Goal: Task Accomplishment & Management: Manage account settings

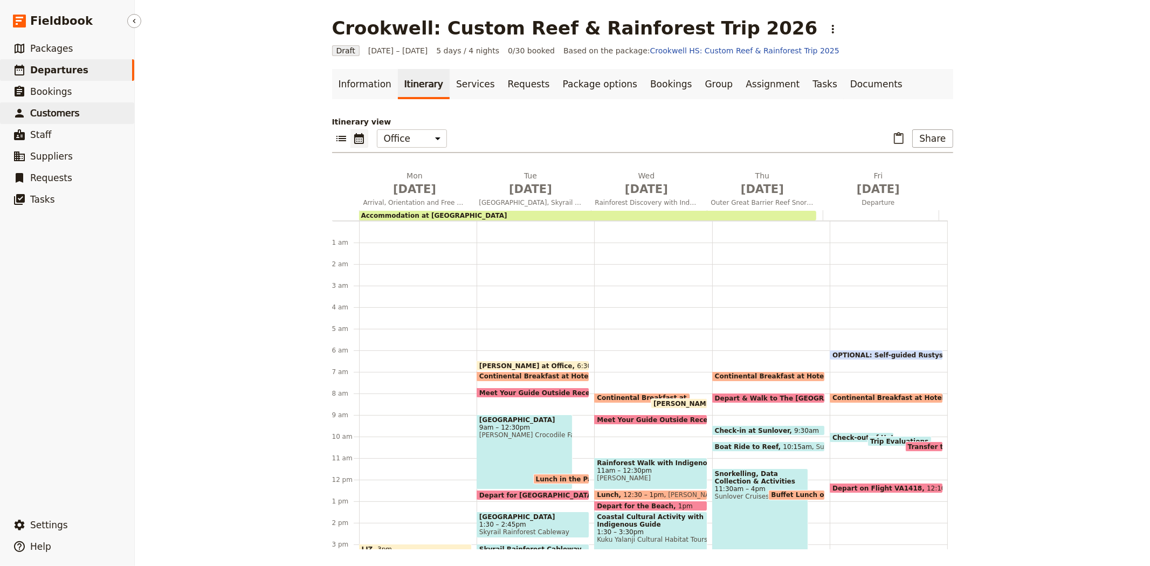
scroll to position [119, 0]
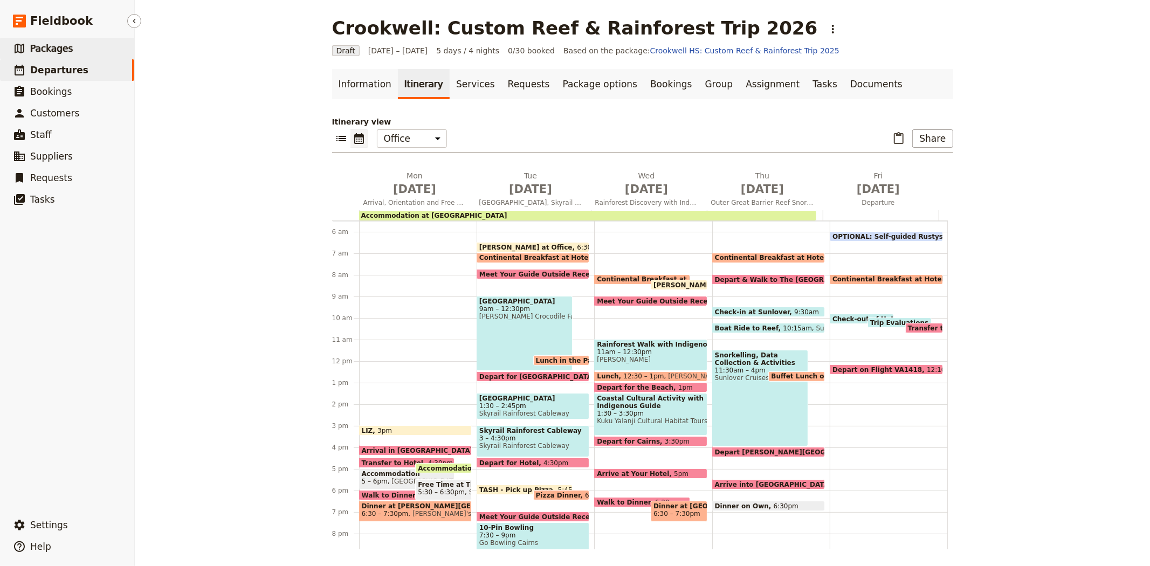
click at [35, 44] on span "Packages" at bounding box center [51, 48] width 43 height 11
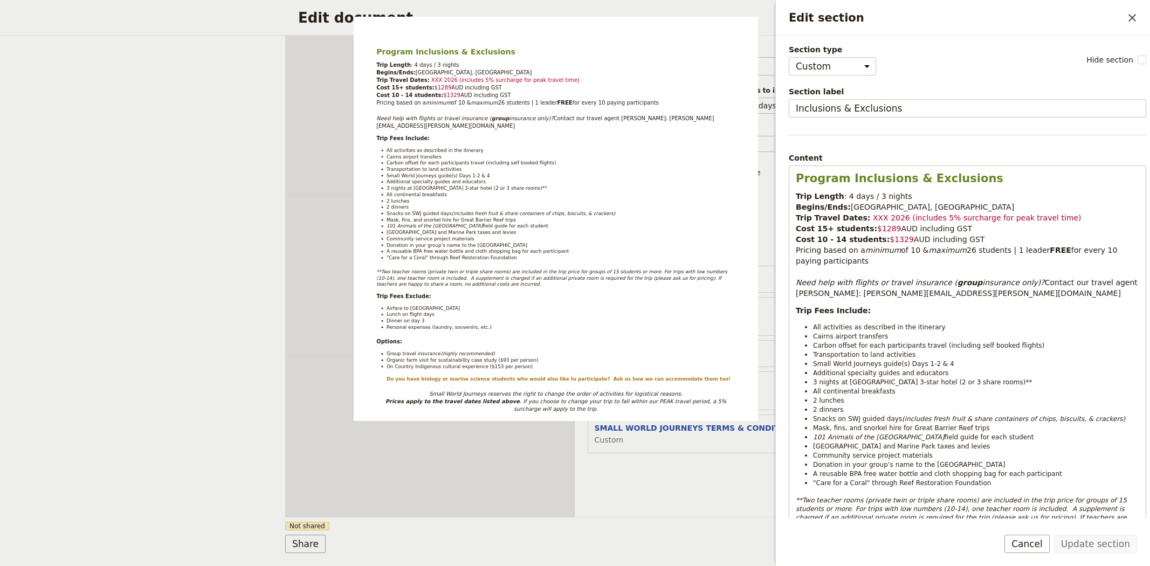
select select "CUSTOM"
select select "paragraph-small"
select select "default"
select select "DEFAULT"
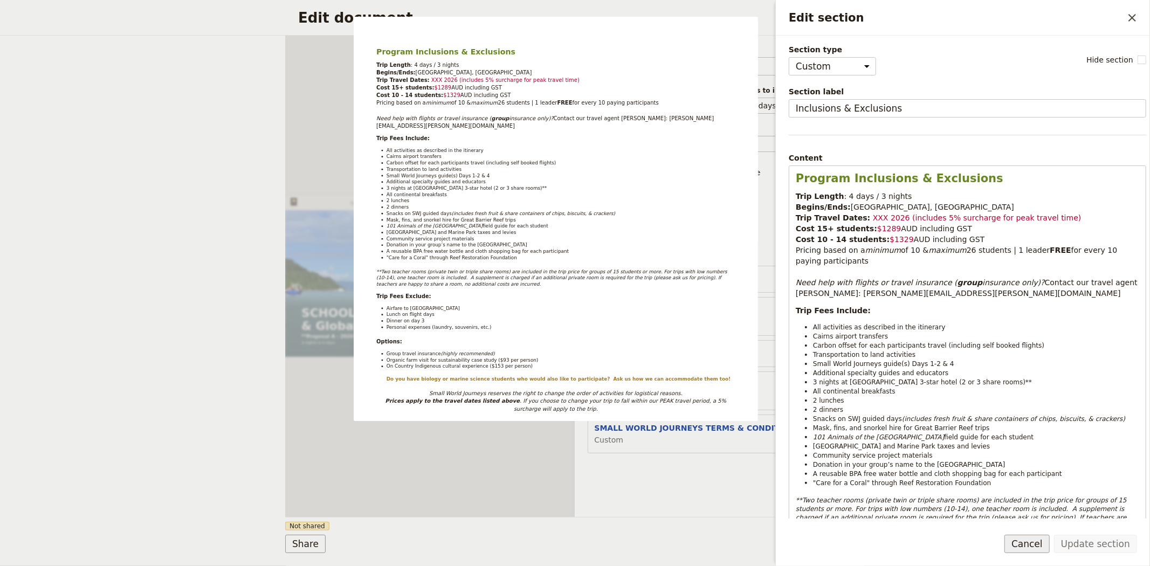
scroll to position [326, 0]
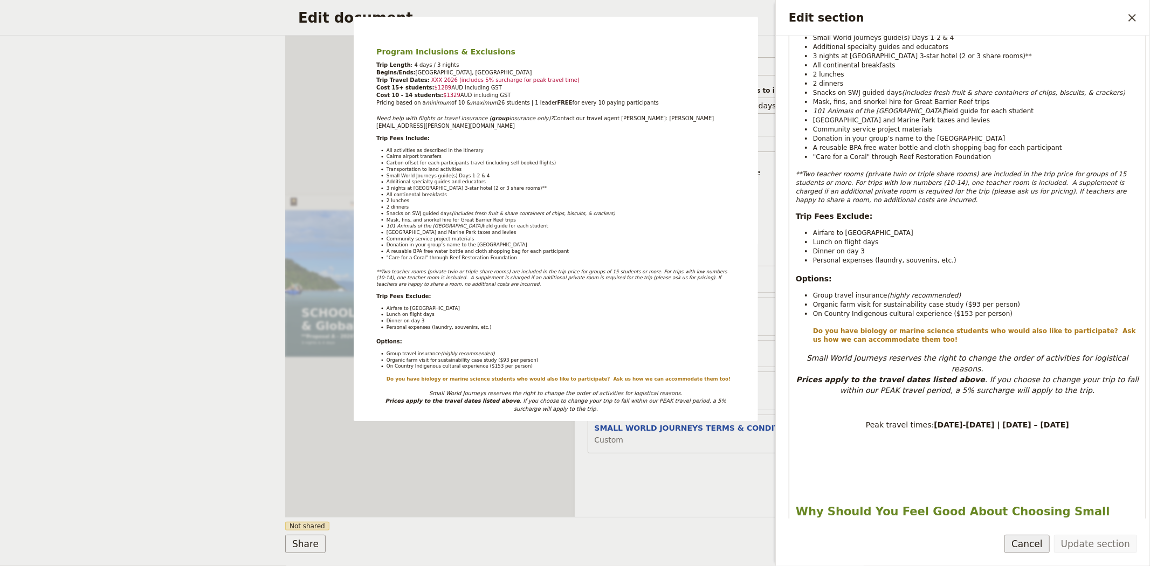
click at [1030, 538] on button "Cancel" at bounding box center [1027, 544] width 45 height 18
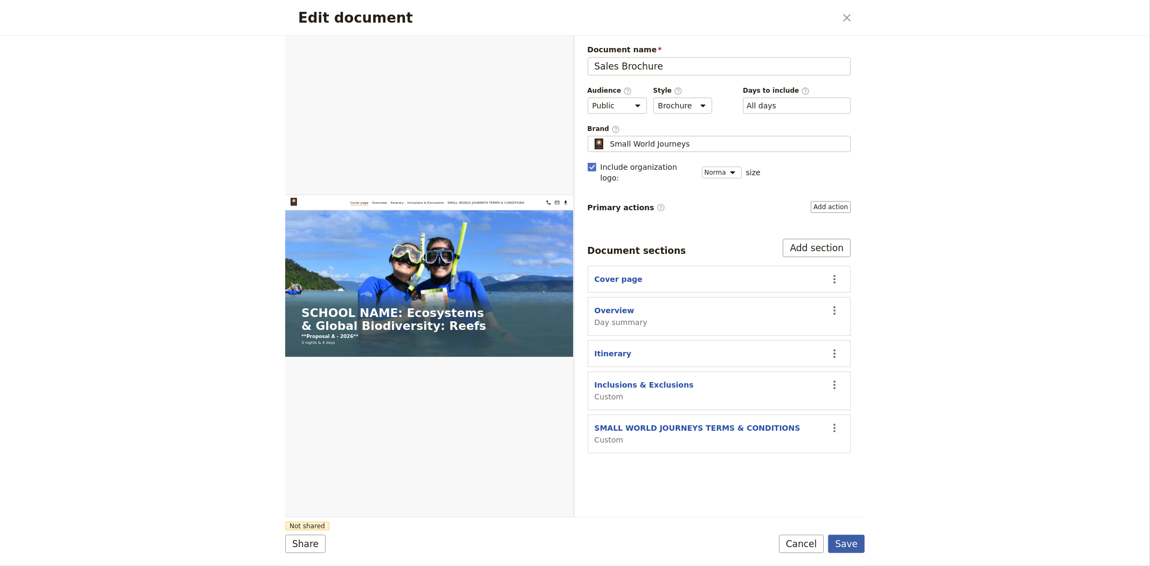
click at [847, 538] on button "Save" at bounding box center [846, 544] width 37 height 18
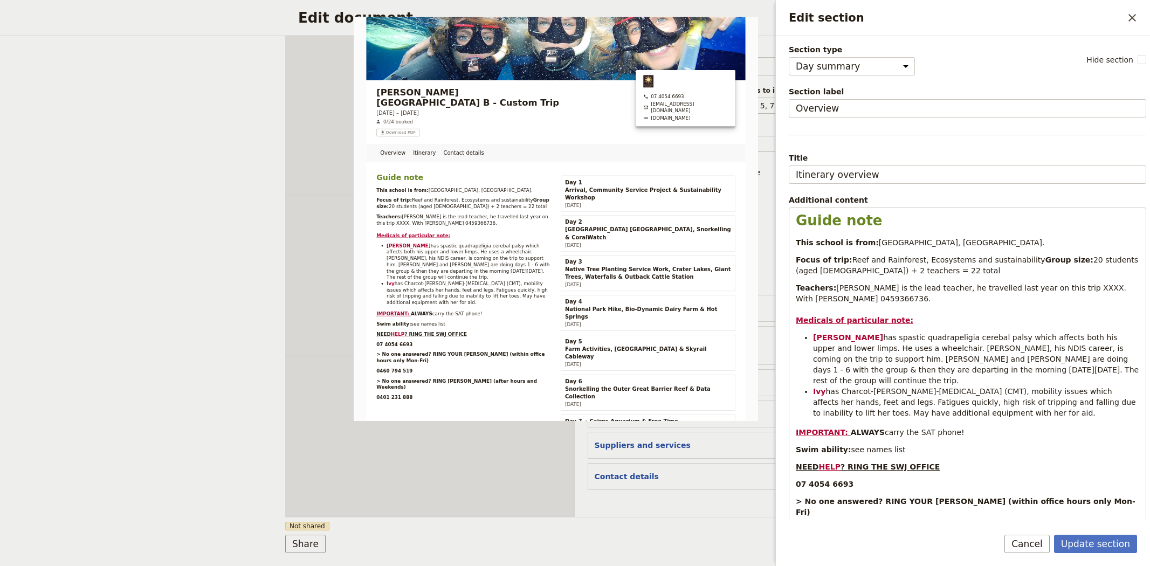
select select "DAY_SUMMARY"
select select "STAFF"
select select "RUN_SHEET"
select select "DEFAULT"
click at [1115, 543] on button "Update section" at bounding box center [1095, 544] width 83 height 18
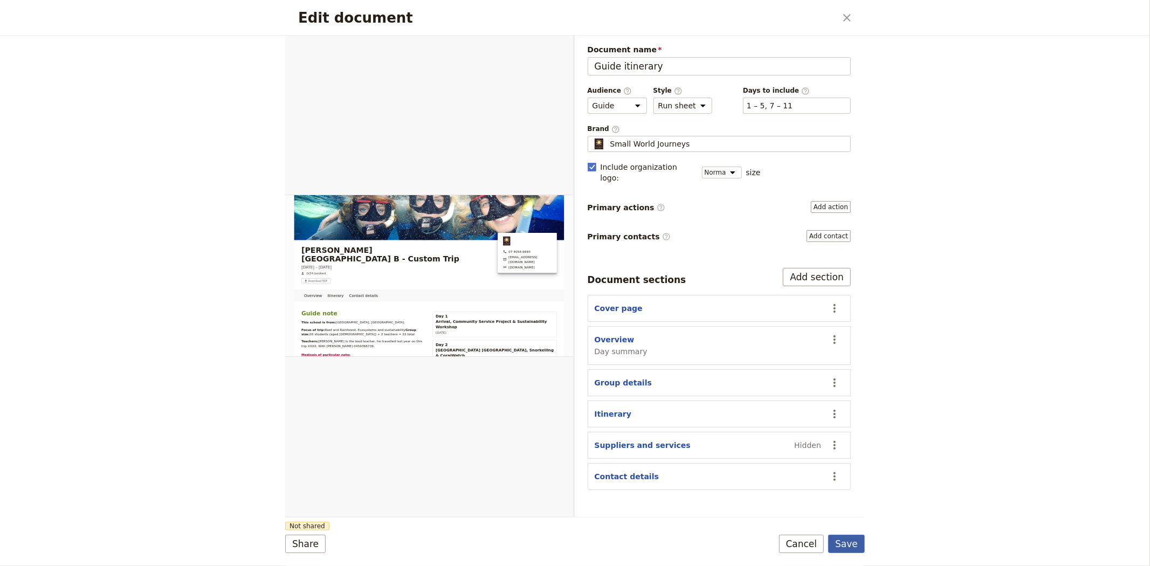
click at [850, 540] on button "Save" at bounding box center [846, 544] width 37 height 18
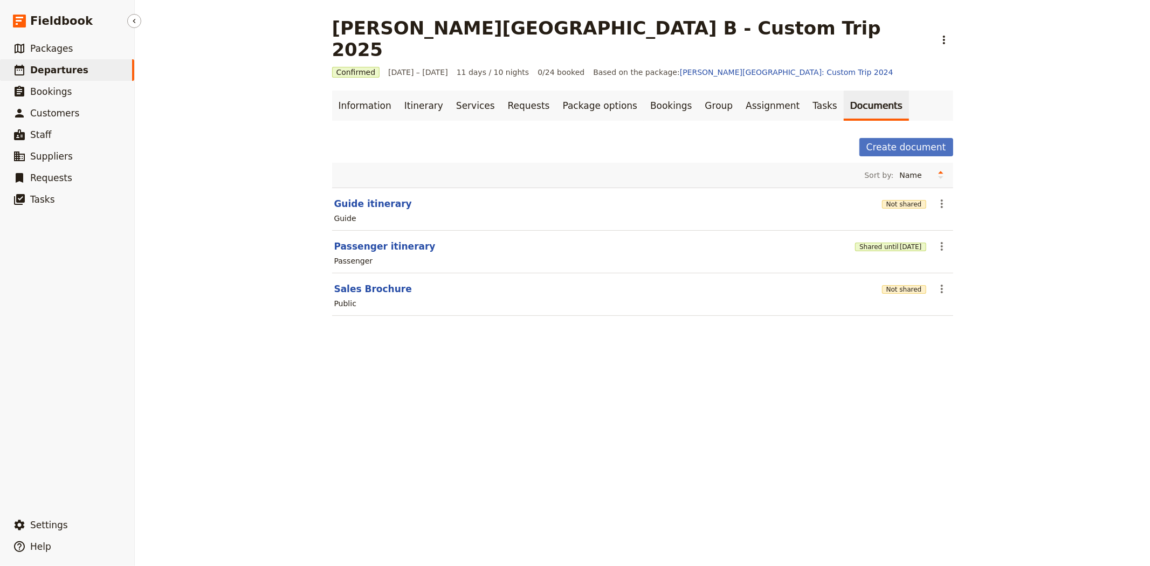
click at [65, 67] on span "Departures" at bounding box center [59, 70] width 58 height 11
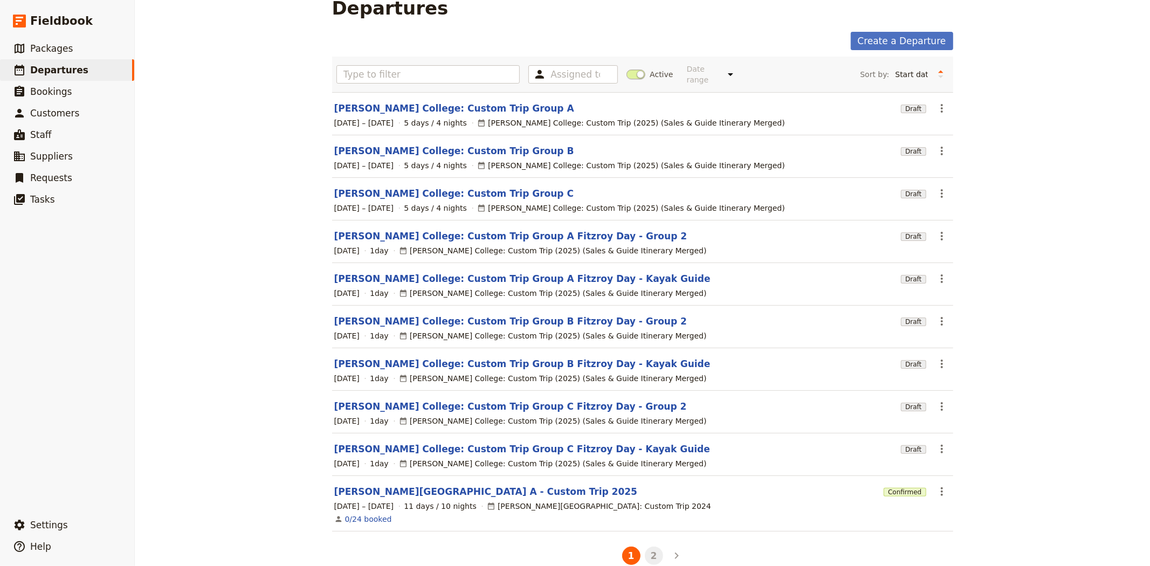
scroll to position [31, 0]
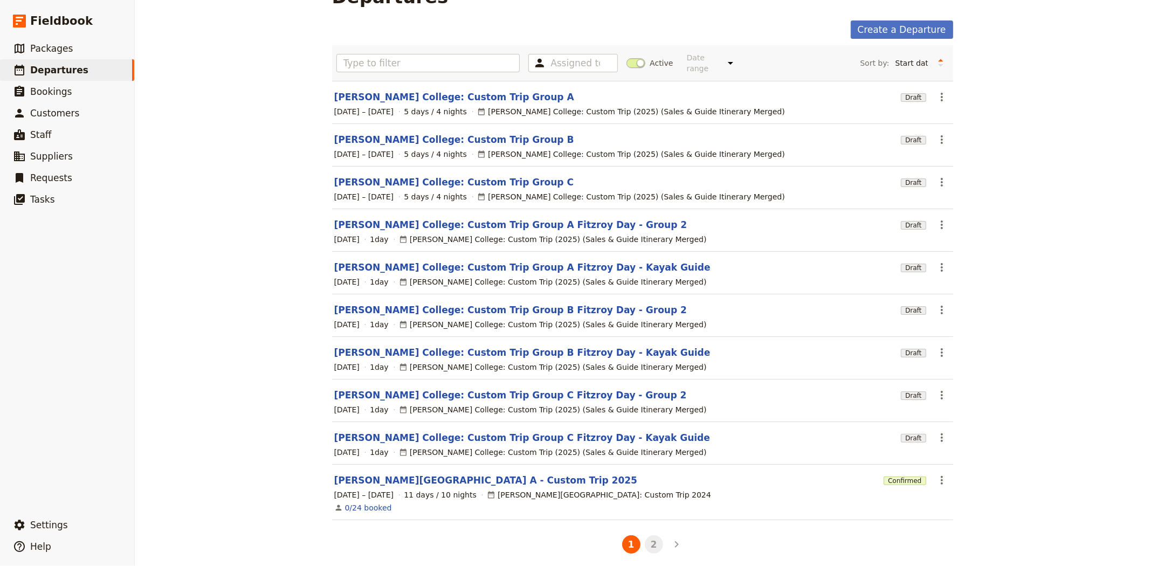
click at [647, 542] on button "2" at bounding box center [654, 544] width 18 height 18
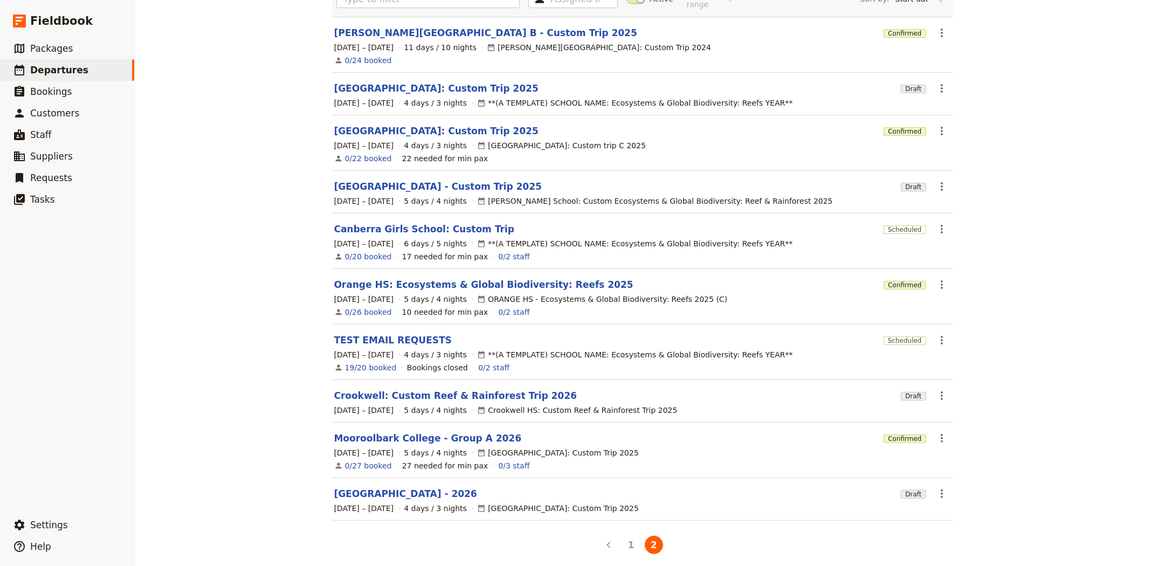
scroll to position [96, 0]
click at [418, 389] on link "Crookwell: Custom Reef & Rainforest Trip 2026" at bounding box center [455, 395] width 243 height 13
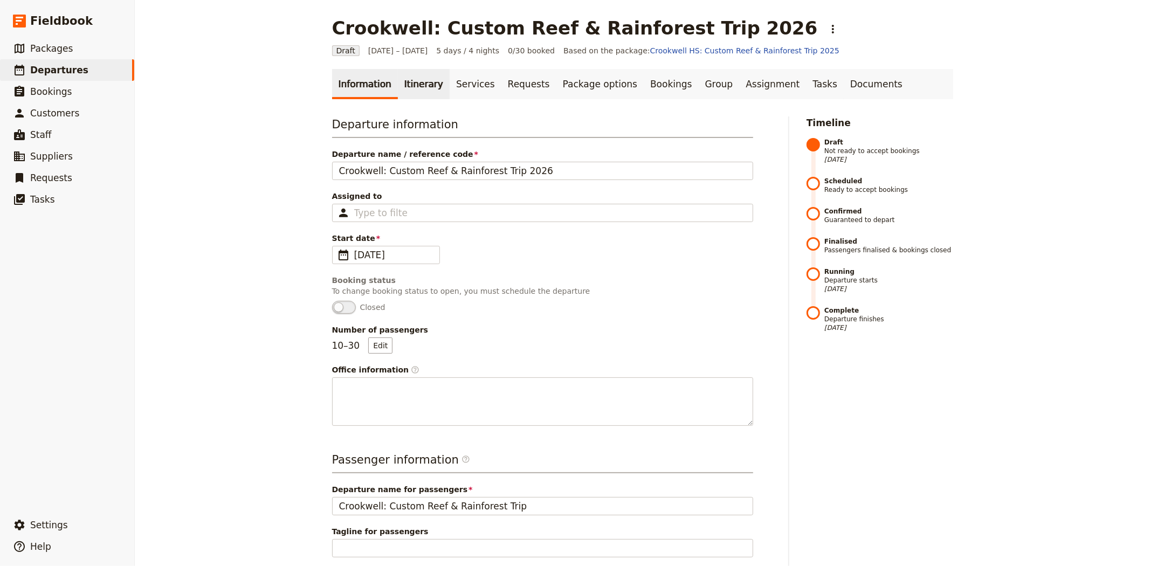
click at [419, 85] on link "Itinerary" at bounding box center [424, 84] width 52 height 30
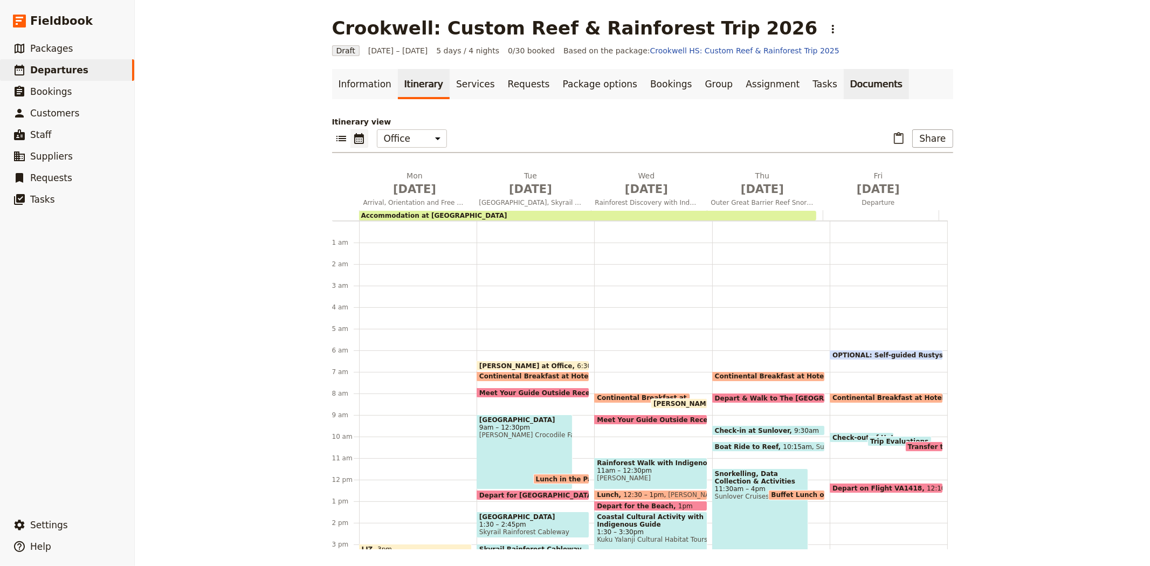
scroll to position [119, 0]
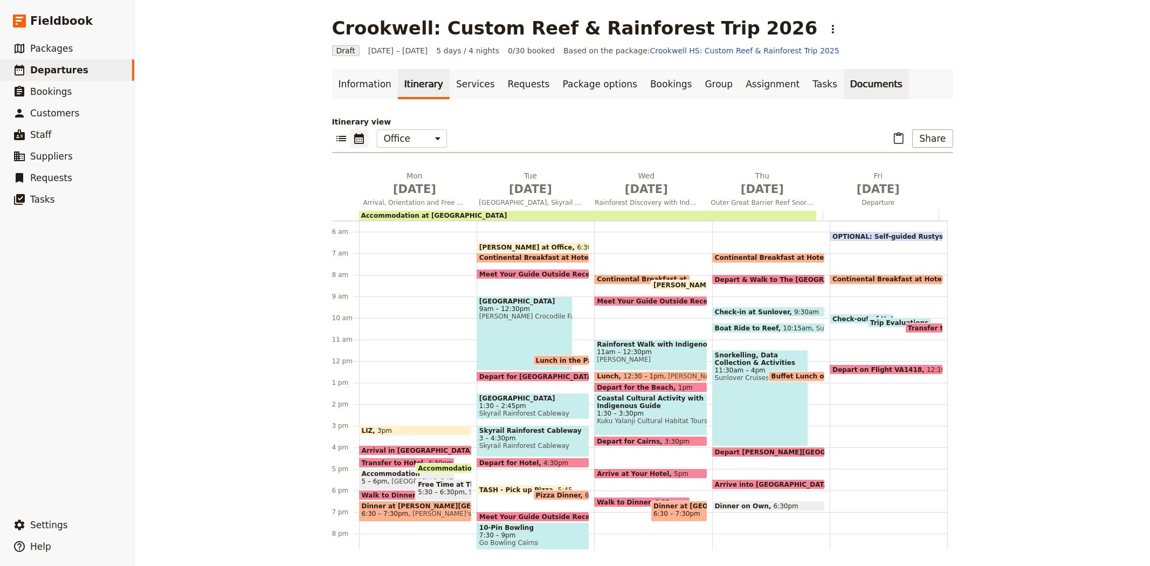
click at [844, 85] on link "Documents" at bounding box center [876, 84] width 65 height 30
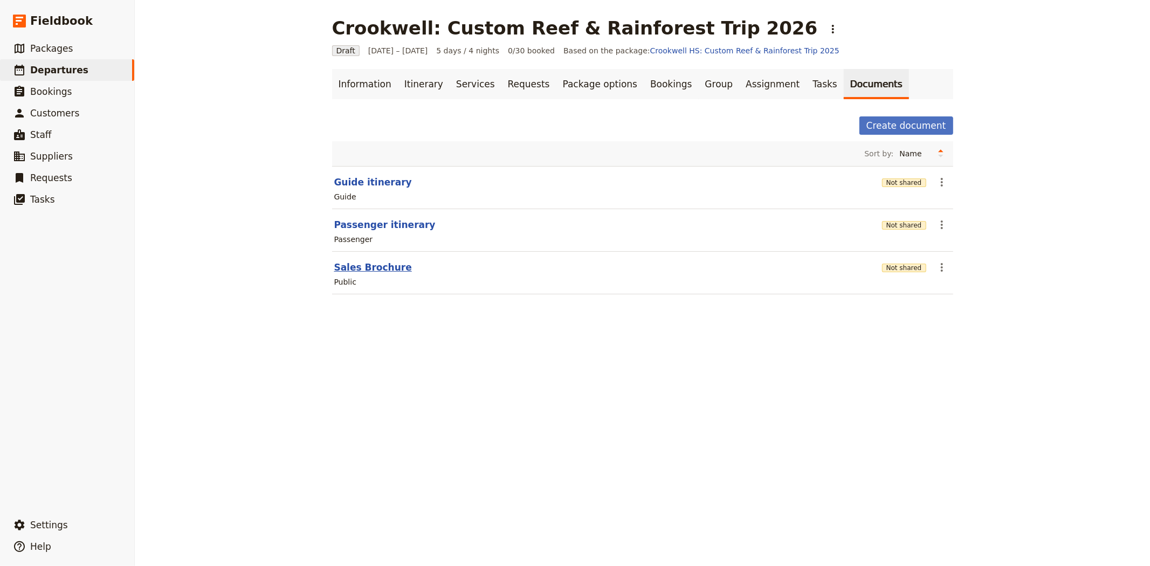
click at [345, 274] on button "Sales Brochure" at bounding box center [373, 267] width 78 height 13
select select "DEFAULT"
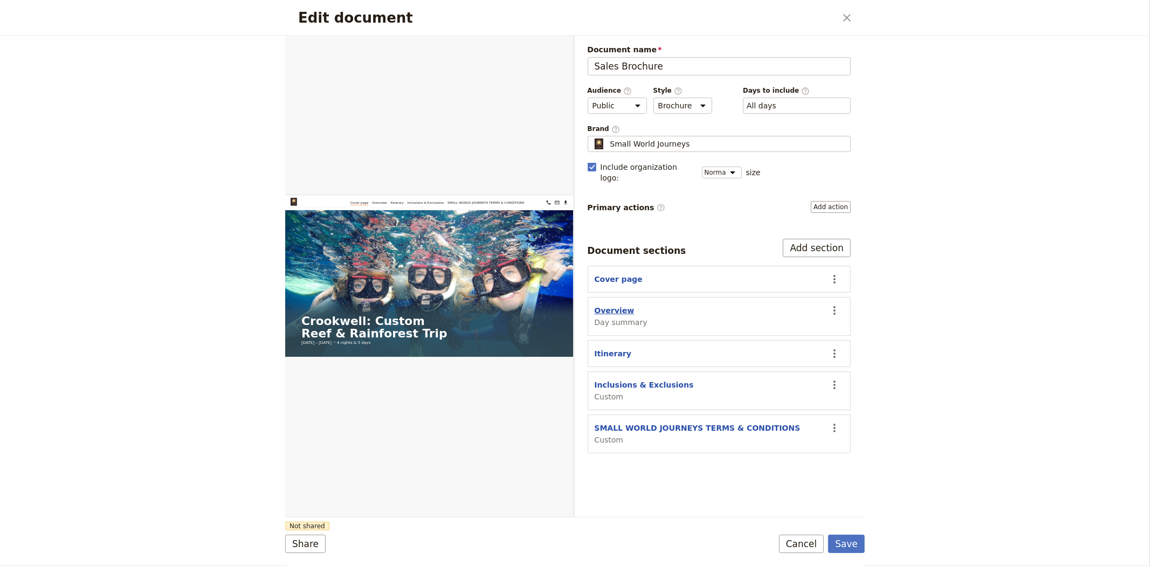
click at [622, 305] on button "Overview" at bounding box center [615, 310] width 40 height 11
select select "DAY_SUMMARY"
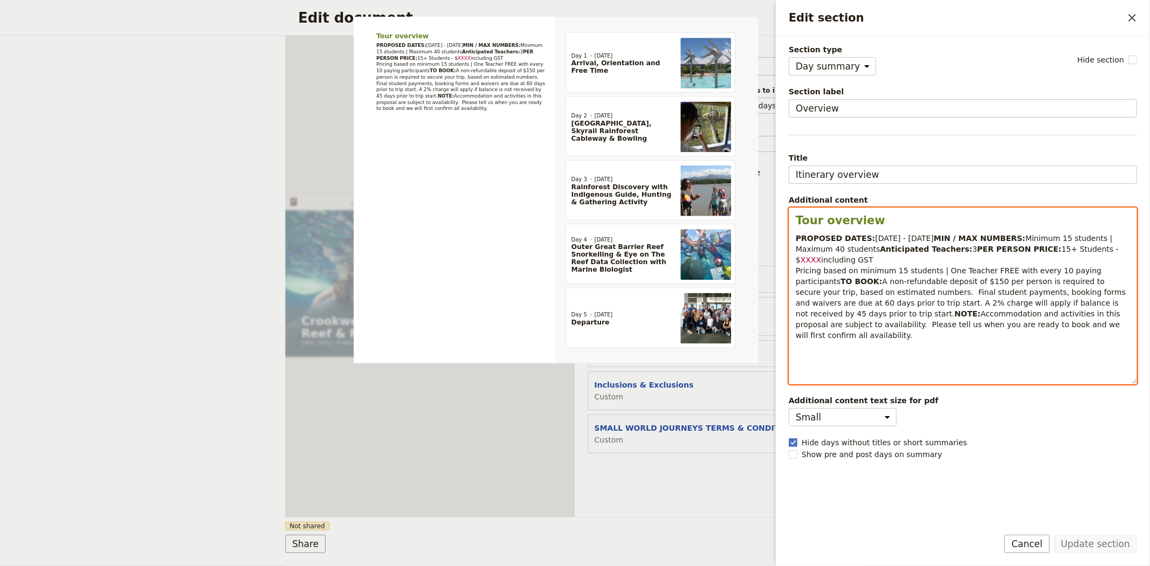
click at [914, 264] on span "15+ Students - $" at bounding box center [958, 254] width 325 height 19
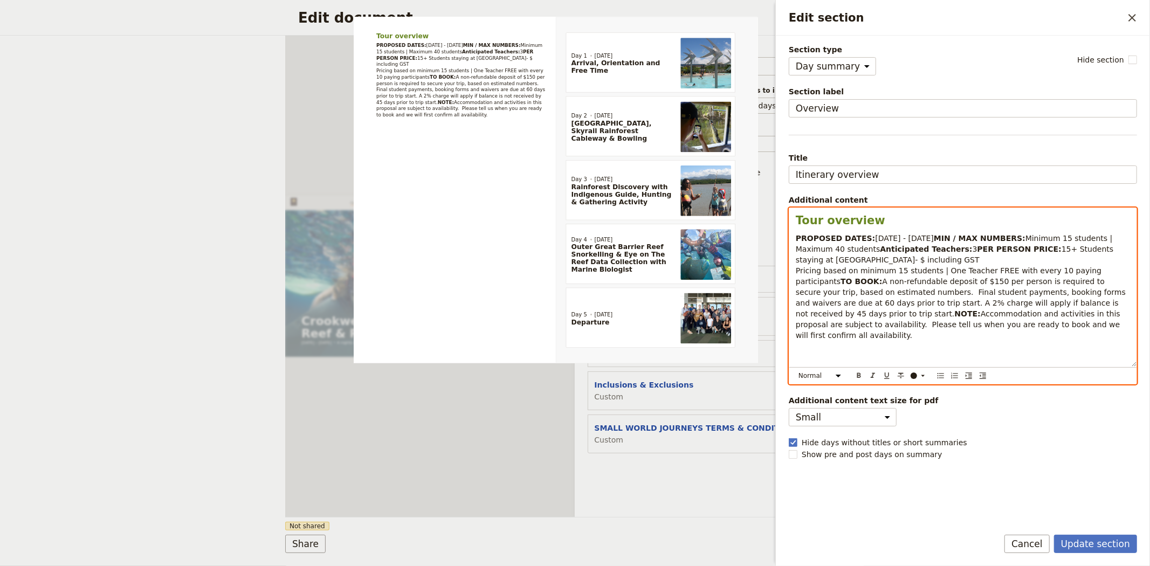
drag, startPoint x: 996, startPoint y: 267, endPoint x: 1012, endPoint y: 275, distance: 16.9
click at [927, 264] on span "Edit section" at bounding box center [926, 260] width 2 height 9
click at [1069, 272] on p "PROPOSED DATES: 25 - 29 May 2026 MIN / MAX NUMBERS: Minimum 15 students | Maxim…" at bounding box center [963, 287] width 334 height 108
click at [978, 253] on strong "PER PERSON PRICE:" at bounding box center [1020, 249] width 84 height 9
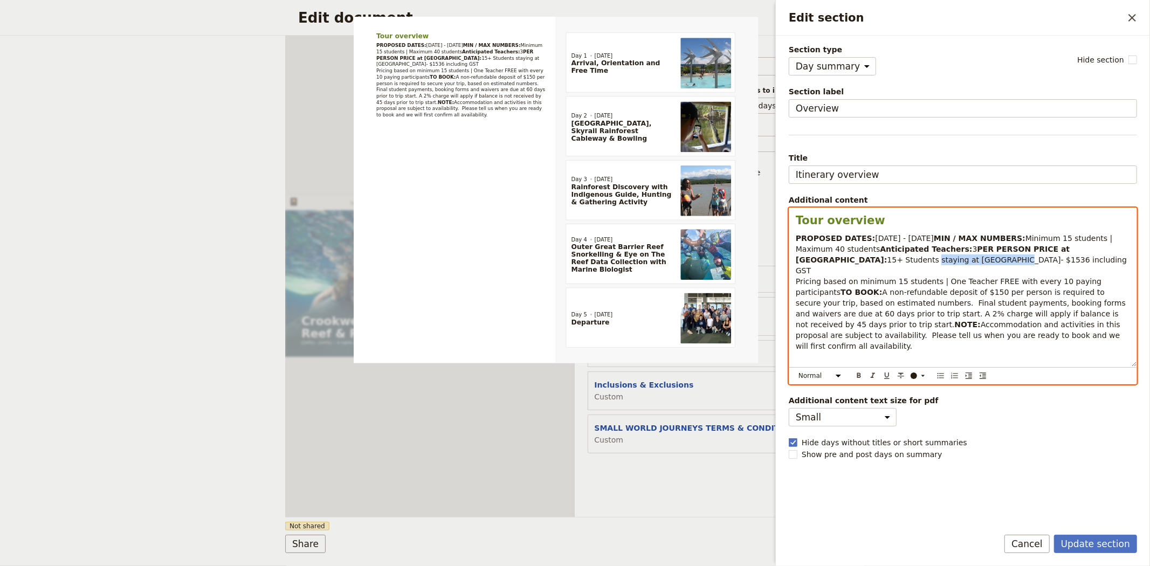
drag, startPoint x: 967, startPoint y: 271, endPoint x: 1042, endPoint y: 271, distance: 74.4
click at [1042, 264] on span "15+ Students staying at Hides Hotel- $1536" at bounding box center [989, 260] width 203 height 9
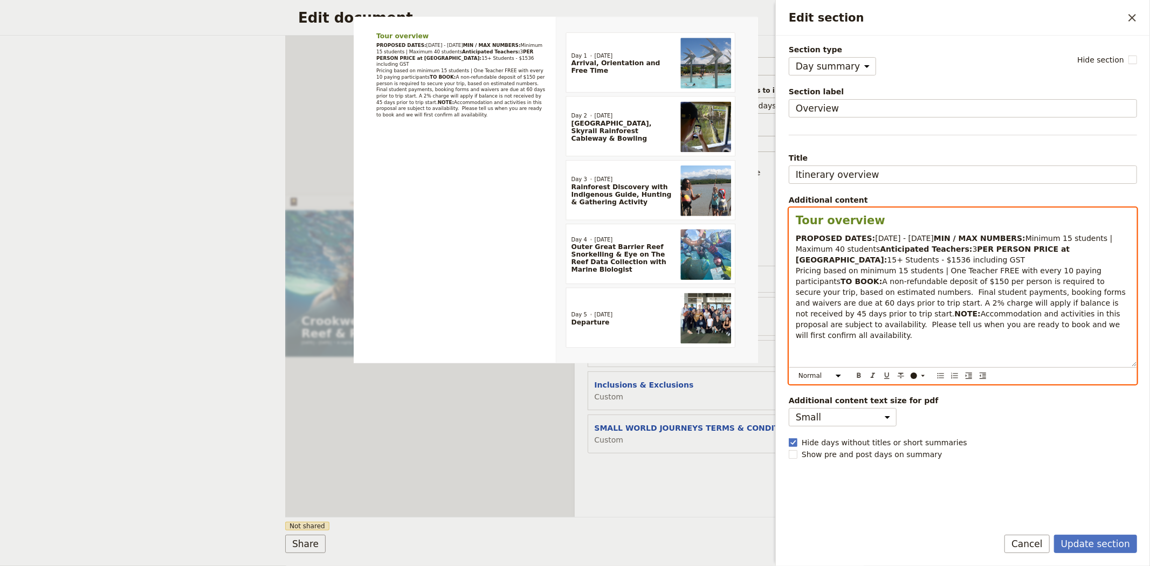
click at [1046, 272] on p "PROPOSED DATES: 25 - 29 May 2026 MIN / MAX NUMBERS: Minimum 15 students | Maxim…" at bounding box center [963, 287] width 334 height 108
drag, startPoint x: 1046, startPoint y: 272, endPoint x: 796, endPoint y: 271, distance: 249.7
click at [796, 271] on p "PROPOSED DATES: 25 - 29 May 2026 MIN / MAX NUMBERS: Minimum 15 students | Maxim…" at bounding box center [963, 287] width 334 height 108
copy p "PER PERSON PRICE at Hides Hotel: 15+ Students - $1536 including GST"
click at [796, 281] on span "including GST Pricing based on minimum 15 students | One Teacher FREE with ever…" at bounding box center [950, 271] width 308 height 30
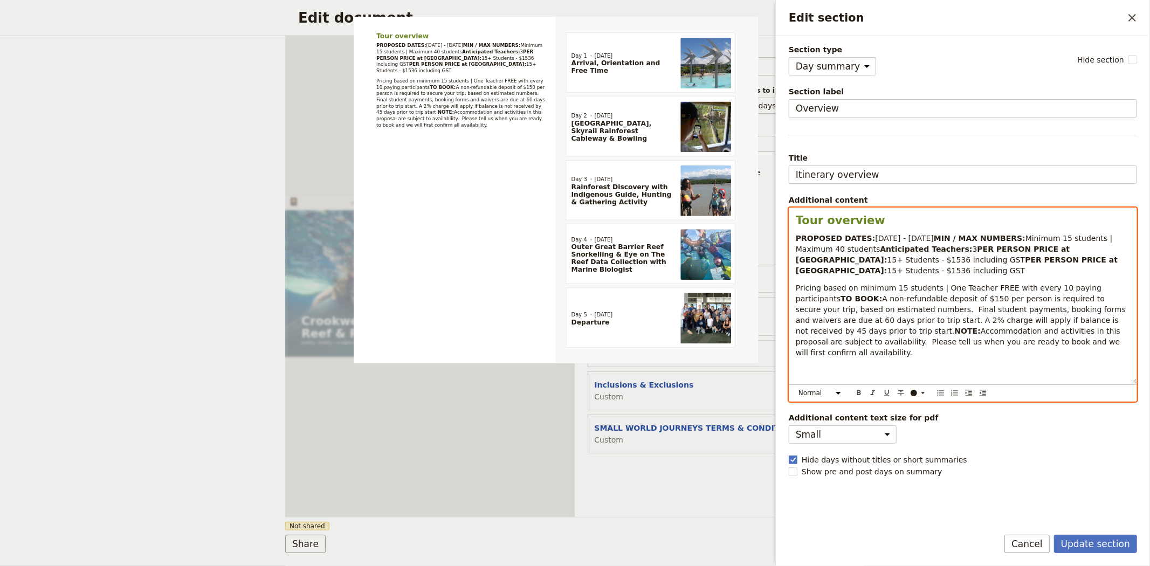
click at [795, 278] on div "Tour overview PROPOSED DATES: 25 - 29 May 2026 MIN / MAX NUMBERS: Minimum 15 st…" at bounding box center [962, 296] width 347 height 176
click at [879, 275] on strong "PER PERSON PRICE at Hides Hotel:" at bounding box center [958, 265] width 325 height 19
drag, startPoint x: 865, startPoint y: 270, endPoint x: 916, endPoint y: 268, distance: 50.2
click at [916, 264] on strong "PER PERSON PRICE at Hides Hotel:" at bounding box center [934, 254] width 277 height 19
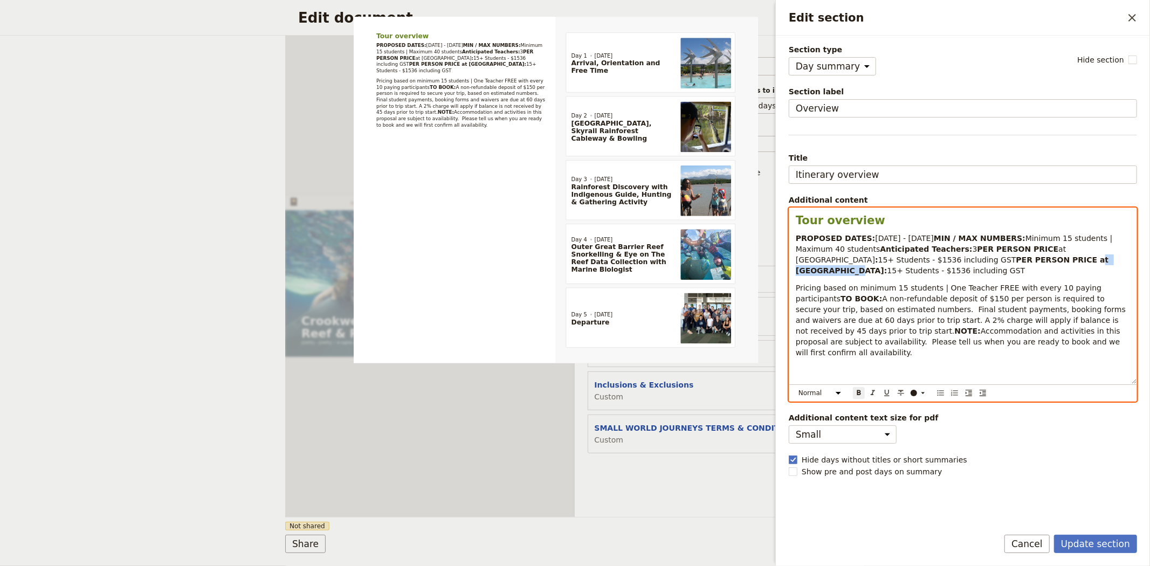
drag, startPoint x: 869, startPoint y: 283, endPoint x: 921, endPoint y: 281, distance: 52.3
click at [921, 275] on strong "PER PERSON PRICE at Coral Tree Inn:" at bounding box center [953, 265] width 315 height 19
click at [877, 264] on span "at Hides Hotel" at bounding box center [932, 254] width 273 height 19
drag, startPoint x: 875, startPoint y: 271, endPoint x: 893, endPoint y: 272, distance: 17.8
click at [893, 264] on span "at Hides Hotel" at bounding box center [932, 254] width 273 height 19
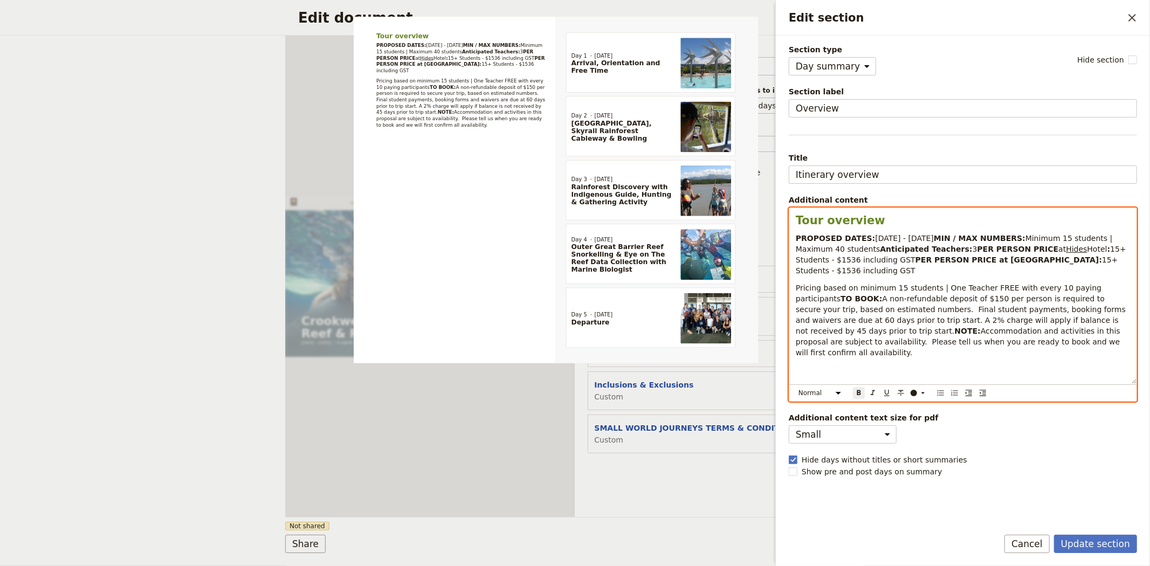
click at [916, 264] on strong "PER PERSON PRICE at Coral Tree Inn:" at bounding box center [1009, 260] width 187 height 9
drag, startPoint x: 876, startPoint y: 284, endPoint x: 924, endPoint y: 284, distance: 48.5
click at [1005, 264] on strong "Coral Tree Inn:" at bounding box center [1051, 260] width 92 height 9
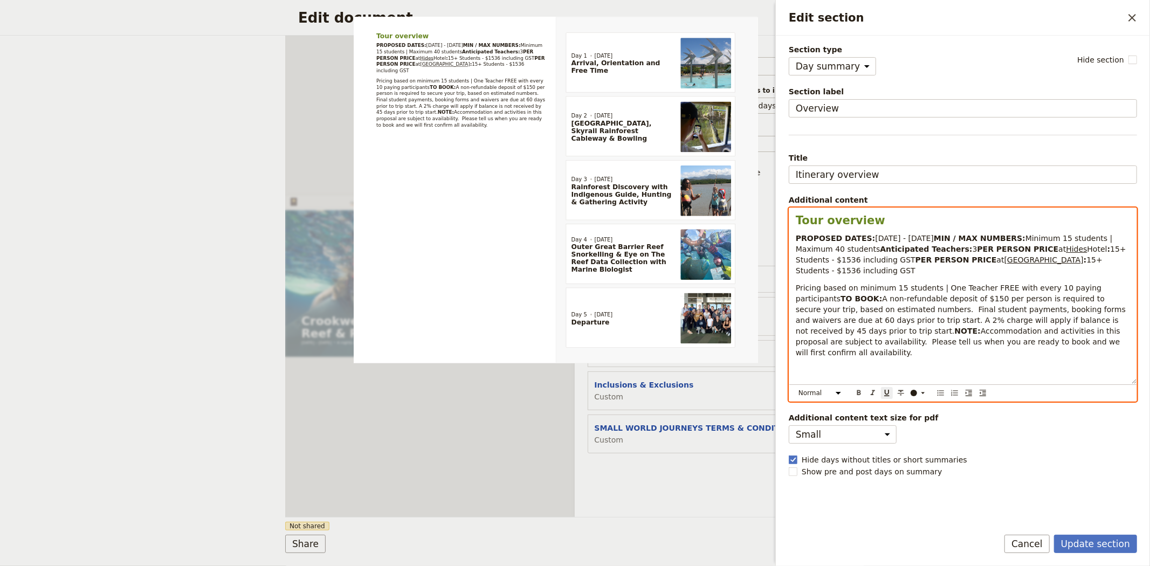
click at [974, 275] on span "15+ Students - $1536" at bounding box center [950, 265] width 309 height 19
drag, startPoint x: 982, startPoint y: 282, endPoint x: 1000, endPoint y: 290, distance: 19.8
click at [982, 275] on span "15+ Students - $1536" at bounding box center [950, 265] width 309 height 19
click at [910, 335] on span "A non-refundable deposit of $150 per person is required to secure your trip, ba…" at bounding box center [962, 314] width 333 height 41
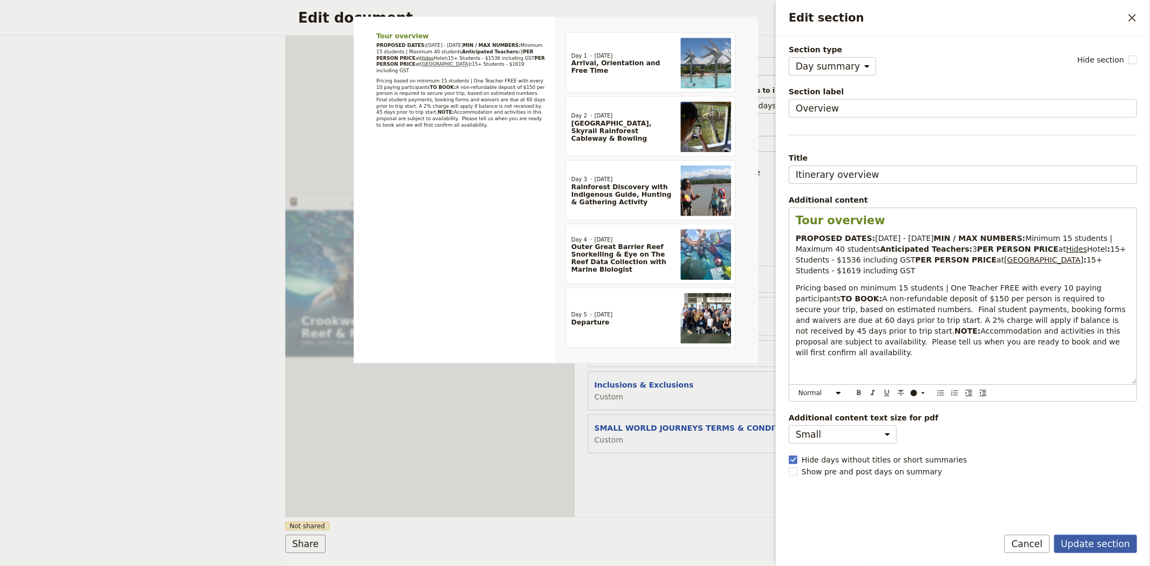
click at [1080, 541] on button "Update section" at bounding box center [1095, 544] width 83 height 18
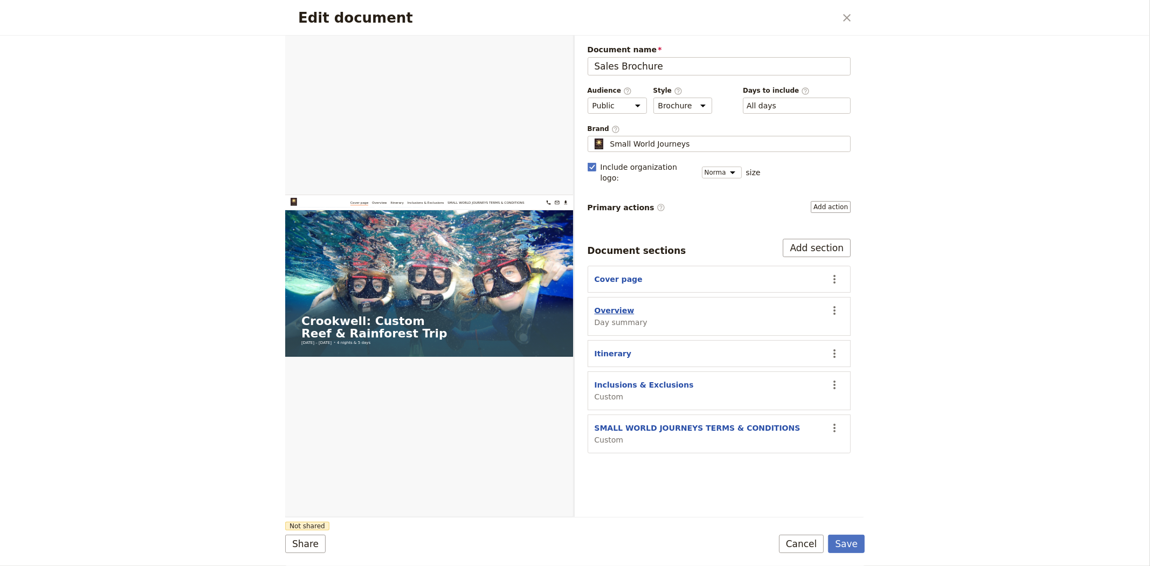
click at [610, 305] on button "Overview" at bounding box center [615, 310] width 40 height 11
select select "DAY_SUMMARY"
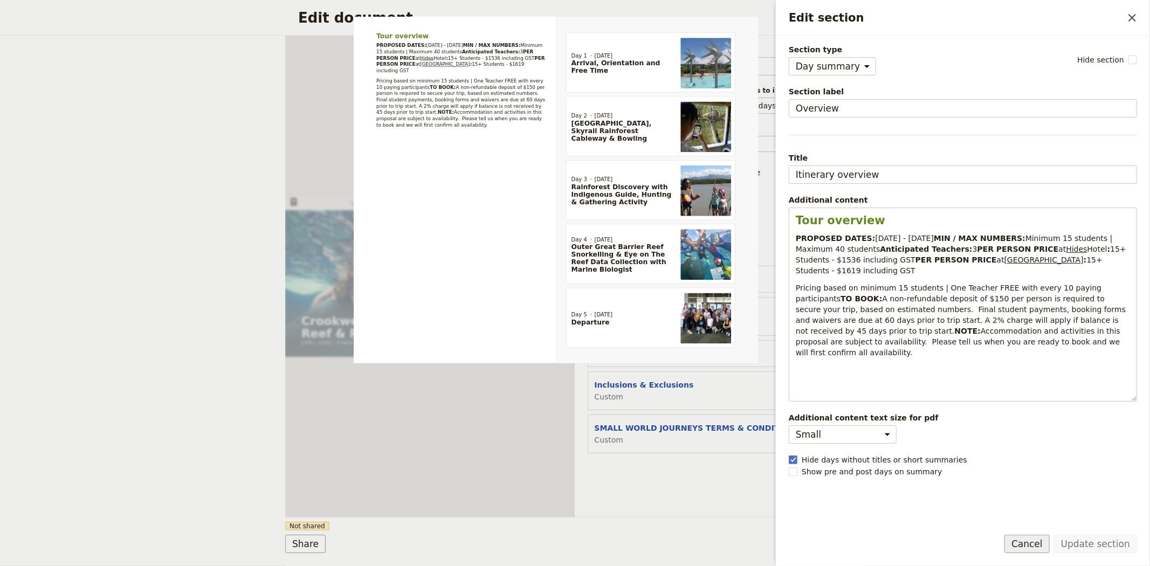
click at [1044, 545] on button "Cancel" at bounding box center [1027, 544] width 45 height 18
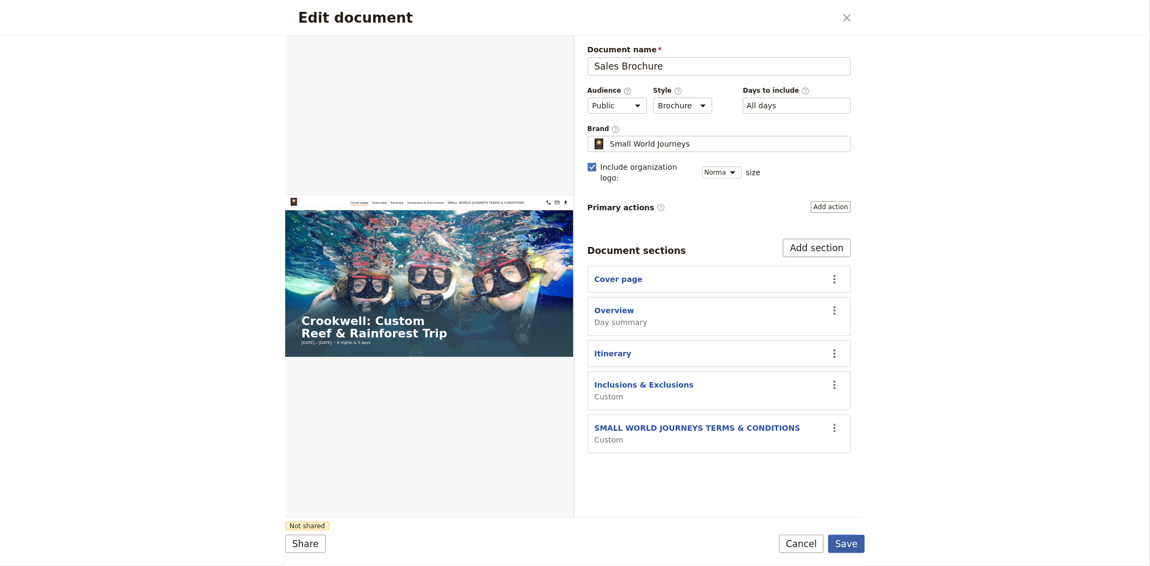
click at [854, 547] on button "Save" at bounding box center [846, 544] width 37 height 18
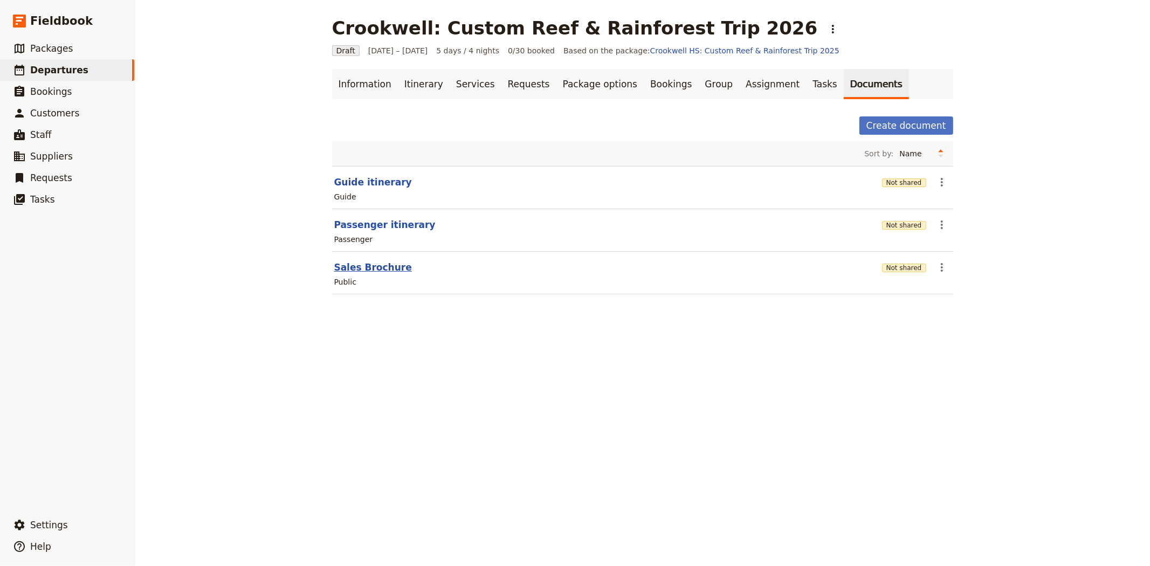
click at [370, 267] on button "Sales Brochure" at bounding box center [373, 267] width 78 height 13
select select "DEFAULT"
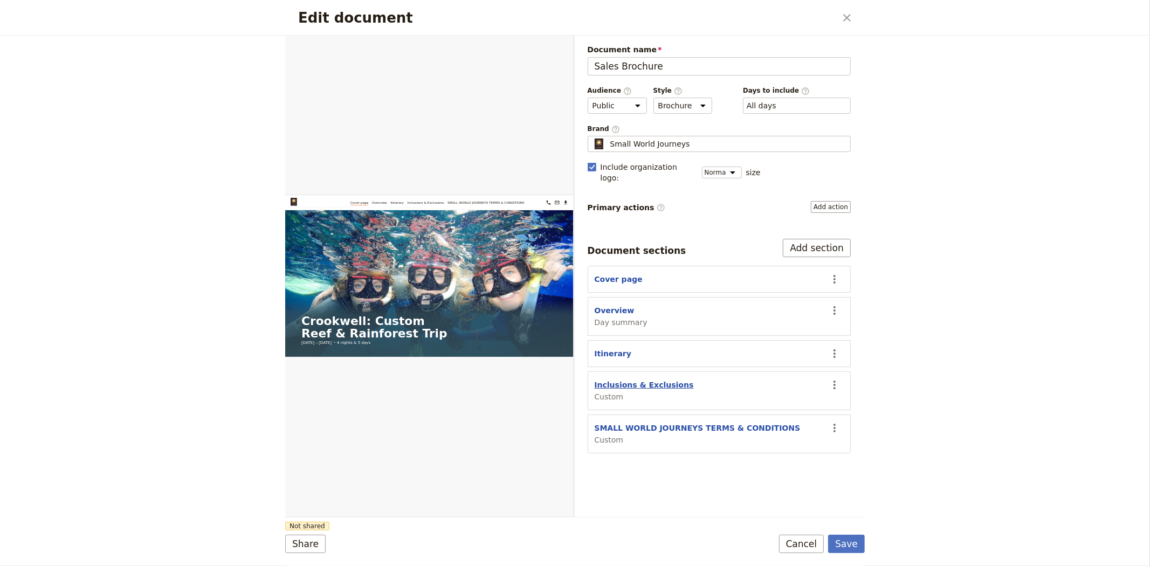
click at [611, 380] on button "Inclusions & Exclusions" at bounding box center [644, 385] width 99 height 11
select select "CUSTOM"
select select "default"
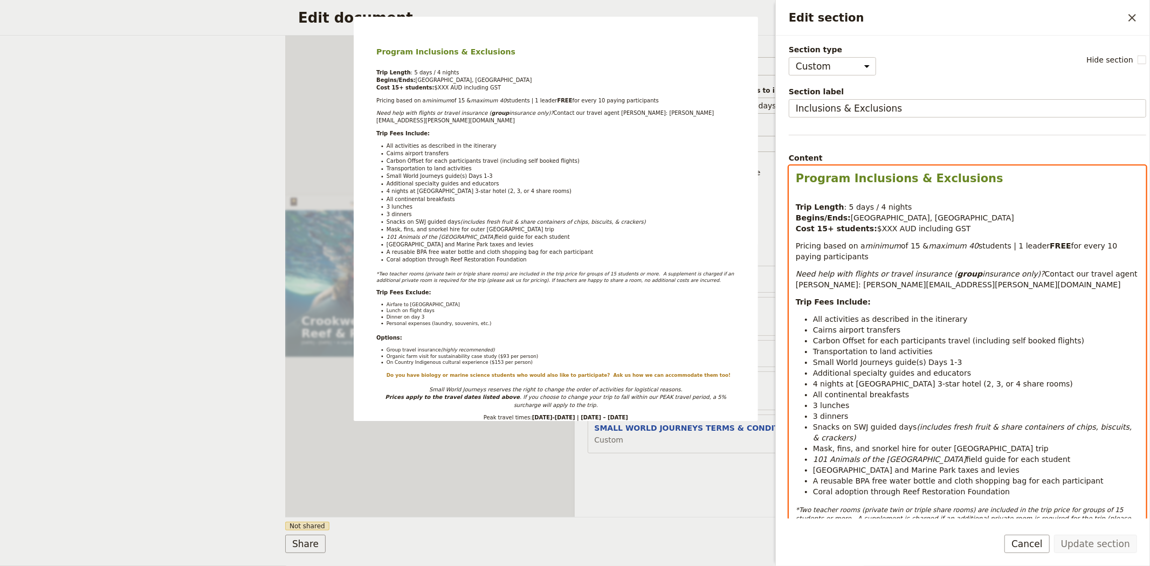
click at [860, 229] on strong "Cost 15+ students:" at bounding box center [836, 228] width 81 height 9
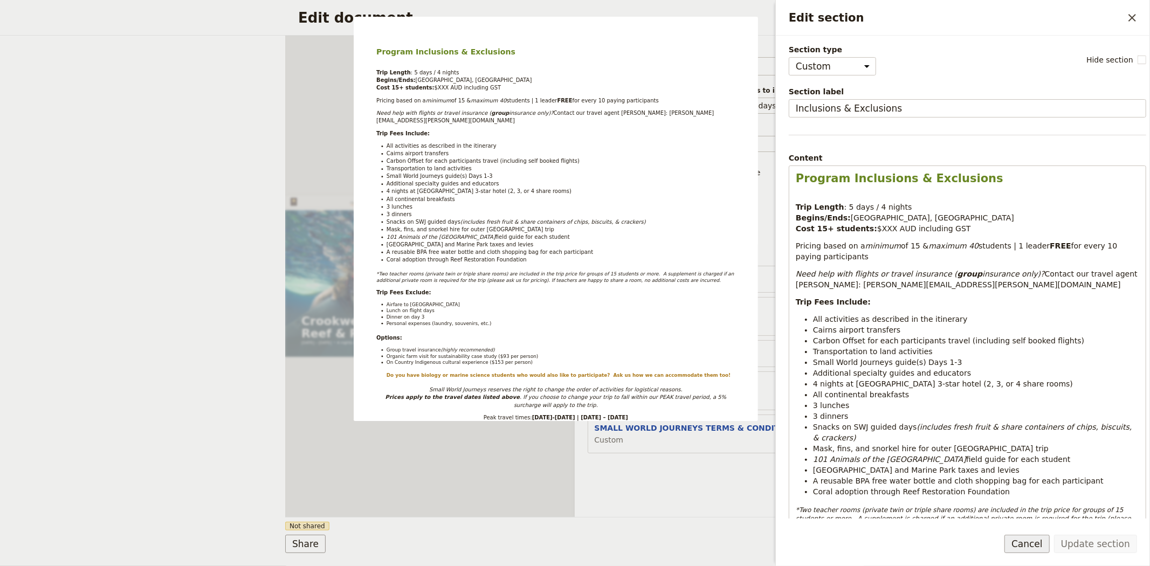
click at [1043, 544] on button "Cancel" at bounding box center [1027, 544] width 45 height 18
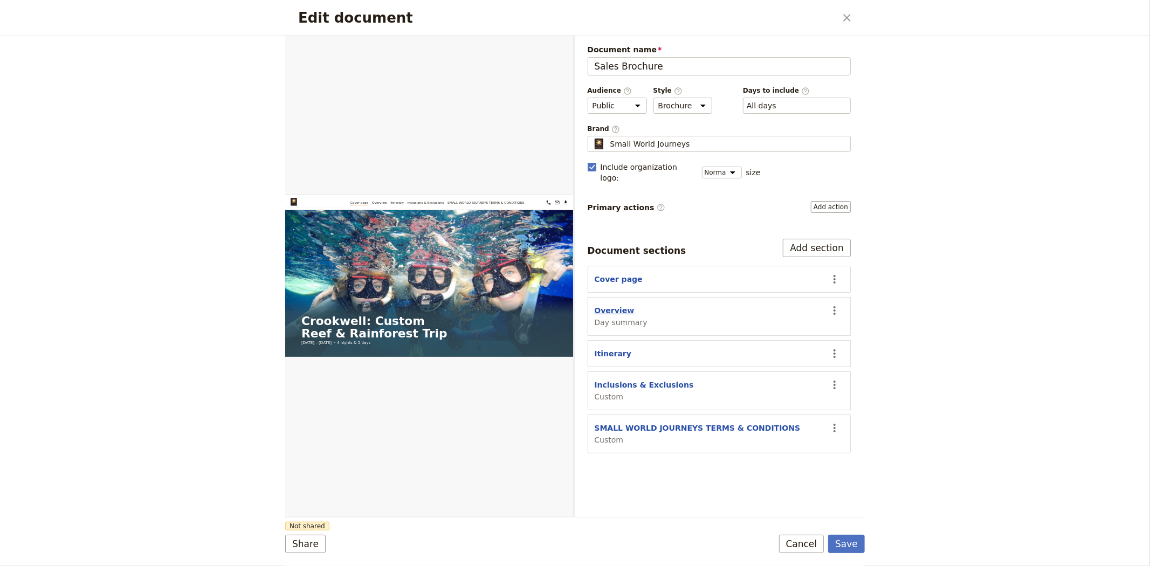
click at [613, 305] on button "Overview" at bounding box center [615, 310] width 40 height 11
select select "DAY_SUMMARY"
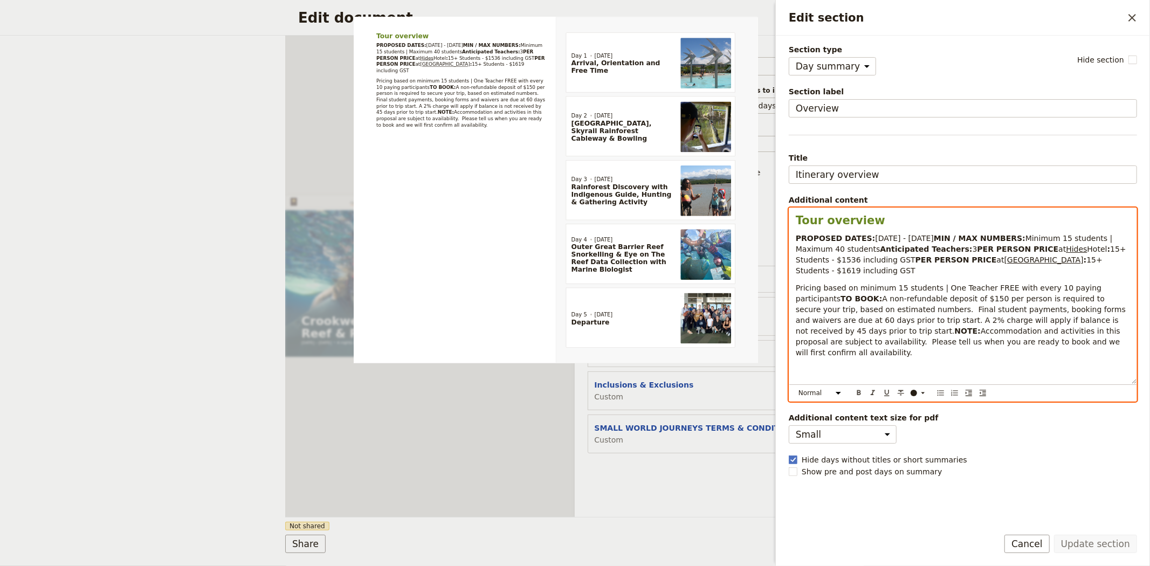
drag, startPoint x: 793, startPoint y: 270, endPoint x: 1061, endPoint y: 279, distance: 267.6
click at [1061, 279] on div "Tour overview PROPOSED DATES: 25 - 29 May 2026 MIN / MAX NUMBERS: Minimum 15 st…" at bounding box center [962, 296] width 347 height 176
copy p "PER PERSON PRICE at Hides Hotel : 15+ Students - $1536 including GST PER PERSON…"
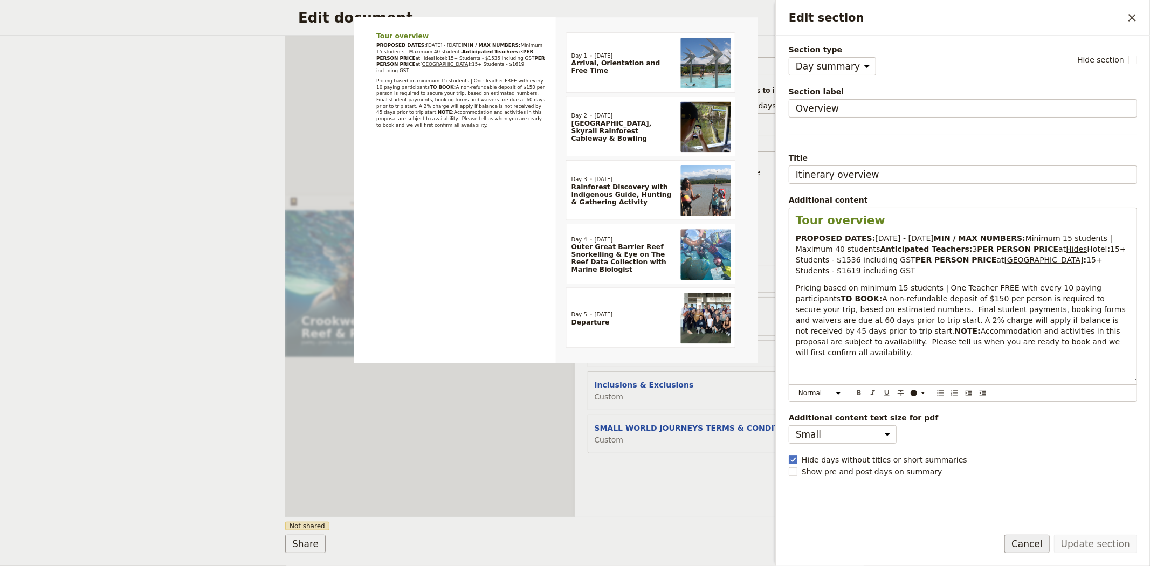
click at [1032, 550] on button "Cancel" at bounding box center [1027, 544] width 45 height 18
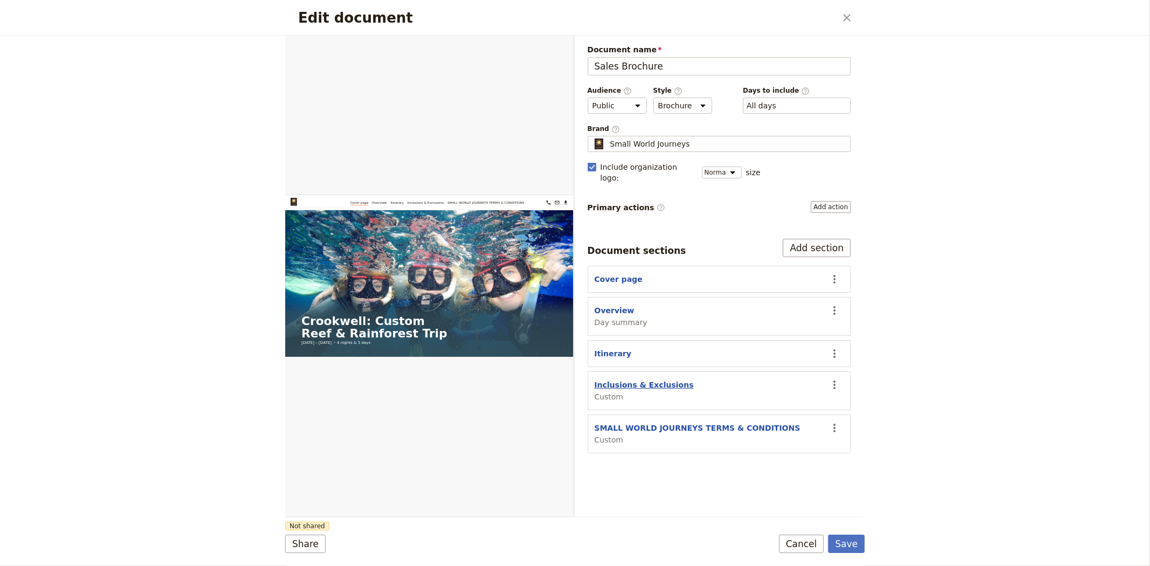
click at [634, 380] on button "Inclusions & Exclusions" at bounding box center [644, 385] width 99 height 11
select select "CUSTOM"
select select "default"
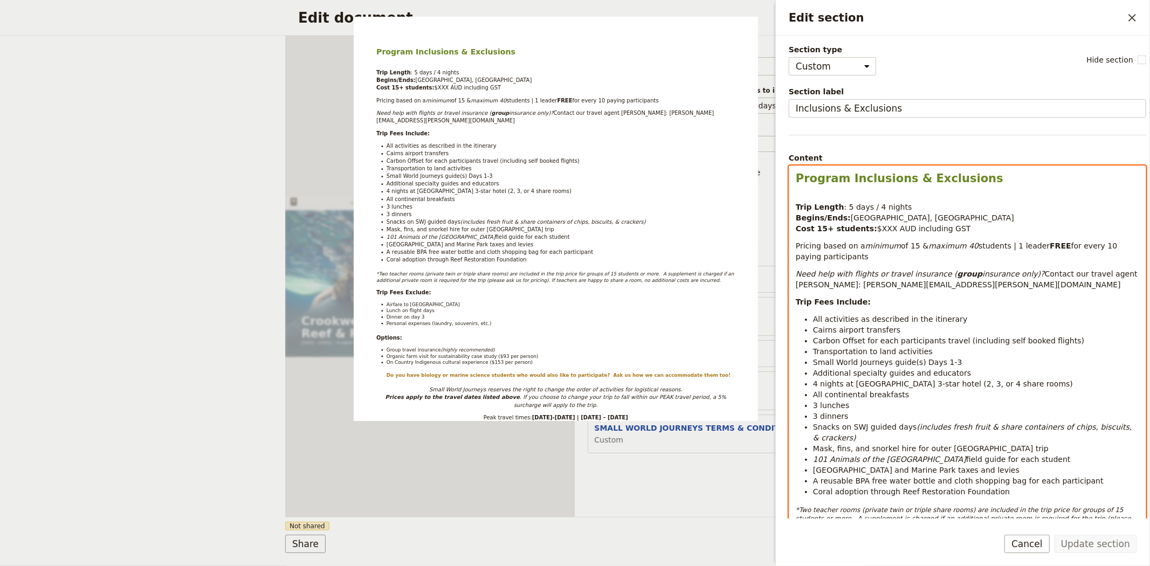
click at [877, 228] on span "$XXX AUD including GST" at bounding box center [924, 228] width 94 height 9
drag, startPoint x: 959, startPoint y: 228, endPoint x: 788, endPoint y: 233, distance: 170.5
click at [788, 233] on div "Section type Cover page Day summary Itinerary Custom Hide section Section label…" at bounding box center [963, 277] width 374 height 483
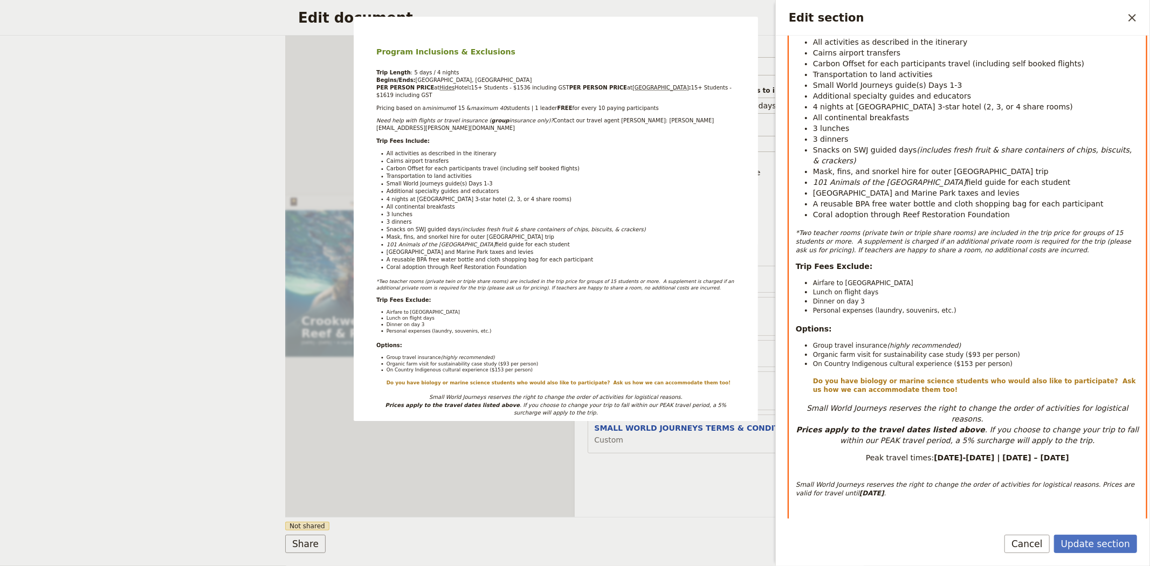
scroll to position [299, 0]
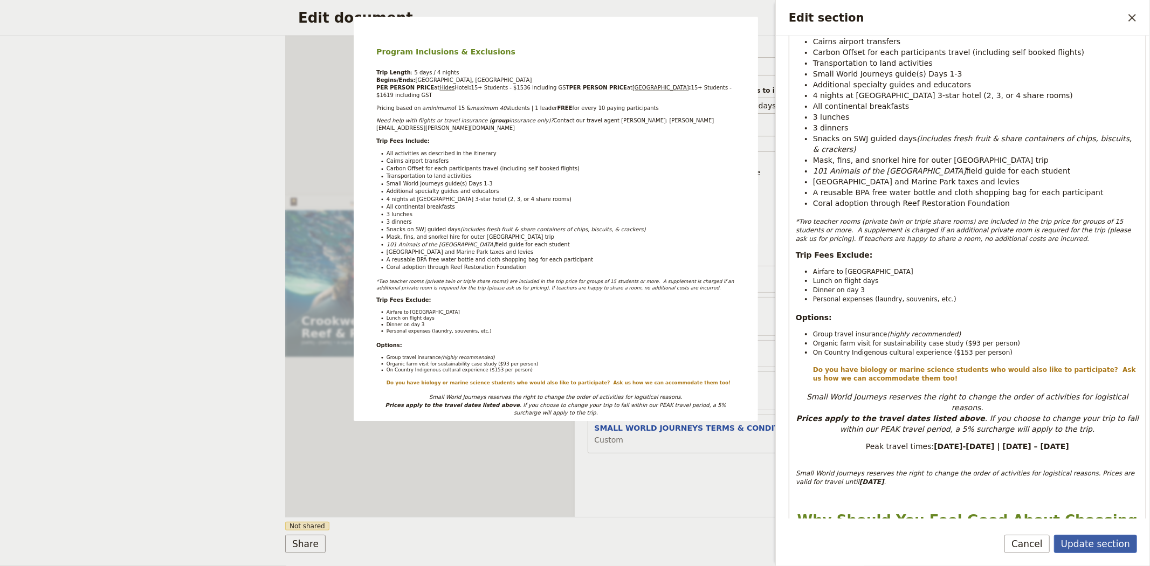
click at [1071, 536] on button "Update section" at bounding box center [1095, 544] width 83 height 18
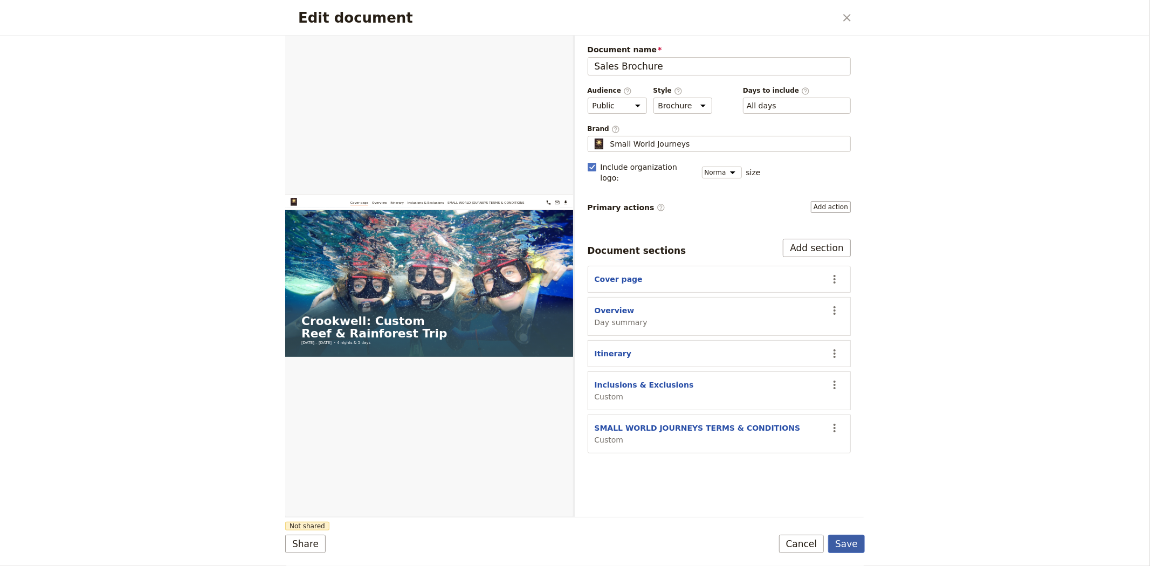
click at [850, 545] on button "Save" at bounding box center [846, 544] width 37 height 18
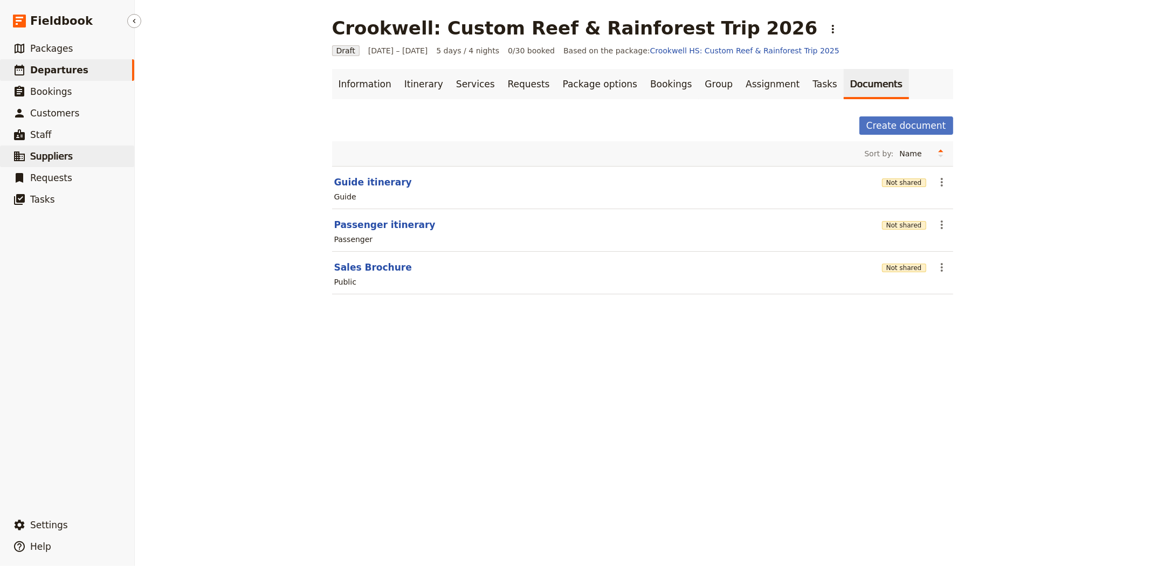
click at [40, 164] on link "​ Suppliers" at bounding box center [67, 157] width 134 height 22
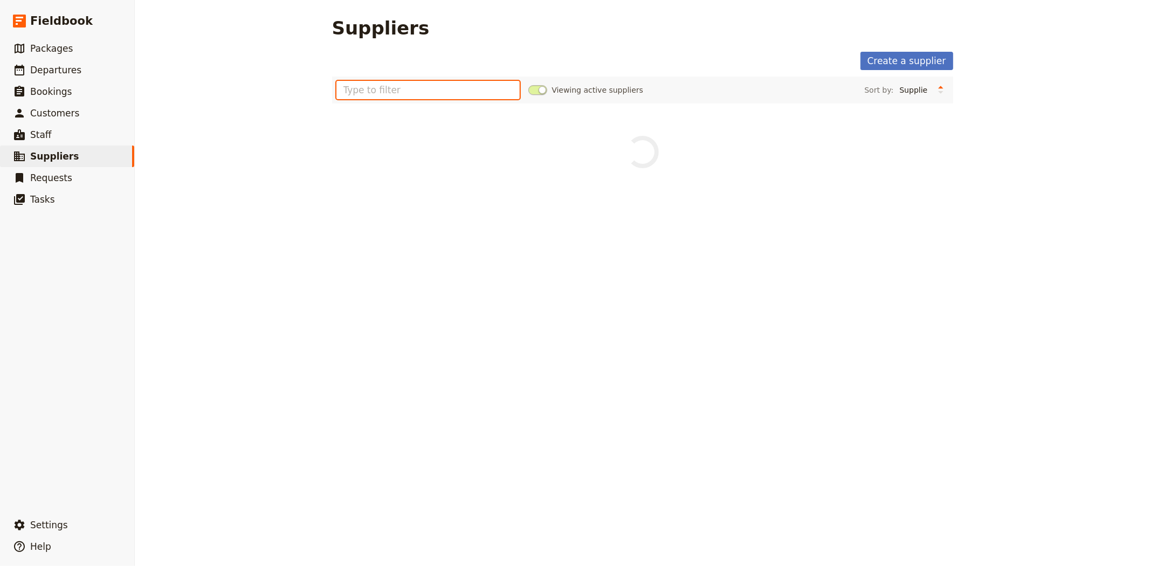
click at [360, 95] on input "text" at bounding box center [428, 90] width 184 height 18
type input "sheoak"
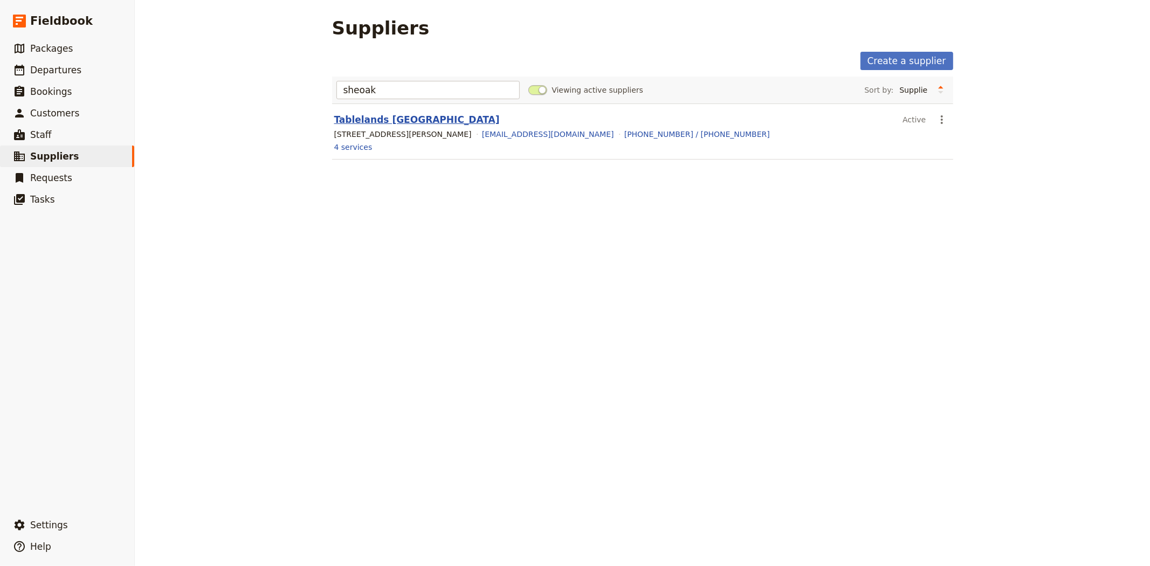
click at [380, 122] on link "Tablelands Sheoak Ridge" at bounding box center [417, 119] width 166 height 11
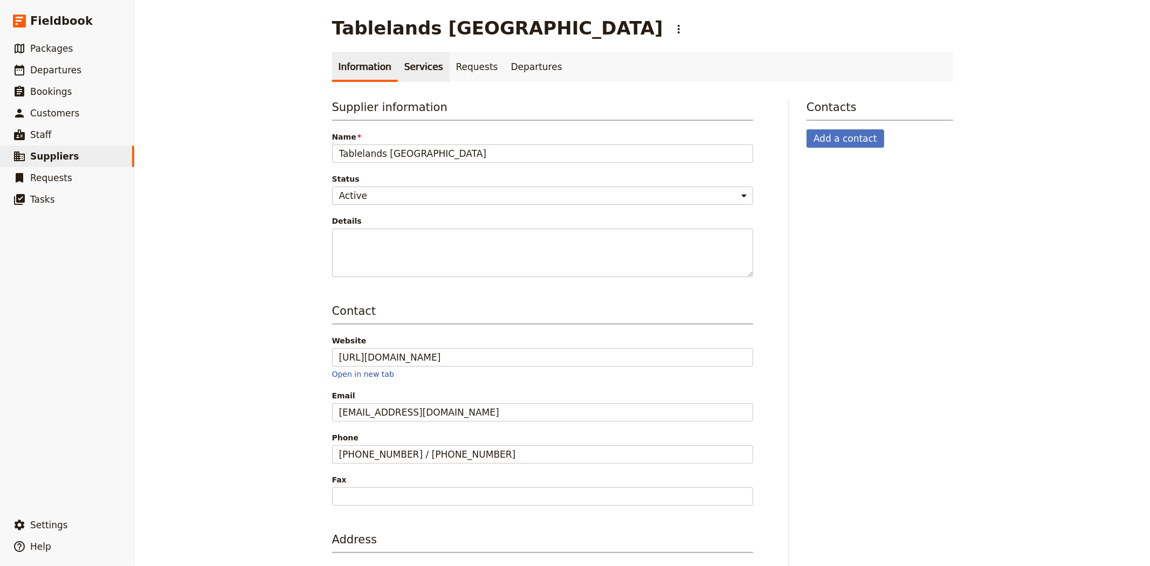
click at [408, 77] on link "Services" at bounding box center [424, 67] width 52 height 30
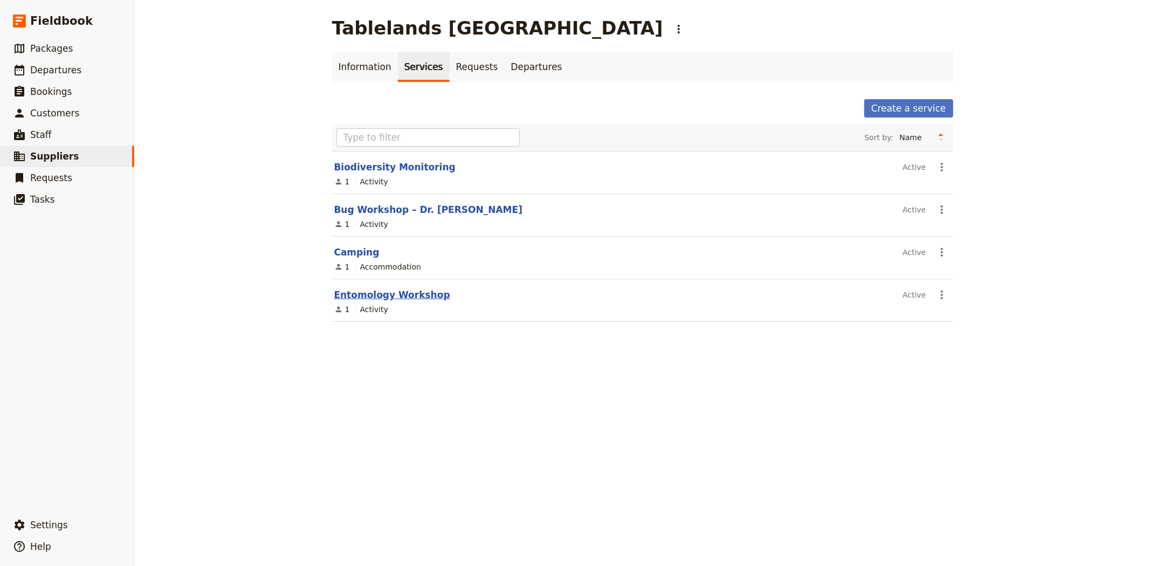
click at [341, 297] on link "Entomology Workshop" at bounding box center [392, 295] width 116 height 11
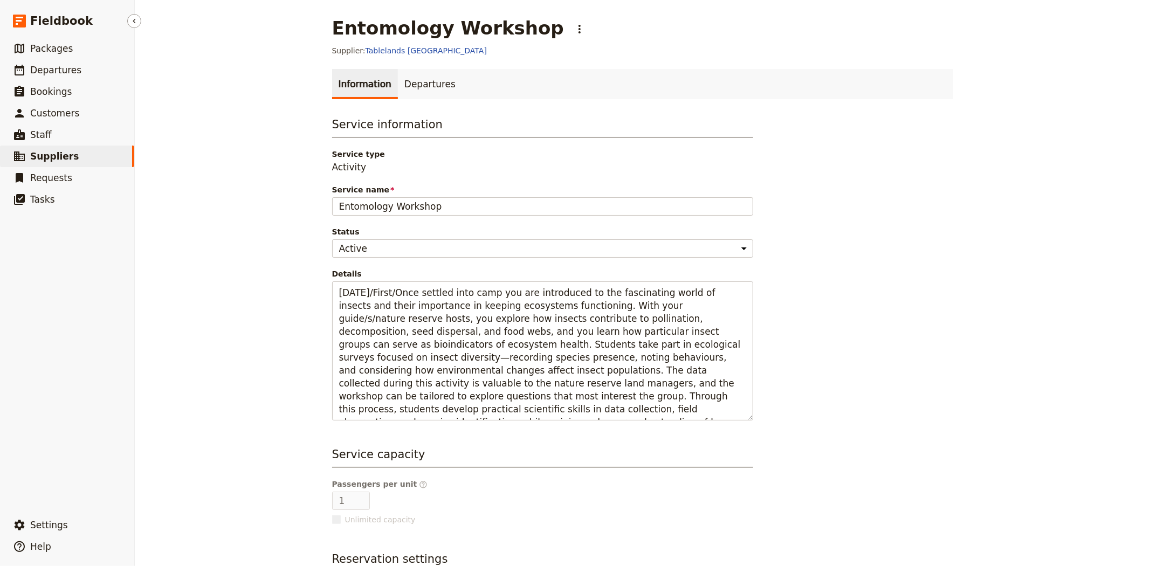
click at [78, 157] on link "​ Suppliers" at bounding box center [67, 157] width 134 height 22
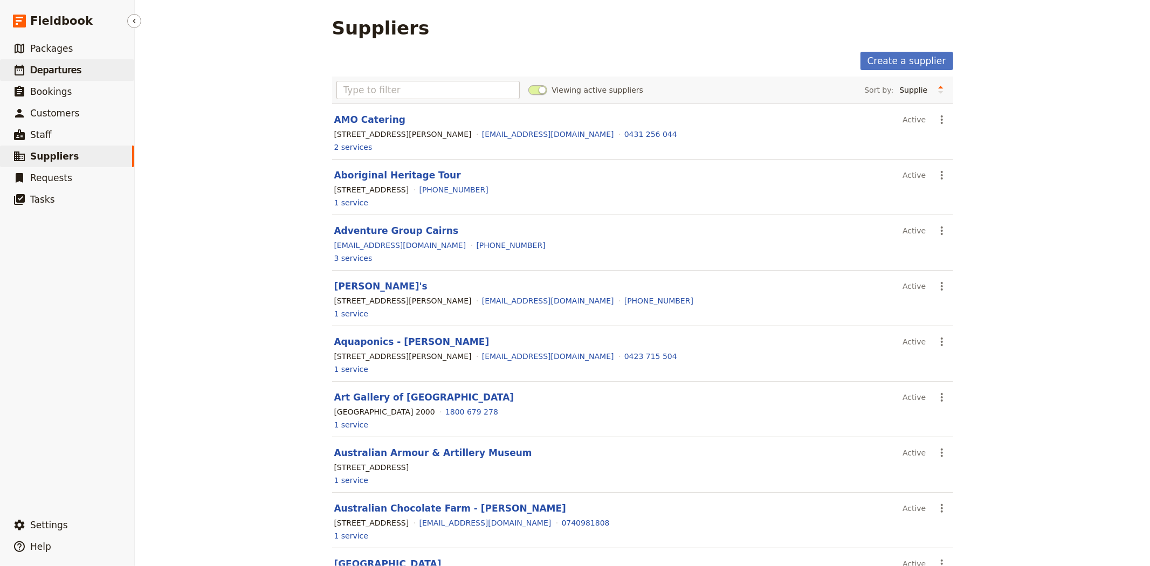
click at [46, 68] on span "Departures" at bounding box center [55, 70] width 51 height 11
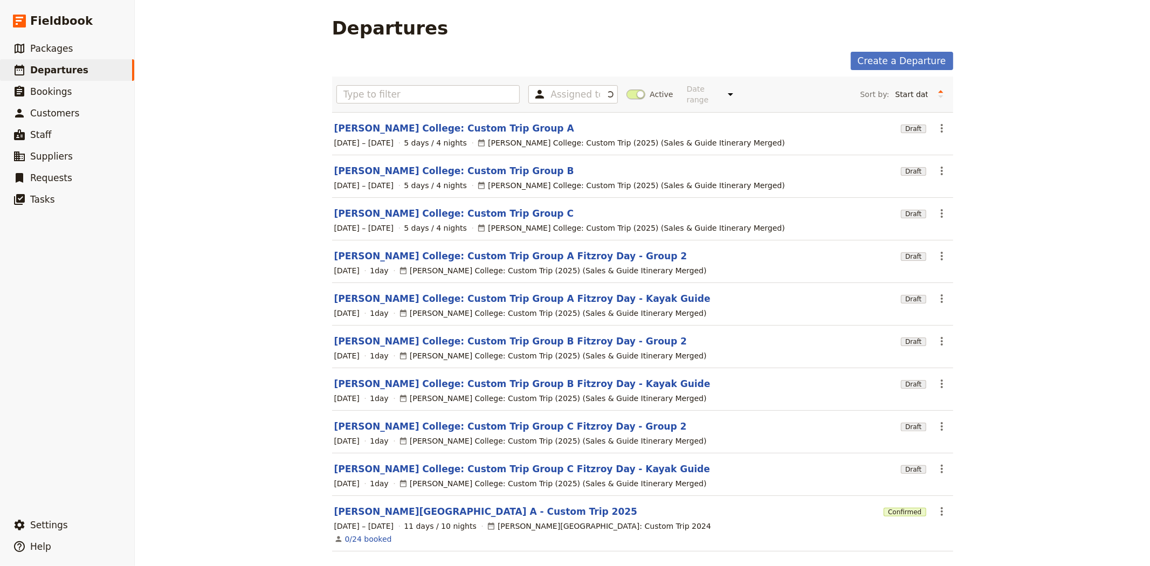
scroll to position [31, 0]
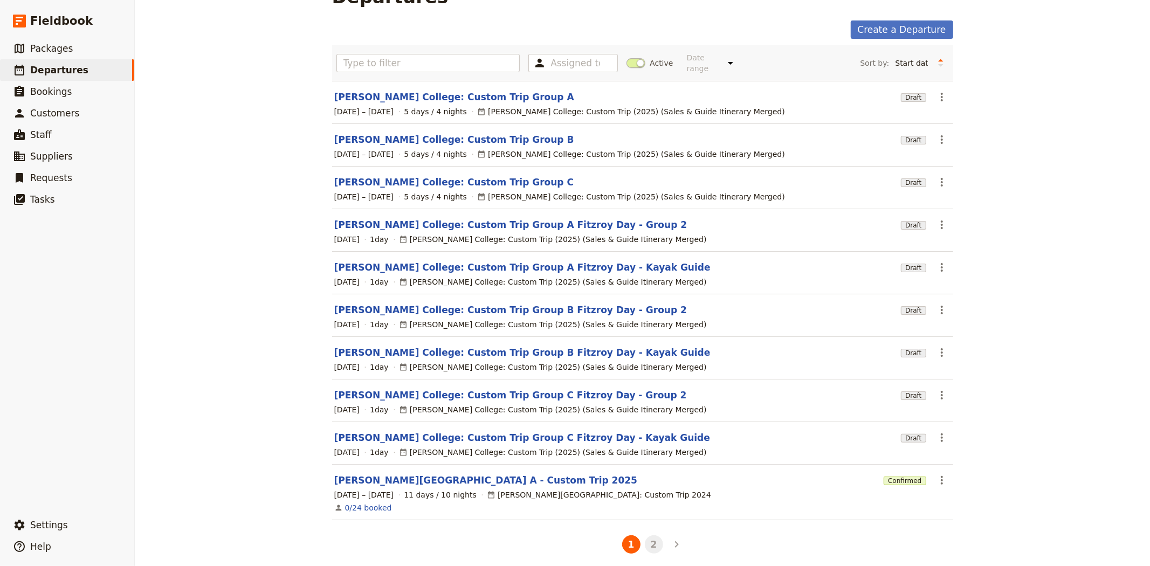
click at [656, 539] on button "2" at bounding box center [654, 544] width 18 height 18
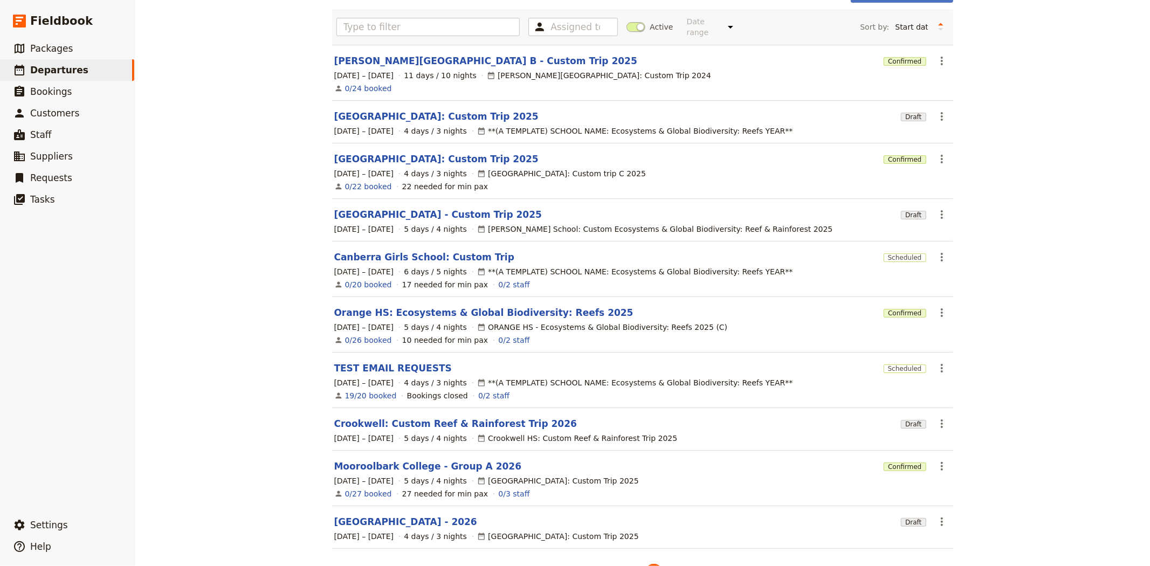
scroll to position [96, 0]
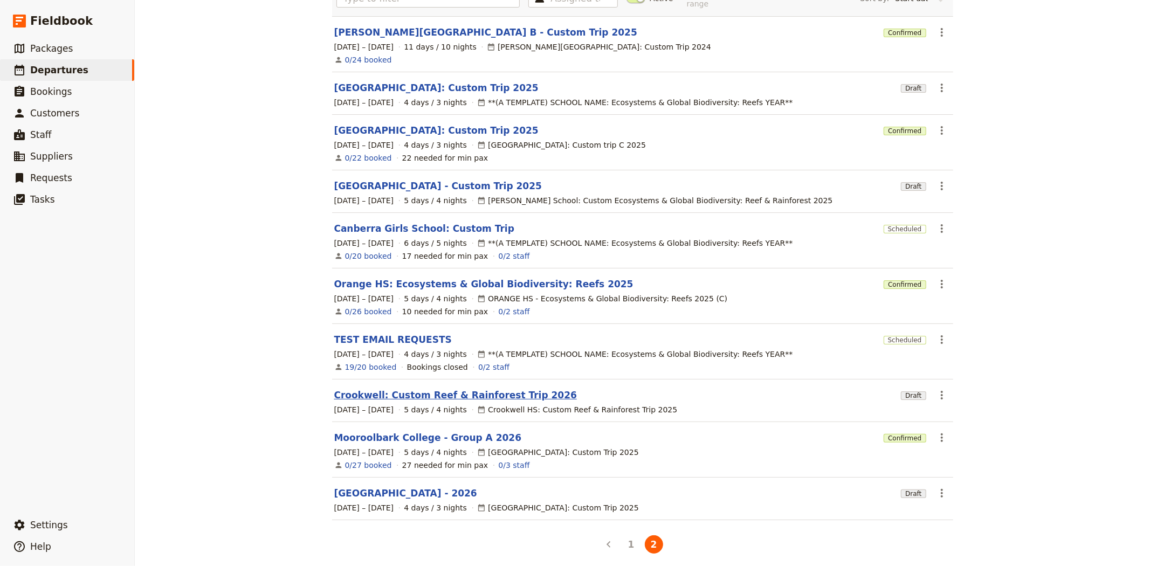
click at [371, 389] on link "Crookwell: Custom Reef & Rainforest Trip 2026" at bounding box center [455, 395] width 243 height 13
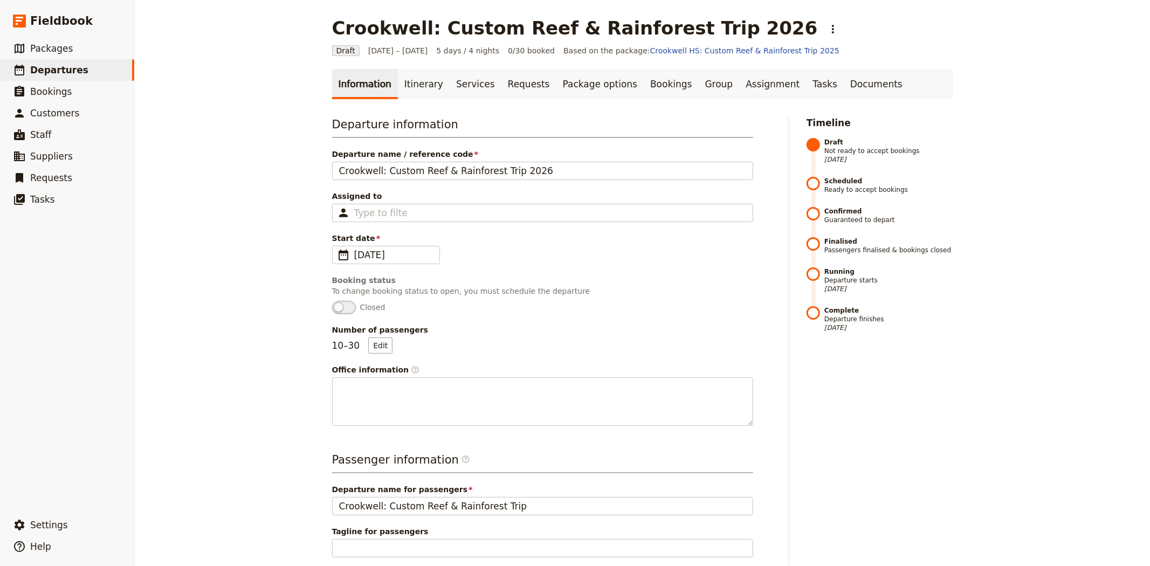
scroll to position [120, 0]
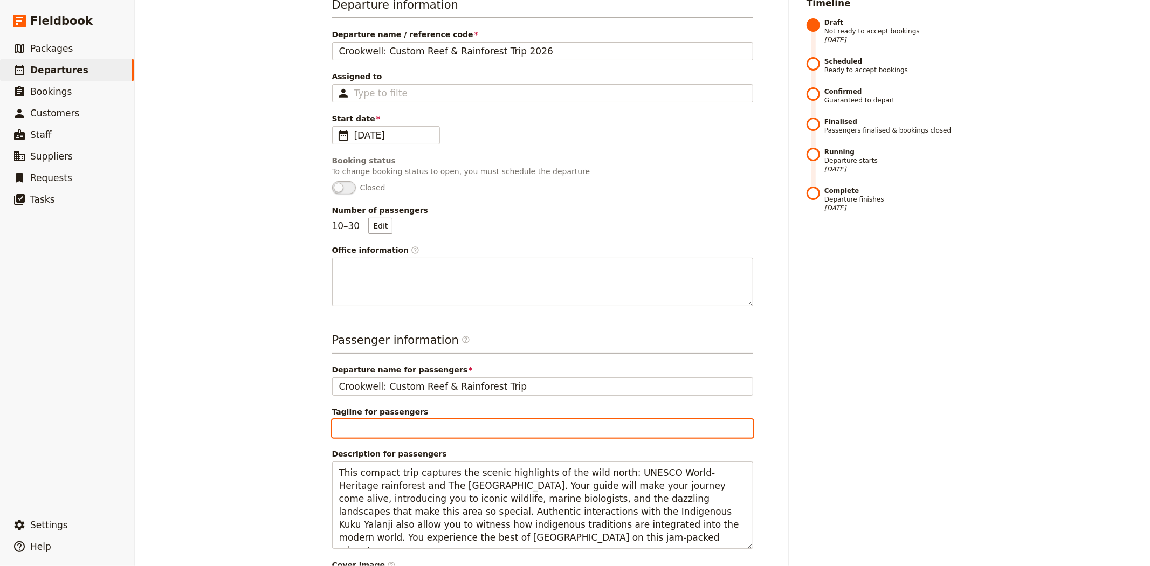
click at [352, 432] on input "Tagline for passengers" at bounding box center [542, 429] width 421 height 18
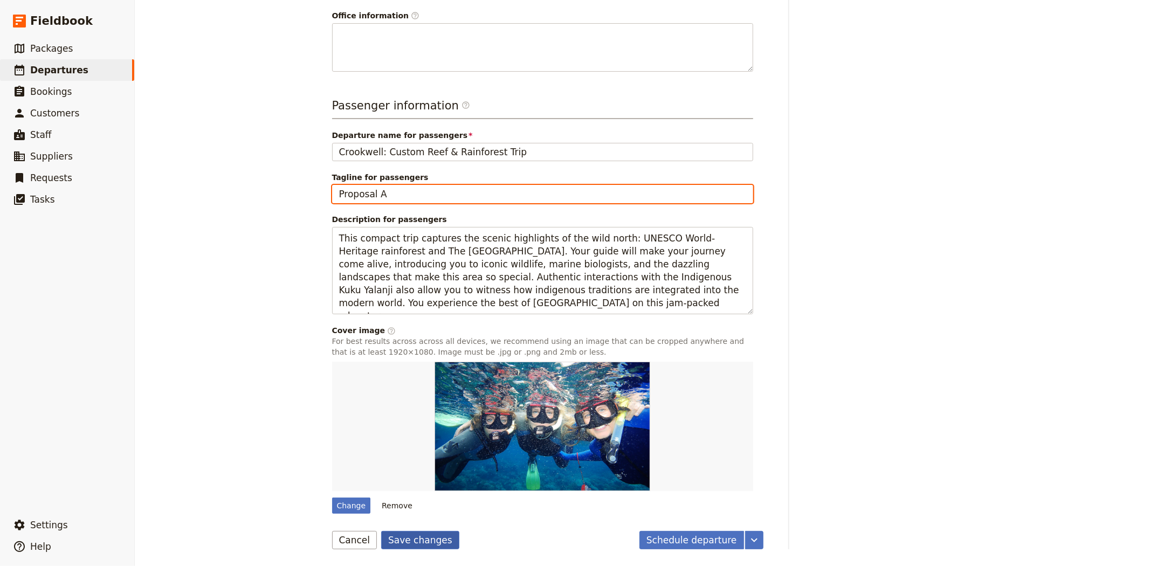
type input "Proposal A"
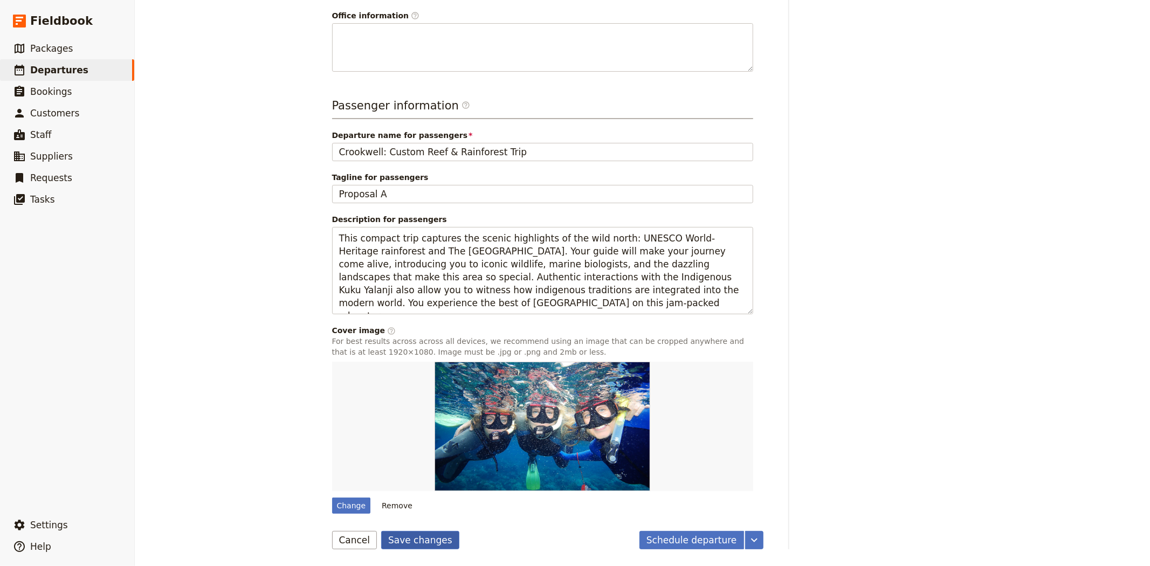
click at [412, 542] on button "Save changes" at bounding box center [420, 540] width 78 height 18
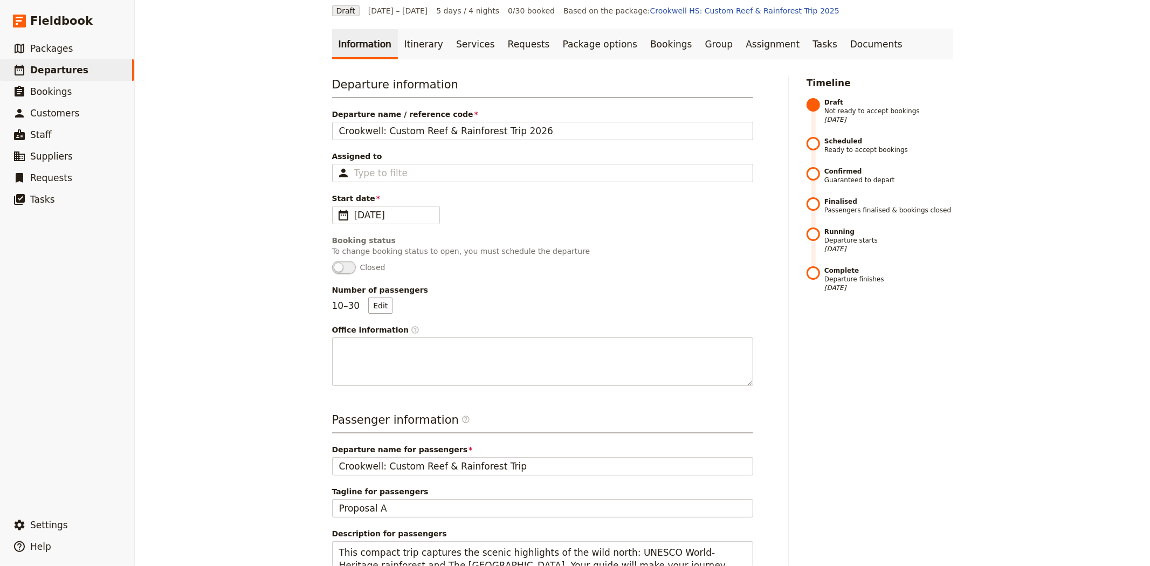
scroll to position [0, 0]
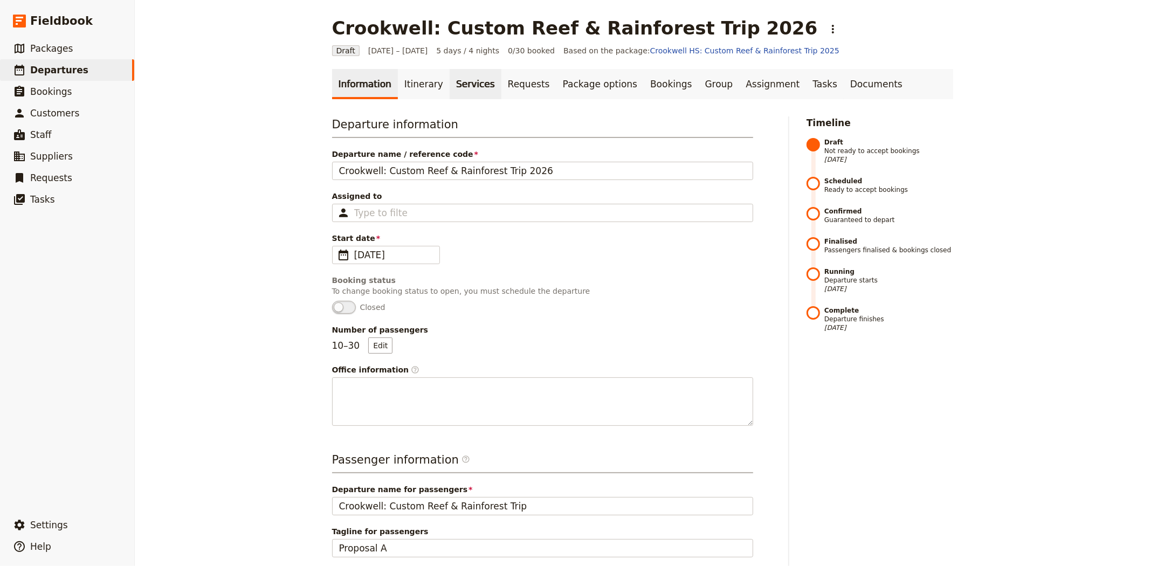
click at [450, 90] on link "Services" at bounding box center [476, 84] width 52 height 30
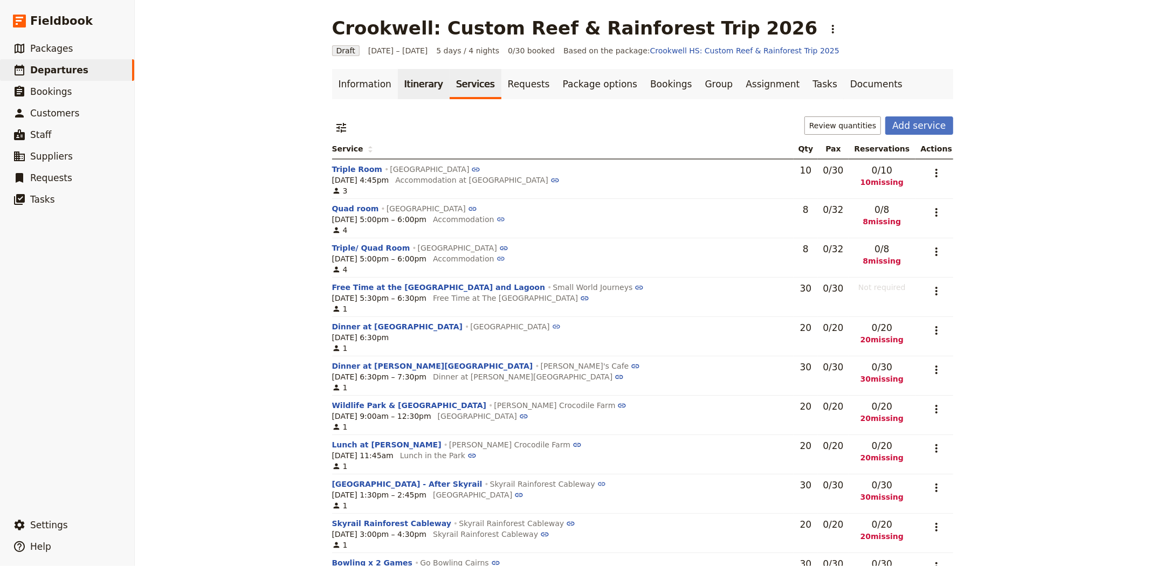
click at [422, 88] on link "Itinerary" at bounding box center [424, 84] width 52 height 30
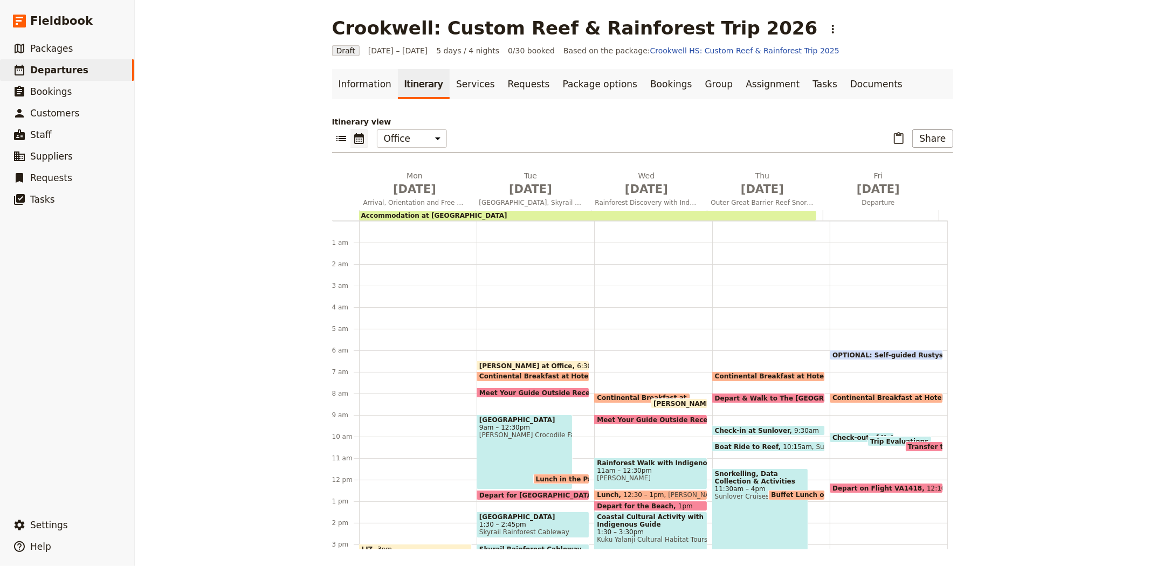
scroll to position [119, 0]
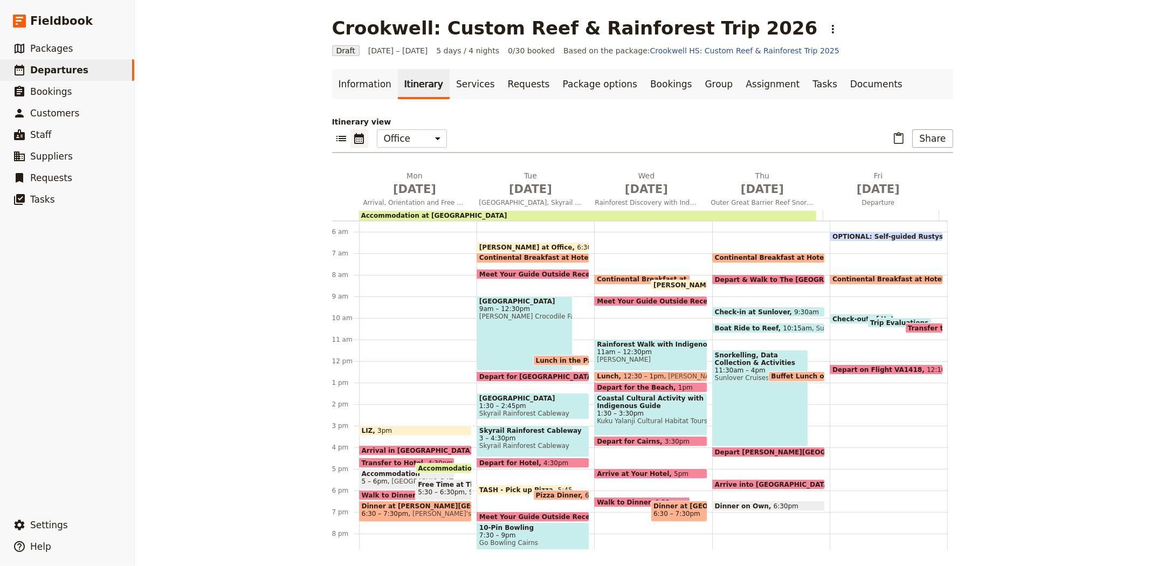
click at [391, 479] on span "Hides Hotel Cairns, Coral Tree Inn" at bounding box center [460, 482] width 145 height 8
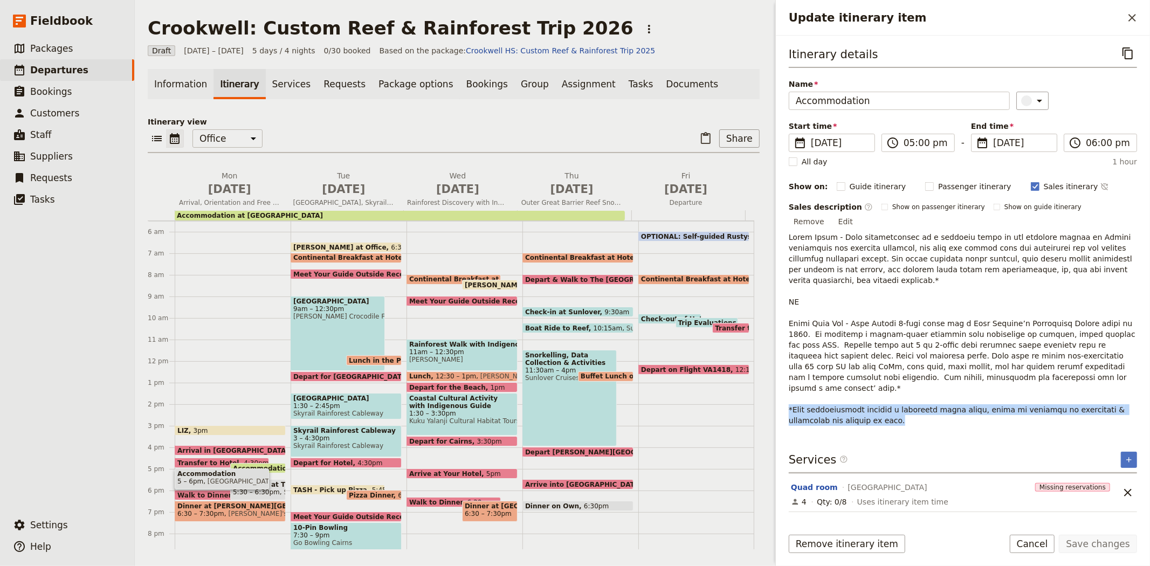
drag, startPoint x: 850, startPoint y: 386, endPoint x: 781, endPoint y: 376, distance: 69.7
click at [781, 376] on div "Itinerary details ​ Name Accommodation ​ Start time ​ 25 May 2026 25/05/2026 20…" at bounding box center [963, 277] width 374 height 483
copy p "*Each accommodation carries a different price point, refer to overview or inclu…"
click at [858, 214] on button "Edit" at bounding box center [846, 222] width 24 height 16
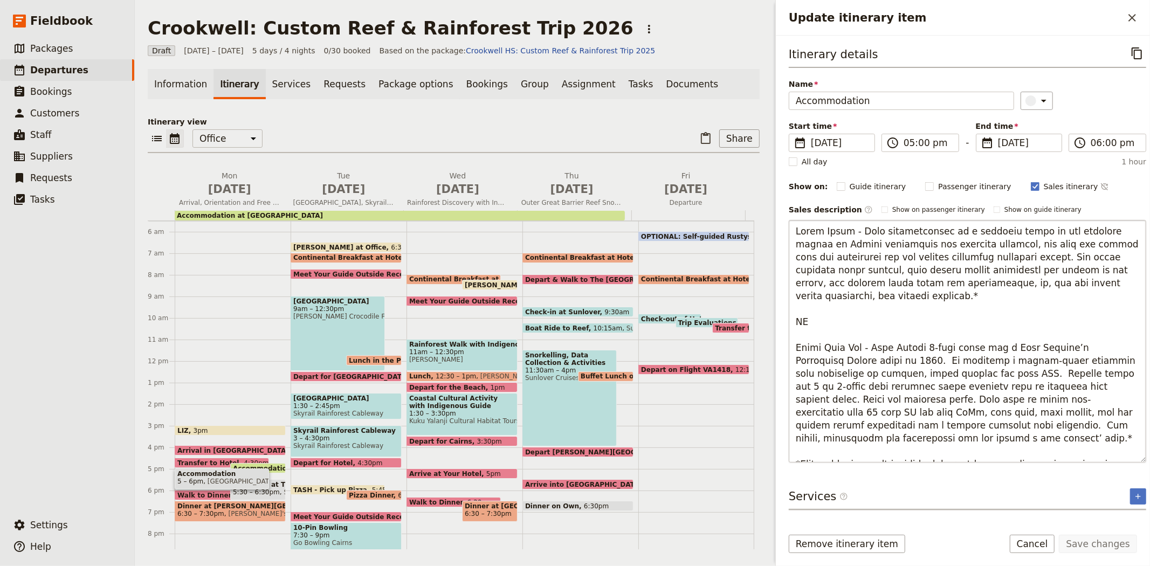
drag, startPoint x: 987, startPoint y: 452, endPoint x: 801, endPoint y: 439, distance: 186.5
click at [801, 439] on textarea "Update itinerary item" at bounding box center [967, 341] width 357 height 243
type textarea "Hides Hotel - Your accommodation is a historic hotel in the absolute centre of …"
click at [1130, 541] on button "Save changes" at bounding box center [1098, 544] width 78 height 18
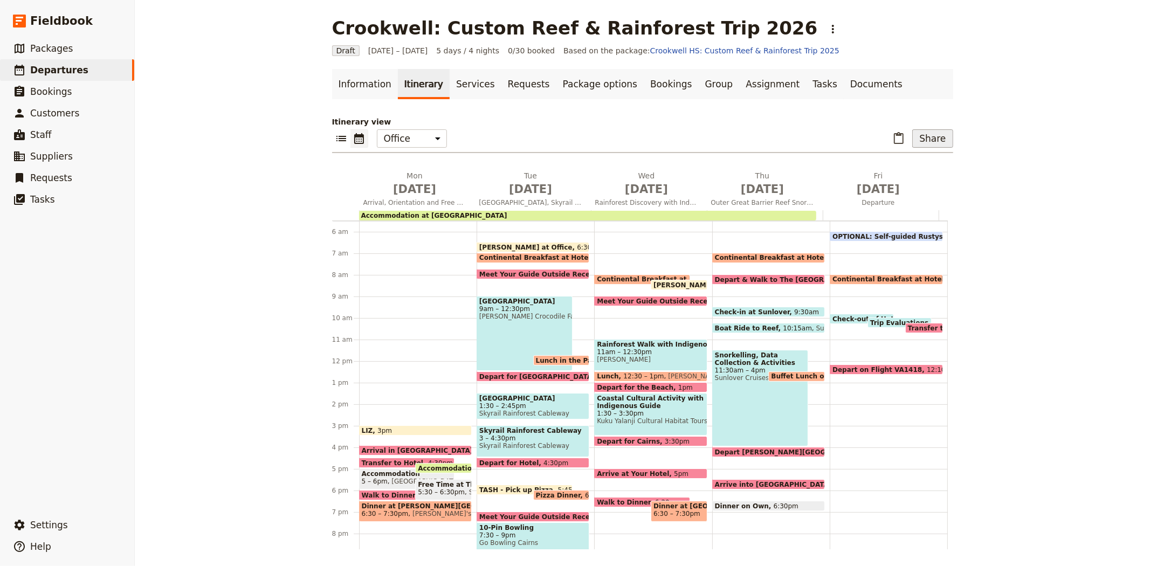
click at [933, 137] on button "Share" at bounding box center [932, 138] width 40 height 18
click at [899, 189] on span "Sales Brochure" at bounding box center [897, 192] width 57 height 11
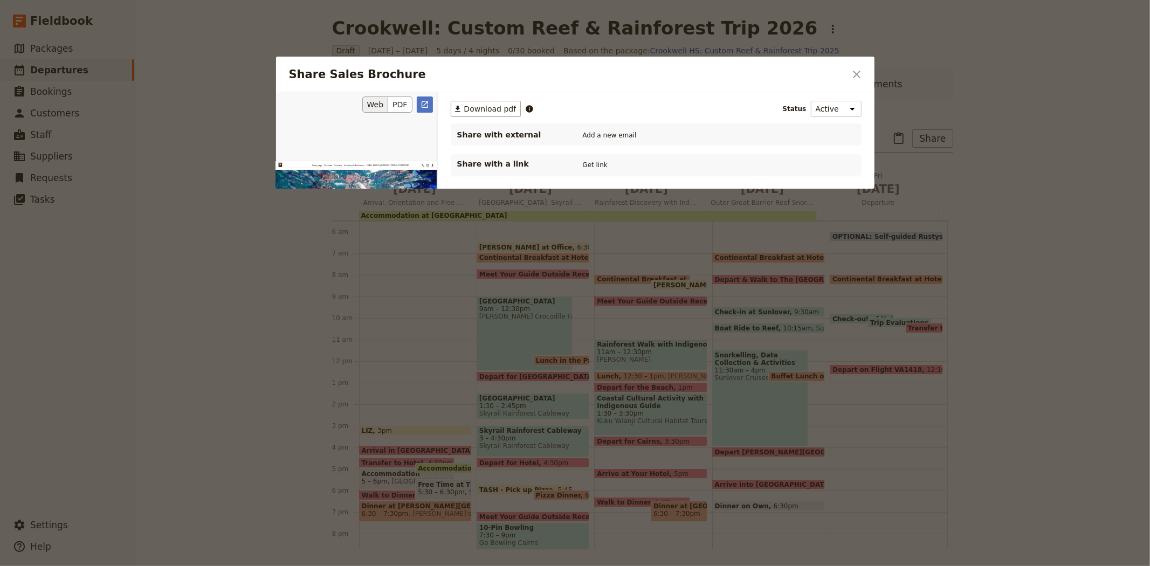
scroll to position [0, 0]
click at [400, 101] on button "PDF" at bounding box center [400, 105] width 24 height 16
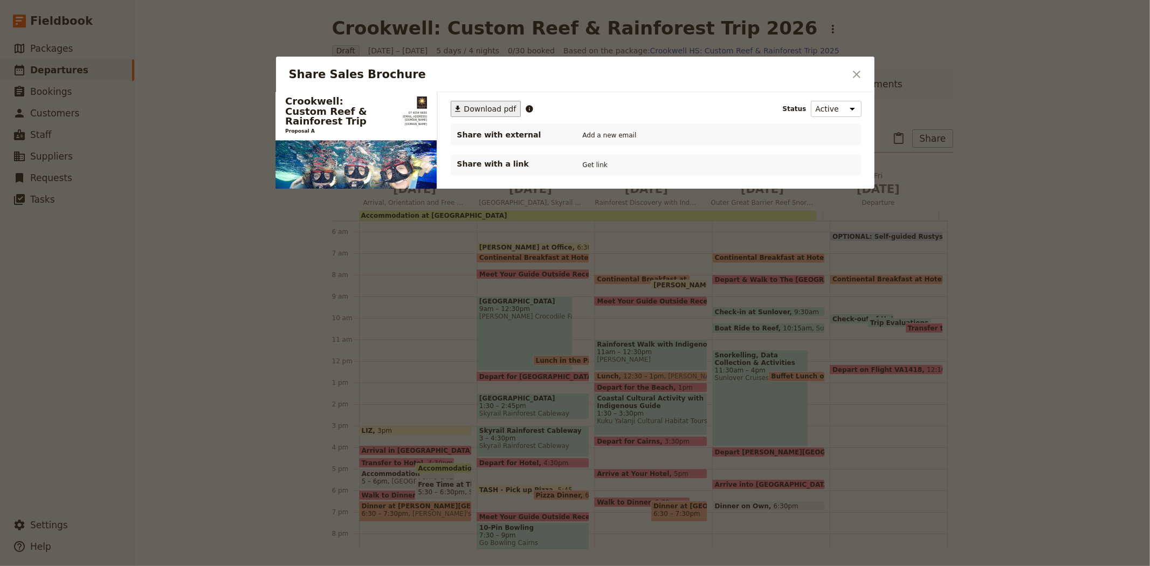
click at [481, 106] on span "Download pdf" at bounding box center [490, 109] width 52 height 11
click at [860, 68] on icon "Close dialog" at bounding box center [856, 74] width 13 height 13
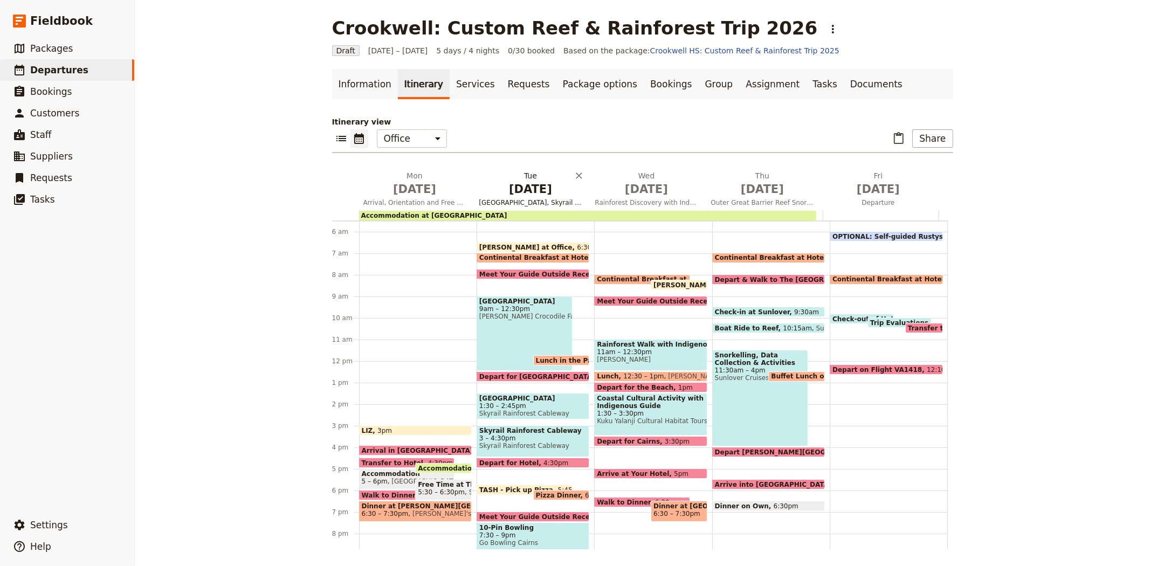
click at [511, 197] on button "Tue May 26 Crocodile Farm and Wildlife Park, Skyrail Rainforest Cableway & Bowl…" at bounding box center [533, 190] width 116 height 40
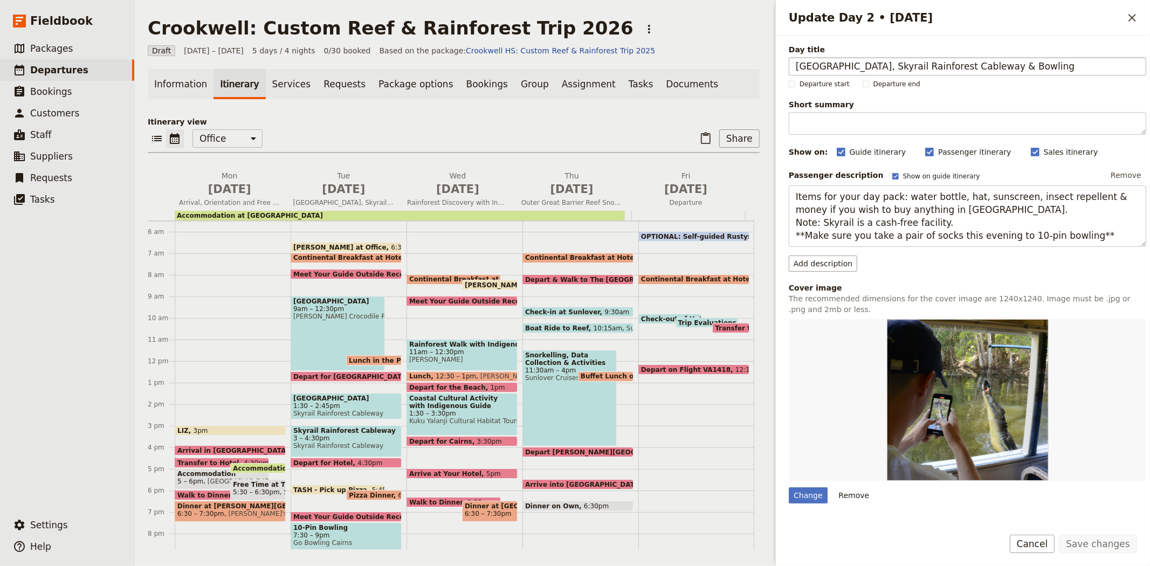
click at [864, 66] on input "Crocodile Farm and Wildlife Park, Skyrail Rainforest Cableway & Bowling" at bounding box center [967, 66] width 357 height 18
click at [1043, 66] on input "Crocodile Farm & Wildlife Park, Skyrail Rainforest Cableway & Bowling" at bounding box center [967, 66] width 357 height 18
type input "Crocodile Farm & Wildlife Park, Skyrail Rainforest Cableway and Bowling"
click at [1082, 542] on button "Save changes" at bounding box center [1098, 544] width 78 height 18
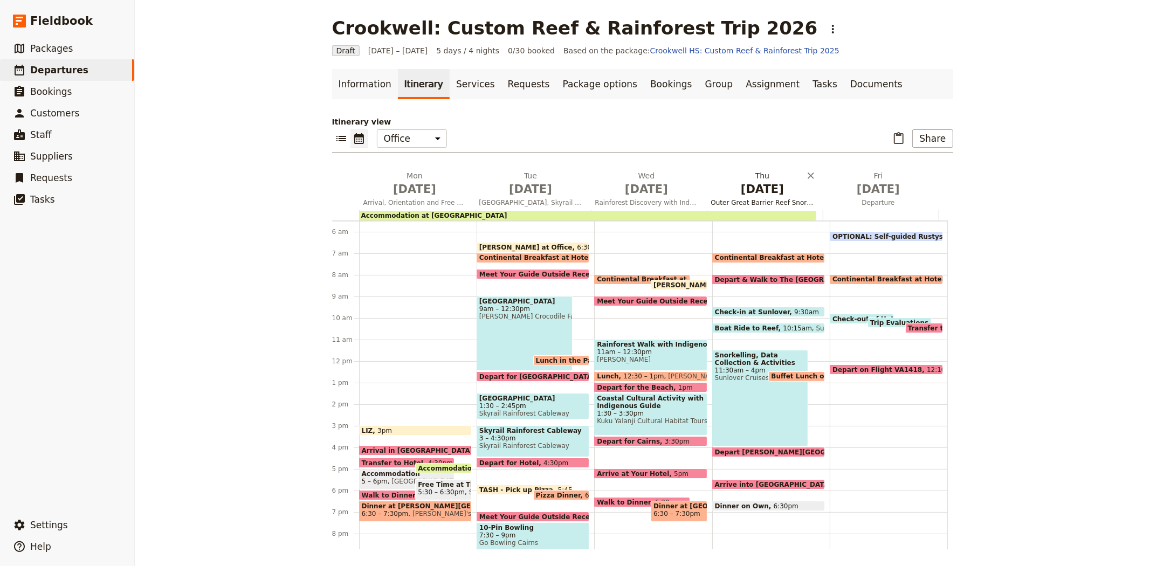
click at [743, 192] on span "May 28" at bounding box center [762, 189] width 103 height 16
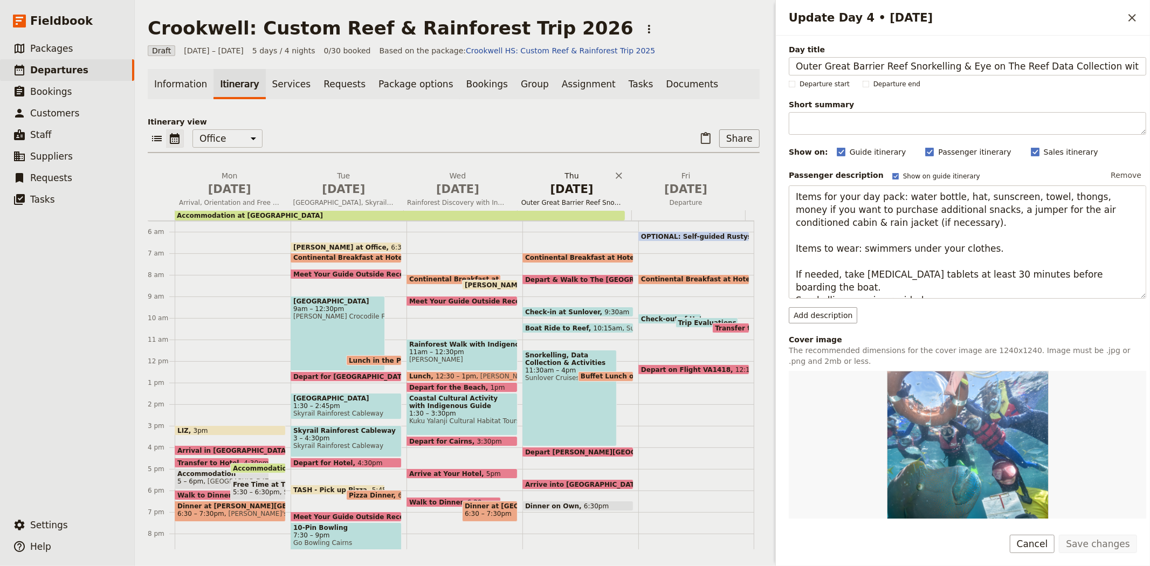
scroll to position [0, 39]
click at [905, 66] on input "Outer Great Barrier Reef Snorkelling & Eye on The Reef Data Collection with Mar…" at bounding box center [967, 66] width 357 height 18
type input "Outer Great Barrier Reef Snorkelling and Eye on The Reef Data Collection with M…"
click at [1112, 544] on button "Save changes" at bounding box center [1098, 544] width 78 height 18
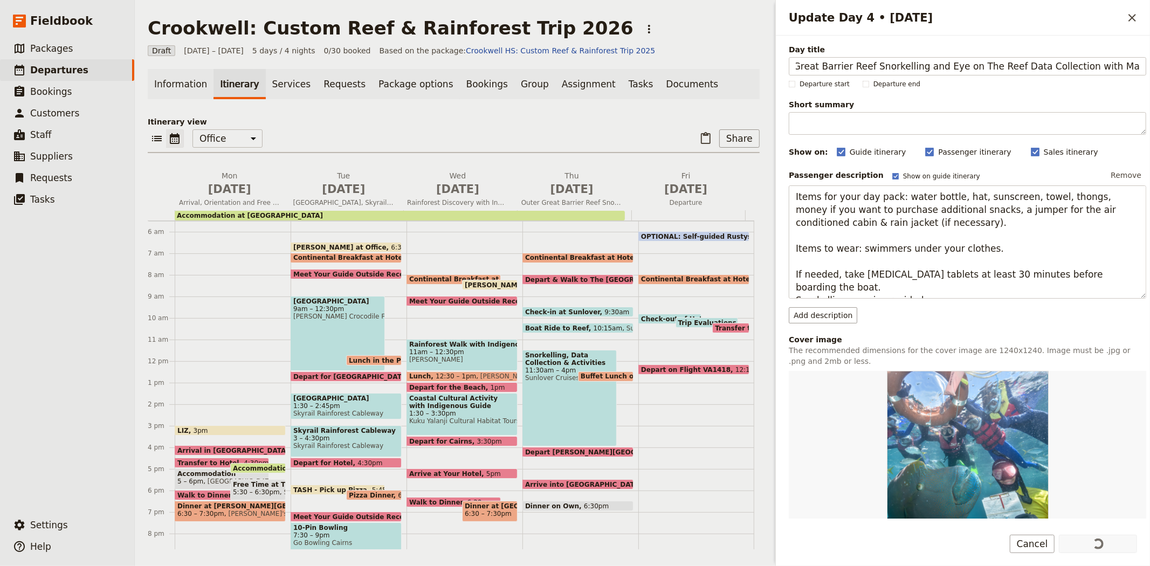
scroll to position [0, 0]
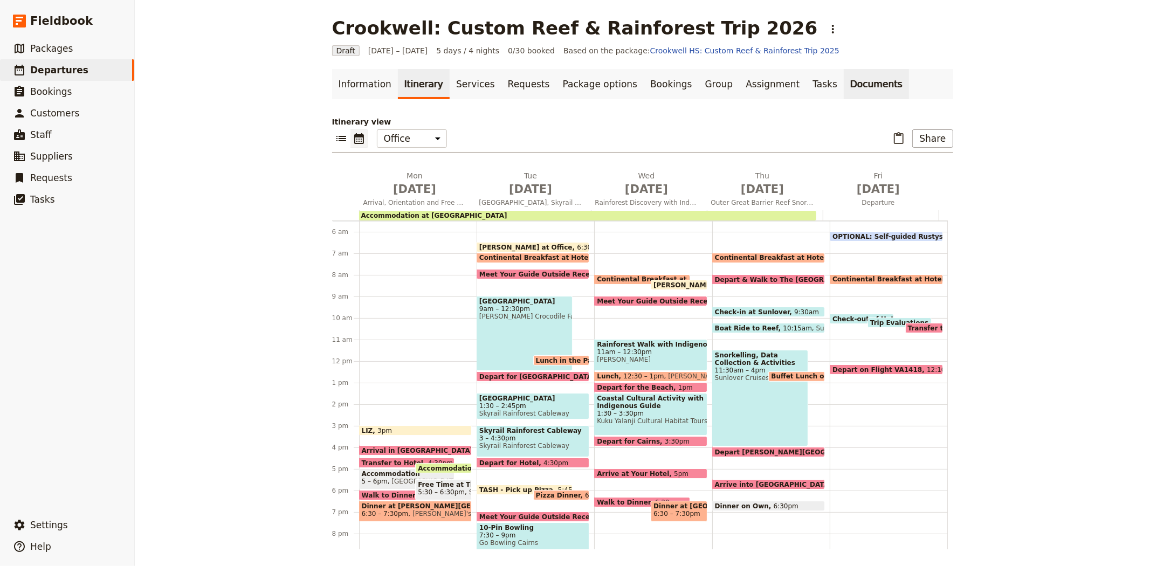
drag, startPoint x: 836, startPoint y: 90, endPoint x: 830, endPoint y: 98, distance: 10.2
click at [844, 90] on link "Documents" at bounding box center [876, 84] width 65 height 30
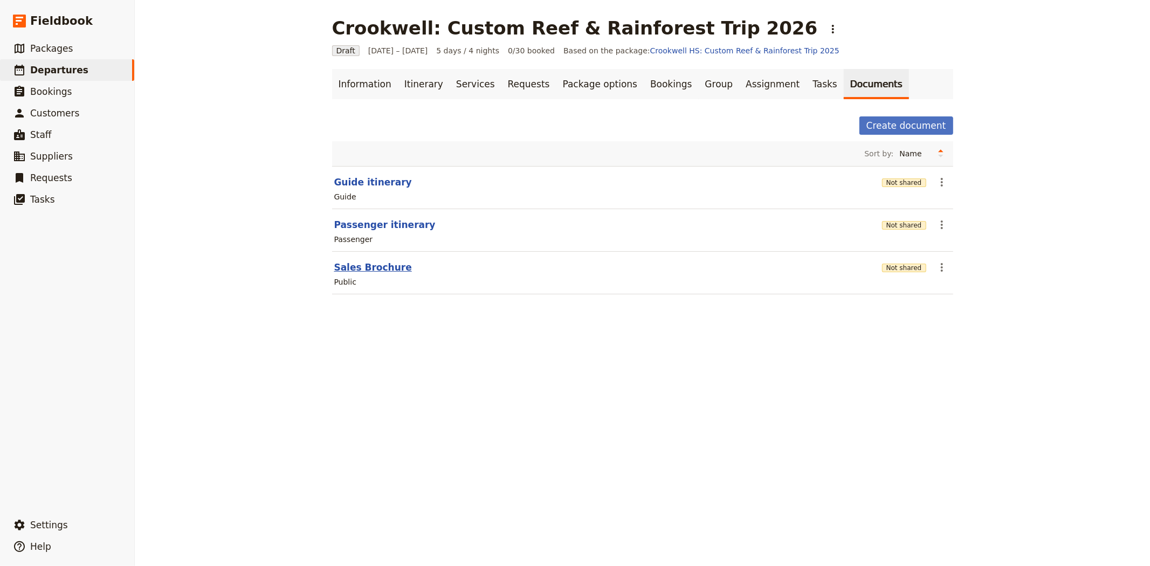
click at [369, 263] on button "Sales Brochure" at bounding box center [373, 267] width 78 height 13
select select "DEFAULT"
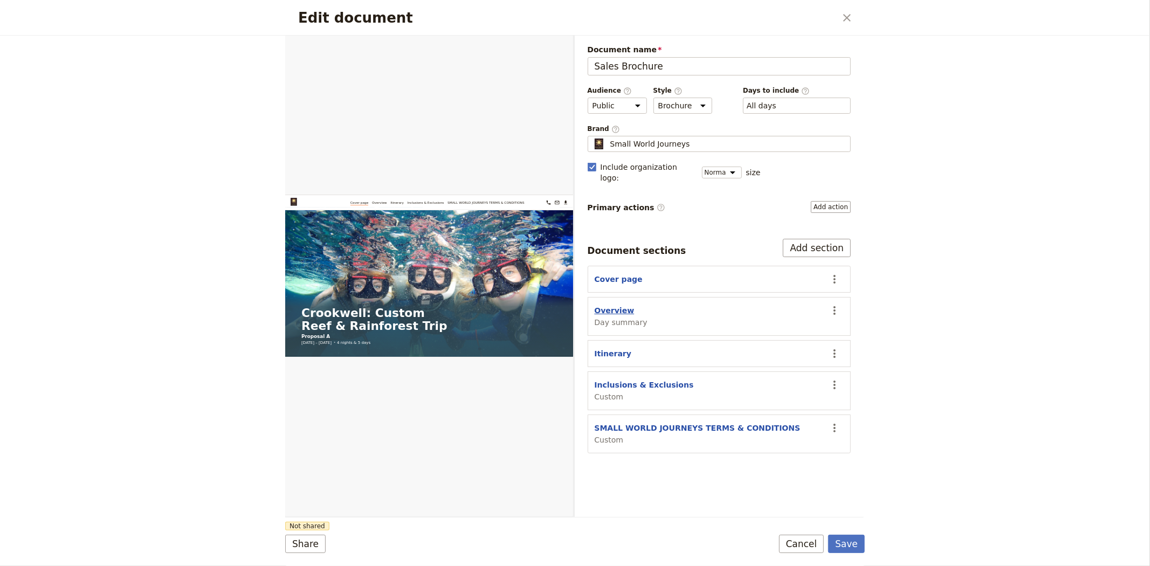
click at [606, 305] on button "Overview" at bounding box center [615, 310] width 40 height 11
select select "DAY_SUMMARY"
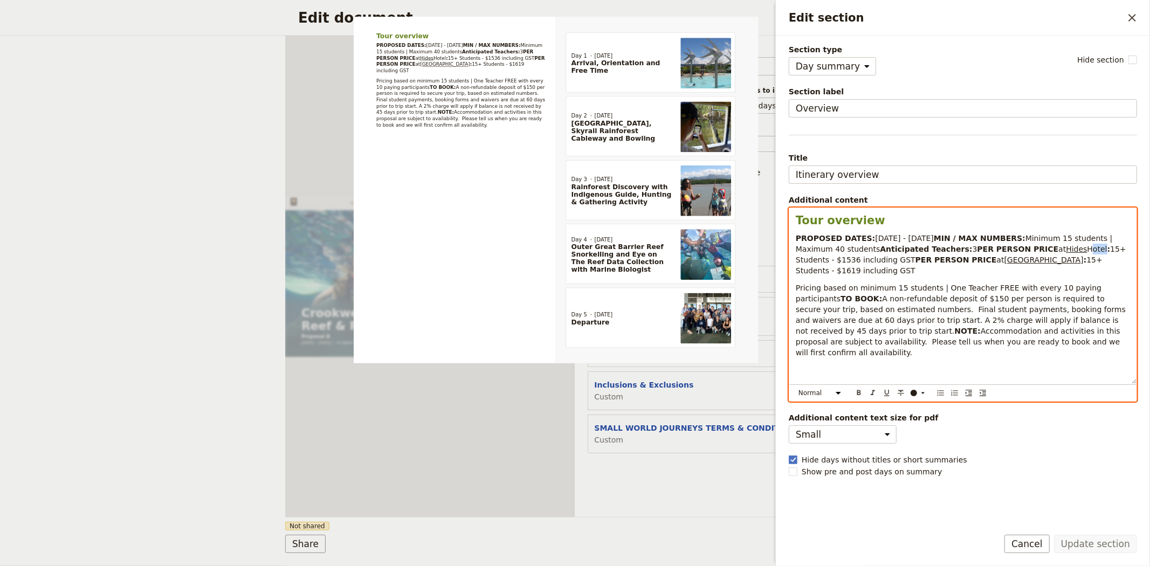
drag, startPoint x: 912, startPoint y: 273, endPoint x: 895, endPoint y: 272, distance: 17.3
click at [1088, 253] on span "Hotel" at bounding box center [1098, 249] width 20 height 9
click at [1066, 253] on span "Hides" at bounding box center [1076, 249] width 21 height 9
drag, startPoint x: 874, startPoint y: 271, endPoint x: 913, endPoint y: 272, distance: 39.4
click at [913, 272] on p "PROPOSED DATES: 25 - 29 May 2026 MIN / MAX NUMBERS: Minimum 15 students | Maxim…" at bounding box center [963, 254] width 334 height 43
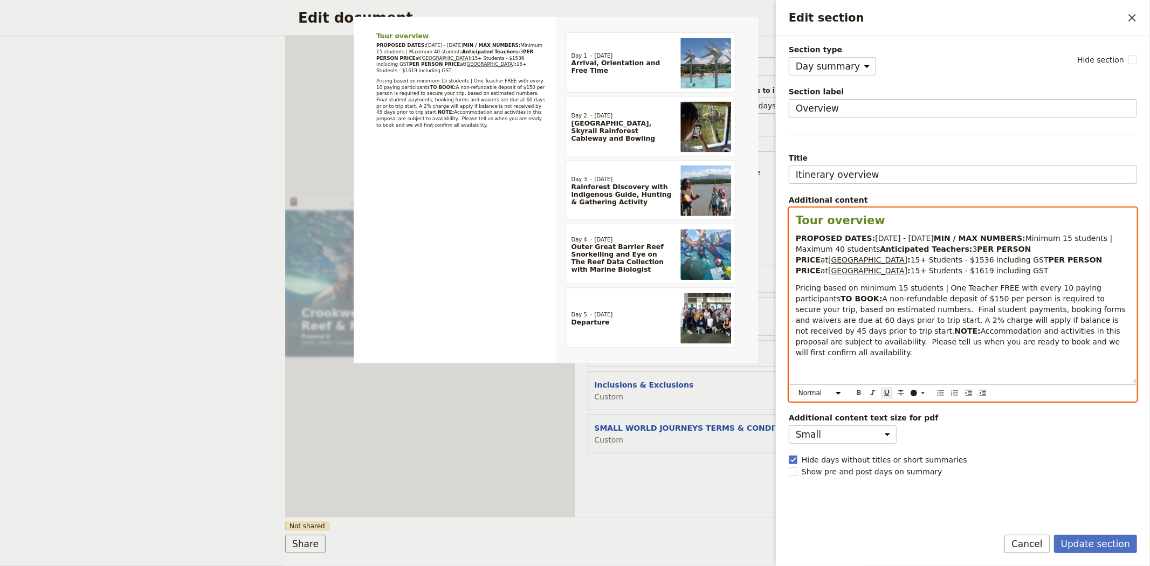
click at [1000, 357] on span "Accommodation and activities in this proposal are subject to availability. Plea…" at bounding box center [959, 342] width 327 height 30
click at [907, 264] on span "Hides Hotel" at bounding box center [867, 260] width 79 height 9
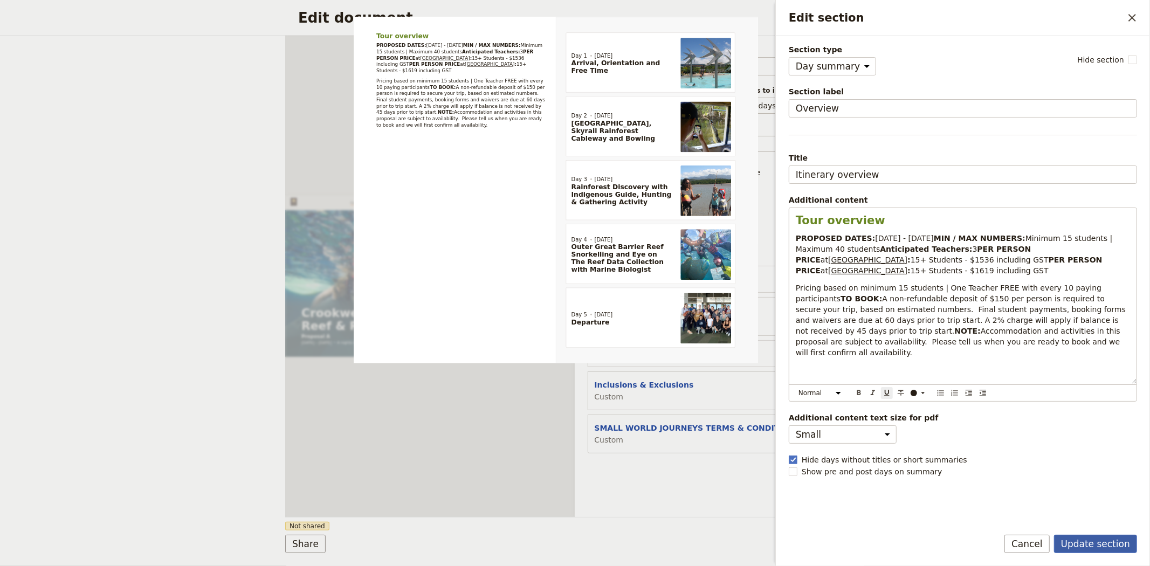
click at [1092, 545] on button "Update section" at bounding box center [1095, 544] width 83 height 18
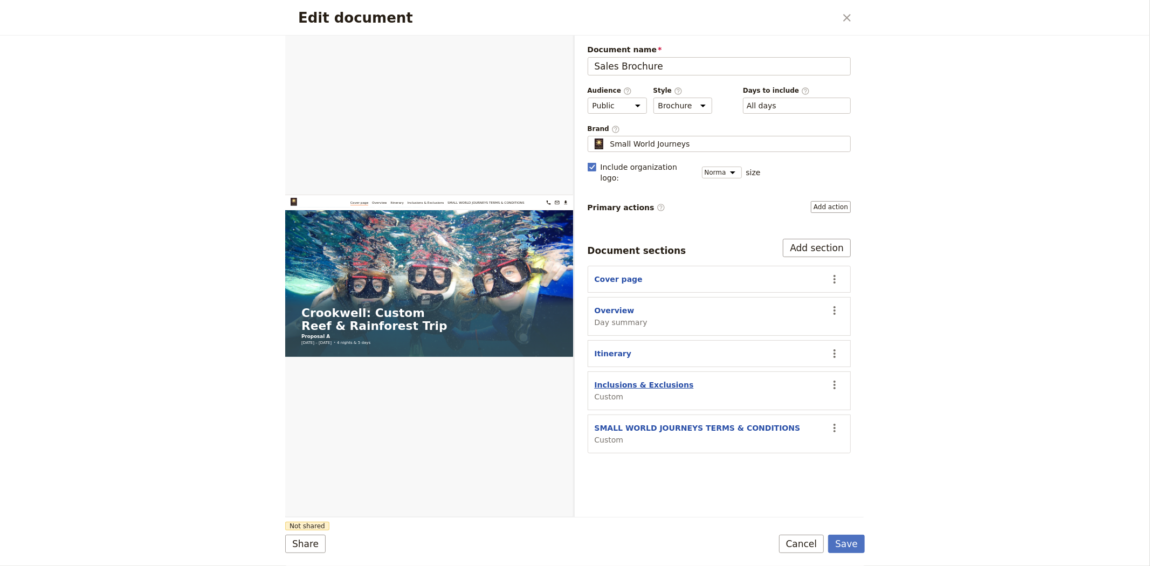
click at [635, 380] on button "Inclusions & Exclusions" at bounding box center [644, 385] width 99 height 11
select select "CUSTOM"
select select "default"
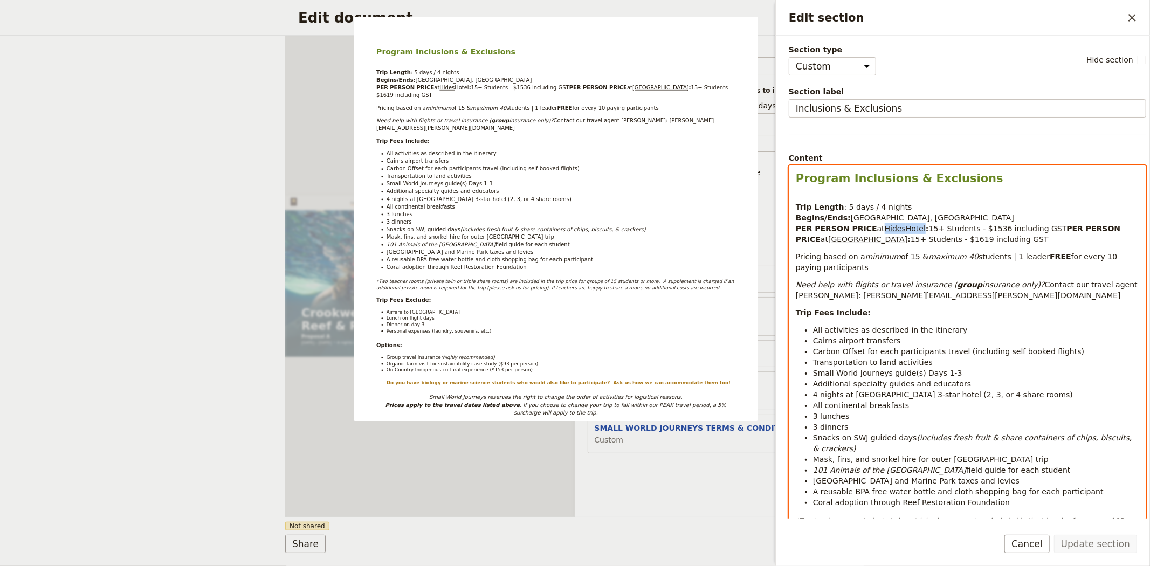
drag, startPoint x: 912, startPoint y: 227, endPoint x: 875, endPoint y: 228, distance: 37.8
click at [875, 228] on p "Trip Length : 5 days / 4 nights Begins/Ends: Cairns, Queensland PER PERSON PRIC…" at bounding box center [967, 218] width 343 height 54
drag, startPoint x: 875, startPoint y: 227, endPoint x: 936, endPoint y: 225, distance: 61.5
click at [936, 225] on p "Trip Length : 5 days / 4 nights Begins/Ends: Cairns, Queensland PER PERSON PRIC…" at bounding box center [967, 218] width 343 height 54
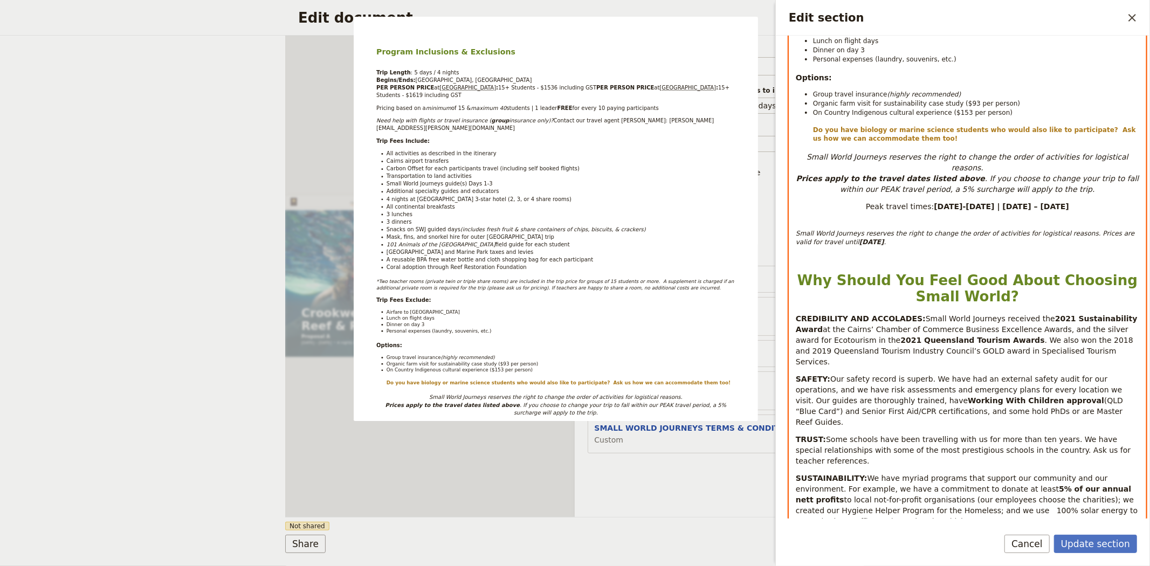
scroll to position [701, 0]
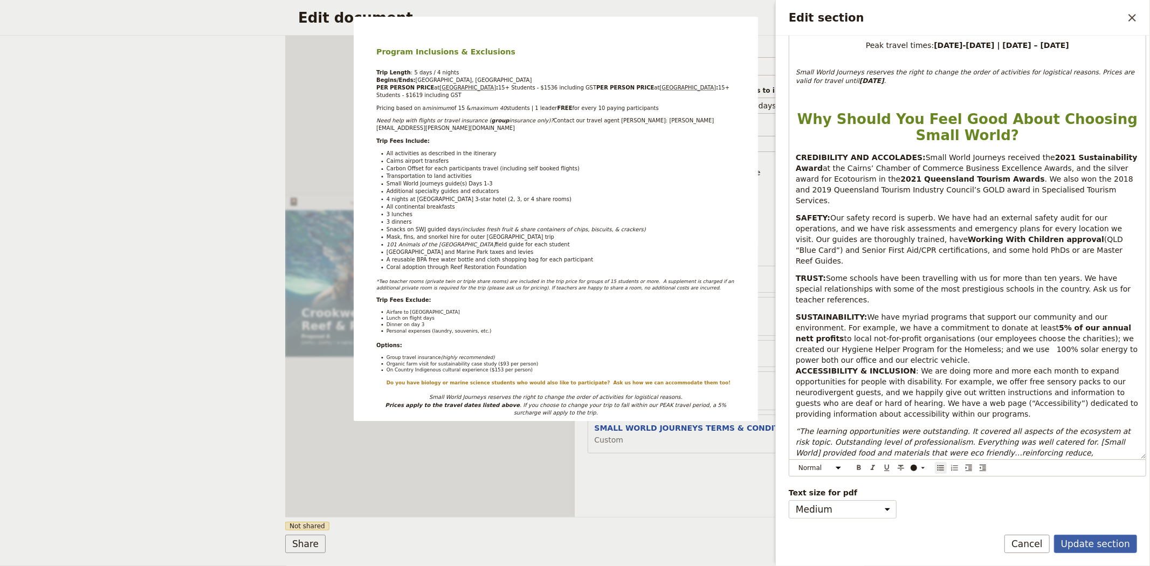
click at [1075, 540] on button "Update section" at bounding box center [1095, 544] width 83 height 18
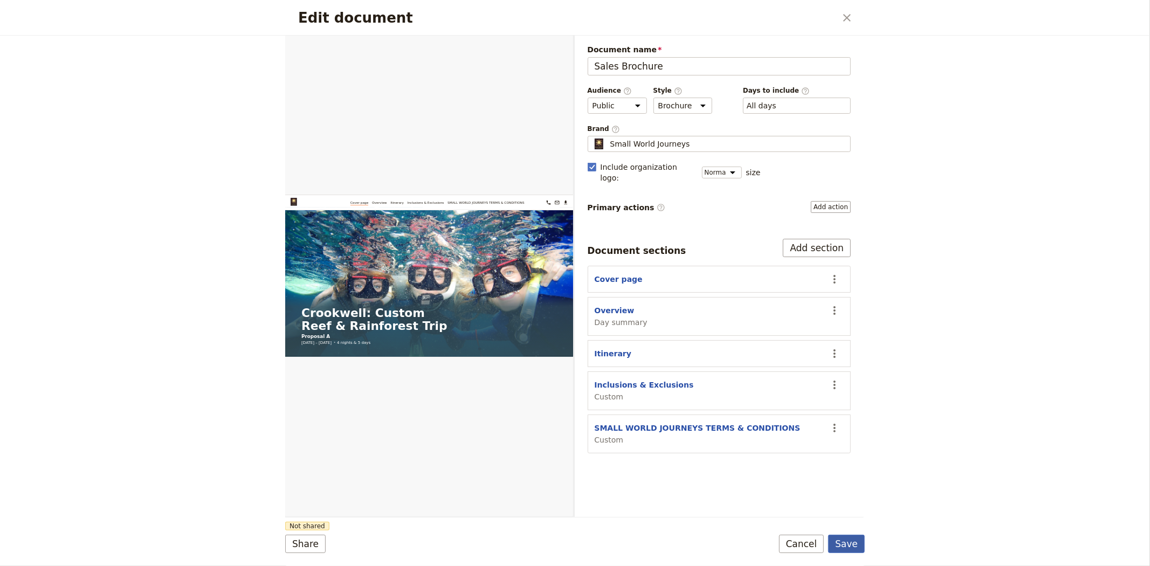
click at [843, 544] on button "Save" at bounding box center [846, 544] width 37 height 18
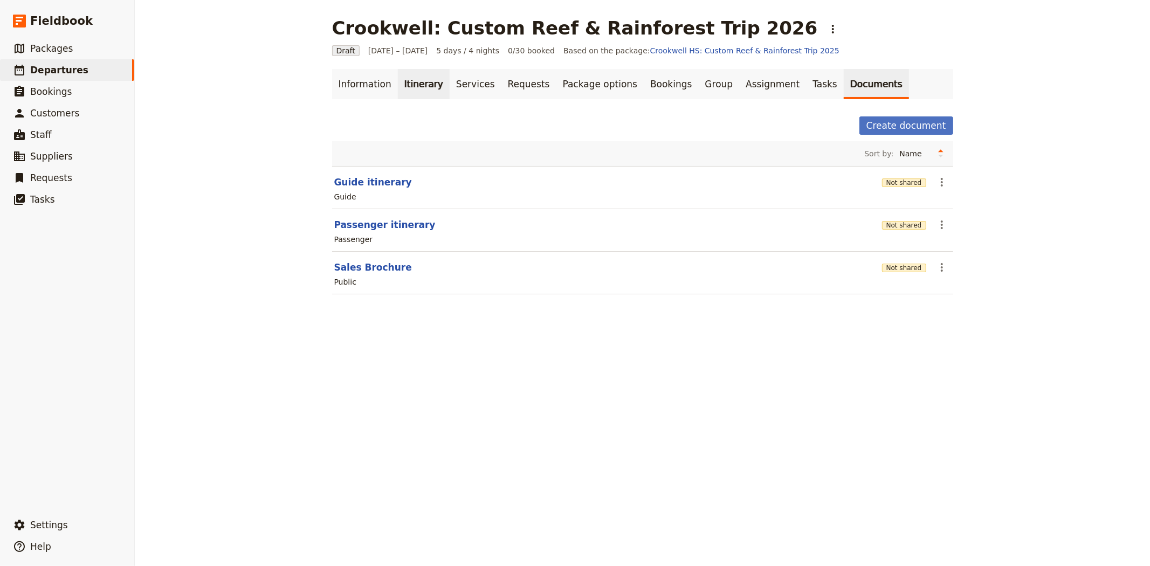
click at [410, 86] on link "Itinerary" at bounding box center [424, 84] width 52 height 30
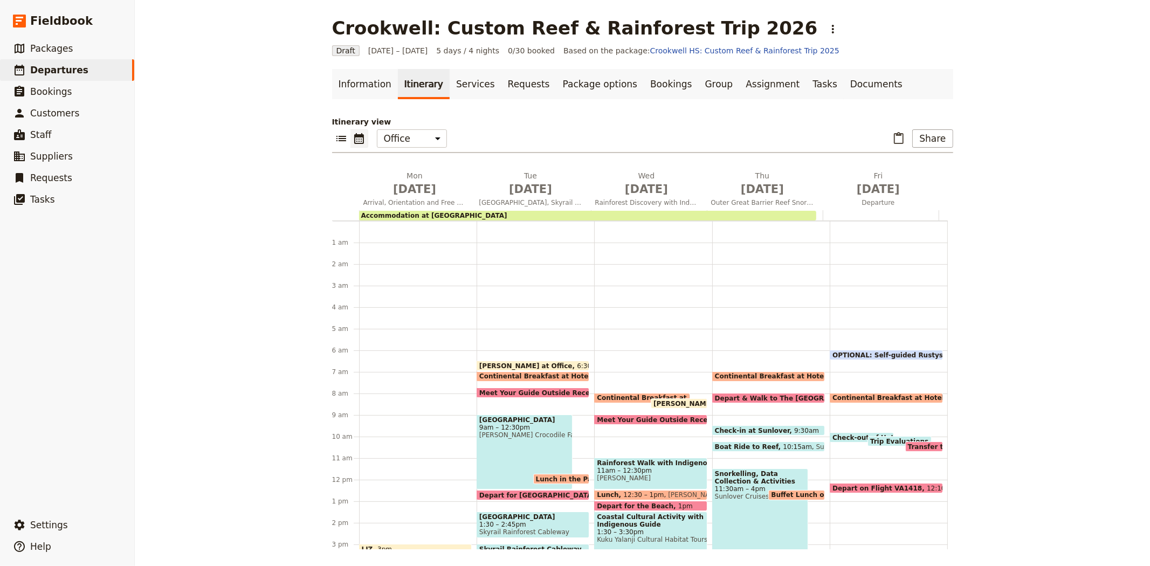
scroll to position [119, 0]
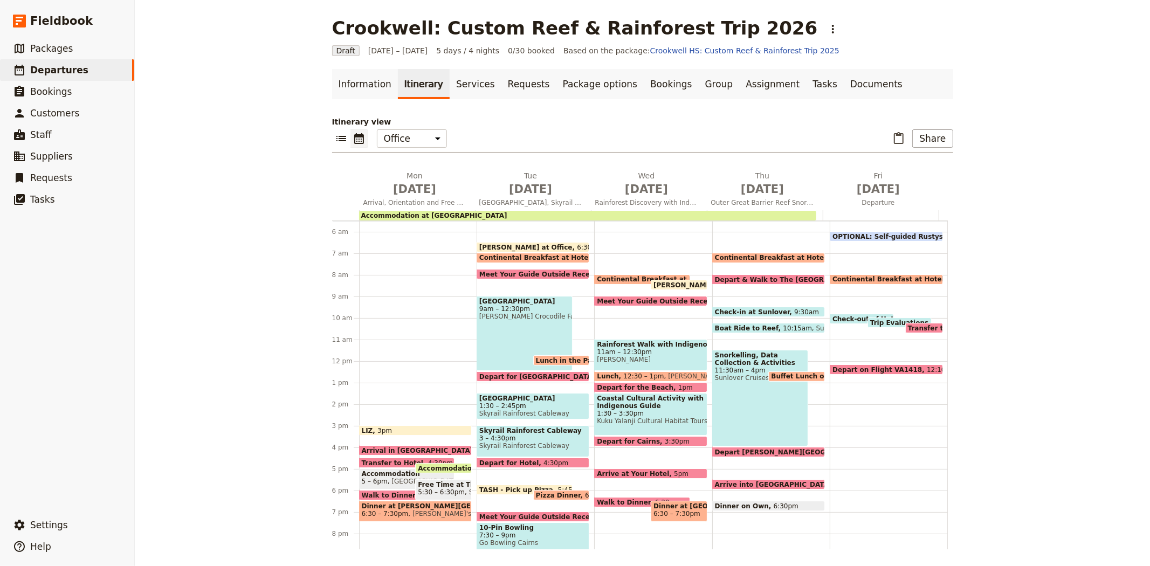
click at [909, 137] on div "​ Share" at bounding box center [921, 138] width 63 height 18
click at [924, 140] on button "Share" at bounding box center [932, 138] width 40 height 18
click at [911, 192] on span "Sales Brochure" at bounding box center [897, 192] width 57 height 11
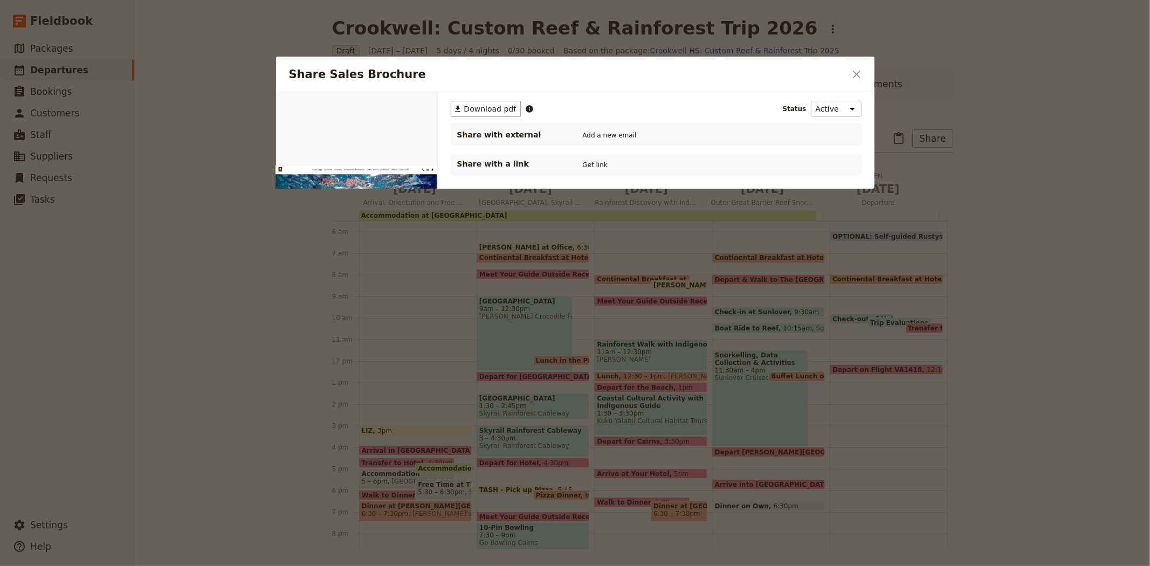
scroll to position [0, 0]
click at [476, 108] on span "Download pdf" at bounding box center [490, 109] width 52 height 11
click at [859, 68] on icon "Close dialog" at bounding box center [856, 74] width 13 height 13
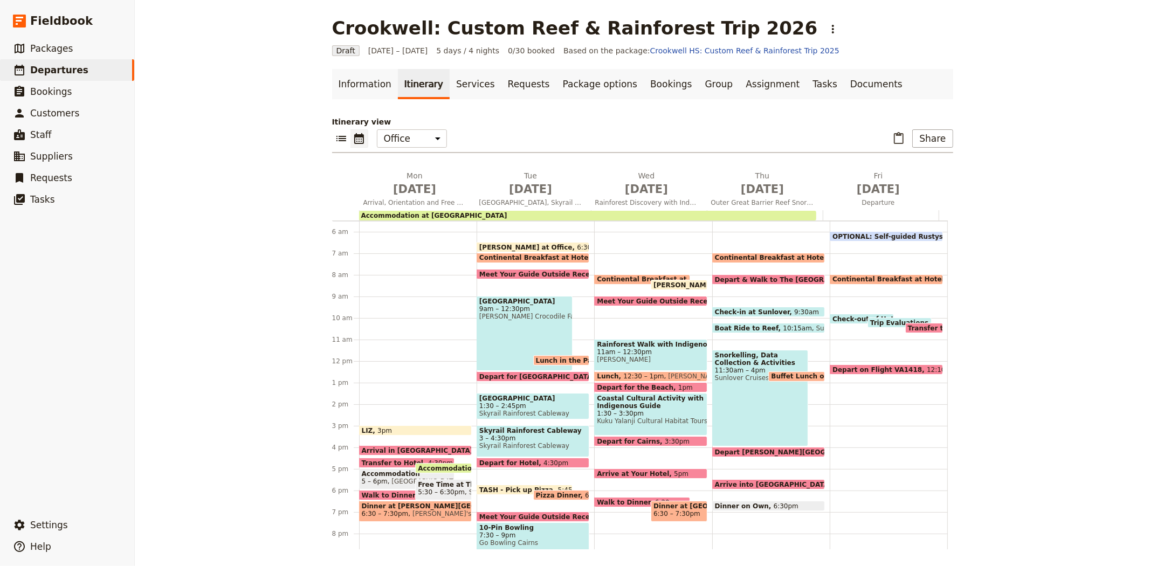
click at [519, 438] on span "3 – 4:30pm" at bounding box center [532, 439] width 107 height 8
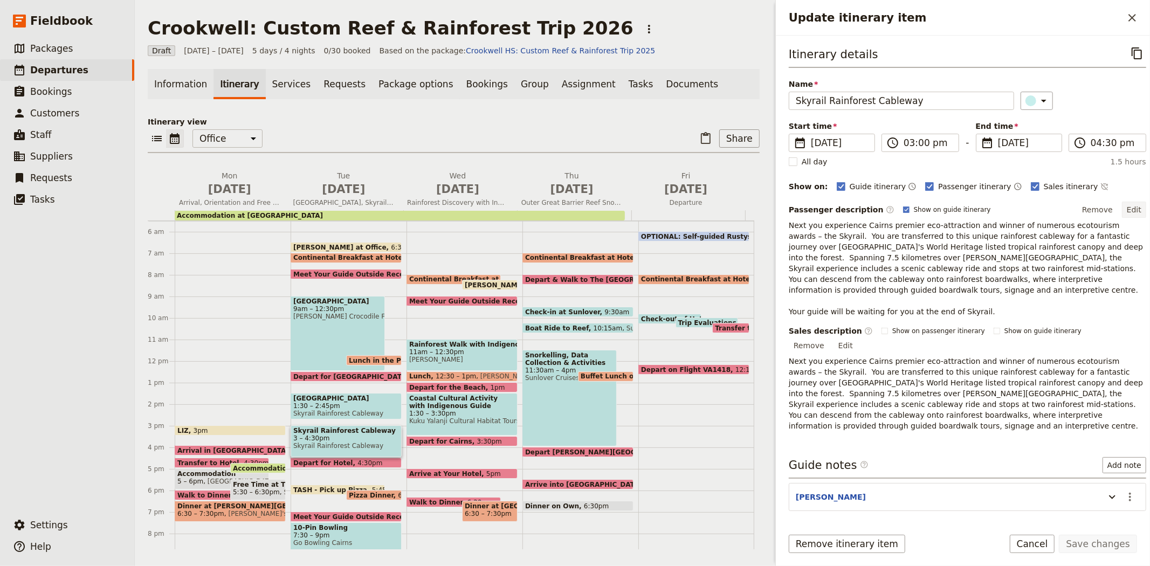
click at [1123, 209] on button "Edit" at bounding box center [1134, 210] width 24 height 16
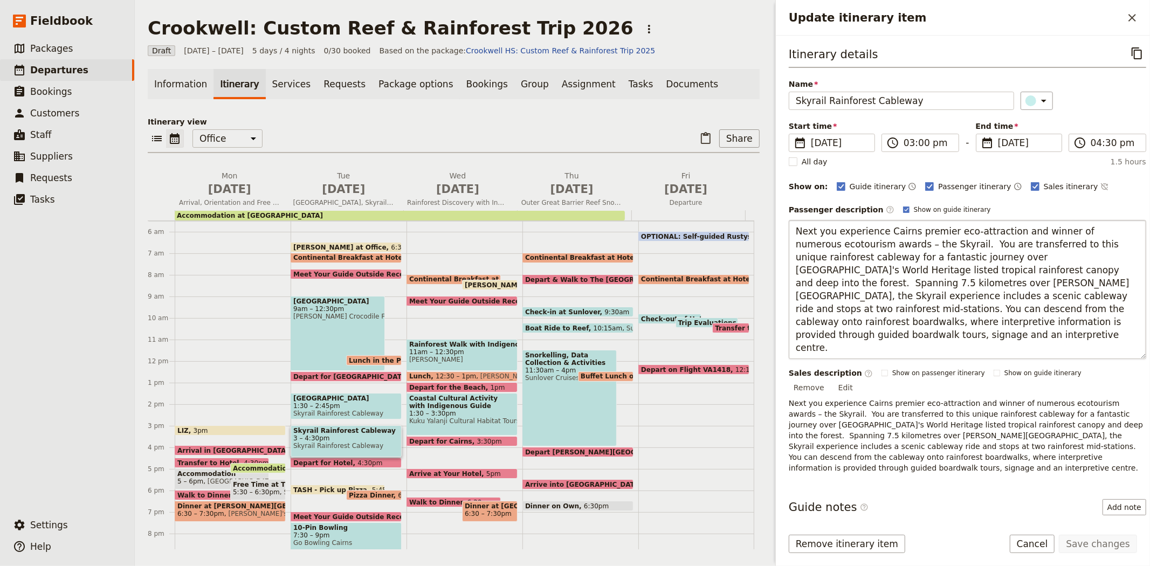
click at [929, 244] on textarea "Next you experience Cairns premier eco-attraction and winner of numerous ecotou…" at bounding box center [967, 289] width 357 height 139
click at [972, 271] on textarea "Next you experience Cairns premier eco-attraction and winner of numerous ecotou…" at bounding box center [967, 289] width 357 height 139
type textarea "Next you experience Cairns premier eco-attraction and winner of numerous ecotou…"
click at [1117, 542] on button "Save changes" at bounding box center [1098, 544] width 78 height 18
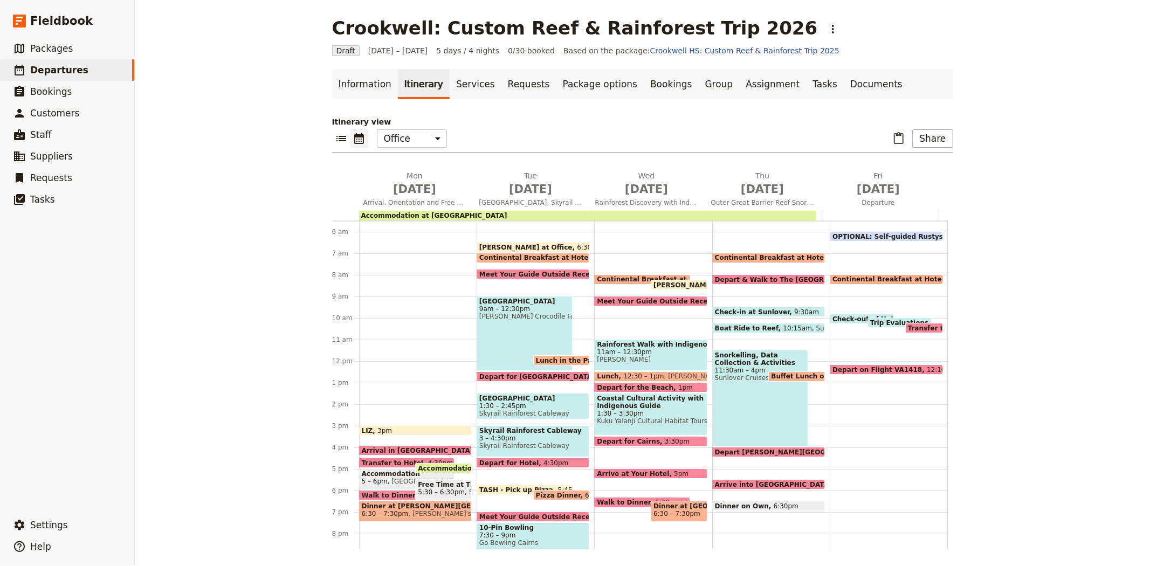
click at [631, 412] on span "1:30 – 3:30pm" at bounding box center [650, 414] width 107 height 8
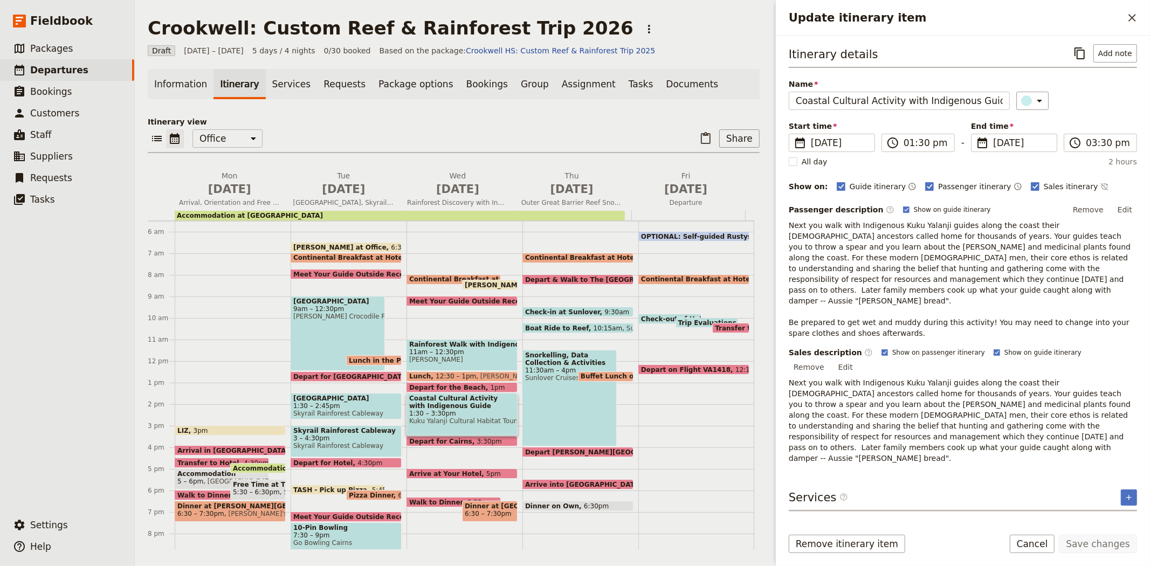
click at [863, 520] on button "Hunting & Tracking with Indigenous Guides" at bounding box center [883, 525] width 184 height 11
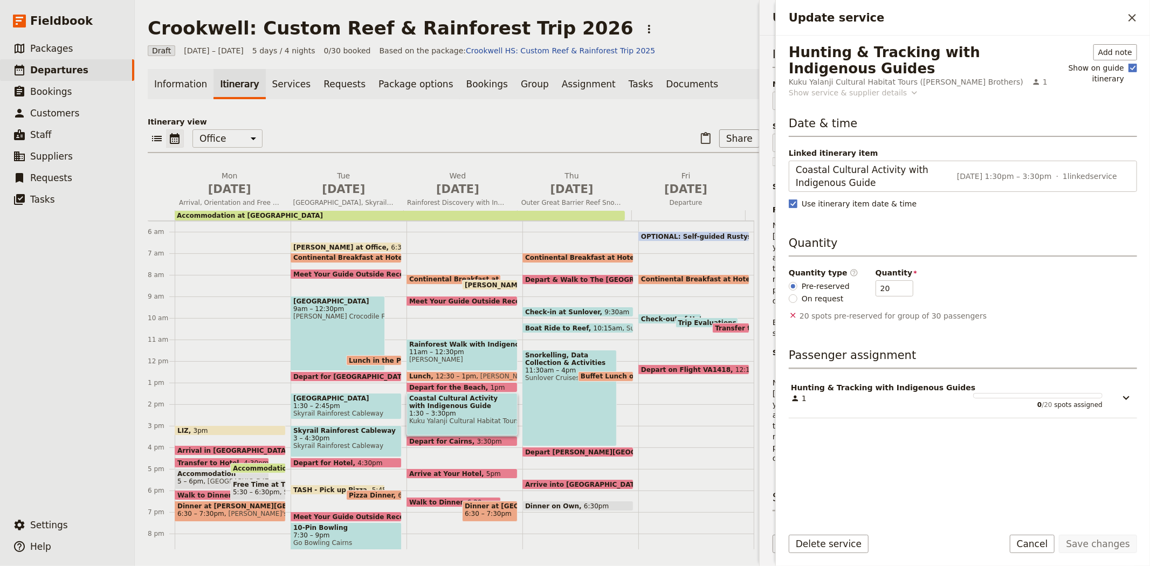
click at [874, 90] on div "Show service & supplier details" at bounding box center [848, 92] width 118 height 11
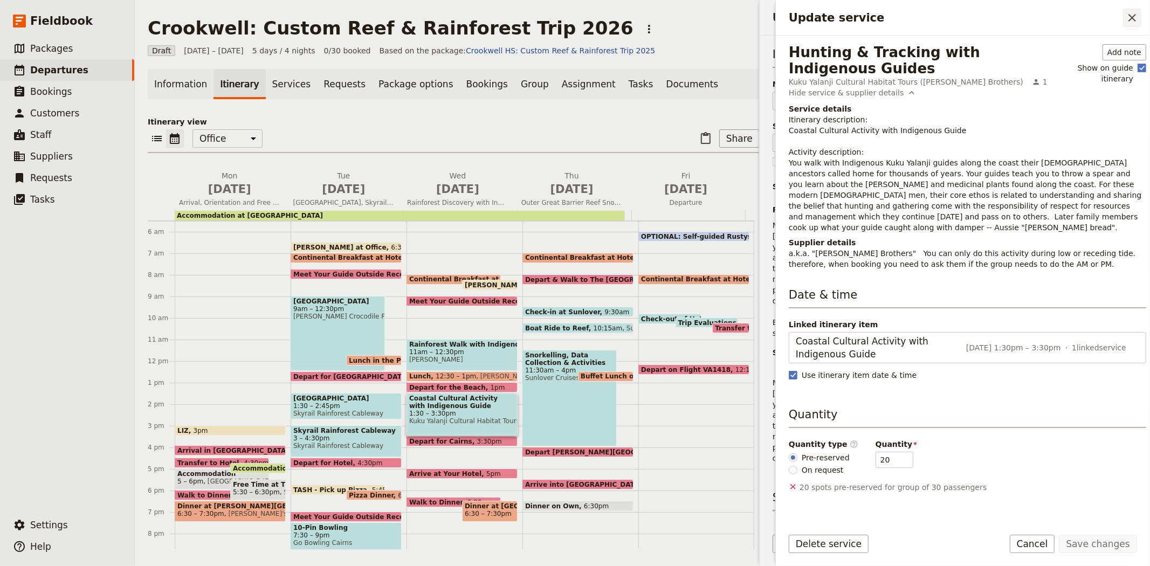
click at [1129, 14] on icon "Close drawer" at bounding box center [1133, 18] width 8 height 8
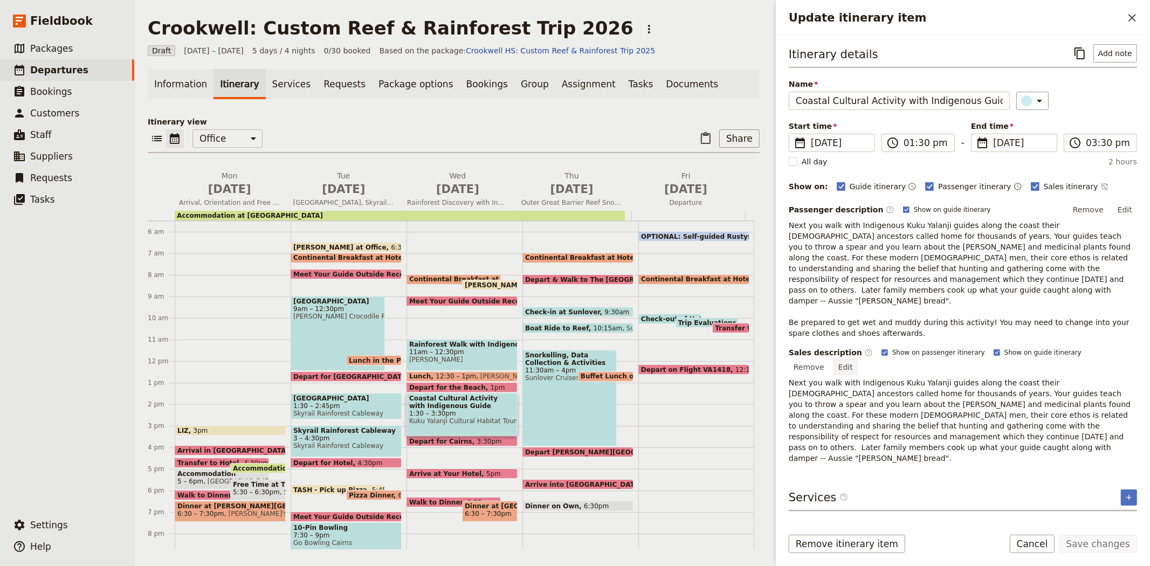
click at [858, 359] on button "Edit" at bounding box center [846, 367] width 24 height 16
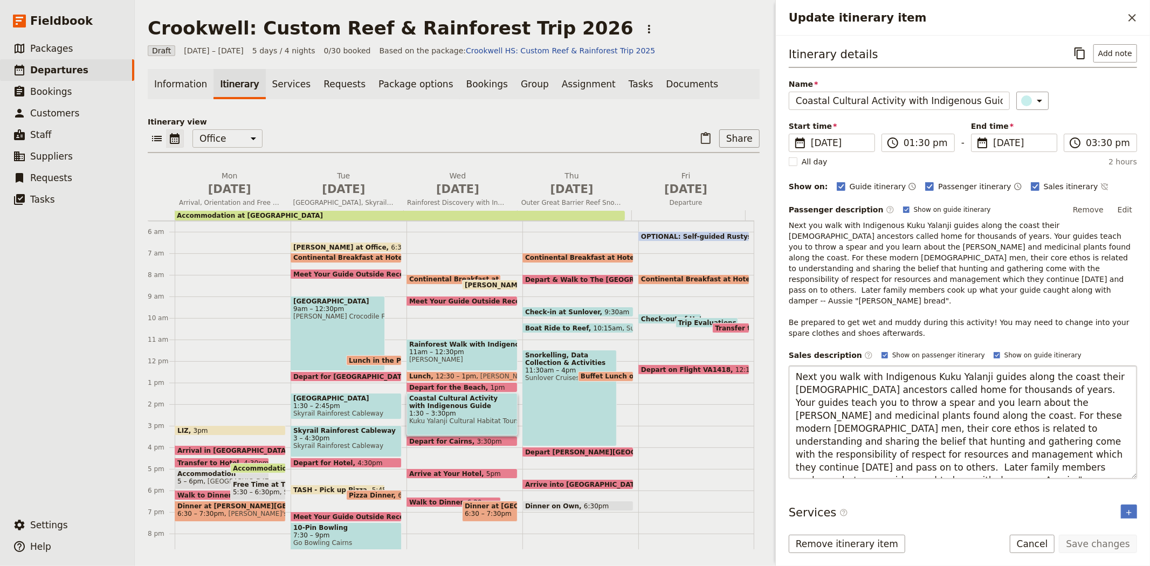
click at [973, 444] on textarea "Next you walk with Indigenous Kuku Yalanji guides along the coast their Indigen…" at bounding box center [963, 422] width 348 height 113
drag, startPoint x: 871, startPoint y: 456, endPoint x: 1056, endPoint y: 457, distance: 184.4
click at [1056, 457] on textarea "Next you walk with Indigenous Kuku Yalanji guides along the coast their Indigen…" at bounding box center [963, 422] width 348 height 113
type textarea "Next you walk with Indigenous Kuku Yalanji guides along the coast their Indigen…"
click at [1108, 549] on button "Save changes" at bounding box center [1098, 544] width 78 height 18
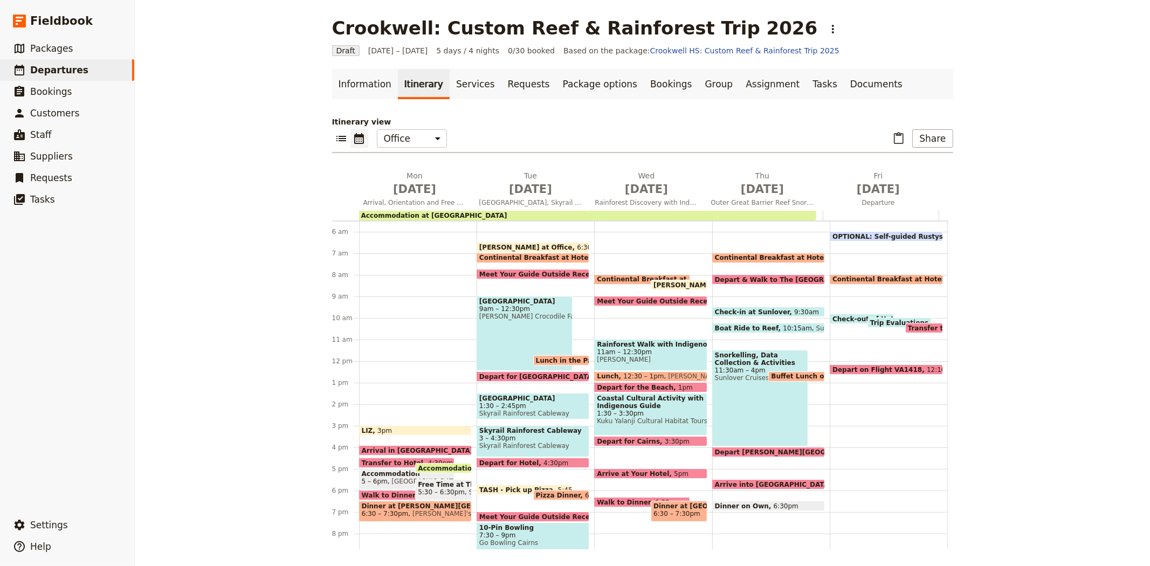
click at [742, 396] on div "Snorkelling, Data Collection & Activities 11:30am – 4pm Sunlover Cruises" at bounding box center [760, 398] width 96 height 97
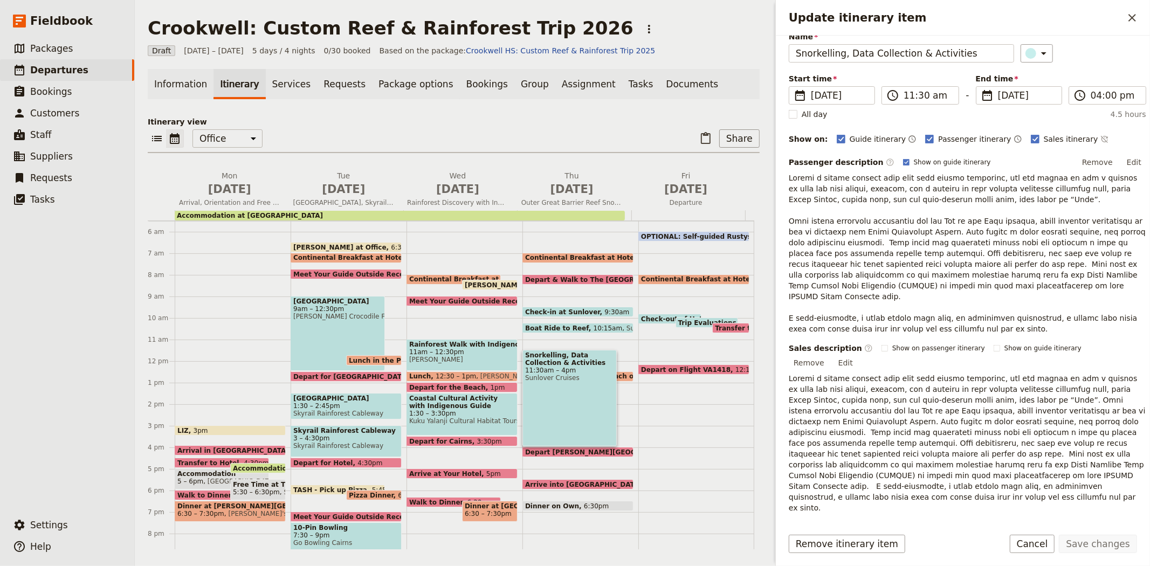
scroll to position [90, 0]
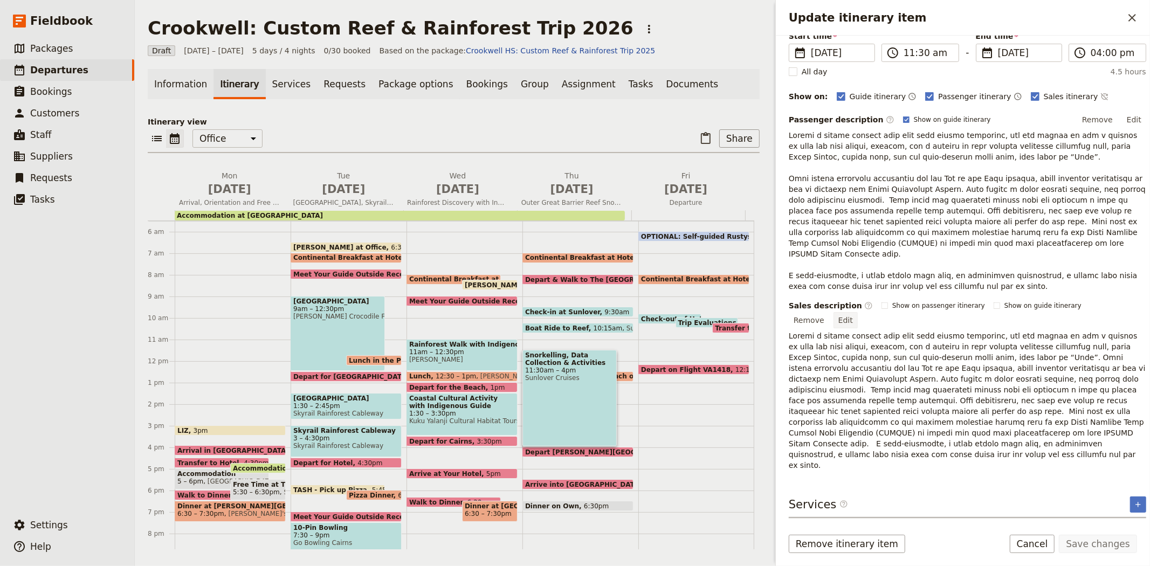
click at [858, 312] on button "Edit" at bounding box center [846, 320] width 24 height 16
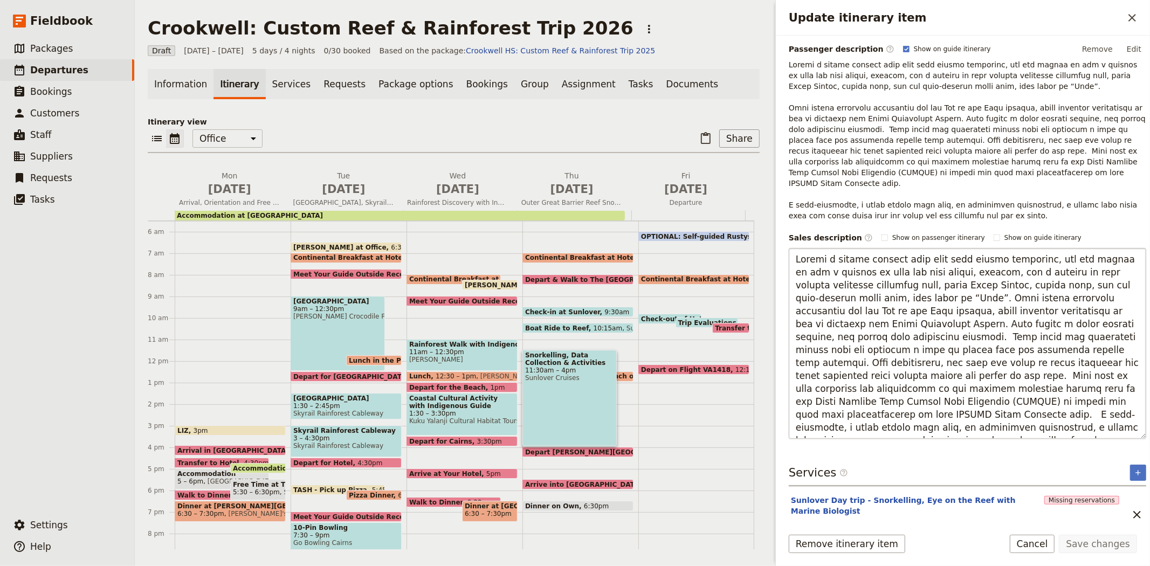
scroll to position [163, 0]
click at [868, 286] on textarea "Update itinerary item" at bounding box center [967, 341] width 357 height 191
click at [1006, 387] on textarea "Update itinerary item" at bounding box center [967, 341] width 357 height 191
type textarea "During a guided snorkel tour with your marine biologist, you can expect to see …"
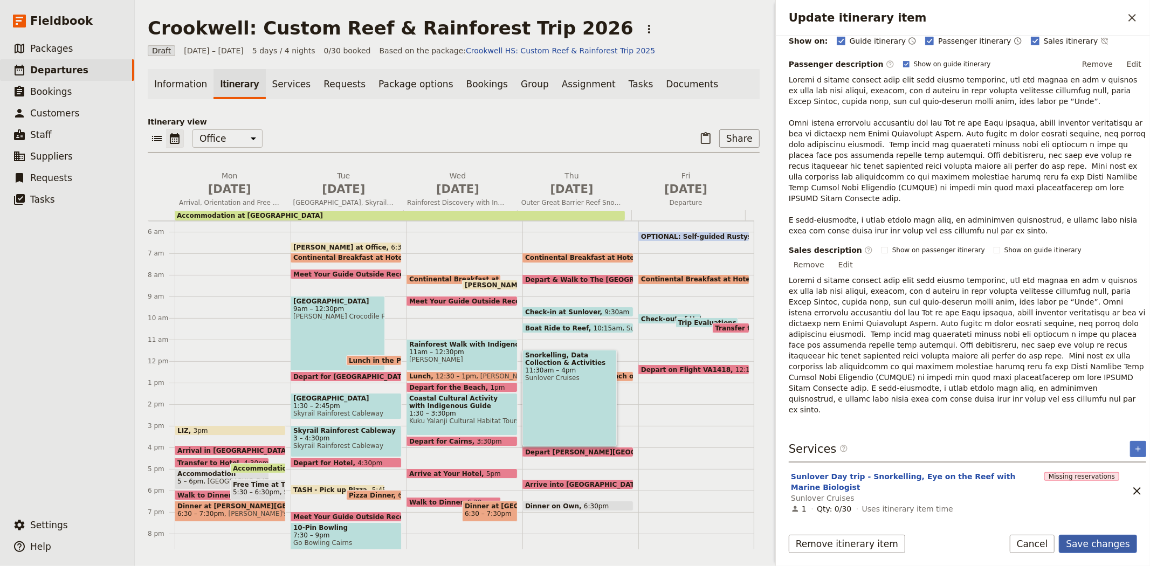
click at [1114, 546] on button "Save changes" at bounding box center [1098, 544] width 78 height 18
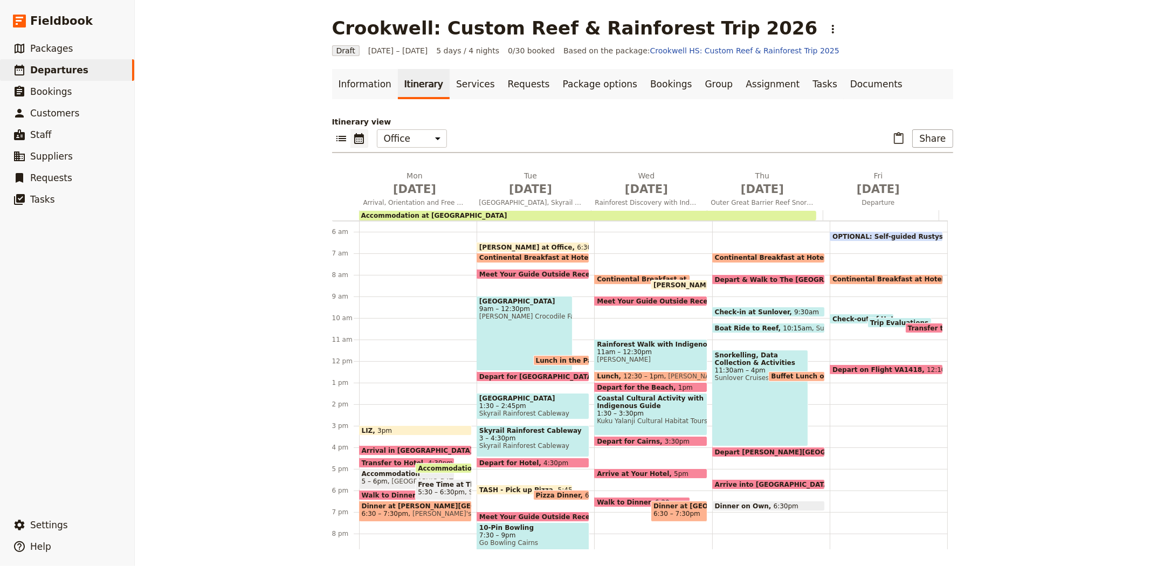
click at [918, 325] on span "Transfer to Airport" at bounding box center [944, 328] width 73 height 7
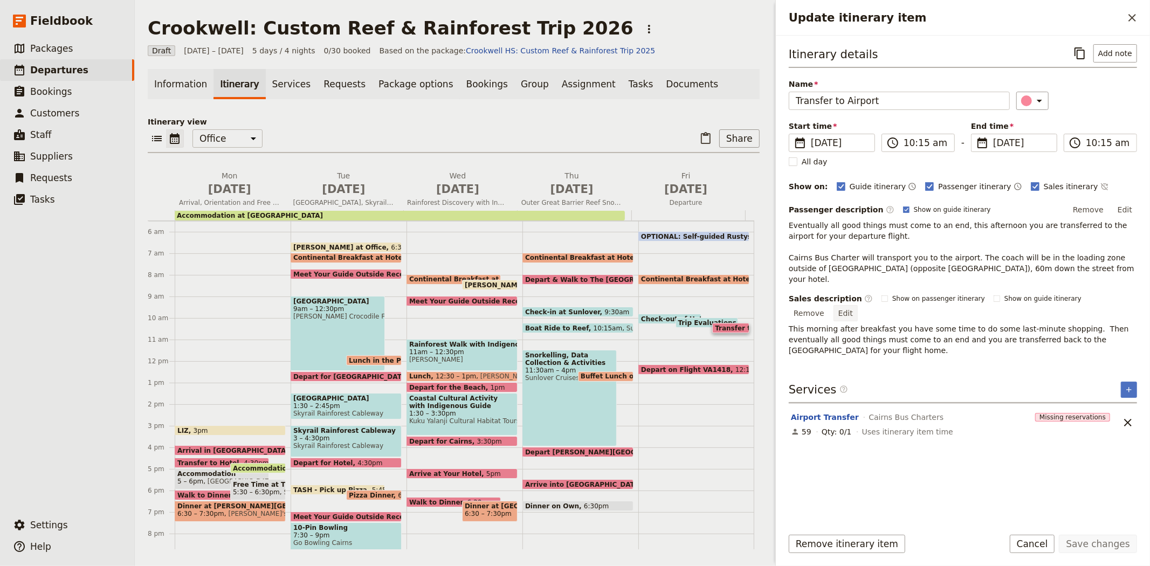
click at [858, 305] on button "Edit" at bounding box center [846, 313] width 24 height 16
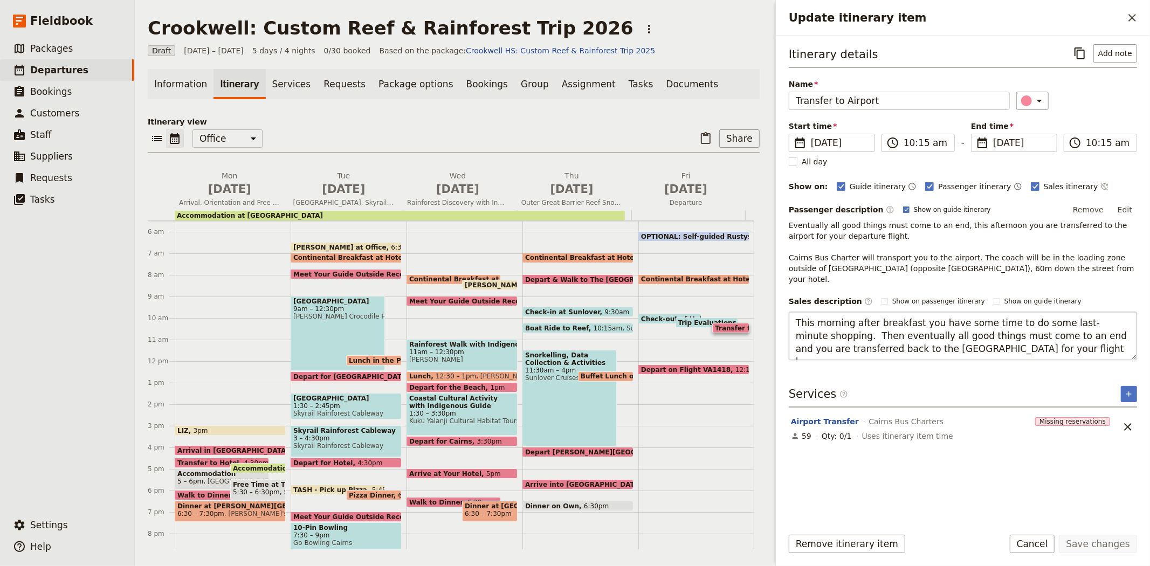
click at [839, 324] on textarea "This morning after breakfast you have some time to do some last-minute shopping…" at bounding box center [963, 336] width 348 height 49
click at [955, 343] on textarea "This morning after breakfast you have some time to do some last-minute shopping…" at bounding box center [963, 336] width 348 height 49
type textarea "This morning after breakfast you have some time to do some last-minute shopping…"
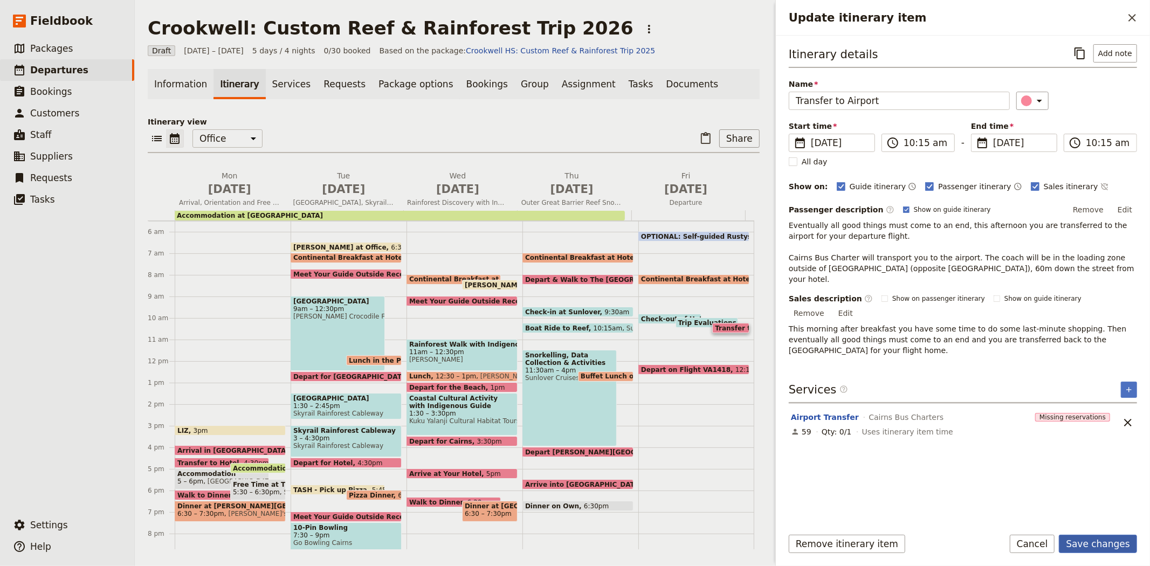
click at [1096, 545] on button "Save changes" at bounding box center [1098, 544] width 78 height 18
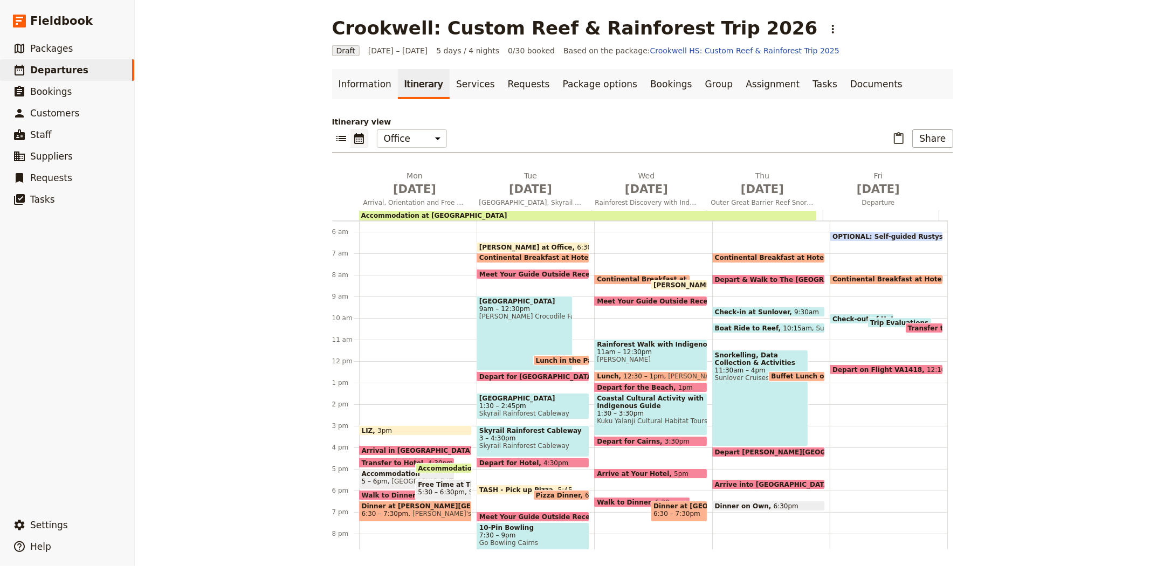
click at [908, 325] on span "Transfer to Airport" at bounding box center [944, 328] width 73 height 7
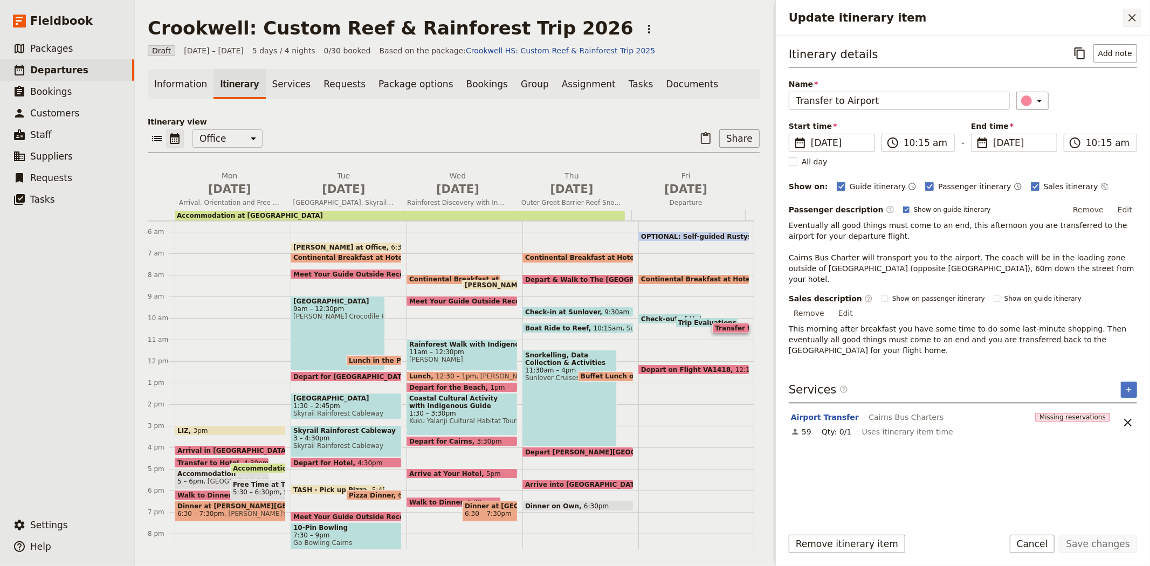
click at [1133, 13] on icon "Close drawer" at bounding box center [1132, 17] width 13 height 13
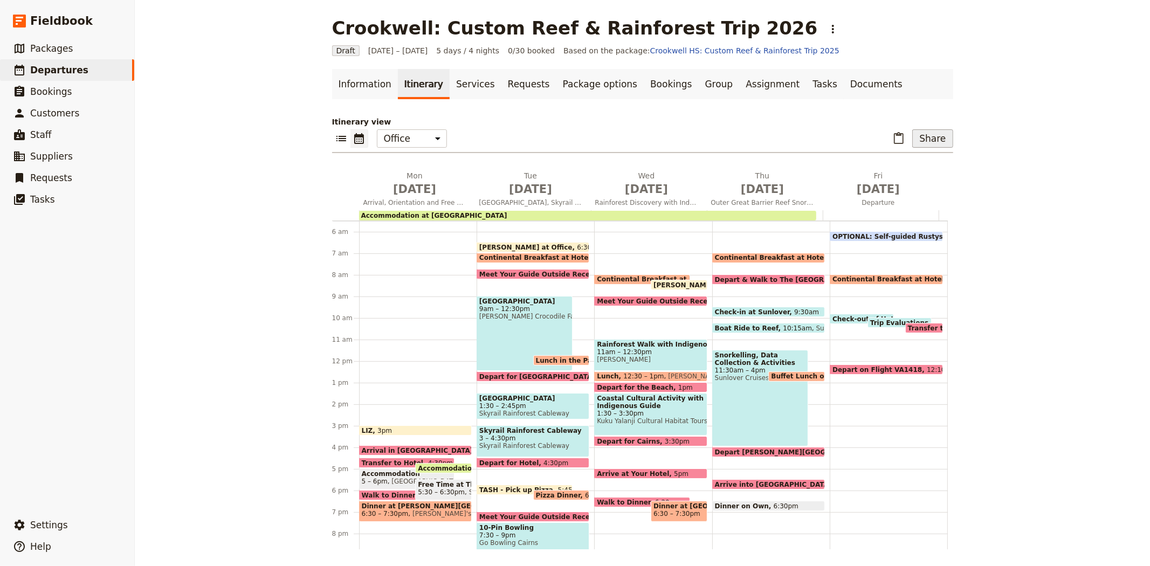
click at [931, 134] on button "Share" at bounding box center [932, 138] width 40 height 18
click at [905, 192] on span "Sales Brochure" at bounding box center [897, 192] width 57 height 11
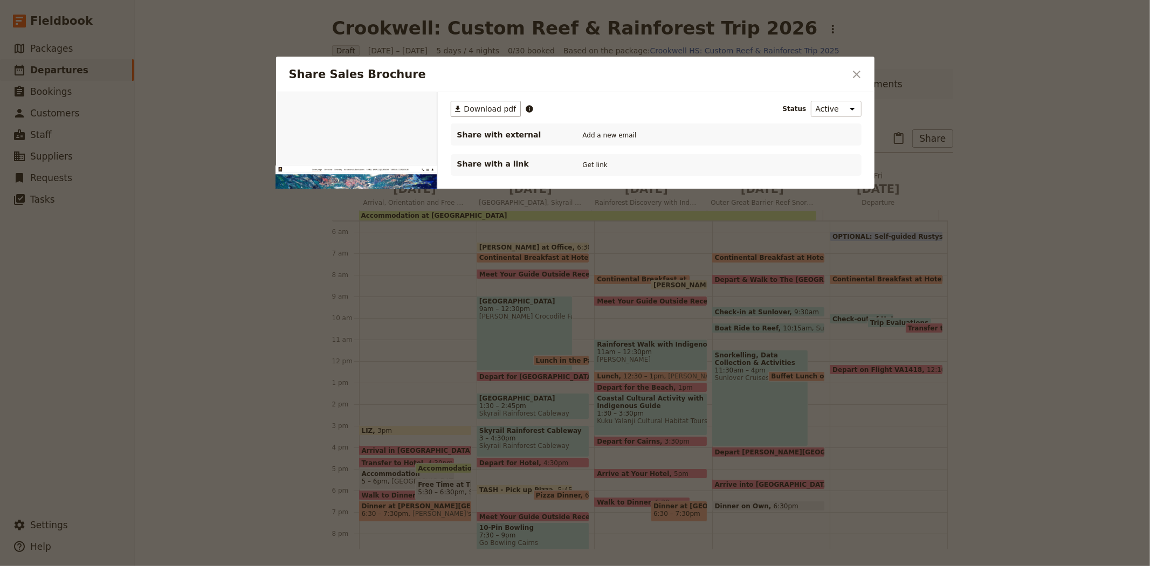
scroll to position [0, 0]
click at [494, 114] on span "Download pdf" at bounding box center [490, 109] width 52 height 11
click at [853, 74] on icon "Close dialog" at bounding box center [856, 74] width 13 height 13
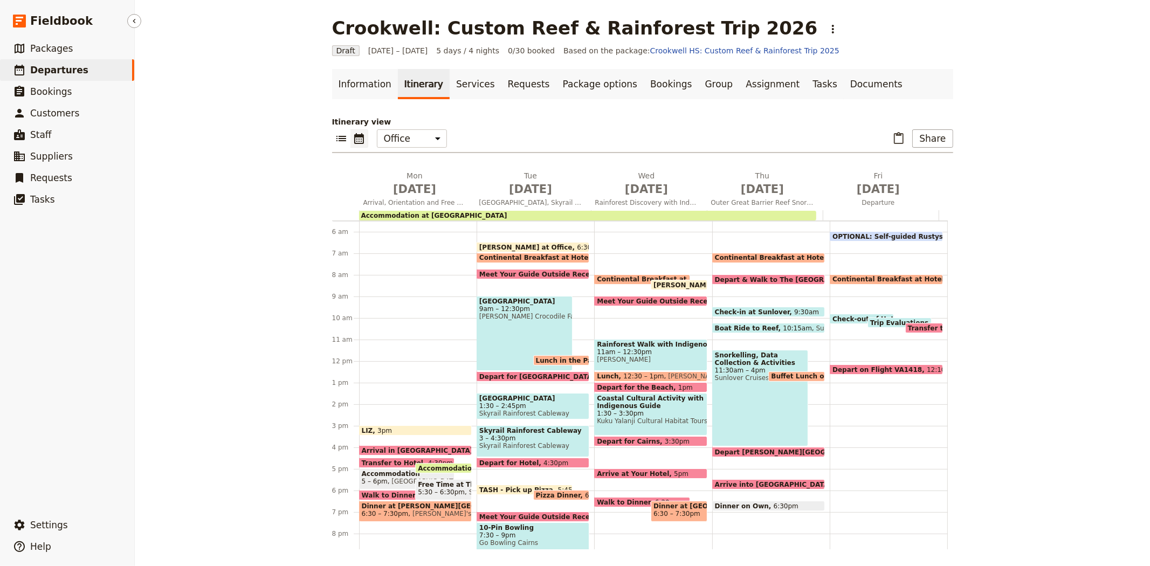
click at [83, 72] on link "​ Departures" at bounding box center [67, 70] width 134 height 22
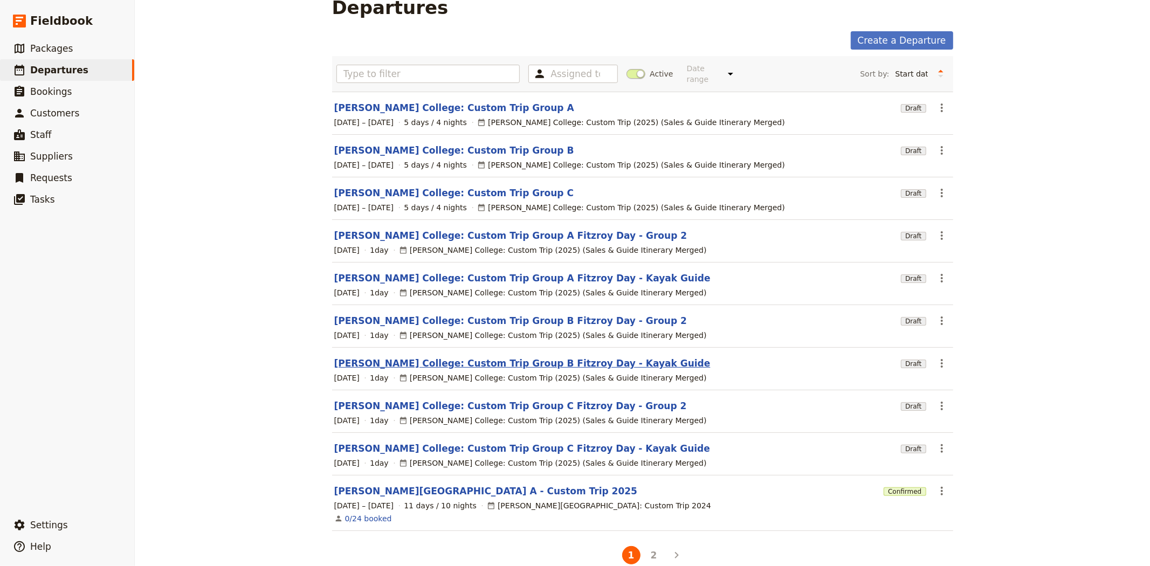
scroll to position [31, 0]
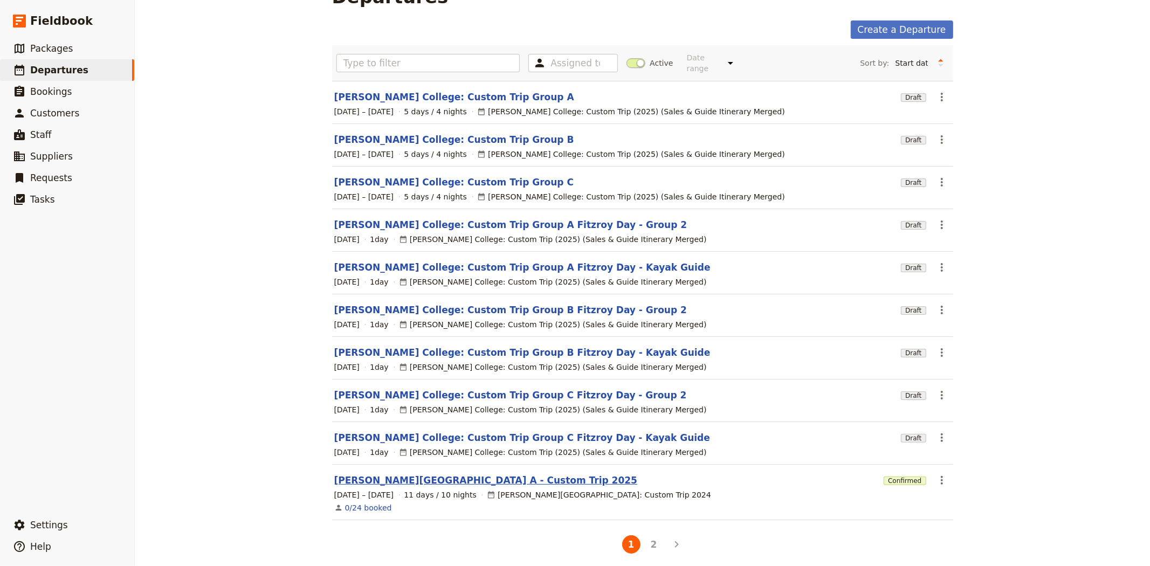
click at [478, 474] on link "[PERSON_NAME][GEOGRAPHIC_DATA] A - Custom Trip 2025" at bounding box center [486, 480] width 304 height 13
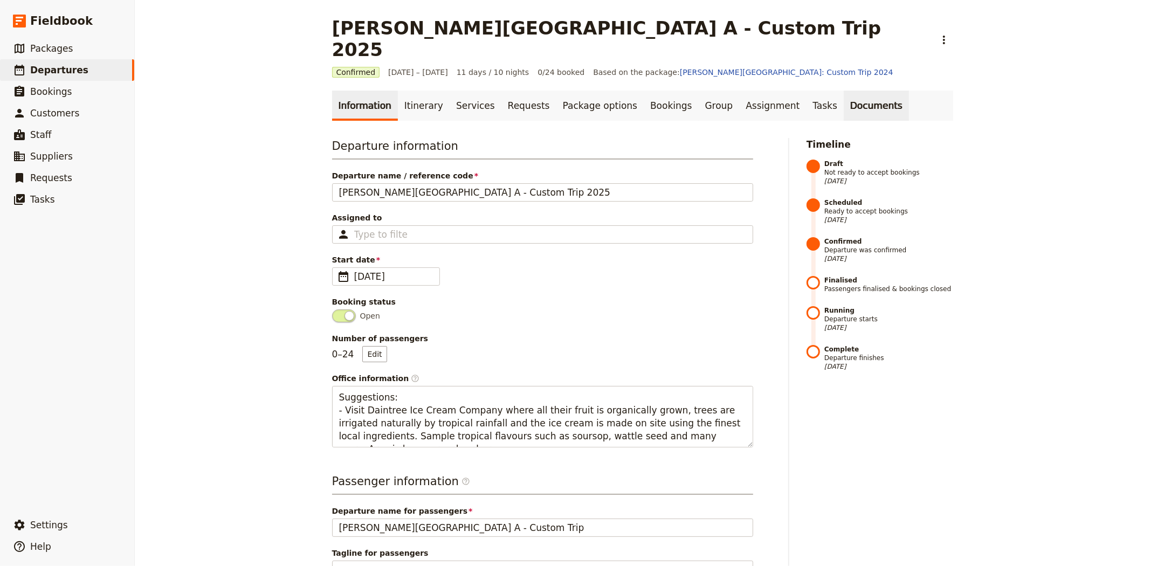
click at [844, 94] on link "Documents" at bounding box center [876, 106] width 65 height 30
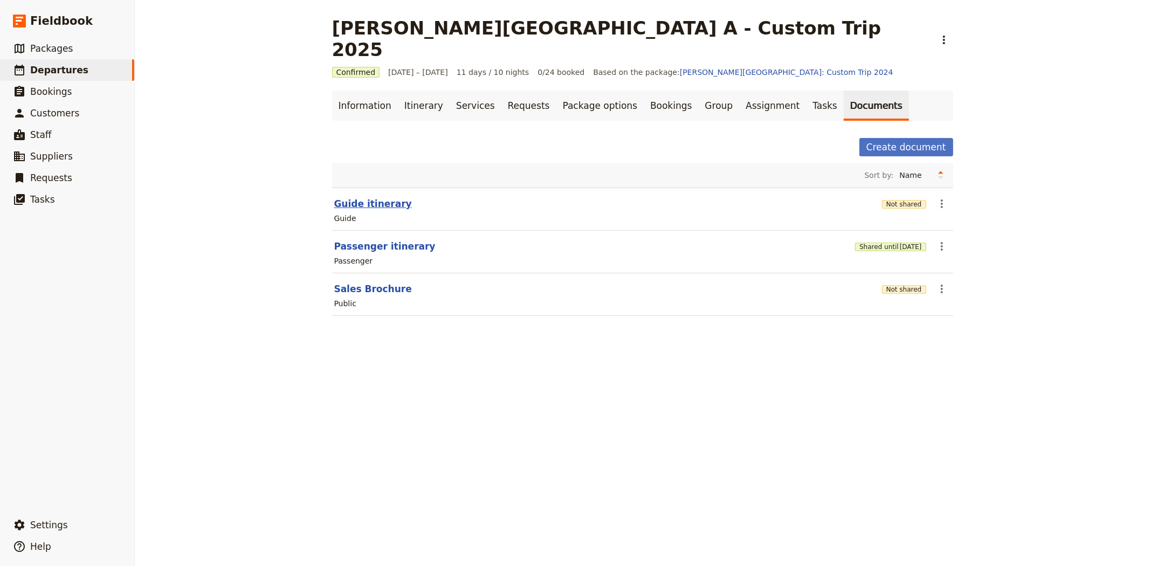
click at [359, 197] on button "Guide itinerary" at bounding box center [373, 203] width 78 height 13
select select "STAFF"
select select "RUN_SHEET"
select select "DEFAULT"
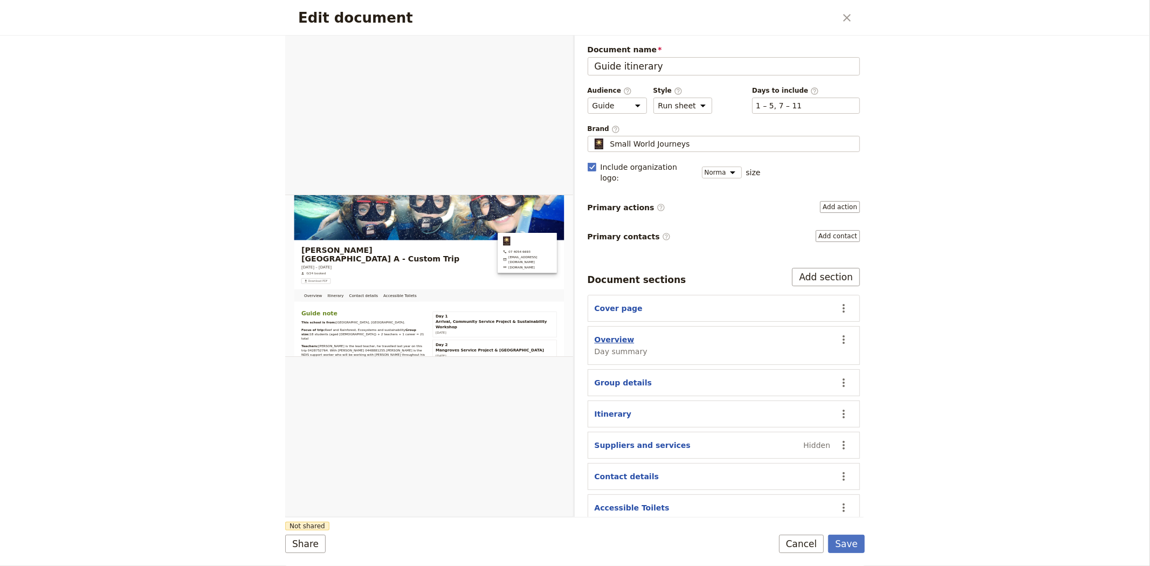
click at [619, 334] on button "Overview" at bounding box center [615, 339] width 40 height 11
select select "DAY_SUMMARY"
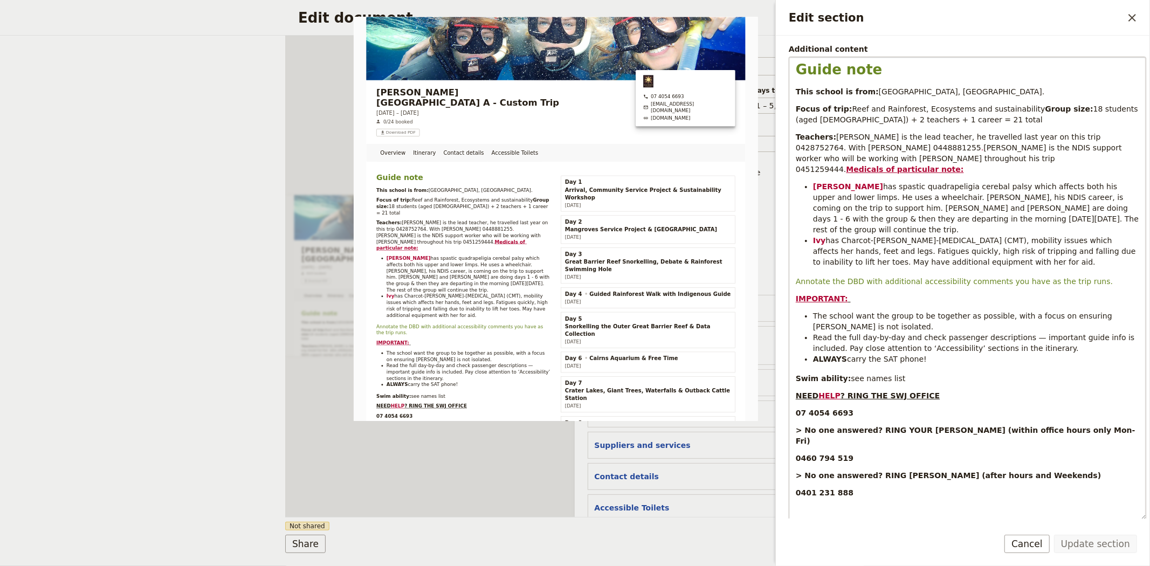
scroll to position [180, 0]
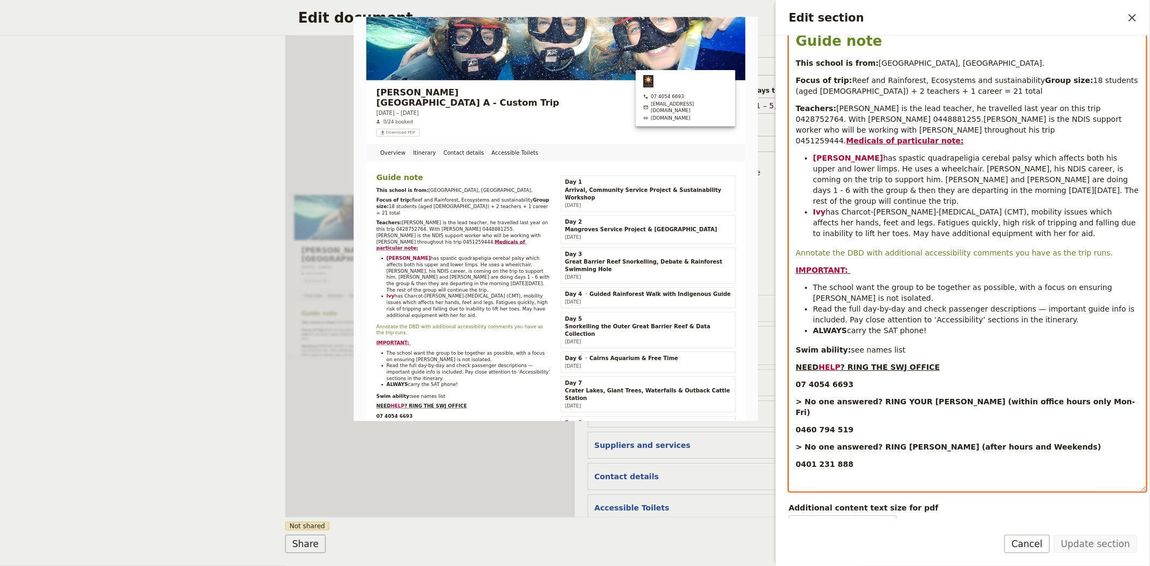
click at [920, 336] on li "ALWAYS carry the SAT phone!" at bounding box center [976, 330] width 326 height 11
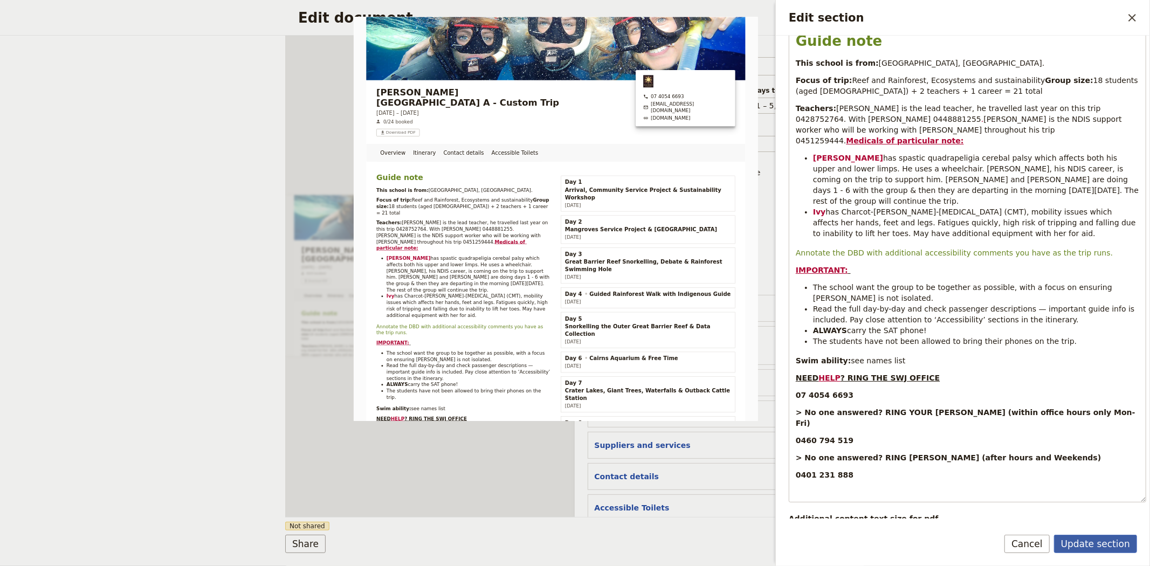
click at [1096, 546] on button "Update section" at bounding box center [1095, 544] width 83 height 18
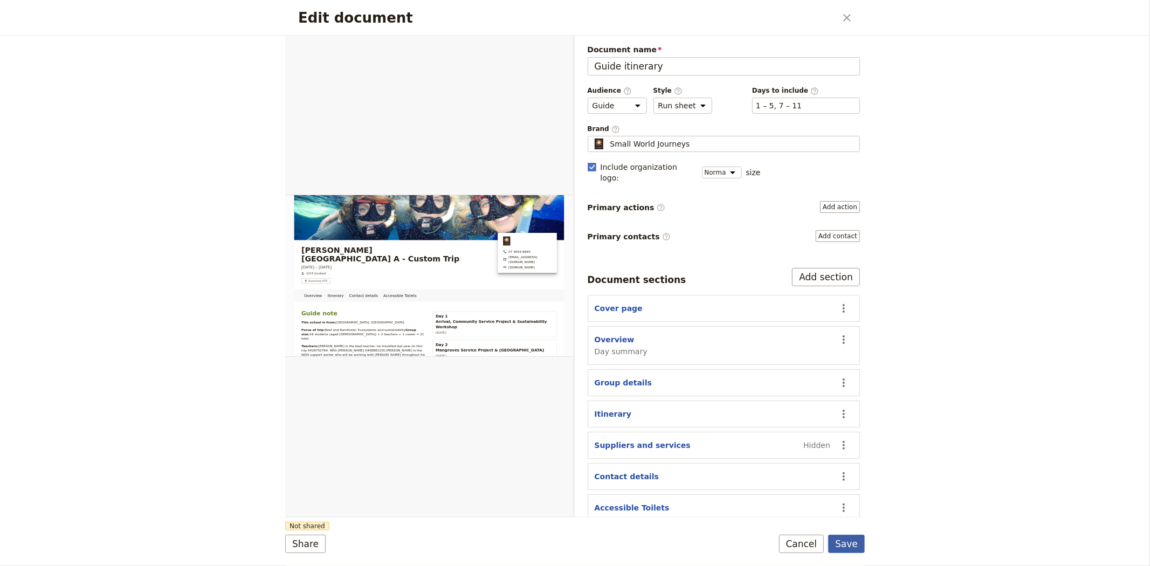
click at [844, 541] on button "Save" at bounding box center [846, 544] width 37 height 18
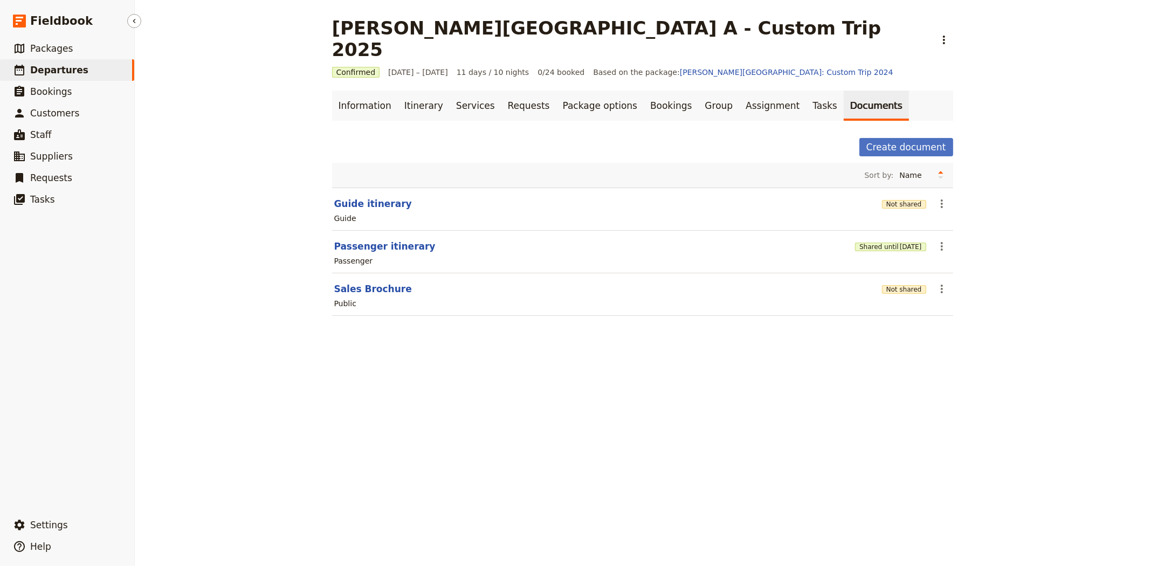
click at [73, 70] on span "Departures" at bounding box center [59, 70] width 58 height 11
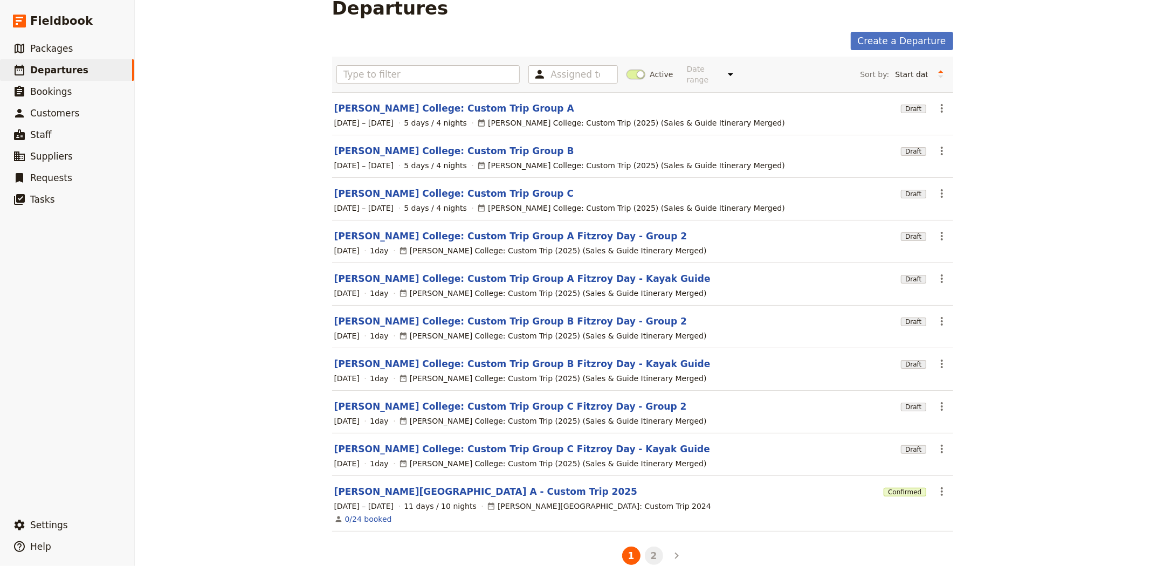
scroll to position [31, 0]
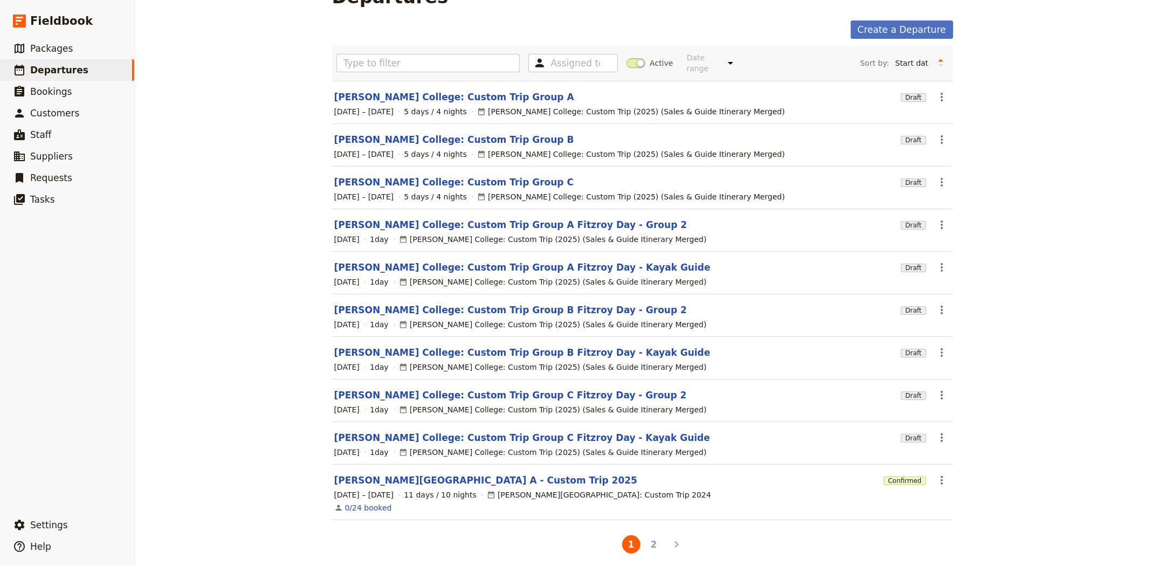
click at [651, 547] on li "2" at bounding box center [654, 544] width 23 height 23
click at [648, 538] on button "2" at bounding box center [654, 544] width 18 height 18
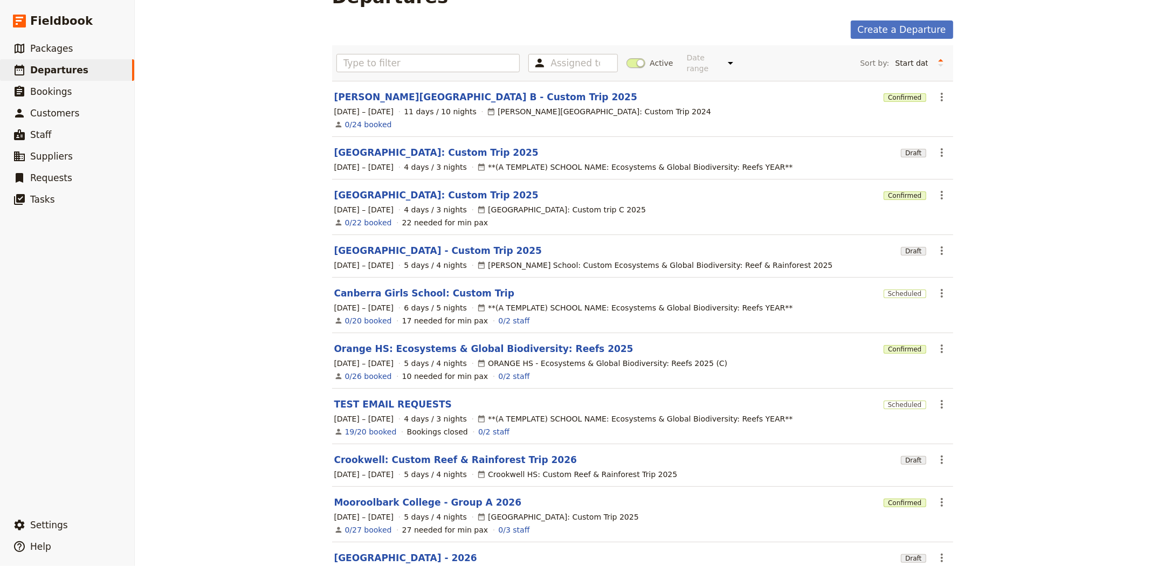
click at [388, 81] on section "Albert Park College B - Custom Trip 2025 Confirmed ​ 8 – 18 Sep 2025 11 days / …" at bounding box center [642, 109] width 621 height 56
click at [385, 91] on link "Albert Park College B - Custom Trip 2025" at bounding box center [485, 97] width 303 height 13
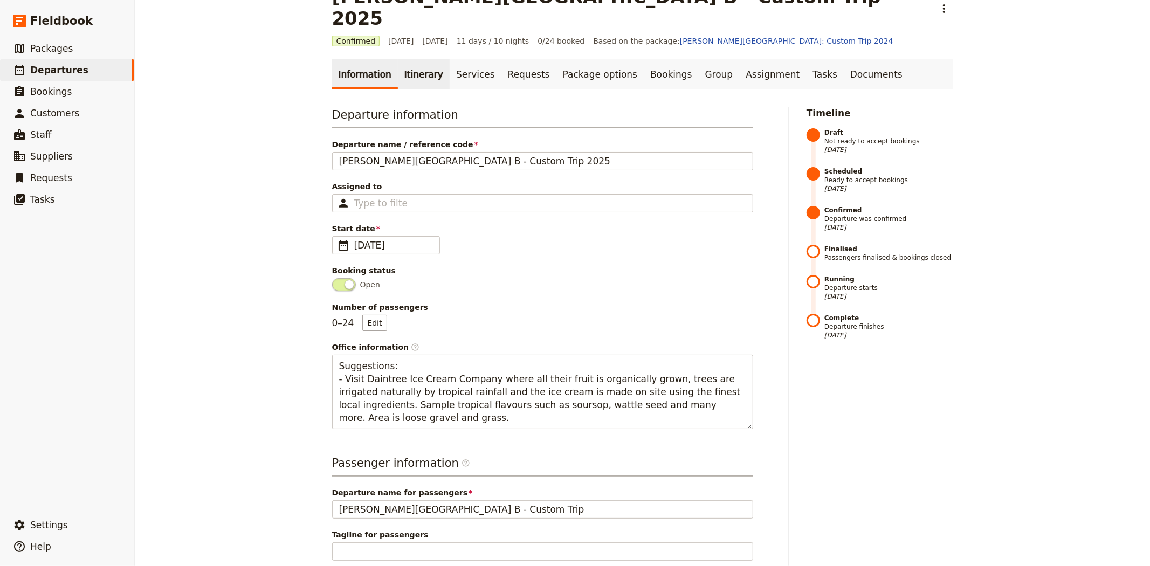
click at [398, 59] on link "Itinerary" at bounding box center [424, 74] width 52 height 30
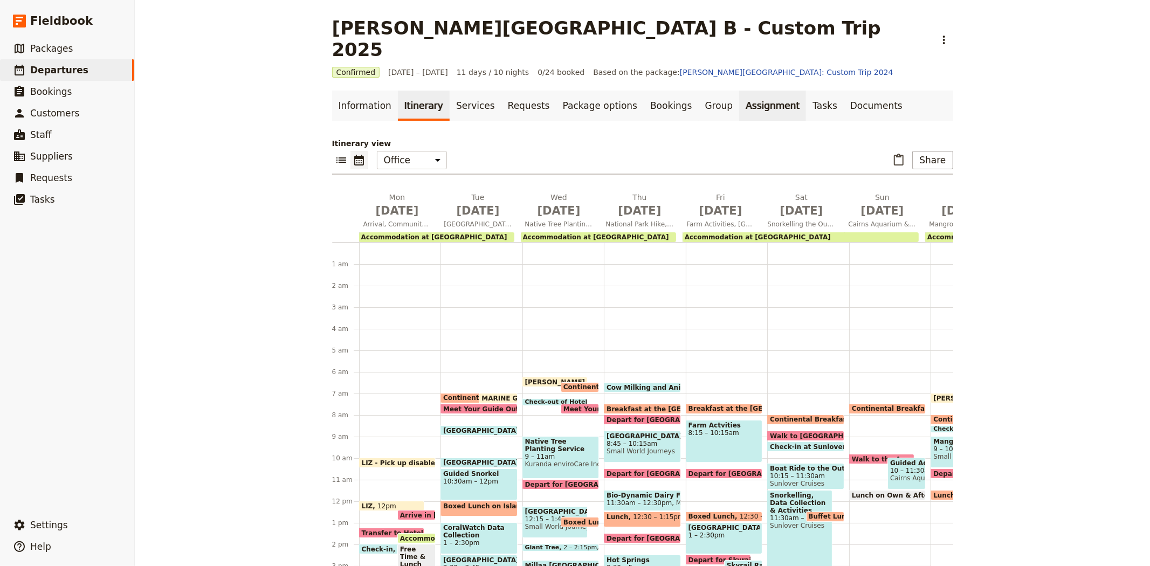
scroll to position [124, 0]
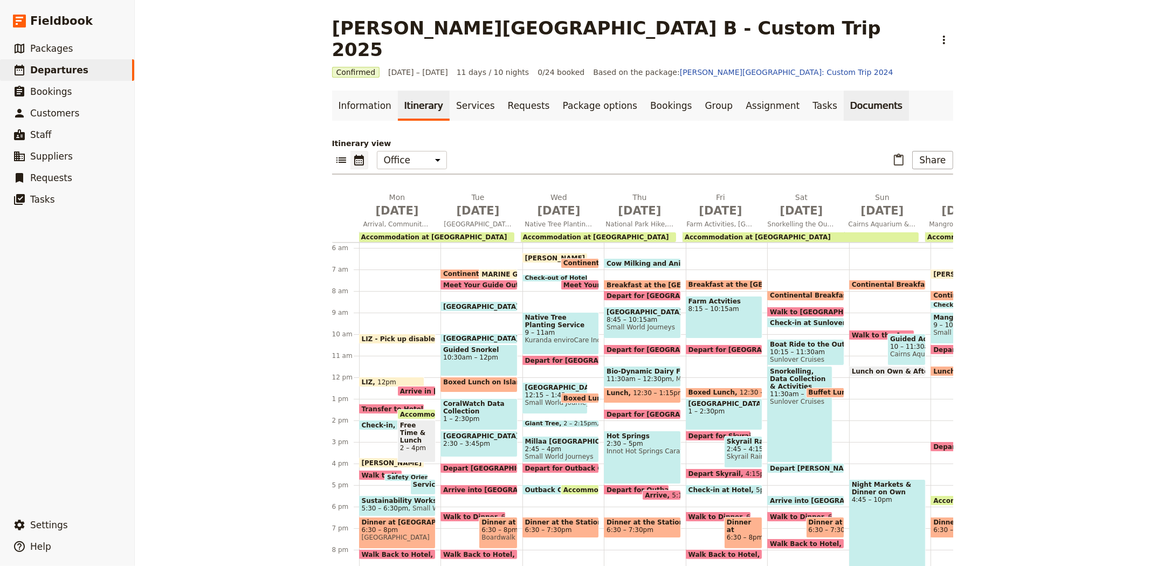
click at [844, 91] on link "Documents" at bounding box center [876, 106] width 65 height 30
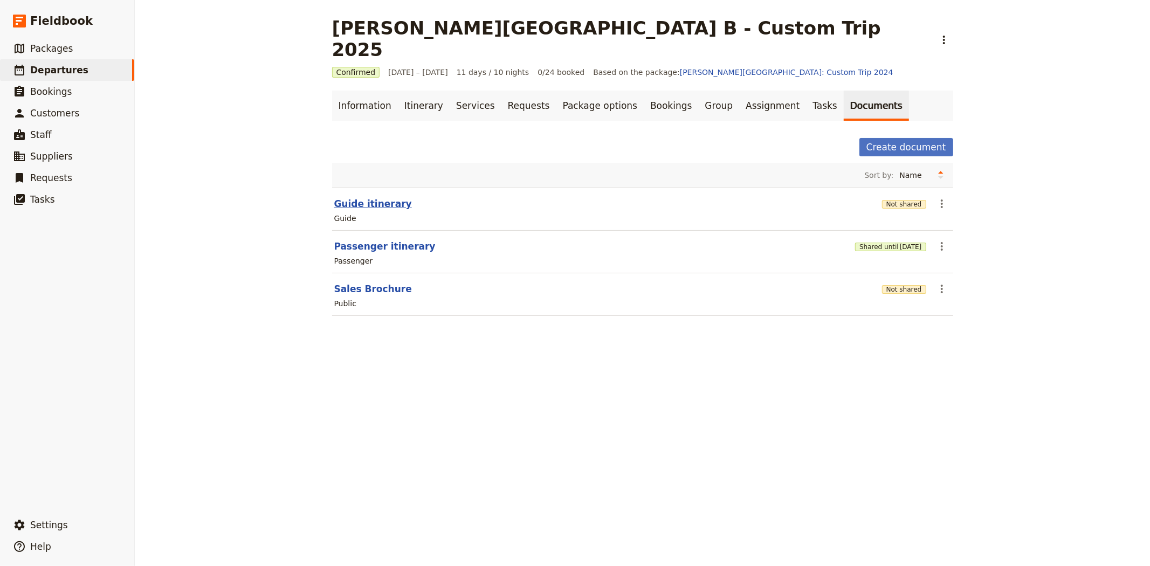
click at [368, 197] on button "Guide itinerary" at bounding box center [373, 203] width 78 height 13
select select "STAFF"
select select "RUN_SHEET"
select select "DEFAULT"
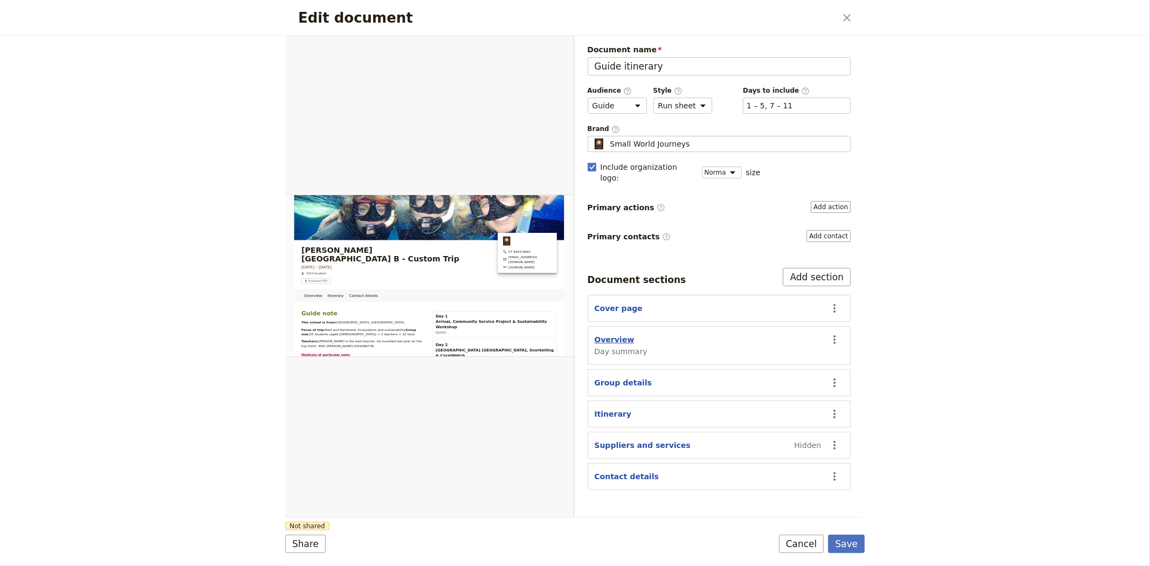
click at [610, 334] on button "Overview" at bounding box center [615, 339] width 40 height 11
select select "DAY_SUMMARY"
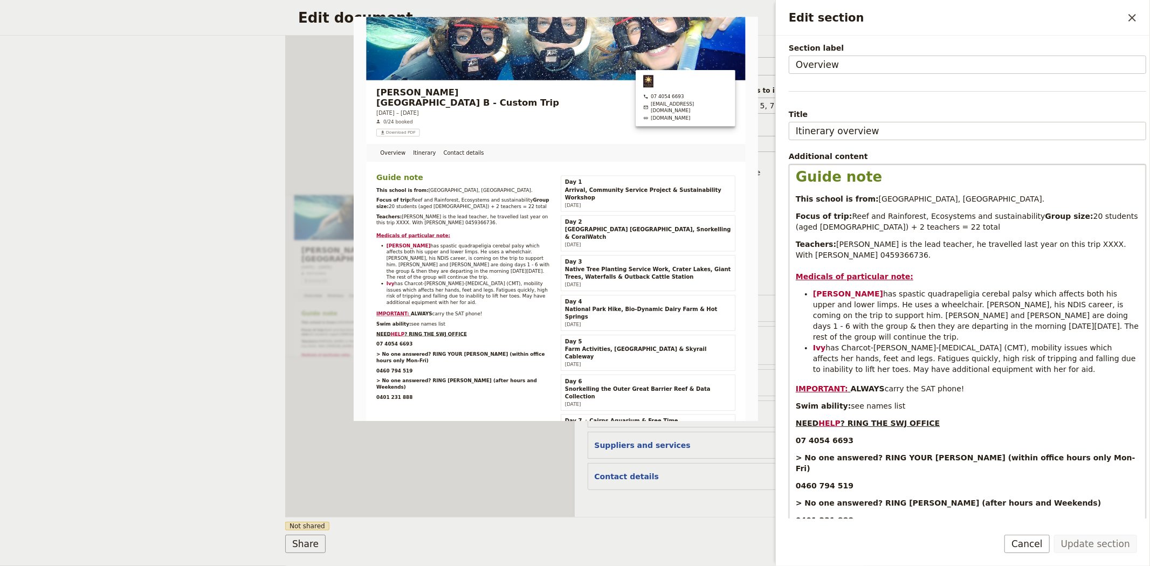
scroll to position [30, 0]
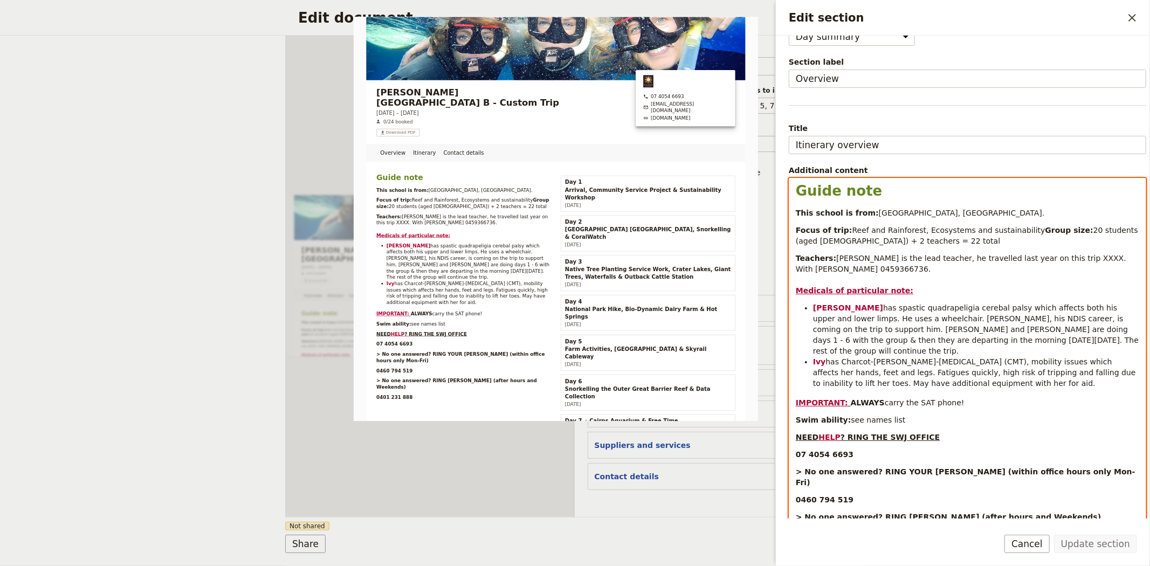
click at [851, 404] on strong "ALWAYS" at bounding box center [868, 402] width 34 height 9
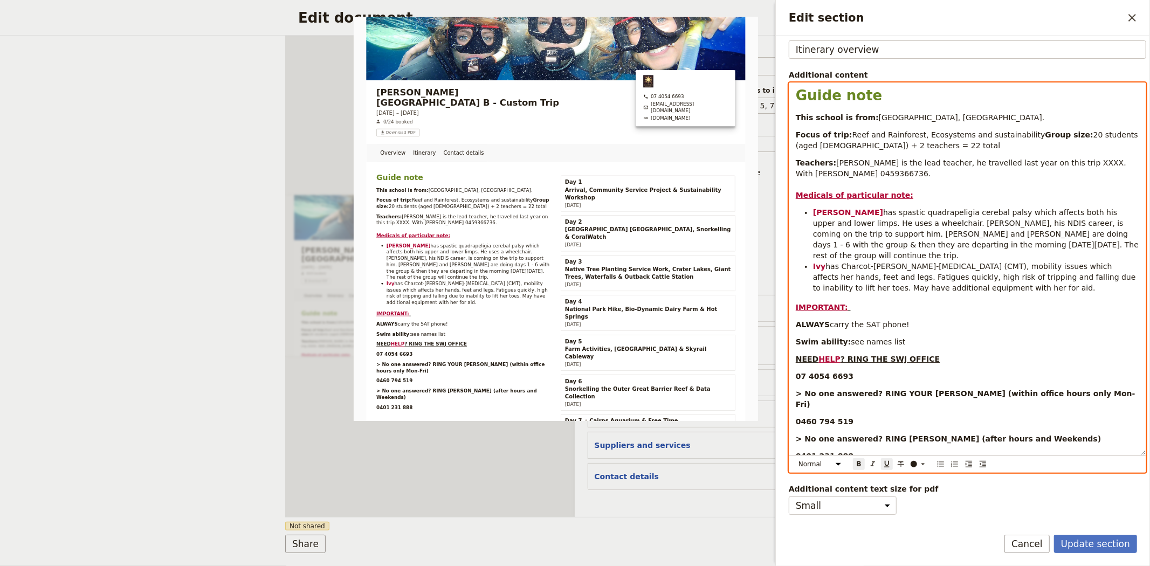
scroll to position [167, 0]
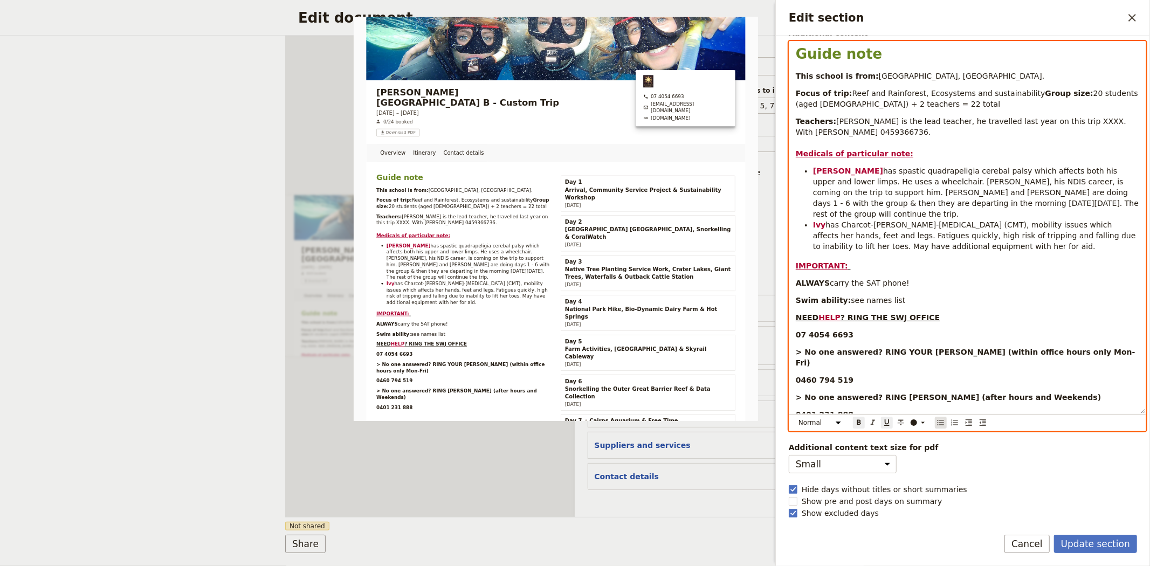
click at [940, 425] on icon "Bulleted list" at bounding box center [941, 422] width 9 height 9
click at [919, 284] on li "ALWAYS carry the SAT phone!" at bounding box center [976, 282] width 326 height 11
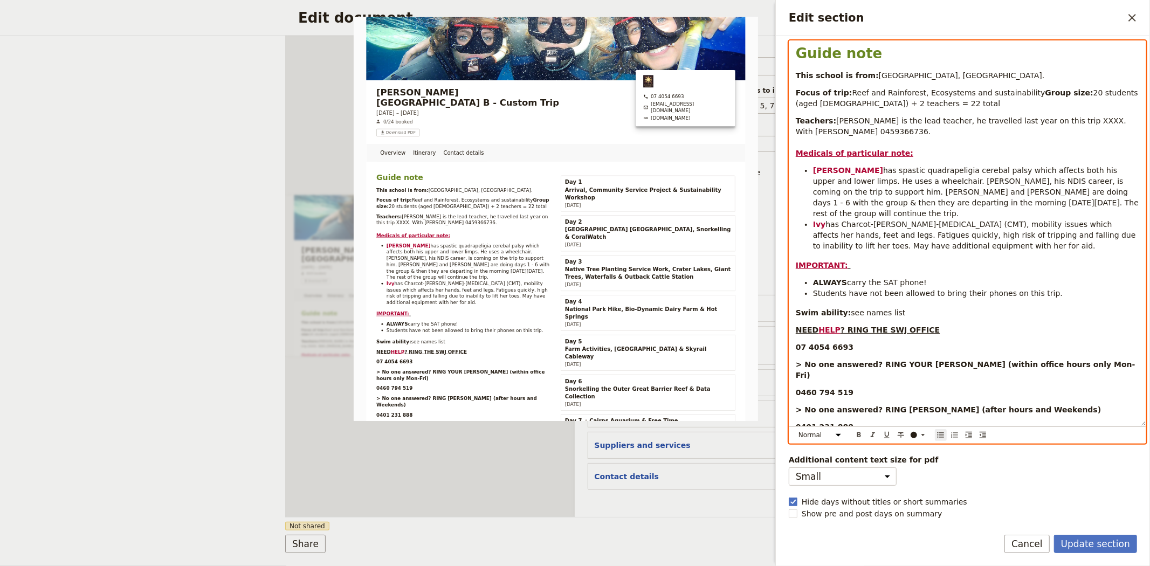
scroll to position [163, 0]
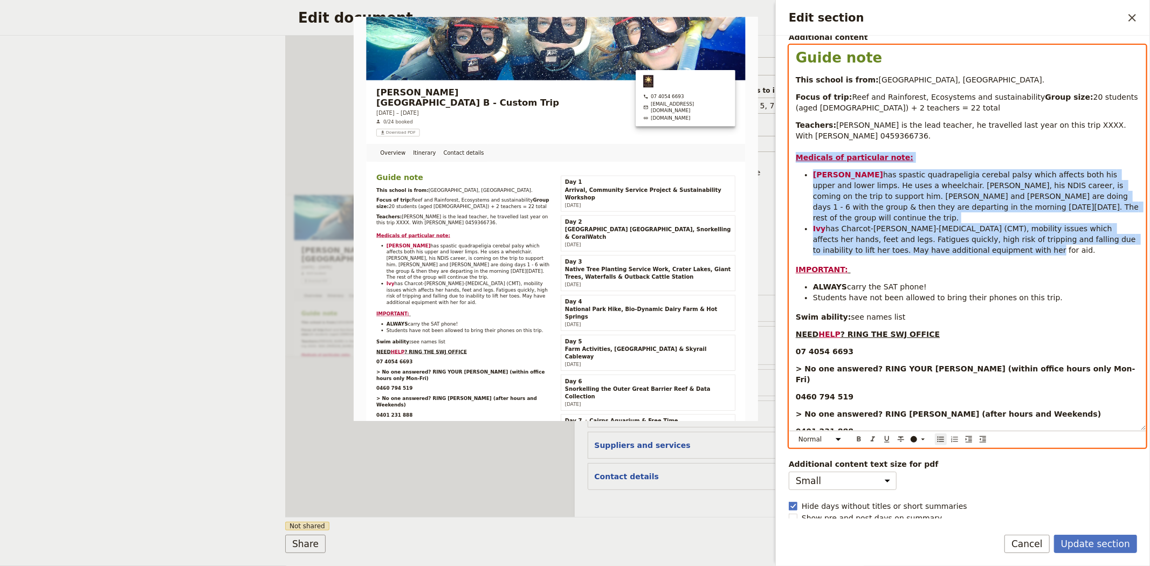
drag, startPoint x: 945, startPoint y: 252, endPoint x: 788, endPoint y: 168, distance: 178.3
click at [788, 168] on div "Section type Cover page Day summary Itinerary Group details Contact details Sup…" at bounding box center [963, 277] width 374 height 483
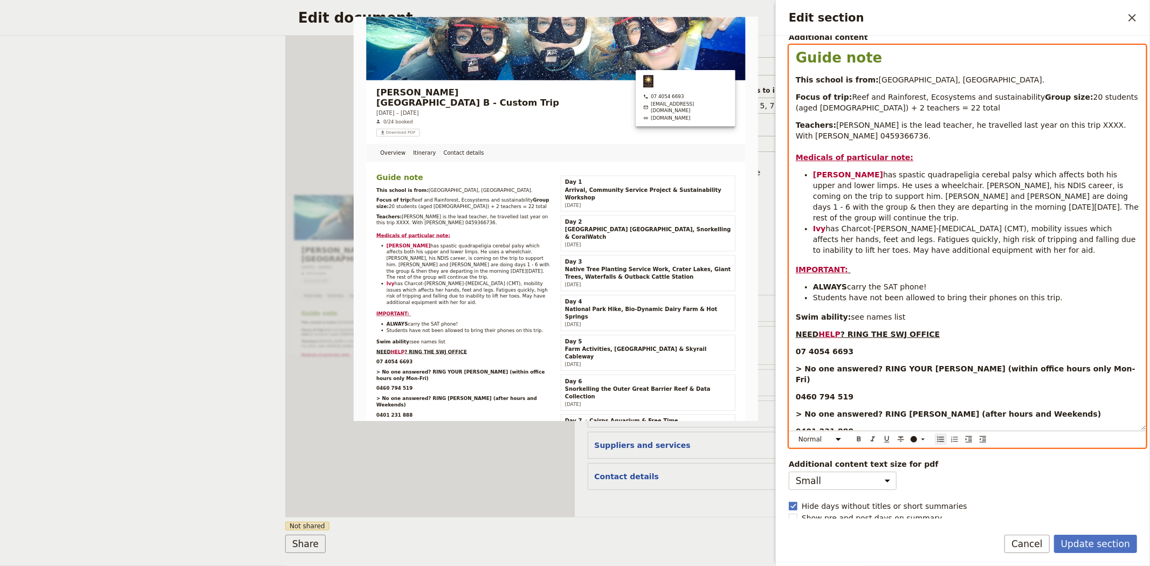
scroll to position [95, 0]
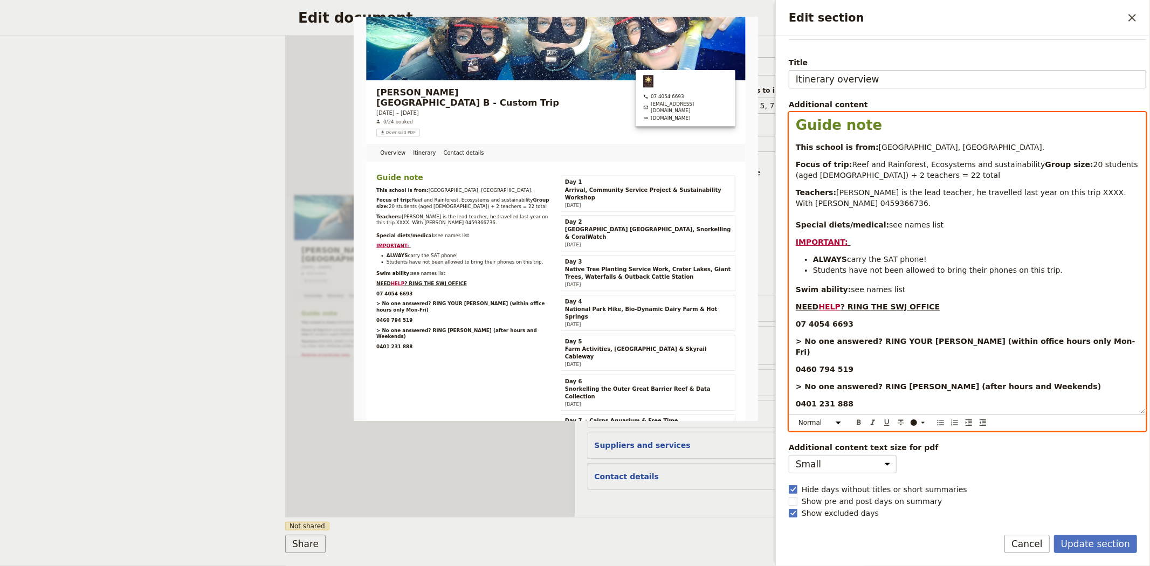
drag, startPoint x: 893, startPoint y: 299, endPoint x: 788, endPoint y: 299, distance: 105.7
click at [788, 299] on div "Section type Cover page Day summary Itinerary Group details Contact details Sup…" at bounding box center [963, 277] width 374 height 483
click at [924, 230] on p "Teachers: Lee Sharpe is the lead teacher, he travelled last year on this trip X…" at bounding box center [967, 208] width 343 height 43
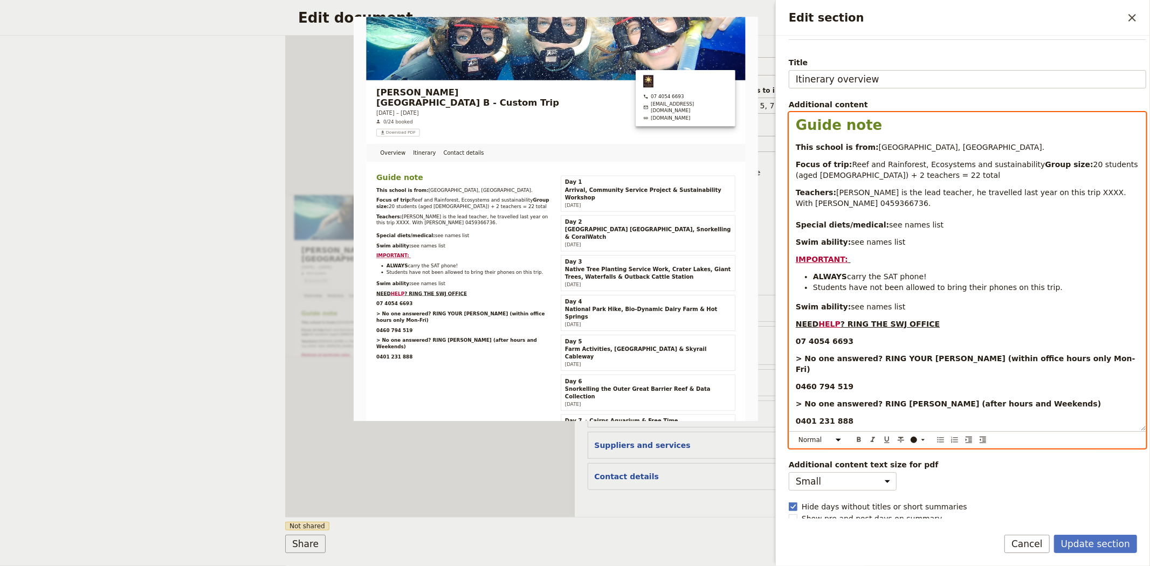
click at [1048, 203] on span "Lee Sharpe is the lead teacher, he travelled last year on this trip XXXX. With …" at bounding box center [962, 197] width 333 height 19
click at [928, 230] on p "Teachers: Lee Sharpe is the lead teacher, he travelled last year on this trip 0…" at bounding box center [967, 208] width 343 height 43
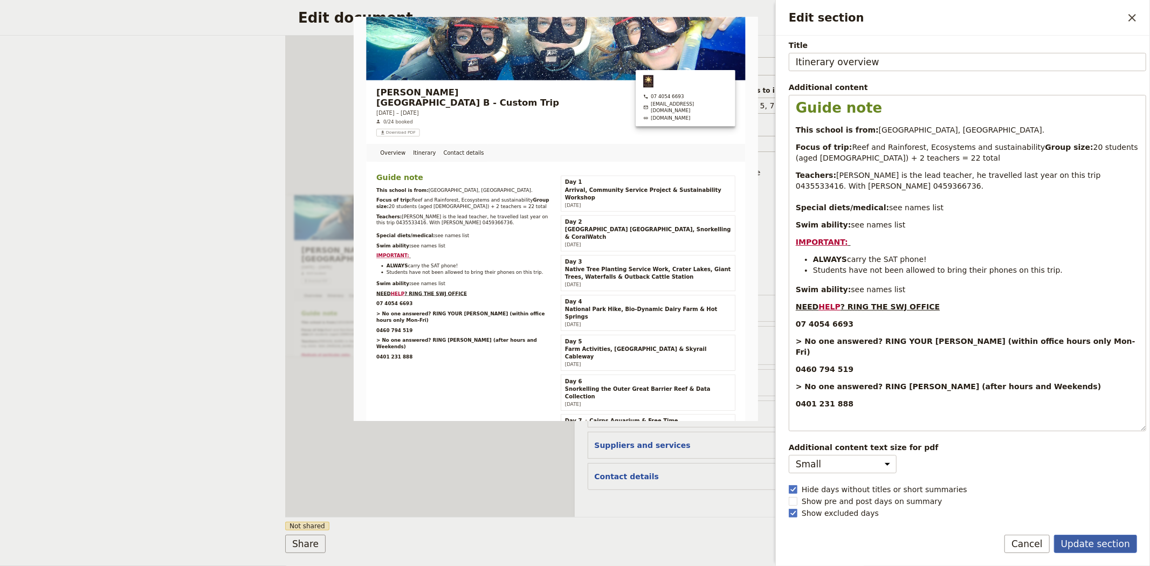
click at [1093, 538] on button "Update section" at bounding box center [1095, 544] width 83 height 18
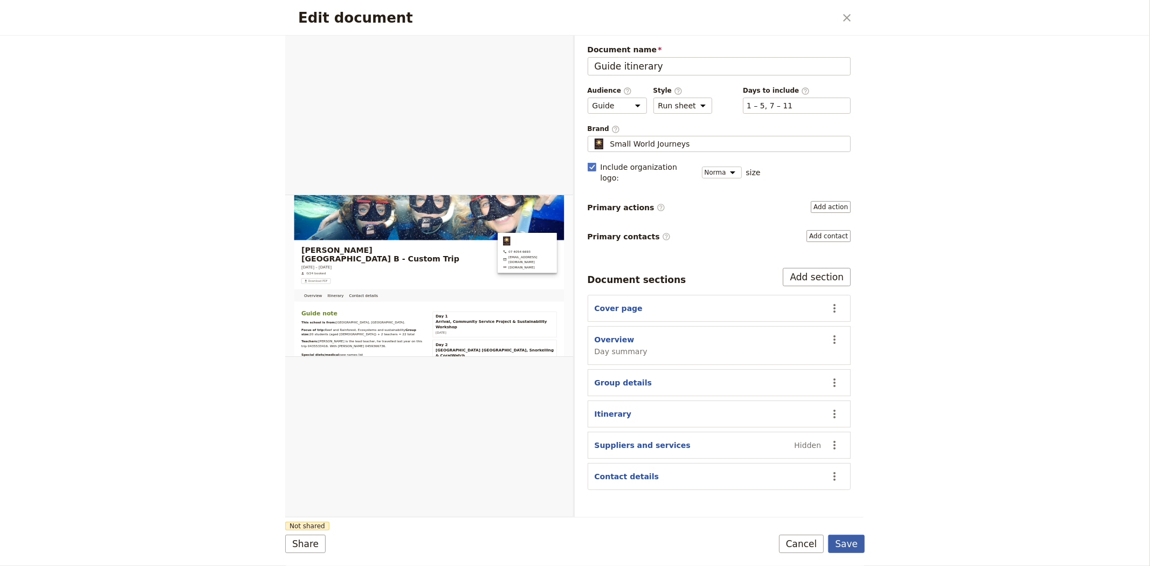
click at [840, 550] on button "Save" at bounding box center [846, 544] width 37 height 18
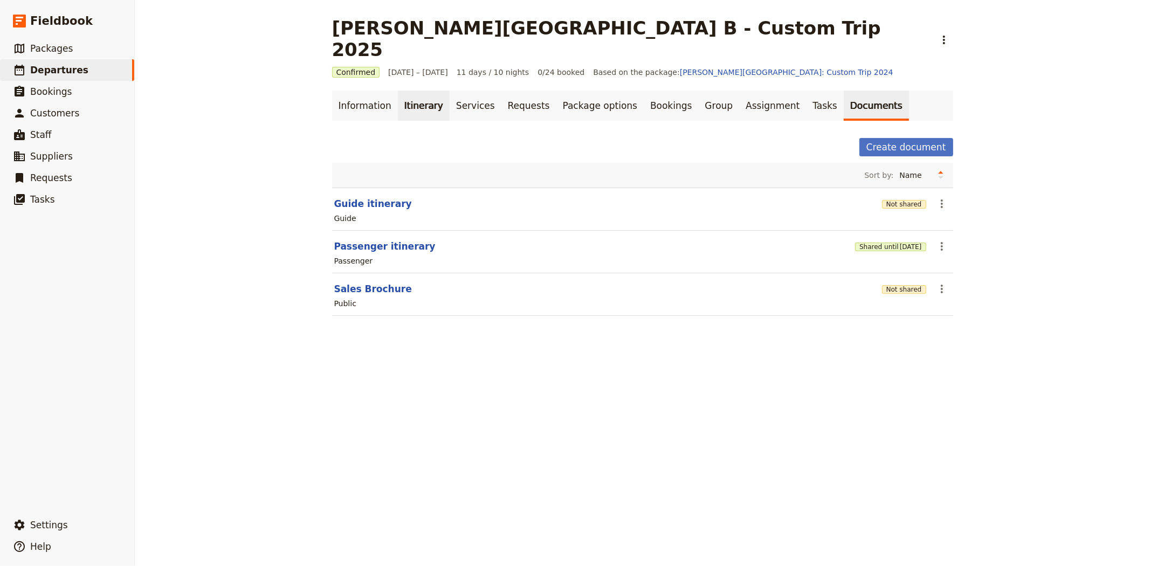
click at [425, 91] on link "Itinerary" at bounding box center [424, 106] width 52 height 30
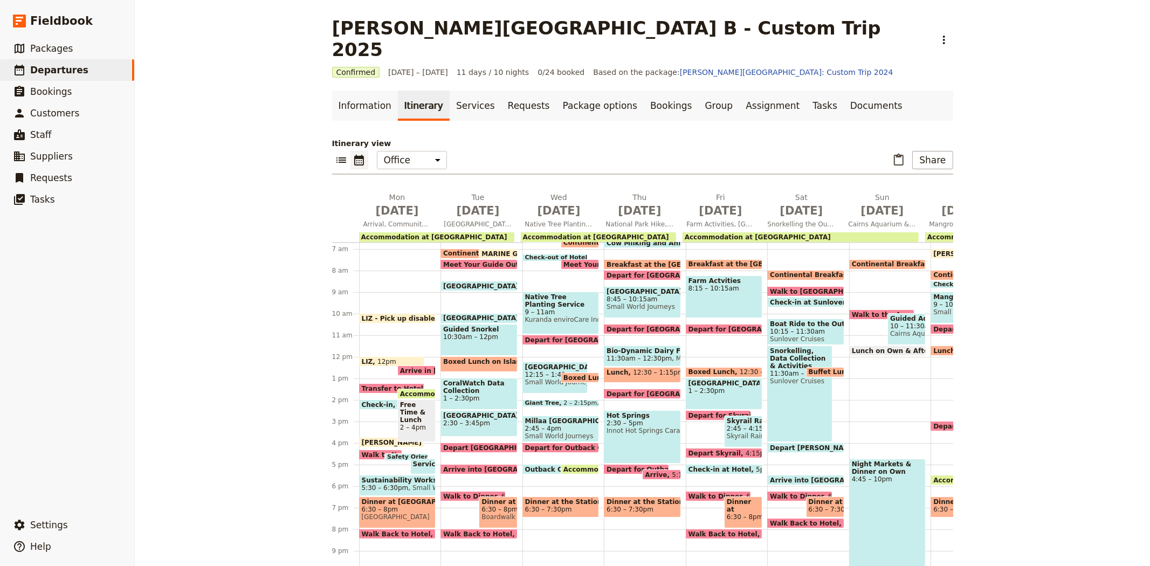
scroll to position [124, 0]
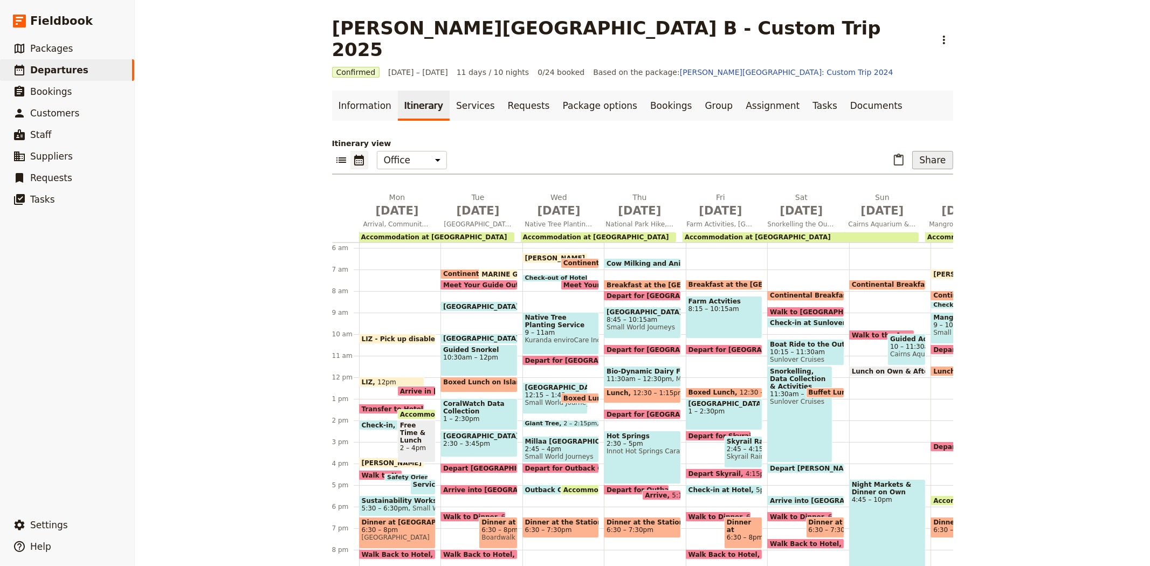
click at [933, 151] on button "Share" at bounding box center [932, 160] width 40 height 18
click at [909, 166] on span "Guide itinerary" at bounding box center [897, 162] width 57 height 11
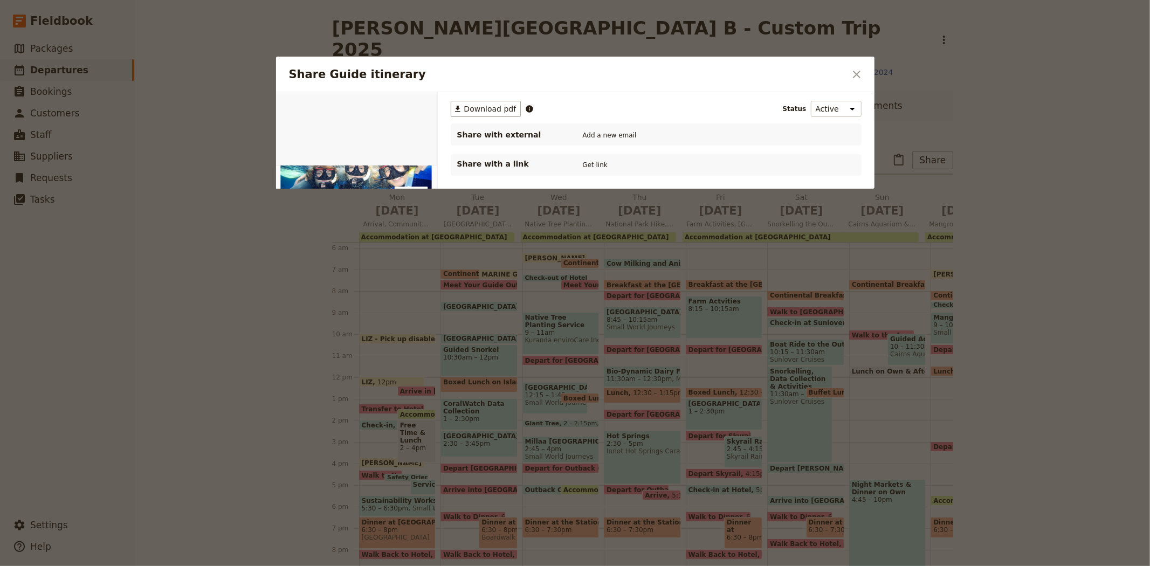
scroll to position [0, 0]
click at [400, 103] on button "PDF" at bounding box center [400, 105] width 24 height 16
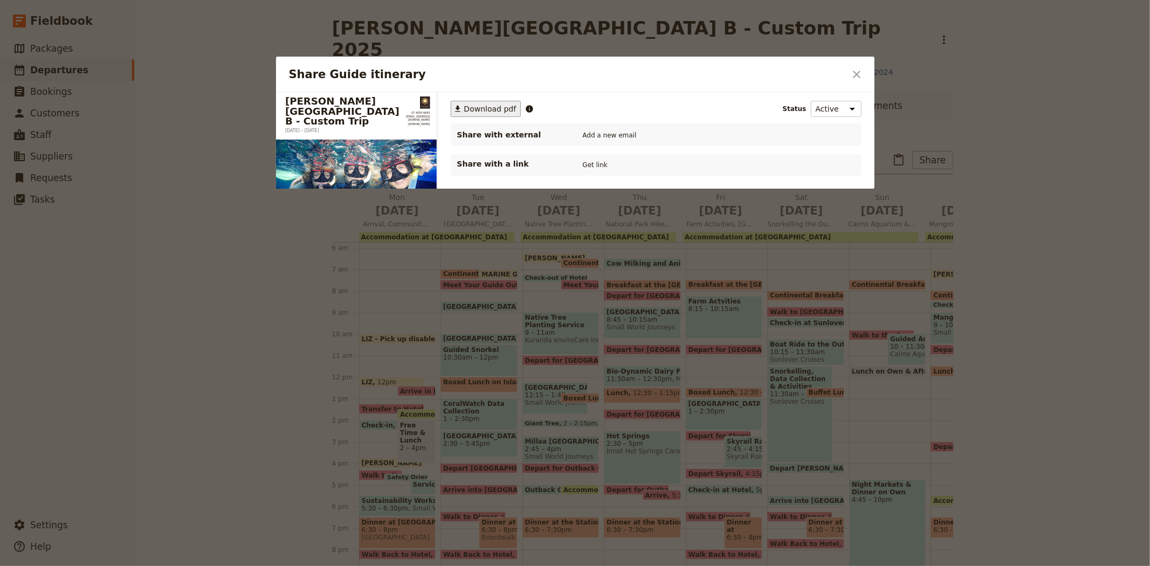
click at [471, 106] on span "Download pdf" at bounding box center [490, 109] width 52 height 11
click at [853, 72] on icon "Close dialog" at bounding box center [856, 74] width 13 height 13
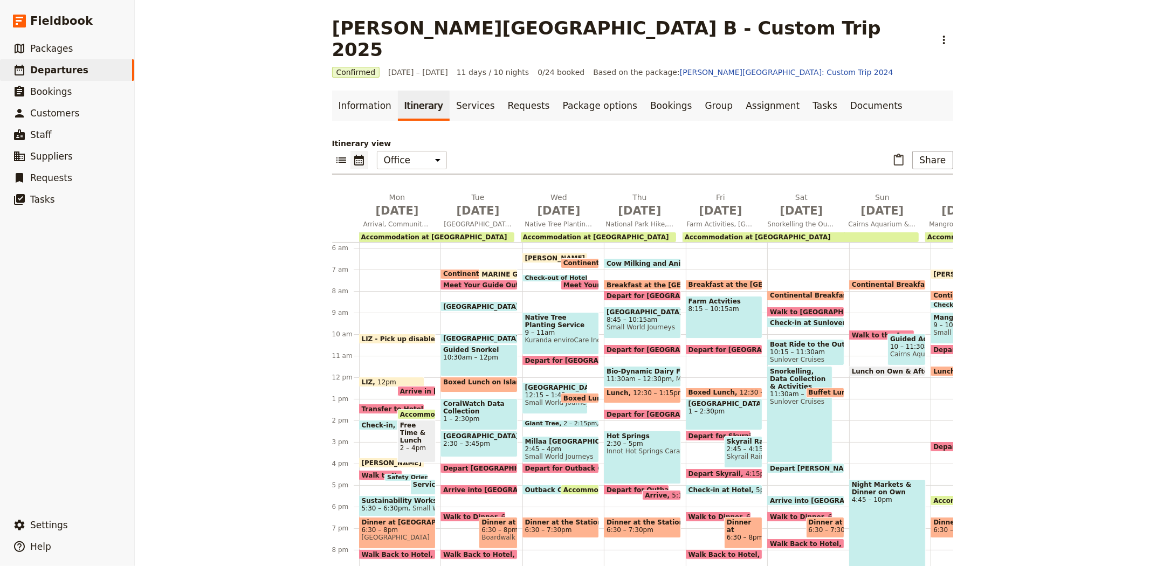
click at [475, 440] on span "2:30 – 3:45pm" at bounding box center [479, 444] width 72 height 8
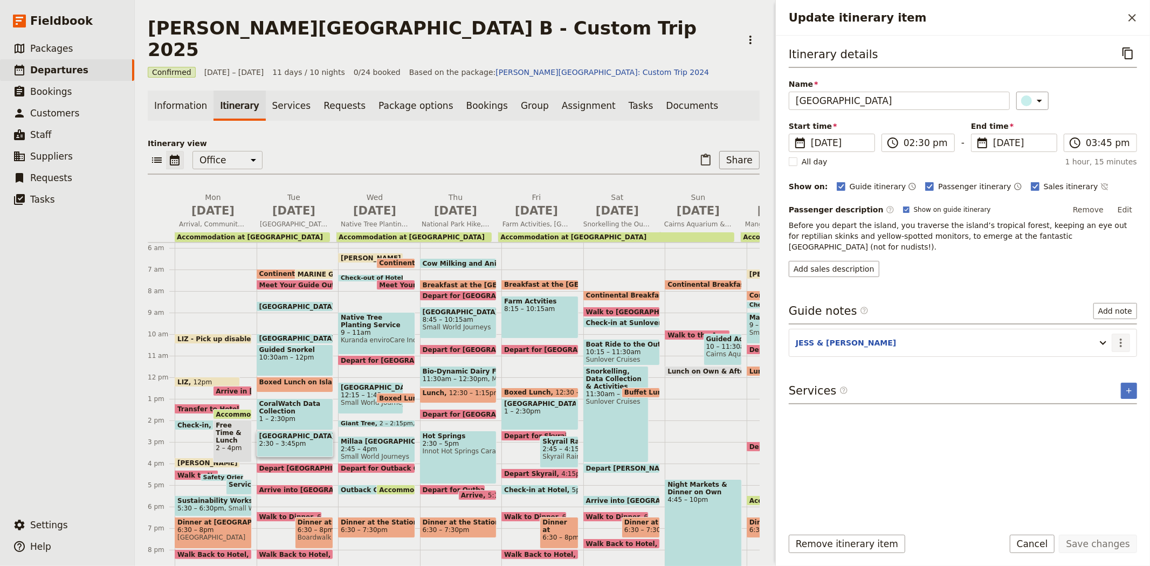
click at [1124, 336] on icon "Actions" at bounding box center [1121, 342] width 13 height 13
click at [1117, 352] on span "Edit note" at bounding box center [1098, 355] width 50 height 11
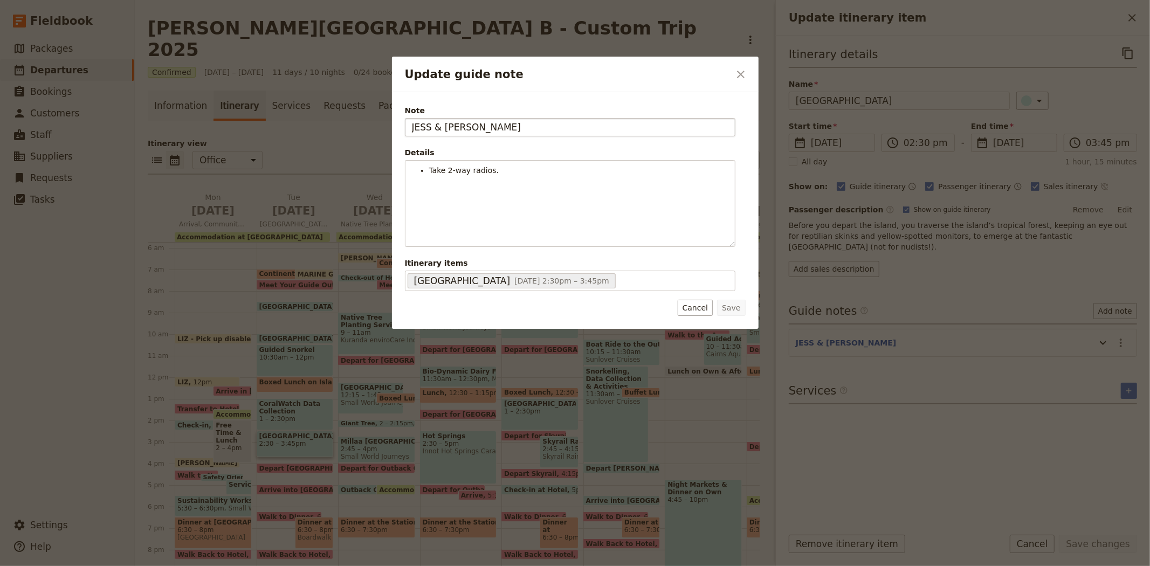
click at [419, 123] on input "JESS & STEVEN" at bounding box center [570, 127] width 331 height 18
type input "BEE & STEVEN"
click at [728, 304] on button "Save" at bounding box center [731, 308] width 28 height 16
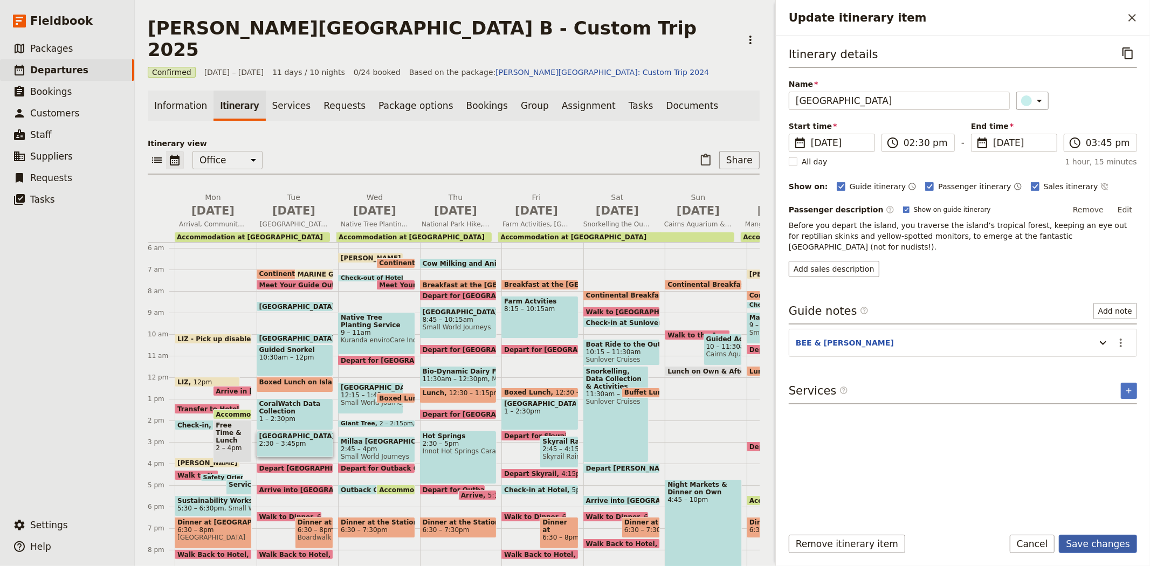
click at [1105, 544] on button "Save changes" at bounding box center [1098, 544] width 78 height 18
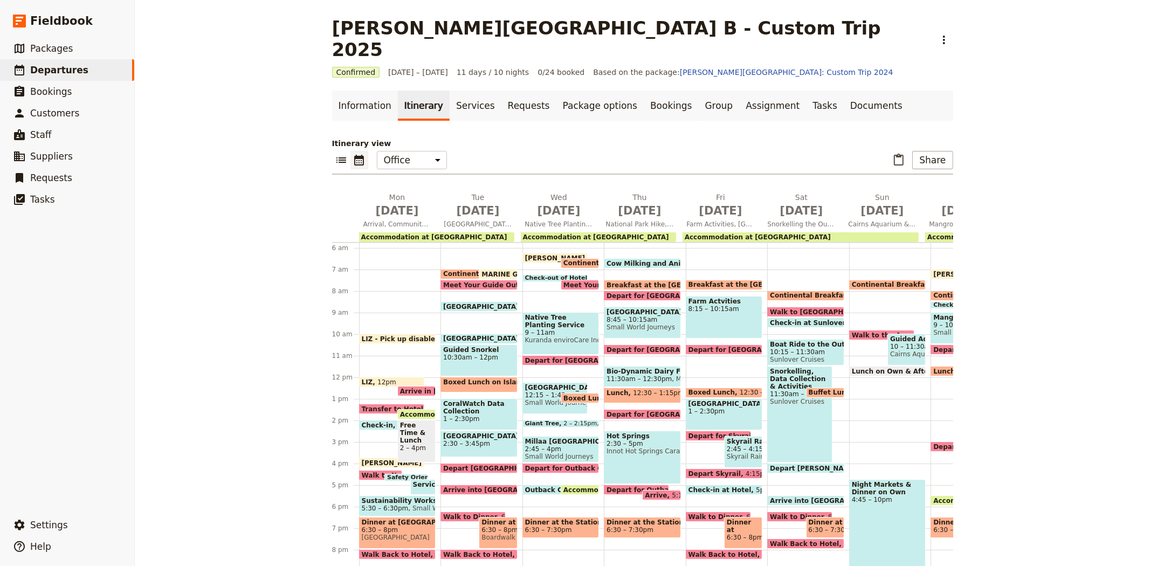
click at [529, 255] on span "STEVEN - Arrive to the Office" at bounding box center [581, 258] width 112 height 7
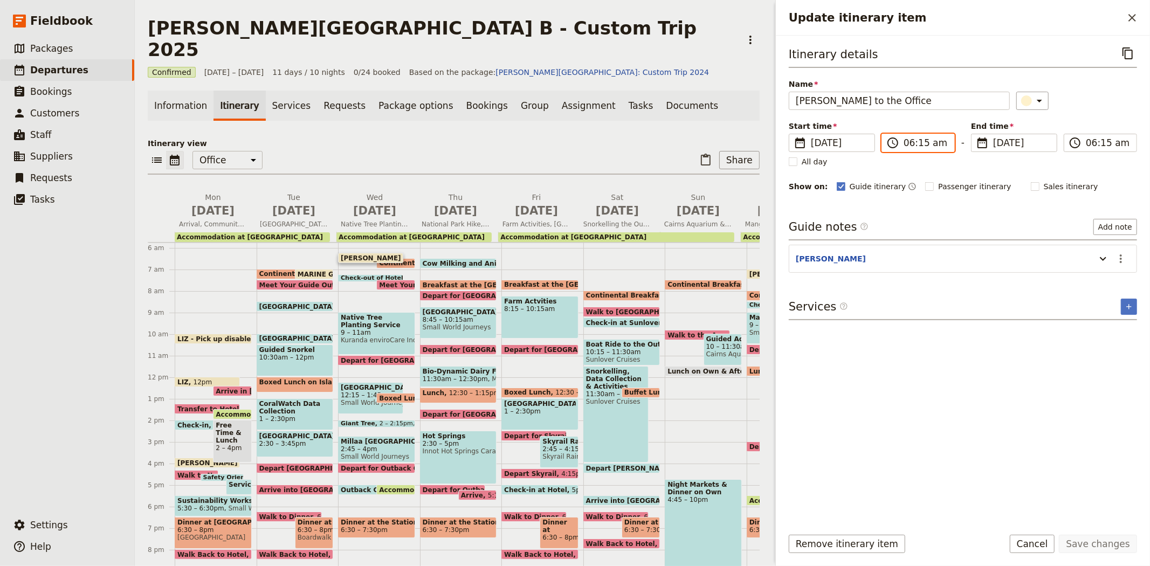
click at [917, 142] on input "06:15 am" at bounding box center [926, 142] width 44 height 13
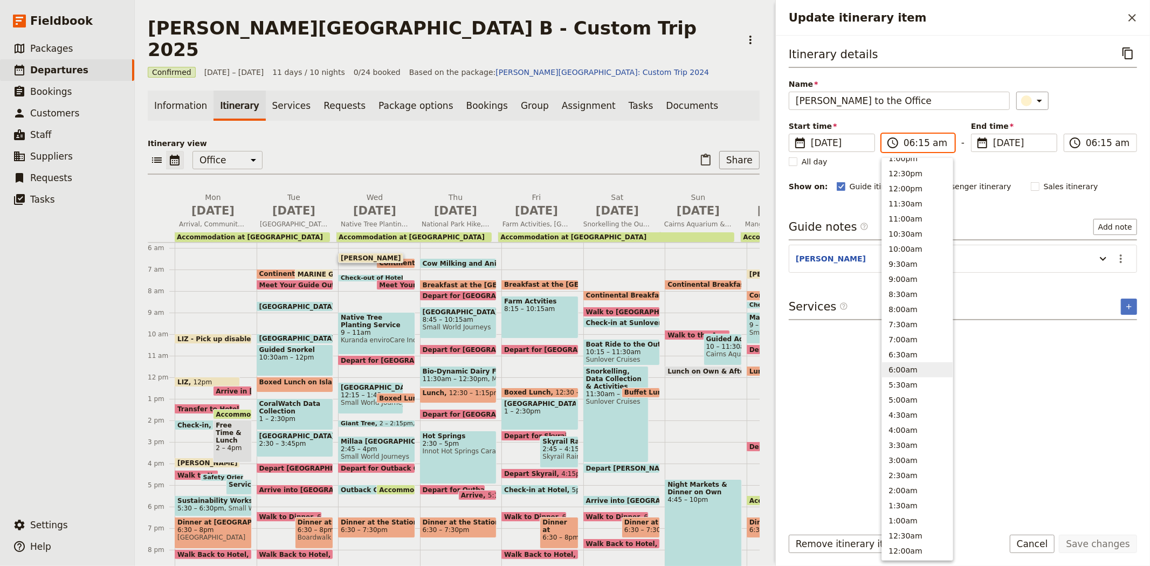
scroll to position [320, 0]
click at [907, 370] on button "6:00am" at bounding box center [917, 376] width 71 height 15
type input "06:00 am"
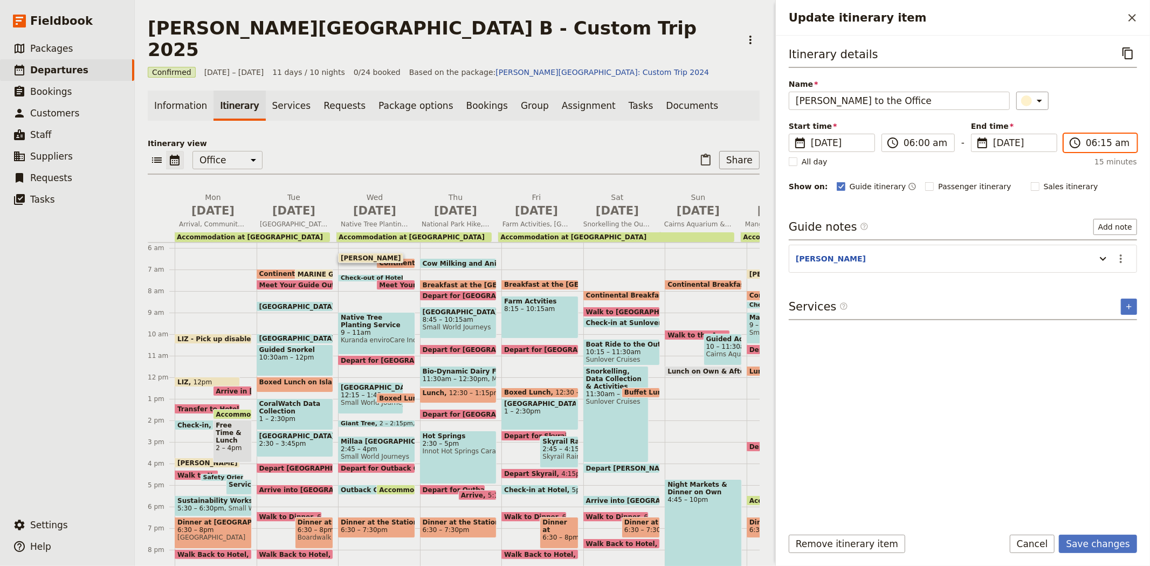
click at [1101, 142] on input "06:15 am" at bounding box center [1108, 142] width 44 height 13
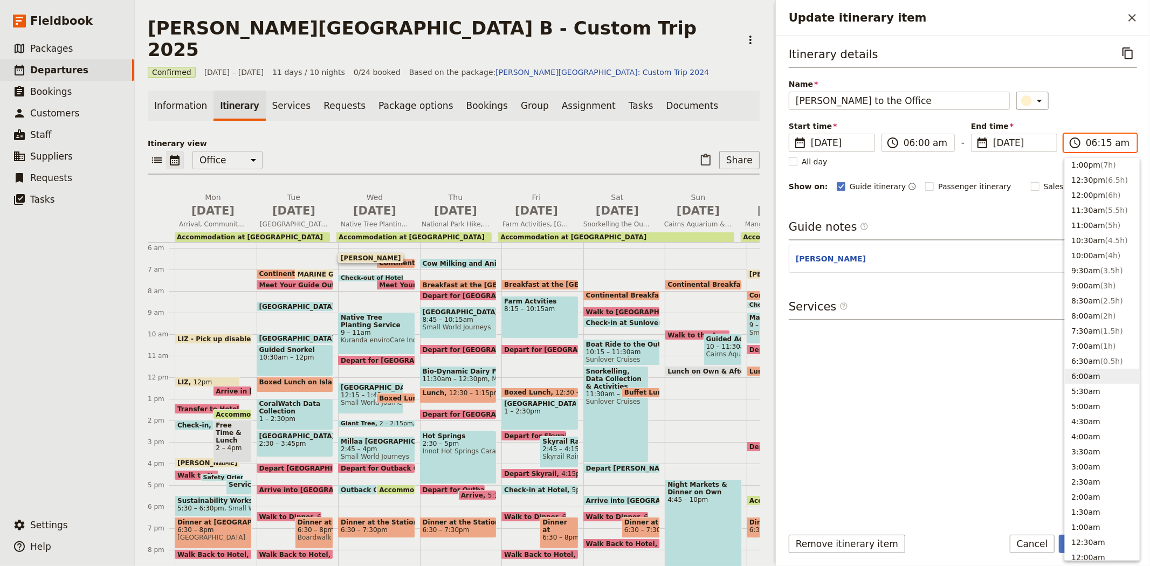
click at [1084, 379] on button "6:00am" at bounding box center [1102, 376] width 74 height 15
type input "06:00 am"
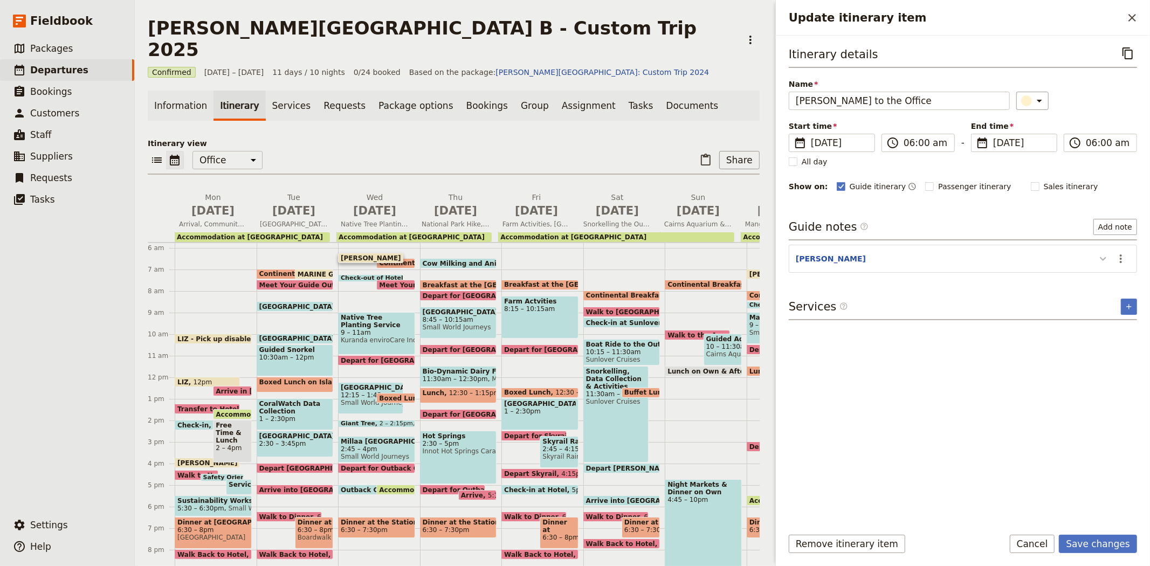
click at [1101, 259] on icon "Update itinerary item" at bounding box center [1103, 258] width 13 height 13
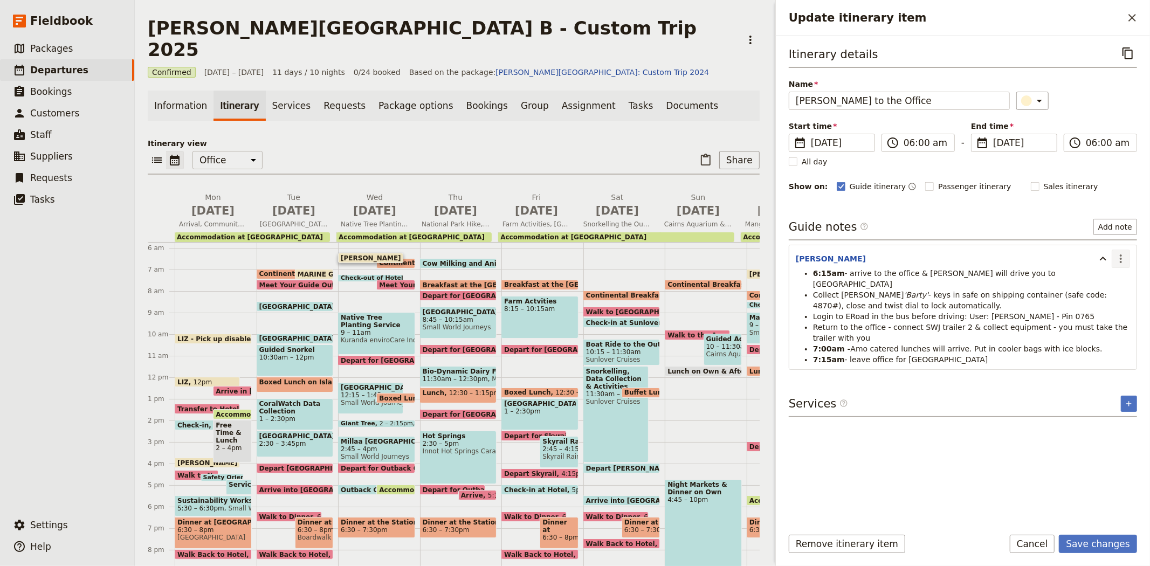
click at [1113, 264] on button "​" at bounding box center [1121, 259] width 18 height 18
click at [1111, 279] on span "Edit note" at bounding box center [1098, 282] width 50 height 11
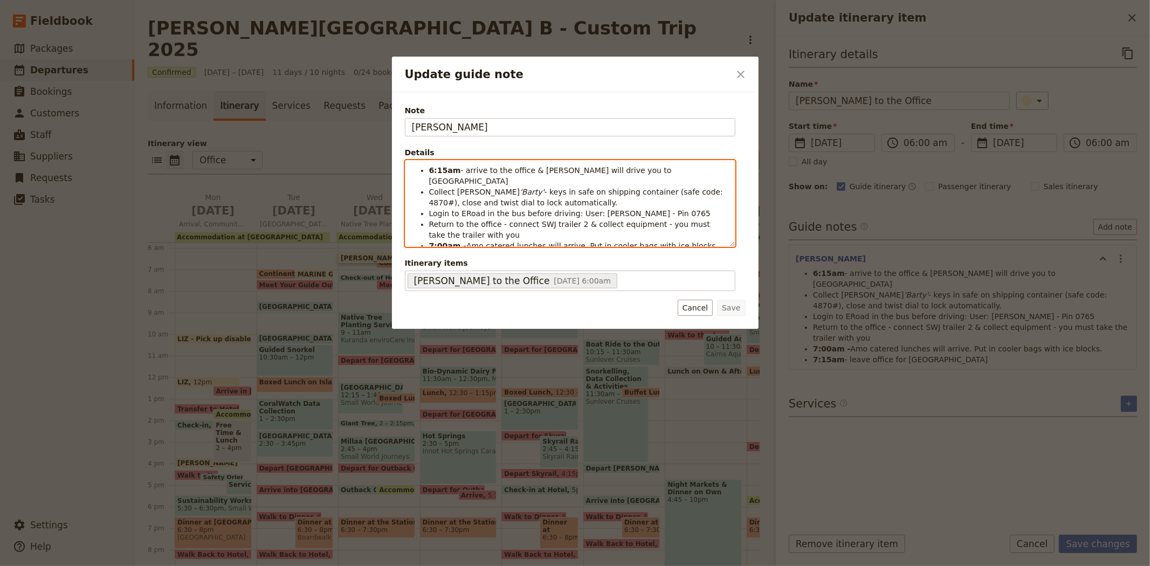
click at [440, 171] on strong "6:15am" at bounding box center [445, 170] width 32 height 9
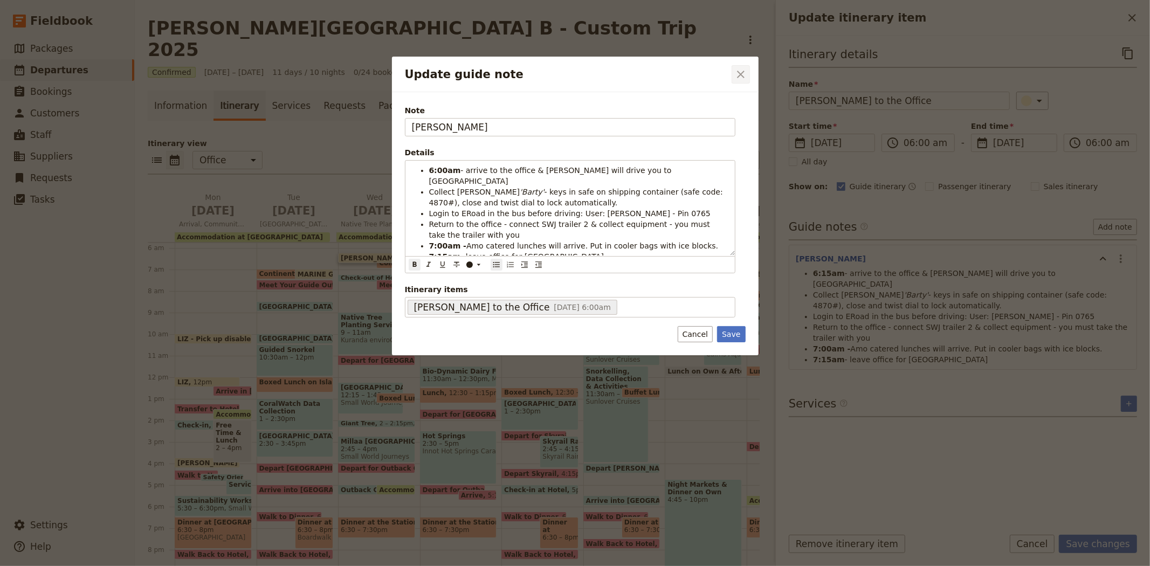
click at [743, 74] on icon "Close dialog" at bounding box center [740, 74] width 13 height 13
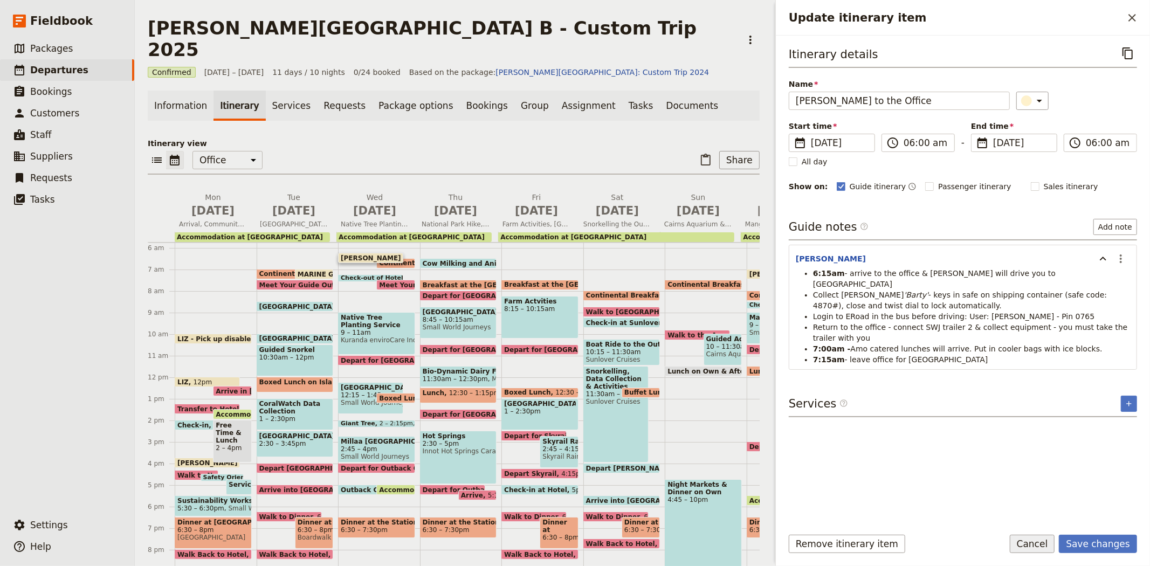
click at [1043, 542] on button "Cancel" at bounding box center [1032, 544] width 45 height 18
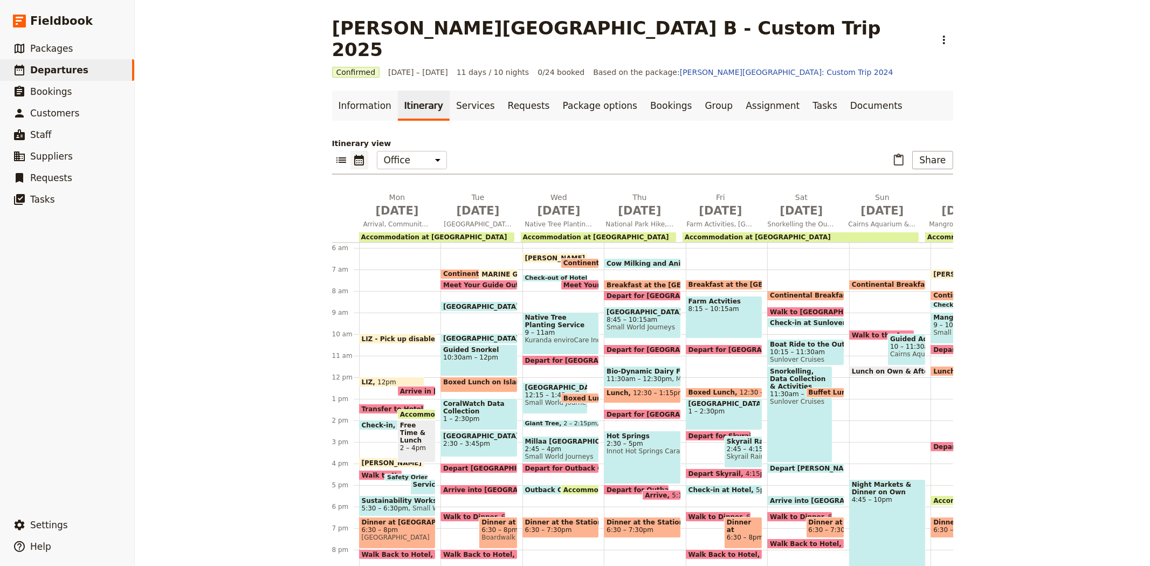
scroll to position [184, 0]
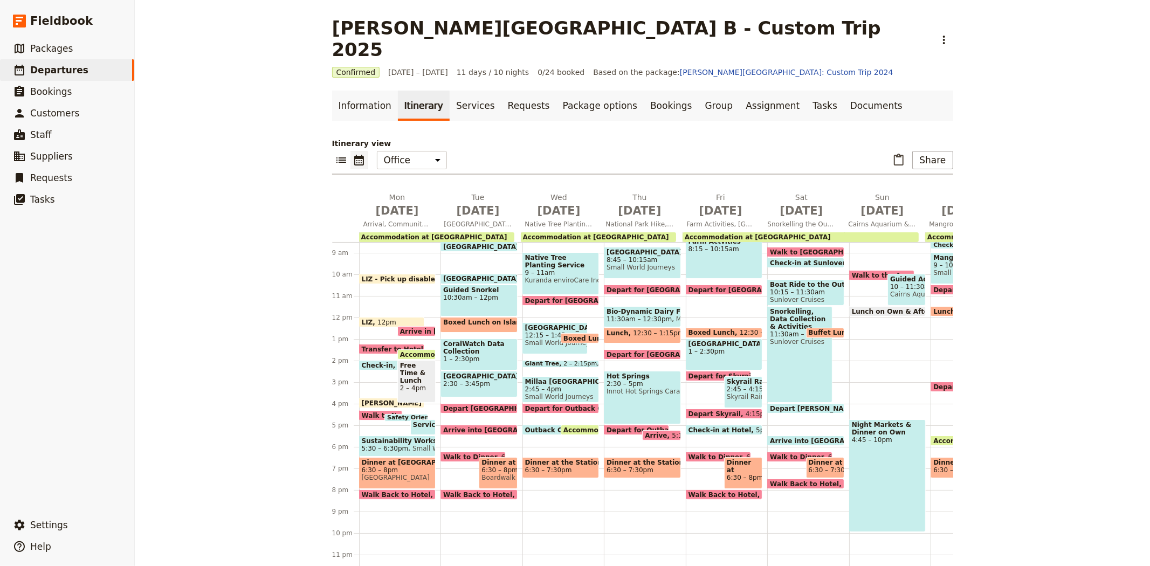
click at [548, 427] on span "Outback Cattle Station" at bounding box center [569, 430] width 88 height 7
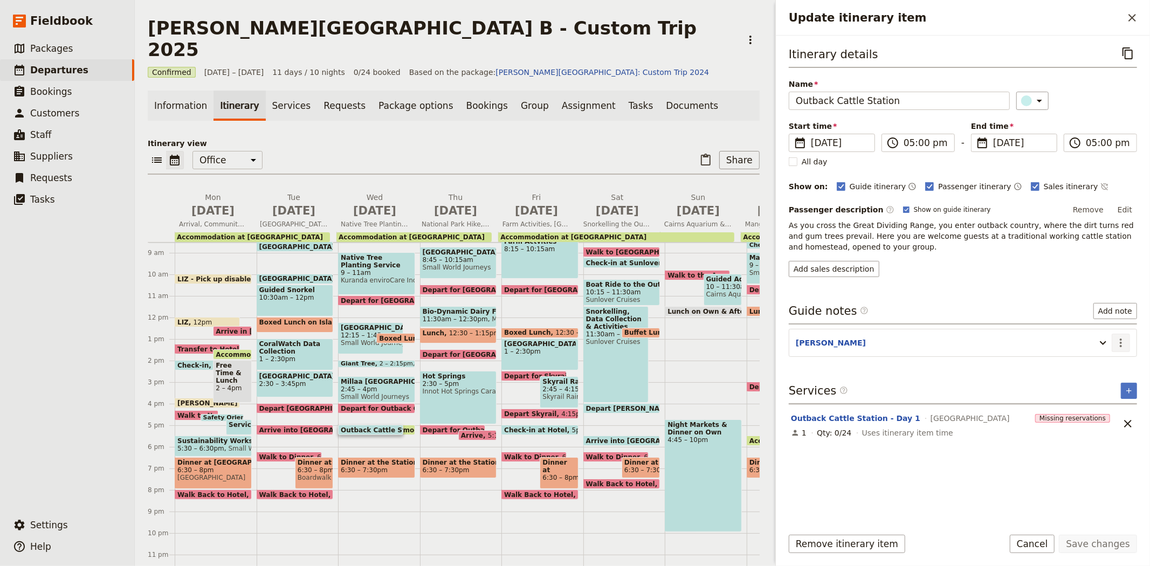
click at [1123, 335] on button "​" at bounding box center [1121, 343] width 18 height 18
click at [1107, 365] on span "Edit note" at bounding box center [1090, 366] width 34 height 11
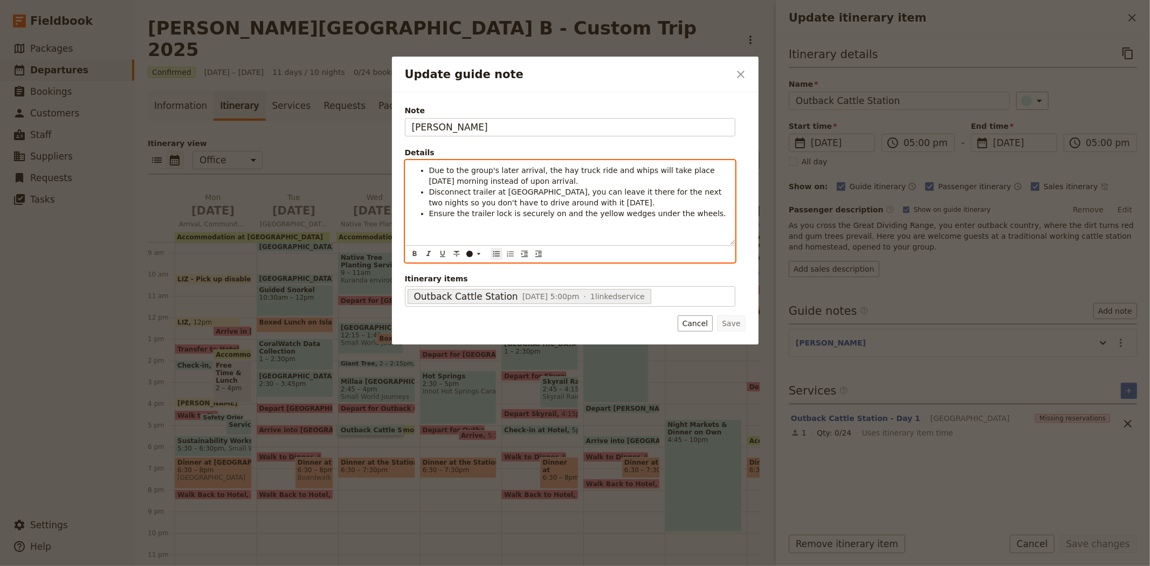
click at [680, 171] on span "Due to the group's later arrival, the hay truck ride and whips will take place …" at bounding box center [573, 175] width 288 height 19
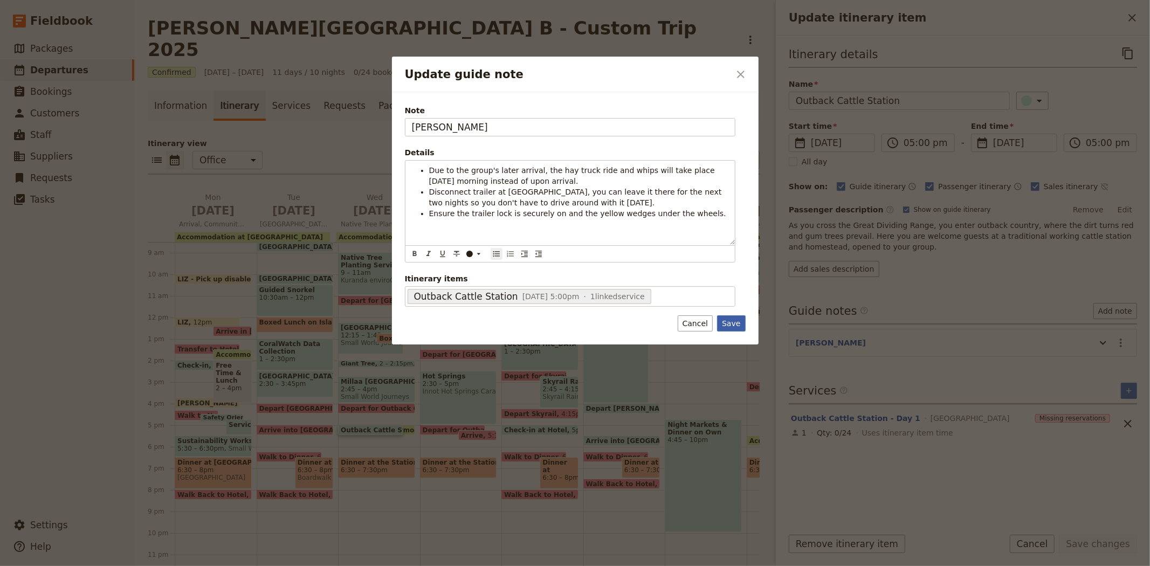
click at [731, 324] on button "Save" at bounding box center [731, 323] width 28 height 16
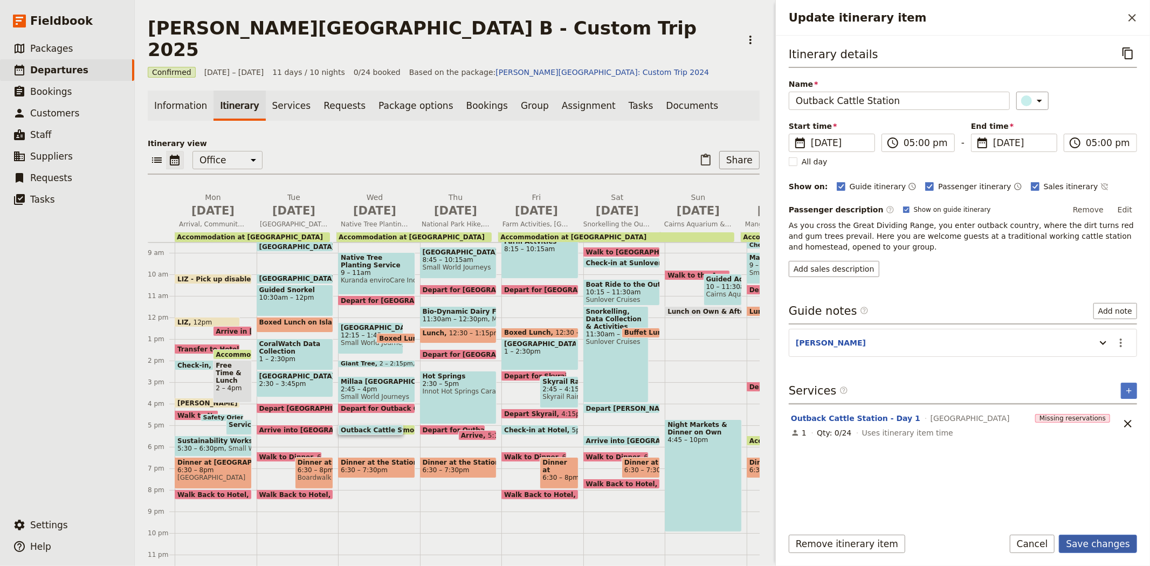
click at [1108, 549] on button "Save changes" at bounding box center [1098, 544] width 78 height 18
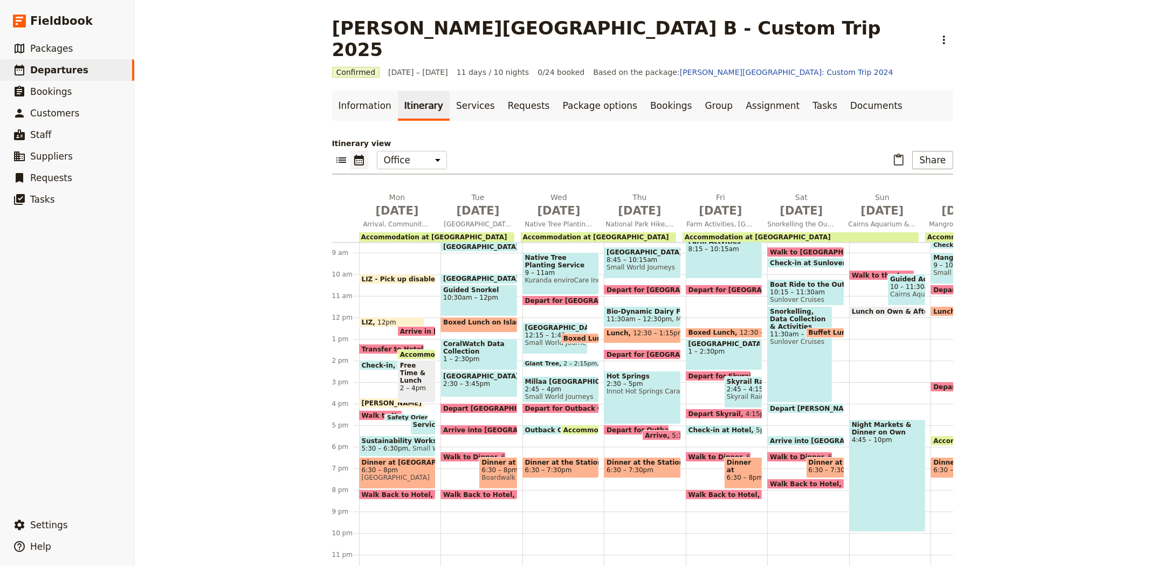
click at [721, 286] on span "Depart for [GEOGRAPHIC_DATA]" at bounding box center [749, 289] width 121 height 7
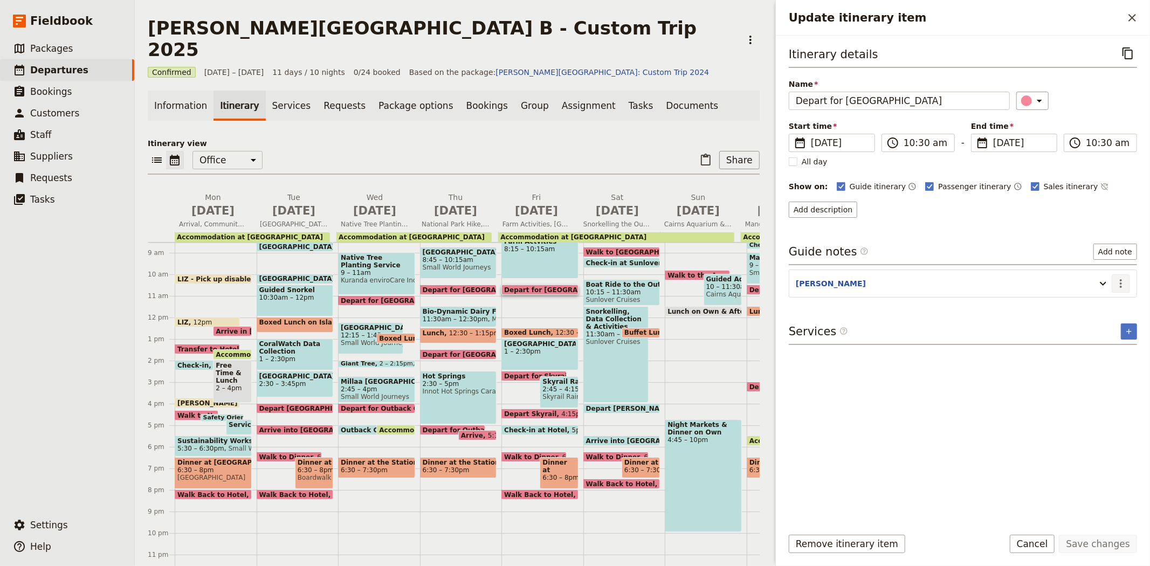
click at [1125, 279] on icon "Actions" at bounding box center [1121, 283] width 13 height 13
click at [1109, 305] on span "Edit note" at bounding box center [1098, 307] width 50 height 11
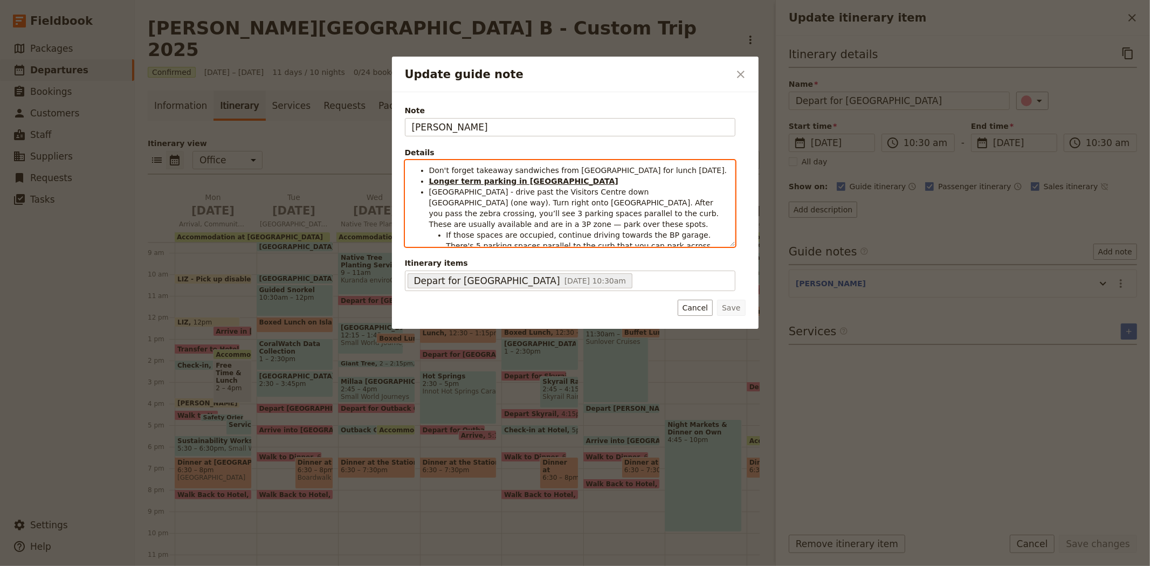
click at [541, 180] on strong "Longer term parking in Kuranda" at bounding box center [523, 181] width 189 height 9
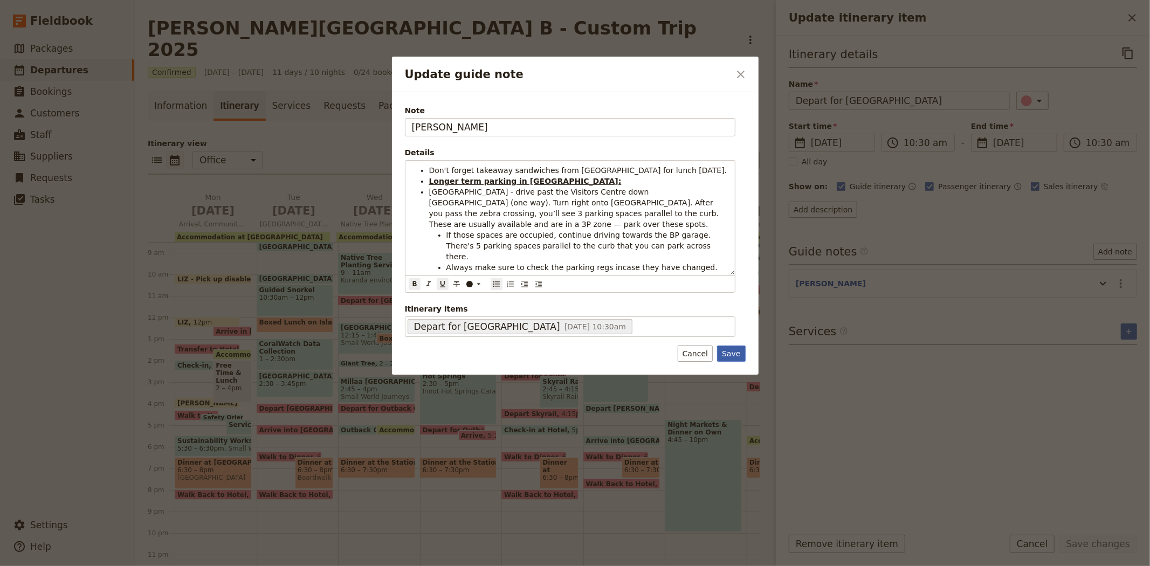
click at [725, 358] on button "Save" at bounding box center [731, 354] width 28 height 16
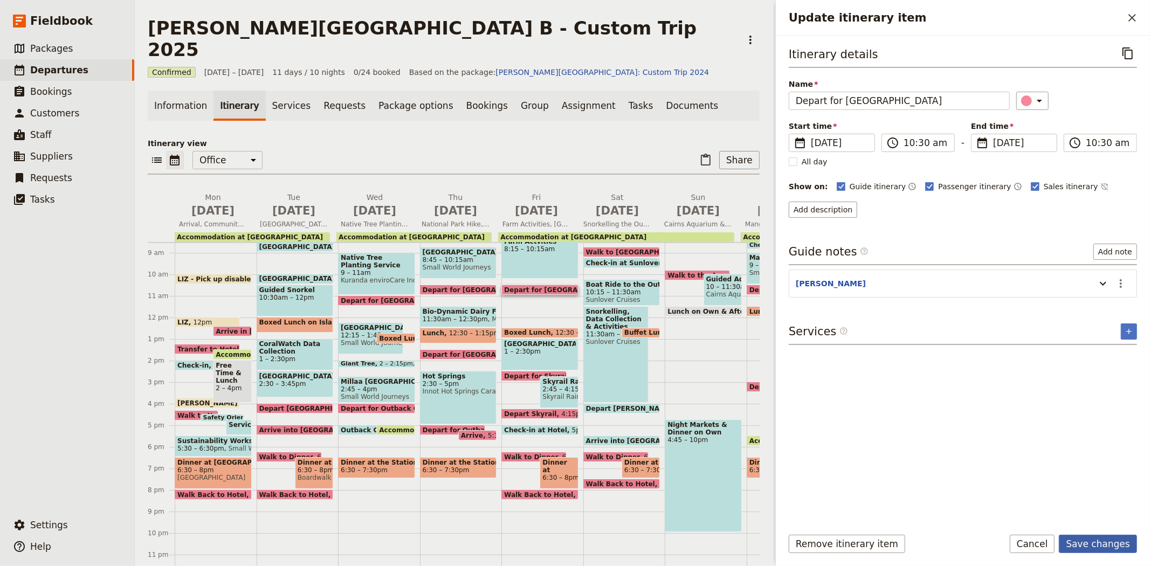
click at [1102, 551] on button "Save changes" at bounding box center [1098, 544] width 78 height 18
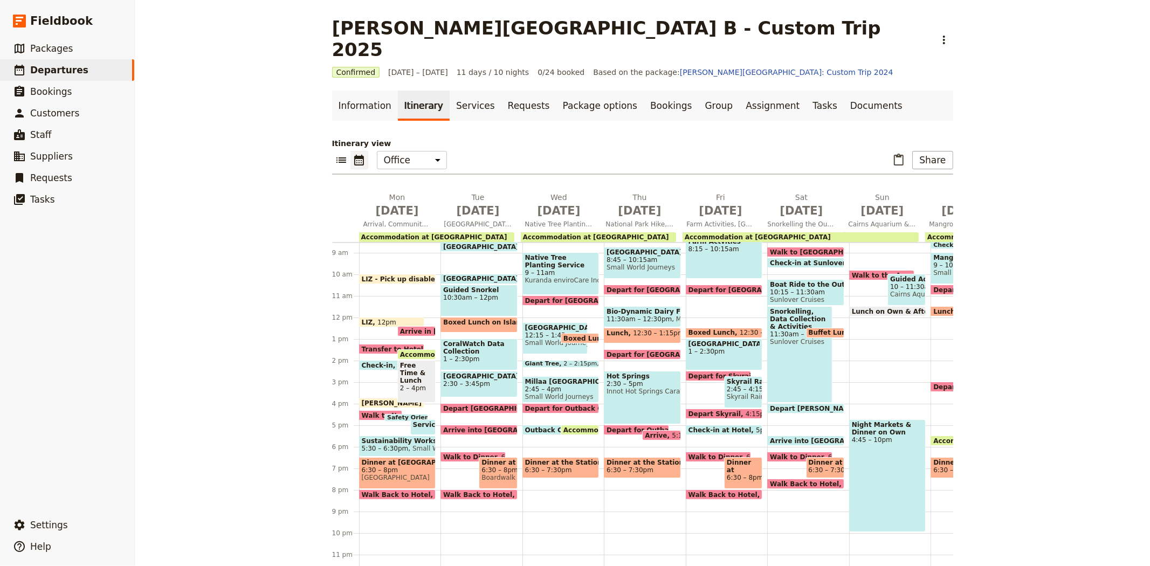
click at [742, 348] on span "1 – 2:30pm" at bounding box center [725, 352] width 72 height 8
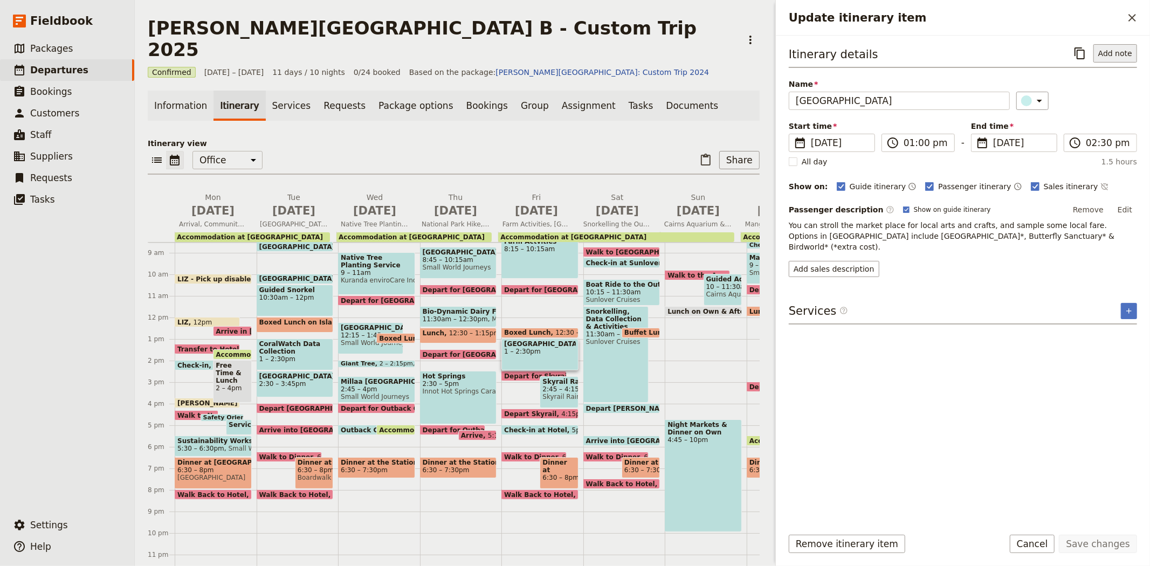
click at [1136, 55] on button "Add note" at bounding box center [1116, 53] width 44 height 18
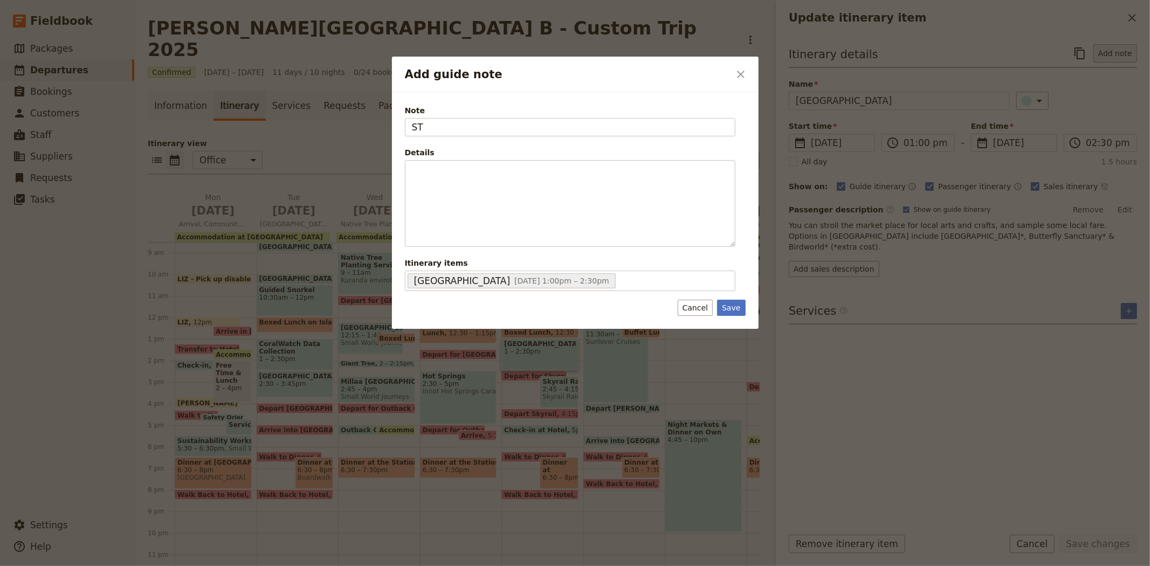
type input "S"
click at [745, 74] on icon "Close dialog" at bounding box center [740, 74] width 13 height 13
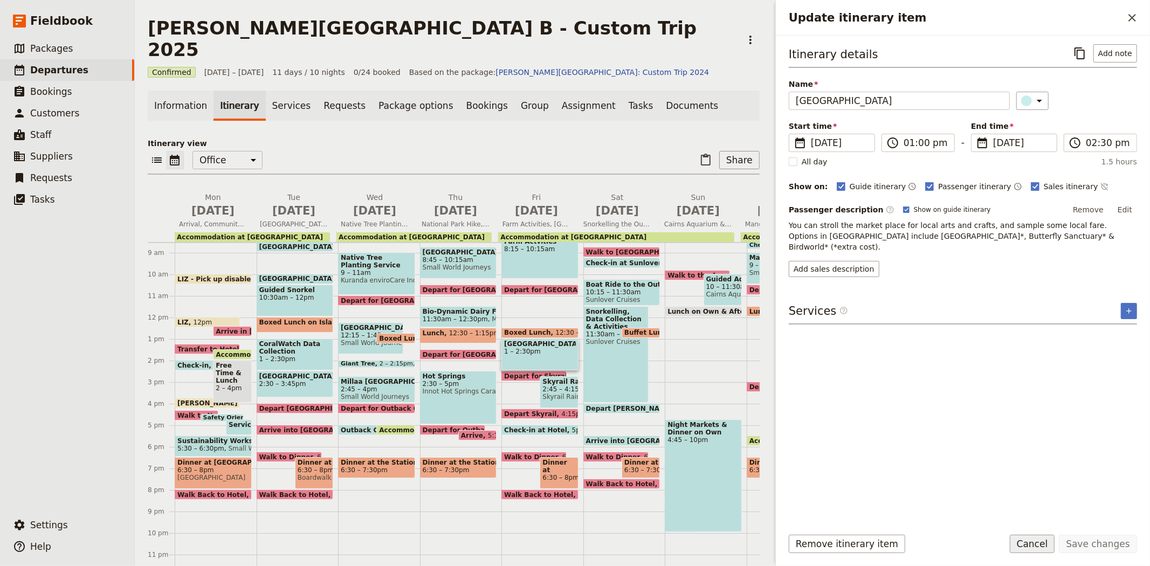
click at [1036, 547] on button "Cancel" at bounding box center [1032, 544] width 45 height 18
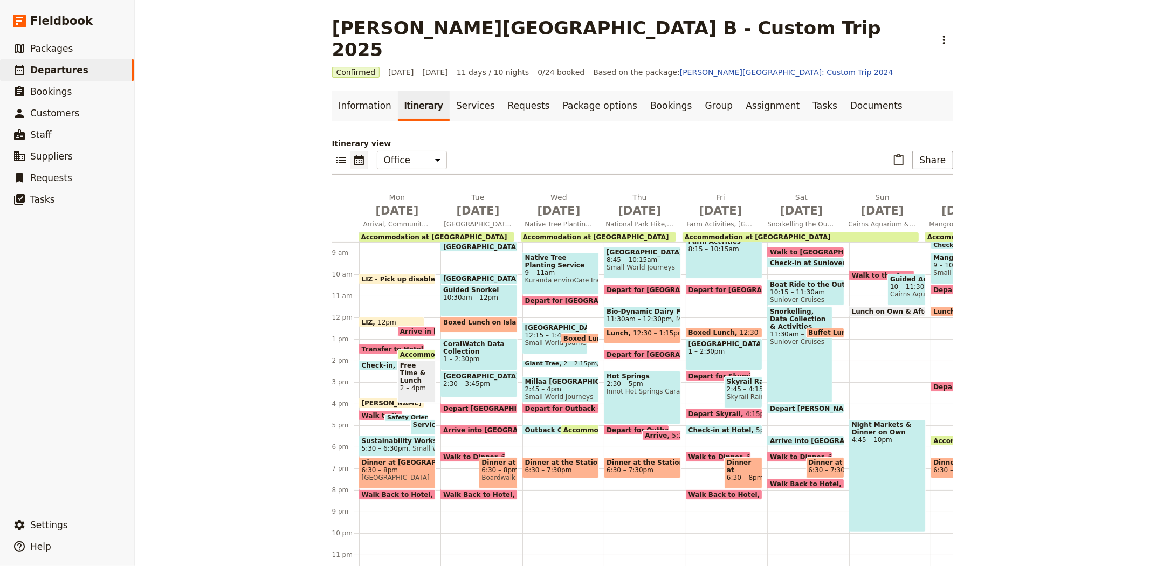
click at [703, 329] on span "Boxed Lunch" at bounding box center [714, 333] width 51 height 8
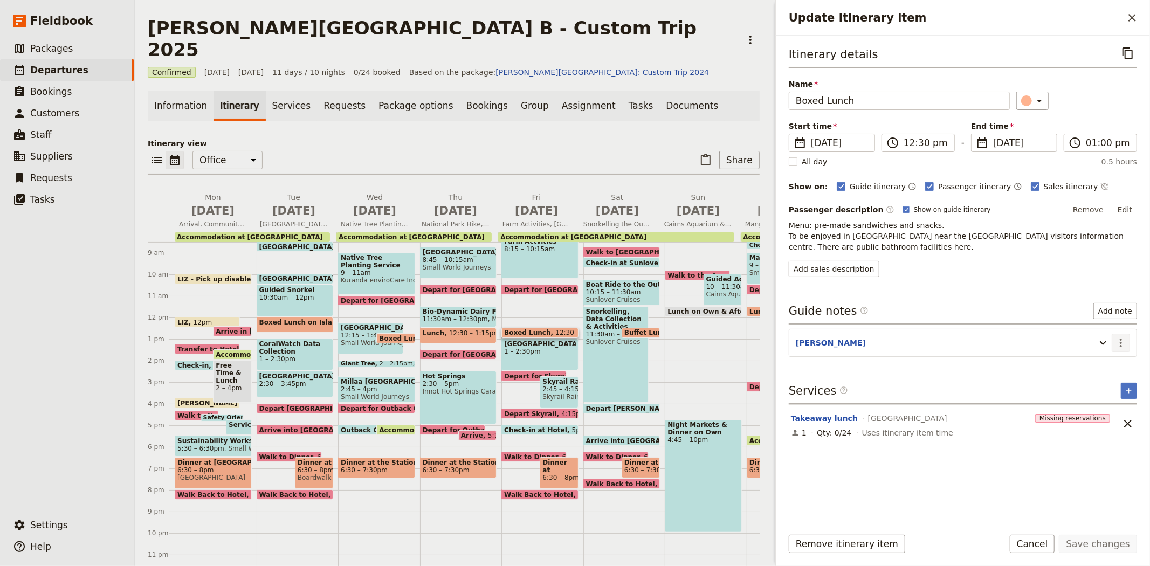
click at [1122, 346] on icon "Actions" at bounding box center [1121, 342] width 13 height 13
click at [1107, 362] on span "Edit note" at bounding box center [1090, 366] width 34 height 11
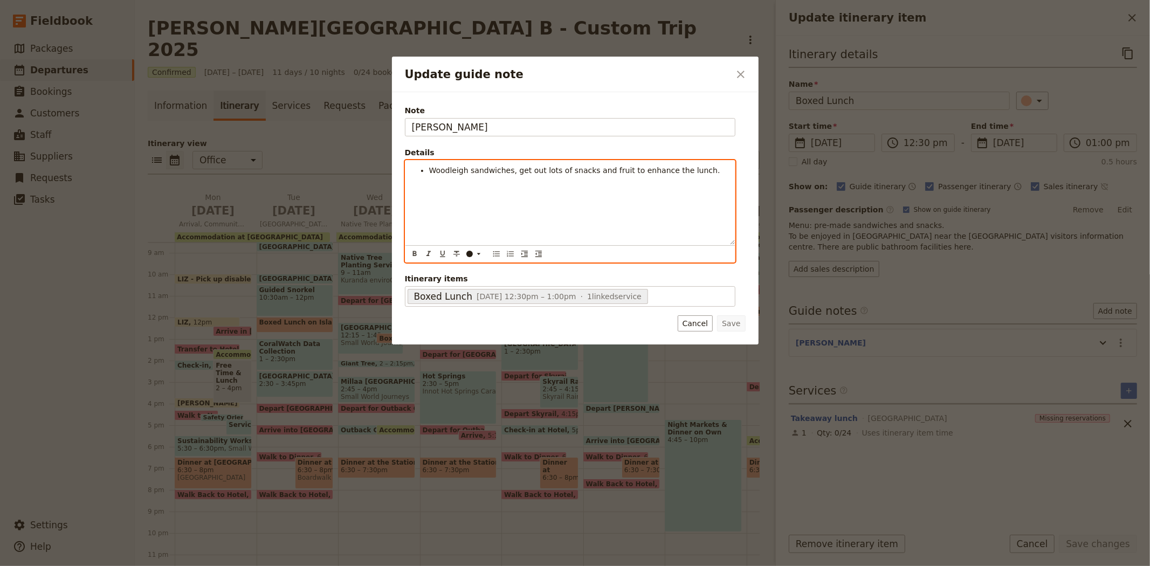
click at [699, 171] on li "Woodleigh sandwiches, get out lots of snacks and fruit to enhance the lunch." at bounding box center [578, 170] width 299 height 11
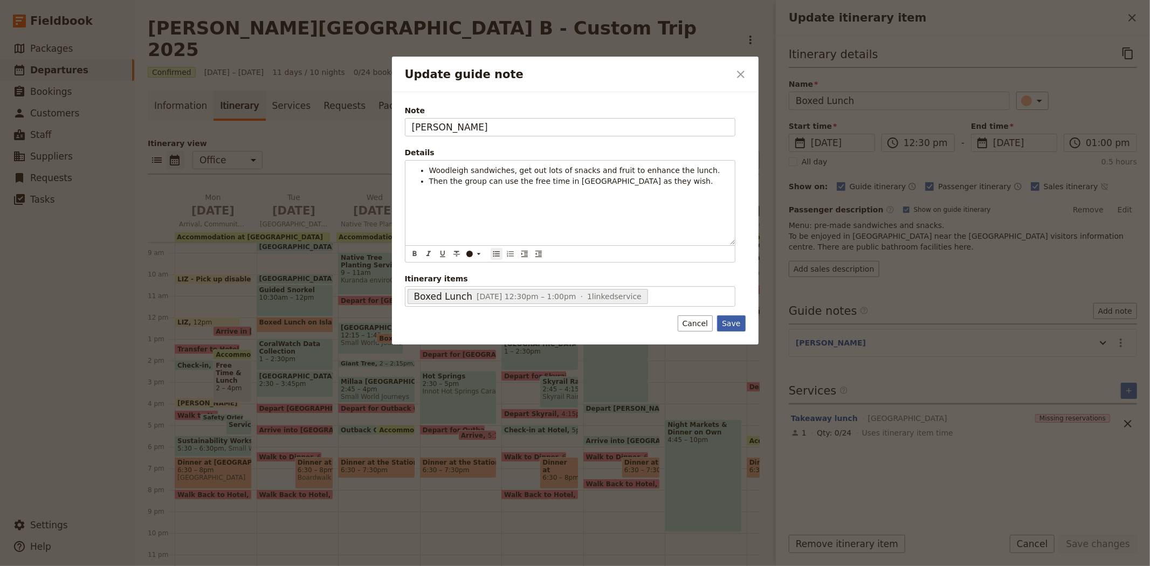
click at [725, 329] on button "Save" at bounding box center [731, 323] width 28 height 16
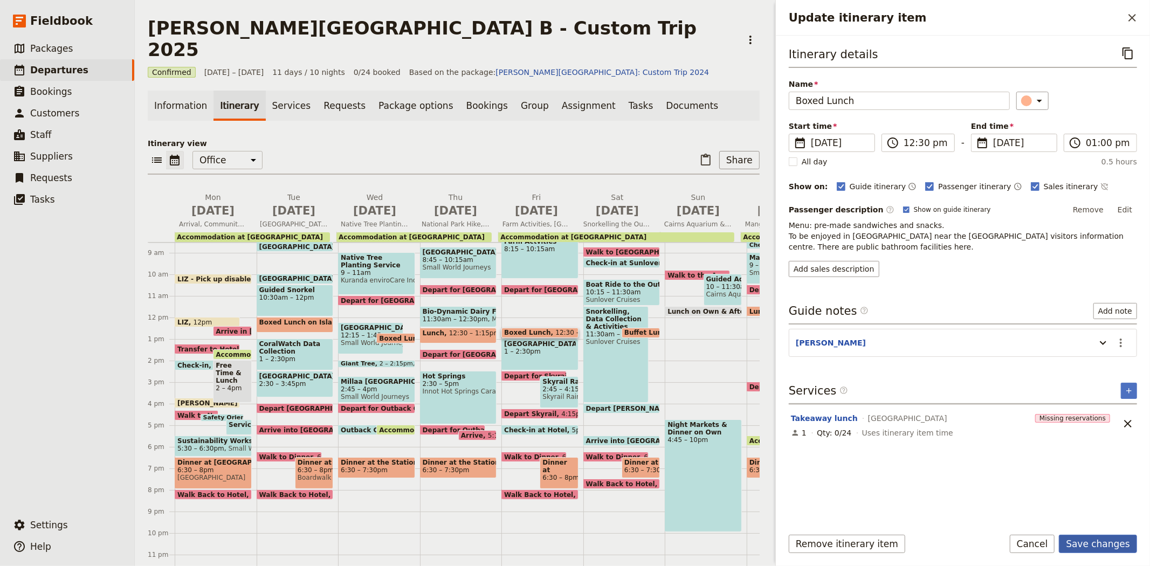
click at [1103, 537] on button "Save changes" at bounding box center [1098, 544] width 78 height 18
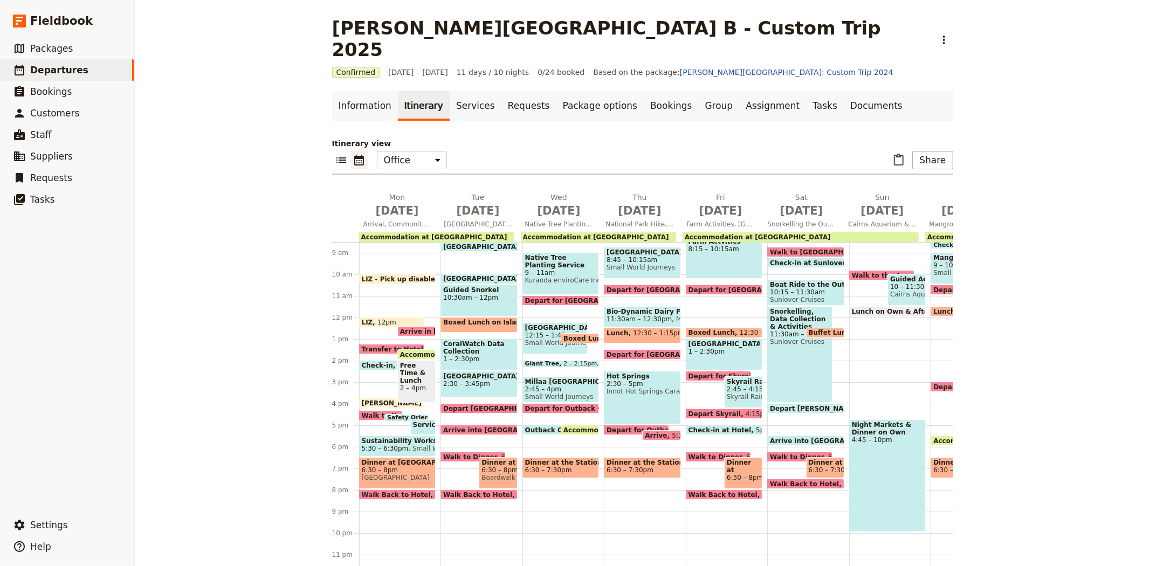
click at [718, 427] on span "Check-in at Hotel" at bounding box center [722, 430] width 67 height 7
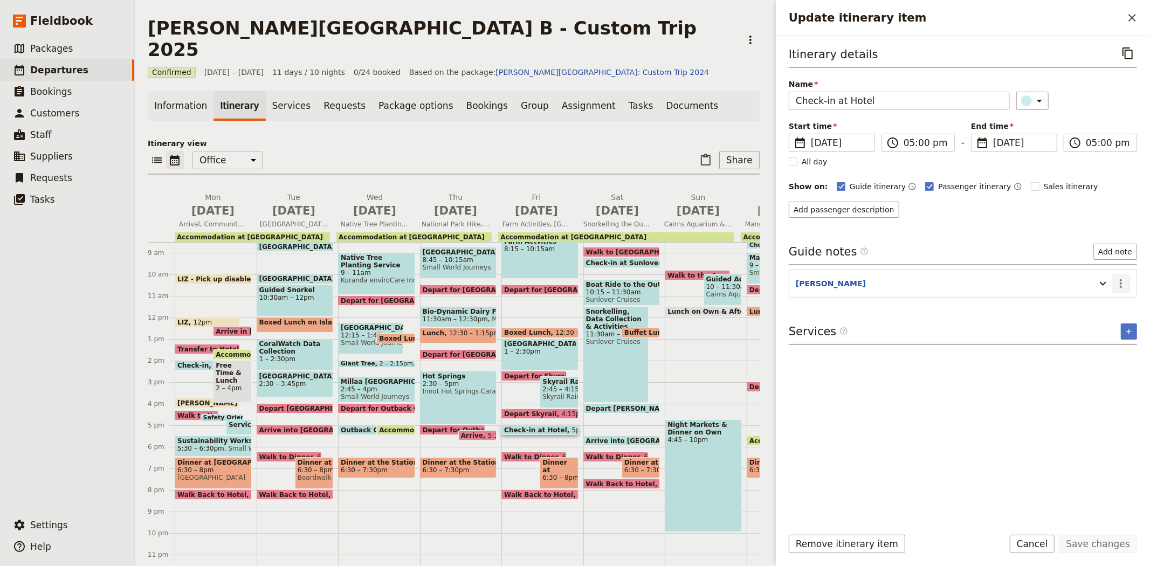
click at [1128, 279] on button "​" at bounding box center [1121, 283] width 18 height 18
click at [1112, 302] on span "Edit note" at bounding box center [1098, 307] width 50 height 11
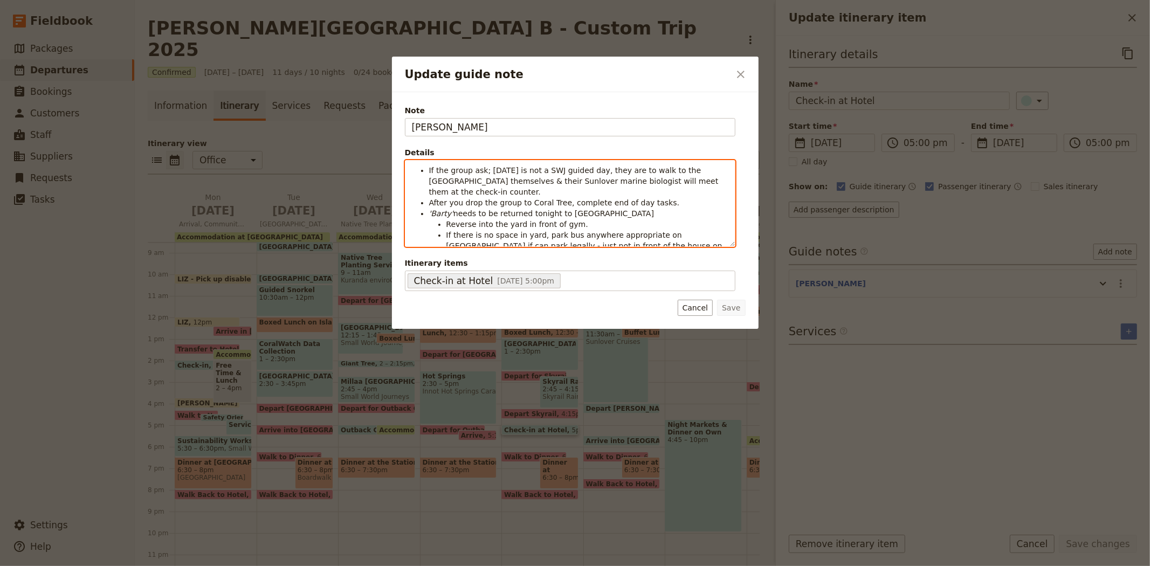
click at [473, 190] on li "If the group ask; tomorrow is not a SWJ guided day, they are to walk to the Ree…" at bounding box center [578, 181] width 299 height 32
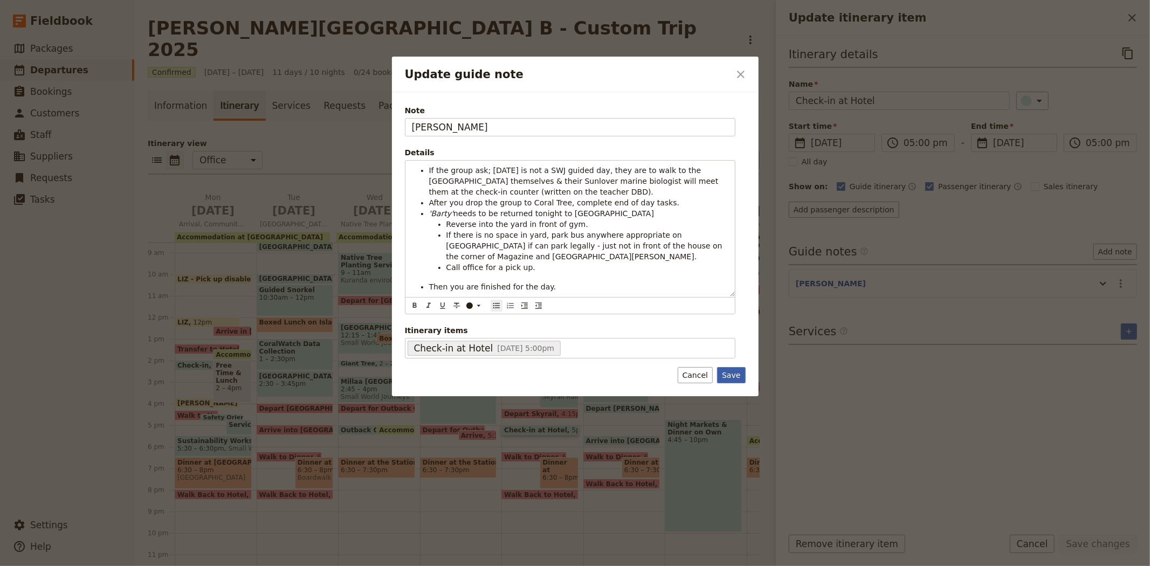
click at [732, 375] on button "Save" at bounding box center [731, 375] width 28 height 16
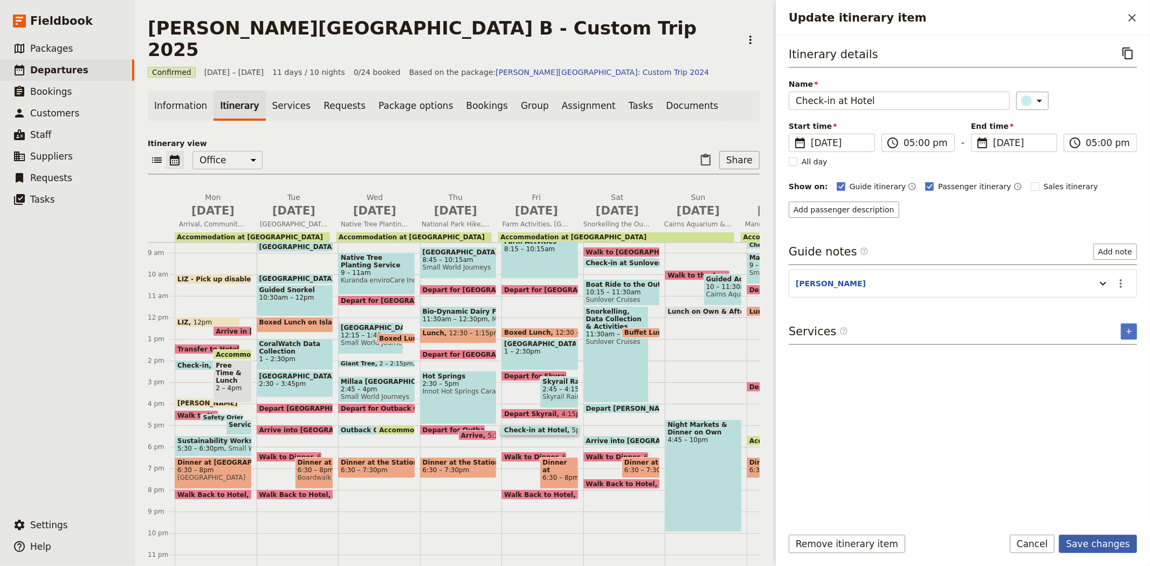
click at [1094, 546] on button "Save changes" at bounding box center [1098, 544] width 78 height 18
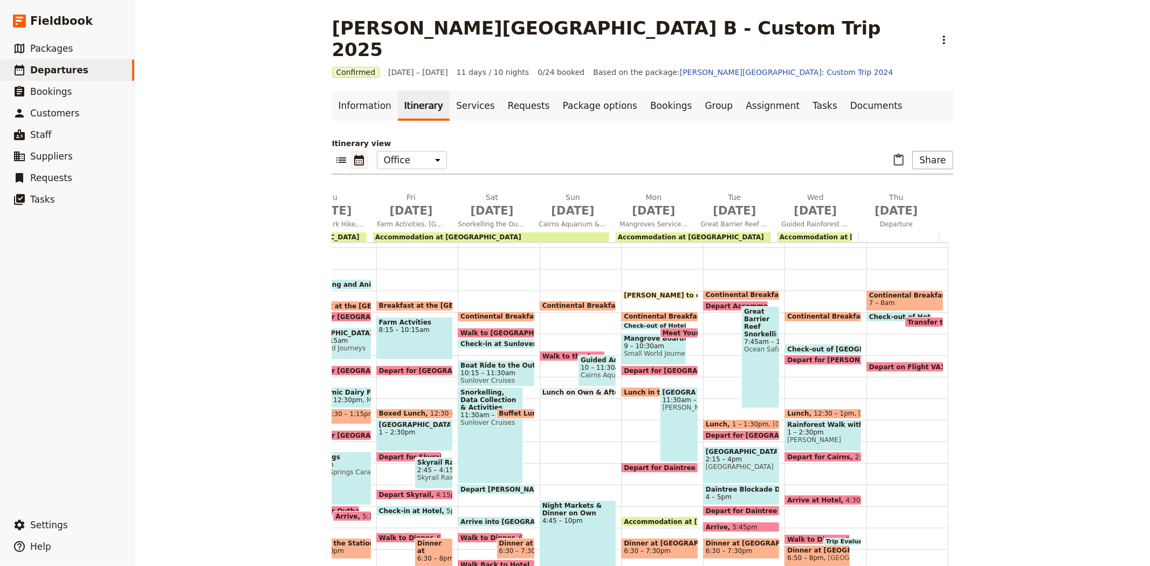
scroll to position [124, 0]
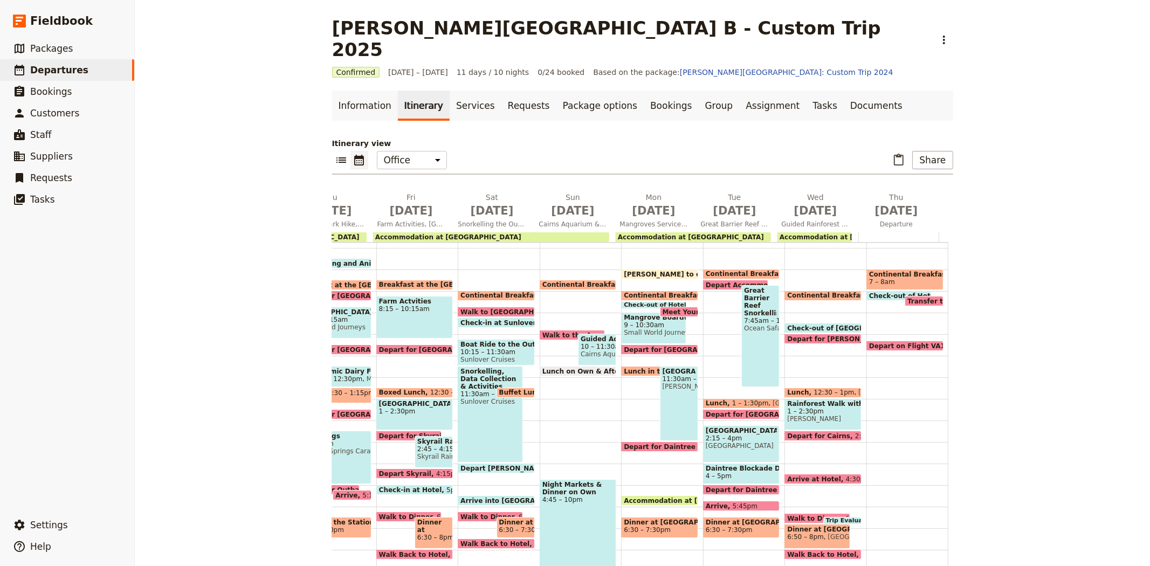
click at [751, 322] on div "Great Barrier Reef Snorkelling 7:45am – 12:30pm Ocean Safari" at bounding box center [760, 336] width 38 height 102
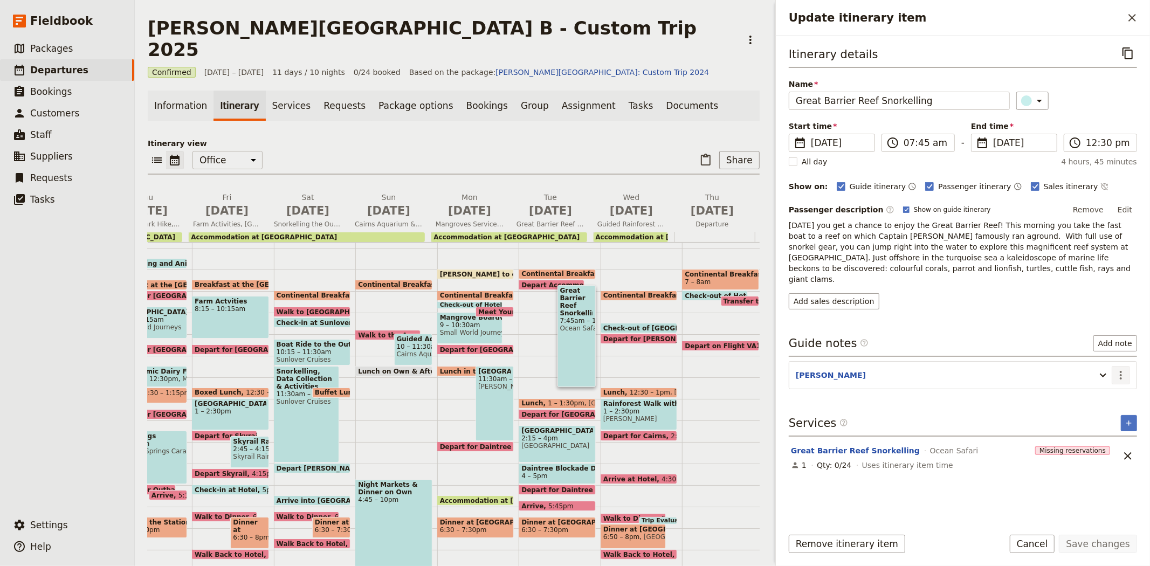
click at [1118, 369] on icon "Actions" at bounding box center [1121, 375] width 13 height 13
click at [1098, 390] on span "Edit note" at bounding box center [1090, 388] width 34 height 11
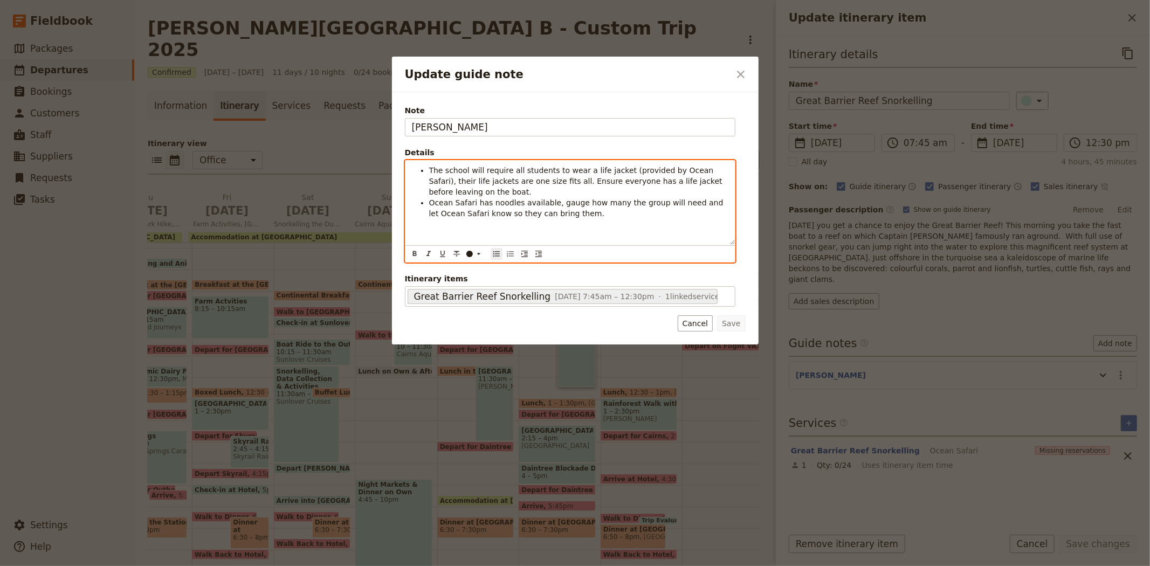
click at [429, 170] on span "The school will require all students to wear a life jacket (provided by Ocean S…" at bounding box center [577, 181] width 296 height 30
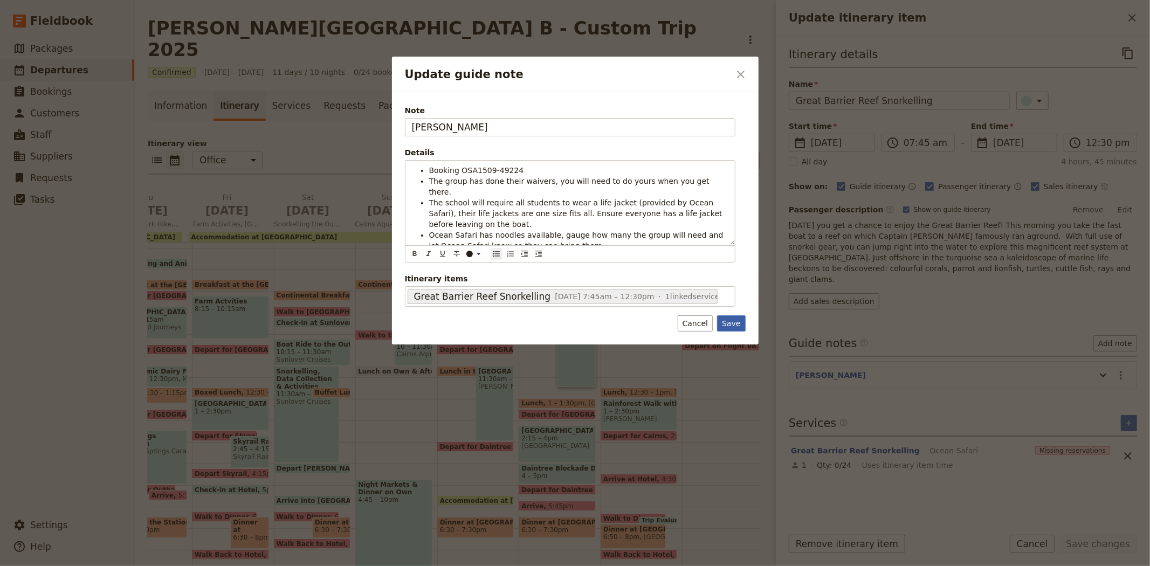
click at [741, 327] on button "Save" at bounding box center [731, 323] width 28 height 16
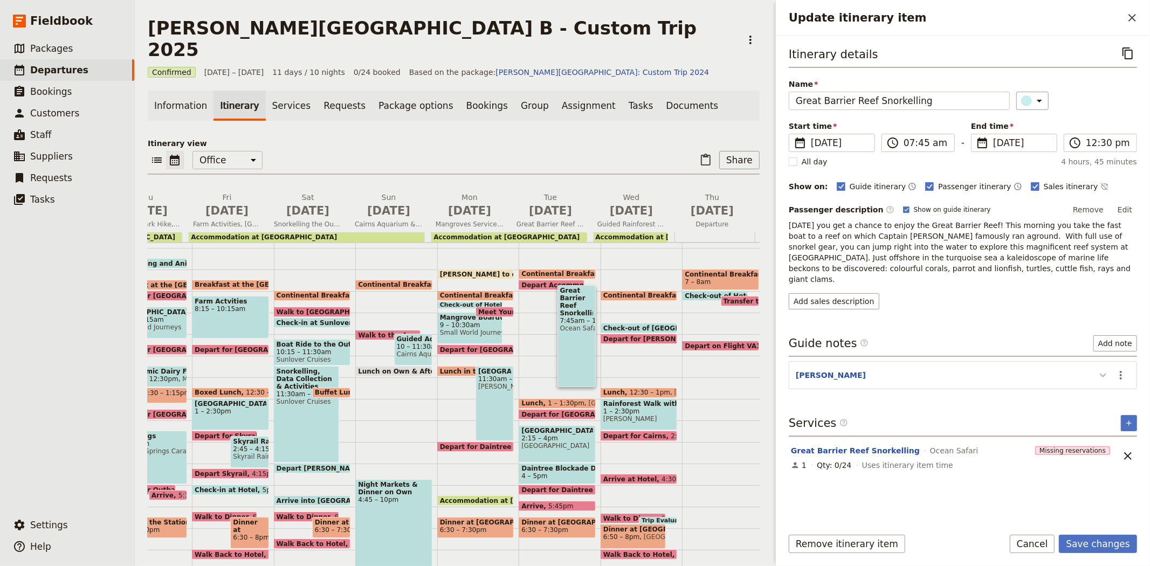
click at [1103, 369] on icon "Update itinerary item" at bounding box center [1103, 375] width 13 height 13
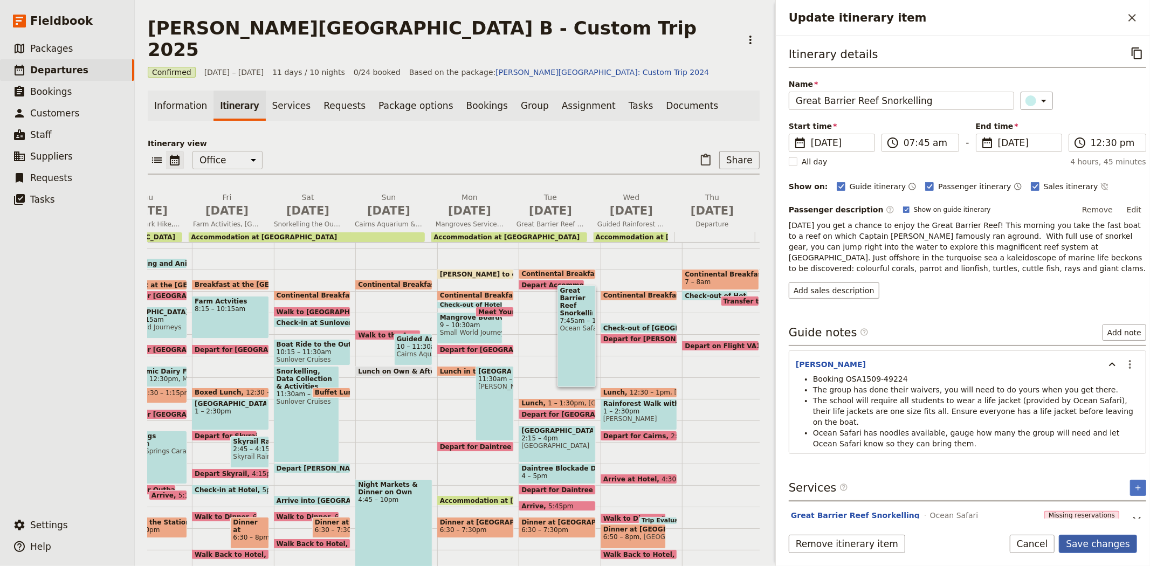
click at [1098, 545] on button "Save changes" at bounding box center [1098, 544] width 78 height 18
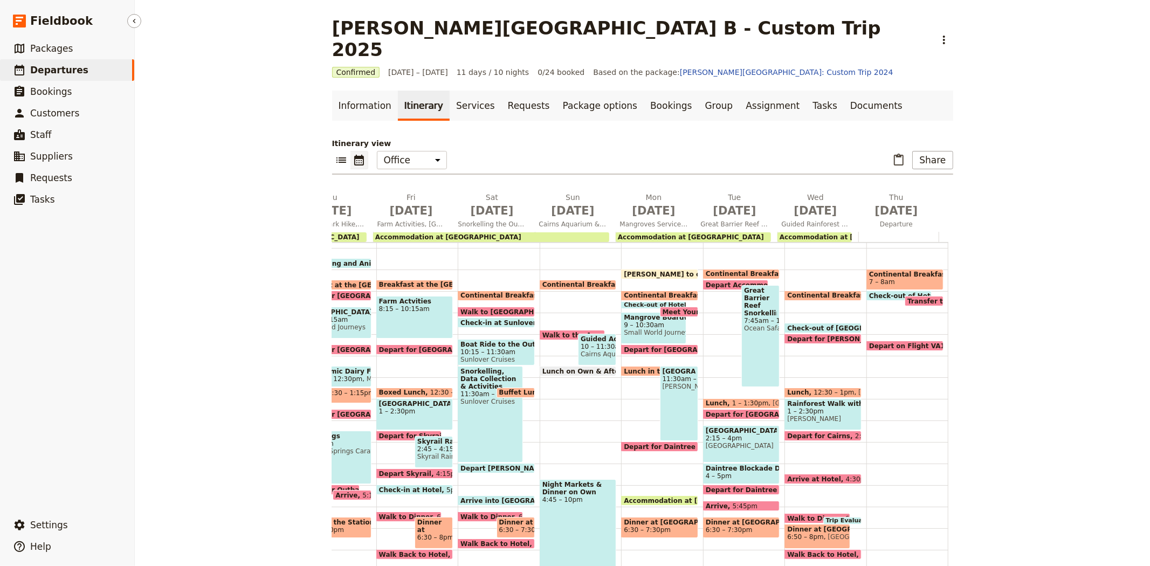
click at [43, 68] on span "Departures" at bounding box center [59, 70] width 58 height 11
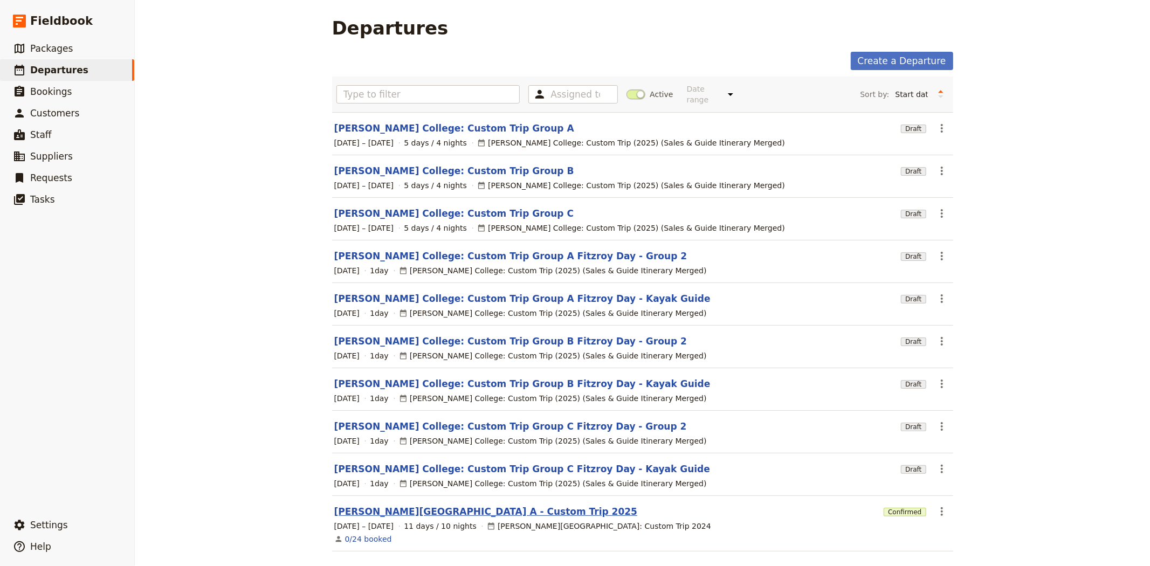
click at [438, 506] on link "[PERSON_NAME][GEOGRAPHIC_DATA] A - Custom Trip 2025" at bounding box center [486, 511] width 304 height 13
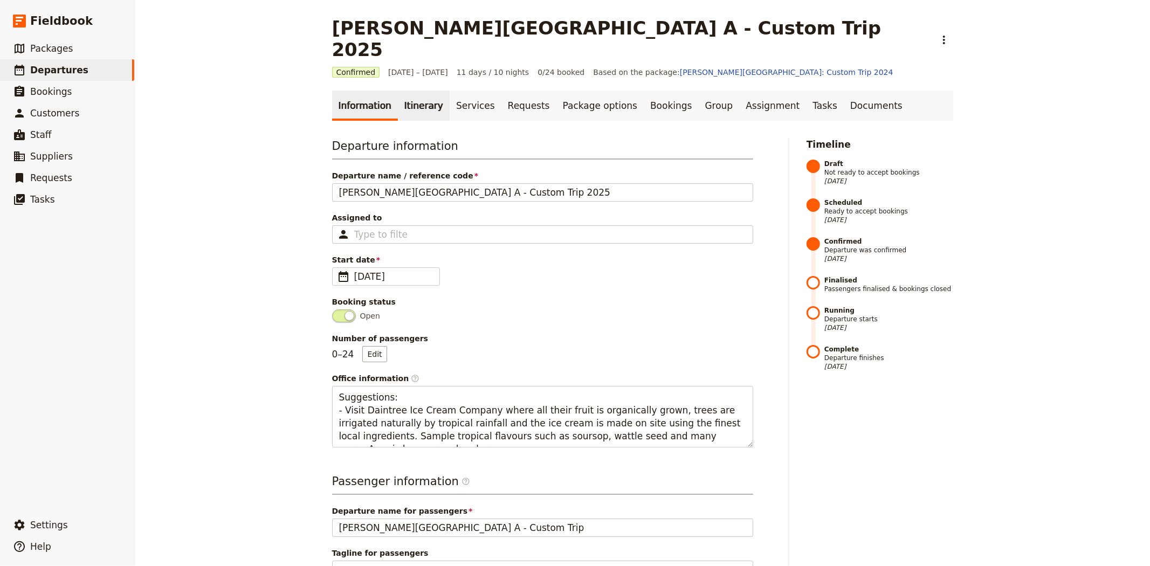
click at [416, 91] on link "Itinerary" at bounding box center [424, 106] width 52 height 30
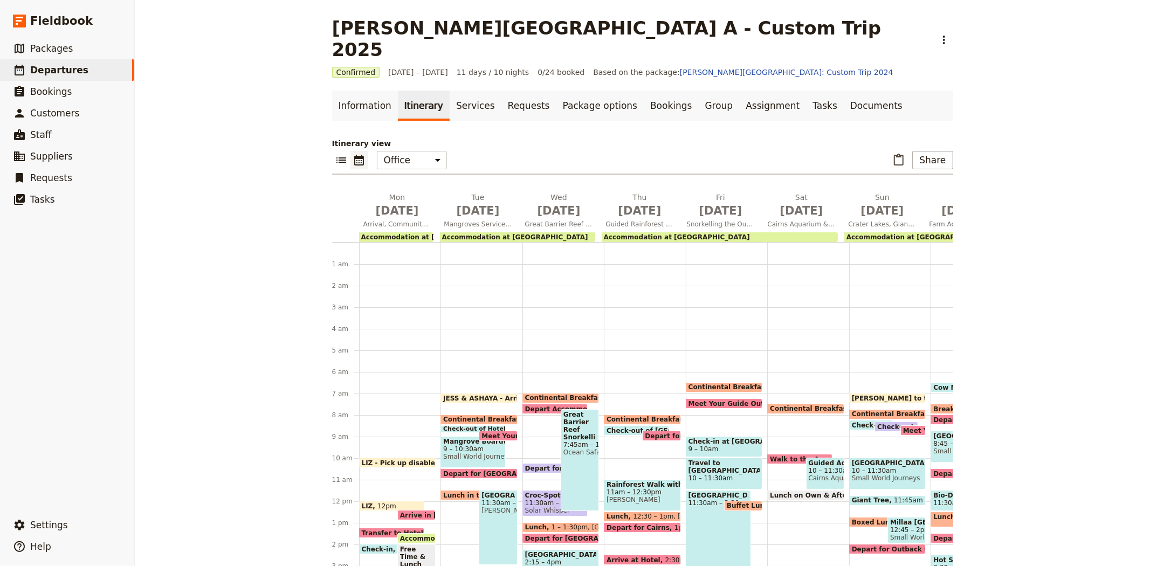
scroll to position [129, 0]
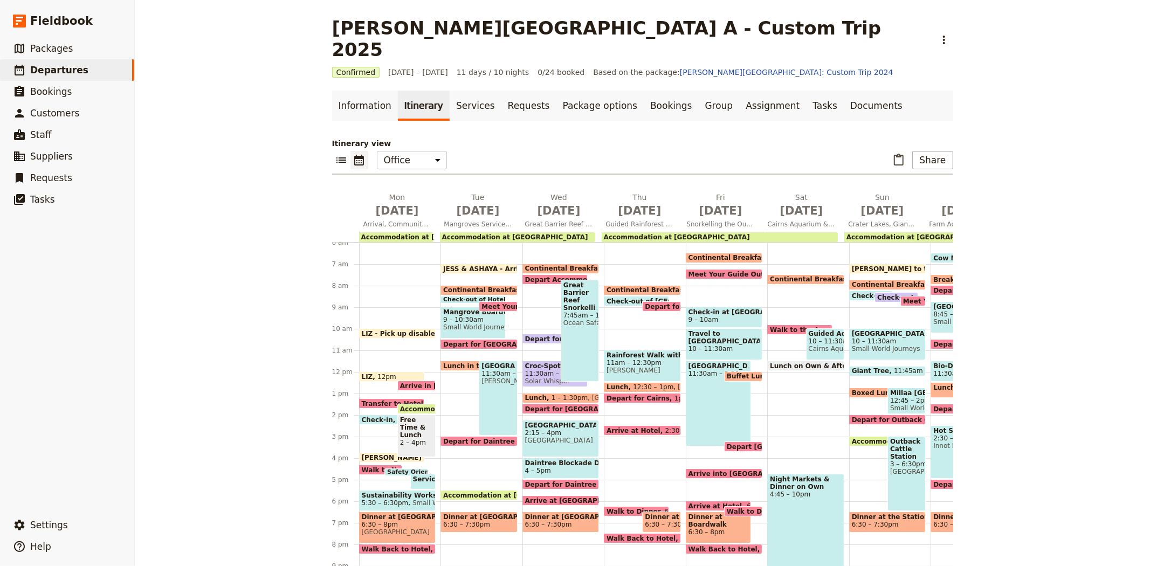
click at [494, 387] on div "Crocodile & Wildlife Park 11:30am – 3pm Hartley's Crocodile Farm" at bounding box center [498, 398] width 38 height 75
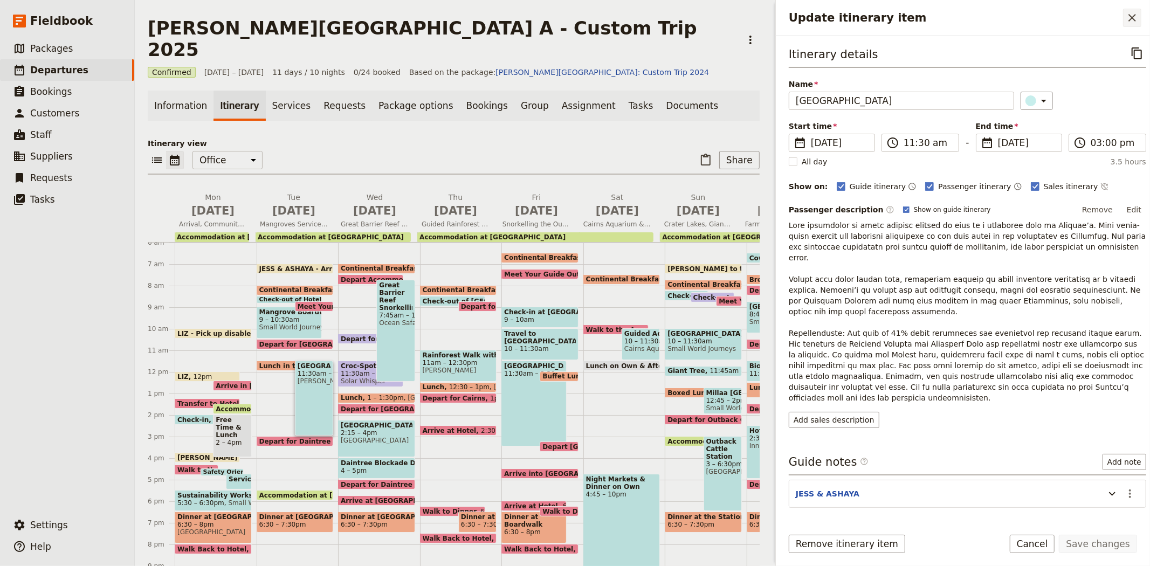
click at [1135, 22] on icon "Close drawer" at bounding box center [1132, 17] width 13 height 13
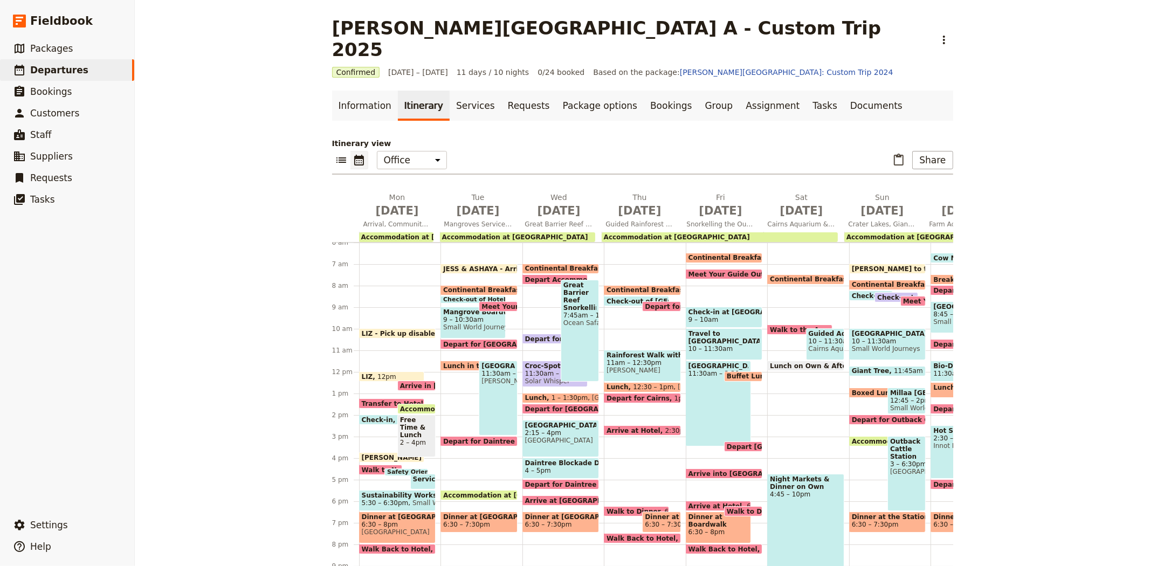
click at [491, 377] on span "[PERSON_NAME] Crocodile Farm" at bounding box center [498, 381] width 33 height 8
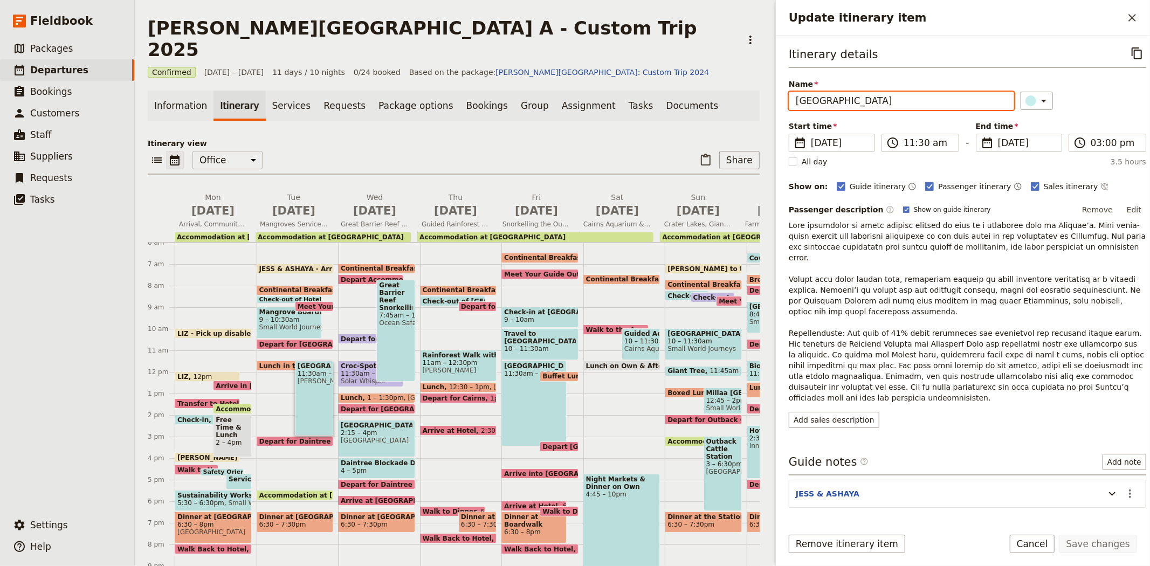
drag, startPoint x: 927, startPoint y: 92, endPoint x: 714, endPoint y: 93, distance: 213.0
click at [714, 93] on div "Albert Park College A - Custom Trip 2025 ​ Confirmed 8 – 18 Sep 2025 11 days / …" at bounding box center [642, 283] width 1015 height 566
click at [459, 138] on div "Itinerary view ​ ​ Office Guide Passenger Sales ​ Share Mon Sep 8 Arrival, Comm…" at bounding box center [454, 354] width 612 height 432
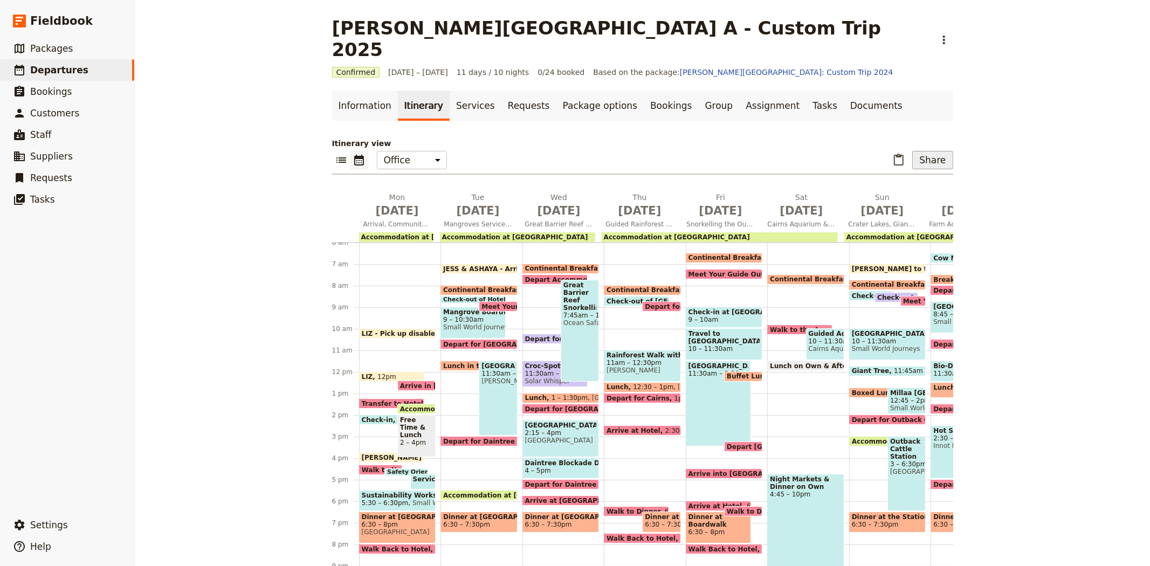
click at [936, 151] on button "Share" at bounding box center [932, 160] width 40 height 18
click at [919, 163] on span "Guide itinerary" at bounding box center [897, 162] width 57 height 11
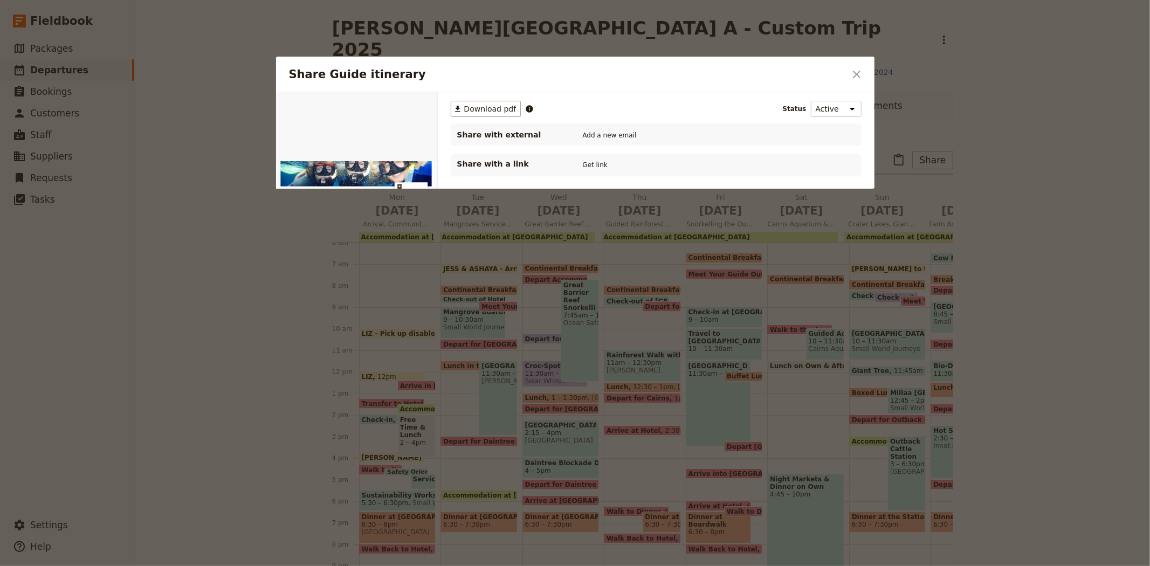
scroll to position [0, 0]
click at [861, 71] on icon "Close dialog" at bounding box center [856, 74] width 13 height 13
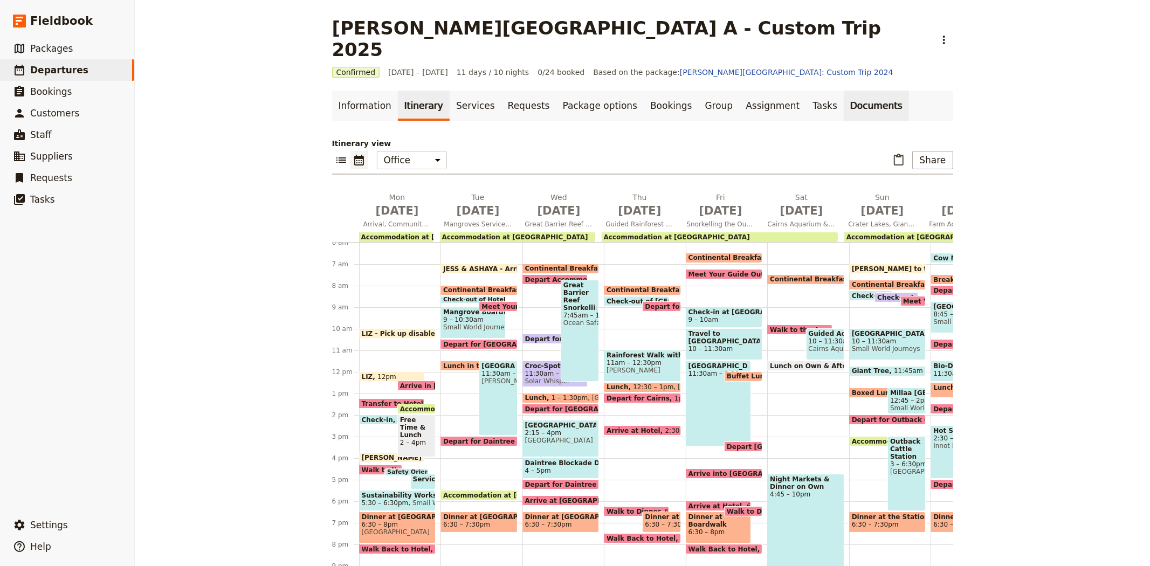
click at [844, 91] on link "Documents" at bounding box center [876, 106] width 65 height 30
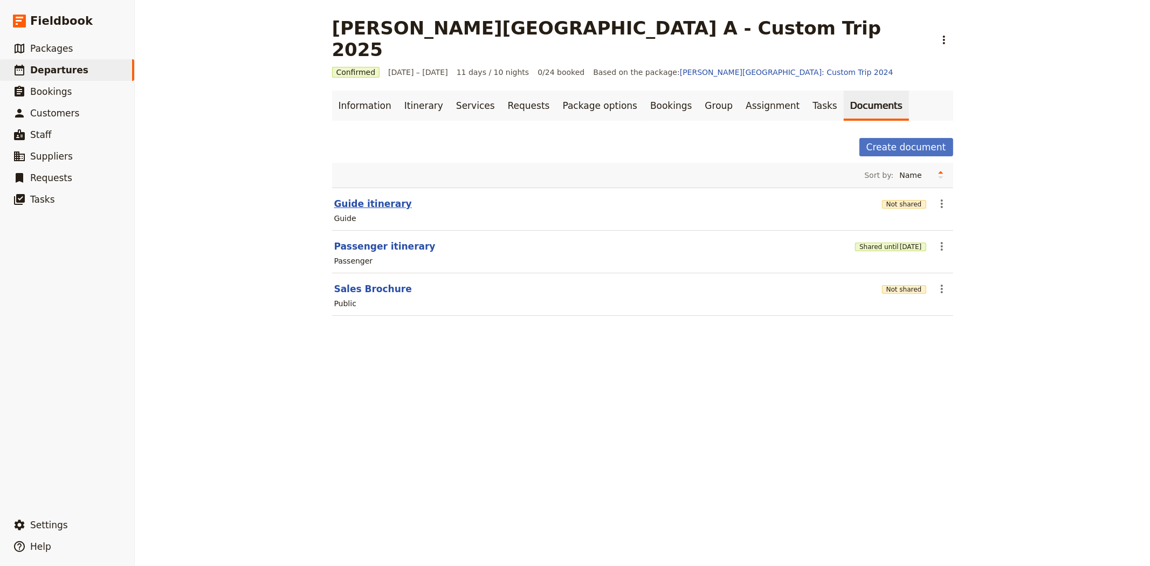
click at [375, 197] on button "Guide itinerary" at bounding box center [373, 203] width 78 height 13
select select "STAFF"
select select "RUN_SHEET"
select select "DEFAULT"
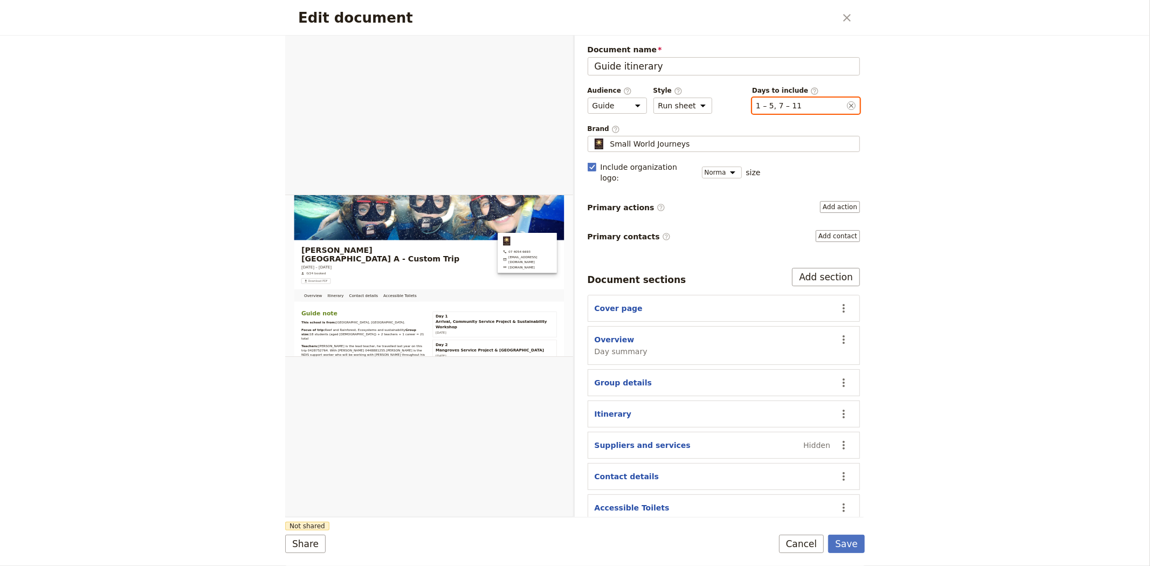
click at [786, 109] on button "​ 1 – 5, 7 – 11" at bounding box center [779, 105] width 46 height 11
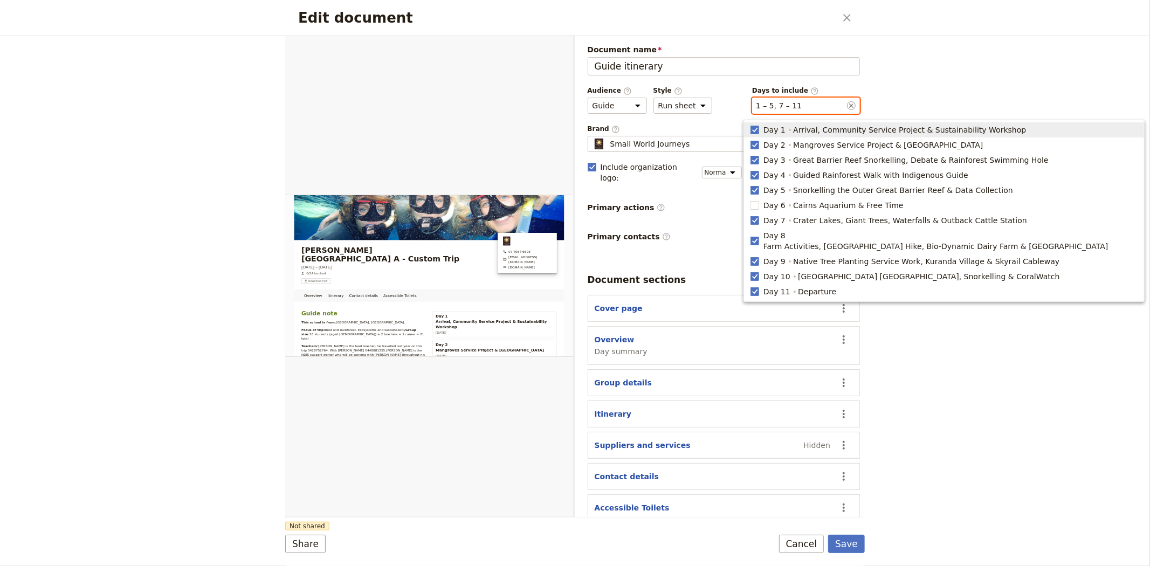
click at [799, 130] on span "Arrival, Community Service Project & Sustainability Workshop" at bounding box center [909, 130] width 233 height 11
type input "2, 3, 4, 5, 7, 8, 9, 10, 11"
checkbox input "false"
click at [813, 286] on span "Departure" at bounding box center [817, 291] width 38 height 11
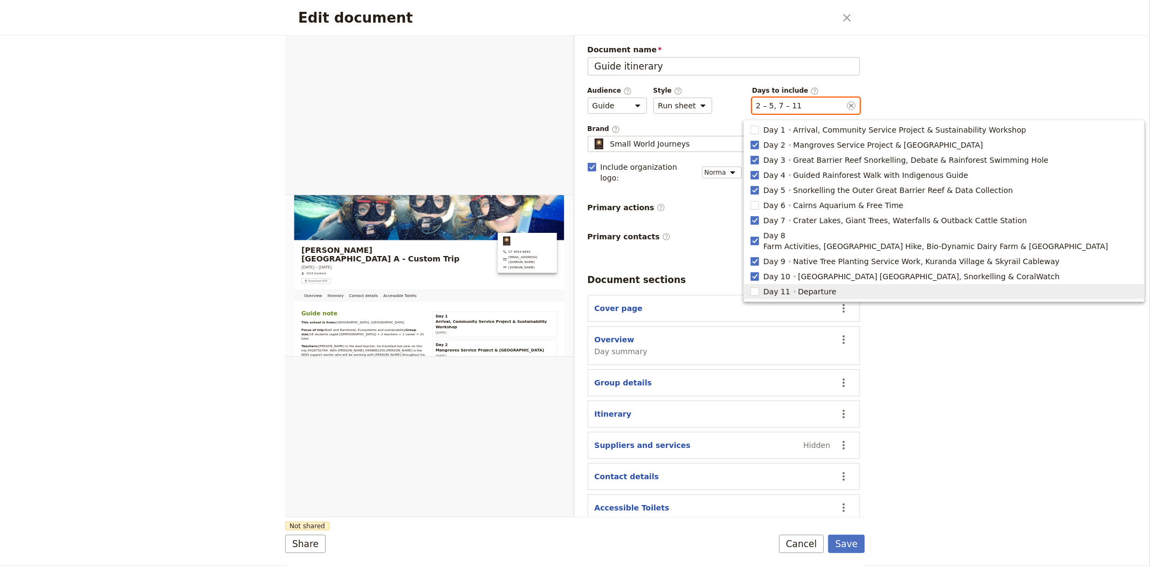
type input "2, 3, 4, 5, 7, 8, 9, 10"
checkbox input "false"
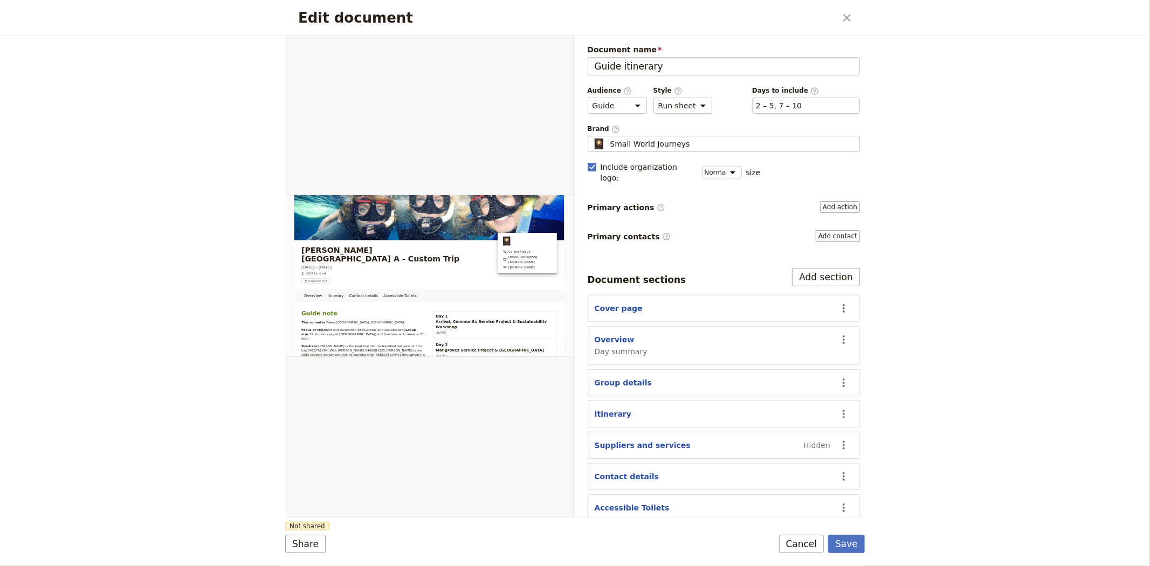
click at [950, 363] on div "Edit document ​ Overview Itinerary Contact details Accessible Toilets Web PDF ​…" at bounding box center [575, 283] width 1150 height 566
click at [858, 538] on button "Save" at bounding box center [846, 544] width 37 height 18
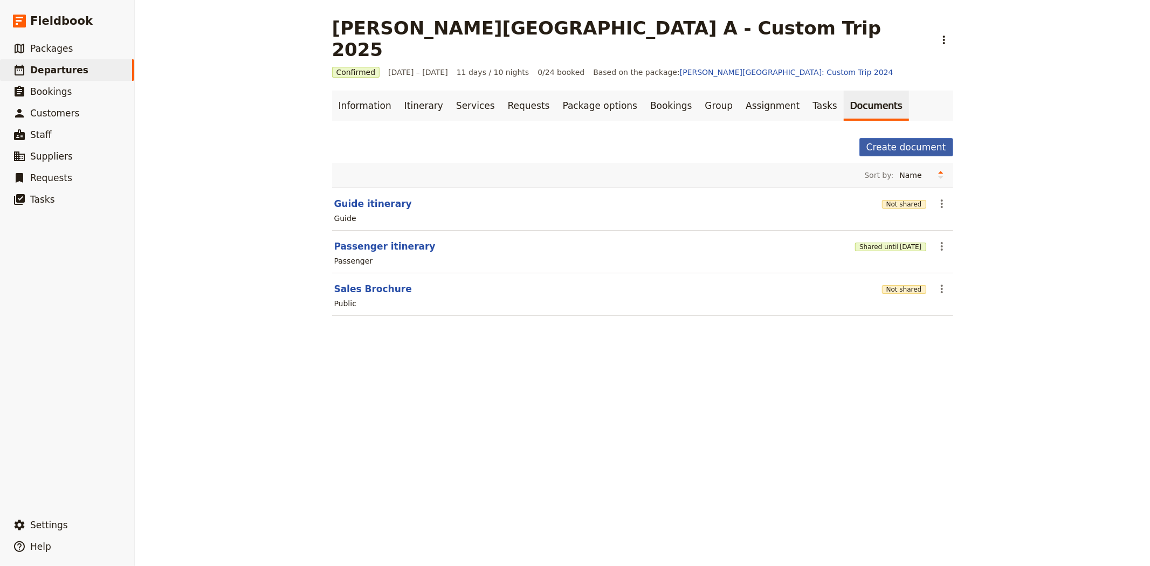
click at [898, 138] on button "Create document" at bounding box center [907, 147] width 94 height 18
select select "RUN_SHEET"
select select "DEFAULT"
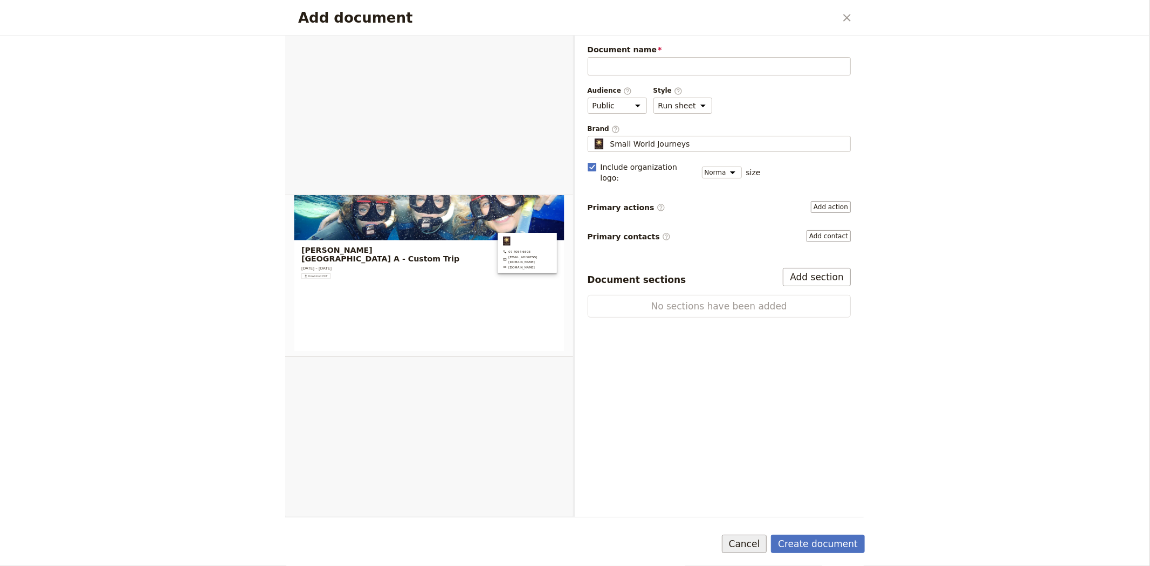
click at [760, 548] on button "Cancel" at bounding box center [744, 544] width 45 height 18
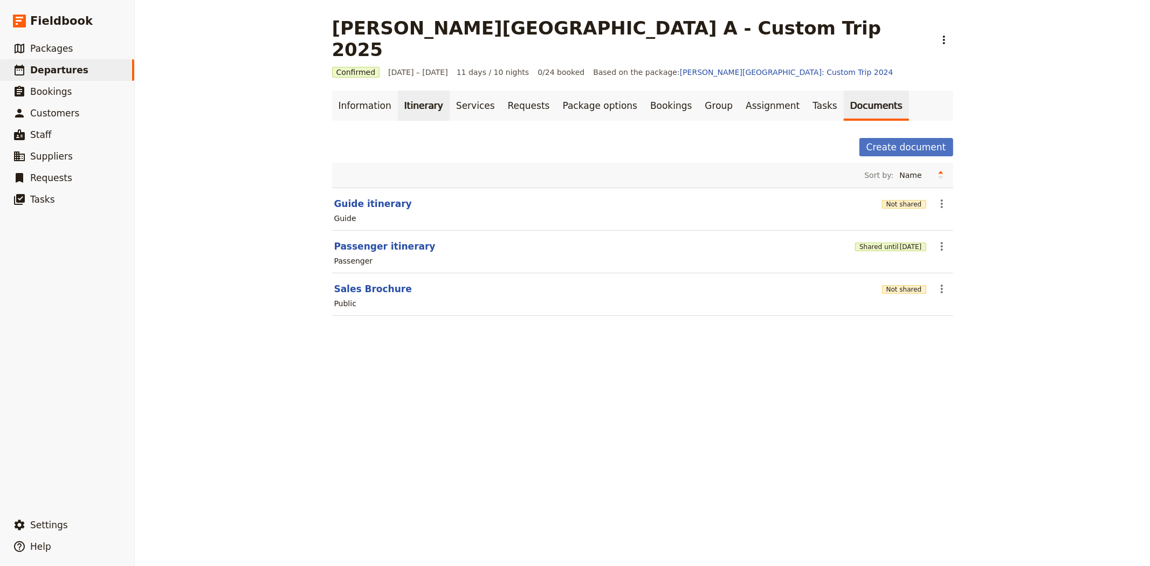
click at [402, 91] on link "Itinerary" at bounding box center [424, 106] width 52 height 30
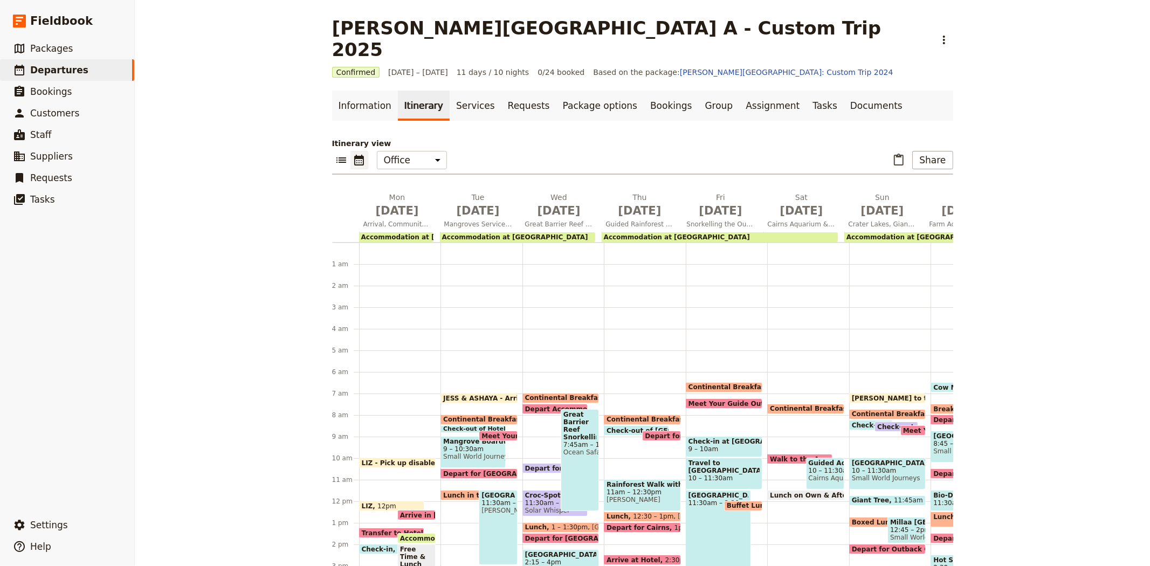
scroll to position [129, 0]
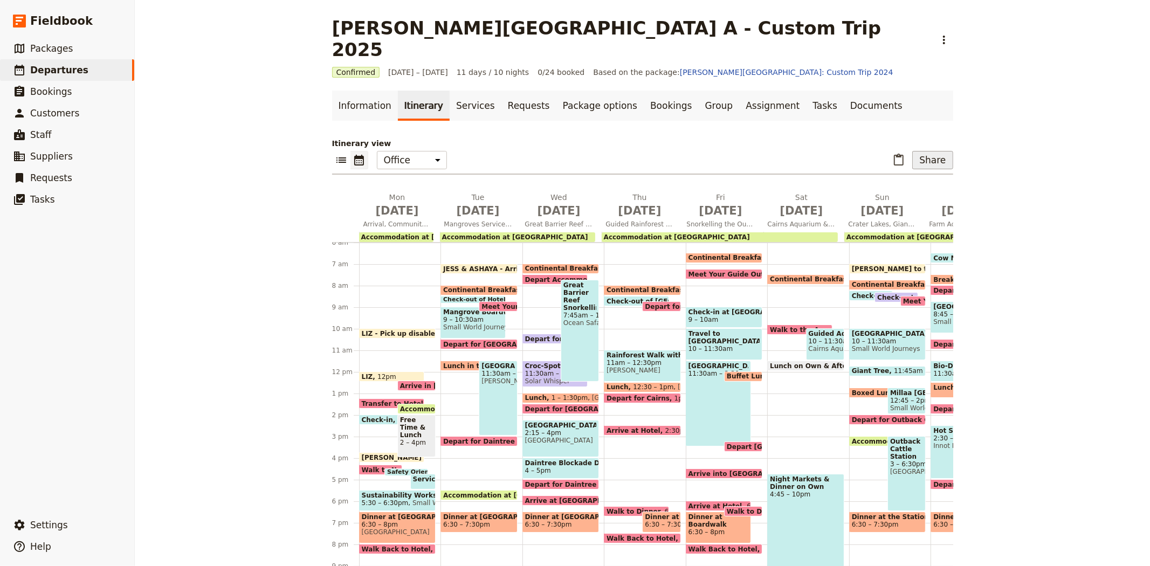
click at [930, 151] on button "Share" at bounding box center [932, 160] width 40 height 18
click at [898, 166] on span "Guide itinerary" at bounding box center [897, 162] width 57 height 11
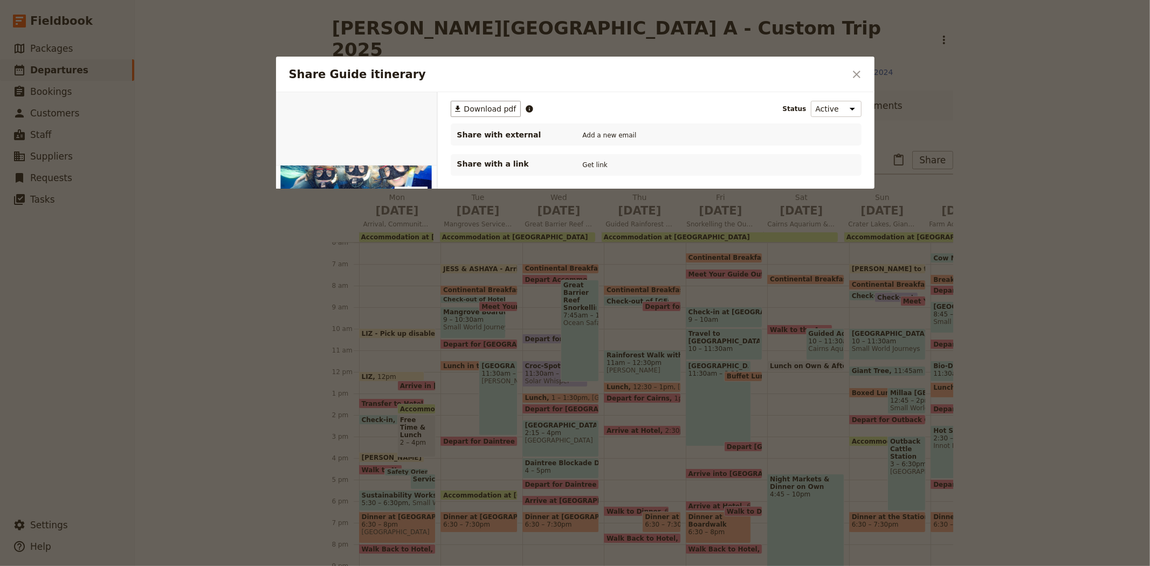
scroll to position [0, 0]
click at [402, 104] on button "PDF" at bounding box center [400, 105] width 24 height 16
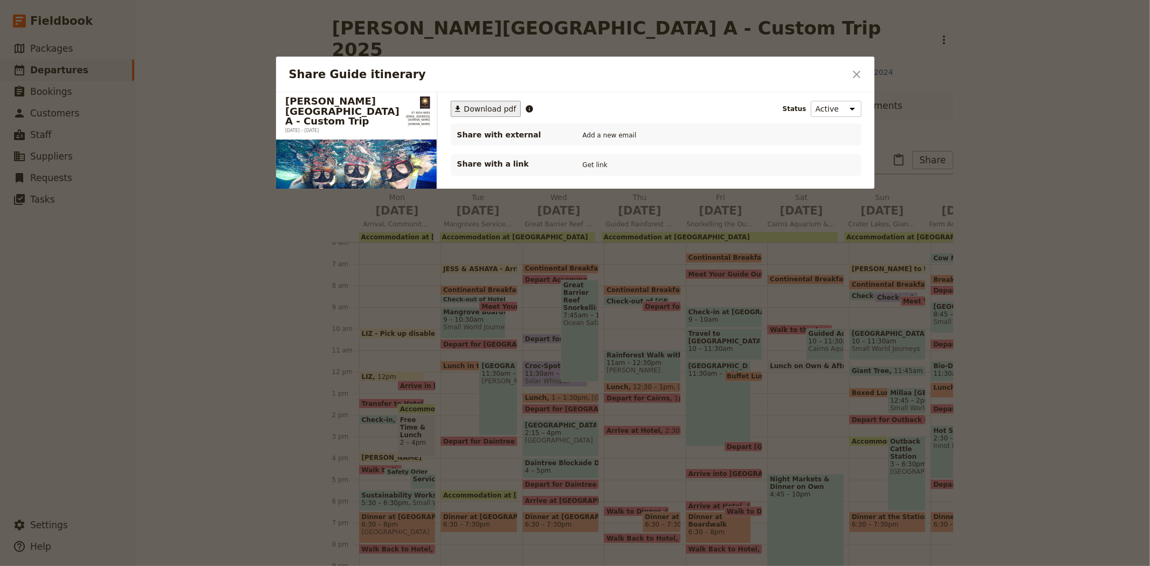
click at [498, 109] on span "Download pdf" at bounding box center [490, 109] width 52 height 11
click at [852, 78] on icon "Close dialog" at bounding box center [856, 74] width 13 height 13
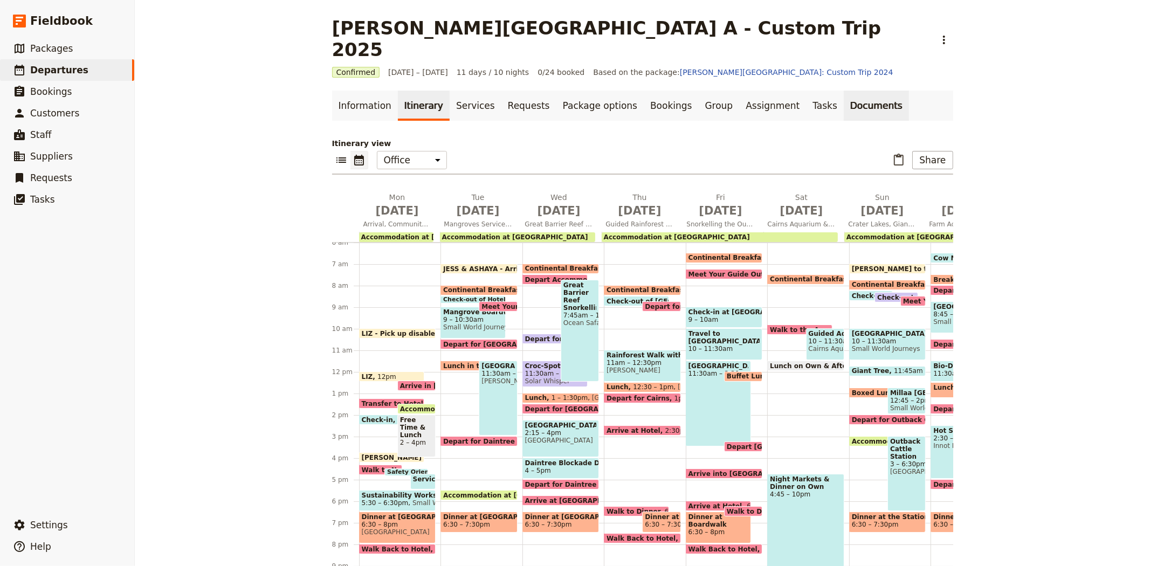
click at [844, 91] on link "Documents" at bounding box center [876, 106] width 65 height 30
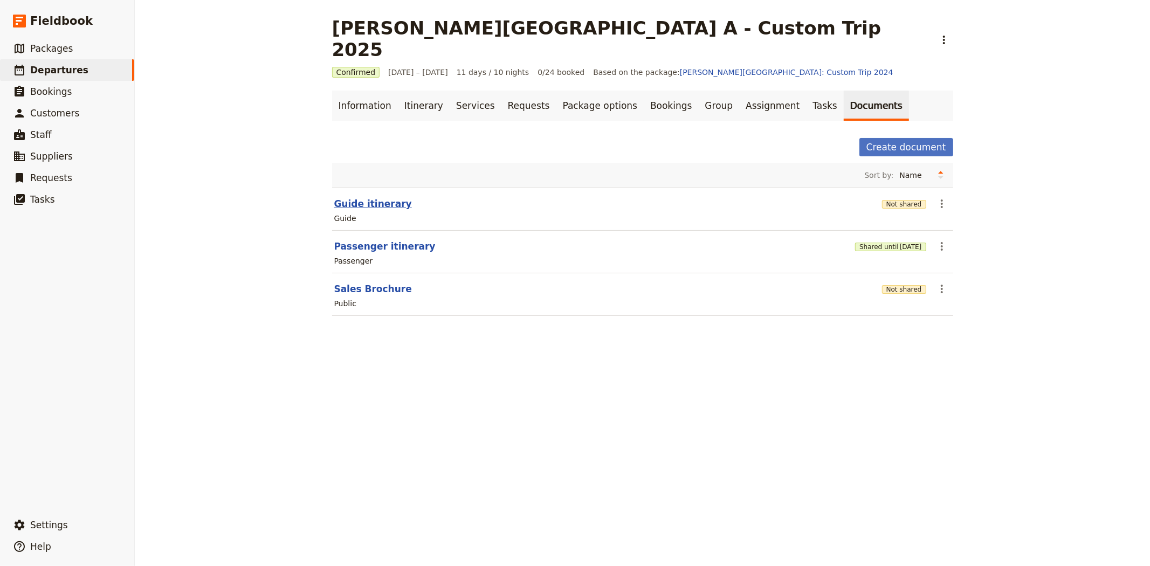
click at [367, 197] on button "Guide itinerary" at bounding box center [373, 203] width 78 height 13
select select "STAFF"
select select "RUN_SHEET"
select select "DEFAULT"
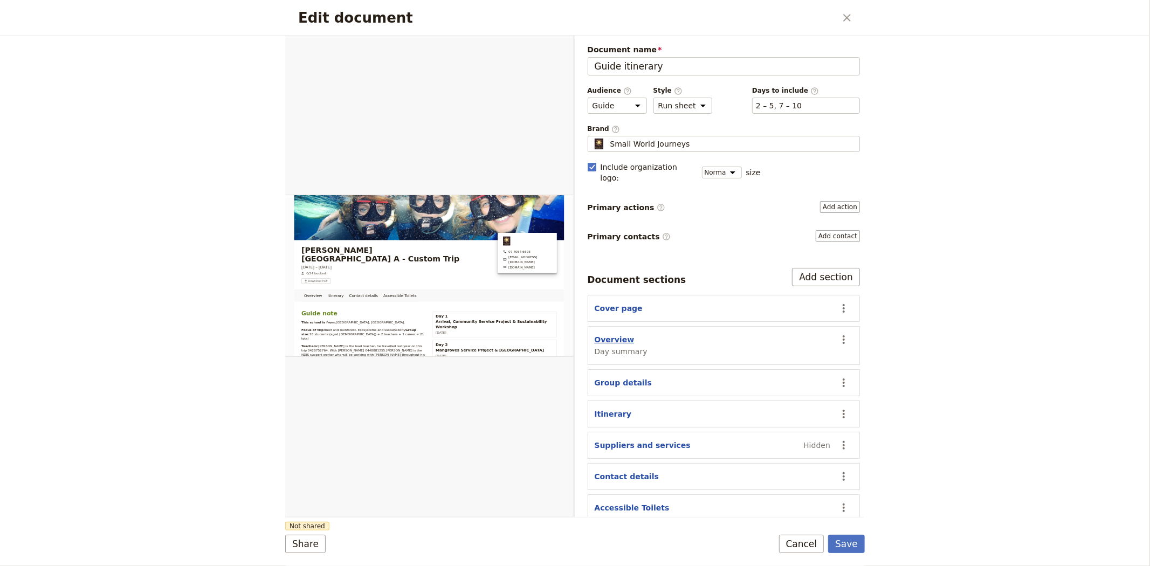
click at [616, 334] on button "Overview" at bounding box center [615, 339] width 40 height 11
select select "DAY_SUMMARY"
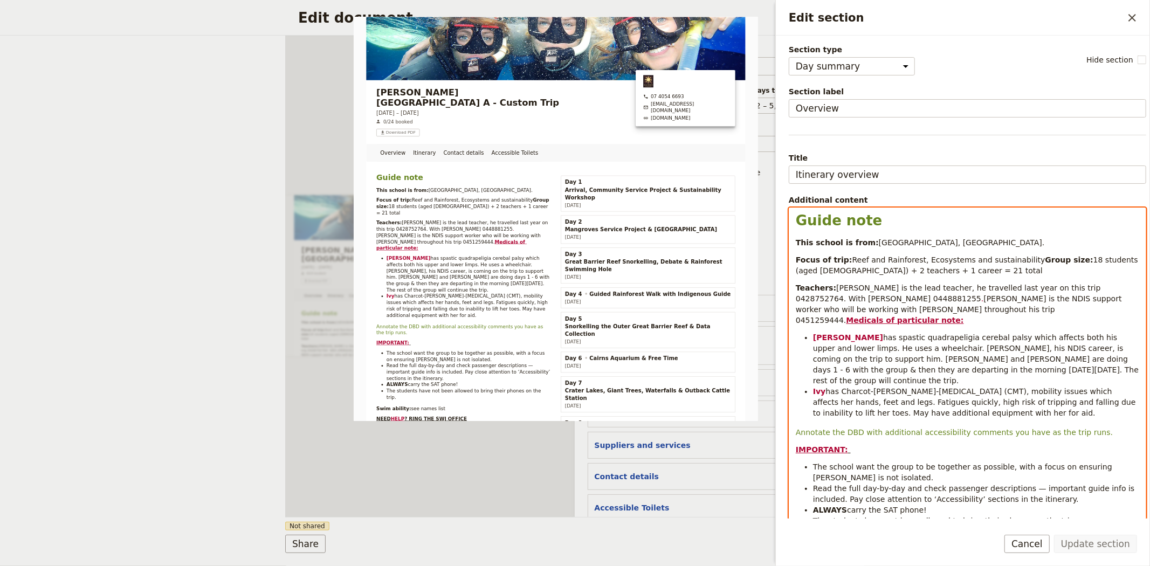
click at [944, 239] on p "This school is from: Melbourne, Victoria." at bounding box center [967, 242] width 343 height 11
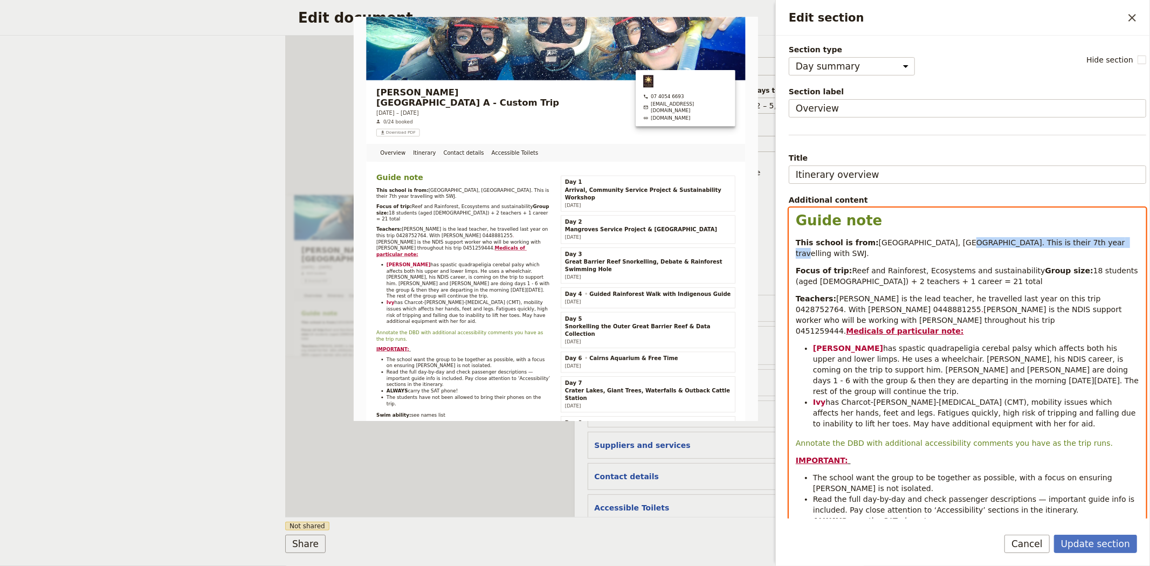
drag, startPoint x: 1085, startPoint y: 242, endPoint x: 937, endPoint y: 239, distance: 148.8
click at [937, 239] on p "This school is from: Melbourne, Victoria. This is their 7th year travelling wit…" at bounding box center [967, 248] width 343 height 22
copy span "This is their 7th year travelling with SWJ."
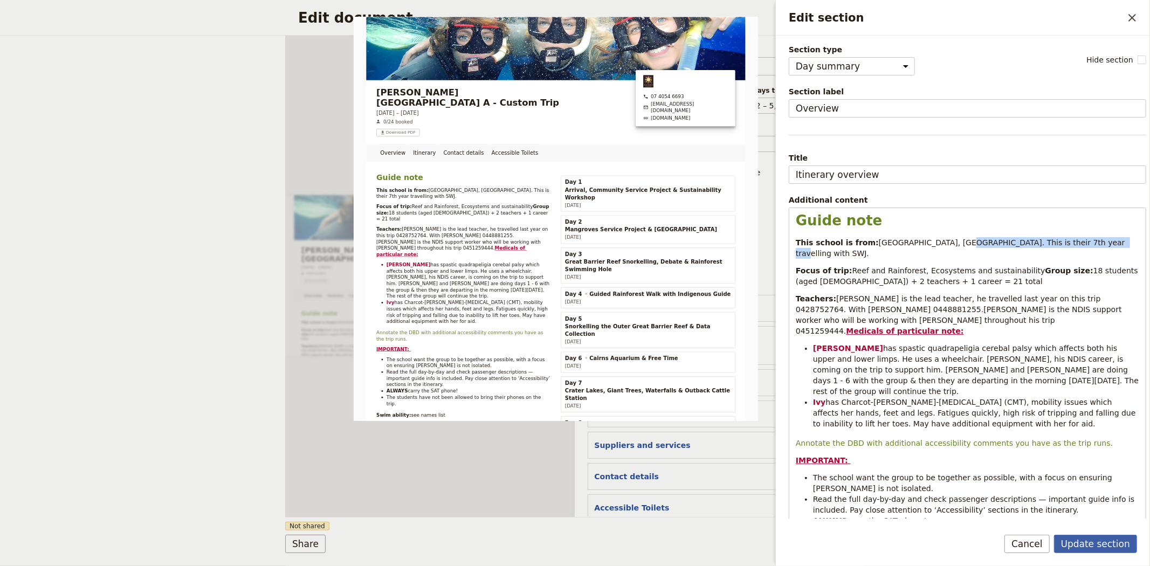
click at [1082, 541] on button "Update section" at bounding box center [1095, 544] width 83 height 18
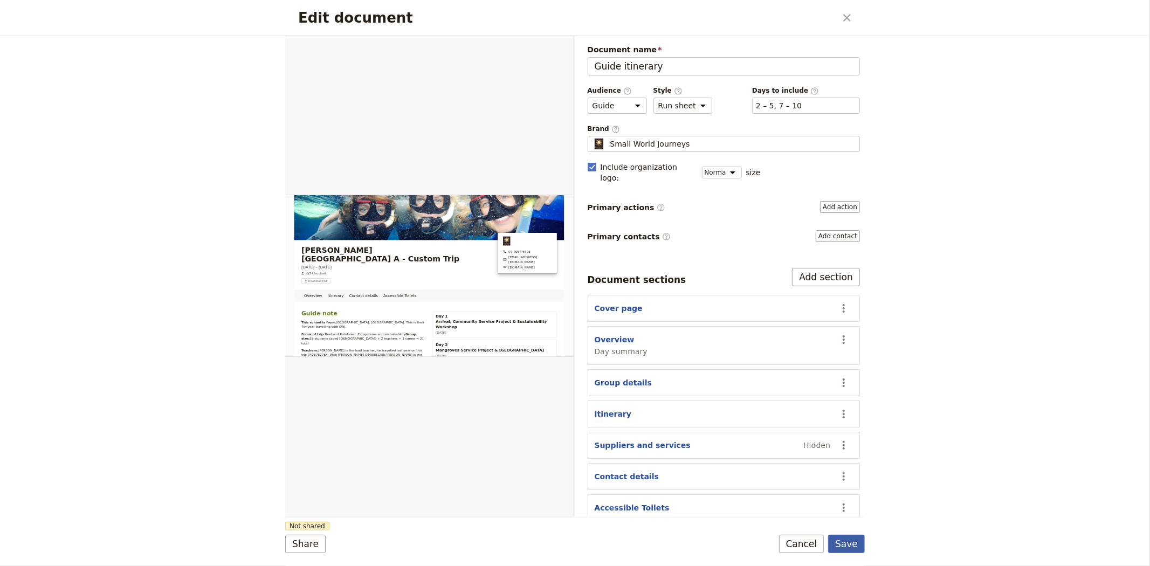
click at [847, 547] on button "Save" at bounding box center [846, 544] width 37 height 18
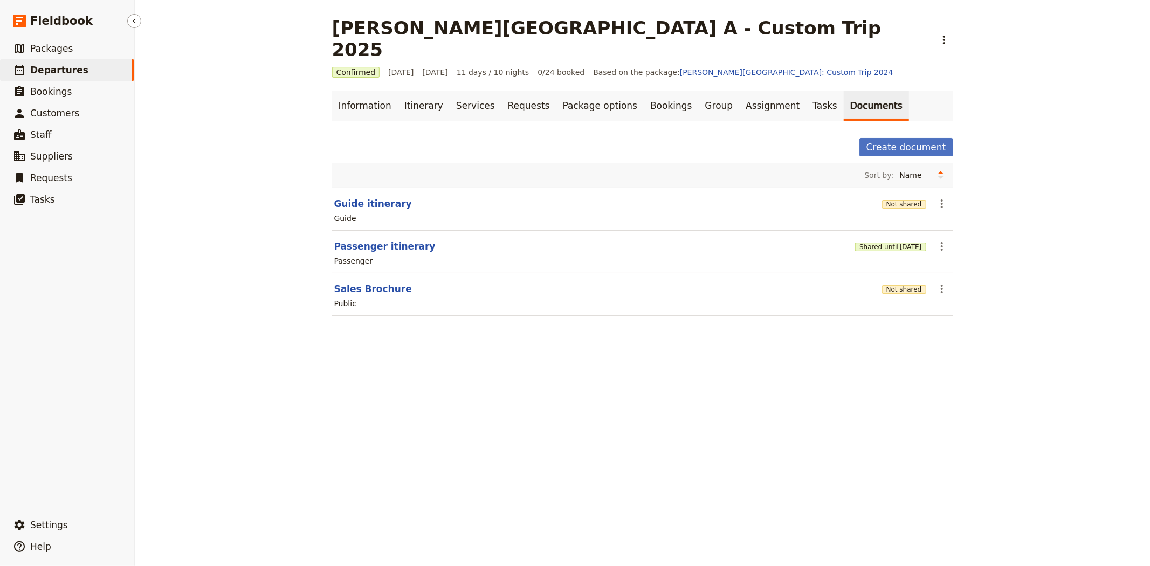
click at [104, 72] on link "​ Departures" at bounding box center [67, 70] width 134 height 22
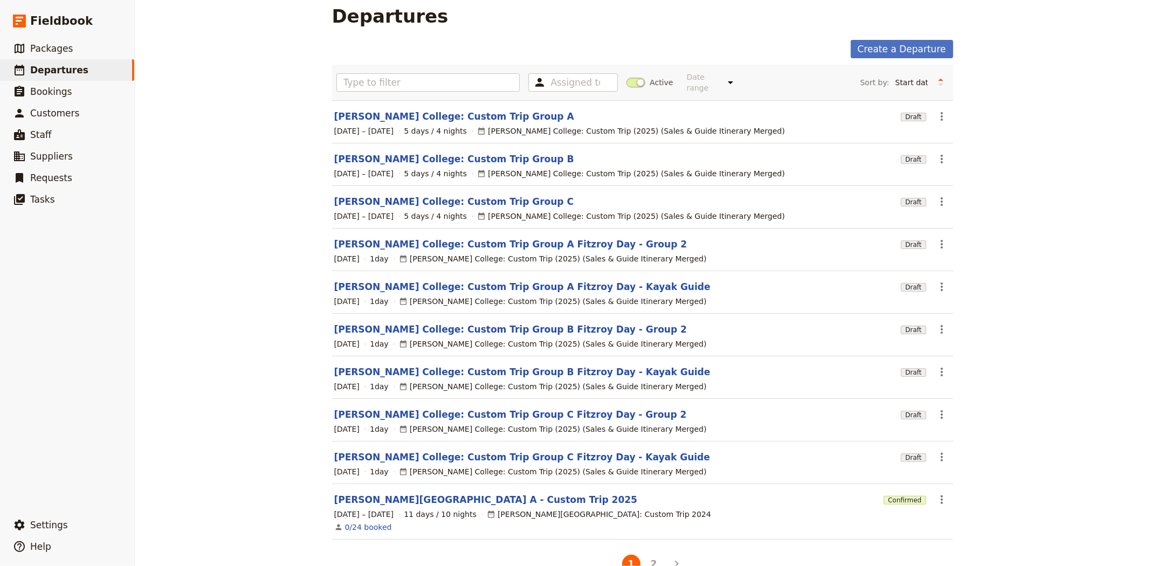
scroll to position [31, 0]
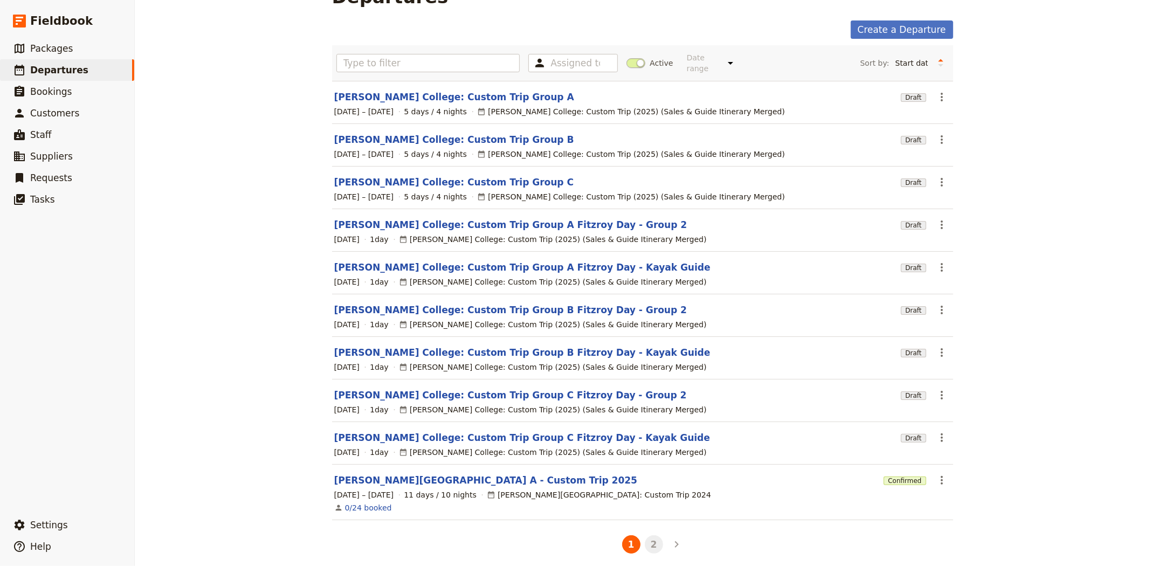
click at [646, 544] on button "2" at bounding box center [654, 544] width 18 height 18
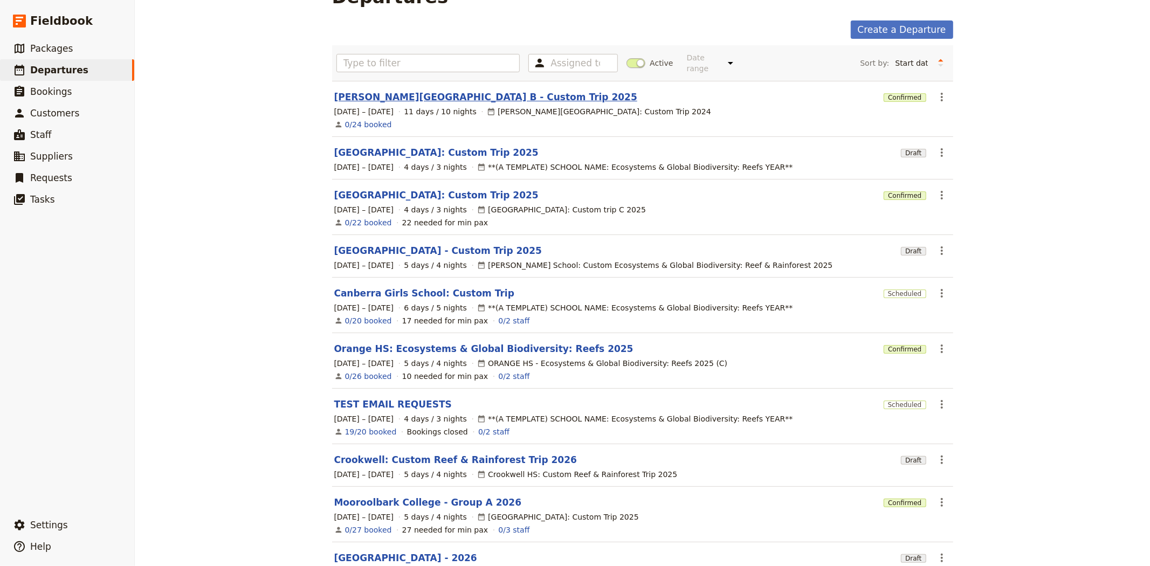
click at [398, 91] on link "Albert Park College B - Custom Trip 2025" at bounding box center [485, 97] width 303 height 13
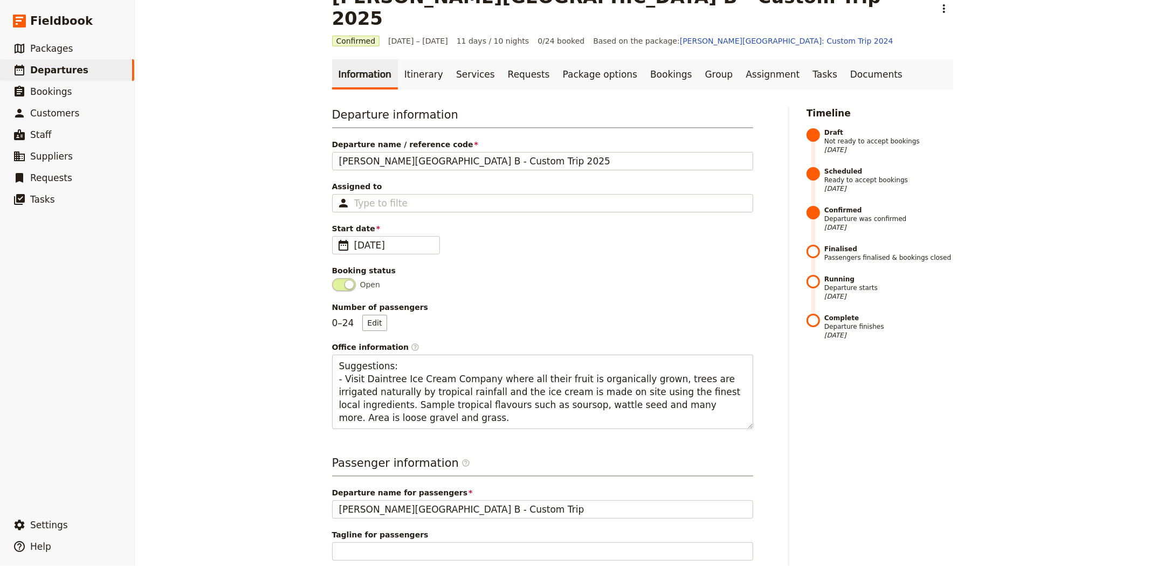
click at [844, 59] on link "Documents" at bounding box center [876, 74] width 65 height 30
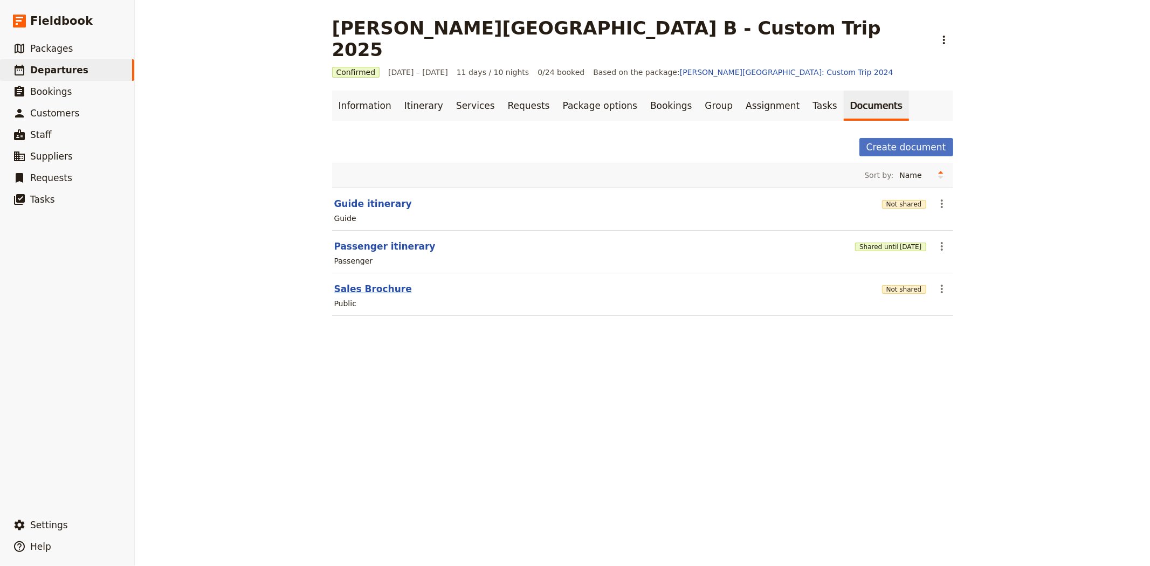
click at [359, 283] on button "Sales Brochure" at bounding box center [373, 289] width 78 height 13
select select "DEFAULT"
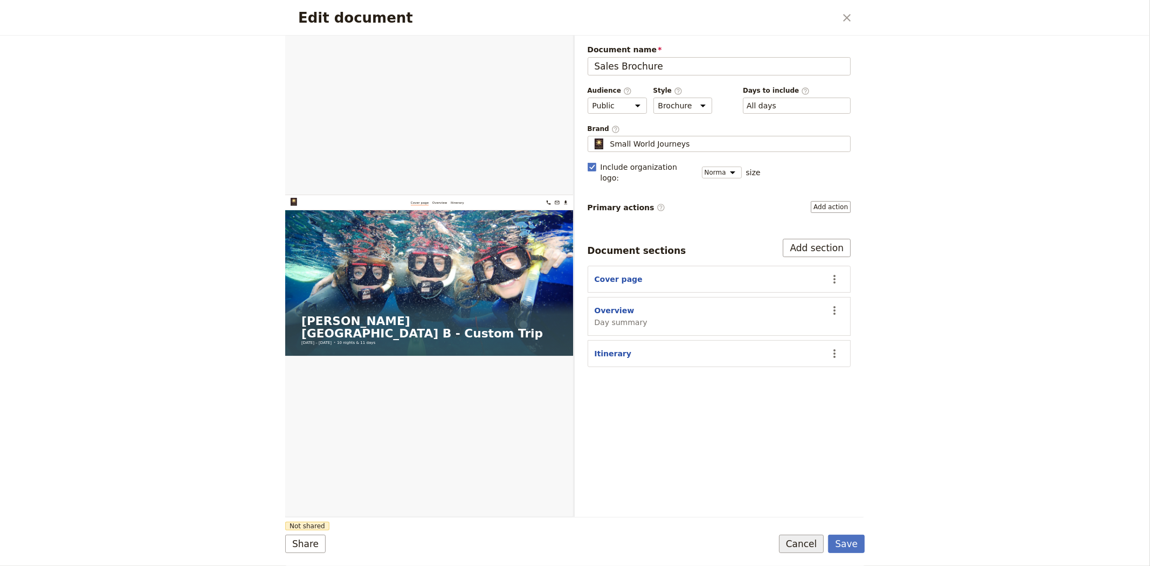
click at [801, 545] on button "Cancel" at bounding box center [801, 544] width 45 height 18
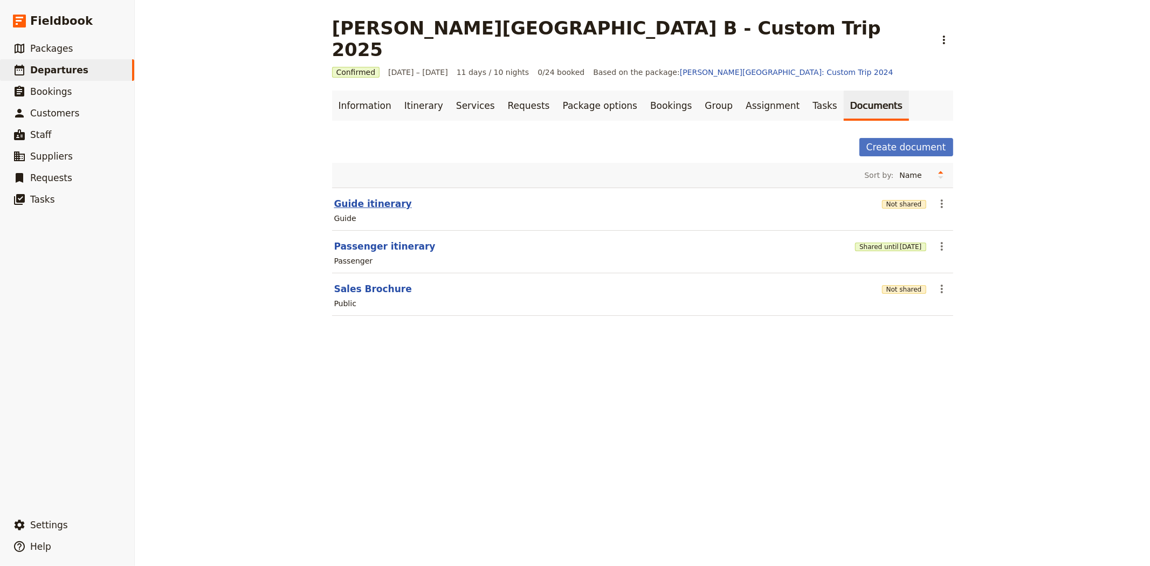
click at [374, 197] on button "Guide itinerary" at bounding box center [373, 203] width 78 height 13
select select "STAFF"
select select "RUN_SHEET"
select select "DEFAULT"
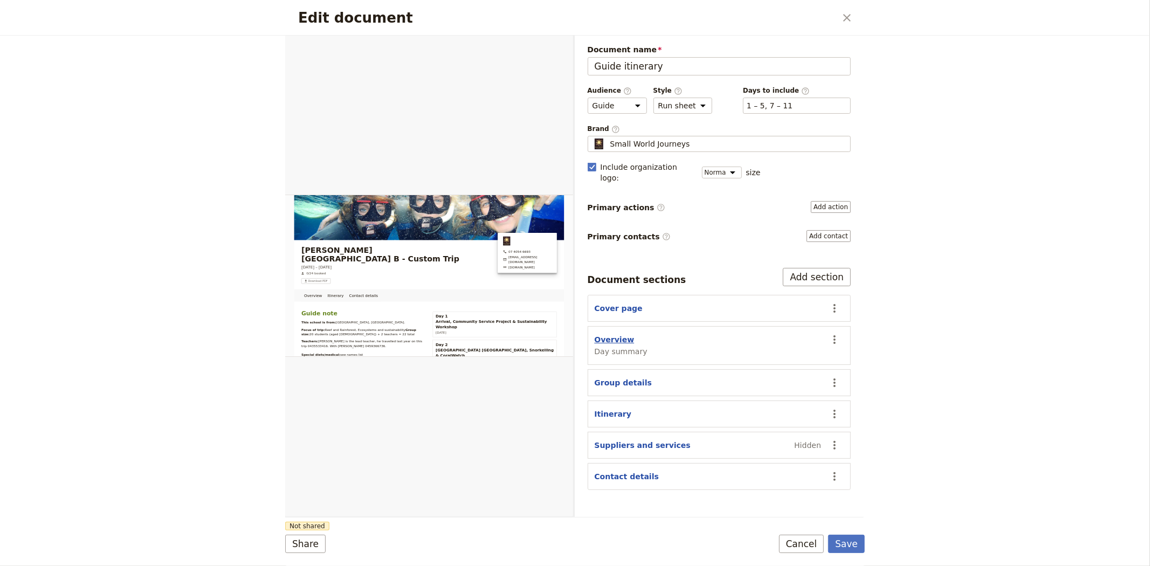
click at [612, 334] on button "Overview" at bounding box center [615, 339] width 40 height 11
select select "DAY_SUMMARY"
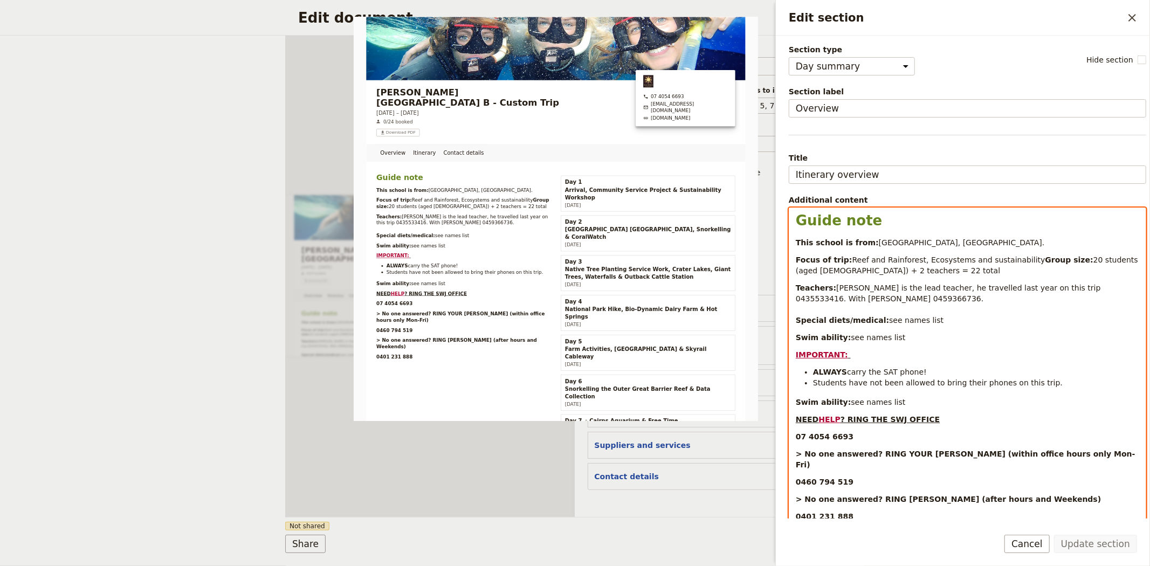
click at [950, 244] on p "This school is from: Melbourne, Victoria." at bounding box center [967, 242] width 343 height 11
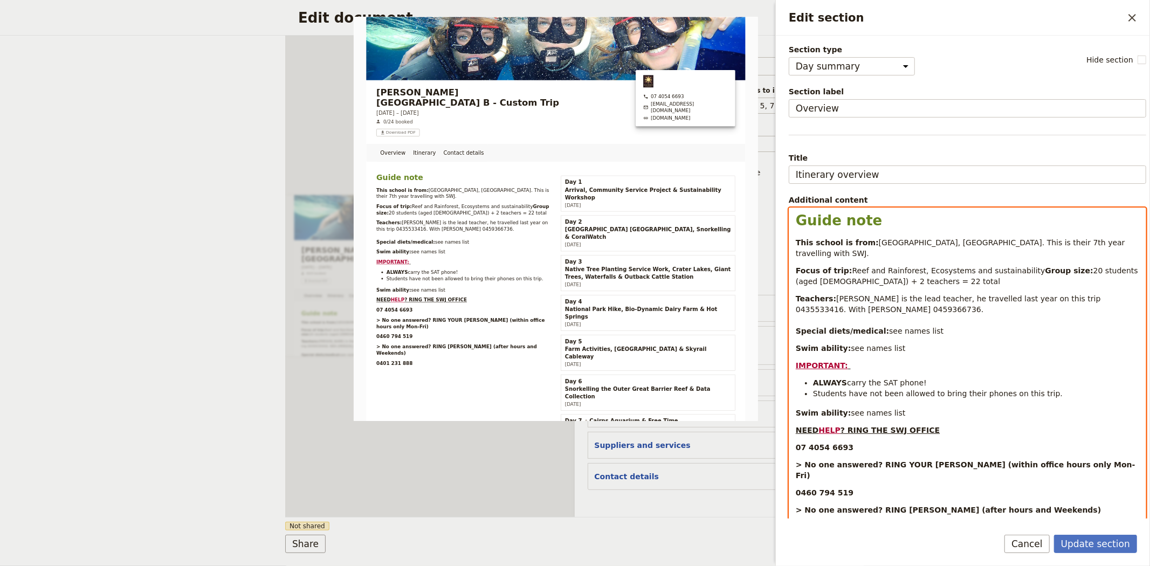
click at [1011, 266] on span "Reef and Rainforest, Ecosystems and sustainability" at bounding box center [948, 270] width 193 height 9
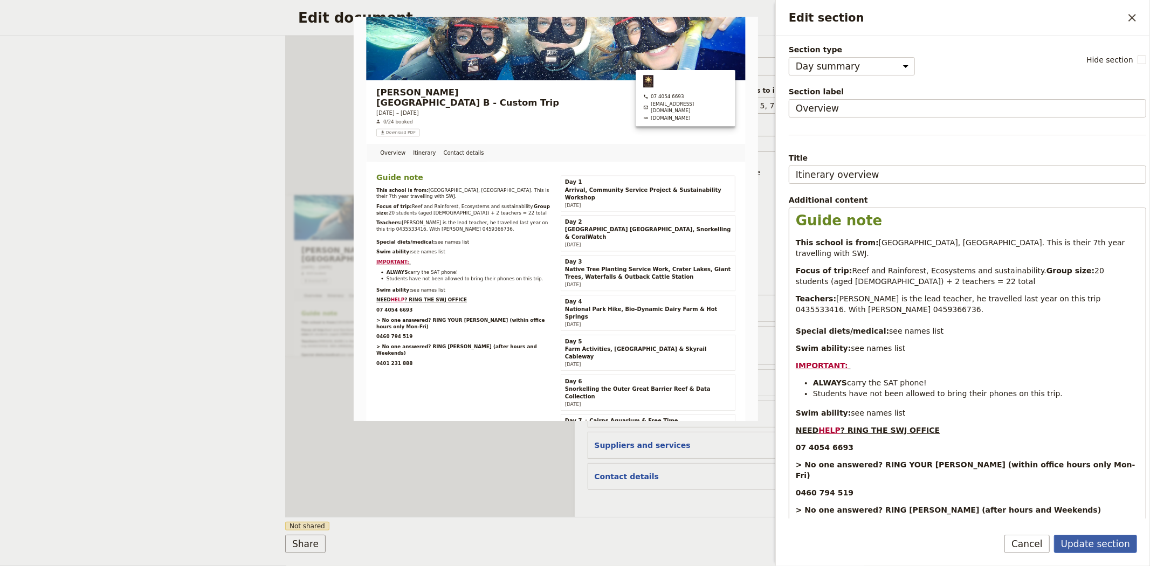
click at [1101, 547] on button "Update section" at bounding box center [1095, 544] width 83 height 18
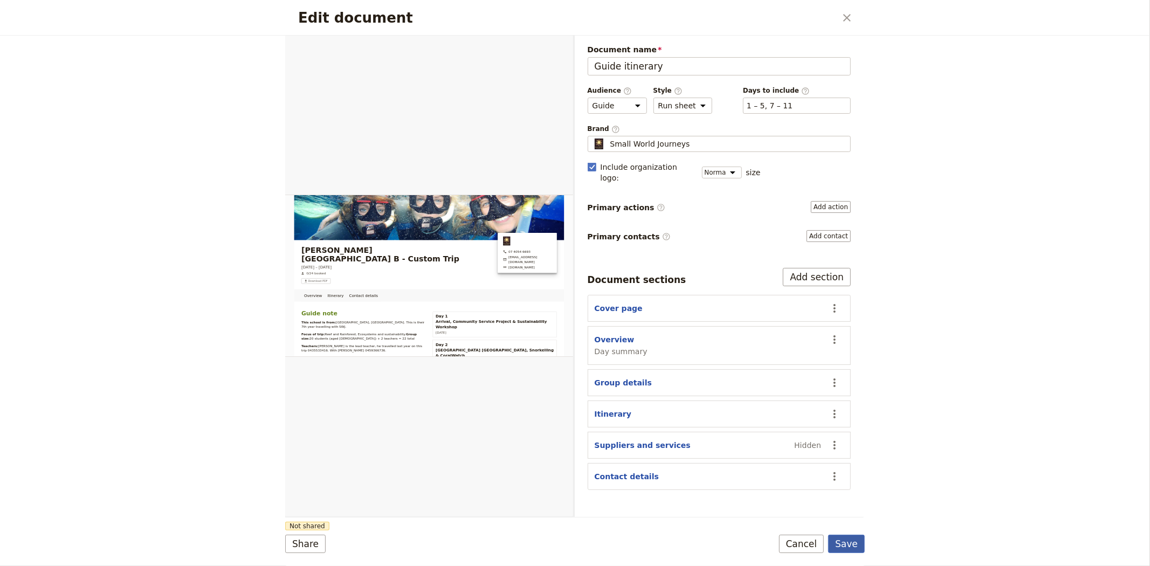
click at [847, 547] on button "Save" at bounding box center [846, 544] width 37 height 18
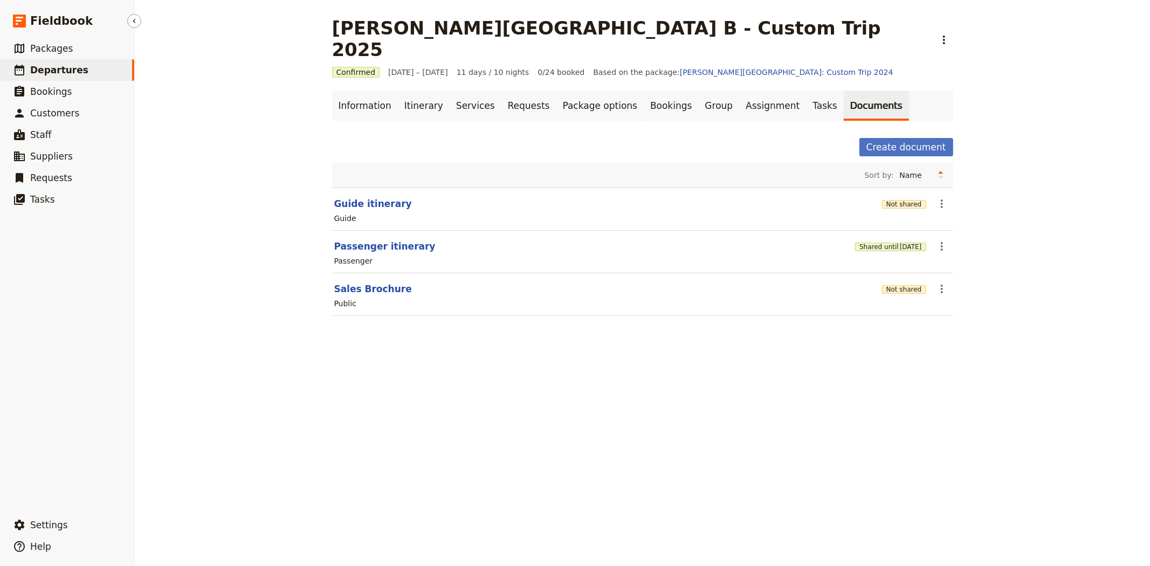
click at [66, 65] on span "Departures" at bounding box center [59, 70] width 58 height 11
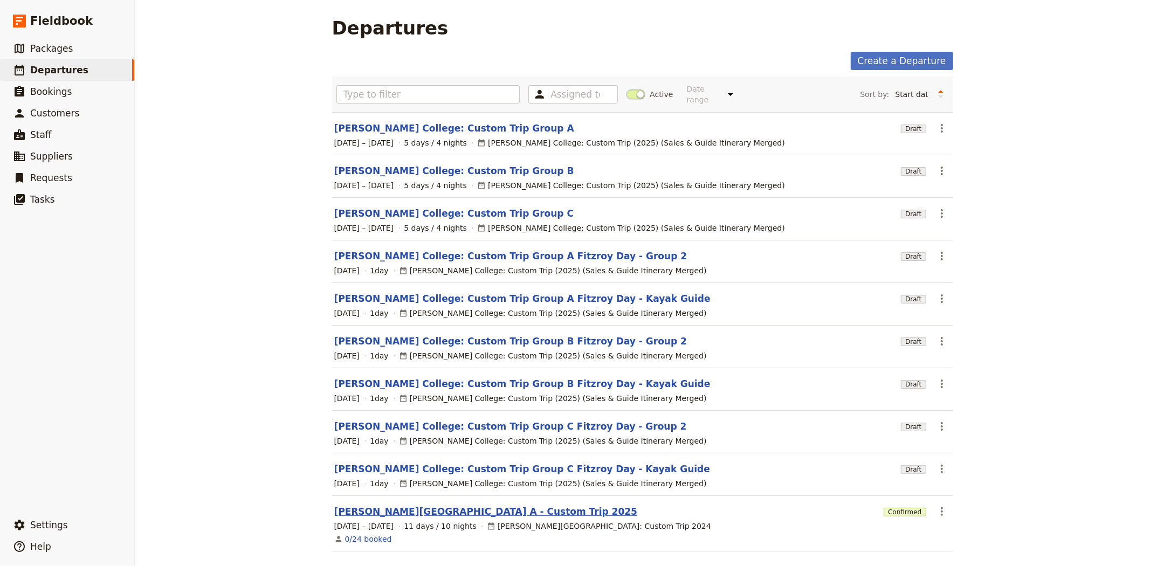
click at [439, 505] on link "[PERSON_NAME][GEOGRAPHIC_DATA] A - Custom Trip 2025" at bounding box center [486, 511] width 304 height 13
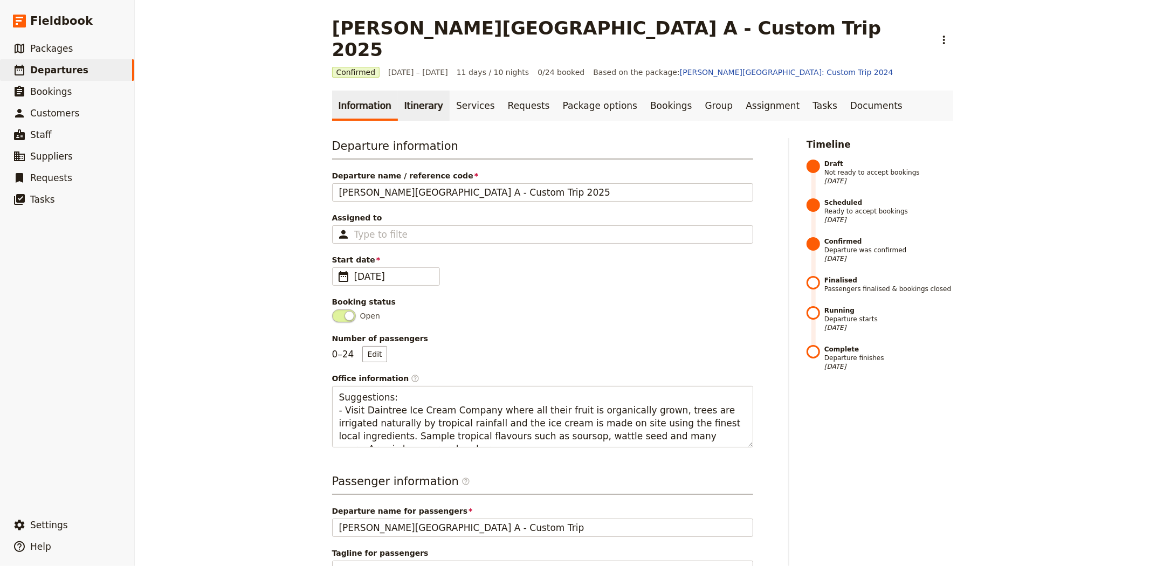
click at [411, 91] on link "Itinerary" at bounding box center [424, 106] width 52 height 30
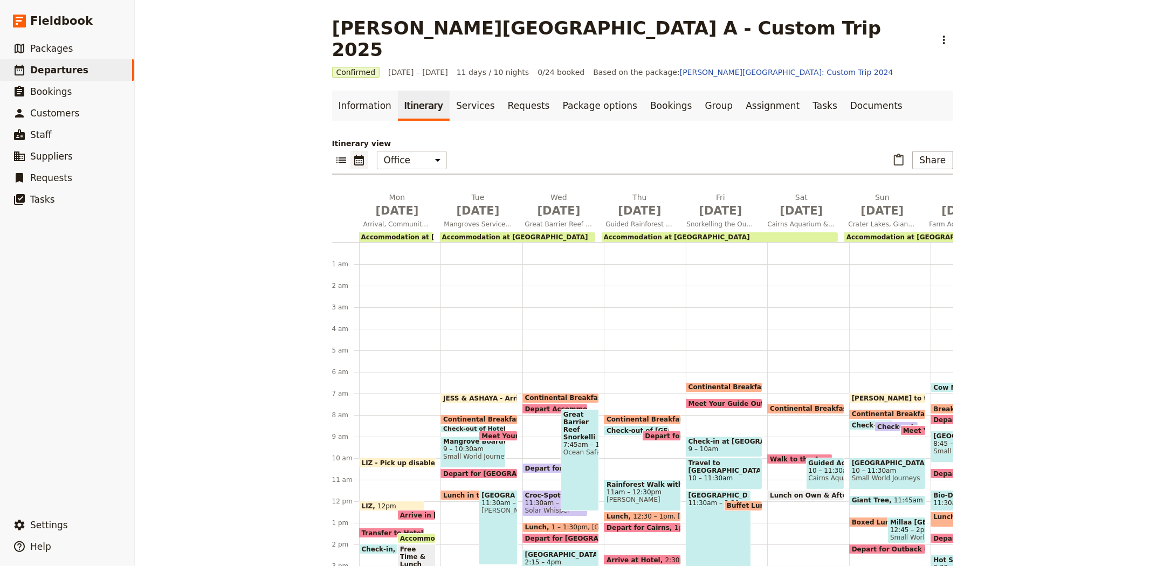
scroll to position [129, 0]
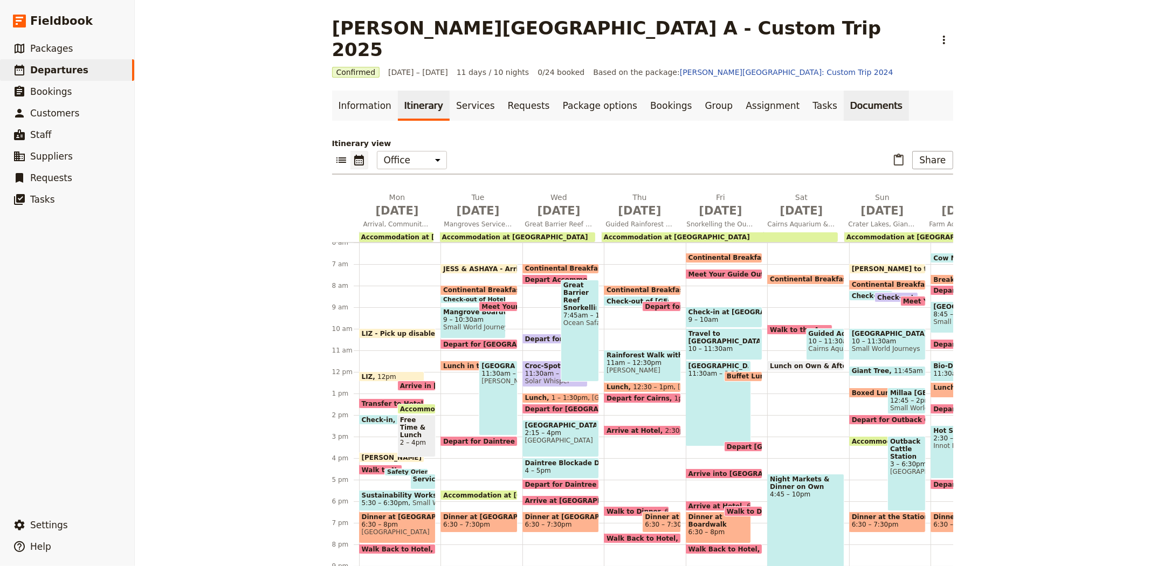
click at [844, 91] on link "Documents" at bounding box center [876, 106] width 65 height 30
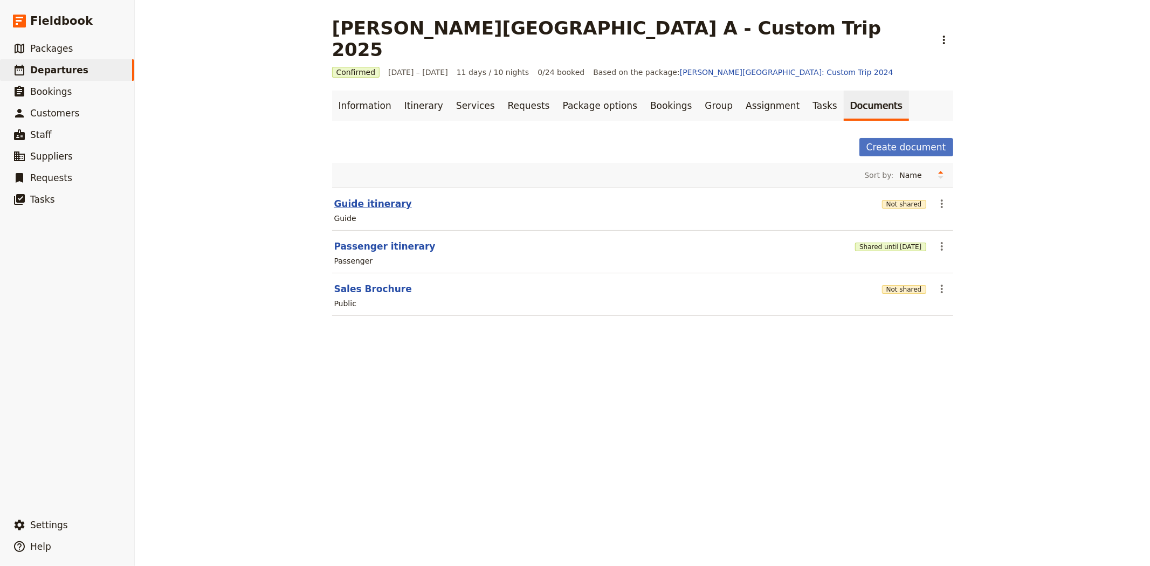
click at [369, 197] on button "Guide itinerary" at bounding box center [373, 203] width 78 height 13
select select "STAFF"
select select "RUN_SHEET"
select select "DEFAULT"
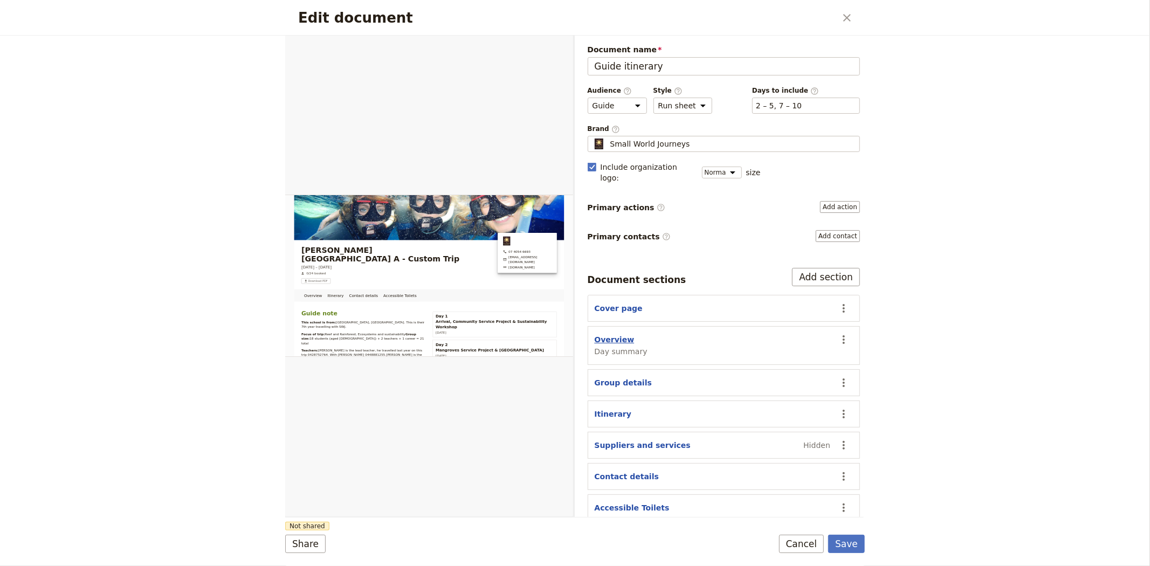
click at [614, 334] on button "Overview" at bounding box center [615, 339] width 40 height 11
select select "DAY_SUMMARY"
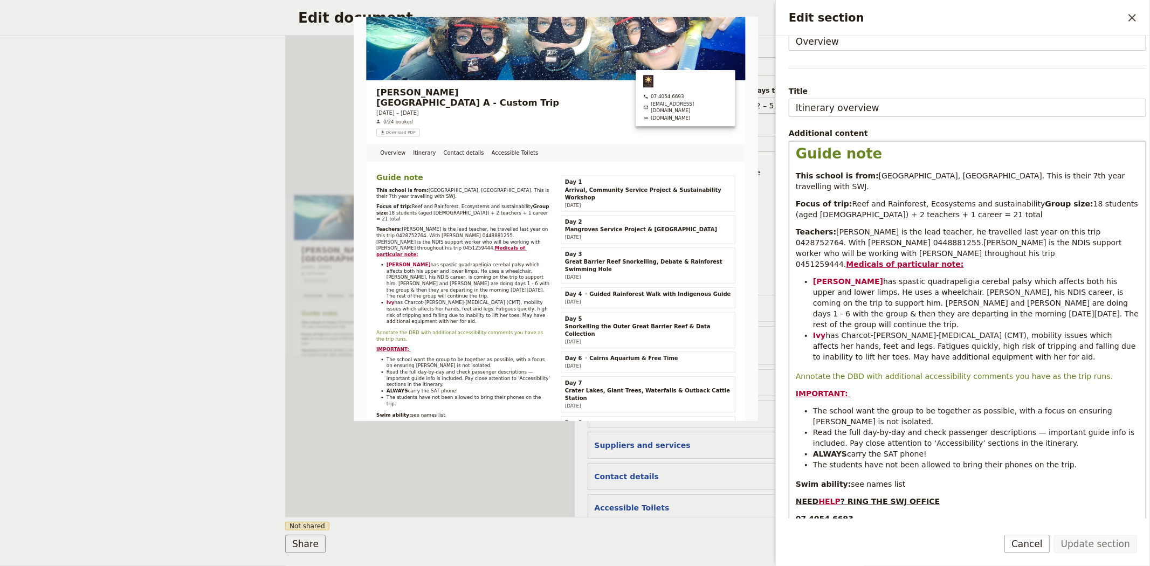
scroll to position [239, 0]
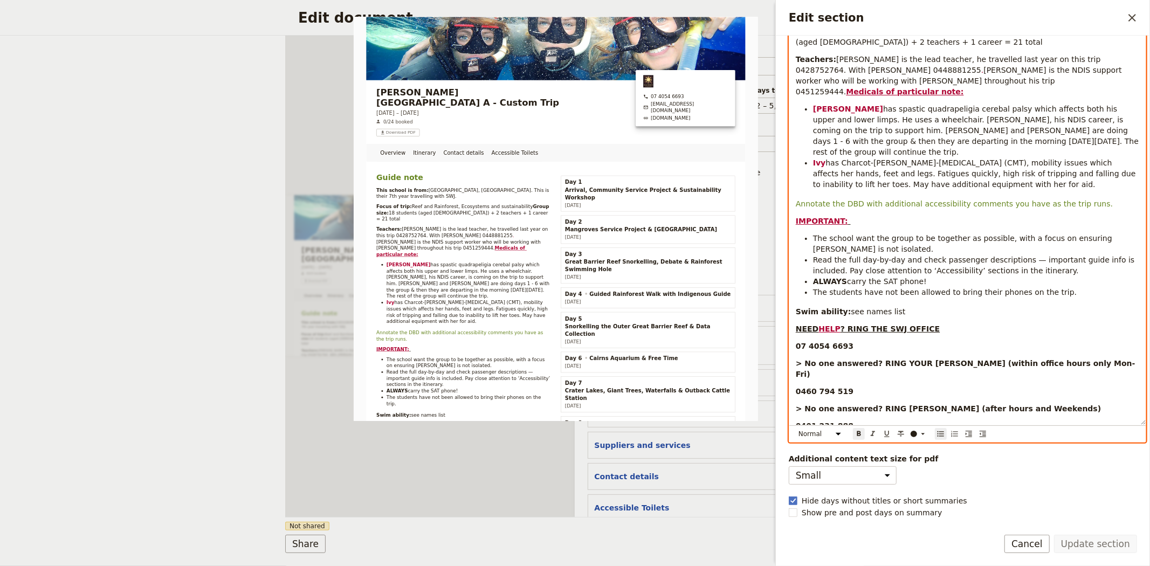
click at [835, 280] on ul "The school want the group to be together as possible, with a focus on ensuring …" at bounding box center [967, 265] width 343 height 65
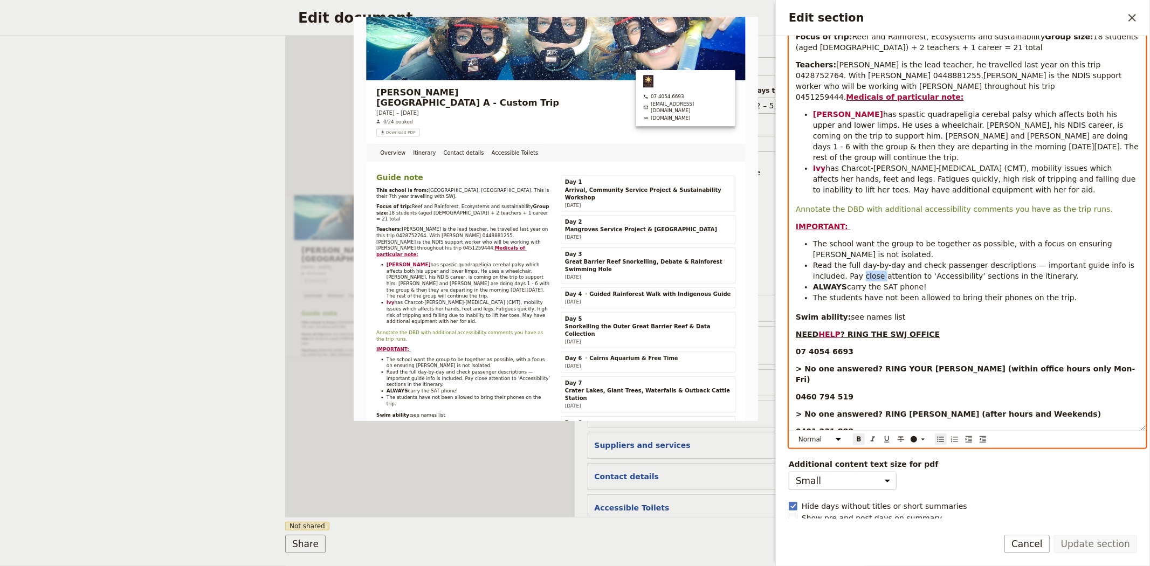
click at [835, 280] on span "Read the full day-by-day and check passenger descriptions — important guide inf…" at bounding box center [975, 270] width 324 height 19
click at [823, 284] on strong "ALWAYS" at bounding box center [830, 287] width 34 height 9
drag, startPoint x: 923, startPoint y: 288, endPoint x: 810, endPoint y: 287, distance: 112.7
click at [810, 287] on ul "The school want the group to be together as possible, with a focus on ensuring …" at bounding box center [967, 270] width 343 height 65
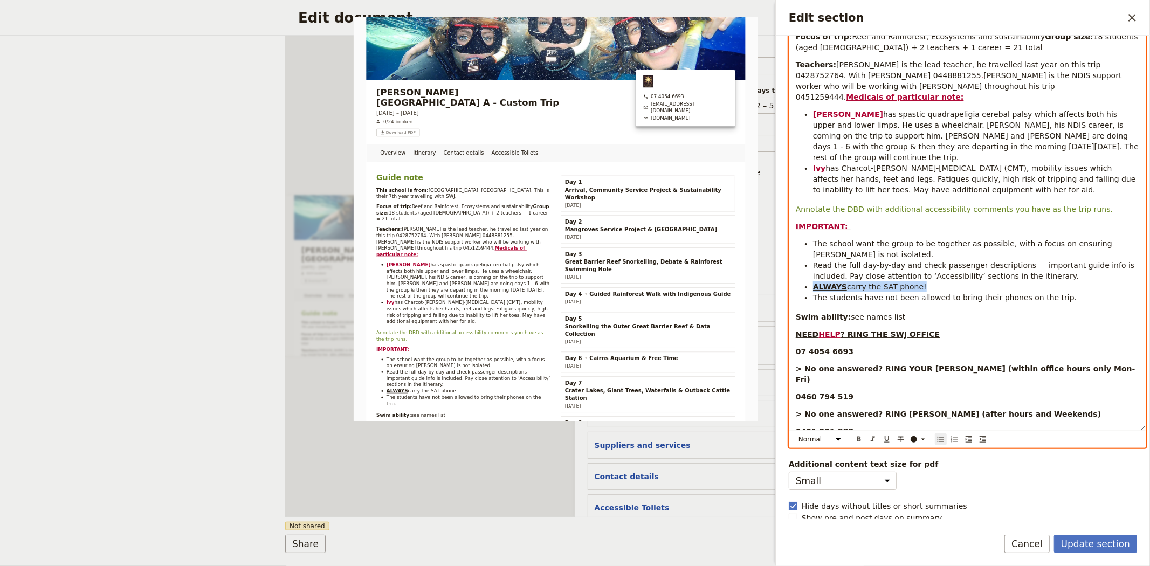
copy li "ALWAYS carry the SAT phone!"
click at [813, 244] on span "The school want the group to be together as possible, with a focus on ensuring …" at bounding box center [963, 248] width 301 height 19
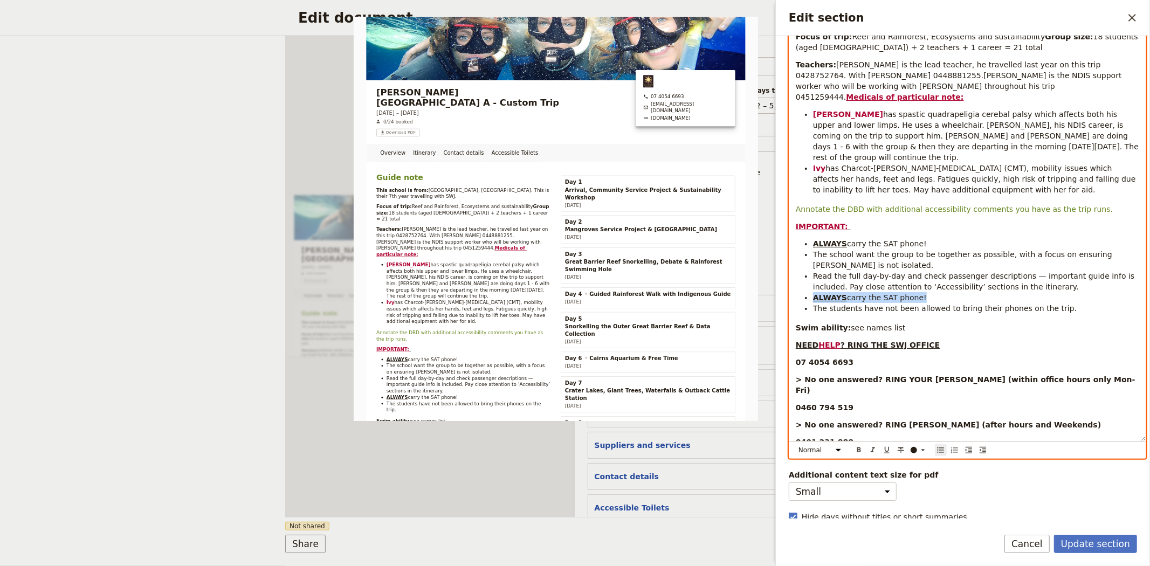
drag, startPoint x: 920, startPoint y: 295, endPoint x: 784, endPoint y: 293, distance: 135.9
click at [784, 293] on div "Section type Cover page Day summary Itinerary Group details Contact details Sup…" at bounding box center [963, 277] width 374 height 483
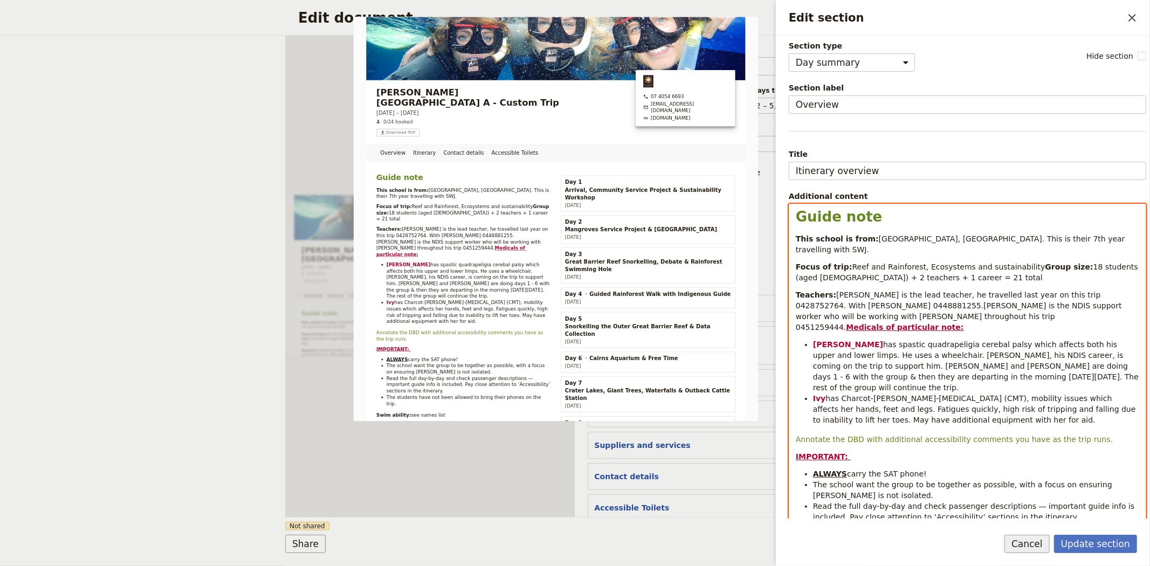
scroll to position [0, 0]
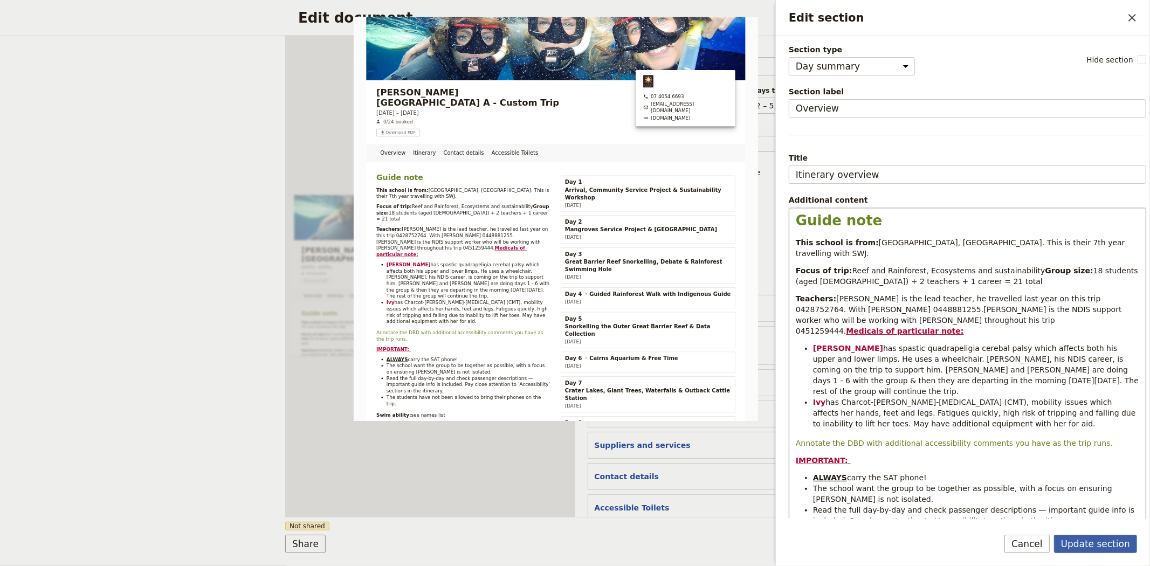
click at [1082, 546] on button "Update section" at bounding box center [1095, 544] width 83 height 18
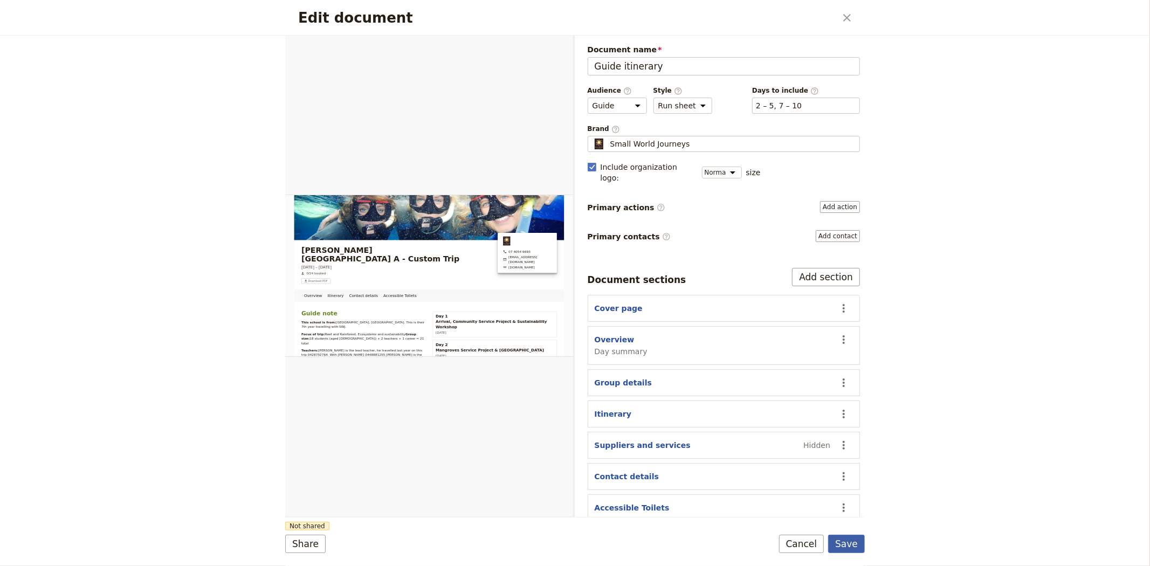
click at [845, 541] on button "Save" at bounding box center [846, 544] width 37 height 18
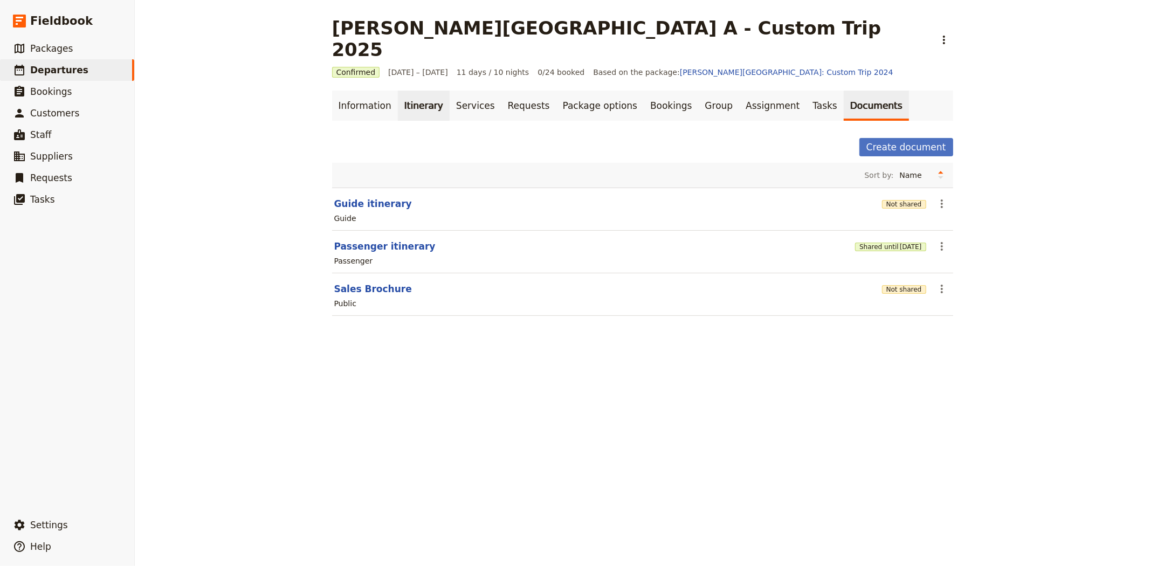
click at [415, 91] on link "Itinerary" at bounding box center [424, 106] width 52 height 30
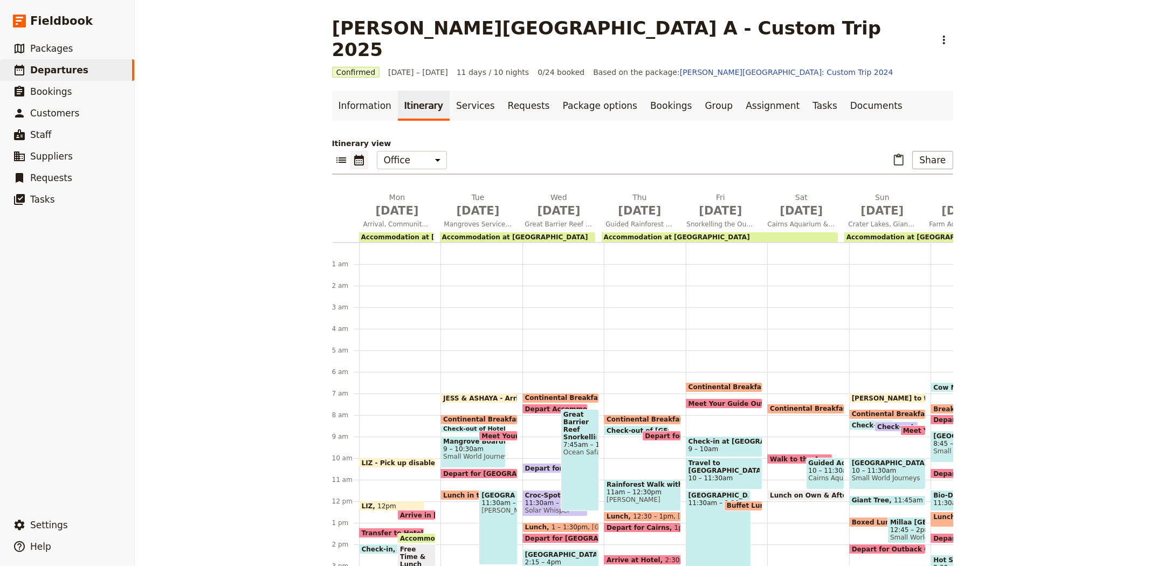
scroll to position [129, 0]
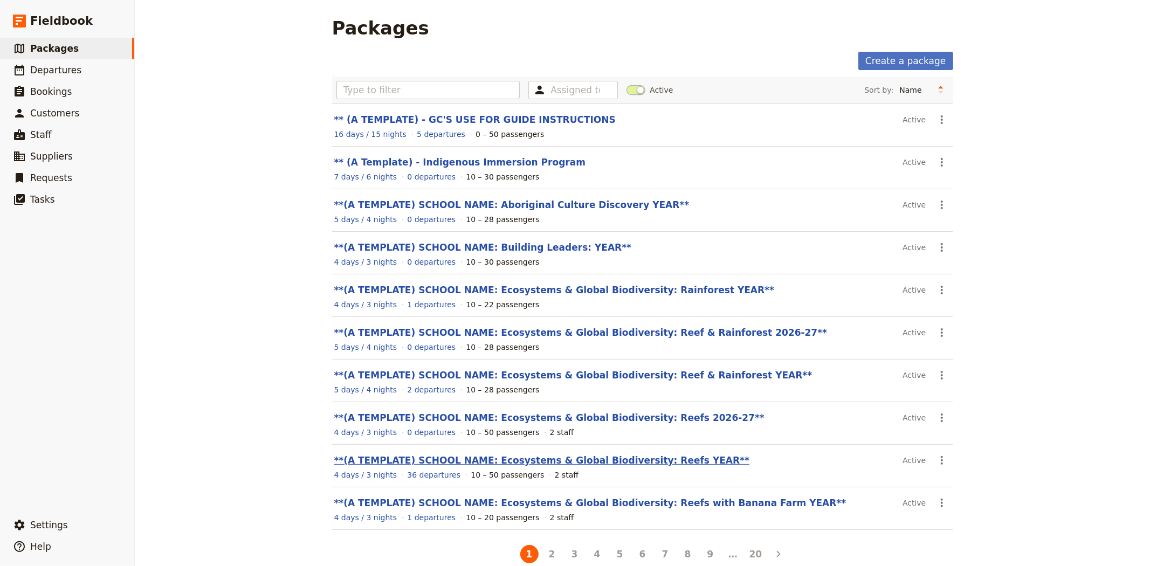
click at [619, 457] on link "**(A TEMPLATE) SCHOOL NAME: Ecosystems & Global Biodiversity: Reefs YEAR**" at bounding box center [542, 460] width 416 height 11
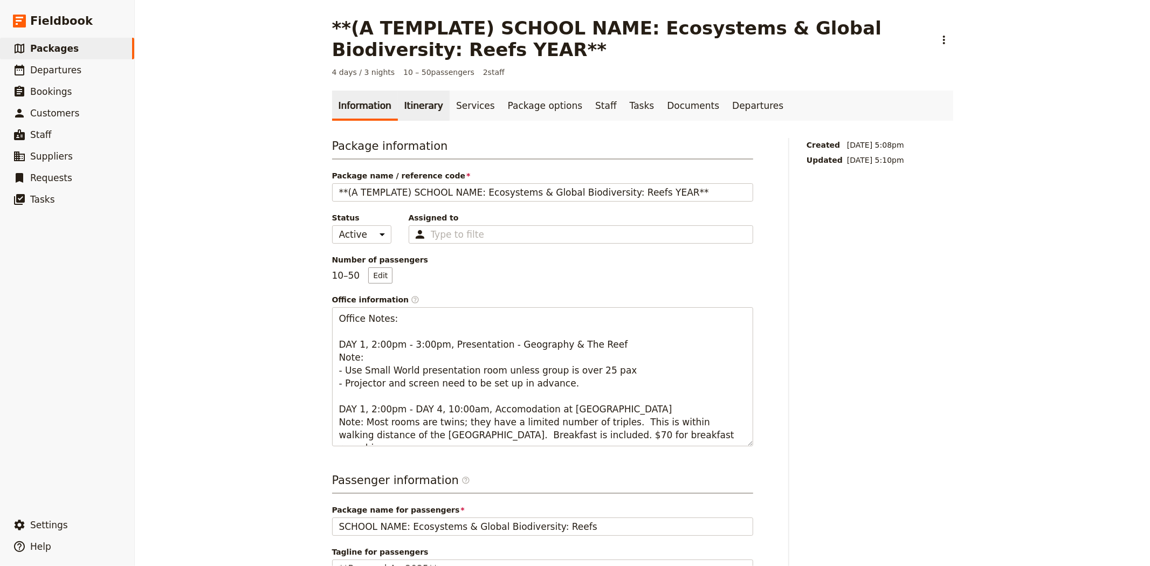
click at [432, 106] on link "Itinerary" at bounding box center [424, 106] width 52 height 30
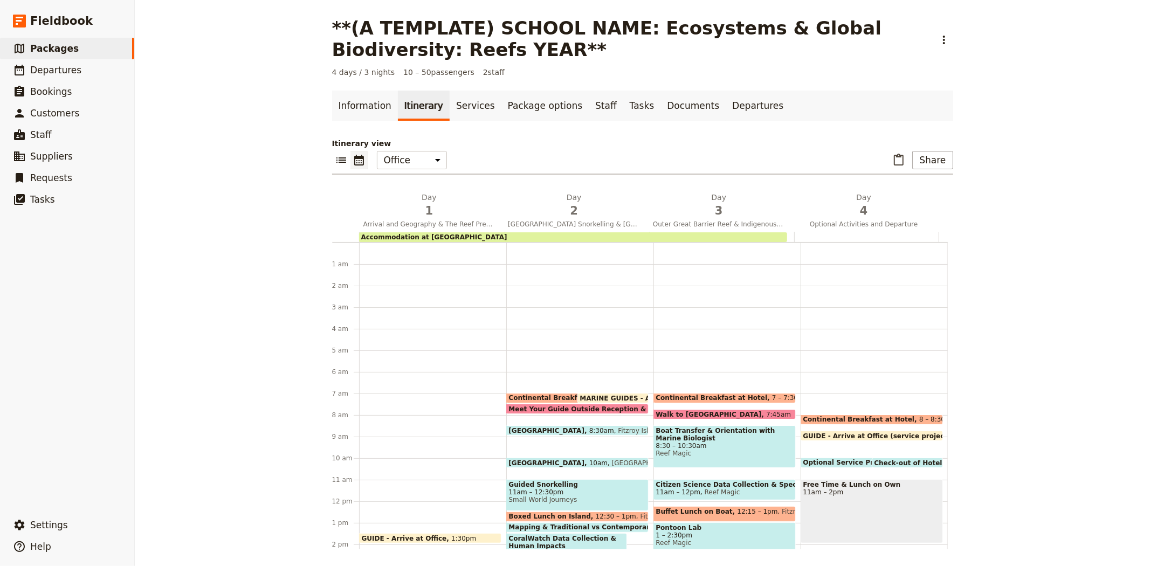
scroll to position [140, 0]
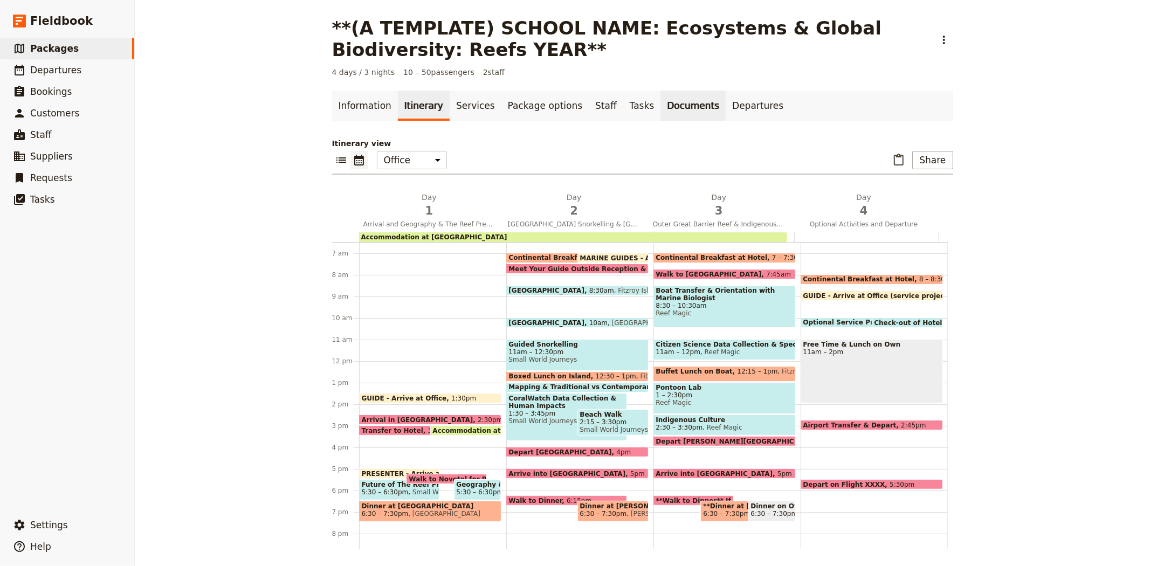
click at [661, 103] on link "Documents" at bounding box center [693, 106] width 65 height 30
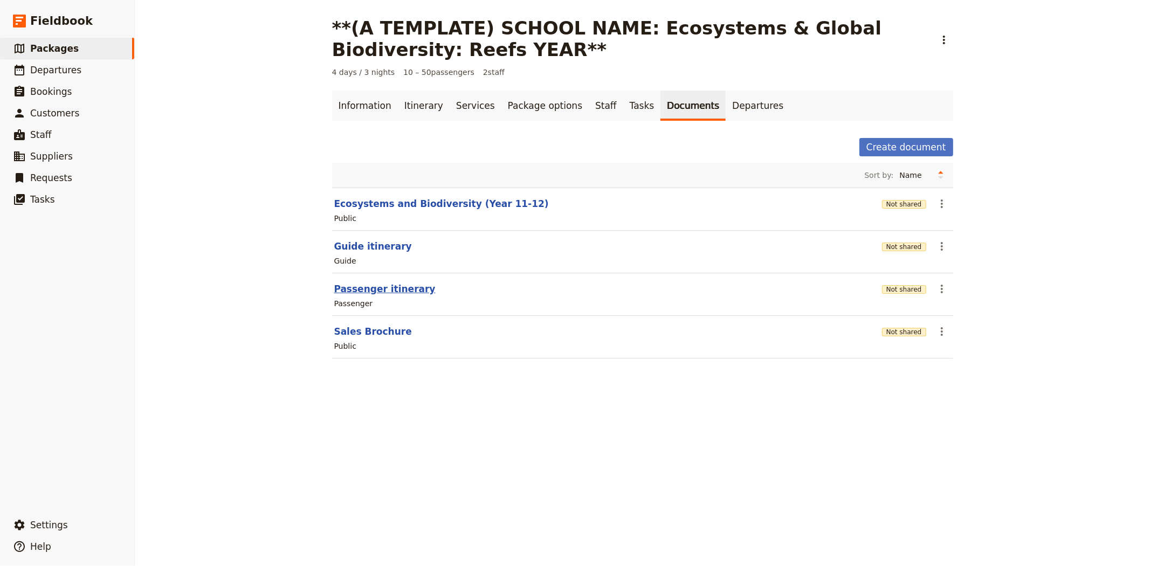
click at [381, 285] on button "Passenger itinerary" at bounding box center [384, 289] width 101 height 13
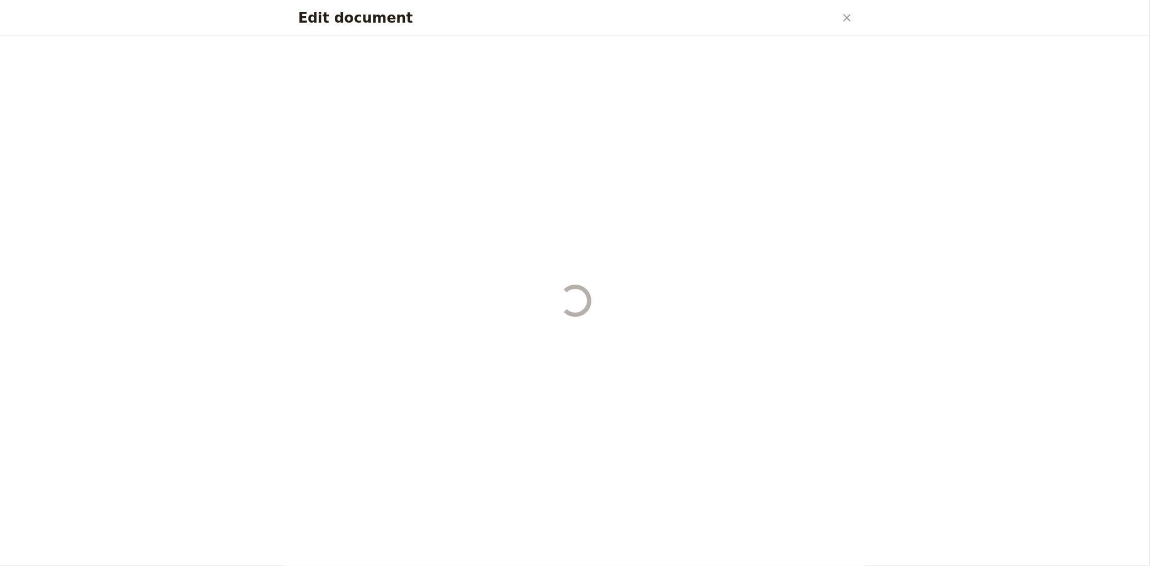
select select "PASSENGER"
select select "RUN_SHEET"
select select "DEFAULT"
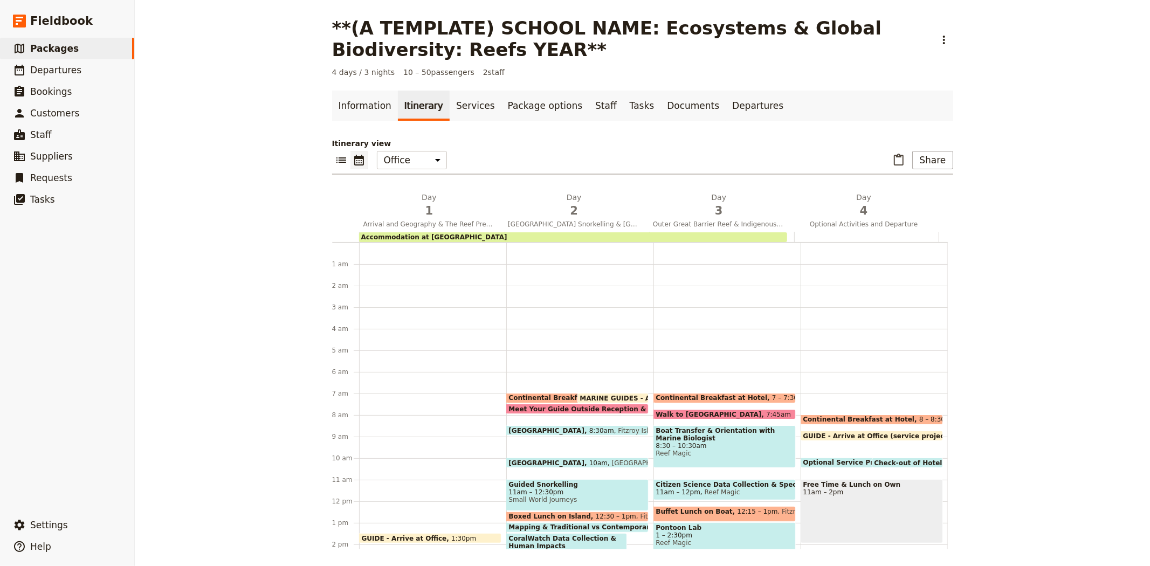
scroll to position [140, 0]
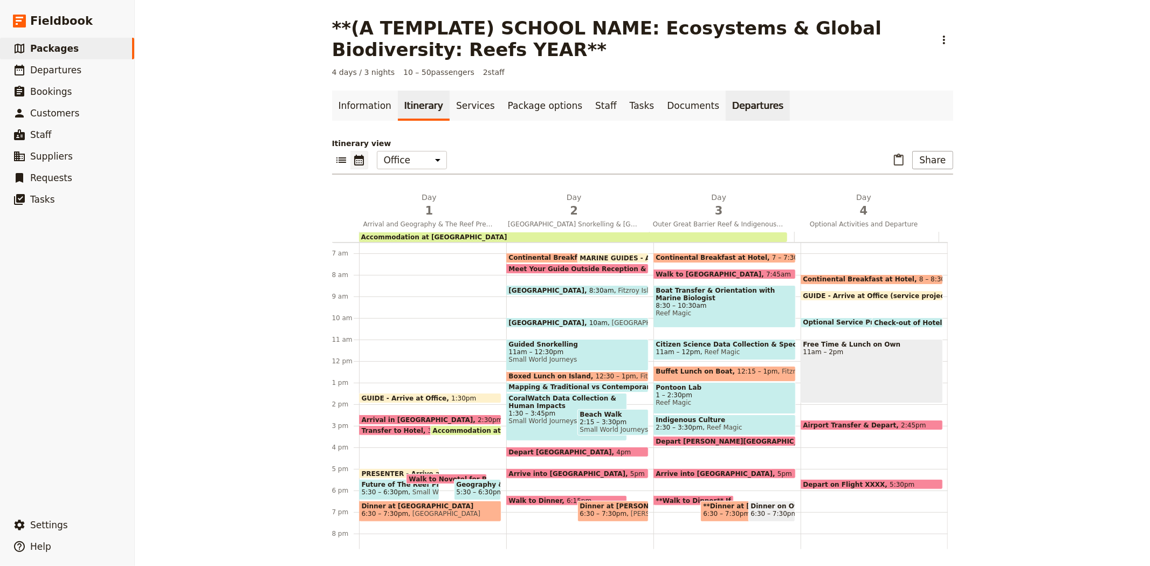
click at [726, 106] on link "Departures" at bounding box center [758, 106] width 64 height 30
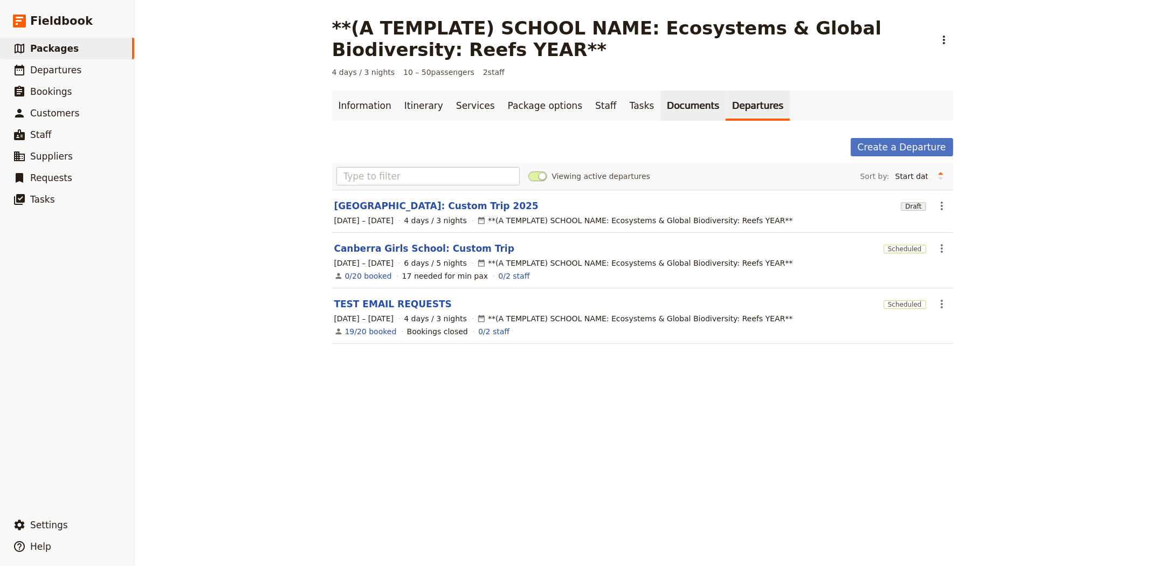
click at [661, 108] on link "Documents" at bounding box center [693, 106] width 65 height 30
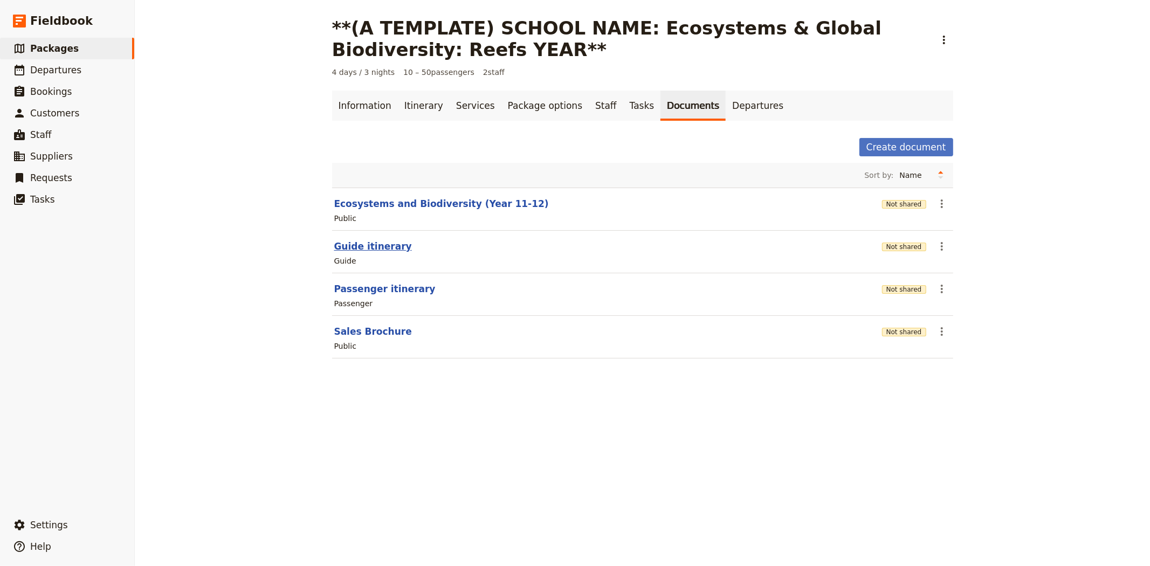
click at [350, 250] on button "Guide itinerary" at bounding box center [373, 246] width 78 height 13
select select "STAFF"
select select "RUN_SHEET"
select select "DEFAULT"
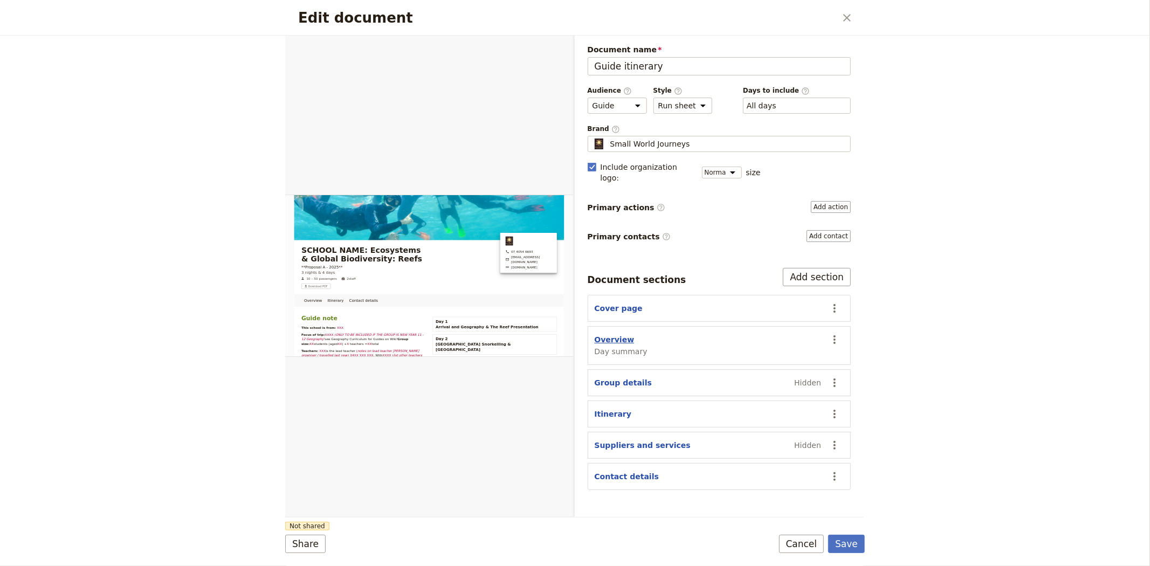
click at [613, 334] on button "Overview" at bounding box center [615, 339] width 40 height 11
select select "DAY_SUMMARY"
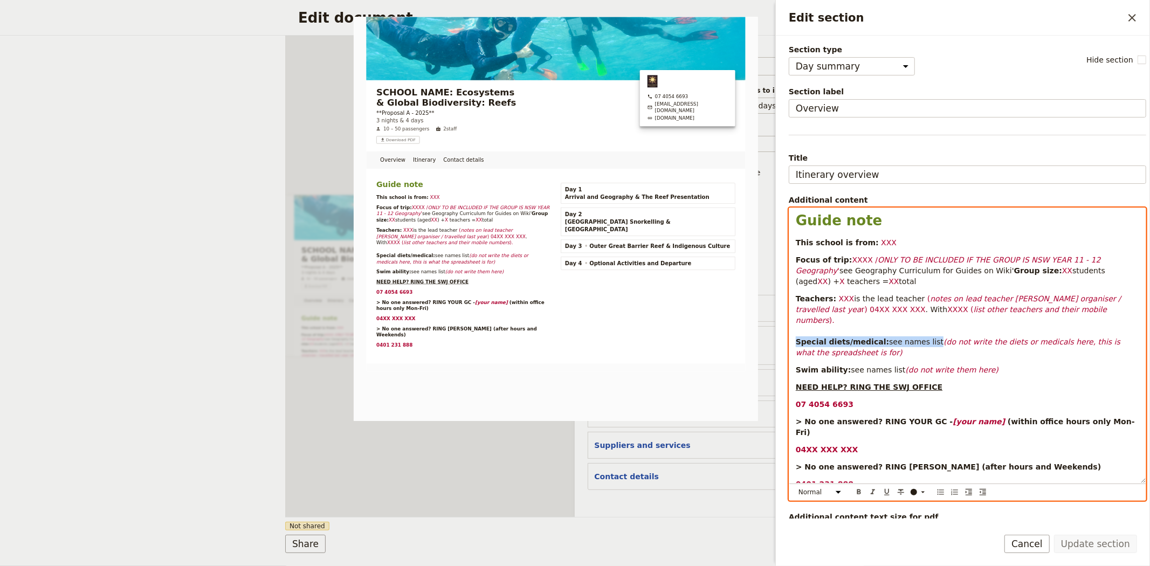
drag, startPoint x: 796, startPoint y: 342, endPoint x: 922, endPoint y: 343, distance: 126.2
click at [922, 343] on p "Teachers: XXX is the lead teacher ( notes on lead teacher e.g. trip organiser /…" at bounding box center [967, 325] width 343 height 65
copy p "Special diets/medical: see names list"
click at [672, 539] on div "Share Not shared Save Cancel" at bounding box center [575, 544] width 580 height 18
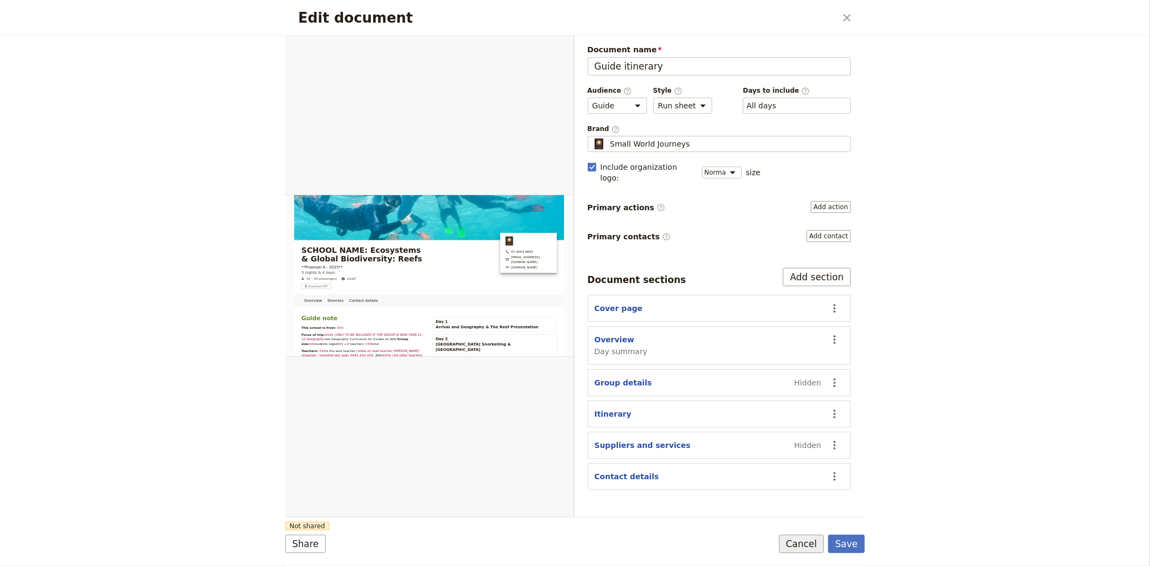
click at [807, 539] on button "Cancel" at bounding box center [801, 544] width 45 height 18
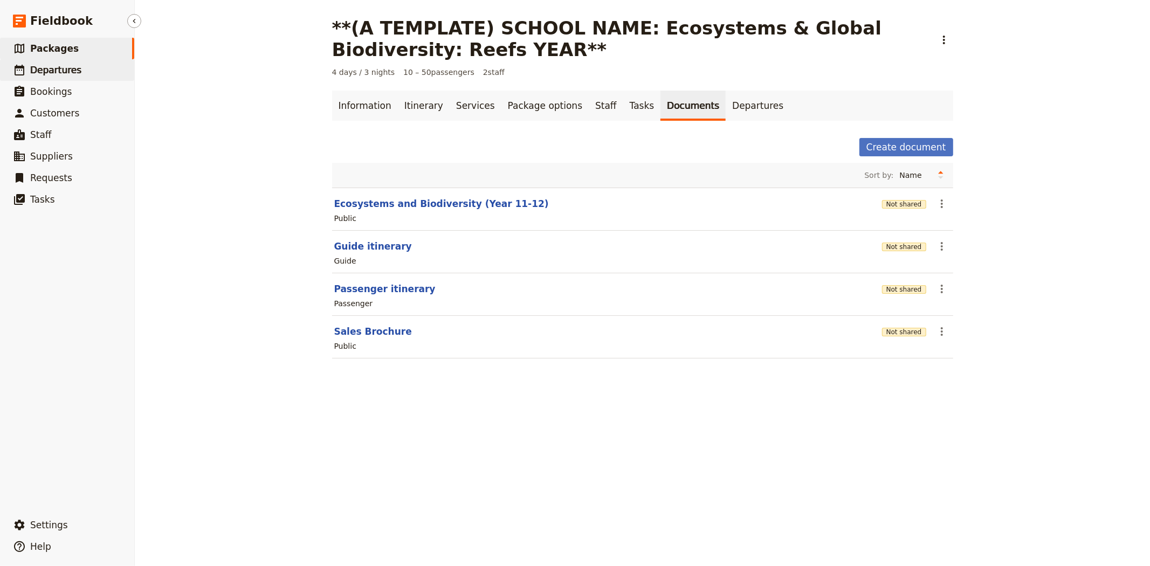
click at [53, 66] on span "Departures" at bounding box center [55, 70] width 51 height 11
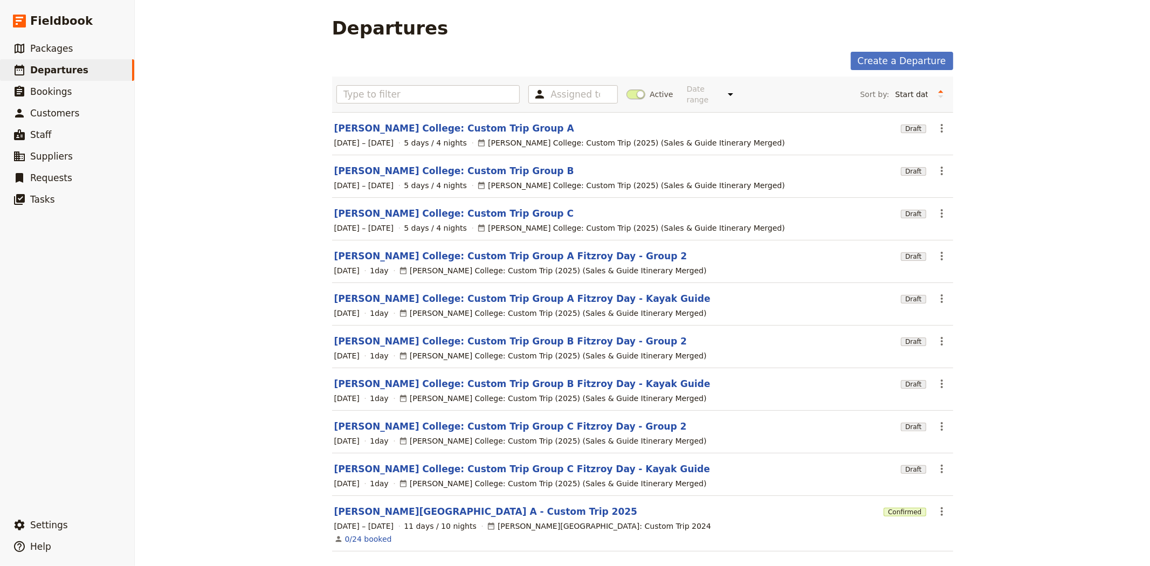
click at [629, 90] on span at bounding box center [636, 95] width 19 height 10
click at [627, 89] on input "Active" at bounding box center [627, 89] width 0 height 0
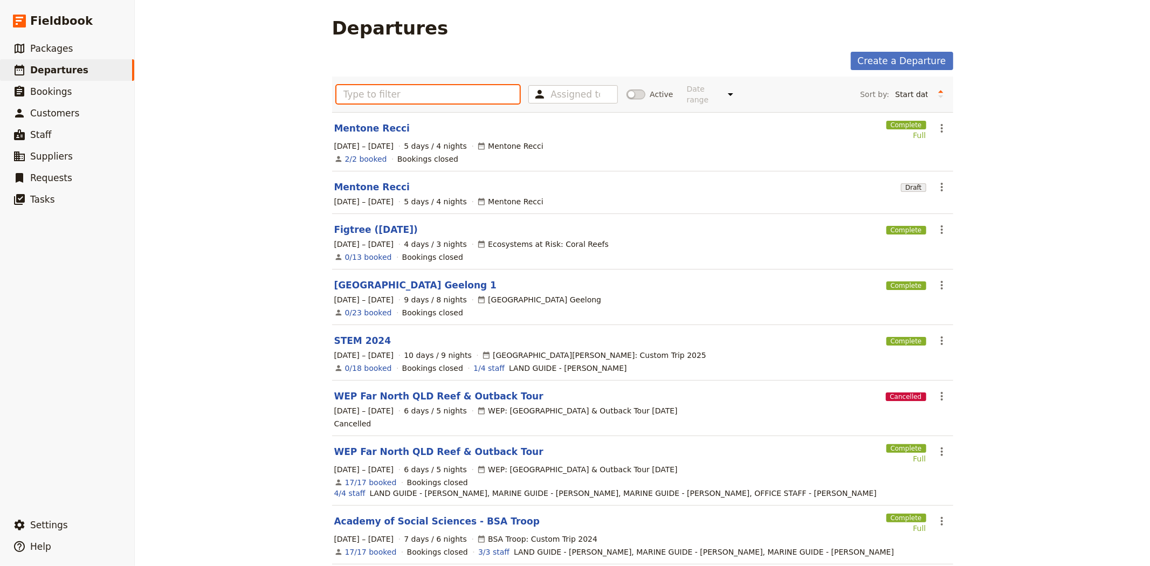
click at [496, 89] on input "text" at bounding box center [428, 94] width 184 height 18
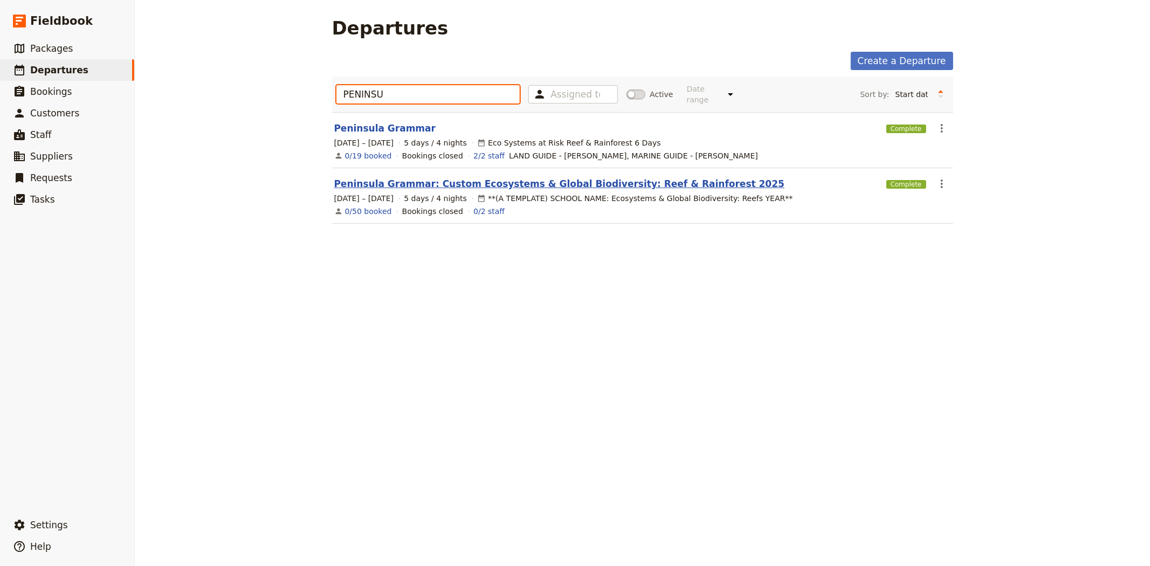
type input "PENINSU"
click at [413, 177] on link "Peninsula Grammar: Custom Ecosystems & Global Biodiversity: Reef & Rainforest 2…" at bounding box center [559, 183] width 451 height 13
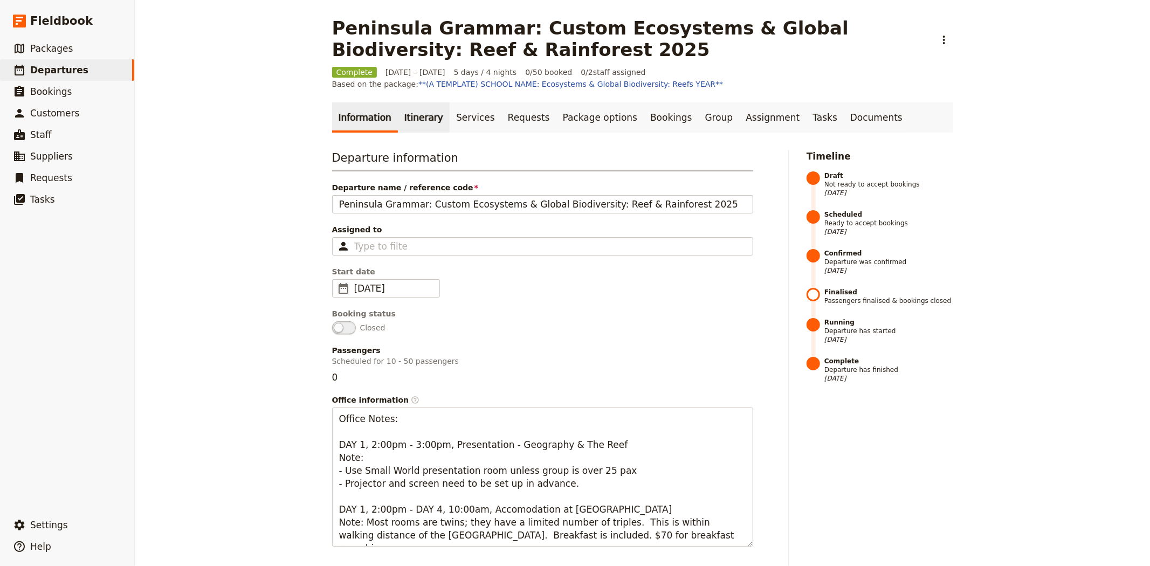
click at [417, 108] on link "Itinerary" at bounding box center [424, 117] width 52 height 30
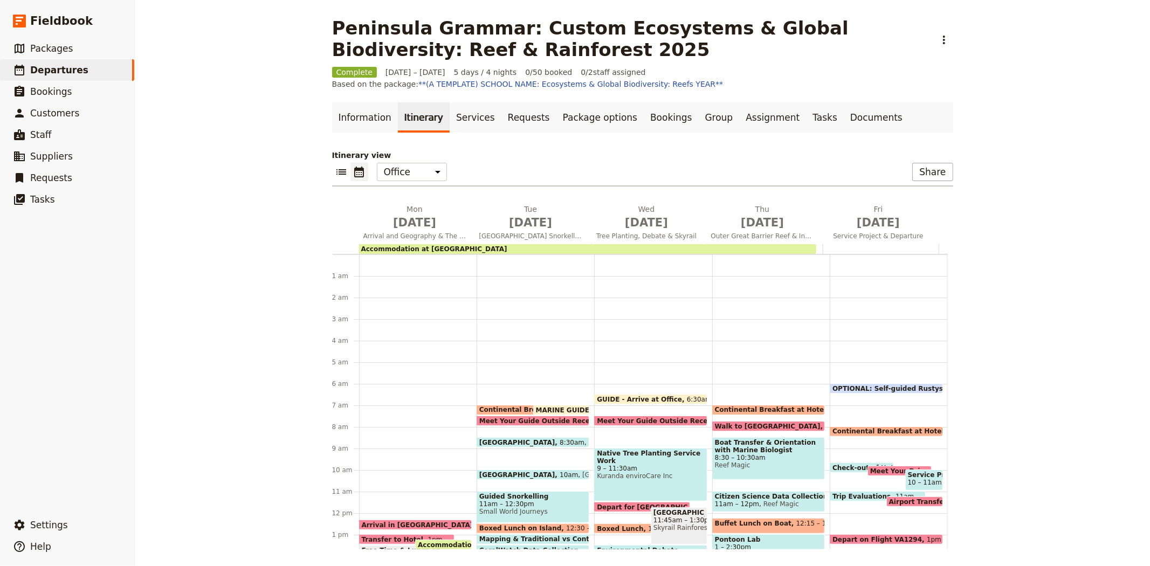
scroll to position [119, 0]
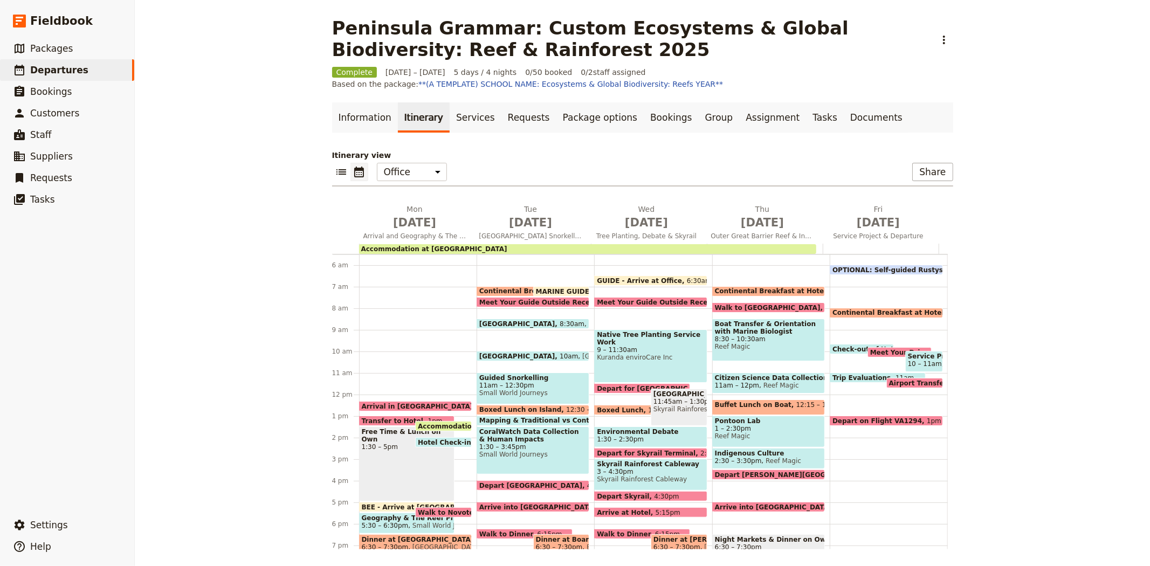
click at [605, 279] on span "GUIDE - Arrive at Office" at bounding box center [642, 280] width 90 height 7
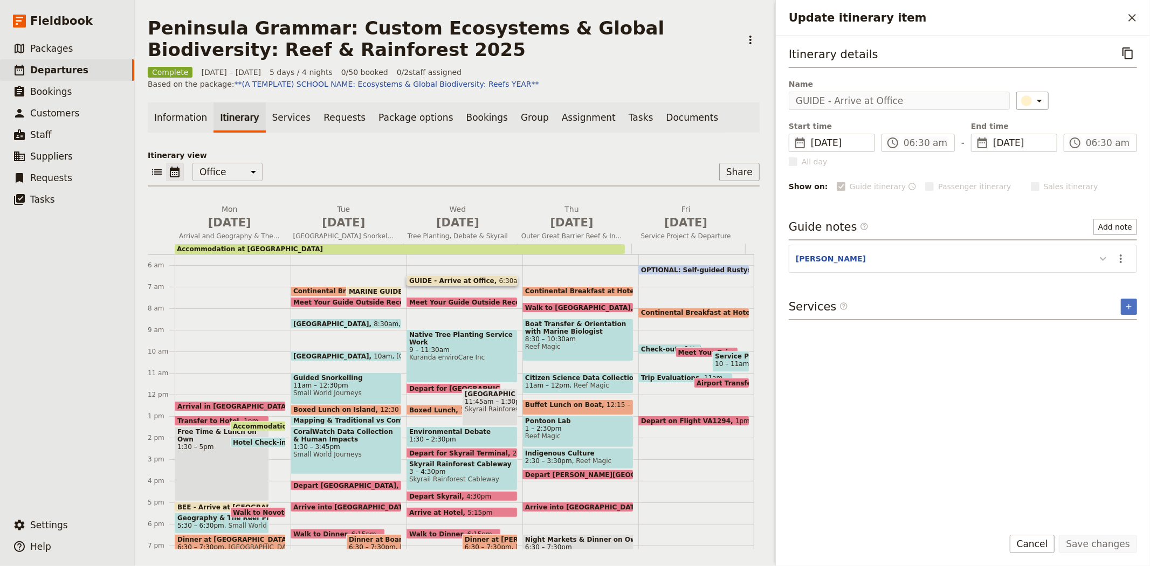
click at [1101, 262] on icon "Update itinerary item" at bounding box center [1103, 258] width 13 height 13
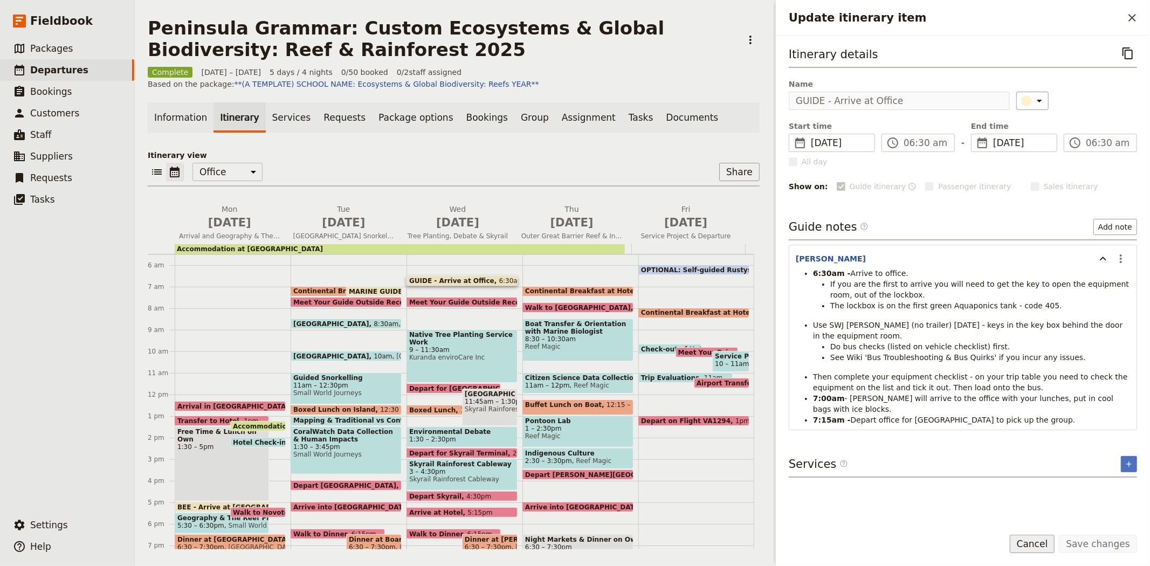
click at [1034, 547] on button "Cancel" at bounding box center [1032, 544] width 45 height 18
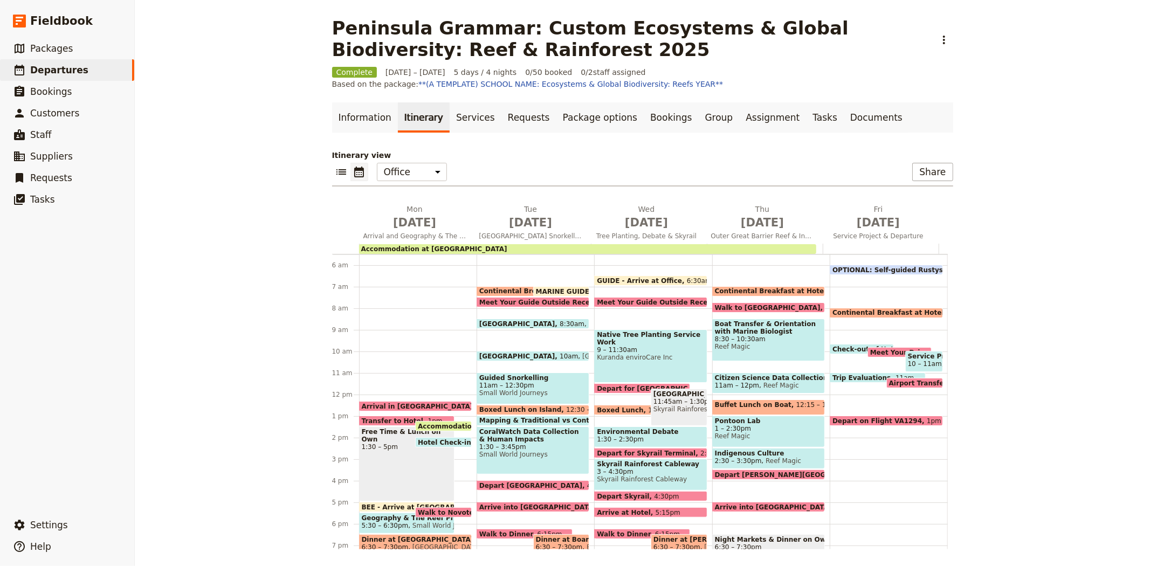
click at [635, 300] on span "Meet Your Guide Outside Reception & Depart" at bounding box center [682, 302] width 170 height 7
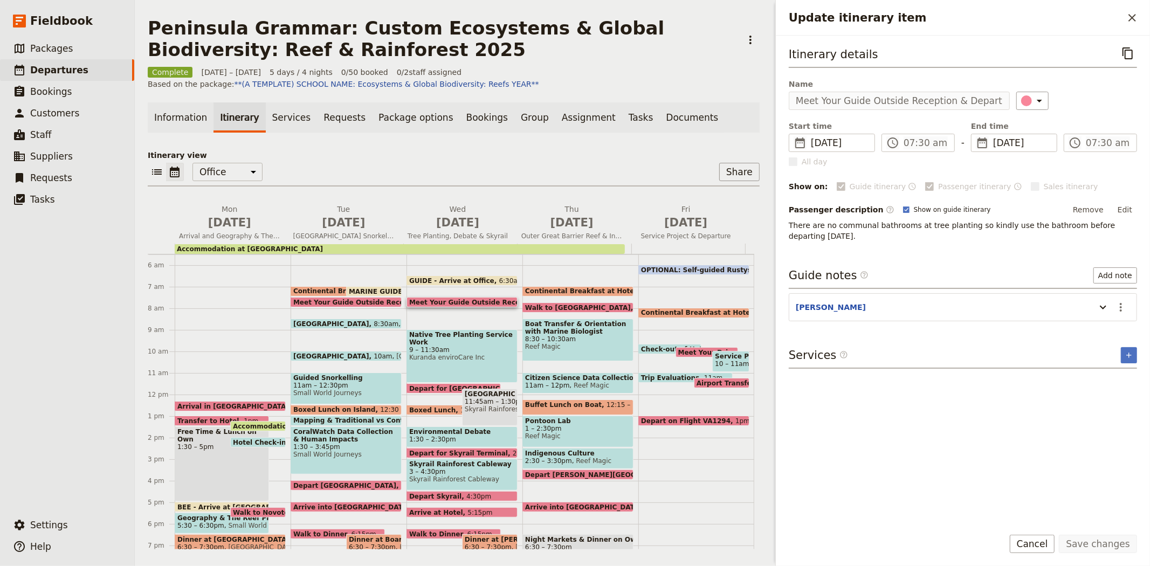
click at [457, 354] on span "Kuranda enviroCare Inc" at bounding box center [462, 358] width 106 height 8
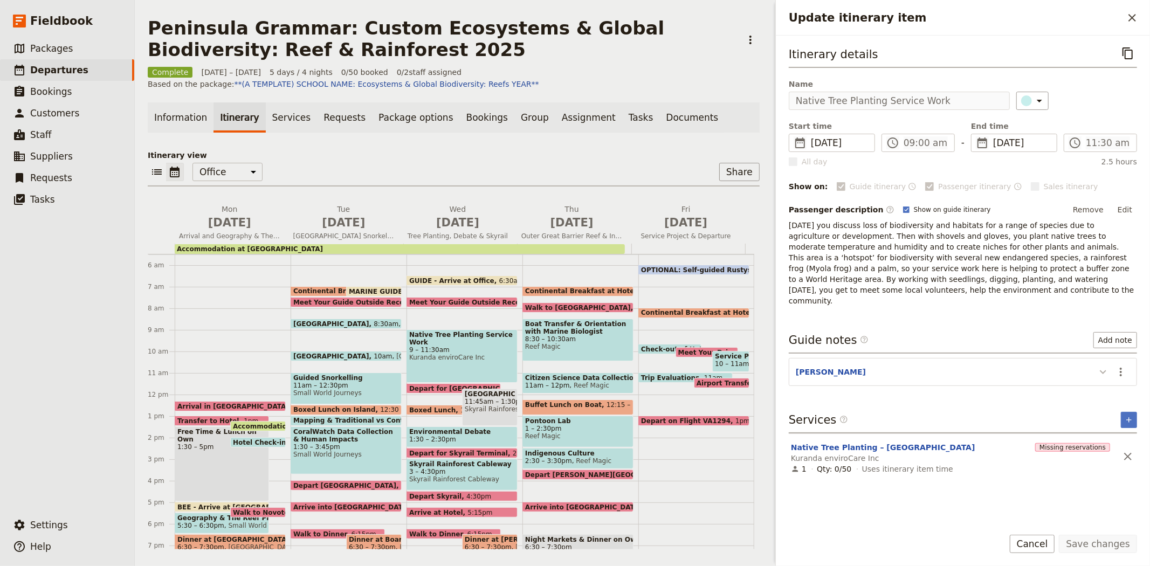
click at [1097, 366] on icon "Update itinerary item" at bounding box center [1103, 372] width 13 height 13
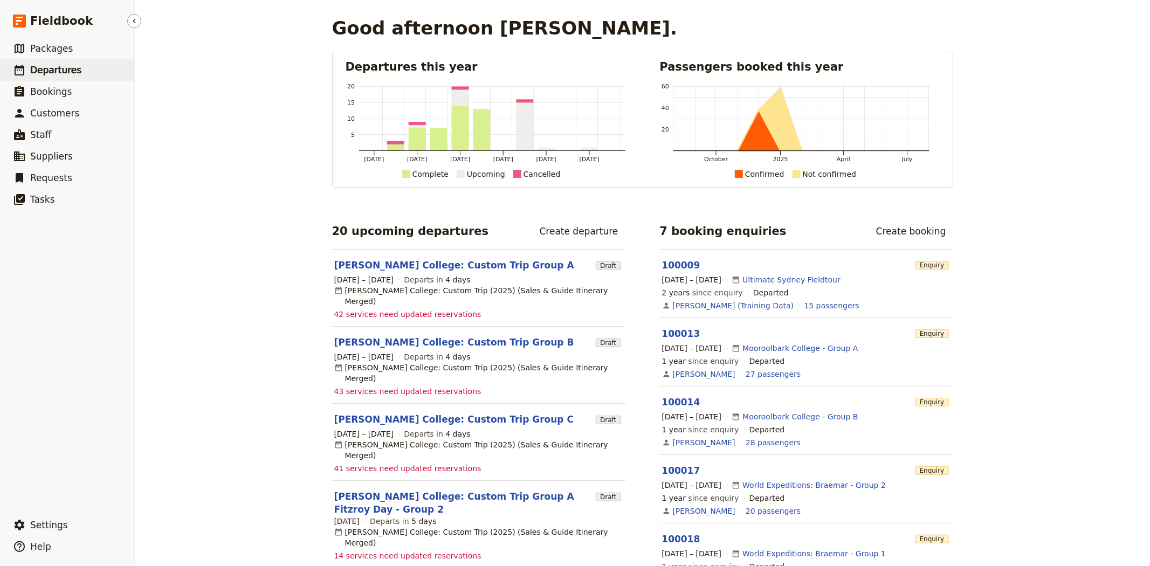
click at [91, 75] on link "​ Departures" at bounding box center [67, 70] width 134 height 22
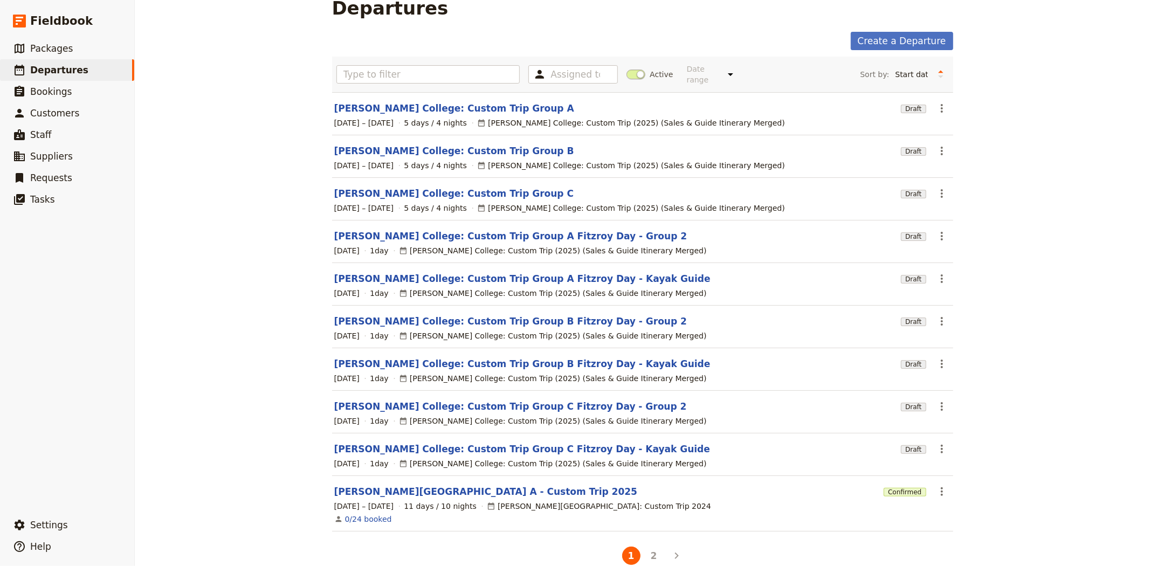
scroll to position [31, 0]
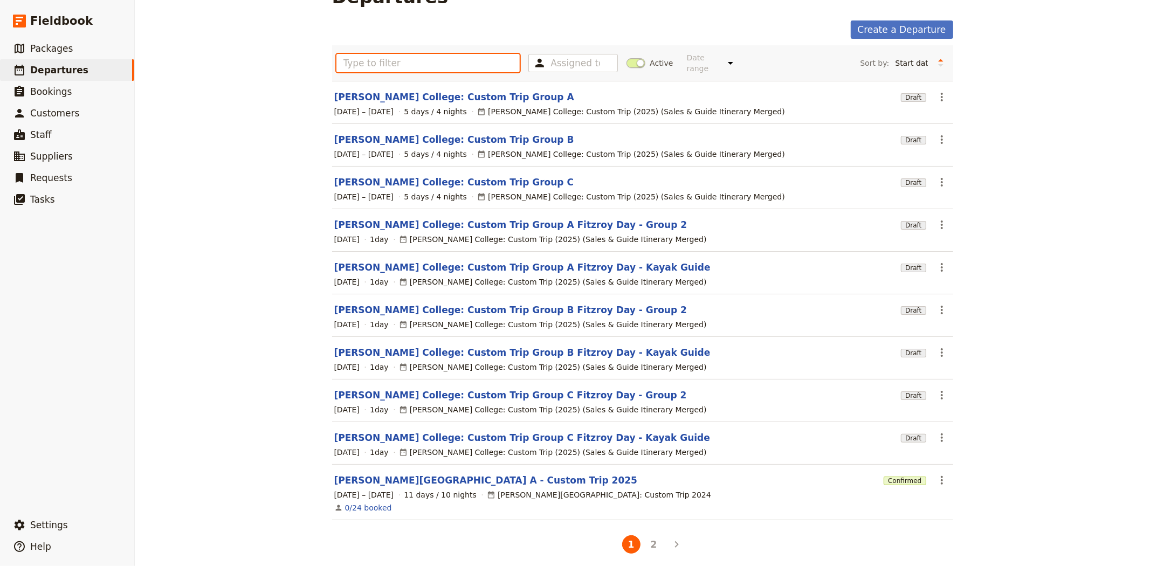
click at [466, 63] on input "text" at bounding box center [428, 63] width 184 height 18
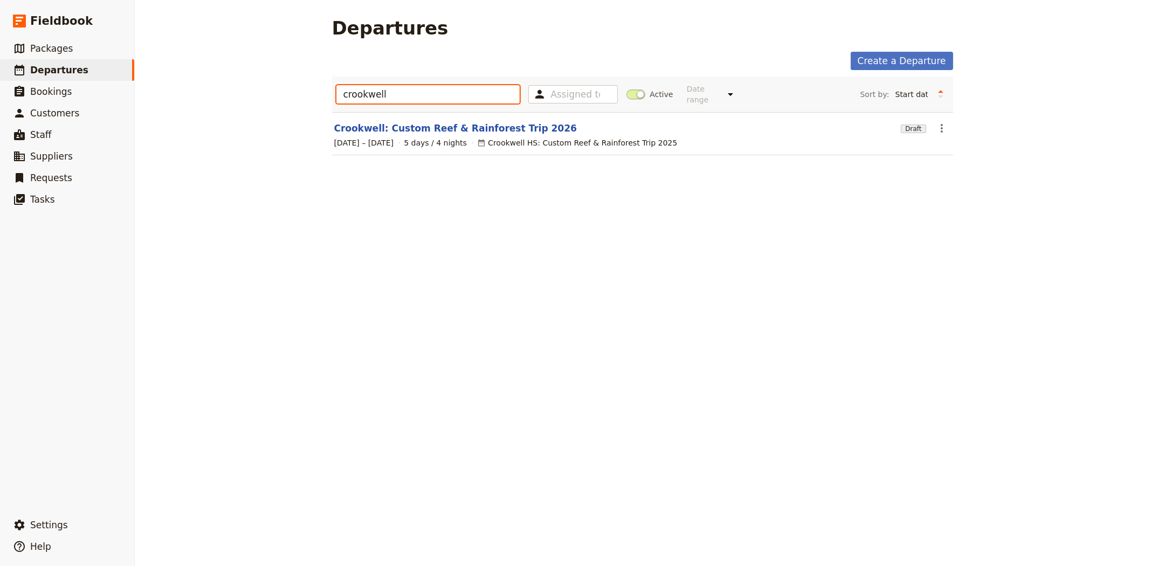
type input "crookwell"
click at [627, 91] on span at bounding box center [636, 95] width 19 height 10
click at [627, 89] on input "Active" at bounding box center [627, 89] width 0 height 0
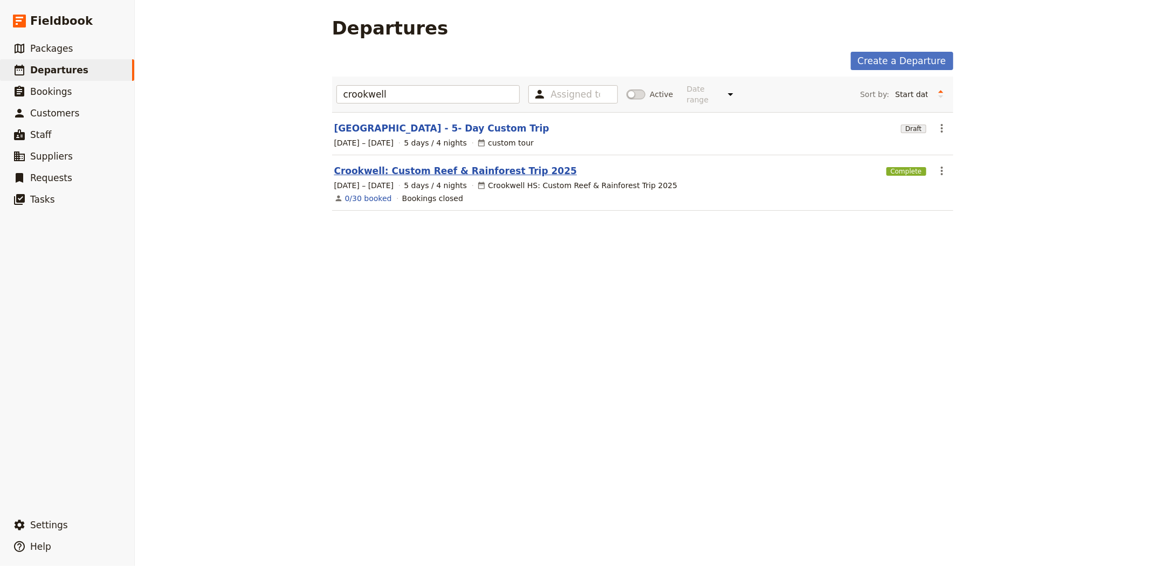
click at [444, 164] on link "Crookwell: Custom Reef & Rainforest Trip 2025" at bounding box center [455, 170] width 243 height 13
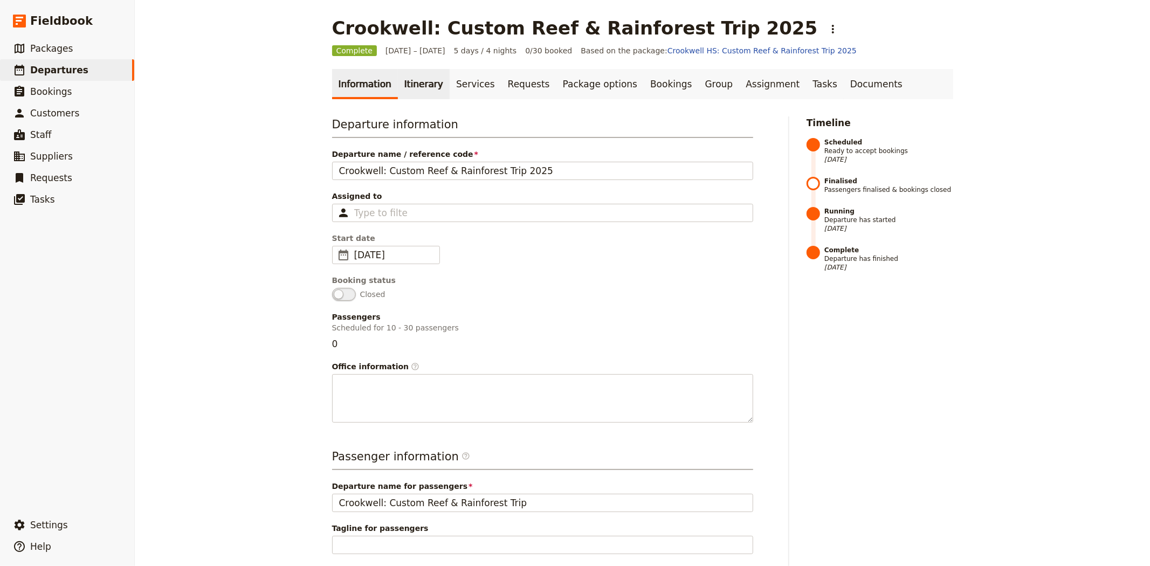
click at [398, 81] on link "Itinerary" at bounding box center [424, 84] width 52 height 30
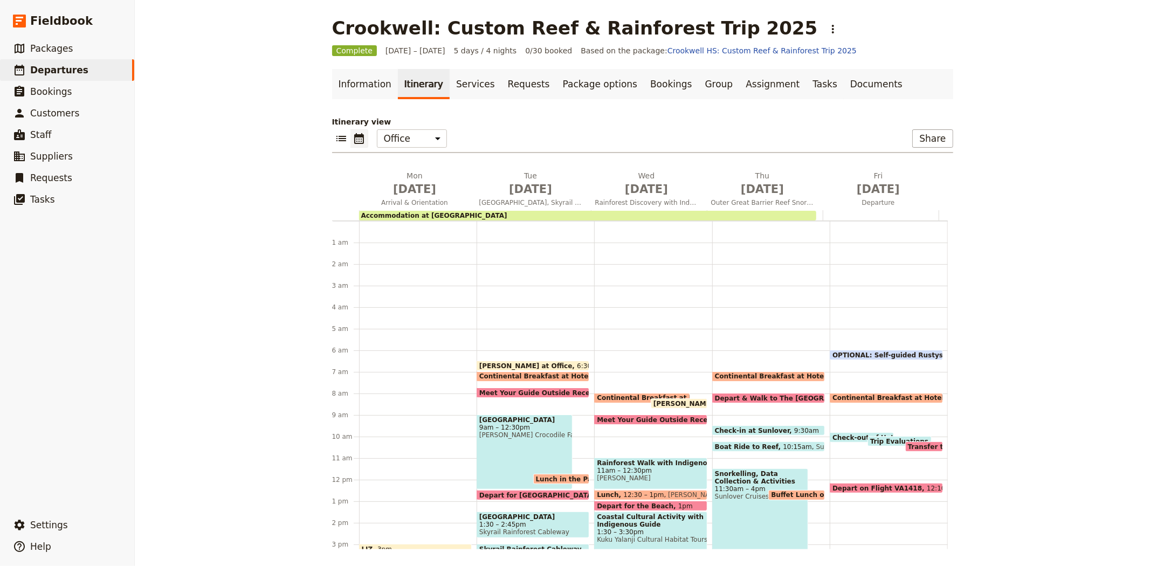
scroll to position [119, 0]
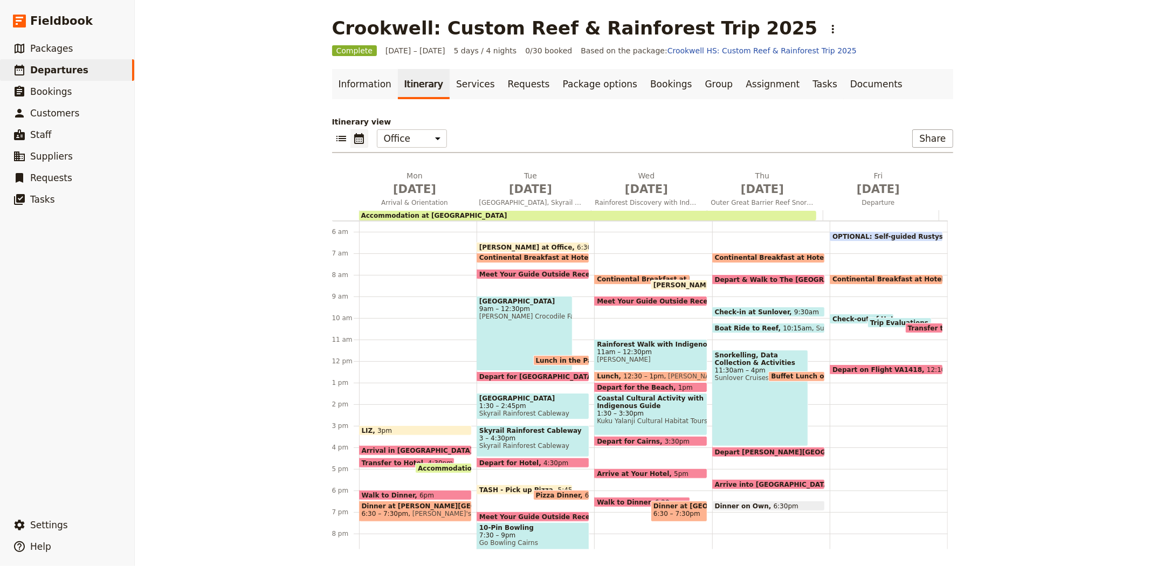
click at [542, 410] on span "Skyrail Rainforest Cableway" at bounding box center [532, 414] width 107 height 8
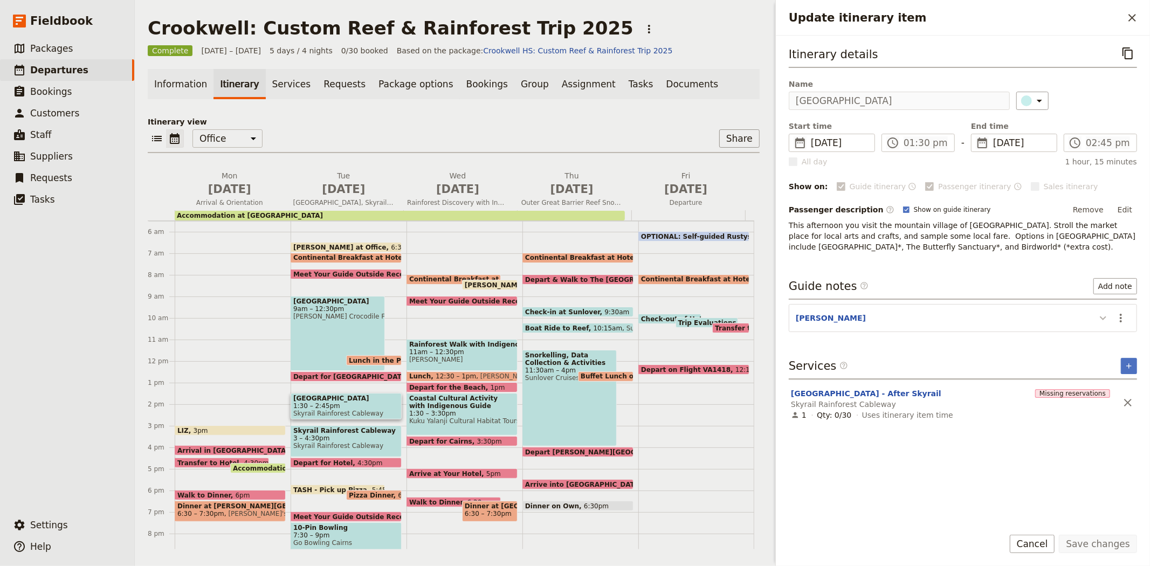
click at [1102, 320] on icon "Update itinerary item" at bounding box center [1103, 318] width 13 height 13
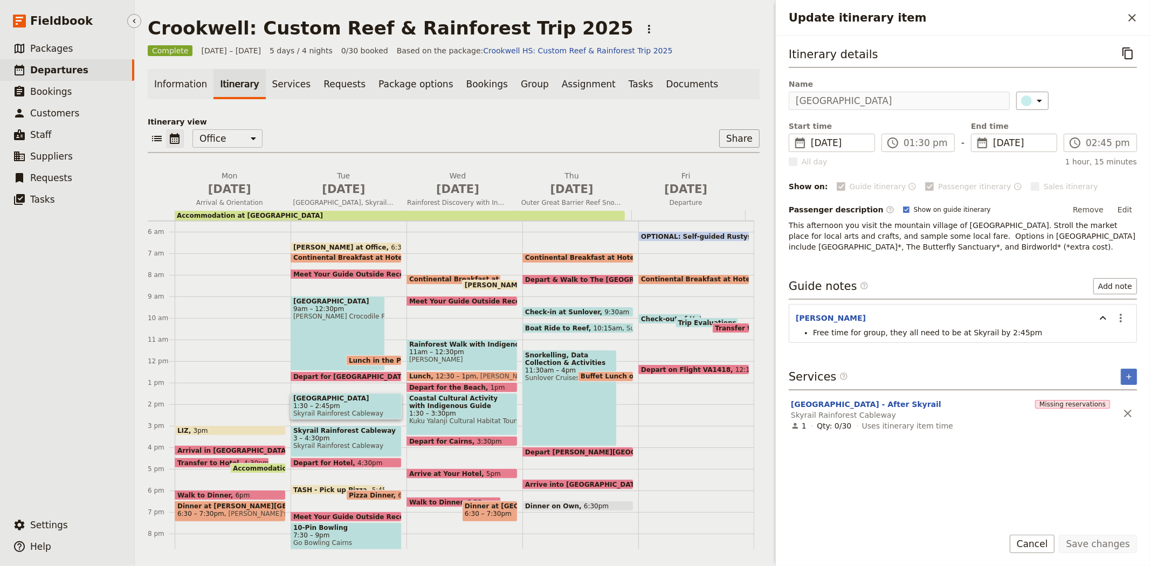
click at [42, 67] on span "Departures" at bounding box center [59, 70] width 58 height 11
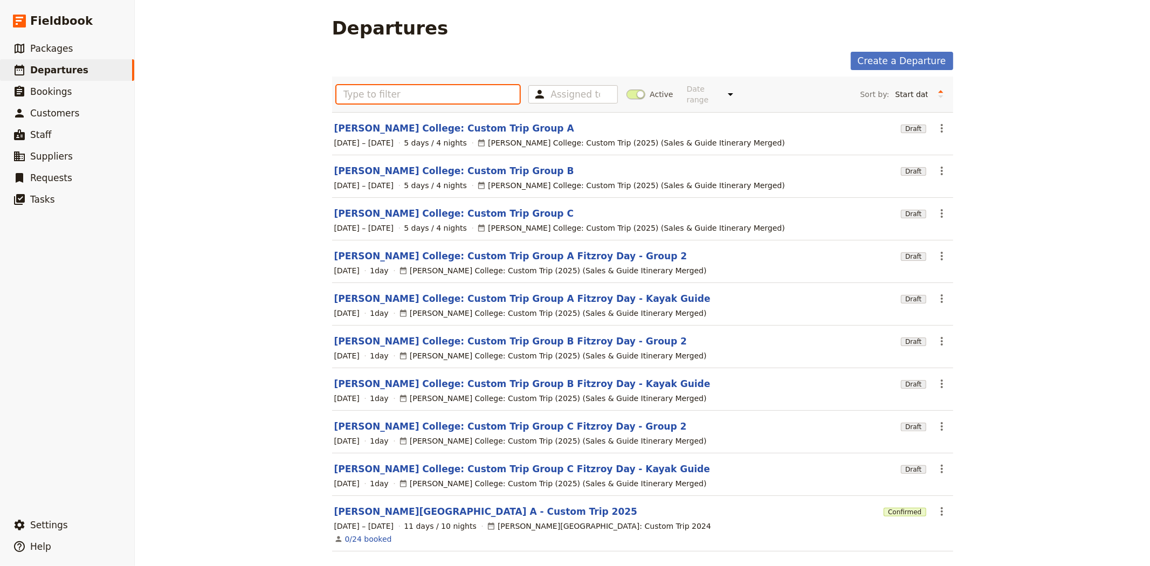
click at [441, 88] on input "text" at bounding box center [428, 94] width 184 height 18
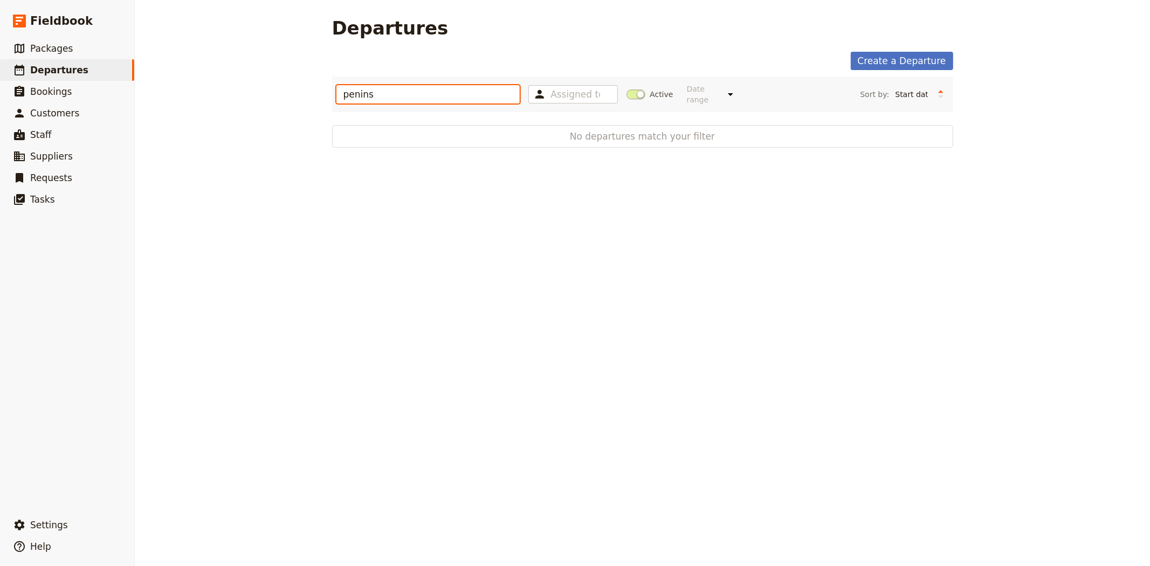
type input "penins"
click at [629, 93] on span at bounding box center [636, 95] width 19 height 10
click at [627, 89] on input "Active" at bounding box center [627, 89] width 0 height 0
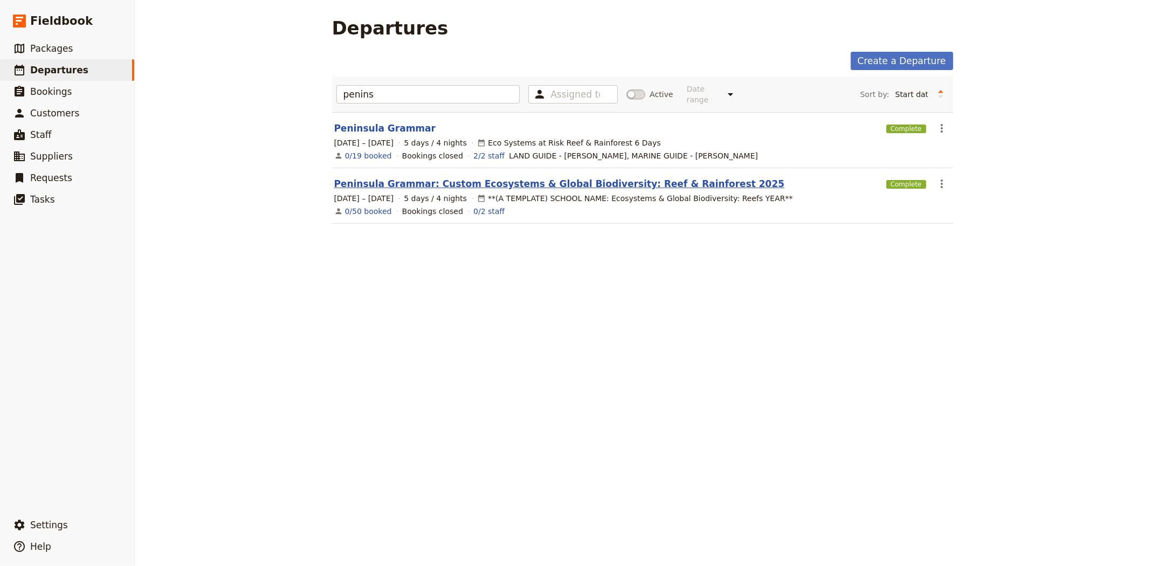
click at [417, 177] on link "Peninsula Grammar: Custom Ecosystems & Global Biodiversity: Reef & Rainforest 2…" at bounding box center [559, 183] width 451 height 13
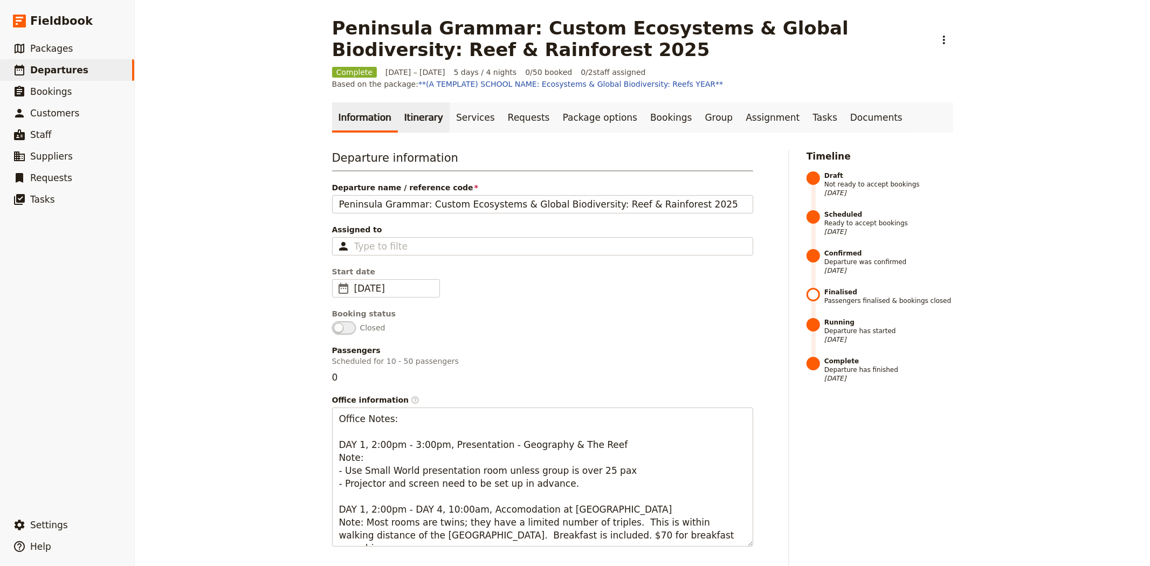
click at [404, 106] on link "Itinerary" at bounding box center [424, 117] width 52 height 30
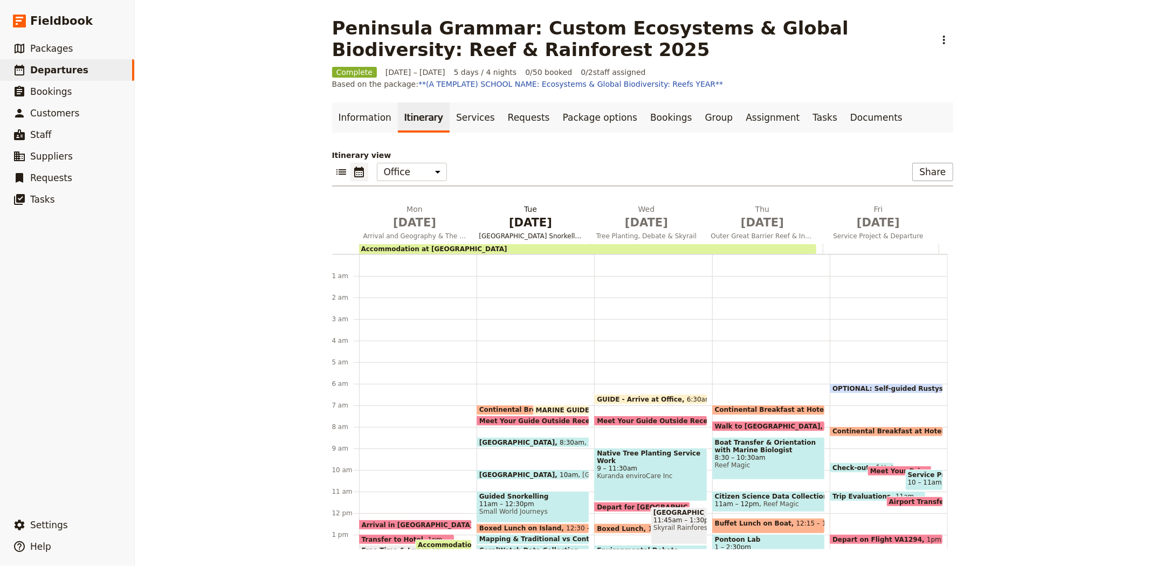
scroll to position [119, 0]
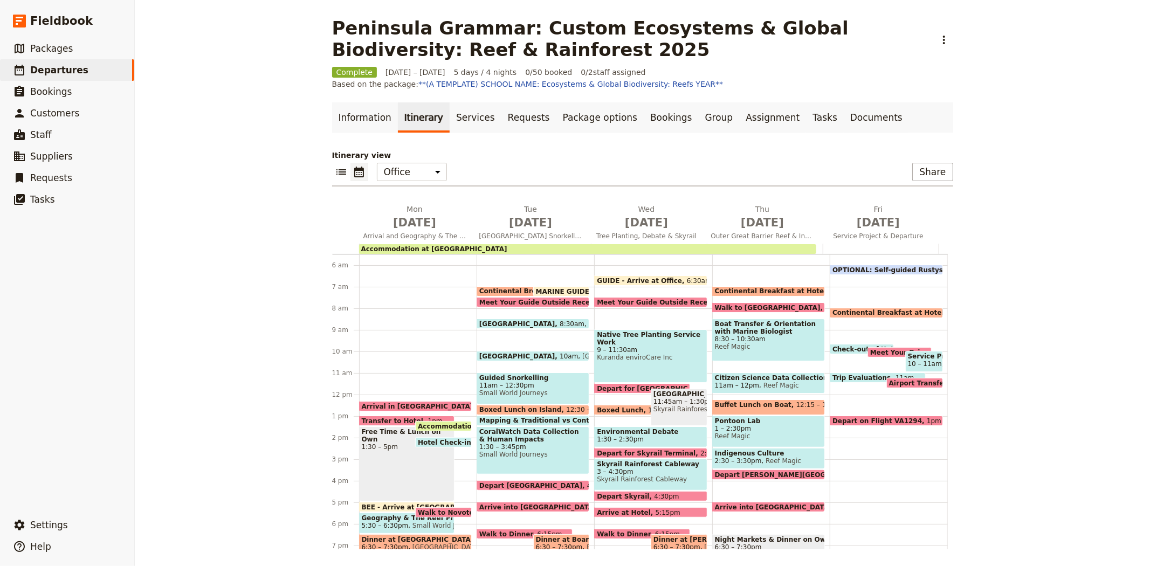
click at [669, 405] on span "11:45am – 1:30pm" at bounding box center [679, 402] width 51 height 8
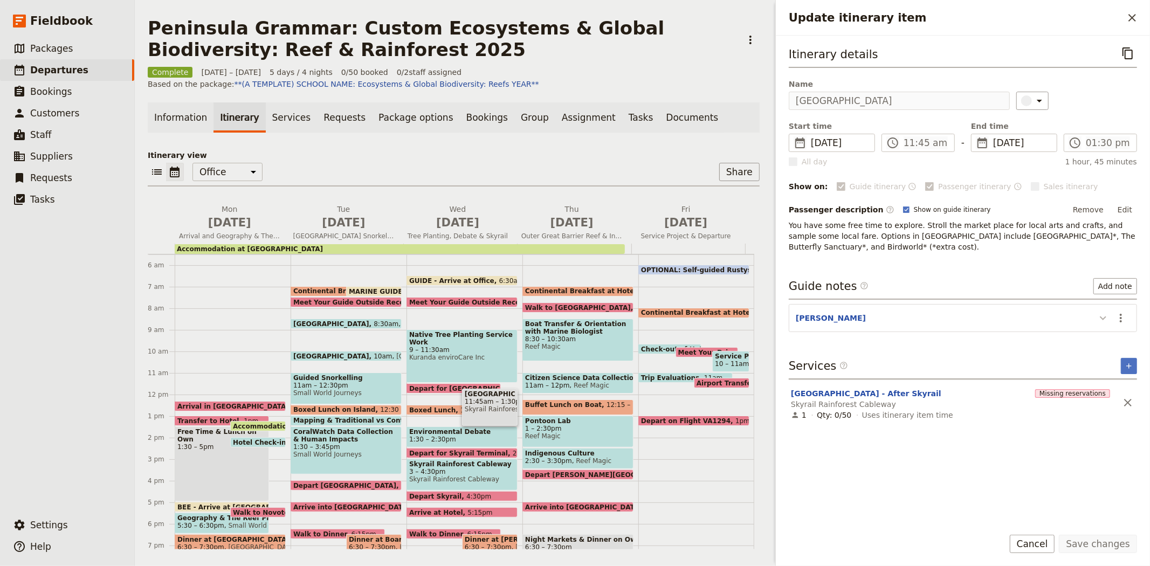
click at [1108, 315] on icon "Update itinerary item" at bounding box center [1103, 318] width 13 height 13
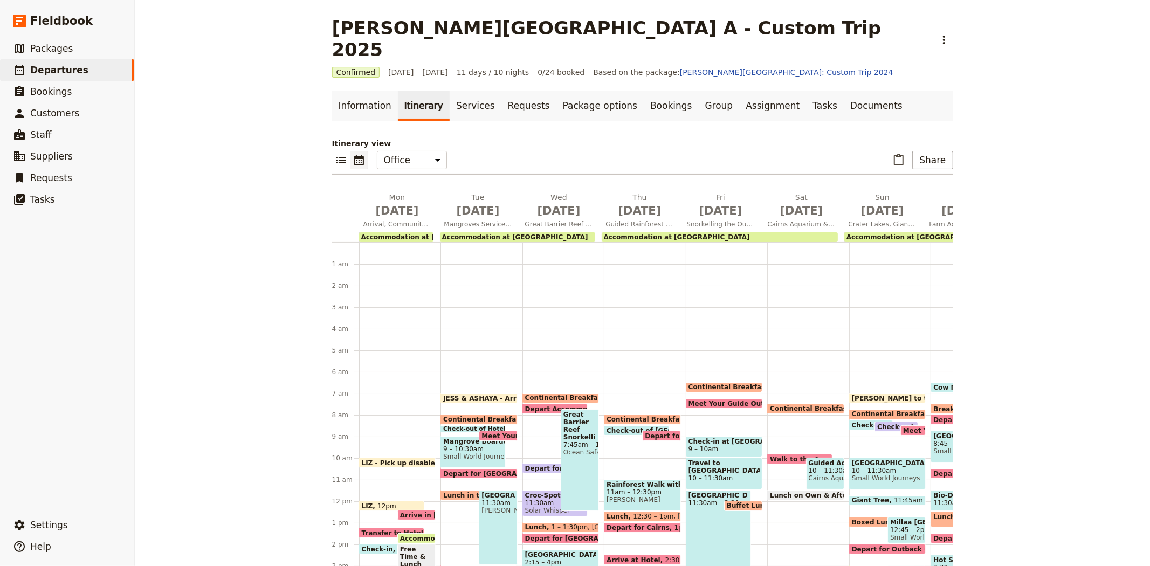
scroll to position [129, 0]
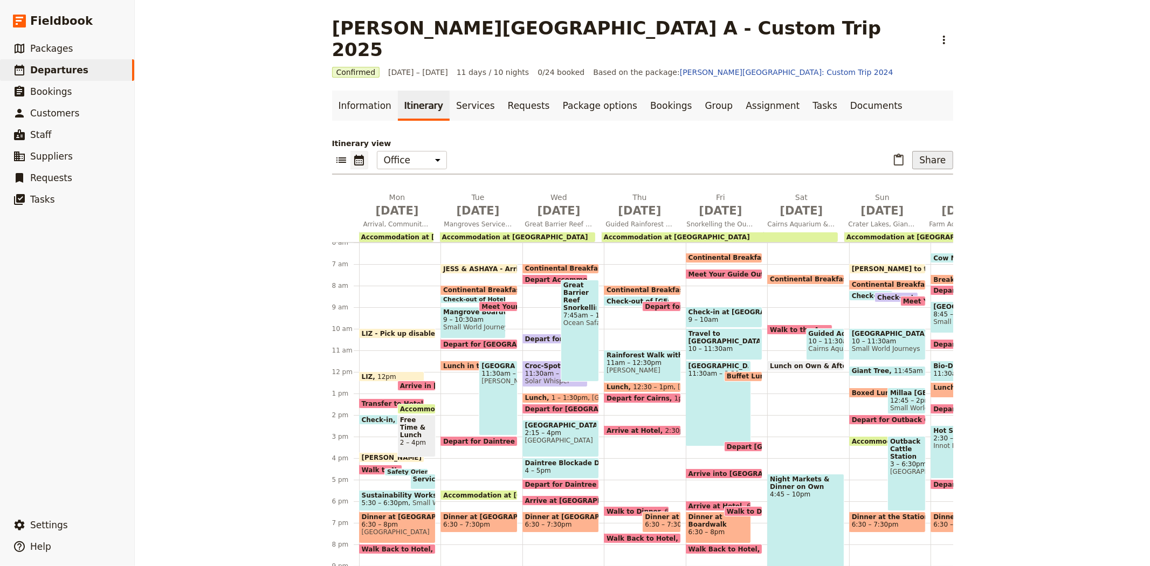
click at [932, 151] on button "Share" at bounding box center [932, 160] width 40 height 18
click at [907, 197] on span "Sales Brochure" at bounding box center [897, 192] width 57 height 11
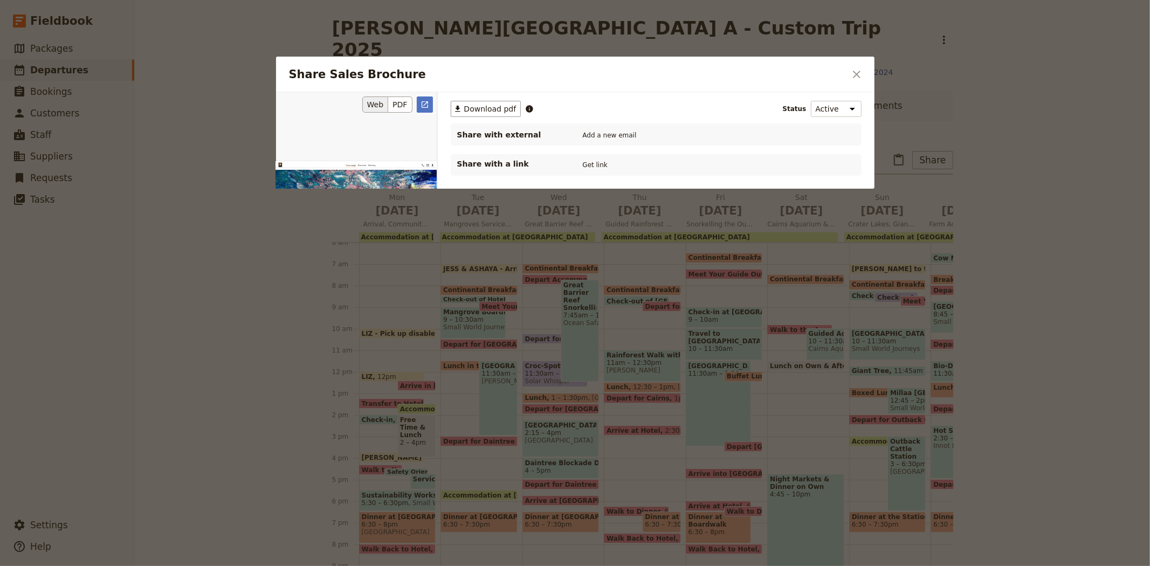
scroll to position [0, 0]
click at [400, 97] on button "PDF" at bounding box center [400, 105] width 24 height 16
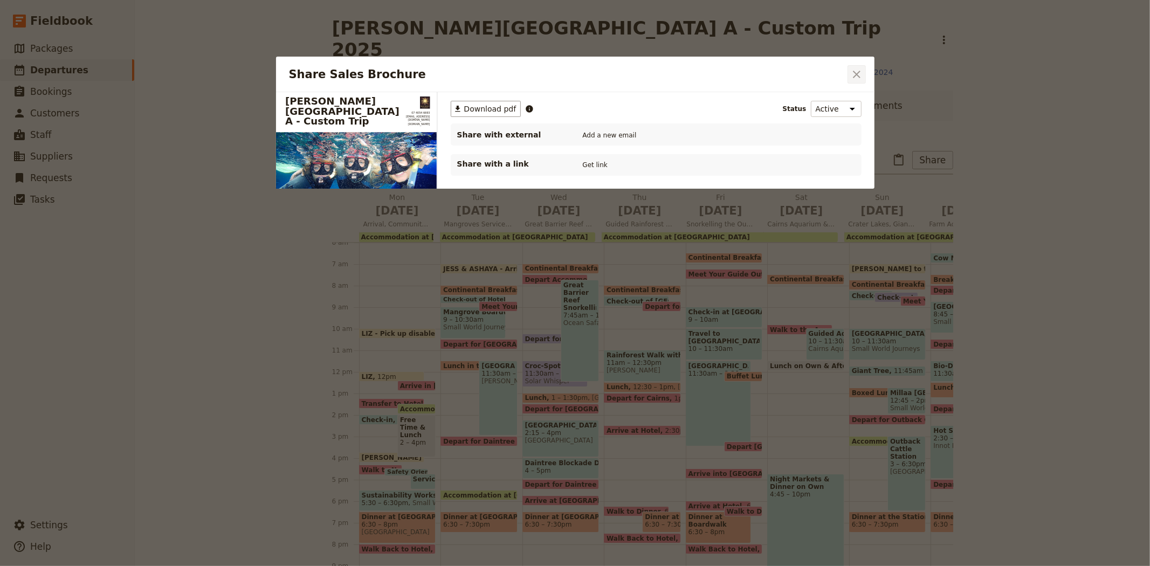
click at [861, 78] on icon "Close dialog" at bounding box center [856, 74] width 13 height 13
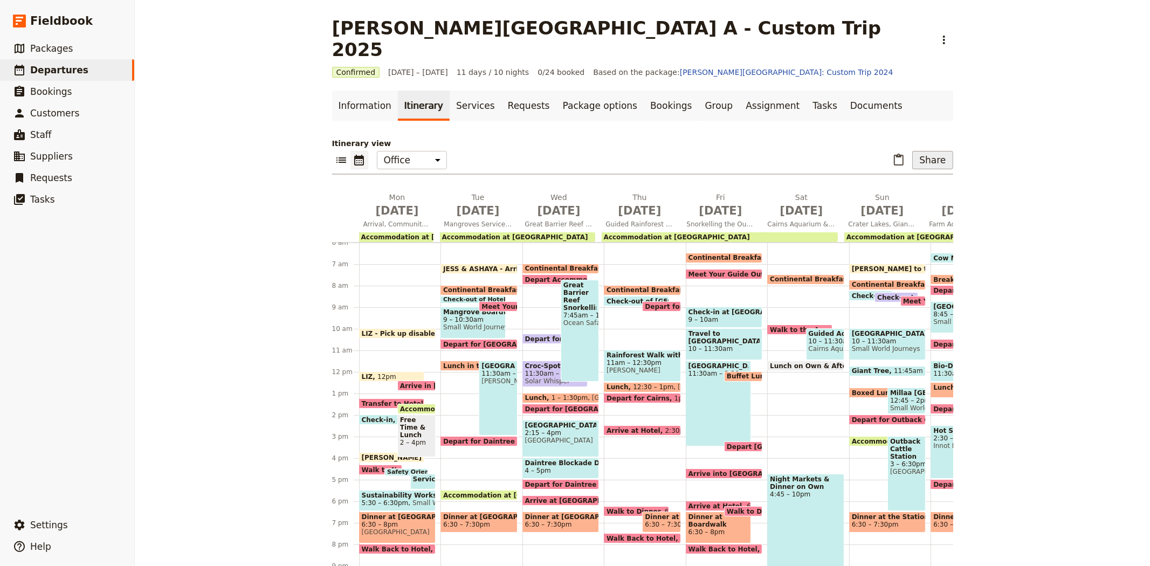
click at [920, 151] on button "Share" at bounding box center [932, 160] width 40 height 18
click at [902, 162] on span "Guide itinerary" at bounding box center [897, 162] width 57 height 11
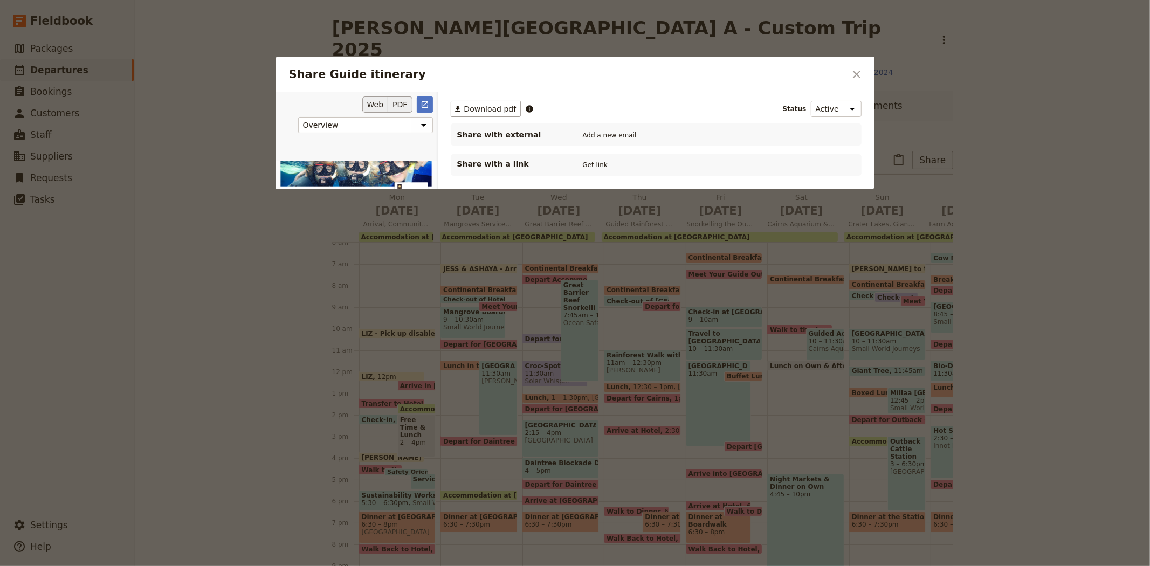
click at [399, 103] on button "PDF" at bounding box center [400, 105] width 24 height 16
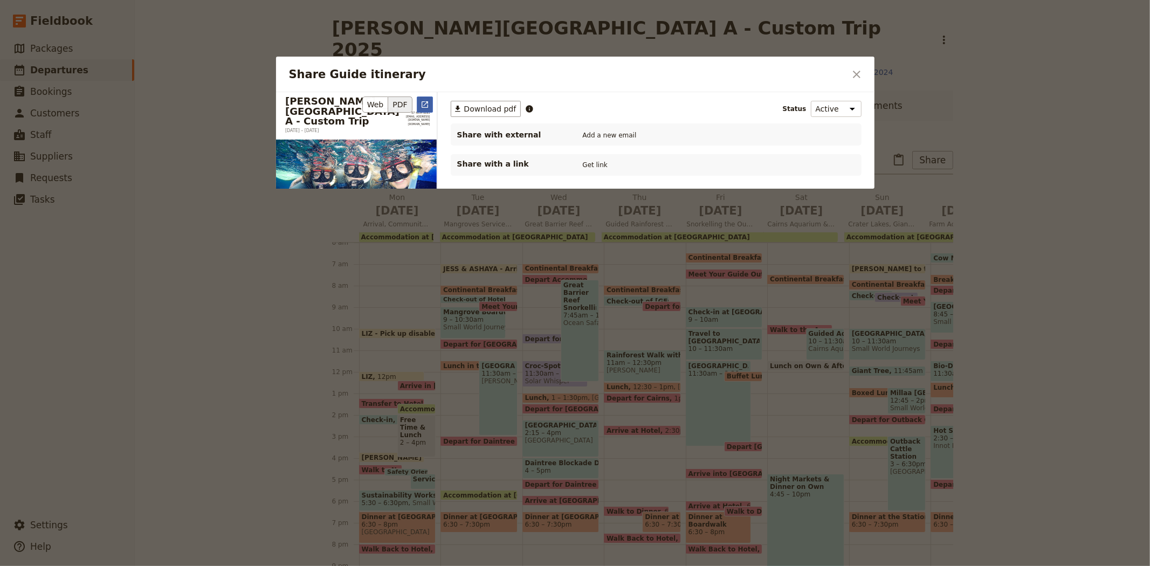
click at [429, 101] on button "​" at bounding box center [425, 105] width 16 height 16
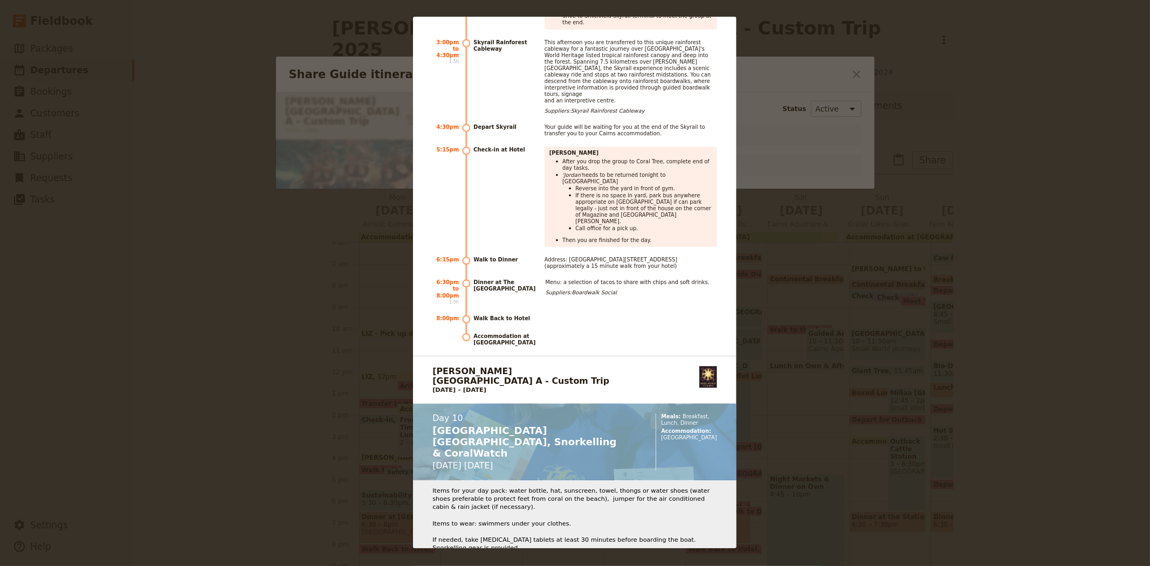
scroll to position [12462, 0]
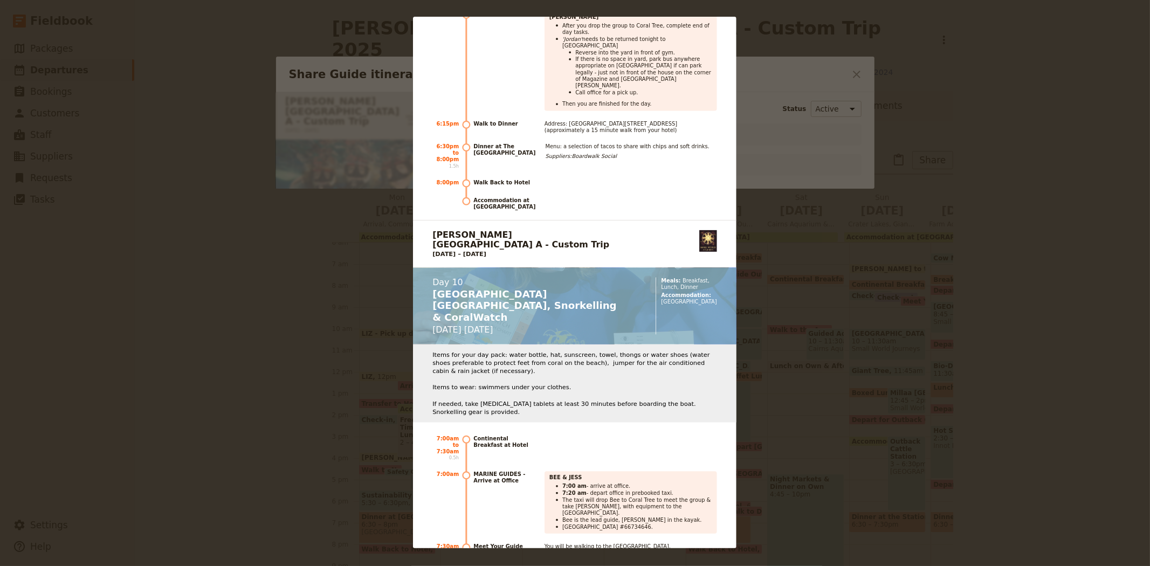
click at [1008, 118] on div "Albert Park College A - Custom Trip 8 – 18 September 2025 07 4054 6693 groups@s…" at bounding box center [575, 283] width 1150 height 566
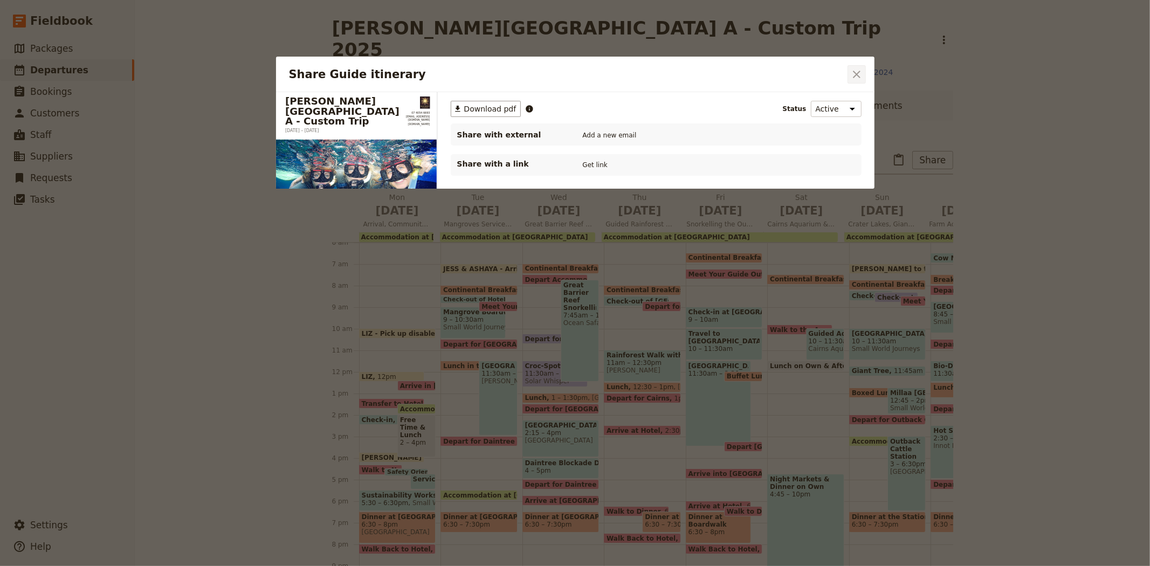
click at [860, 65] on button "​" at bounding box center [857, 74] width 18 height 18
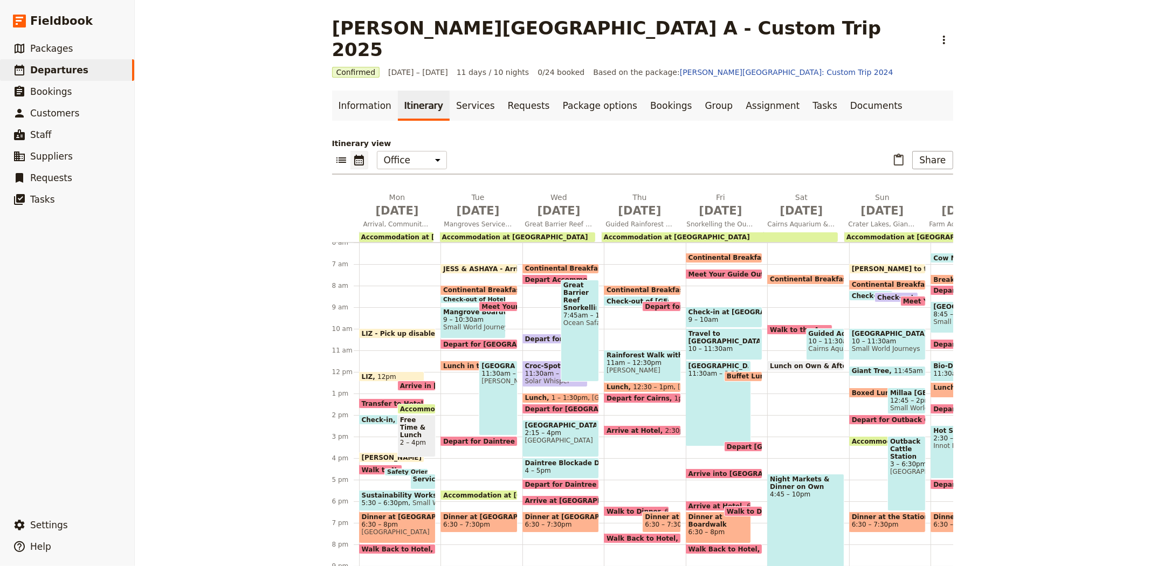
click at [475, 265] on span "JESS & ASHAYA - Arrive to office" at bounding box center [503, 268] width 121 height 7
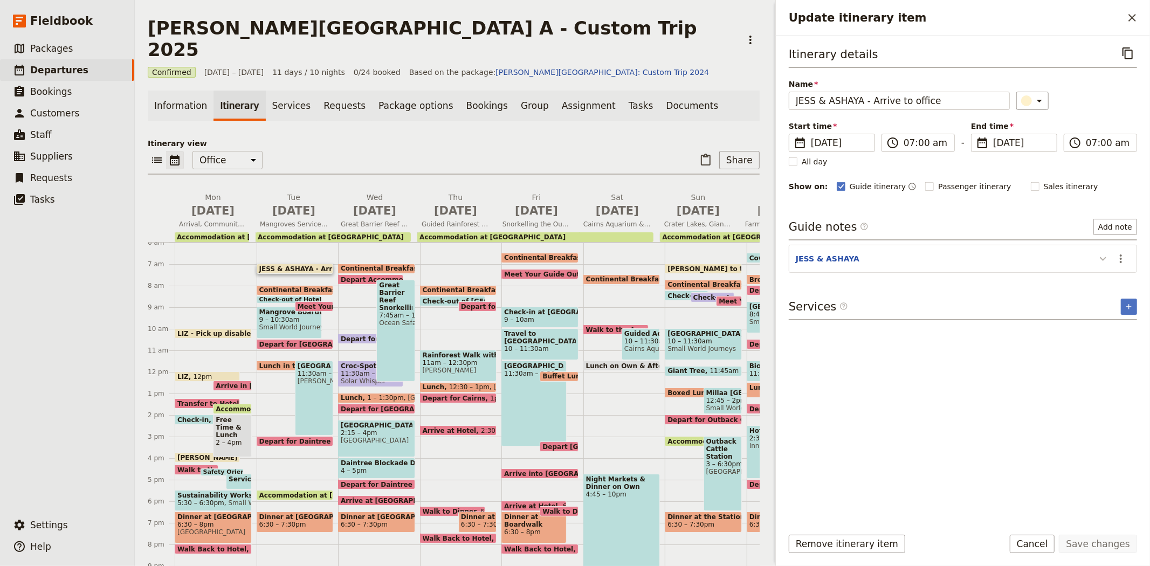
click at [1099, 259] on icon "Update itinerary item" at bounding box center [1103, 258] width 13 height 13
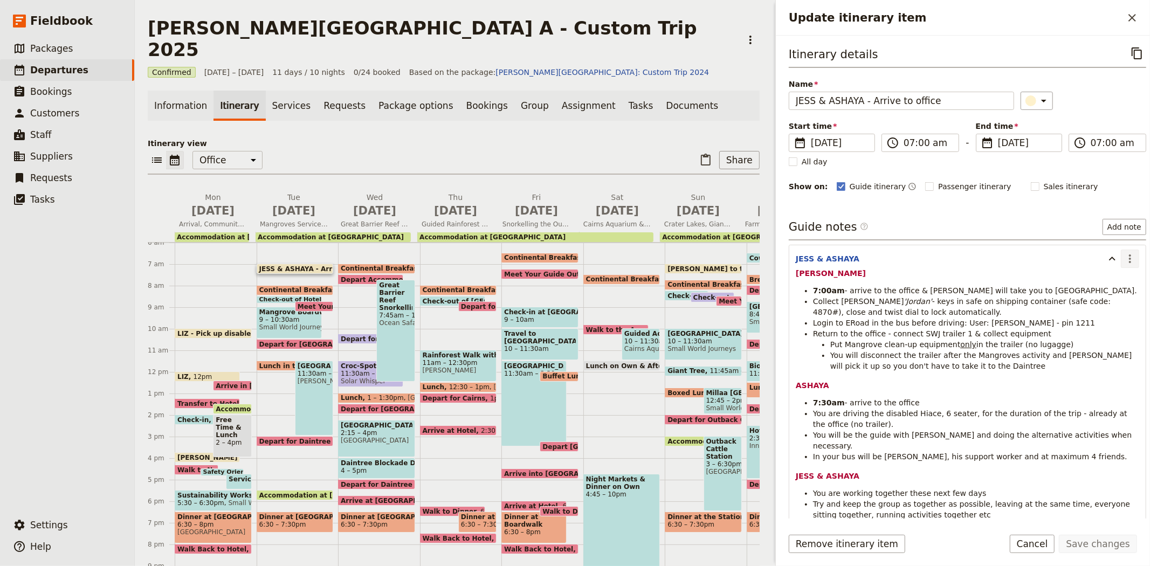
click at [1124, 265] on icon "Actions" at bounding box center [1130, 258] width 13 height 13
click at [1112, 279] on span "Edit note" at bounding box center [1099, 282] width 50 height 11
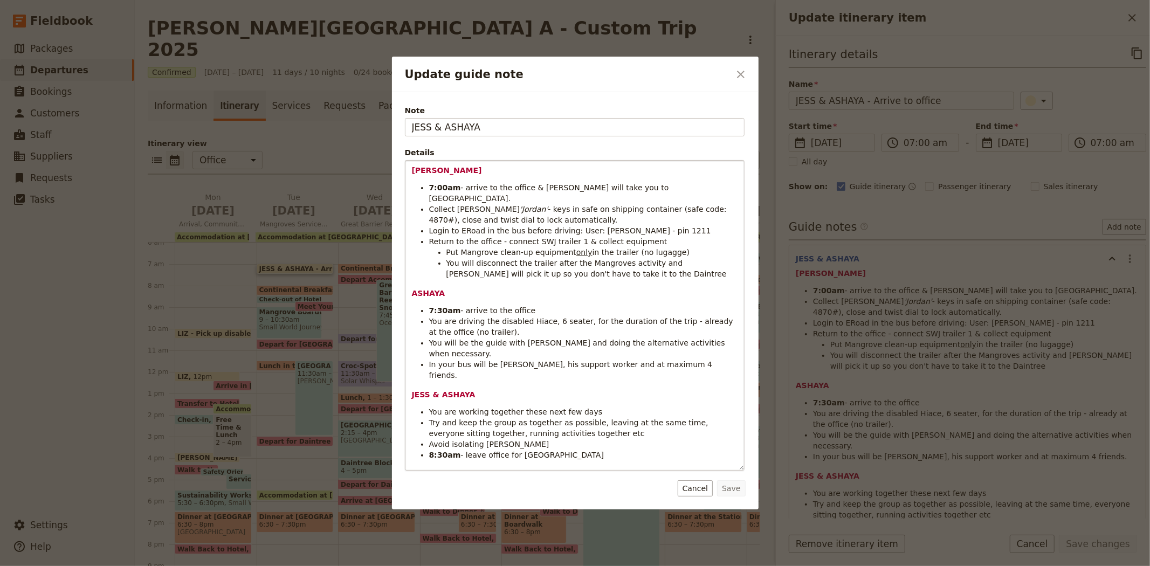
drag, startPoint x: 732, startPoint y: 244, endPoint x: 725, endPoint y: 467, distance: 223.9
click at [725, 467] on div "JESS 7:00am - arrive to the office & Liz will take you to BusFleet. Collect Ros…" at bounding box center [574, 316] width 339 height 310
drag, startPoint x: 433, startPoint y: 168, endPoint x: 386, endPoint y: 170, distance: 47.0
click at [386, 566] on div "Update guide note ​ Note JESS & ASHAYA Details JESS 7:00am - arrive to the offi…" at bounding box center [575, 566] width 1150 height 0
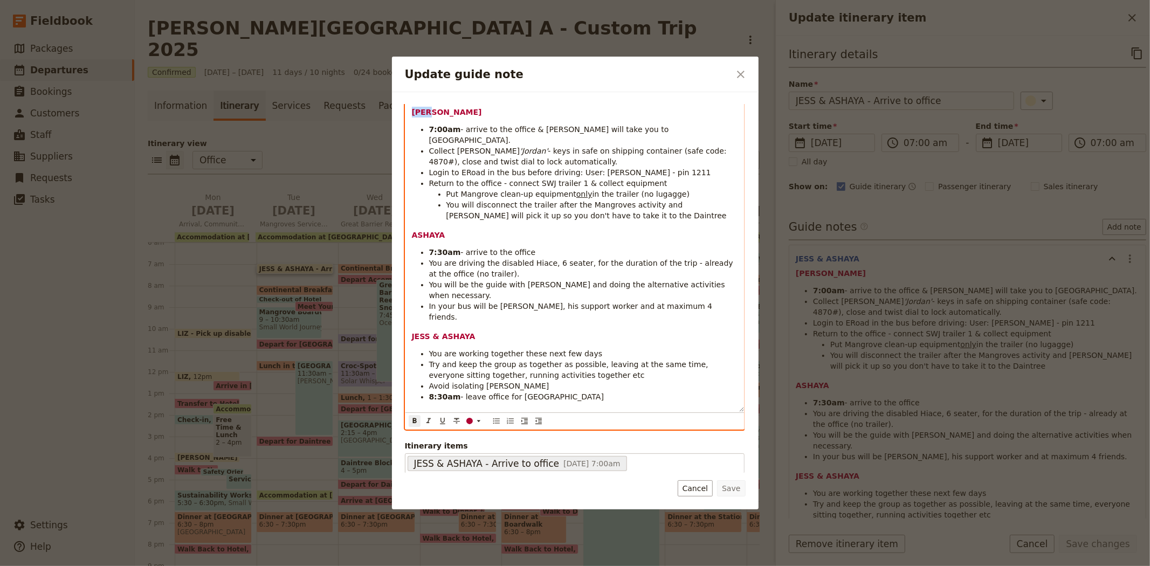
scroll to position [61, 0]
click at [472, 423] on button "​" at bounding box center [475, 419] width 22 height 12
click at [469, 438] on div "button" at bounding box center [470, 435] width 6 height 6
click at [424, 229] on strong "ASHAYA" at bounding box center [428, 233] width 33 height 9
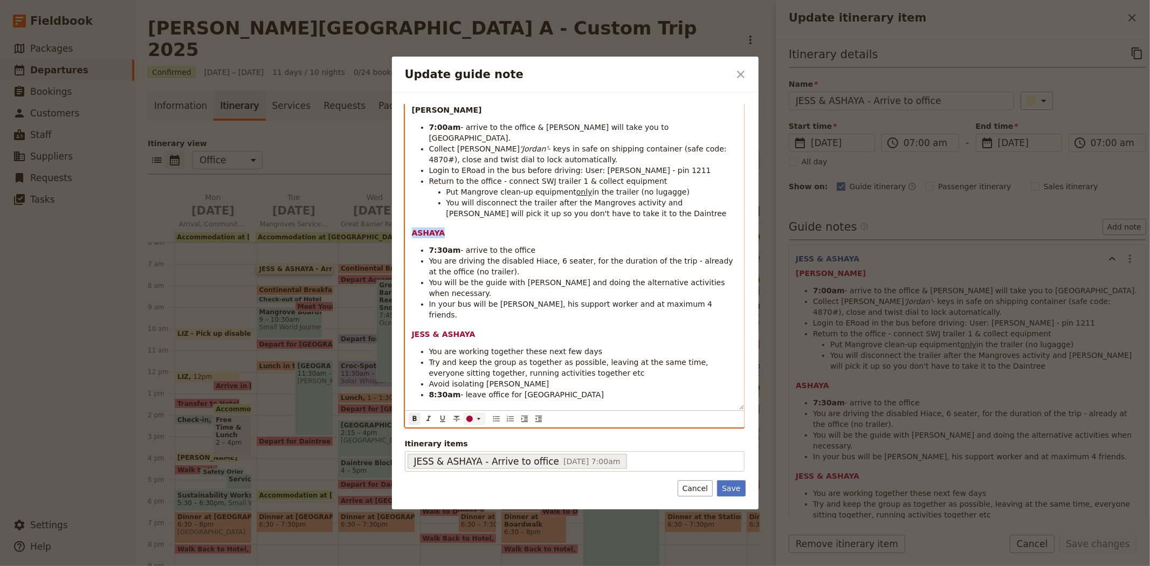
click at [470, 418] on div "Update guide note" at bounding box center [469, 419] width 6 height 6
click at [467, 434] on div "button" at bounding box center [470, 435] width 6 height 6
drag, startPoint x: 469, startPoint y: 305, endPoint x: 404, endPoint y: 295, distance: 65.4
click at [405, 295] on div "JESS 7:00am - arrive to the office & Liz will take you to BusFleet. Collect Ros…" at bounding box center [575, 264] width 340 height 328
click at [468, 422] on div "​" at bounding box center [476, 419] width 22 height 9
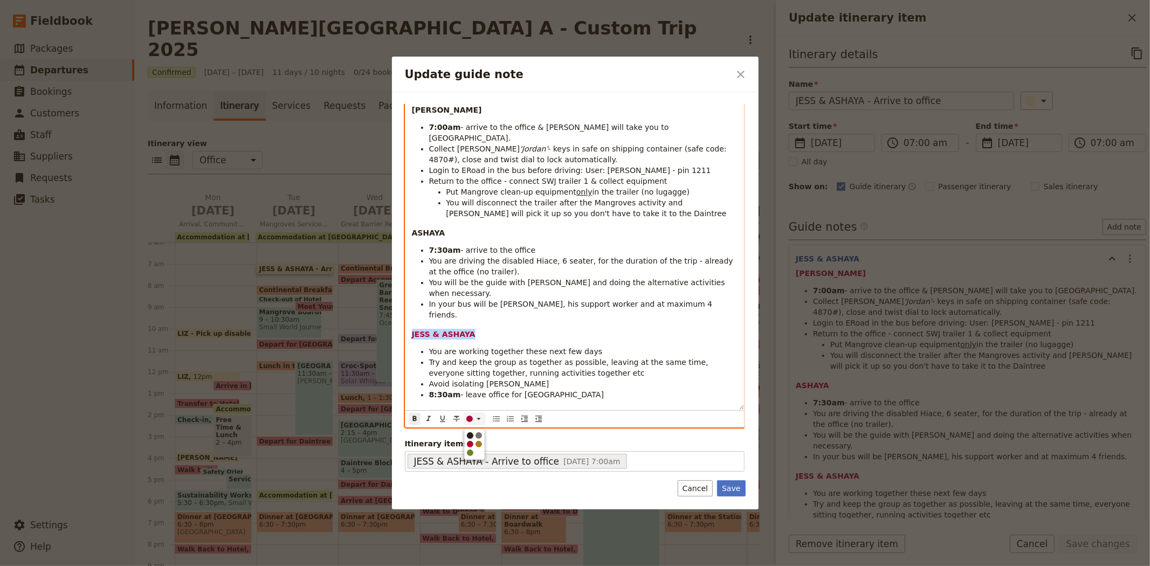
click at [471, 438] on div "button" at bounding box center [470, 435] width 6 height 6
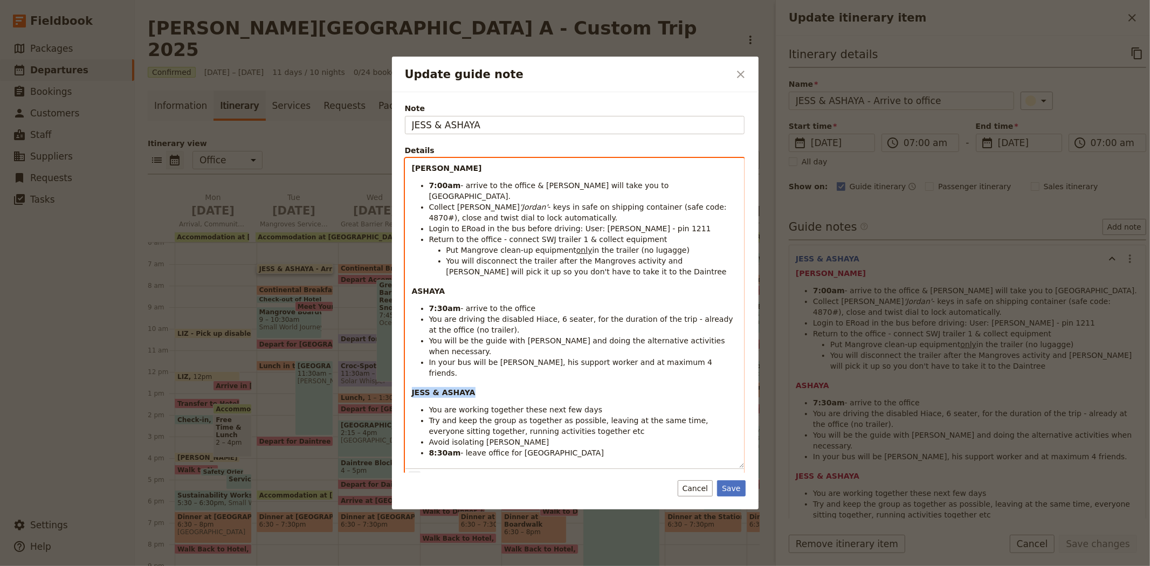
scroll to position [0, 0]
click at [419, 170] on strong "JESS" at bounding box center [447, 170] width 70 height 9
click at [421, 289] on strong "ASHAYA" at bounding box center [428, 293] width 33 height 9
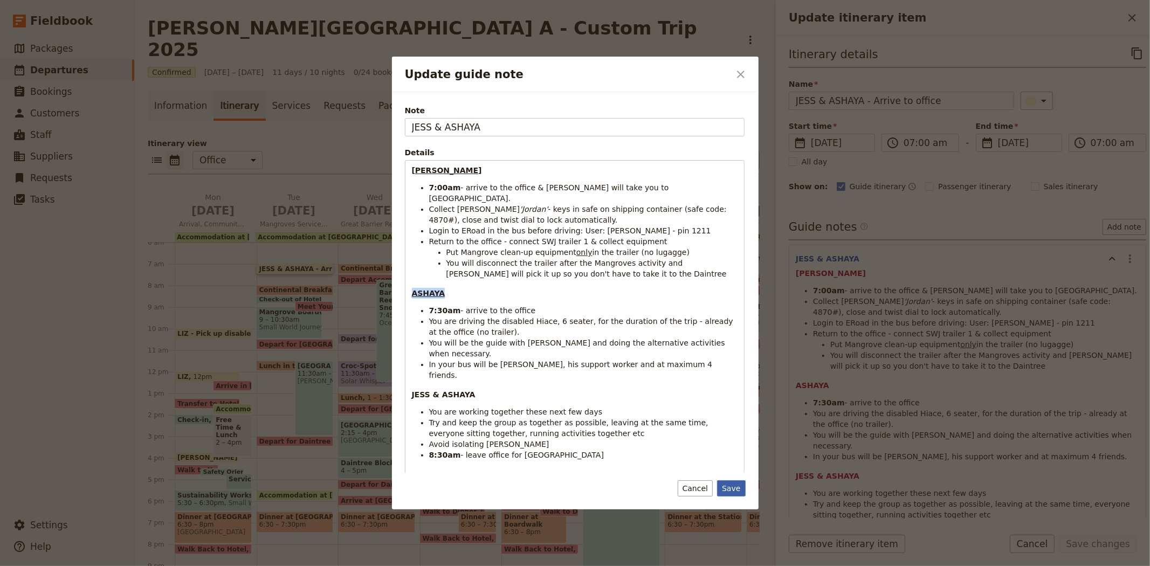
click at [735, 490] on button "Save" at bounding box center [731, 488] width 28 height 16
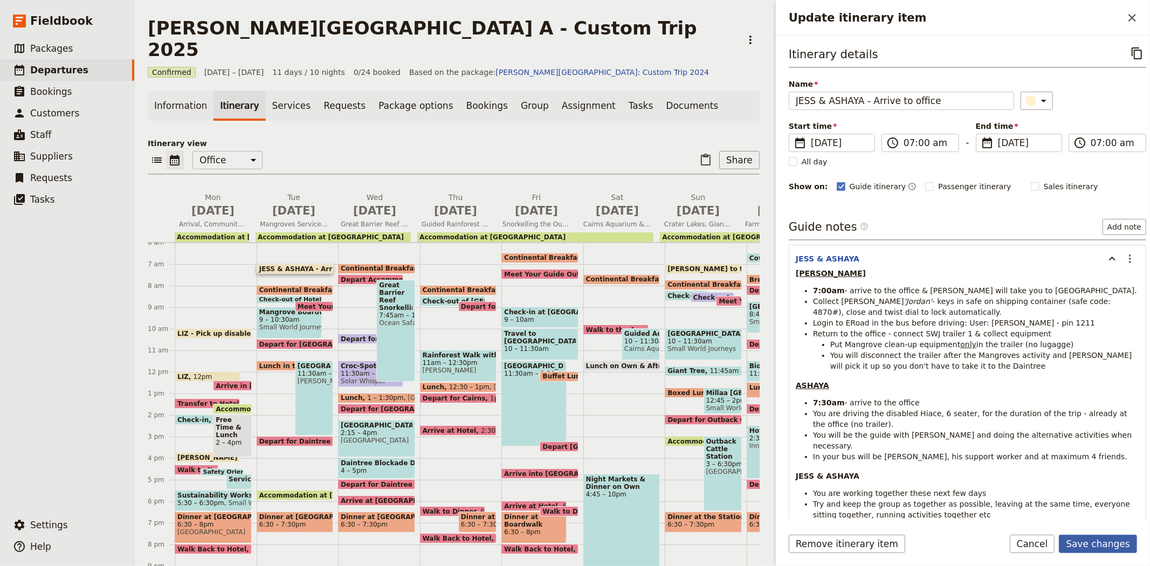
click at [1110, 539] on button "Save changes" at bounding box center [1098, 544] width 78 height 18
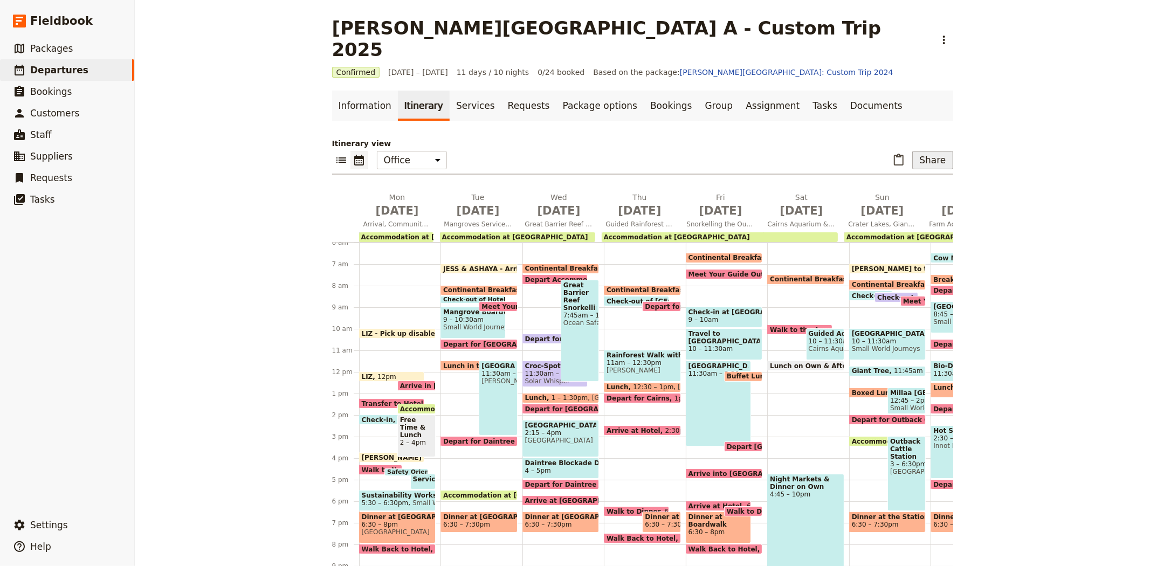
click at [935, 151] on button "Share" at bounding box center [932, 160] width 40 height 18
click at [894, 164] on span "Guide itinerary" at bounding box center [897, 162] width 57 height 11
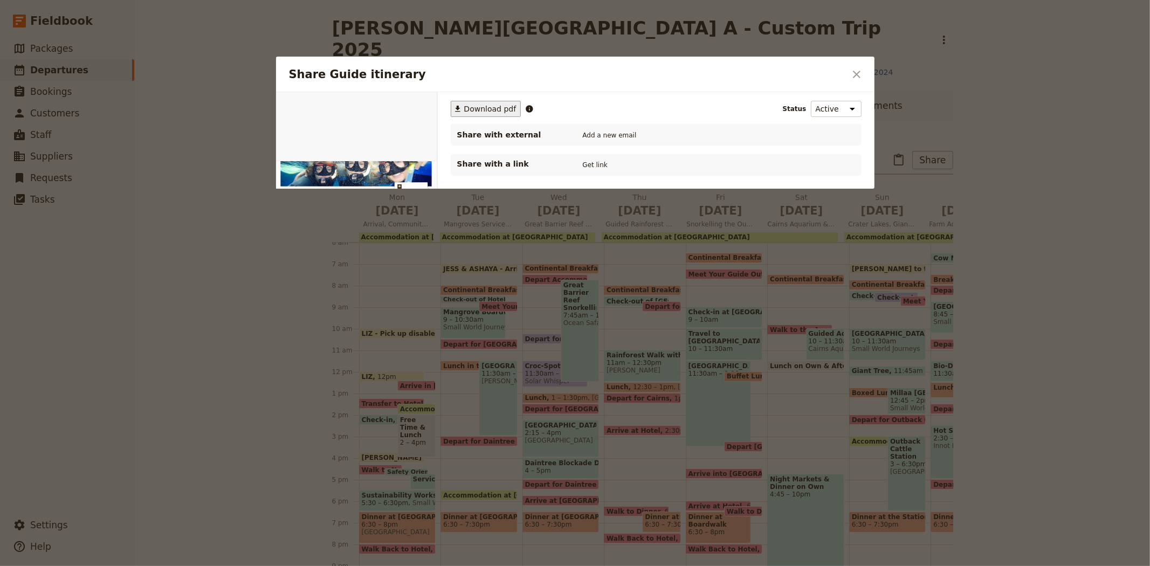
click at [472, 112] on span "Download pdf" at bounding box center [490, 109] width 52 height 11
click at [860, 70] on icon "Close dialog" at bounding box center [856, 74] width 13 height 13
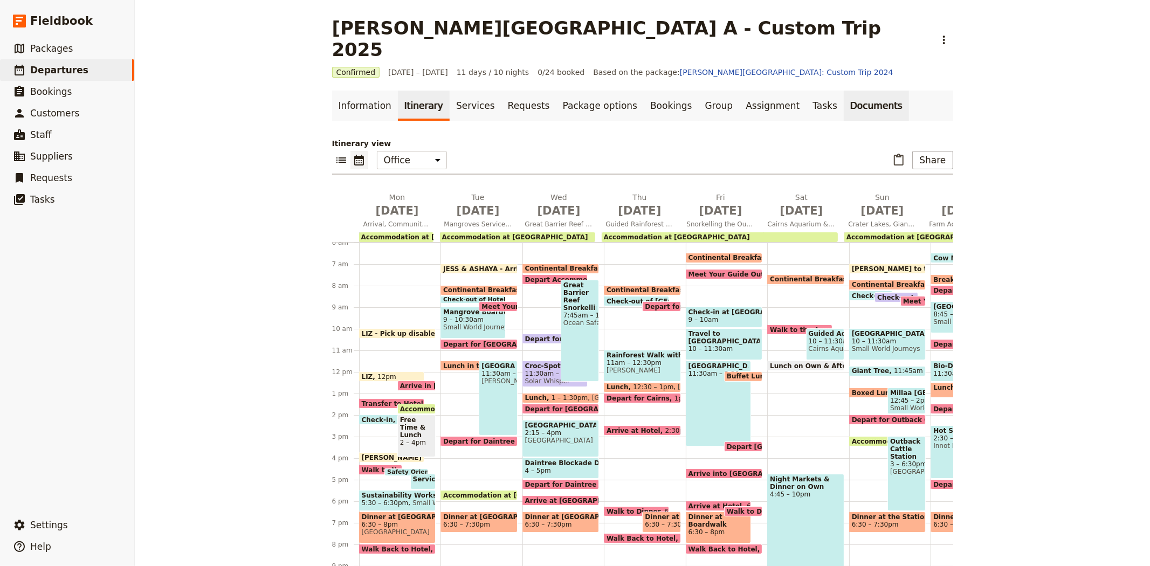
click at [844, 91] on link "Documents" at bounding box center [876, 106] width 65 height 30
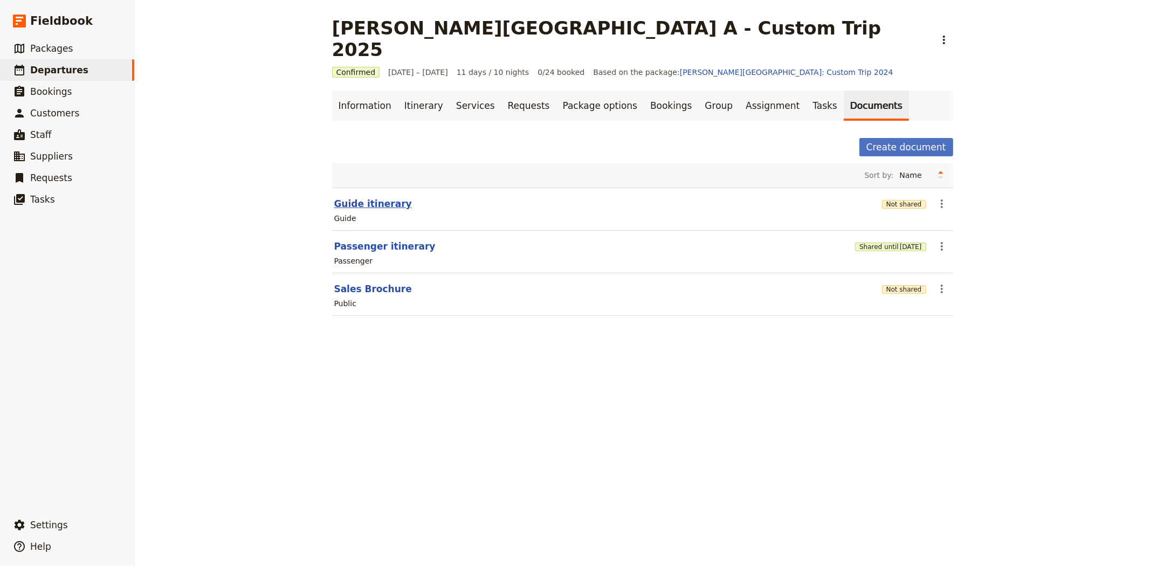
click at [368, 197] on button "Guide itinerary" at bounding box center [373, 203] width 78 height 13
select select "STAFF"
select select "RUN_SHEET"
select select "DEFAULT"
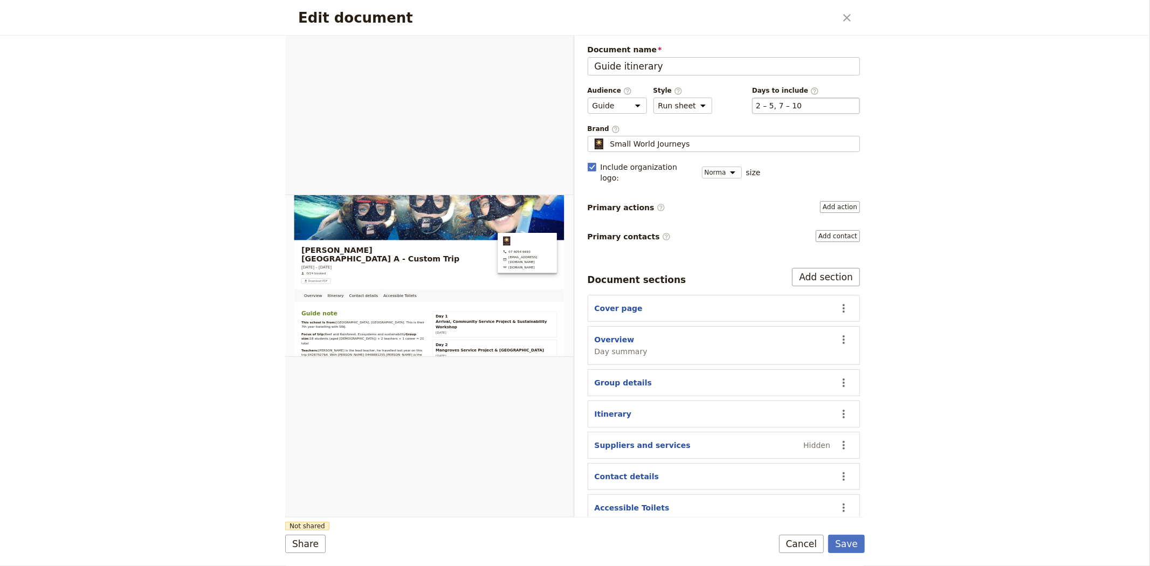
click at [787, 110] on div "​ 2 – 5, 7 – 10 2, 3, 4, 5, 7, 8, 9, 10" at bounding box center [806, 106] width 108 height 16
click at [787, 110] on button "​ 2 – 5, 7 – 10" at bounding box center [779, 105] width 46 height 11
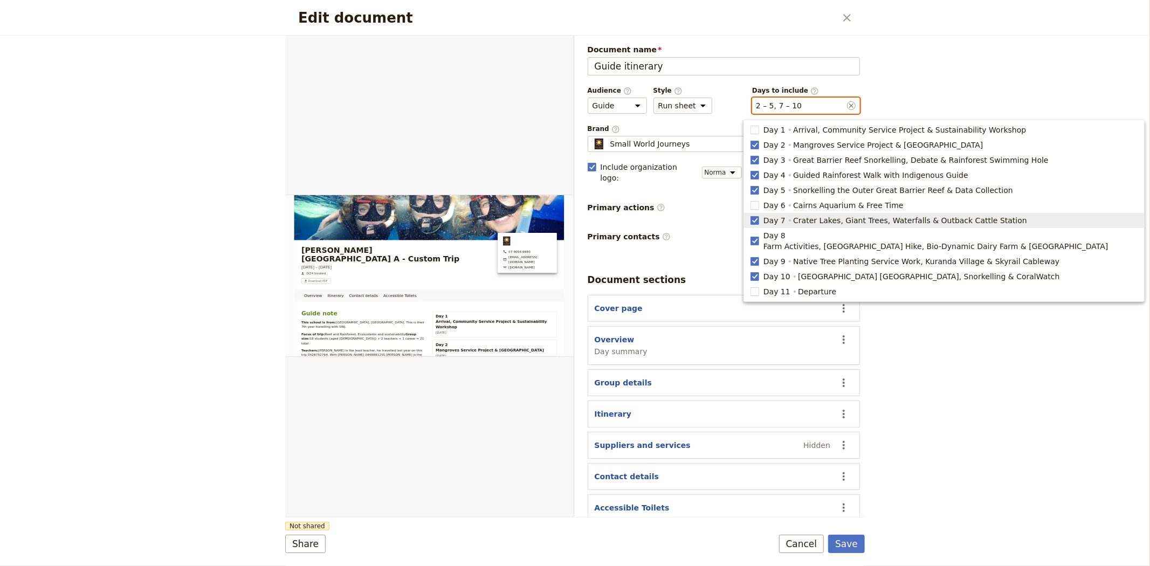
click at [802, 224] on span "Crater Lakes, Giant Trees, Waterfalls & Outback Cattle Station" at bounding box center [910, 220] width 234 height 11
type input "2, 3, 4, 5, 8, 9, 10"
checkbox input "false"
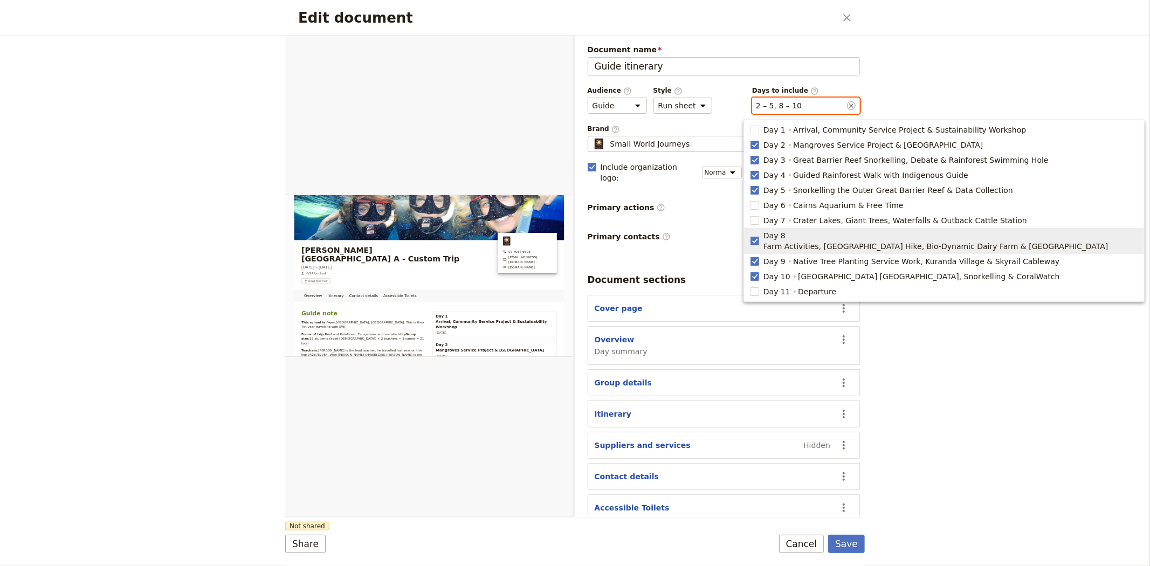
click at [799, 241] on span "Farm Activities, [GEOGRAPHIC_DATA] Hike, Bio-Dynamic Dairy Farm & [GEOGRAPHIC_D…" at bounding box center [936, 246] width 345 height 11
type input "2, 3, 4, 5, 9, 10"
checkbox input "false"
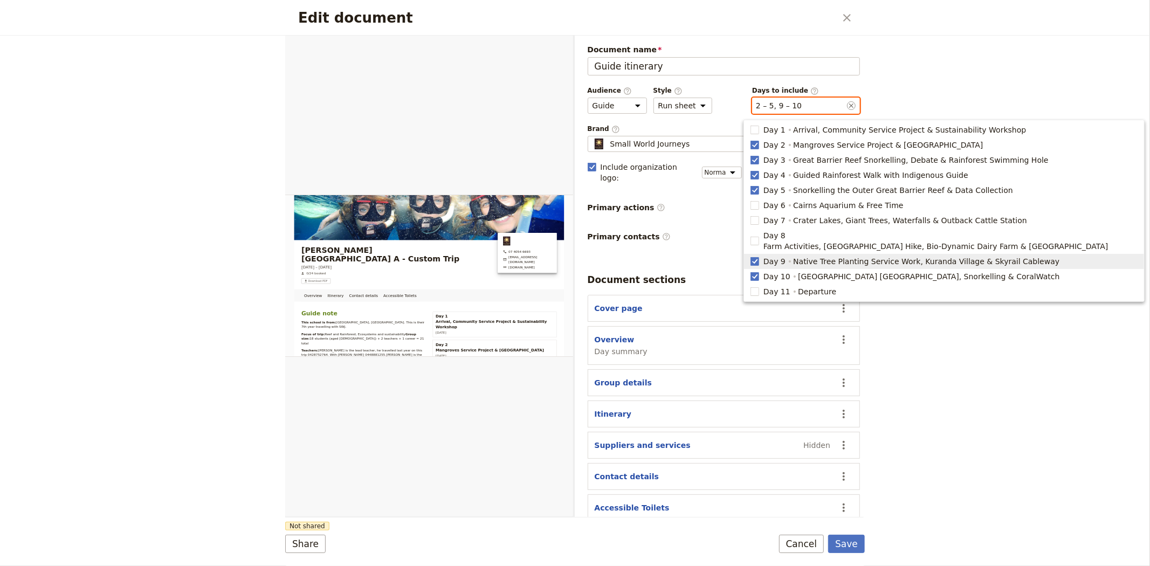
click at [802, 256] on span "Native Tree Planting Service Work, Kuranda Village & Skyrail Cableway" at bounding box center [926, 261] width 266 height 11
type input "2, 3, 4, 5, 10"
checkbox input "false"
click at [802, 271] on span "[GEOGRAPHIC_DATA] [GEOGRAPHIC_DATA], Snorkelling & CoralWatch" at bounding box center [929, 276] width 262 height 11
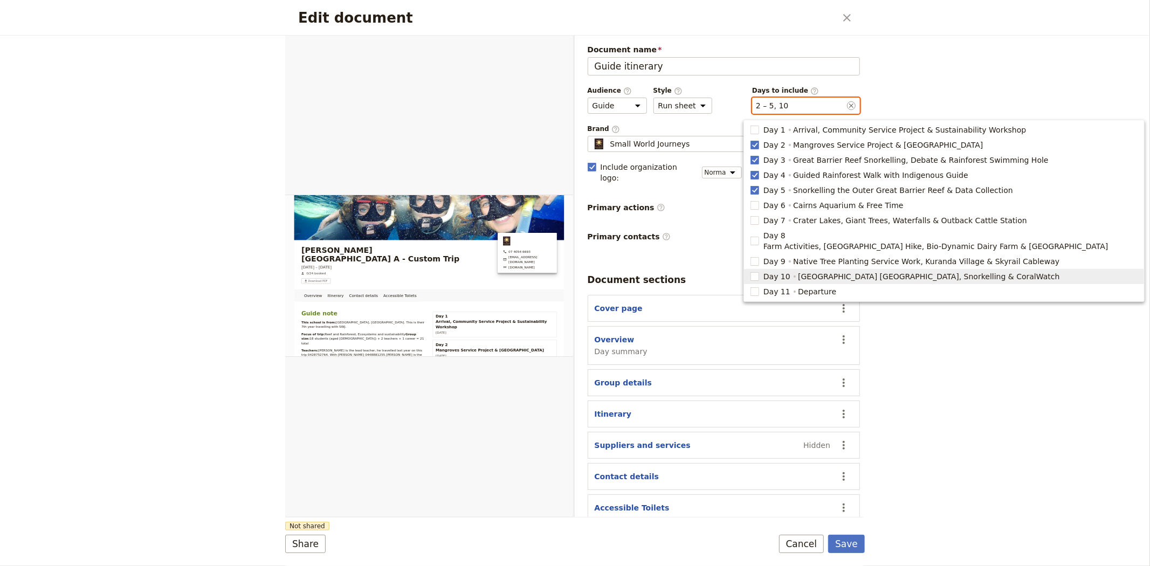
type input "2, 3, 4, 5"
checkbox input "false"
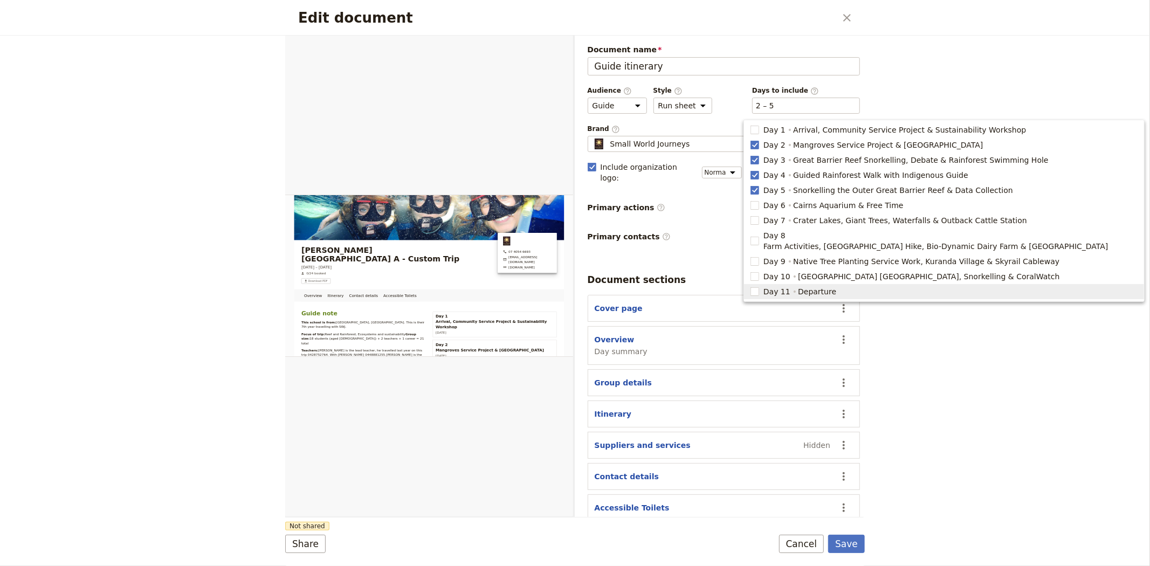
click at [887, 362] on div "Edit document ​ Overview Itinerary Contact details Accessible Toilets Web PDF ​…" at bounding box center [575, 283] width 1150 height 566
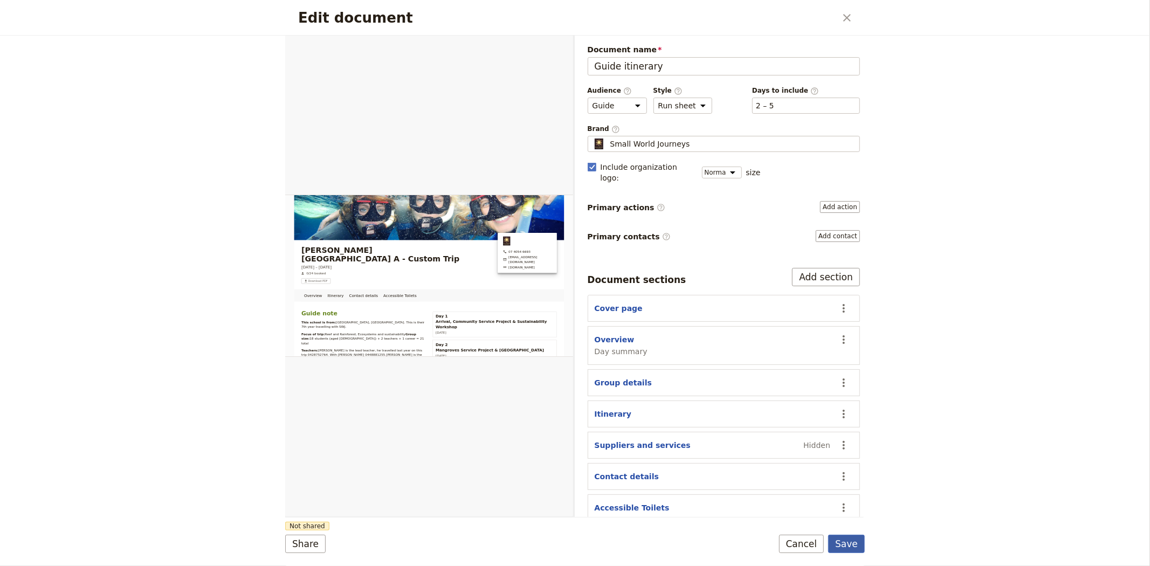
click at [847, 541] on button "Save" at bounding box center [846, 544] width 37 height 18
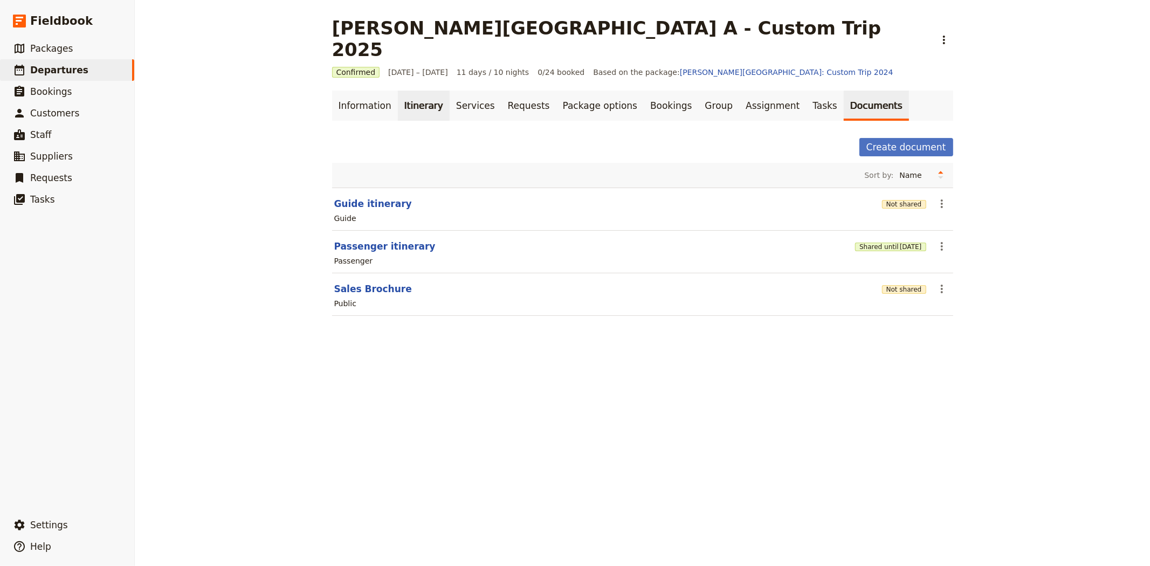
click at [401, 91] on link "Itinerary" at bounding box center [424, 106] width 52 height 30
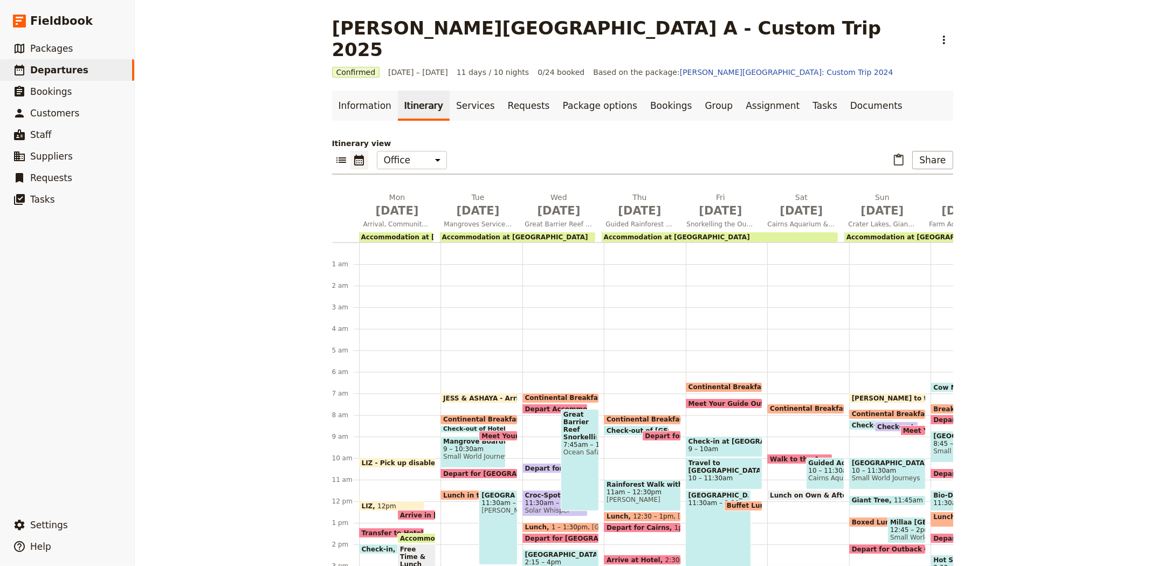
scroll to position [129, 0]
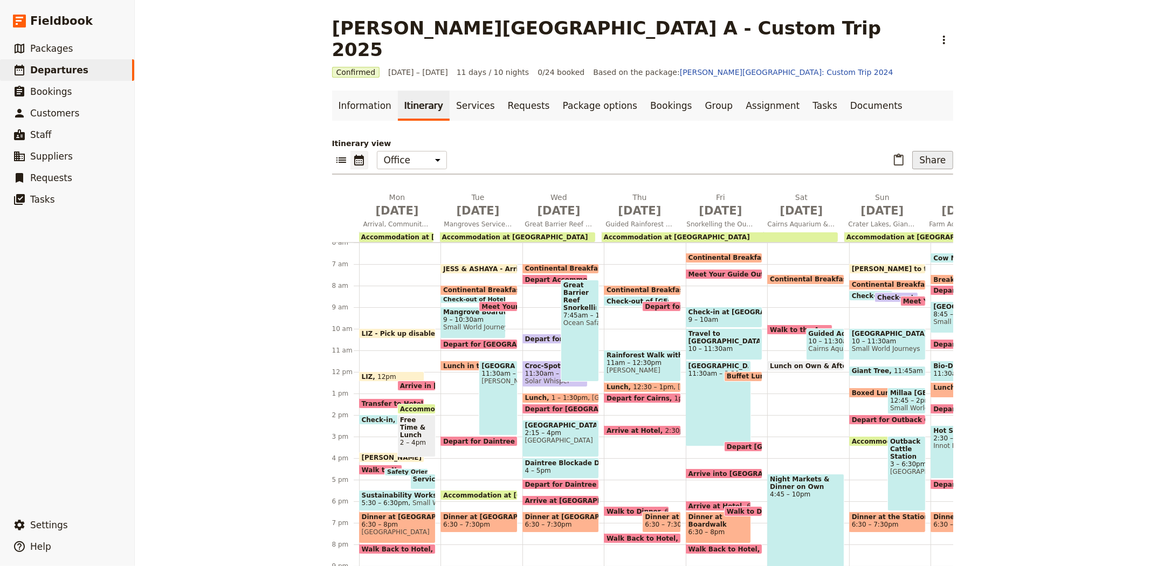
click at [917, 151] on button "Share" at bounding box center [932, 160] width 40 height 18
click at [914, 161] on span "Guide itinerary" at bounding box center [897, 162] width 57 height 11
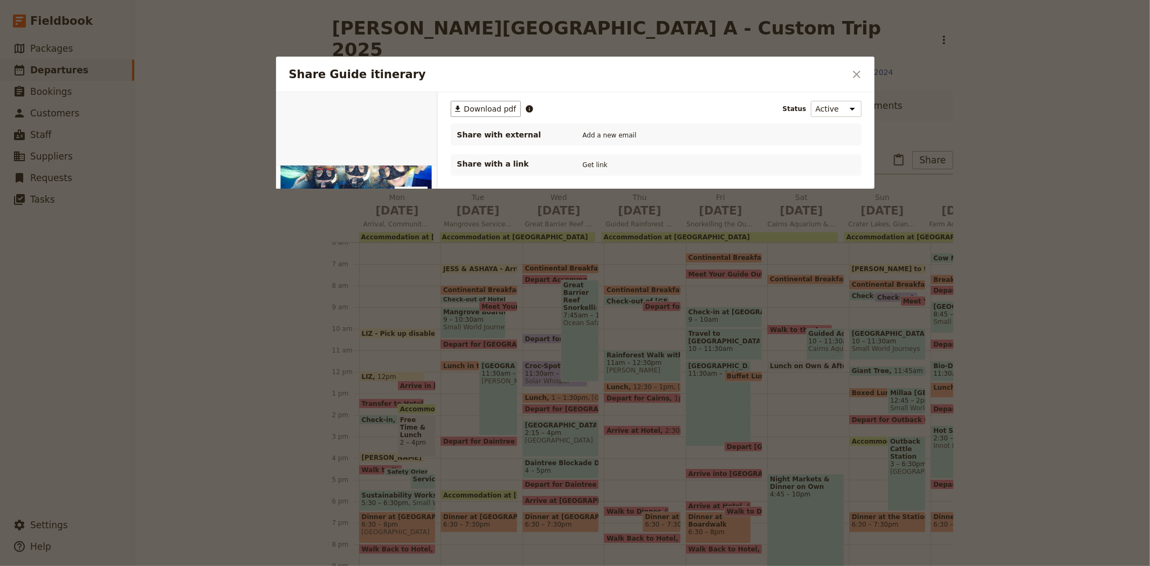
scroll to position [0, 0]
click at [484, 109] on span "Download pdf" at bounding box center [490, 109] width 52 height 11
click at [859, 68] on icon "Close dialog" at bounding box center [856, 74] width 13 height 13
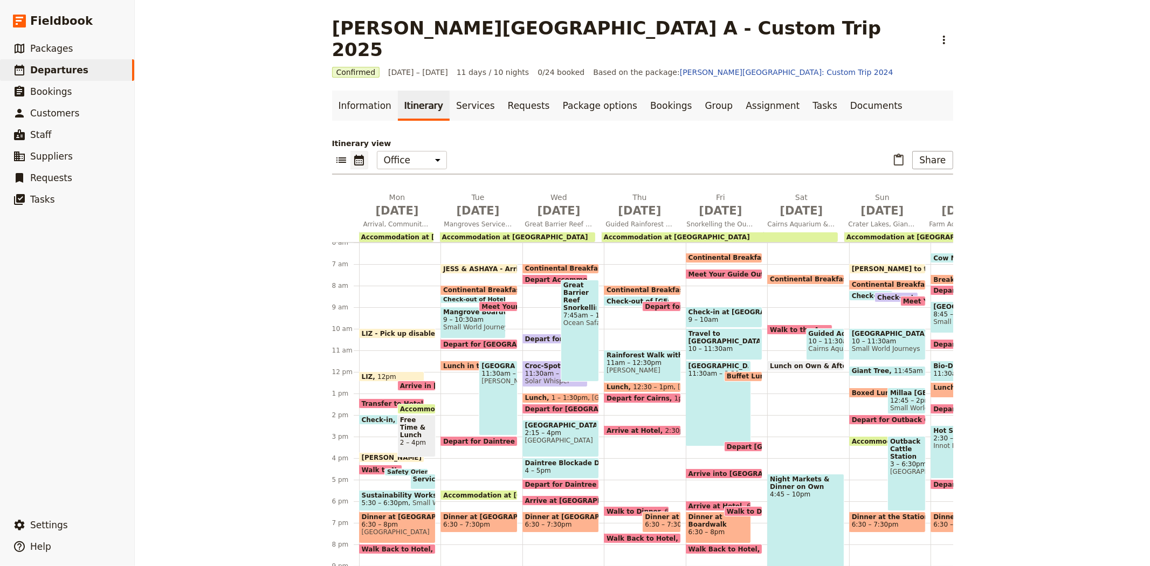
click at [994, 345] on div "Albert Park College A - Custom Trip 2025 ​ Confirmed 8 – 18 Sep 2025 11 days / …" at bounding box center [642, 283] width 1015 height 566
click at [716, 271] on span "Meet Your Guide Outside Reception & Depart for [GEOGRAPHIC_DATA][PERSON_NAME]" at bounding box center [849, 274] width 320 height 7
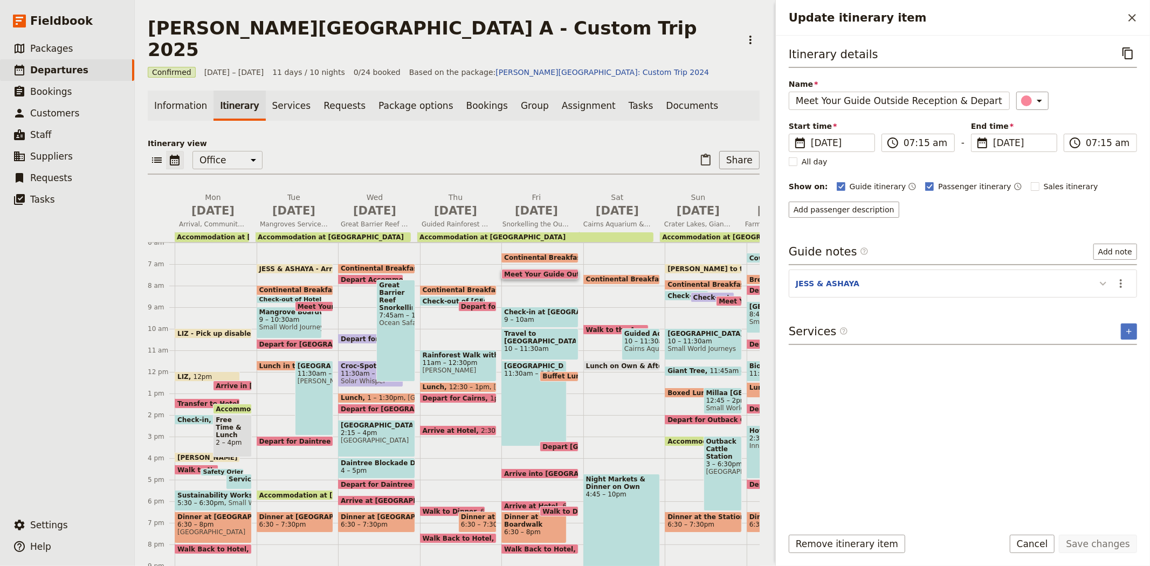
click at [1099, 282] on icon "Update itinerary item" at bounding box center [1103, 283] width 13 height 13
click at [1133, 16] on icon "Close drawer" at bounding box center [1132, 17] width 13 height 13
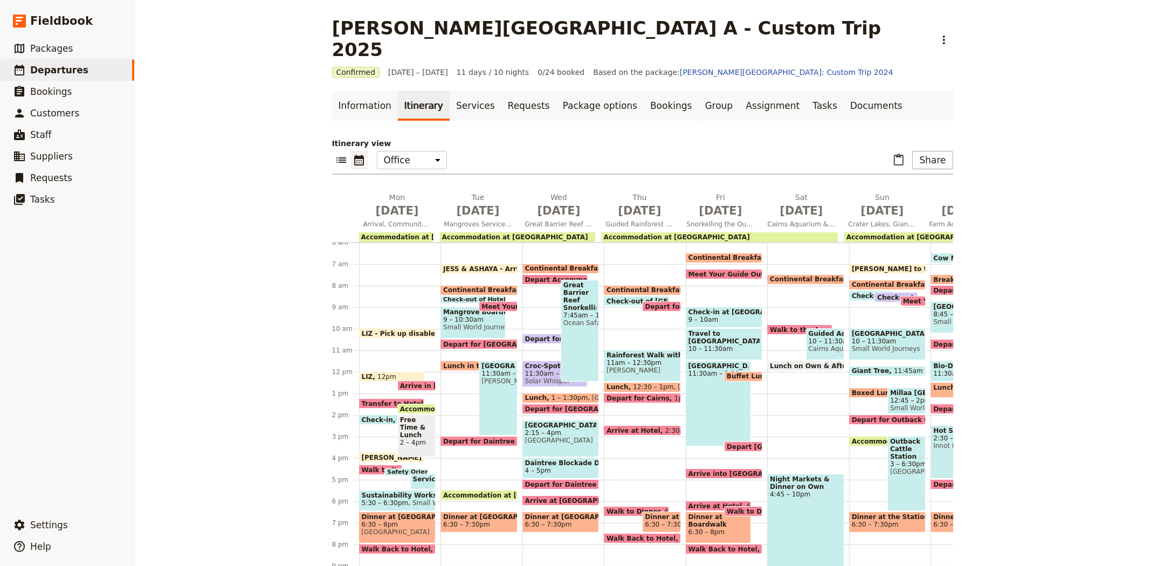
scroll to position [69, 0]
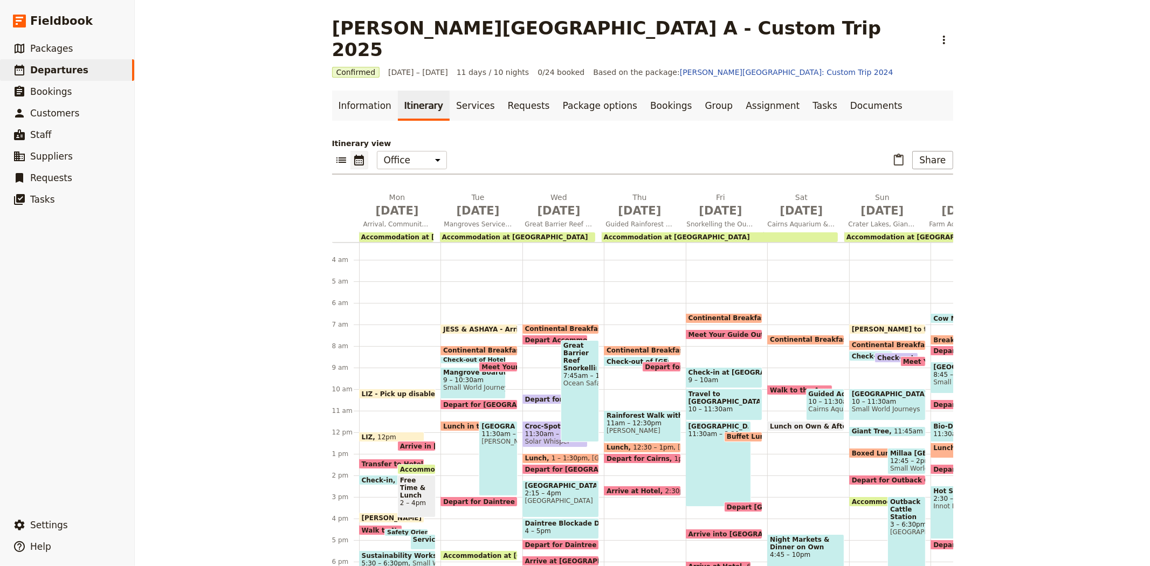
click at [489, 326] on span "JESS & ASHAYA - Arrive to office" at bounding box center [503, 329] width 121 height 7
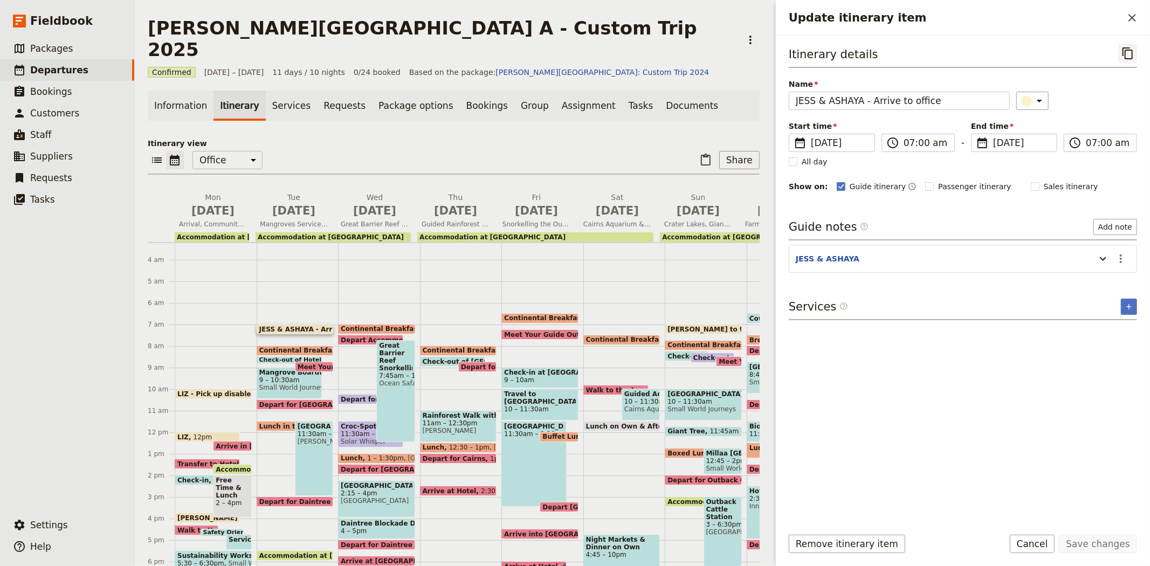
click at [1125, 49] on icon "Copy itinerary item" at bounding box center [1128, 53] width 13 height 13
click at [702, 154] on icon "Paste itinerary item" at bounding box center [706, 160] width 10 height 12
click at [816, 142] on span "[DATE]" at bounding box center [839, 140] width 57 height 13
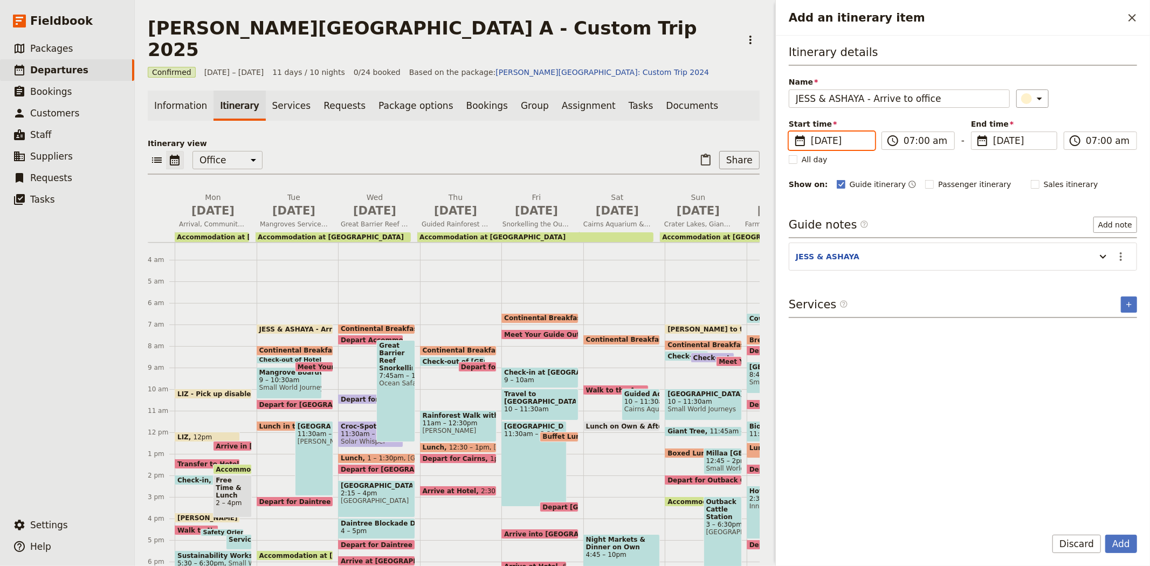
click at [794, 132] on input "09/09/2025" at bounding box center [793, 132] width 1 height 1
click at [883, 230] on button "12" at bounding box center [880, 230] width 16 height 16
type input "12/09/2025"
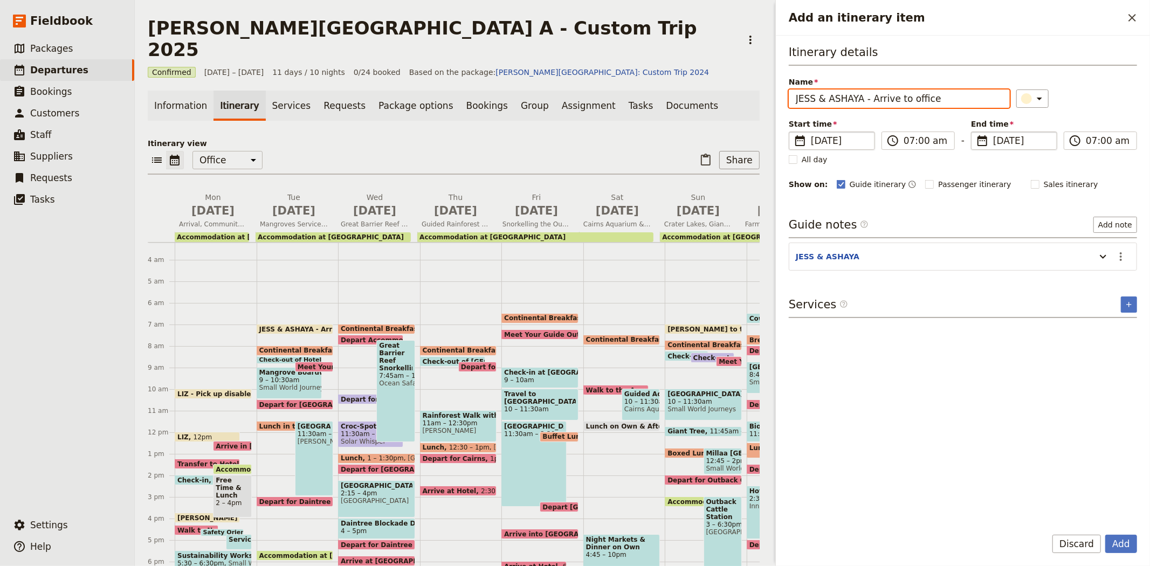
type input "12/09/2025"
click at [1016, 146] on span "[DATE]" at bounding box center [1021, 140] width 57 height 13
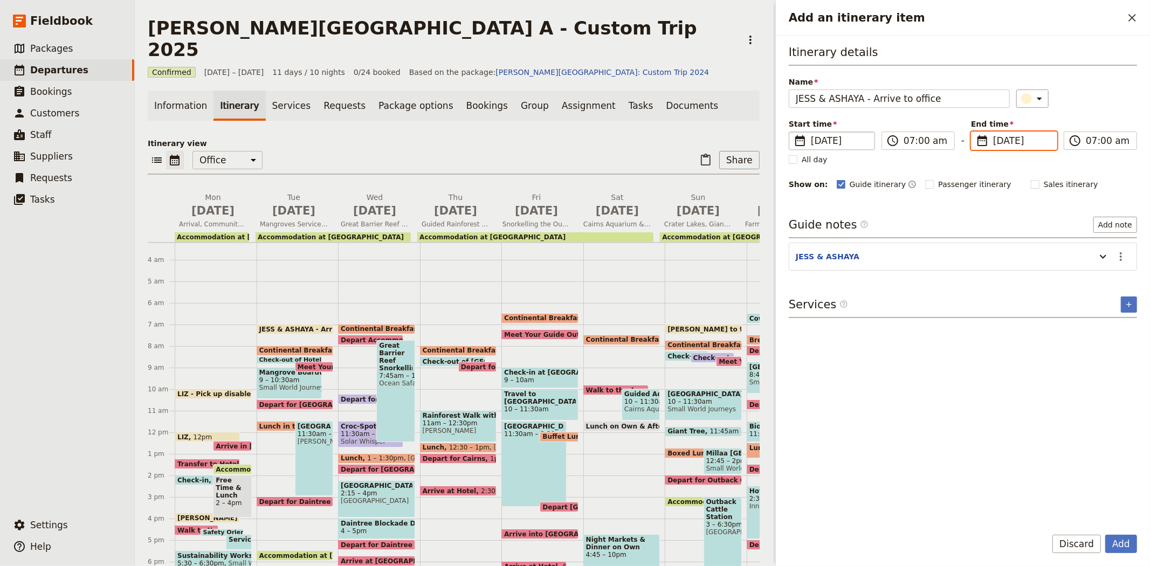
click at [976, 132] on input "12/09/2025" at bounding box center [975, 132] width 1 height 1
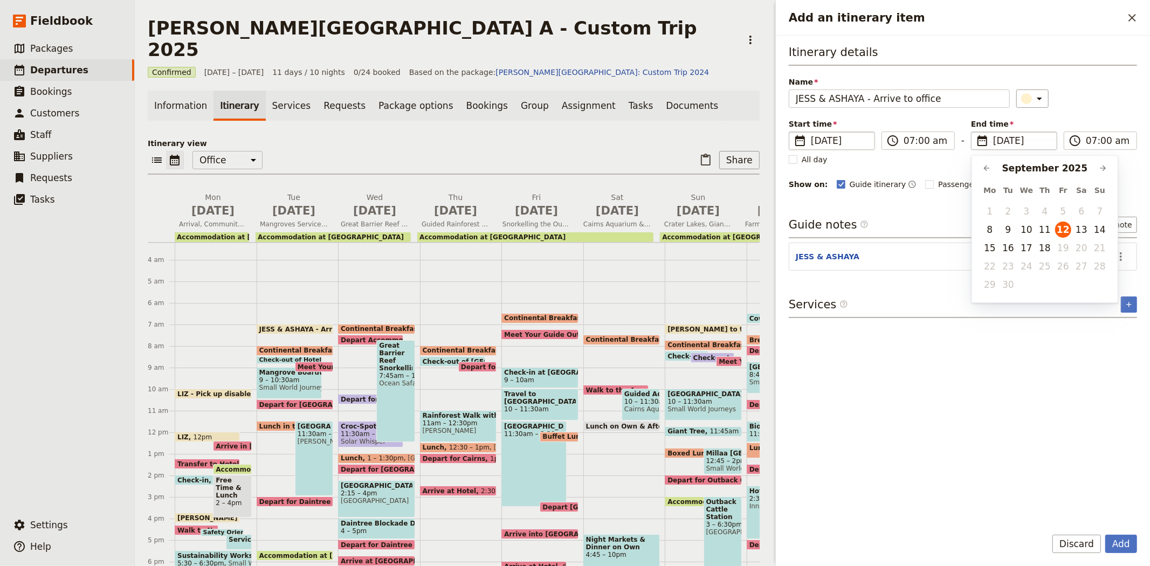
click at [1098, 92] on div "​" at bounding box center [1076, 99] width 121 height 18
click at [1104, 258] on icon "Add an itinerary item" at bounding box center [1103, 256] width 13 height 13
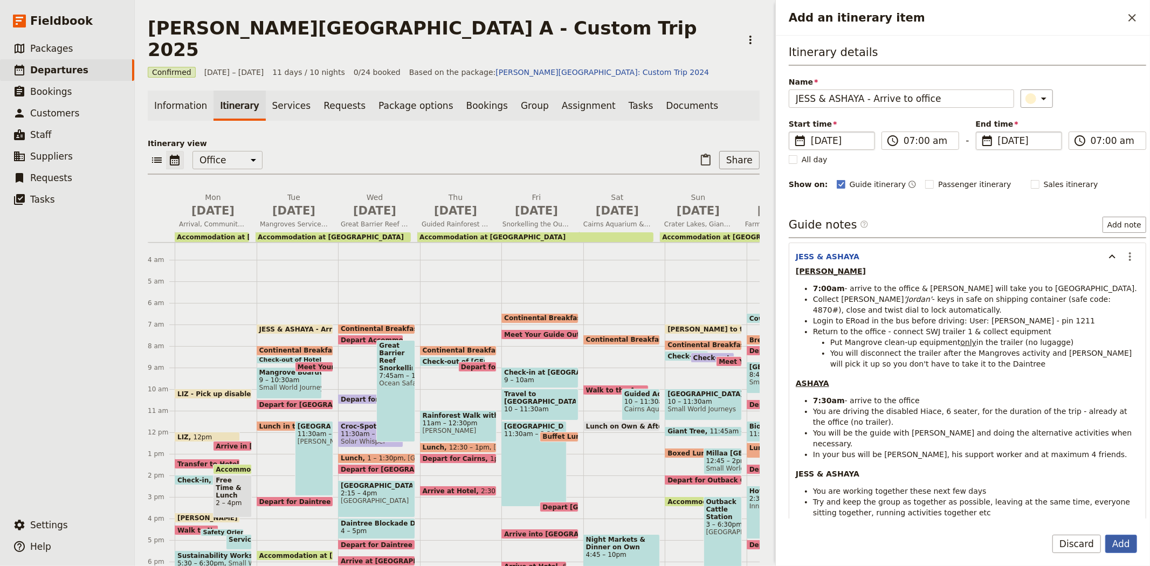
click at [1136, 540] on button "Add" at bounding box center [1121, 544] width 32 height 18
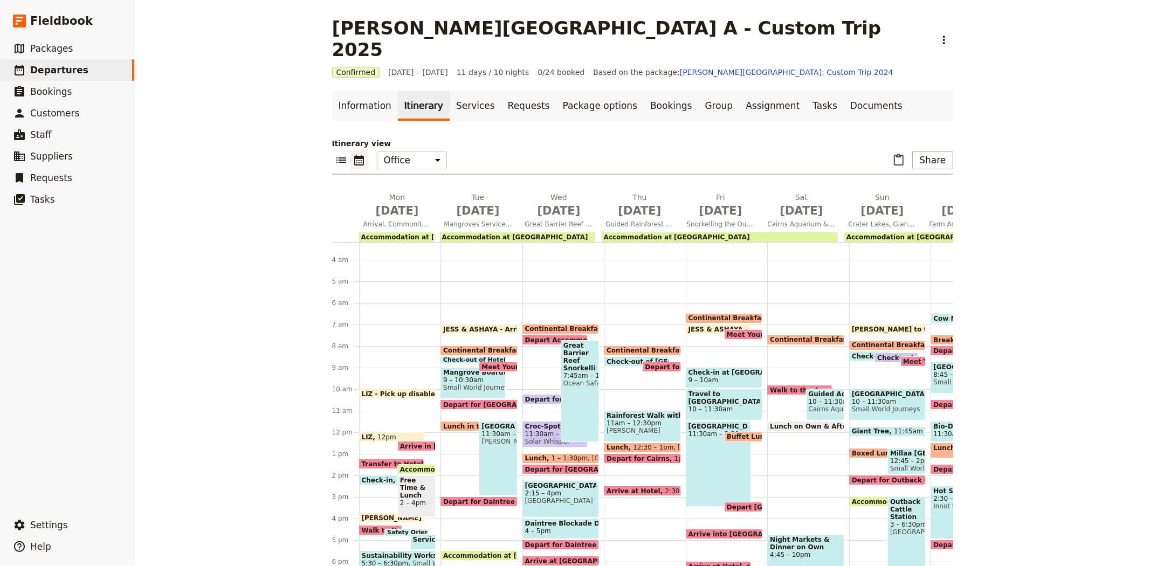
click at [698, 326] on span "JESS & ASHAYA - Arrive to office" at bounding box center [749, 329] width 121 height 7
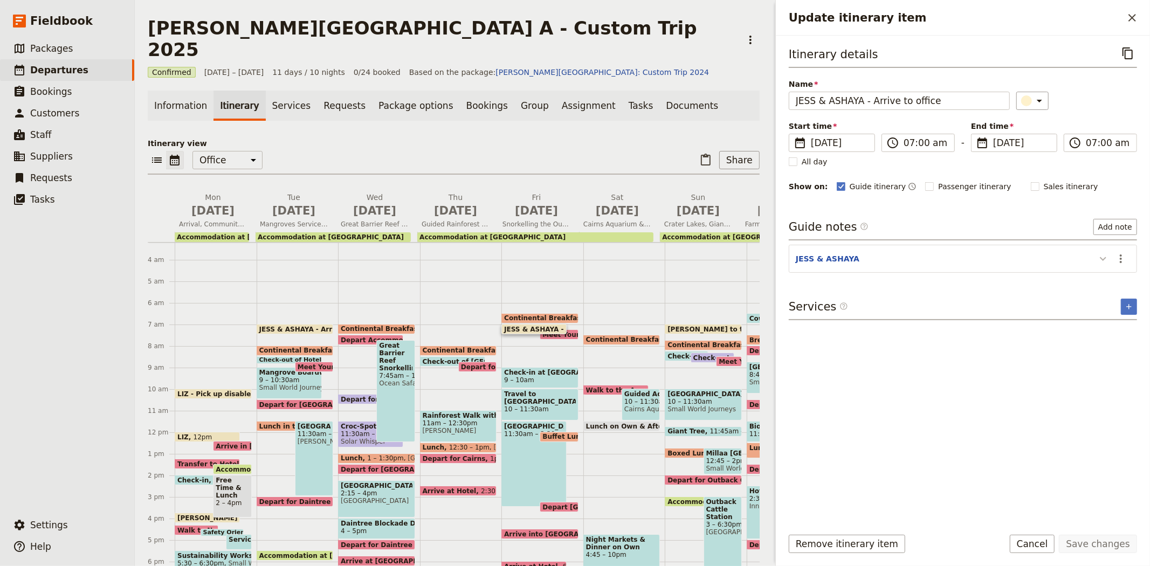
click at [1099, 262] on icon "Update itinerary item" at bounding box center [1103, 258] width 13 height 13
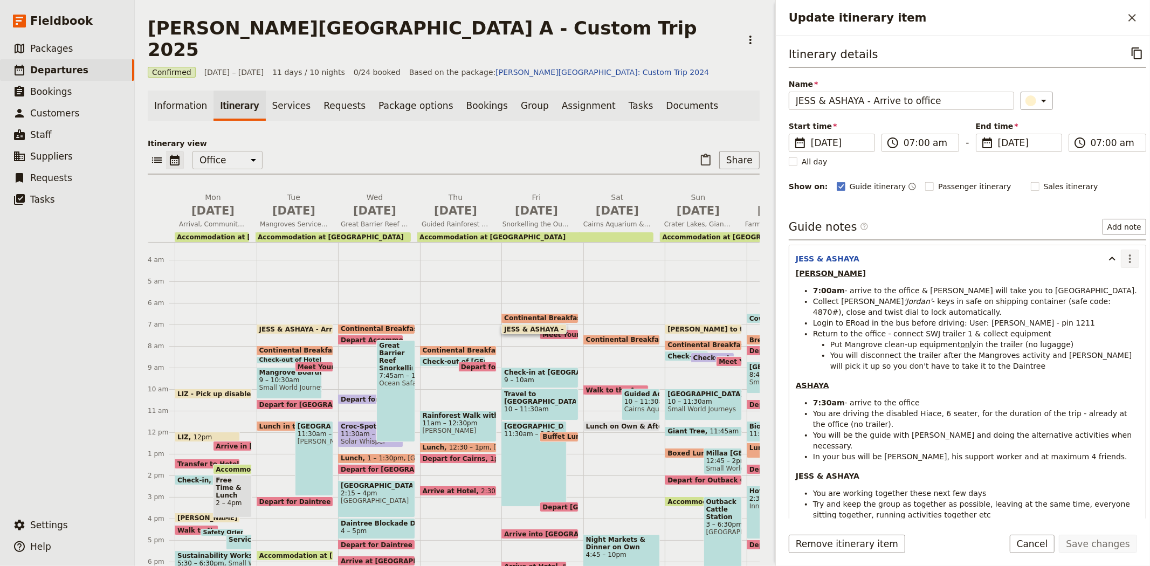
click at [1124, 257] on icon "Actions" at bounding box center [1130, 258] width 13 height 13
click at [1099, 280] on span "Edit note" at bounding box center [1091, 282] width 34 height 11
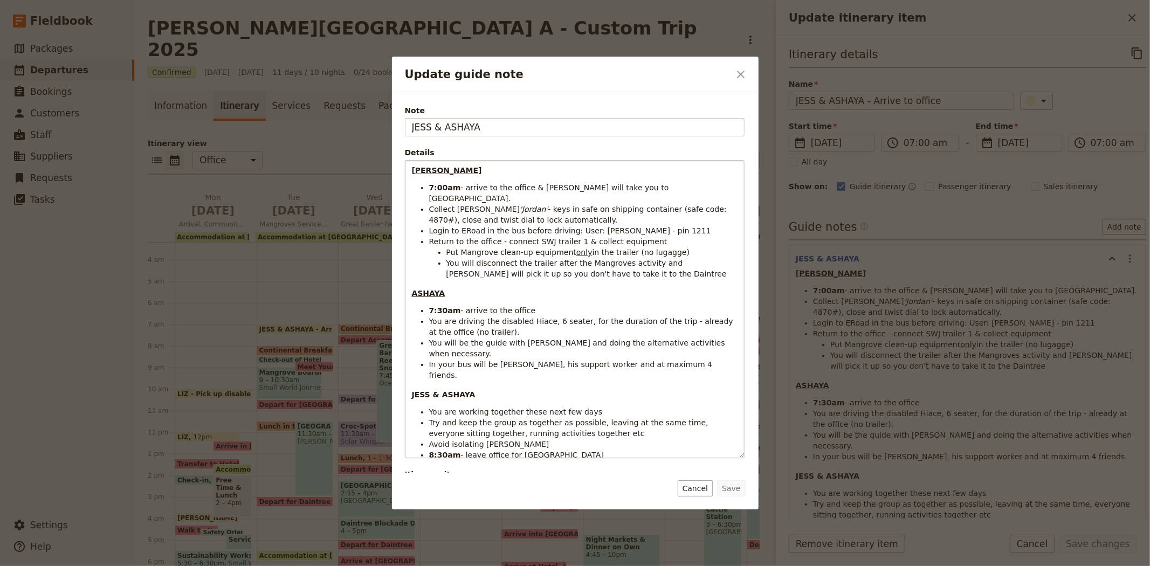
drag, startPoint x: 731, startPoint y: 243, endPoint x: 697, endPoint y: 455, distance: 214.2
click at [697, 455] on div "JESS 7:00am - arrive to the office & Liz will take you to BusFleet. Collect Ros…" at bounding box center [574, 309] width 339 height 297
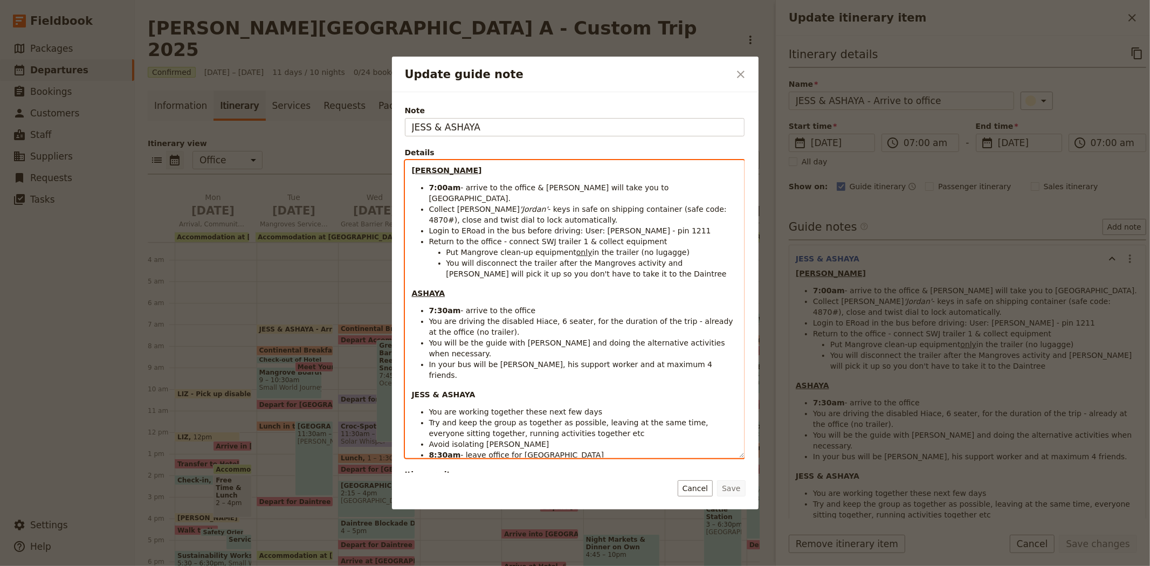
click at [461, 187] on span "- arrive to the office & Liz will take you to BusFleet." at bounding box center [550, 192] width 242 height 19
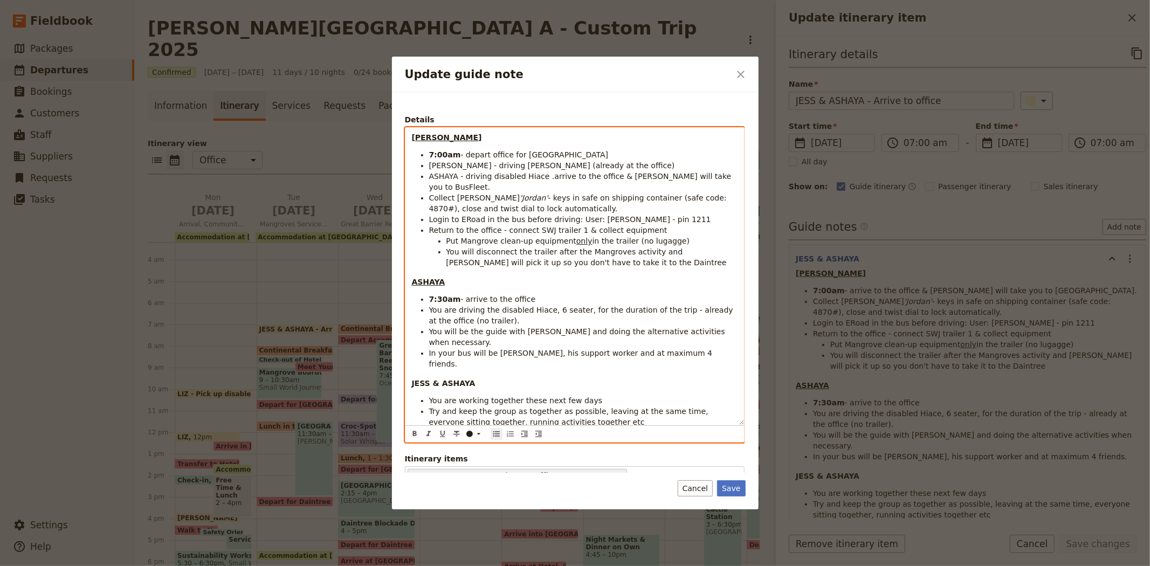
scroll to position [49, 0]
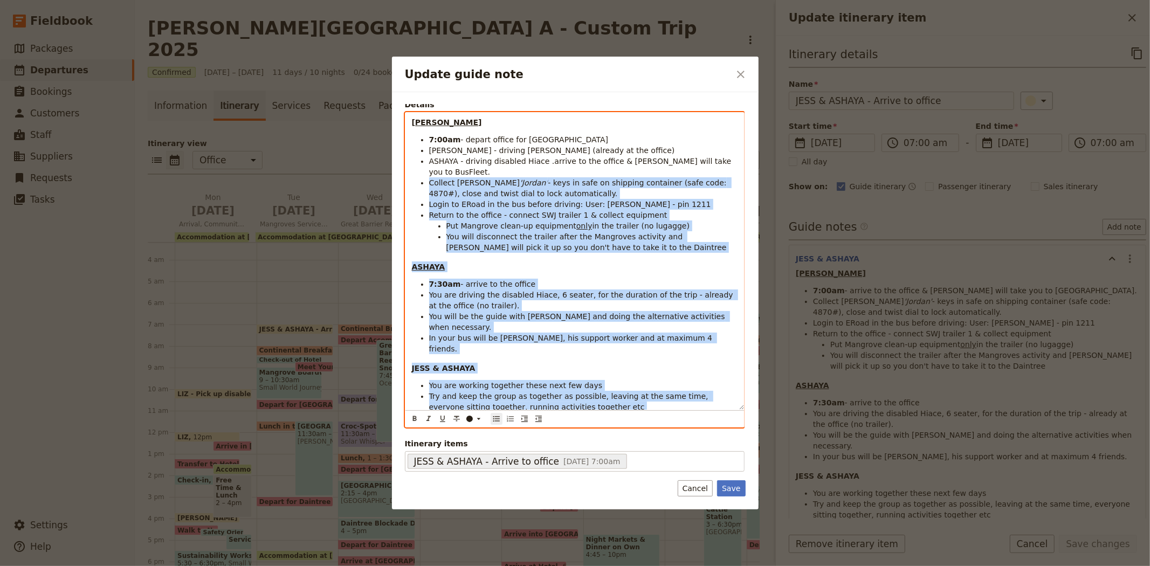
drag, startPoint x: 568, startPoint y: 396, endPoint x: 414, endPoint y: 170, distance: 274.0
click at [414, 170] on div "JESS 7:00am - depart office for Coral Tree Inn JESS - driving Jordan (already a…" at bounding box center [574, 261] width 339 height 297
click at [414, 170] on ul "7:00am - depart office for Coral Tree Inn JESS - driving Jordan (already at the…" at bounding box center [575, 193] width 326 height 119
drag, startPoint x: 566, startPoint y: 396, endPoint x: 416, endPoint y: 175, distance: 267.1
click at [416, 175] on div "JESS 7:00am - depart office for Coral Tree Inn JESS - driving Jordan (already a…" at bounding box center [574, 261] width 339 height 297
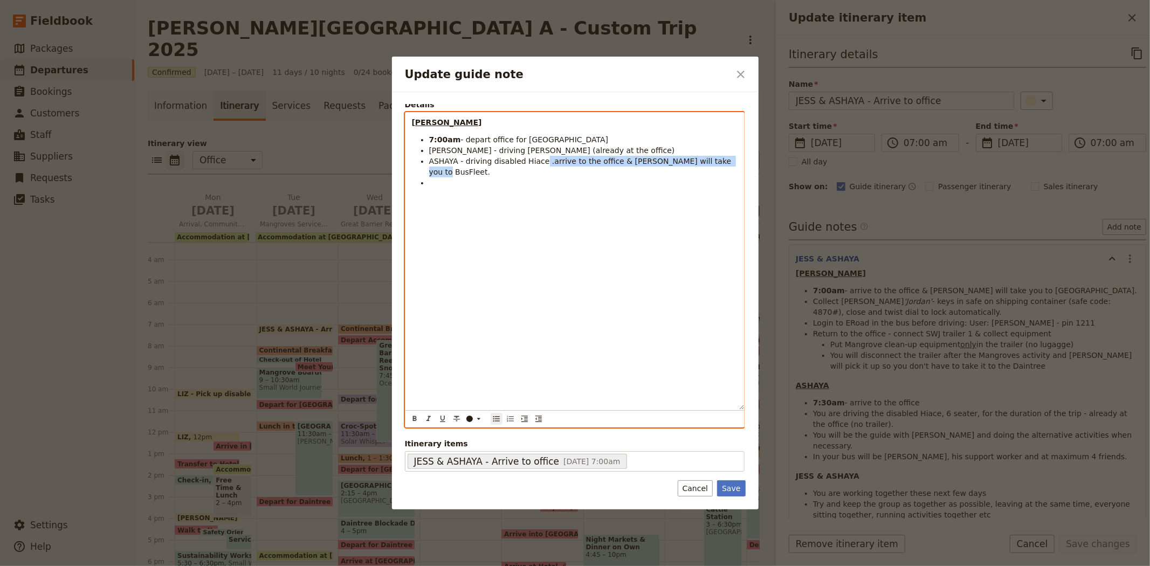
drag, startPoint x: 715, startPoint y: 165, endPoint x: 536, endPoint y: 163, distance: 179.0
click at [536, 163] on li "ASHAYA - driving disabled Hiace .arrive to the office & Liz will take you to Bu…" at bounding box center [583, 167] width 308 height 22
drag, startPoint x: 564, startPoint y: 139, endPoint x: 427, endPoint y: 141, distance: 137.5
click at [427, 141] on ul "7:00am - depart office for Coral Tree Inn JESS - driving Jordan (already at the…" at bounding box center [575, 155] width 326 height 43
copy li "7:00am - depart office for Coral Tree Inn"
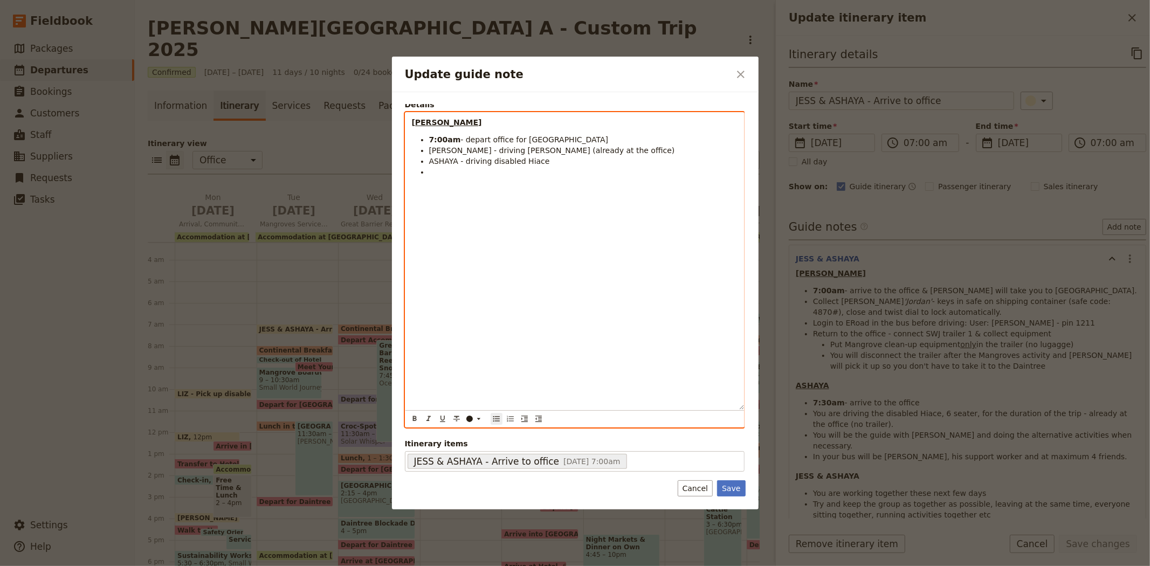
click at [437, 170] on li "Update guide note" at bounding box center [583, 172] width 308 height 11
drag, startPoint x: 568, startPoint y: 139, endPoint x: 419, endPoint y: 135, distance: 149.4
click at [429, 135] on li "7:00am - depart office for Coral Tree Inn" at bounding box center [583, 139] width 308 height 11
drag, startPoint x: 457, startPoint y: 139, endPoint x: 429, endPoint y: 140, distance: 27.5
click at [429, 140] on li "6 :15am" at bounding box center [583, 139] width 308 height 11
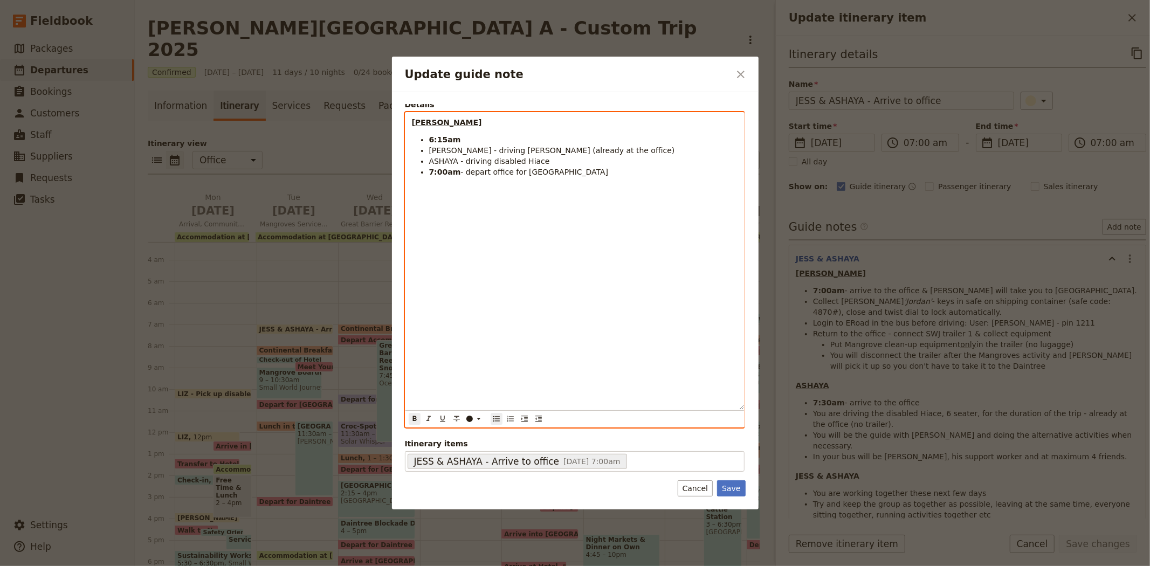
click at [431, 147] on span "JESS - driving Jordan (already at the office)" at bounding box center [552, 150] width 246 height 9
click at [441, 160] on span "ASHAYA - driving disabled Hiace" at bounding box center [489, 161] width 121 height 9
click at [462, 143] on li "6:15am" at bounding box center [583, 139] width 308 height 11
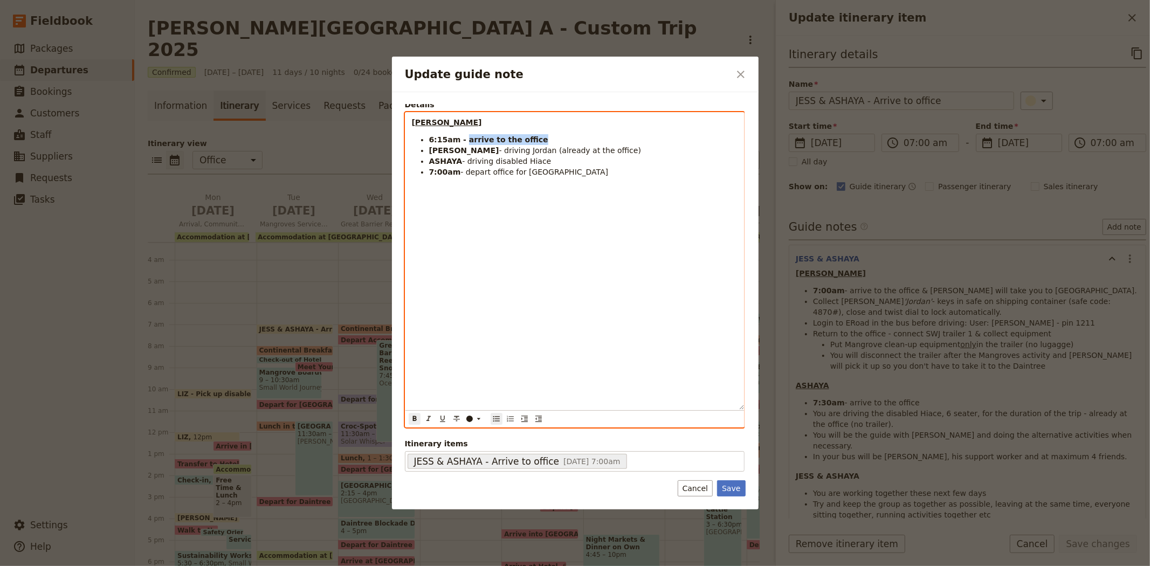
drag, startPoint x: 529, startPoint y: 140, endPoint x: 462, endPoint y: 138, distance: 66.9
click at [462, 138] on li "6:15am - arrive to the office" at bounding box center [583, 139] width 308 height 11
click at [568, 173] on li "7:00am - depart office for Coral Tree Inn" at bounding box center [583, 172] width 308 height 11
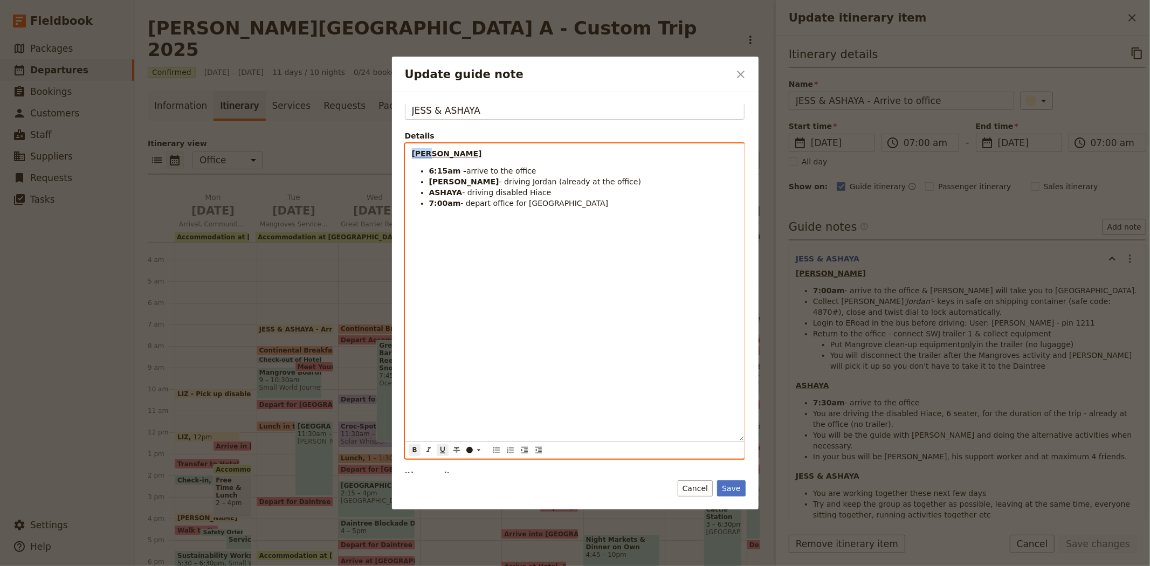
drag, startPoint x: 429, startPoint y: 122, endPoint x: 347, endPoint y: 111, distance: 82.7
click at [347, 566] on div "Update guide note ​ Note JESS & ASHAYA Details JESS 6:15am - arrive to the offi…" at bounding box center [575, 566] width 1150 height 0
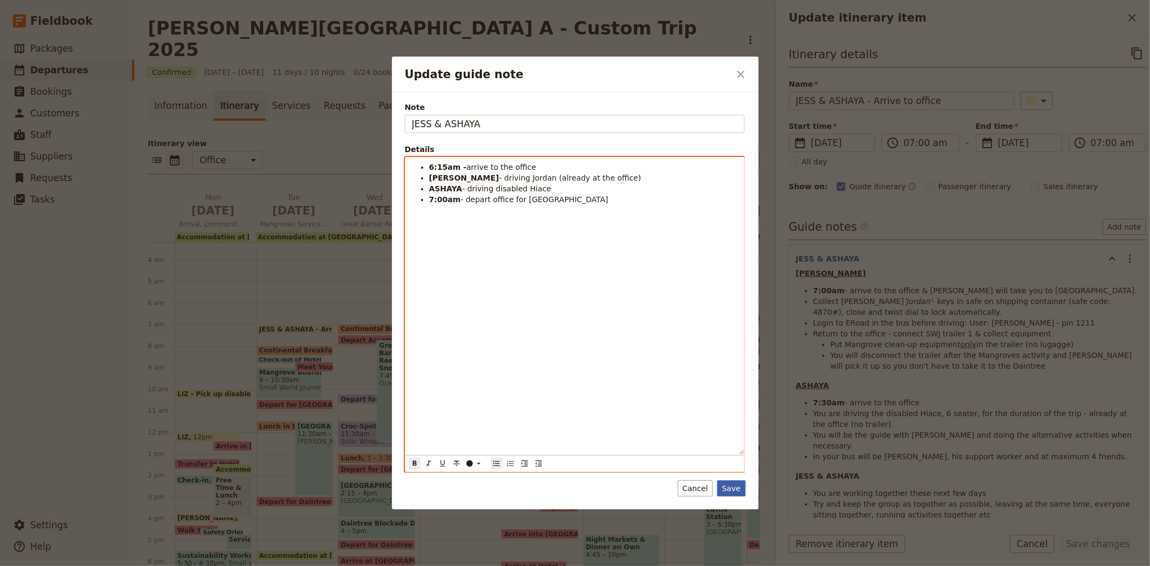
scroll to position [0, 0]
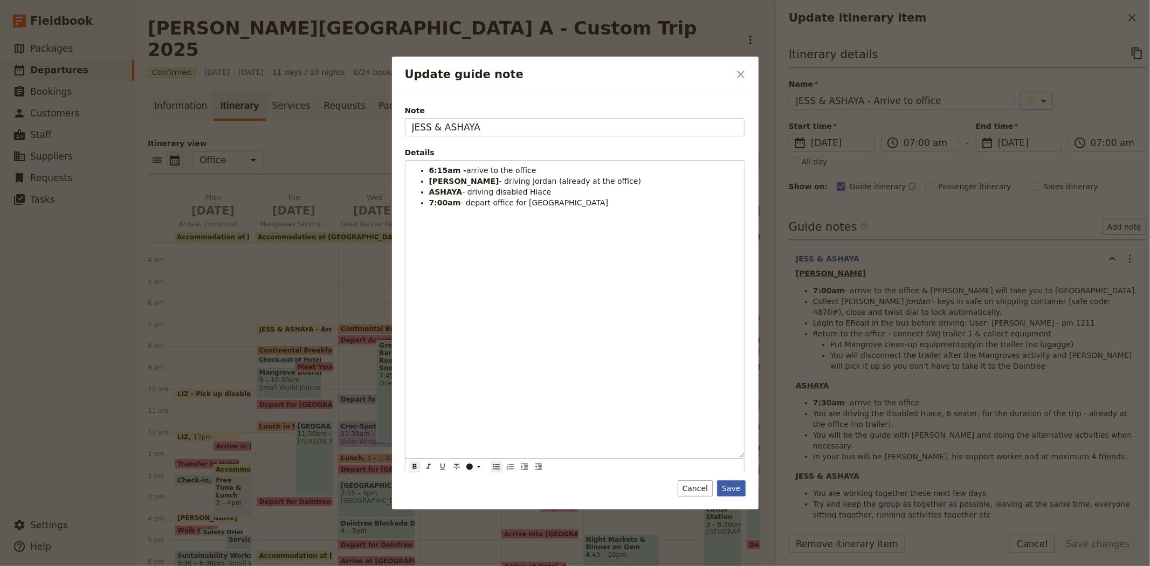
click at [729, 491] on button "Save" at bounding box center [731, 488] width 28 height 16
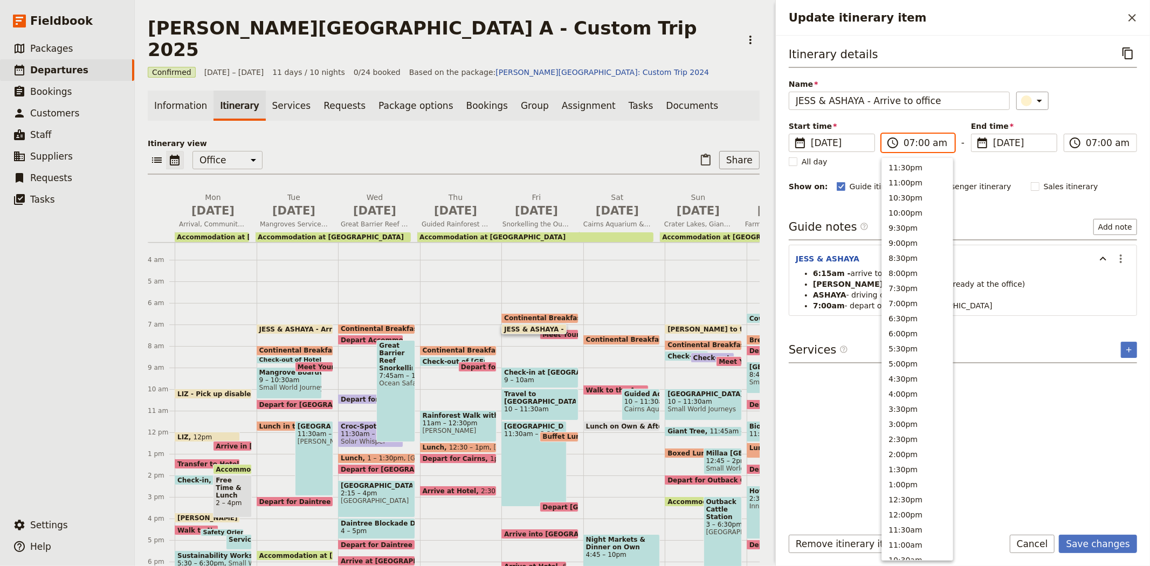
click at [917, 143] on input "07:00 am" at bounding box center [926, 142] width 44 height 13
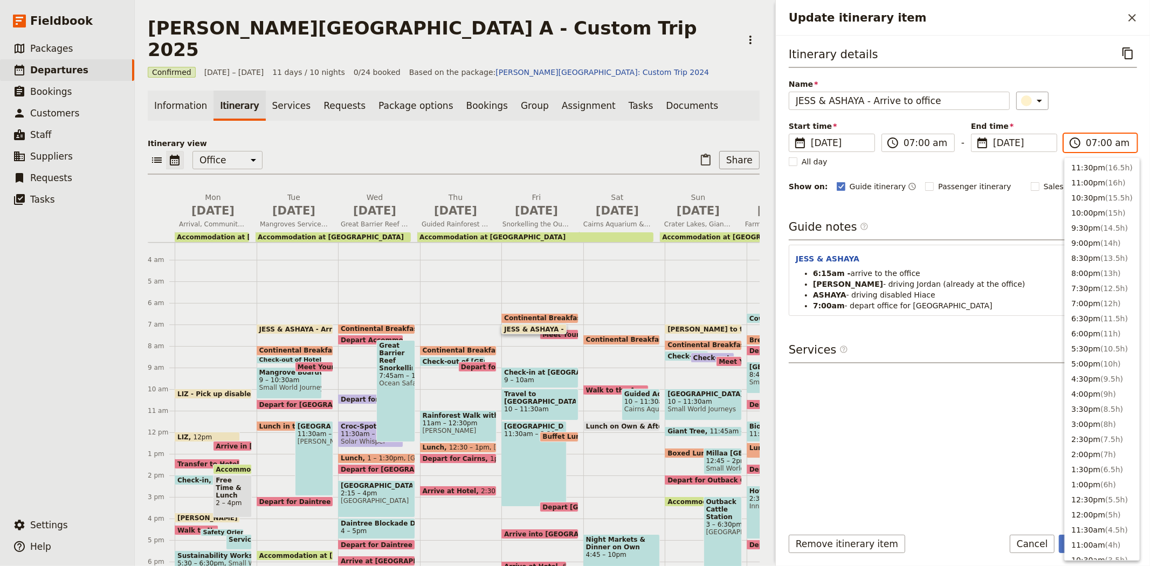
click at [1096, 146] on input "07:00 am" at bounding box center [1108, 142] width 44 height 13
type input "06:15 am"
click at [1099, 114] on div "Itinerary details ​ Name JESS & ASHAYA - Arrive to office ​ Start time ​ 12 Sep…" at bounding box center [963, 118] width 348 height 149
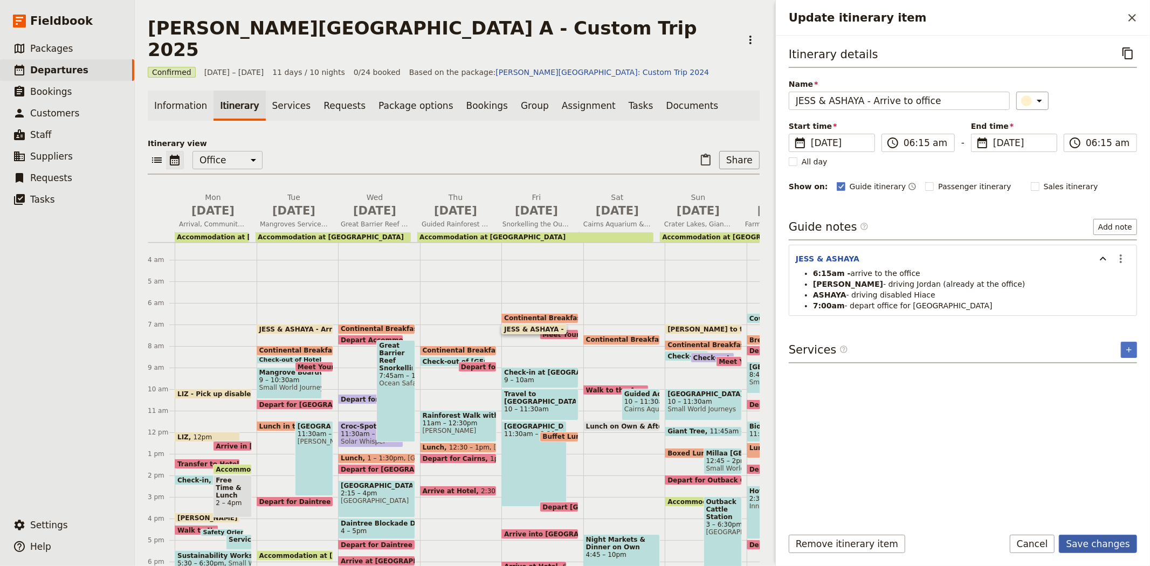
click at [1097, 545] on button "Save changes" at bounding box center [1098, 544] width 78 height 18
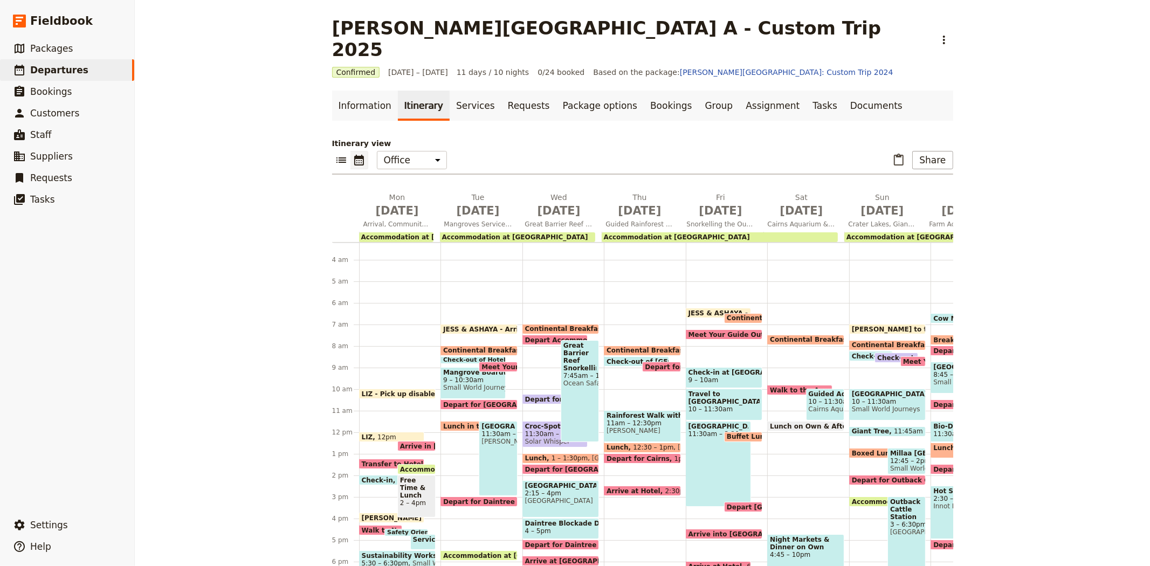
click at [720, 331] on span "Meet Your Guide Outside Reception & Depart for [GEOGRAPHIC_DATA][PERSON_NAME]" at bounding box center [849, 334] width 320 height 7
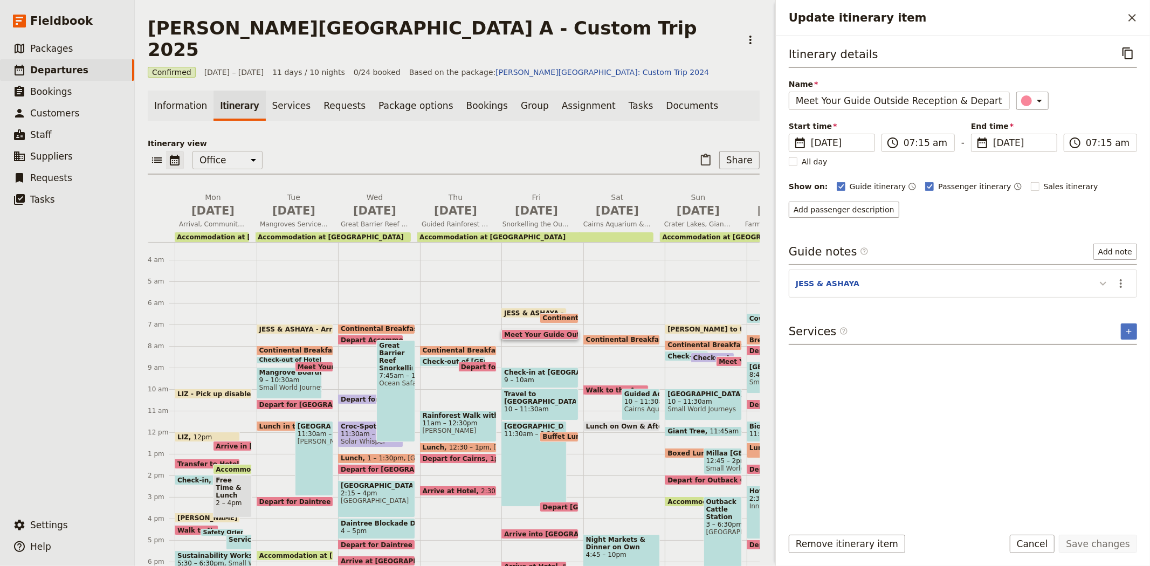
click at [1101, 283] on icon "Update itinerary item" at bounding box center [1103, 284] width 6 height 4
click at [1101, 283] on icon "Update itinerary item" at bounding box center [1103, 283] width 13 height 13
click at [1132, 20] on icon "Close drawer" at bounding box center [1132, 17] width 13 height 13
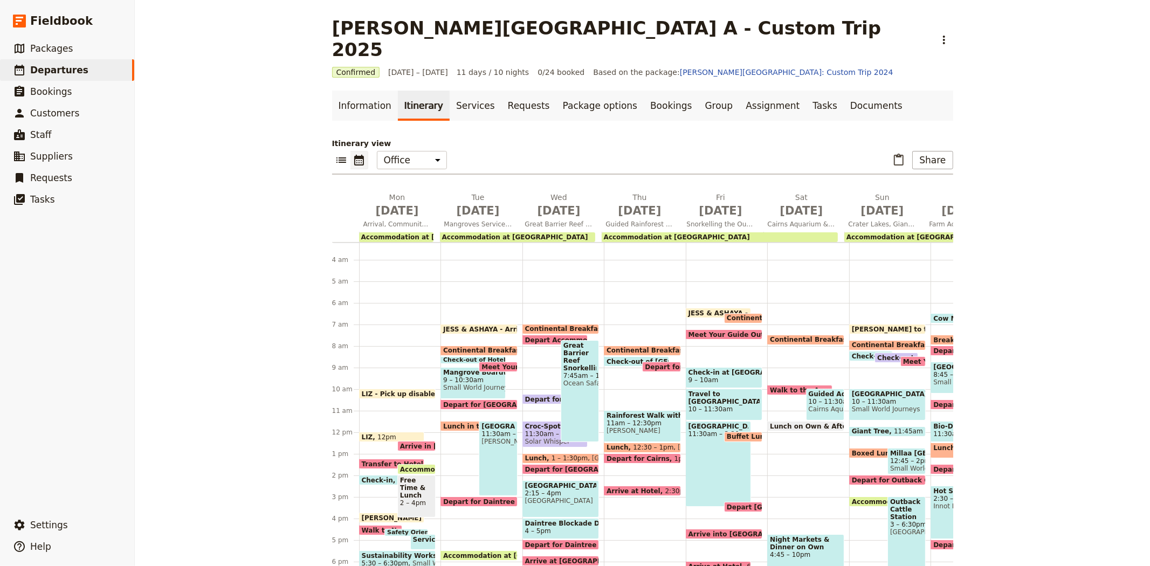
click at [875, 326] on span "[PERSON_NAME] to the Office" at bounding box center [908, 329] width 112 height 7
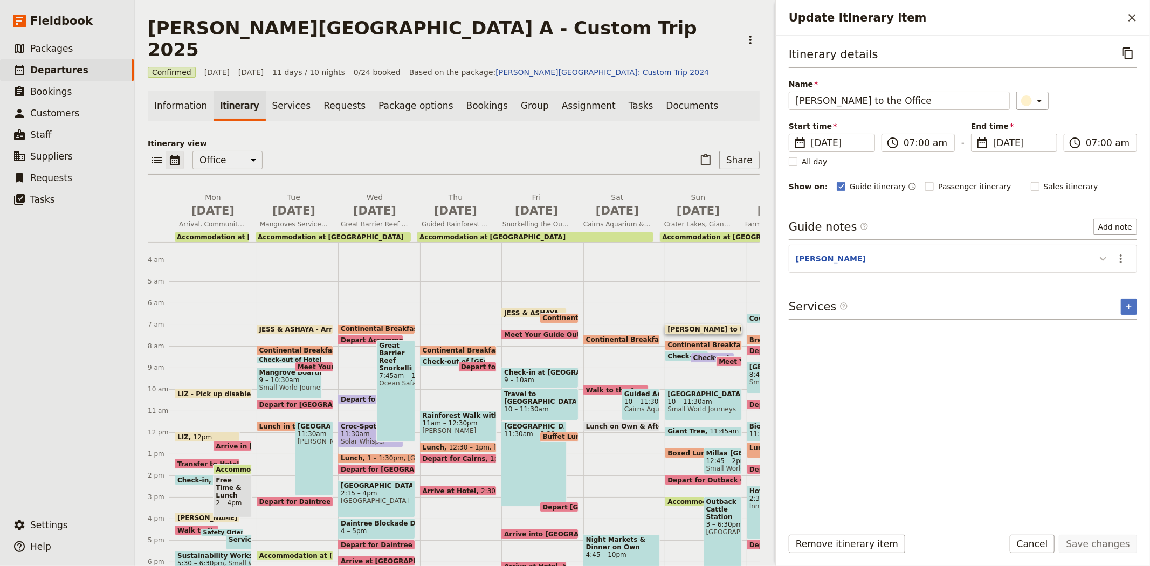
click at [1103, 257] on icon "Update itinerary item" at bounding box center [1103, 258] width 13 height 13
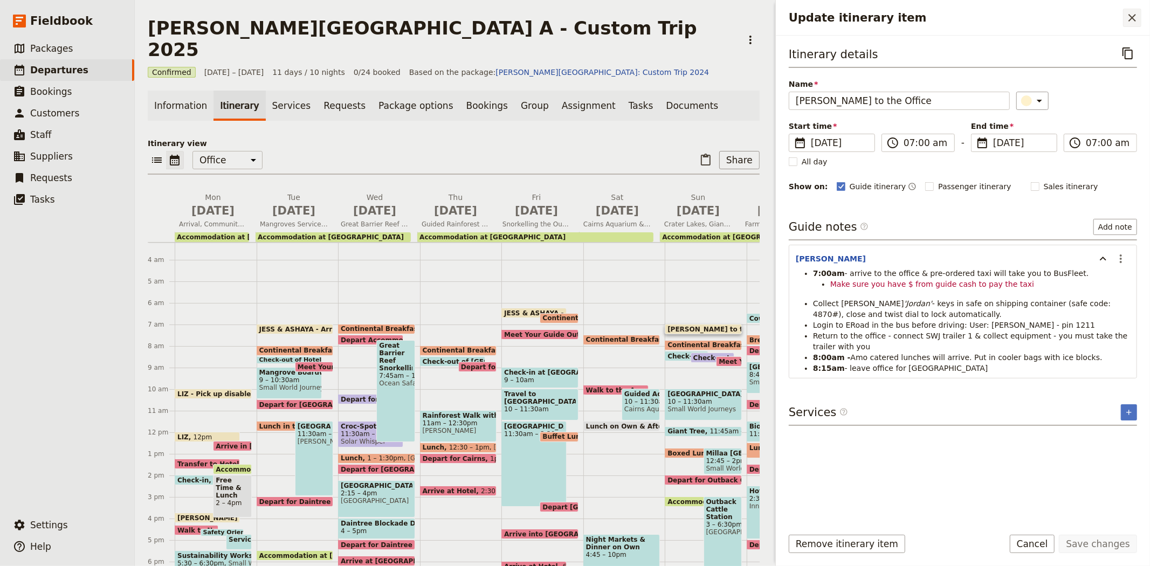
click at [1132, 15] on icon "Close drawer" at bounding box center [1132, 17] width 13 height 13
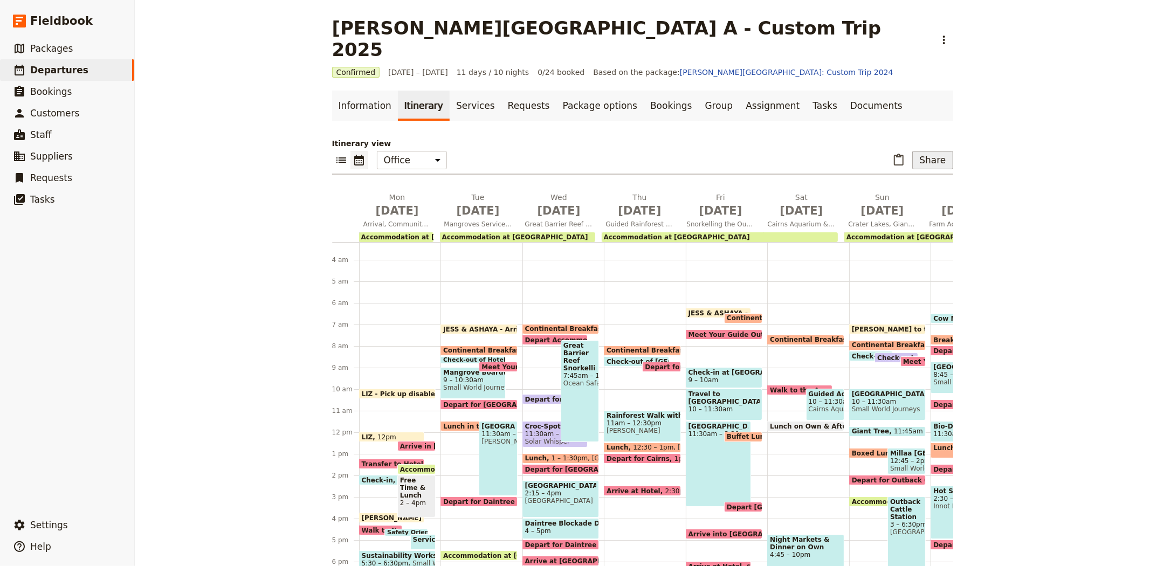
click at [931, 151] on button "Share" at bounding box center [932, 160] width 40 height 18
click at [909, 159] on span "Guide itinerary" at bounding box center [897, 162] width 57 height 11
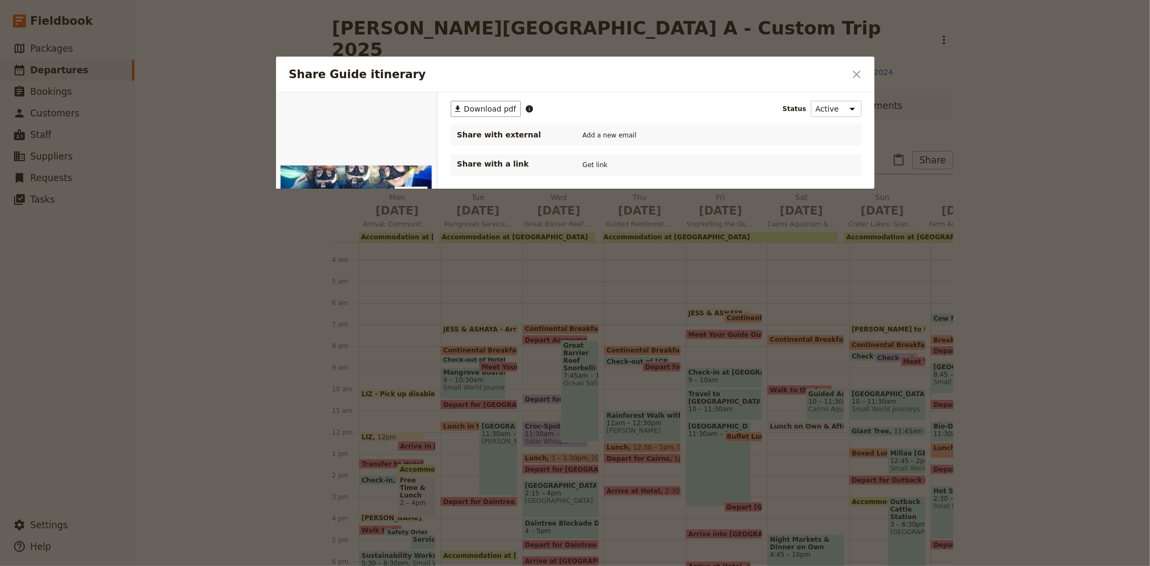
scroll to position [0, 0]
click at [392, 98] on button "PDF" at bounding box center [400, 105] width 24 height 16
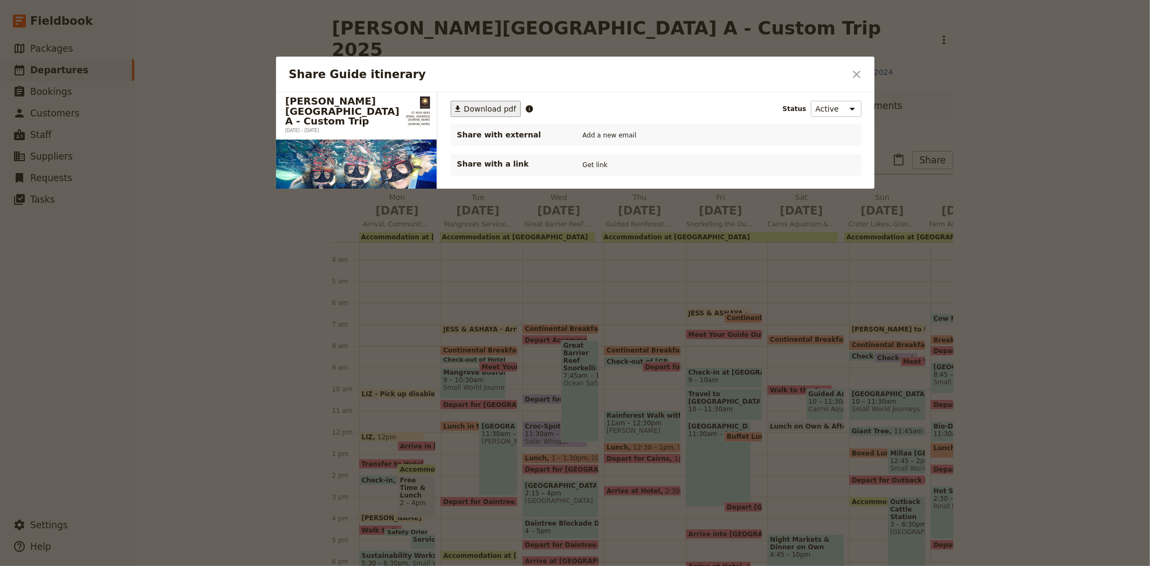
click at [486, 110] on span "Download pdf" at bounding box center [490, 109] width 52 height 11
click at [851, 73] on icon "Close dialog" at bounding box center [856, 74] width 13 height 13
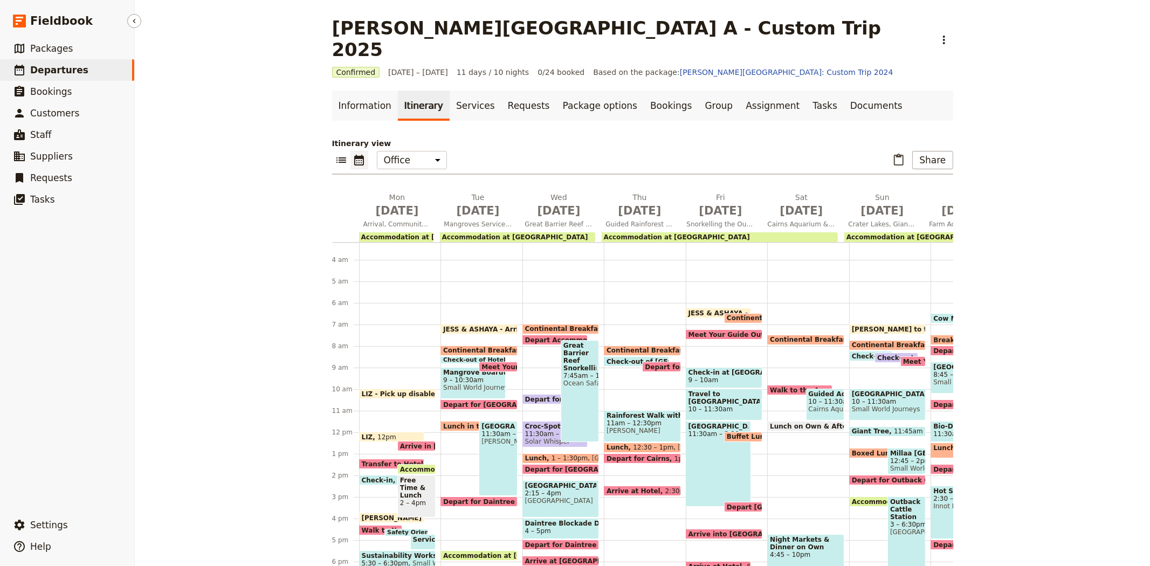
click at [55, 72] on span "Departures" at bounding box center [59, 70] width 58 height 11
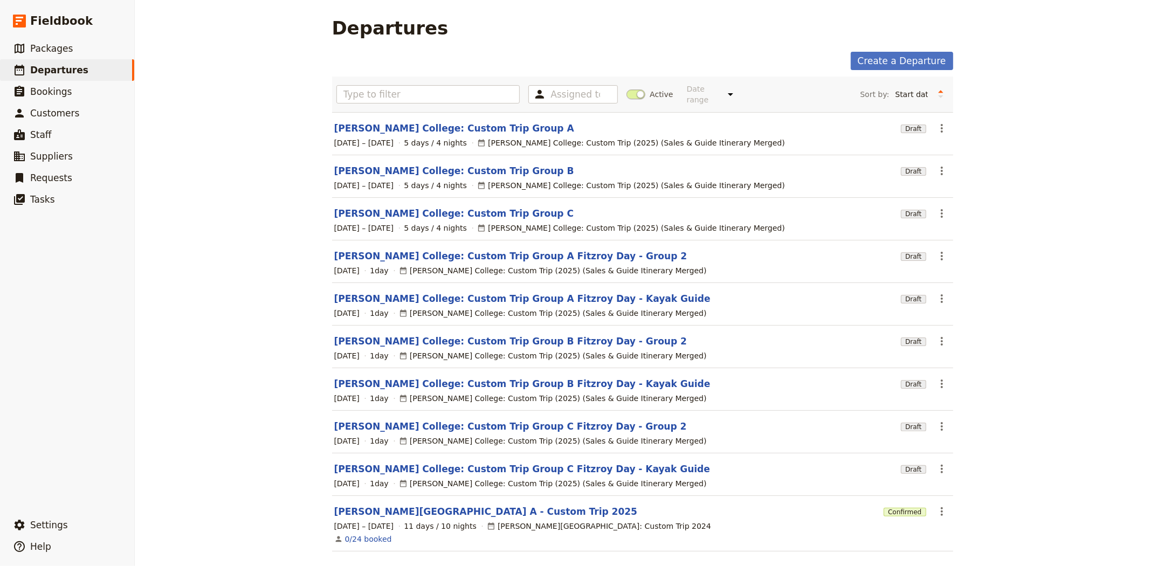
scroll to position [31, 0]
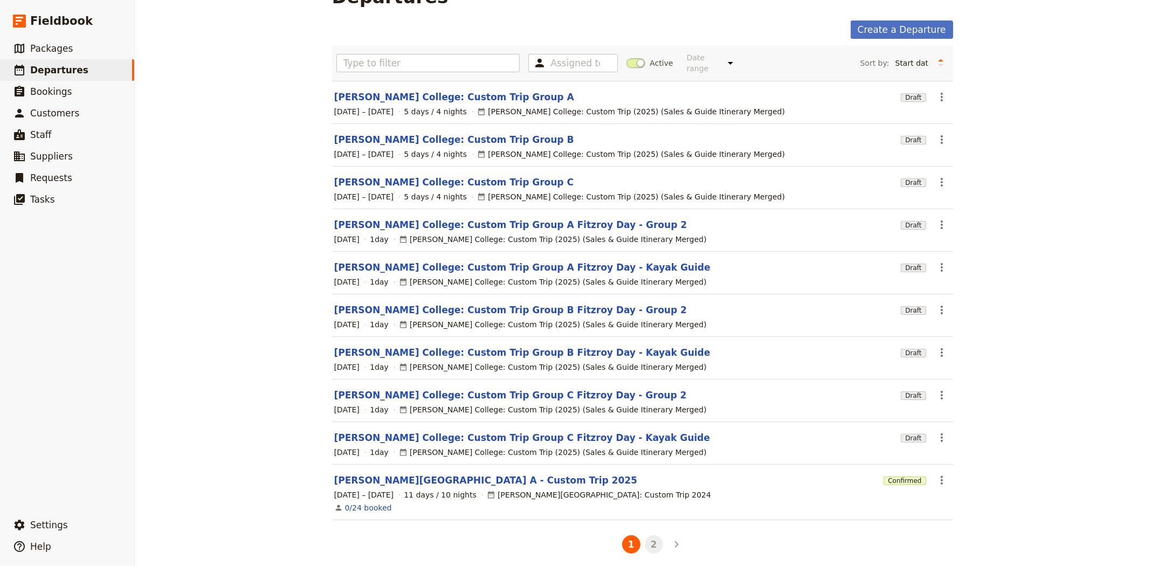
click at [653, 537] on button "2" at bounding box center [654, 544] width 18 height 18
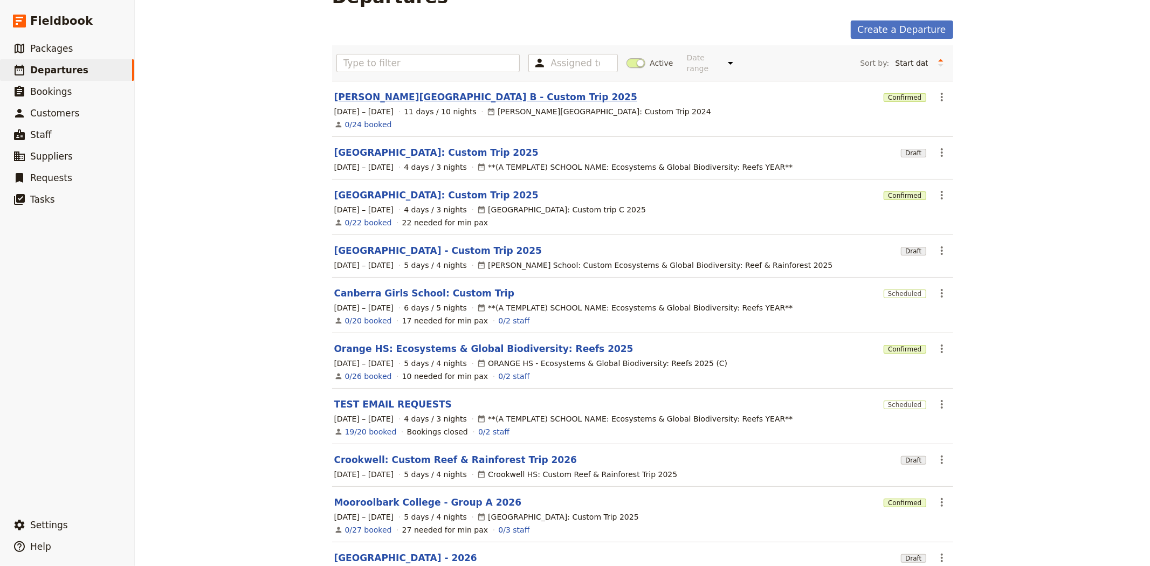
click at [369, 91] on link "Albert Park College B - Custom Trip 2025" at bounding box center [485, 97] width 303 height 13
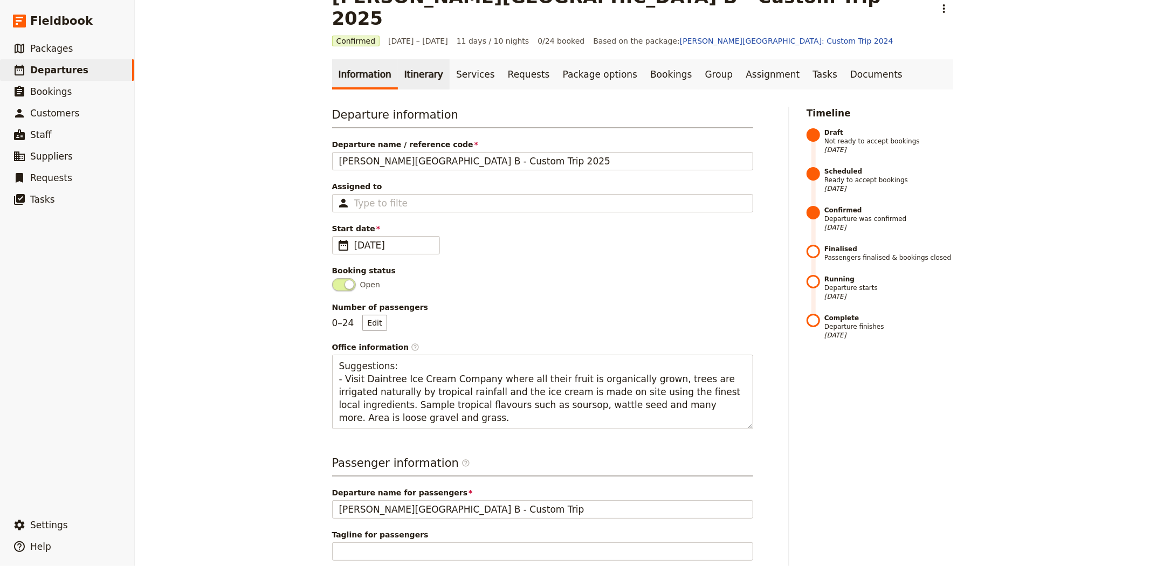
click at [402, 59] on link "Itinerary" at bounding box center [424, 74] width 52 height 30
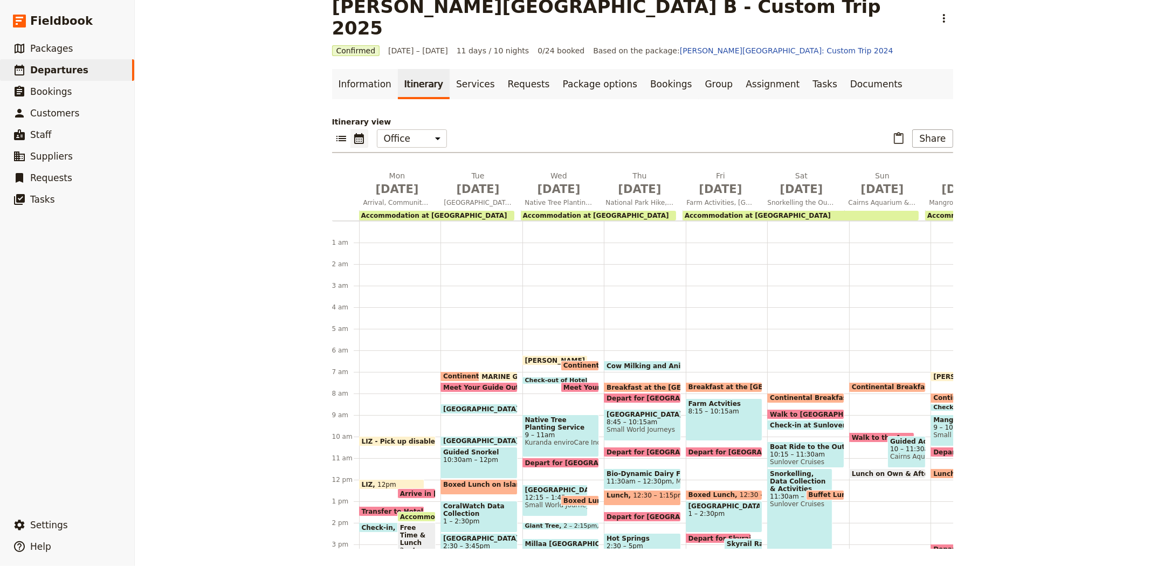
scroll to position [124, 0]
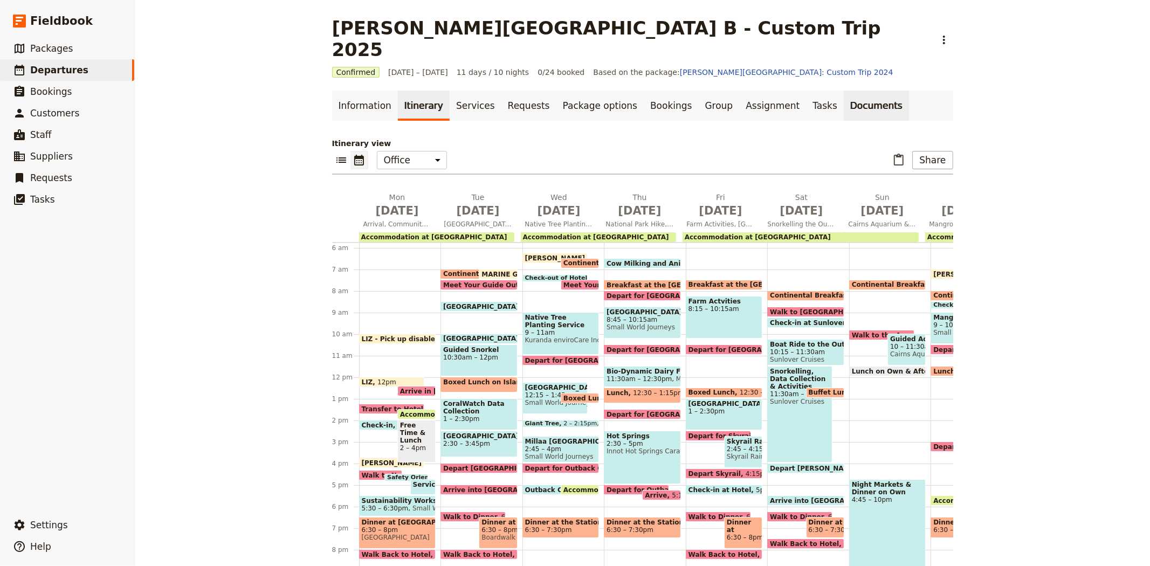
click at [844, 91] on link "Documents" at bounding box center [876, 106] width 65 height 30
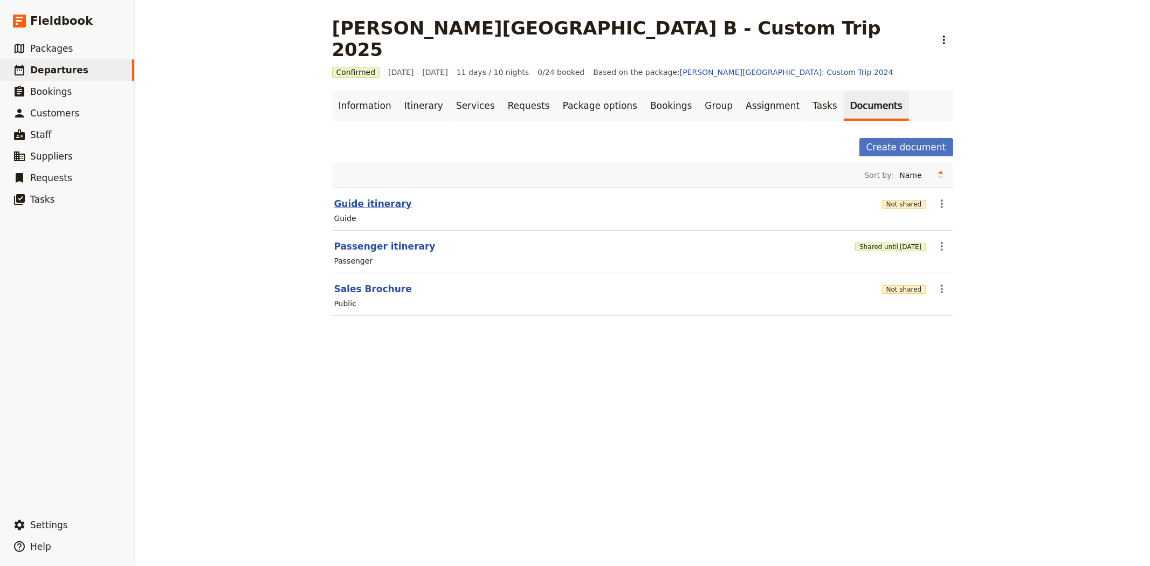
click at [362, 197] on button "Guide itinerary" at bounding box center [373, 203] width 78 height 13
select select "STAFF"
select select "RUN_SHEET"
select select "DEFAULT"
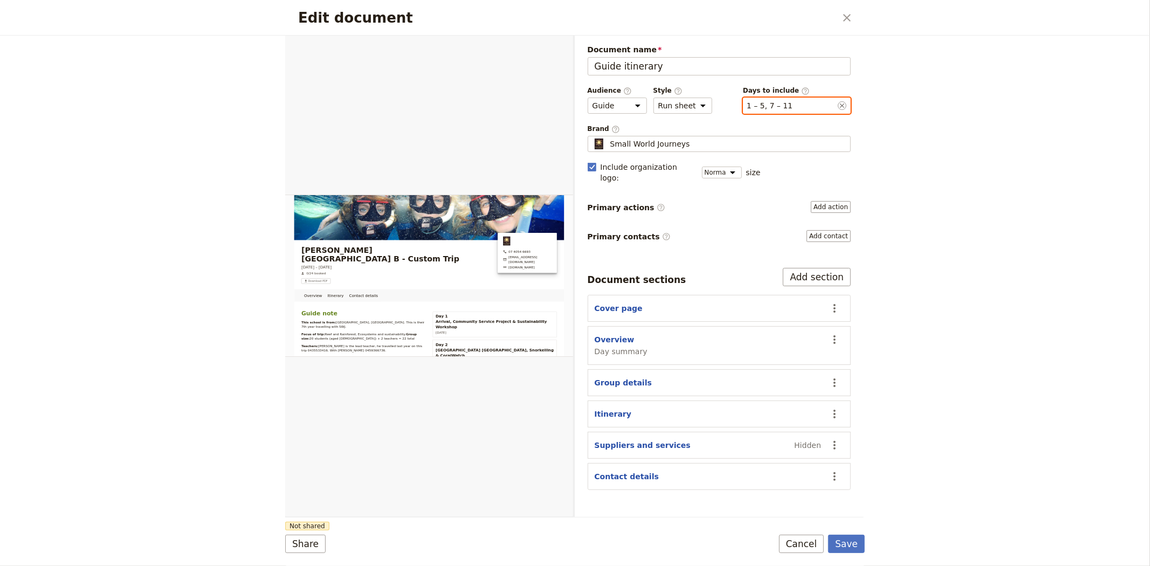
click at [786, 107] on button "​ 1 – 5, 7 – 11" at bounding box center [770, 105] width 46 height 11
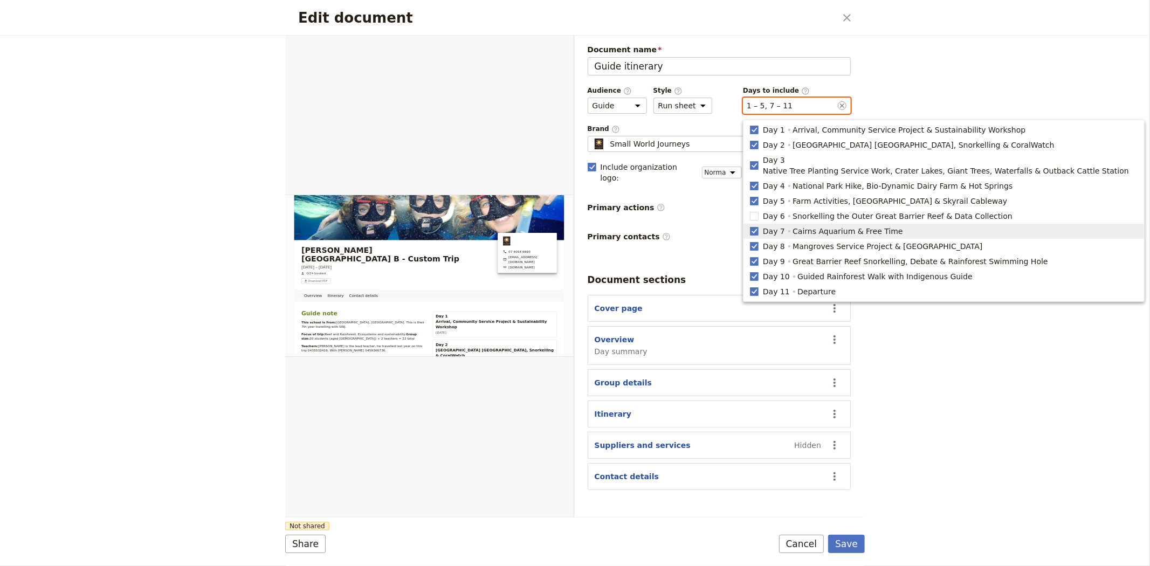
click at [780, 226] on span "Day 7" at bounding box center [774, 231] width 22 height 11
type input "1, 2, 3, 4, 5, 8, 9, 10, 11"
checkbox input "false"
click at [783, 240] on div "Day 8 Mangroves Service Project & Crocodile Farm and Wildlife Park" at bounding box center [873, 246] width 222 height 13
type input "1, 2, 3, 4, 5, 9, 10, 11"
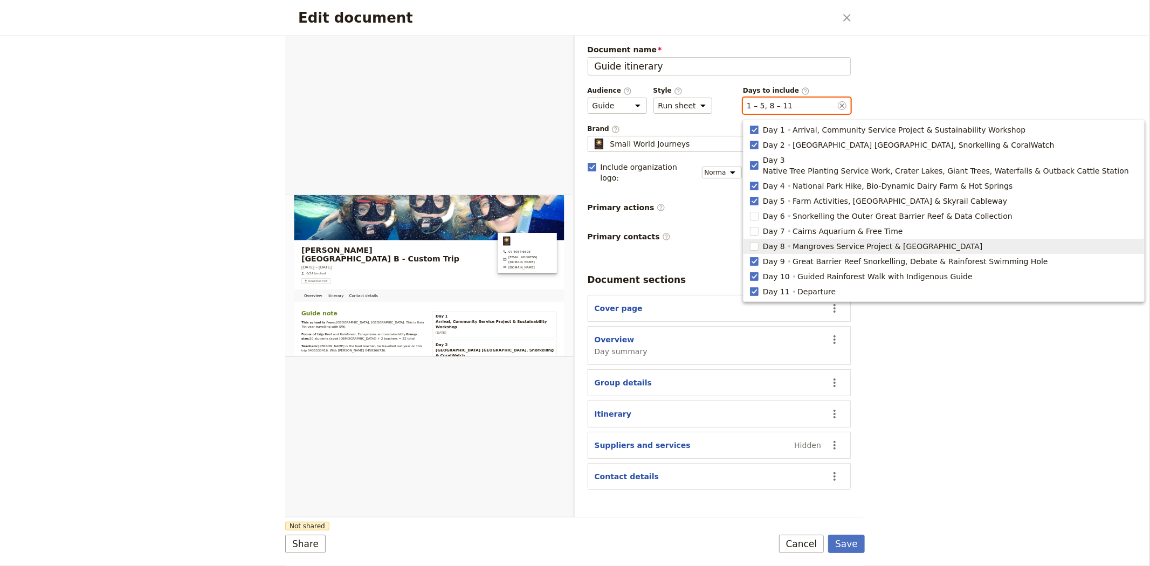
checkbox input "false"
click at [783, 255] on div "Day 9 Great Barrier Reef Snorkelling, Debate & Rainforest Swimming Hole" at bounding box center [905, 261] width 287 height 13
type input "1, 2, 3, 4, 5, 10, 11"
checkbox input "false"
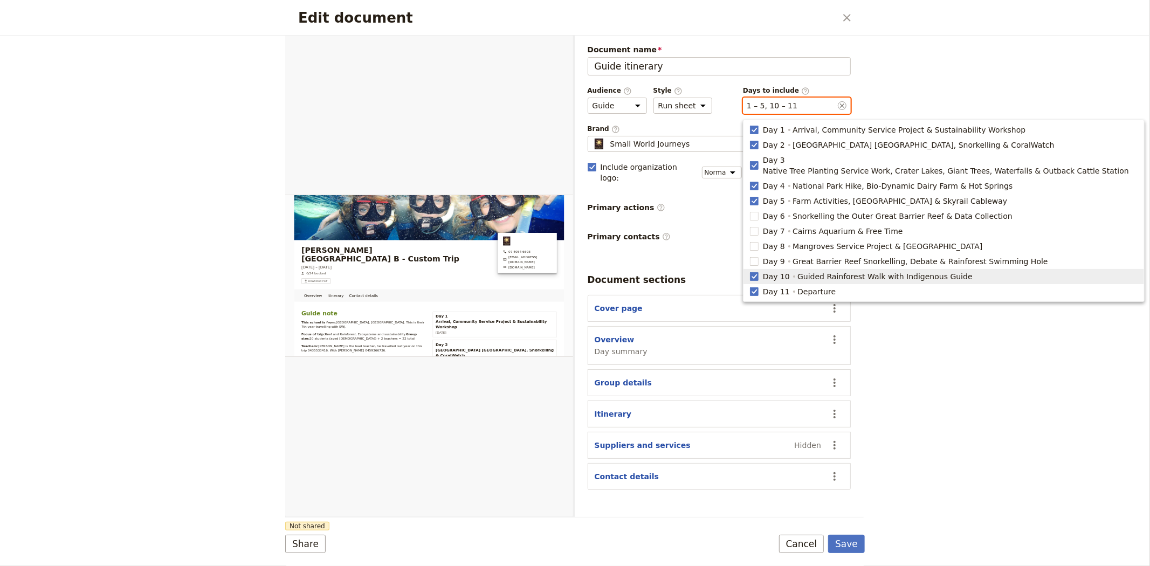
click at [783, 271] on span "Day 10" at bounding box center [776, 276] width 27 height 11
type input "1, 2, 3, 4, 5, 11"
checkbox input "false"
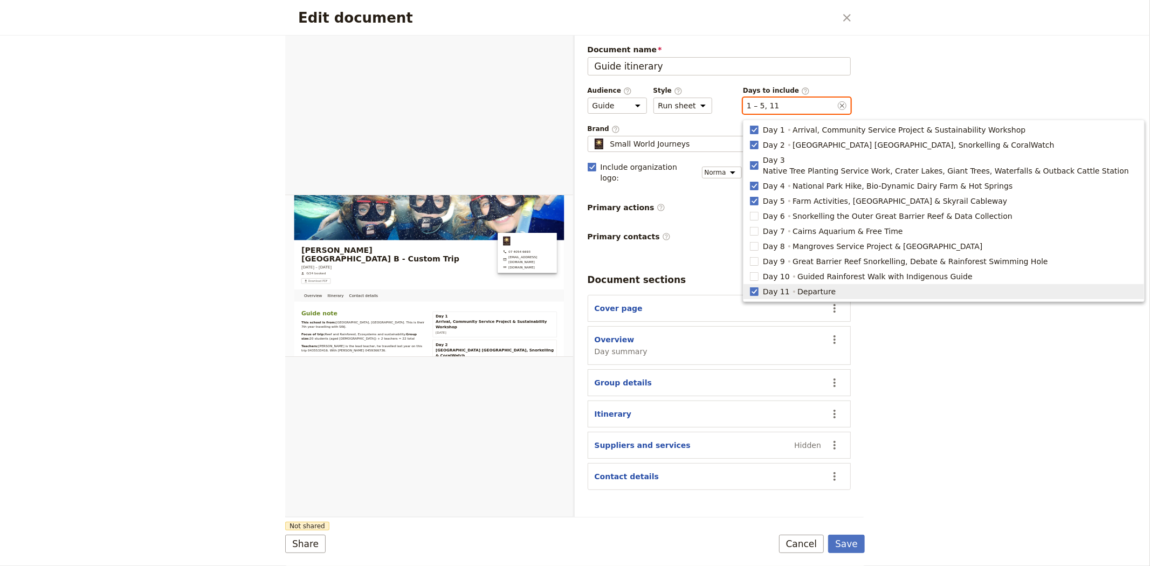
click at [797, 286] on span "Departure" at bounding box center [816, 291] width 38 height 11
type input "1, 2, 3, 4, 5"
checkbox input "false"
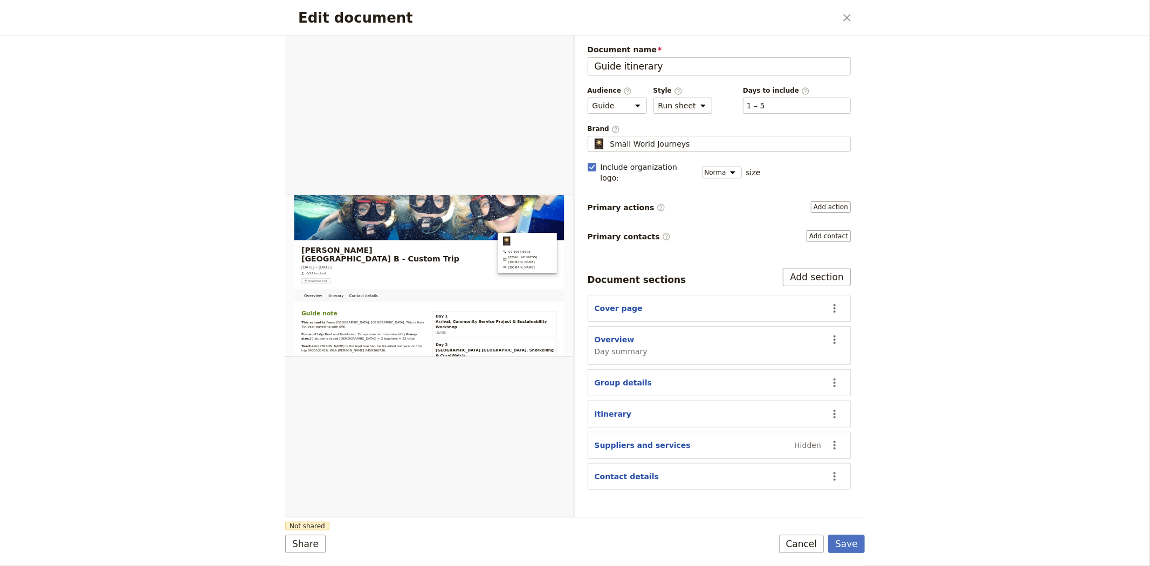
click at [946, 421] on div "Edit document ​ Overview Itinerary Contact details Web PDF ​ Document name Guid…" at bounding box center [575, 283] width 1150 height 566
click at [844, 542] on button "Save" at bounding box center [846, 544] width 37 height 18
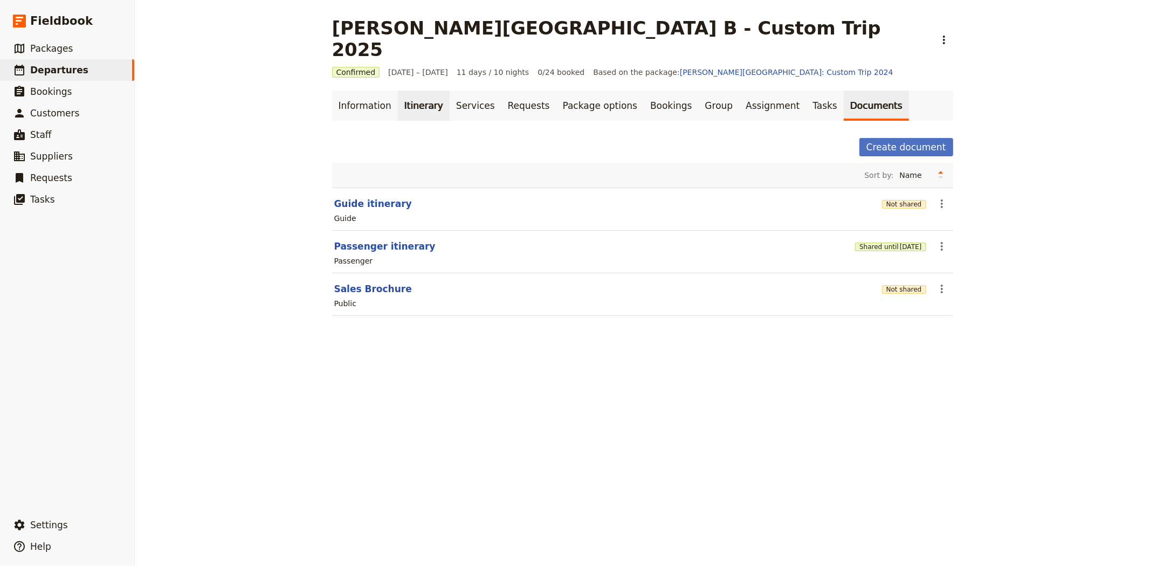
click at [402, 91] on link "Itinerary" at bounding box center [424, 106] width 52 height 30
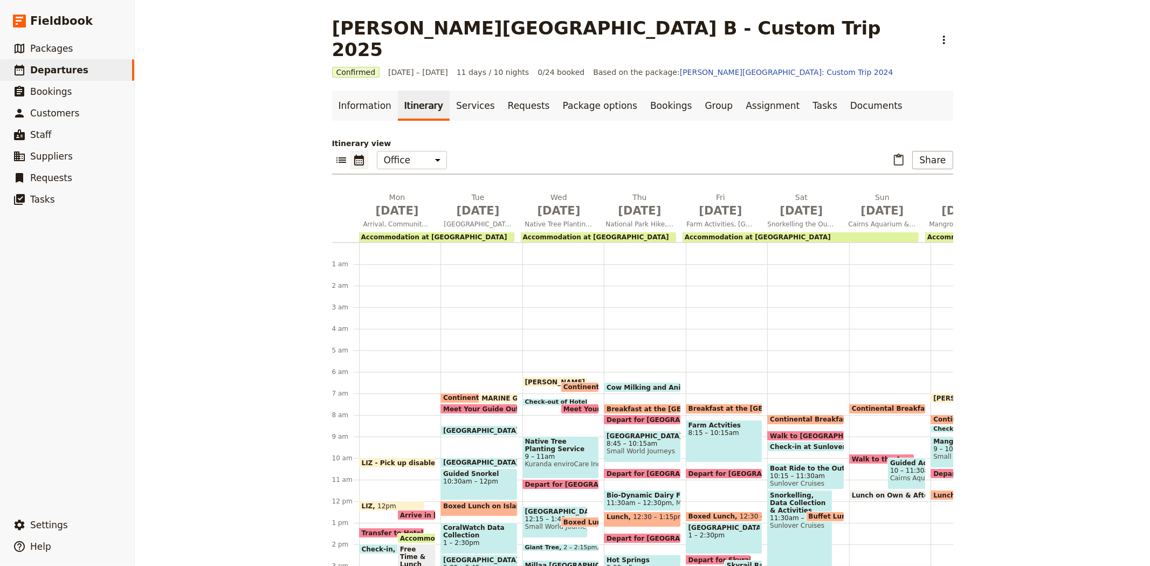
scroll to position [124, 0]
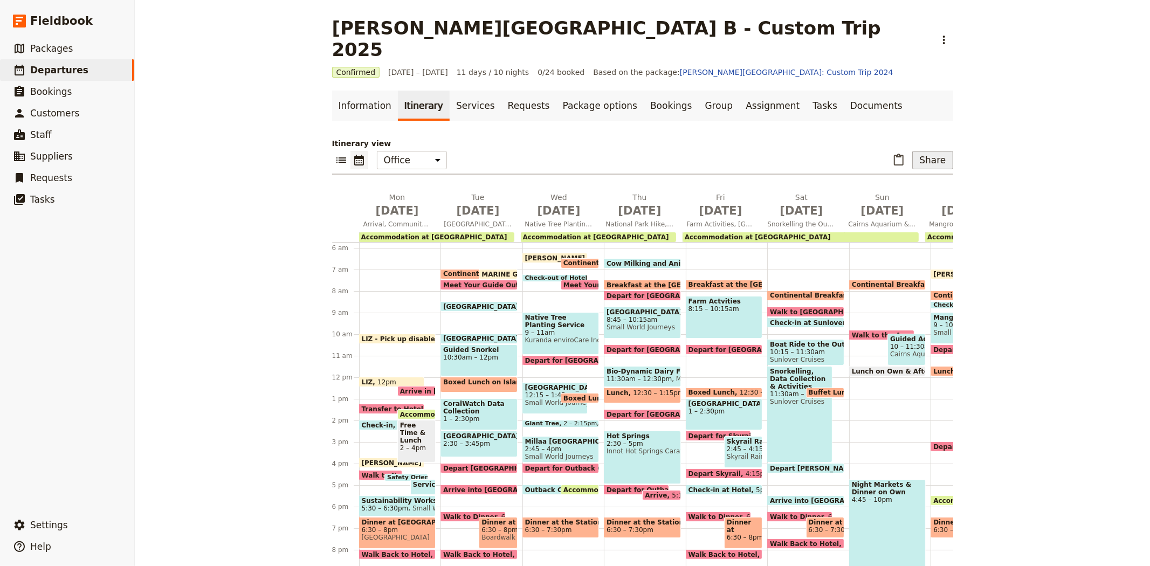
click at [932, 151] on button "Share" at bounding box center [932, 160] width 40 height 18
click at [899, 164] on span "Guide itinerary" at bounding box center [897, 162] width 57 height 11
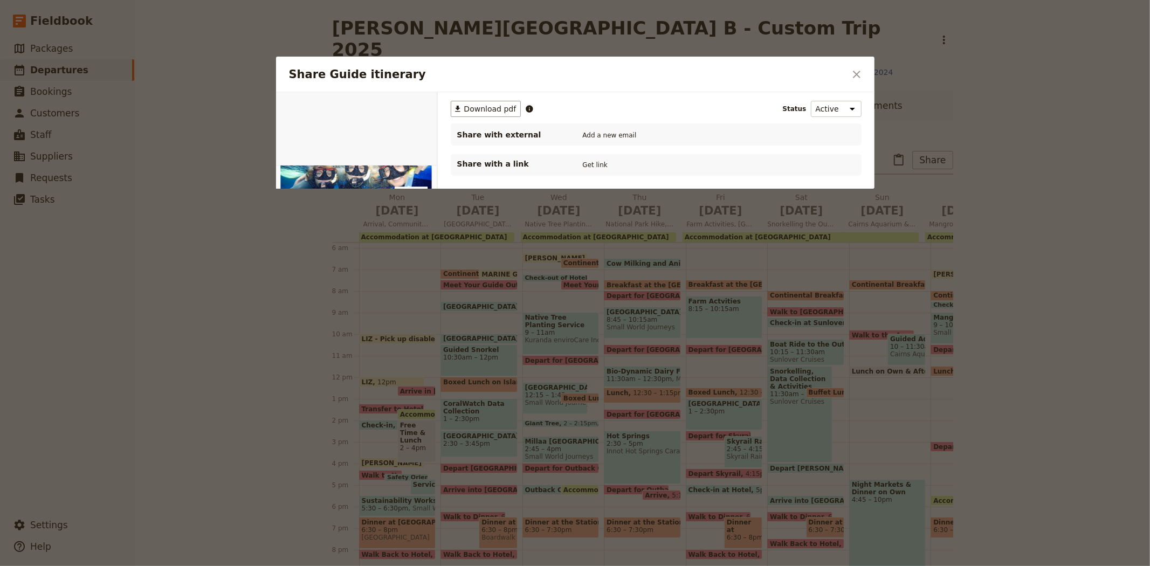
scroll to position [0, 0]
click at [484, 104] on span "Download pdf" at bounding box center [490, 109] width 52 height 11
click at [854, 78] on icon "Close dialog" at bounding box center [856, 74] width 13 height 13
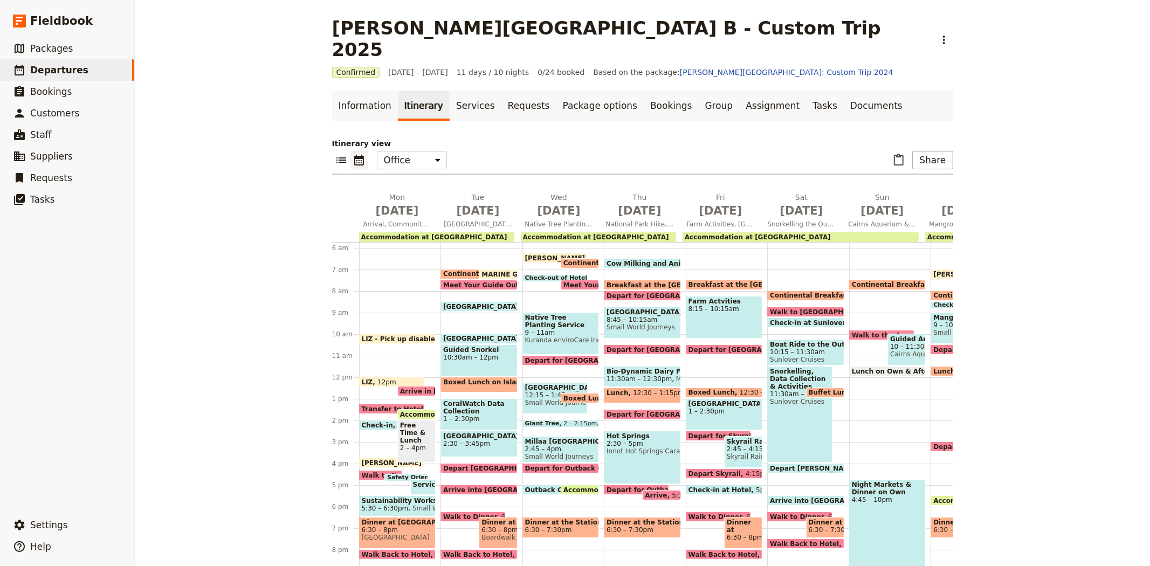
click at [394, 477] on span at bounding box center [406, 479] width 43 height 4
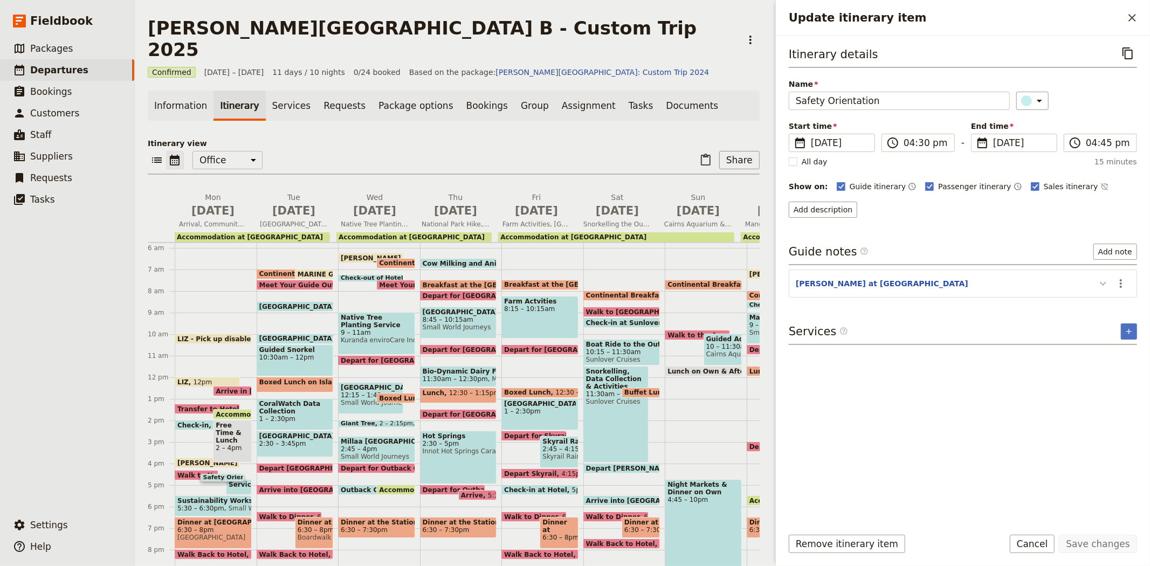
click at [1103, 284] on icon "Update itinerary item" at bounding box center [1103, 283] width 13 height 13
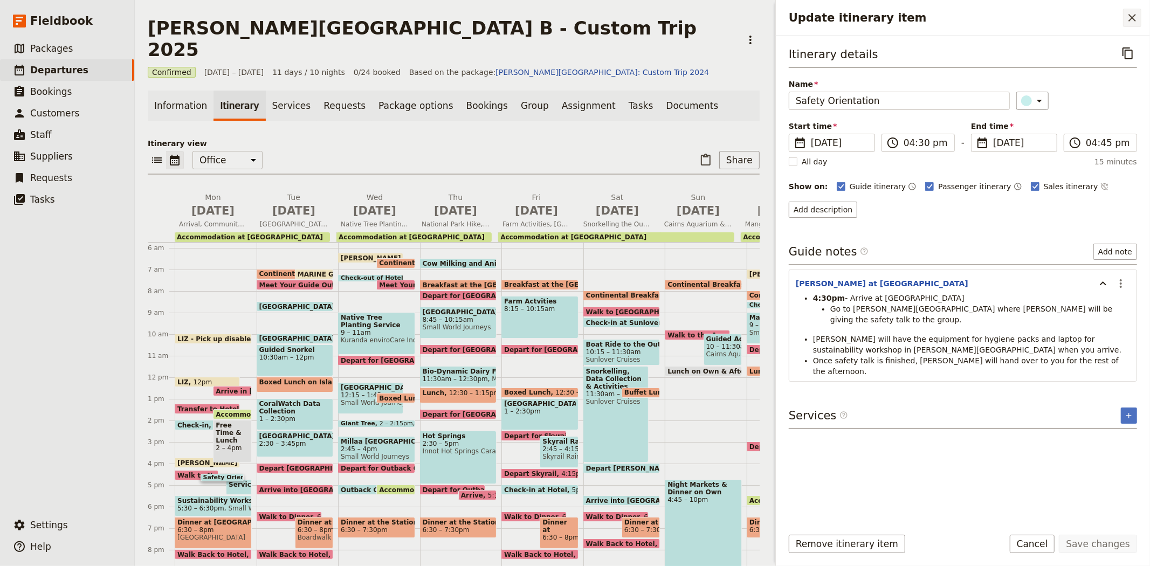
click at [1136, 9] on button "​" at bounding box center [1132, 18] width 18 height 18
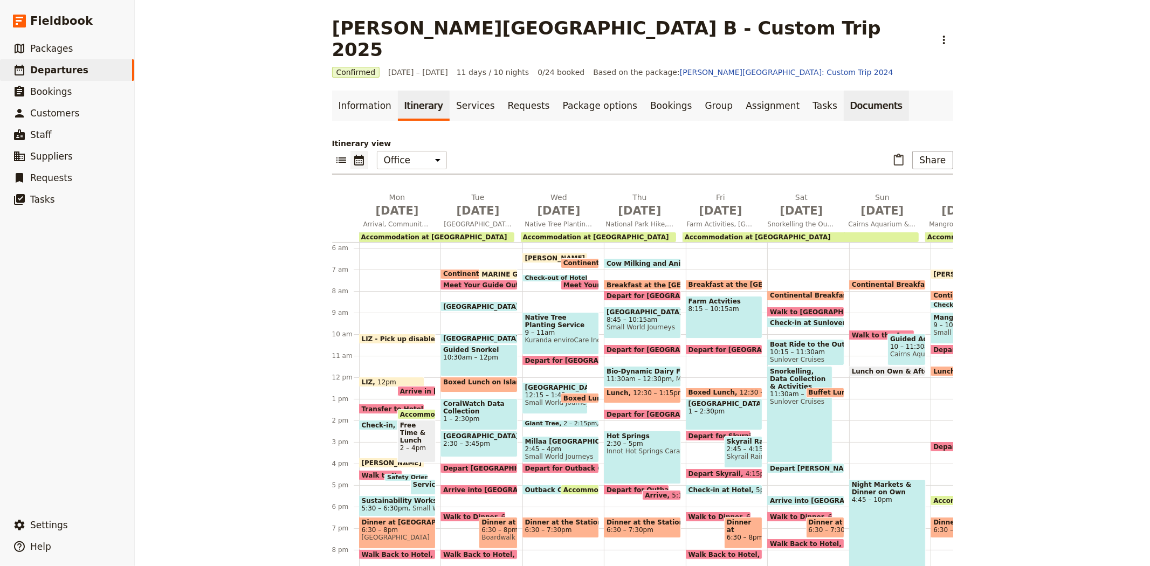
click at [844, 91] on link "Documents" at bounding box center [876, 106] width 65 height 30
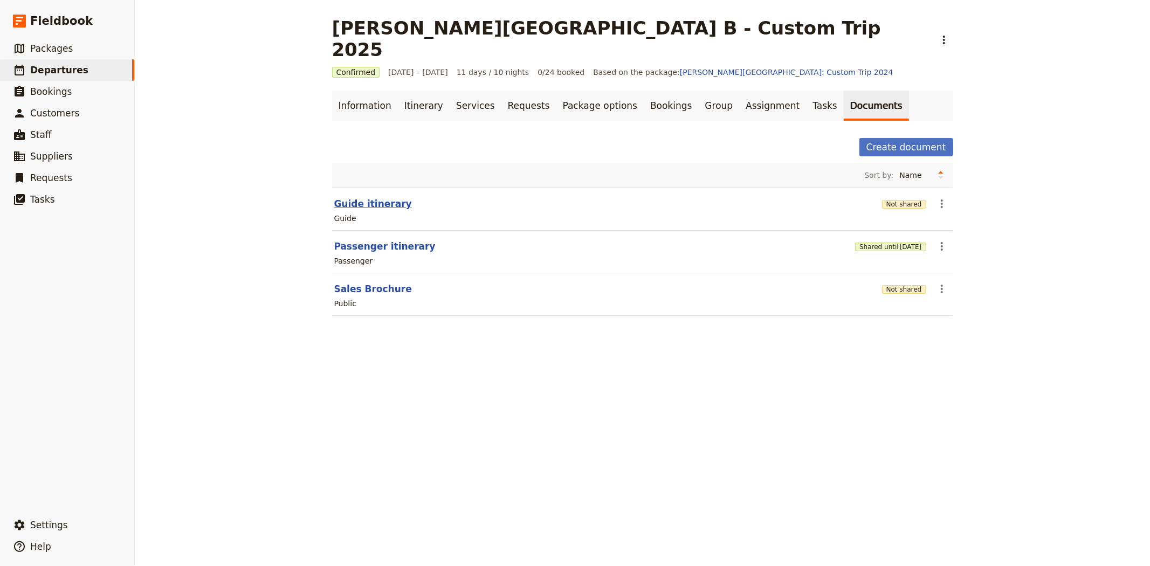
click at [374, 197] on button "Guide itinerary" at bounding box center [373, 203] width 78 height 13
select select "STAFF"
select select "RUN_SHEET"
select select "DEFAULT"
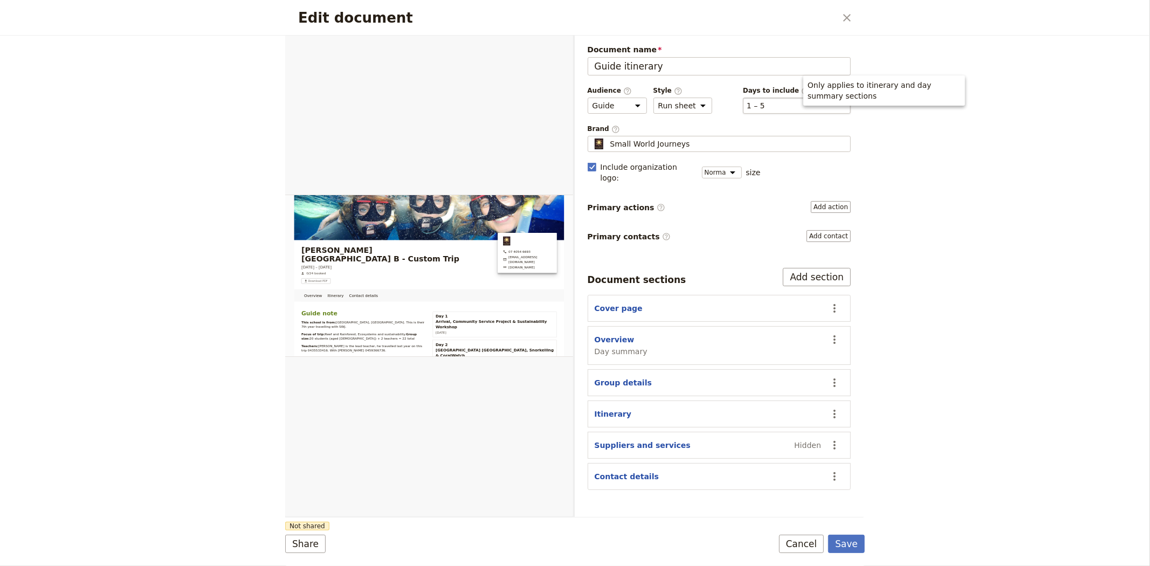
click at [776, 110] on div "​ 1 – 5 1, 2, 3, 4, 5" at bounding box center [797, 106] width 108 height 16
click at [765, 110] on button "​ 1 – 5" at bounding box center [756, 105] width 18 height 11
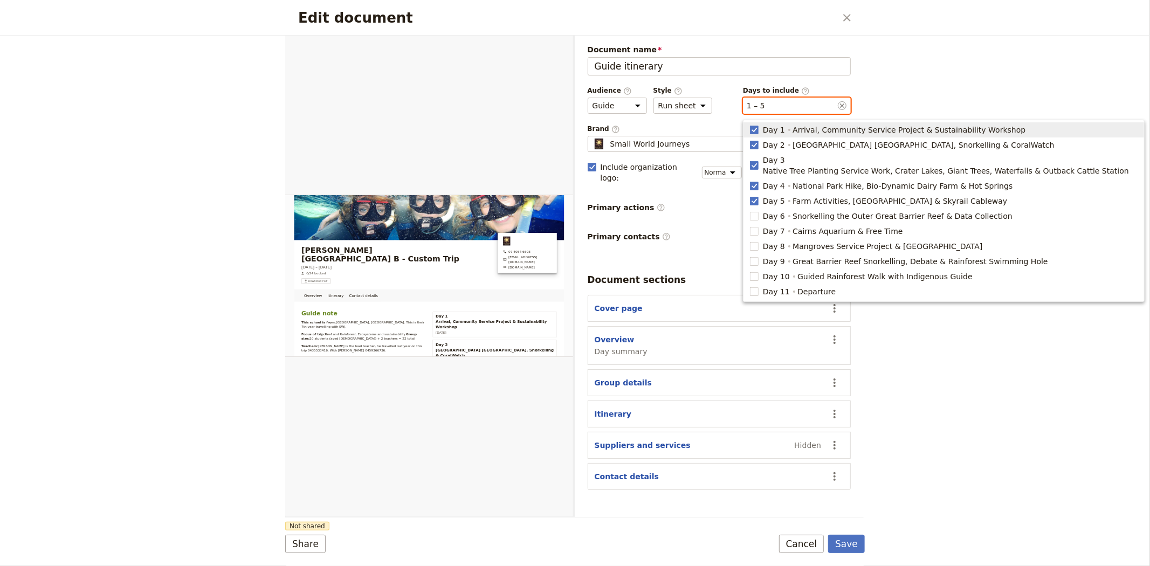
click at [801, 131] on span "Arrival, Community Service Project & Sustainability Workshop" at bounding box center [909, 130] width 233 height 11
type input "2, 3, 4, 5"
checkbox input "false"
click at [802, 142] on span "[GEOGRAPHIC_DATA] [GEOGRAPHIC_DATA], Snorkelling & CoralWatch" at bounding box center [924, 145] width 262 height 11
type input "3, 4, 5"
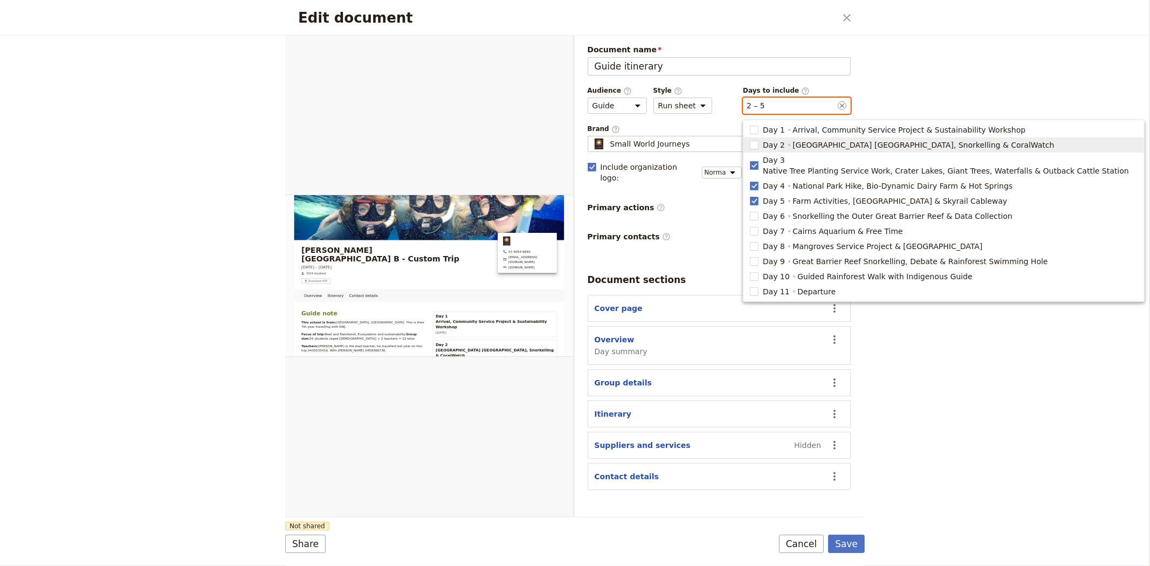
checkbox input "false"
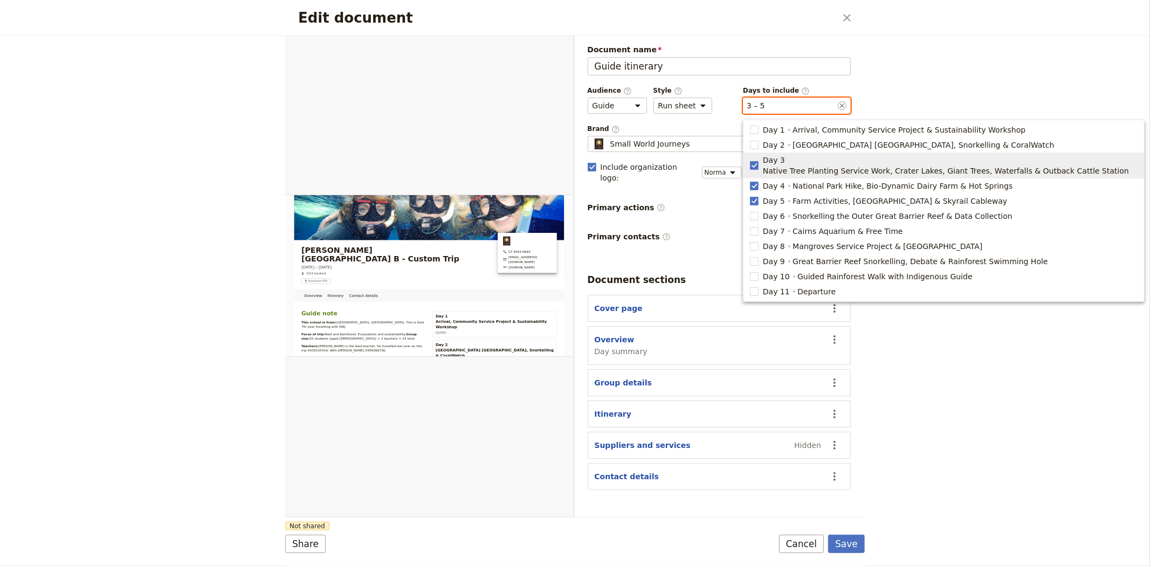
click at [804, 166] on span "Native Tree Planting Service Work, Crater Lakes, Giant Trees, Waterfalls & Outb…" at bounding box center [946, 171] width 366 height 11
type input "4, 5"
checkbox input "false"
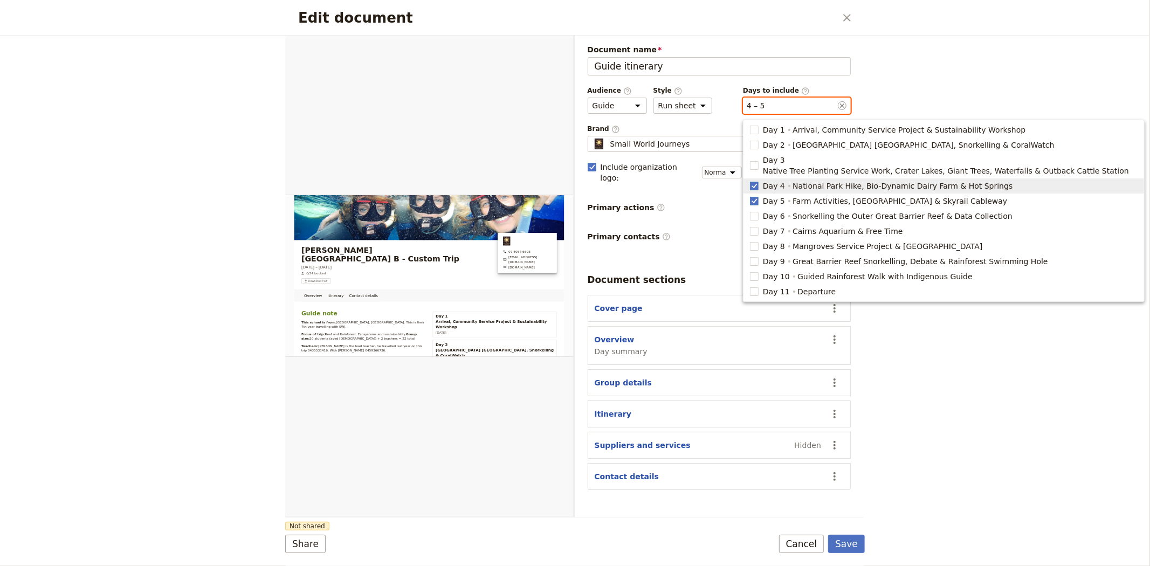
click at [804, 181] on span "National Park Hike, Bio-Dynamic Dairy Farm & Hot Springs" at bounding box center [903, 186] width 220 height 11
type input "5"
checkbox input "false"
click at [806, 196] on span "Farm Activities, Kuranda Village & Skyrail Cableway" at bounding box center [900, 201] width 215 height 11
checkbox input "false"
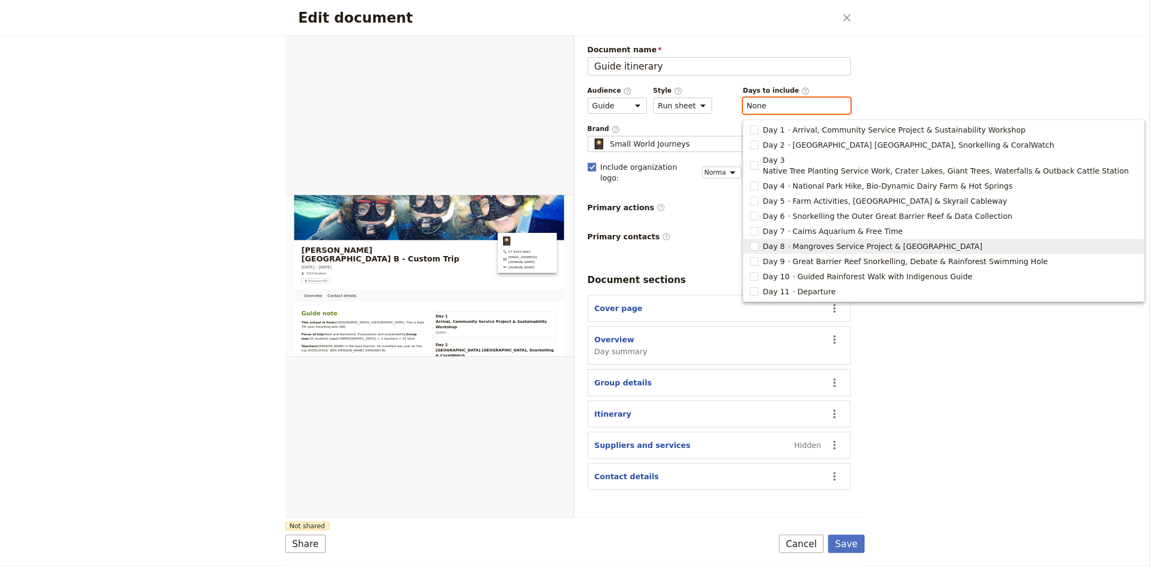
click at [800, 241] on span "Mangroves Service Project & [GEOGRAPHIC_DATA]" at bounding box center [888, 246] width 190 height 11
type input "8"
checkbox input "true"
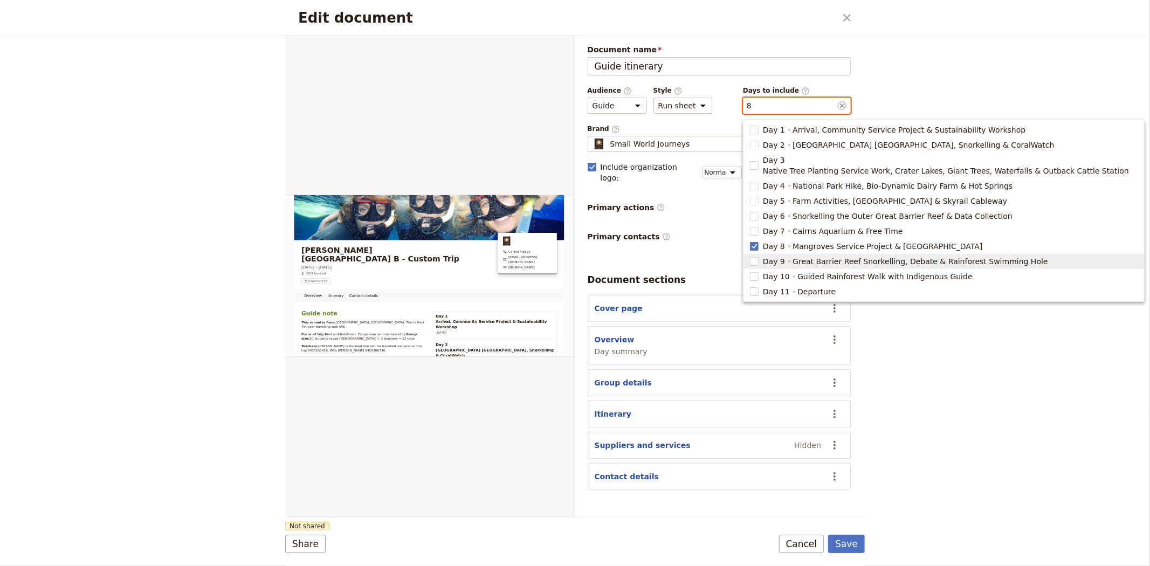
click at [799, 256] on span "Great Barrier Reef Snorkelling, Debate & Rainforest Swimming Hole" at bounding box center [920, 261] width 255 height 11
type input "8, 9"
checkbox input "true"
click at [801, 271] on span "Guided Rainforest Walk with Indigenous Guide" at bounding box center [884, 276] width 175 height 11
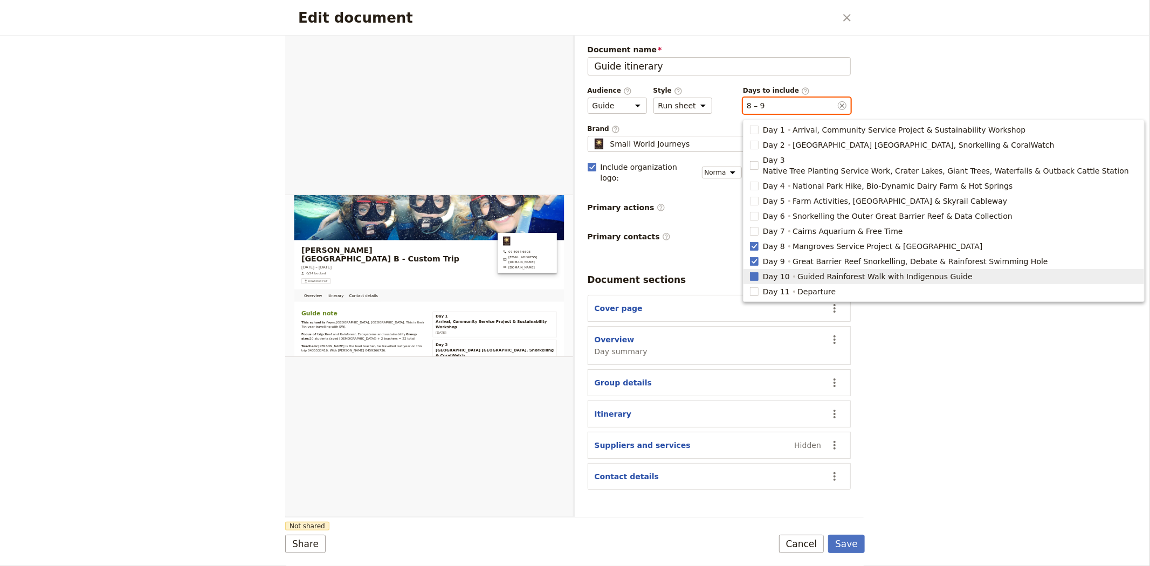
type input "8, 9, 10"
checkbox input "true"
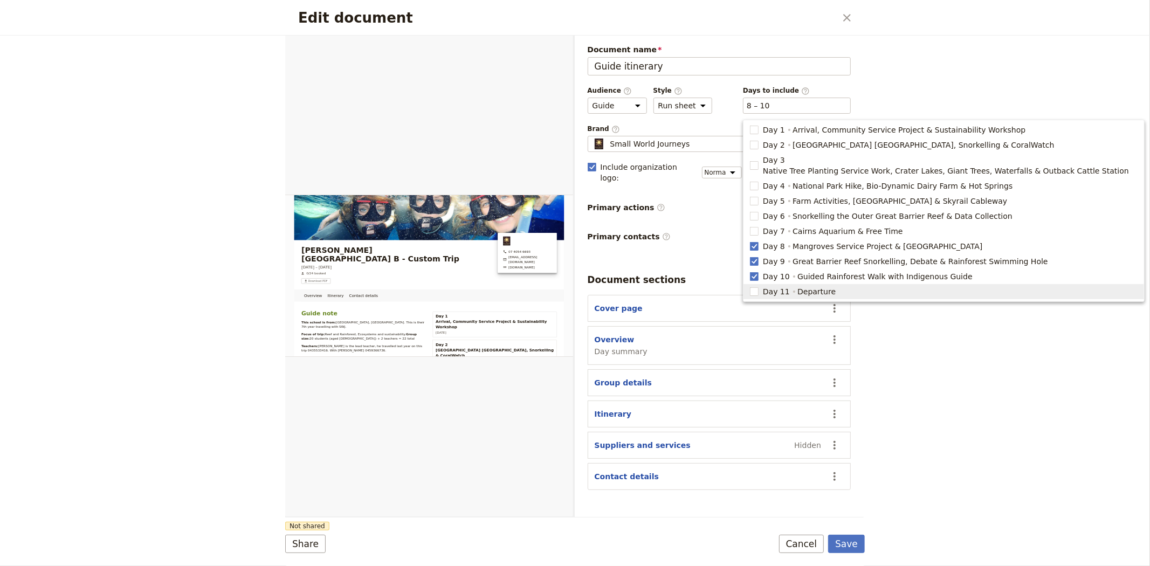
click at [923, 446] on div "Edit document ​ Overview Itinerary Contact details Web PDF ​ Document name Guid…" at bounding box center [575, 283] width 1150 height 566
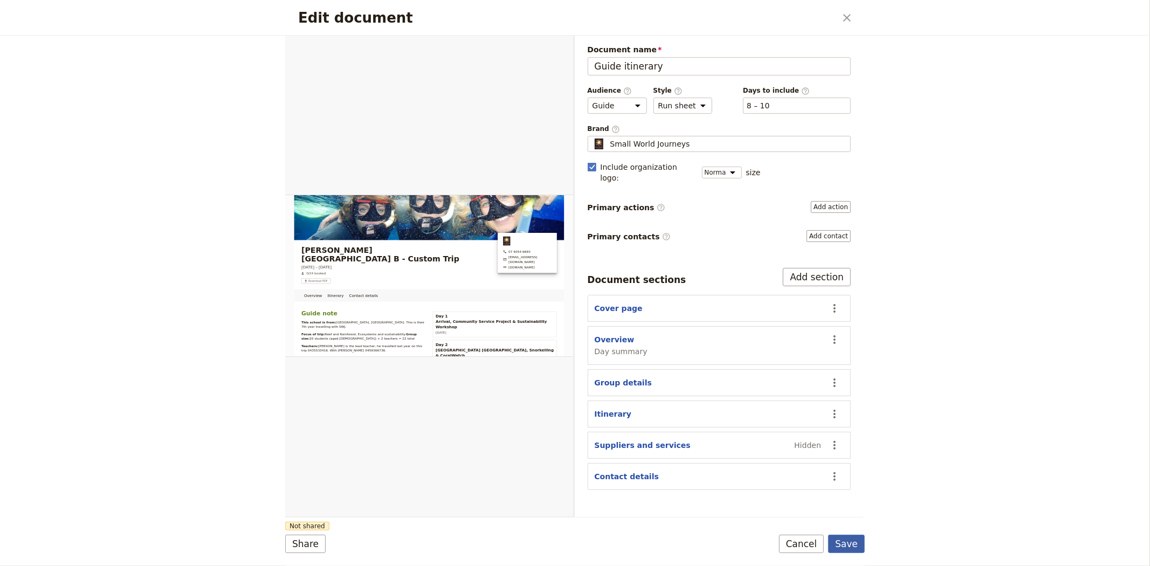
click at [838, 544] on button "Save" at bounding box center [846, 544] width 37 height 18
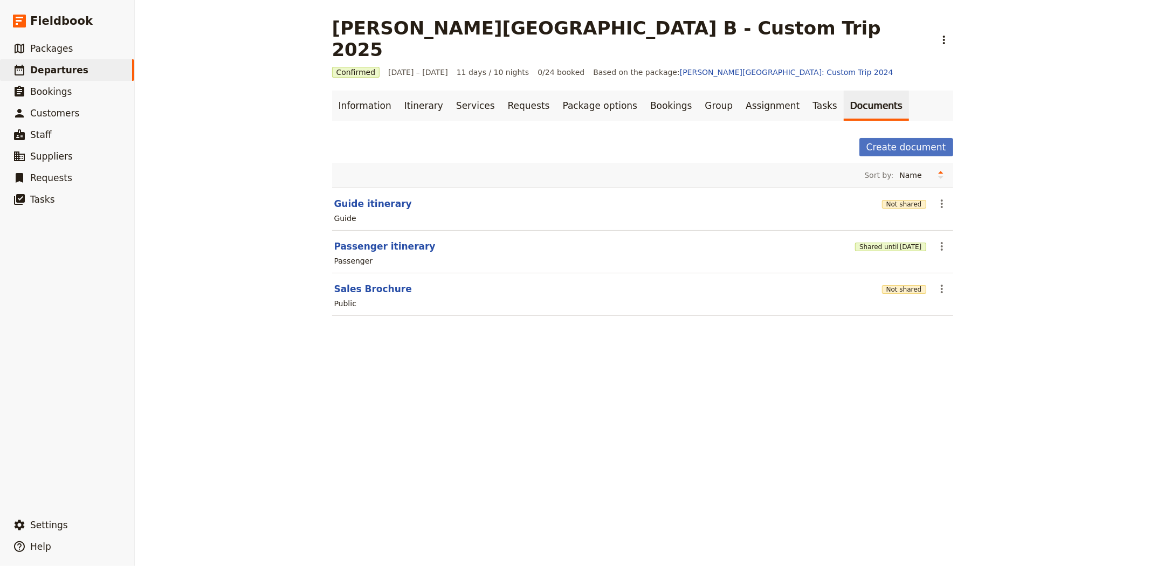
drag, startPoint x: 218, startPoint y: 430, endPoint x: 180, endPoint y: 510, distance: 88.5
click at [218, 430] on div "Albert Park College B - Custom Trip 2025 ​ Confirmed 8 – 18 Sep 2025 11 days / …" at bounding box center [642, 283] width 1015 height 566
click at [365, 91] on link "Information" at bounding box center [365, 106] width 66 height 30
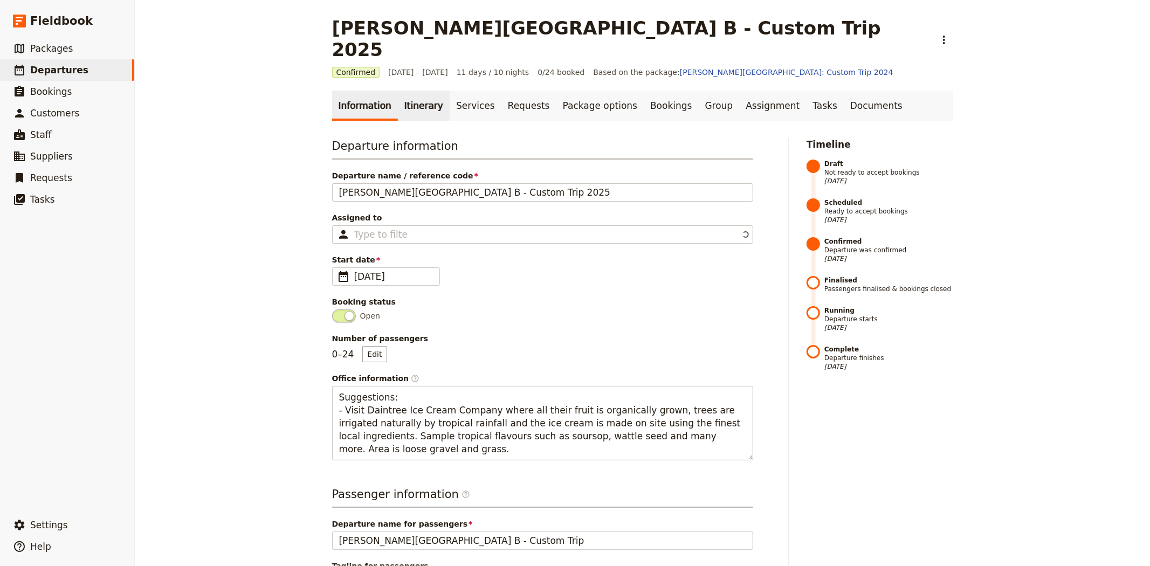
click at [407, 91] on link "Itinerary" at bounding box center [424, 106] width 52 height 30
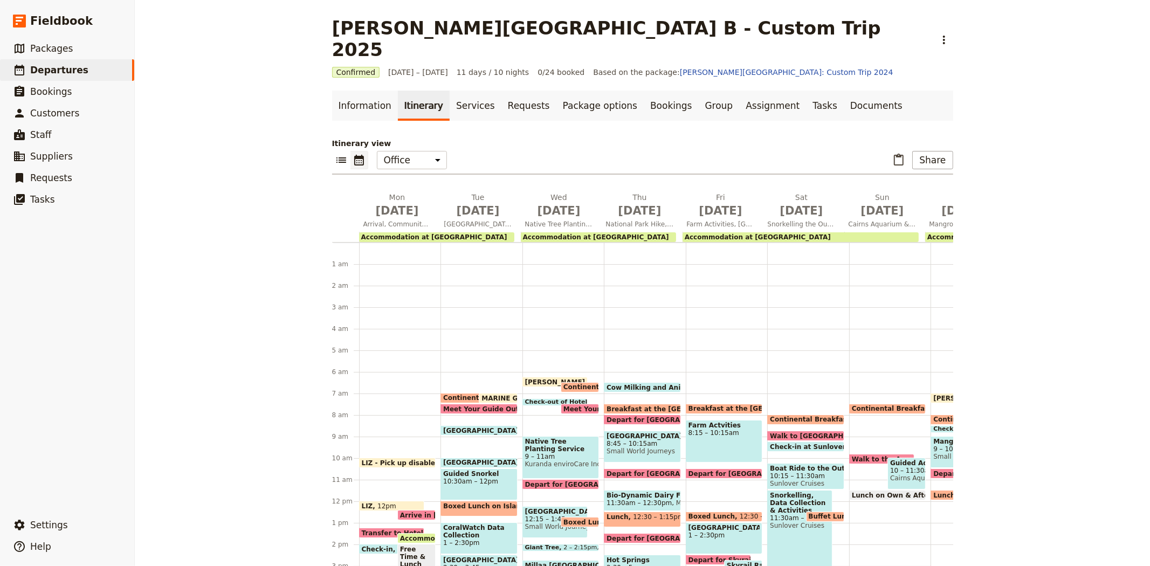
scroll to position [124, 0]
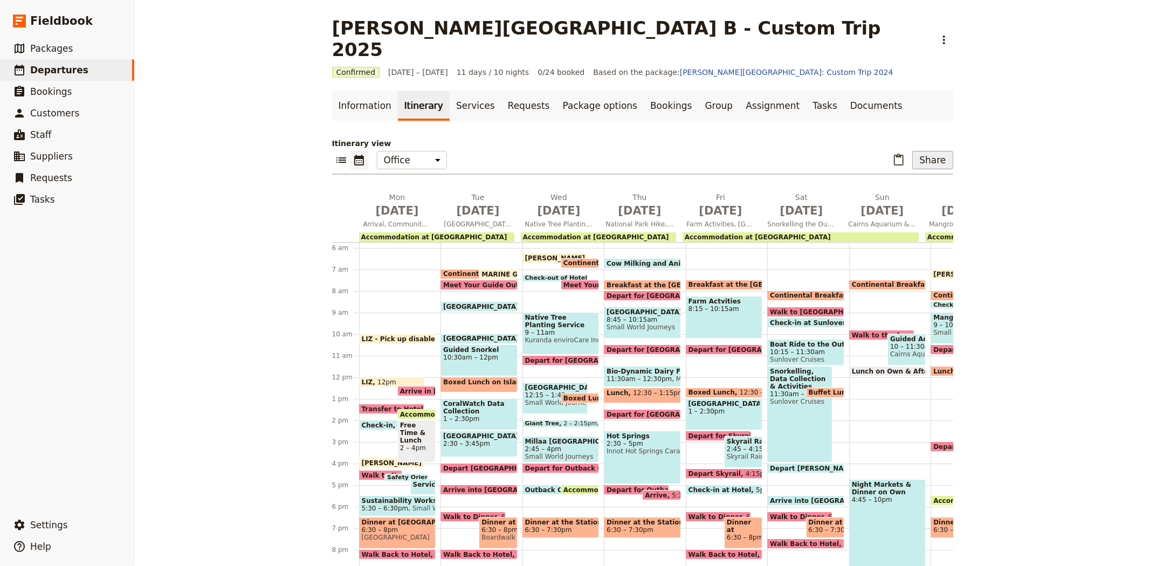
click at [939, 151] on button "Share" at bounding box center [932, 160] width 40 height 18
click at [904, 163] on span "Guide itinerary" at bounding box center [897, 162] width 57 height 11
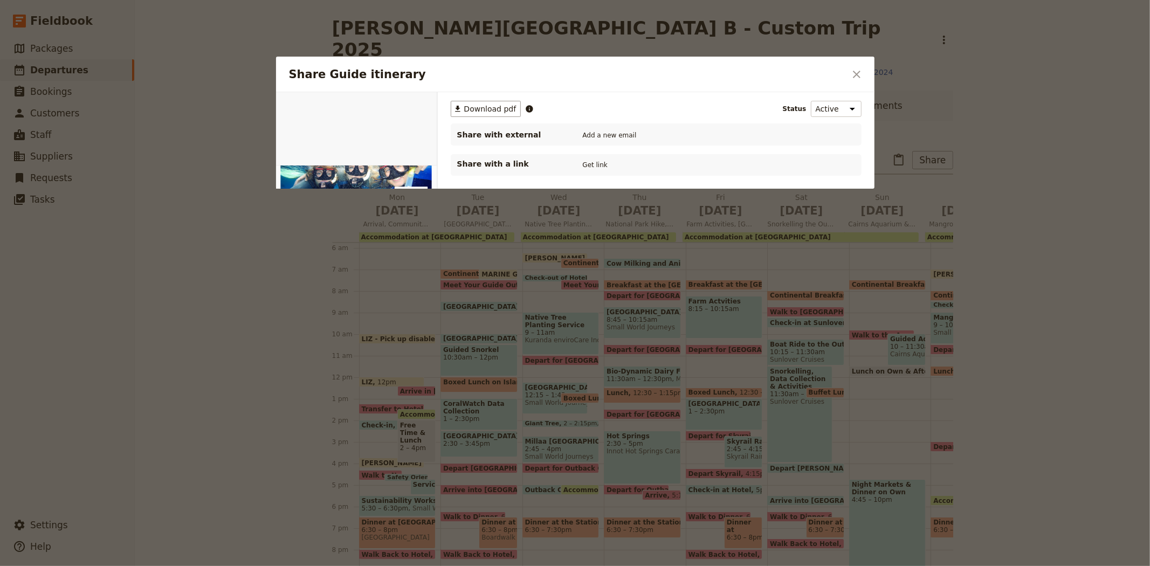
scroll to position [0, 0]
click at [862, 71] on icon "Close dialog" at bounding box center [856, 74] width 13 height 13
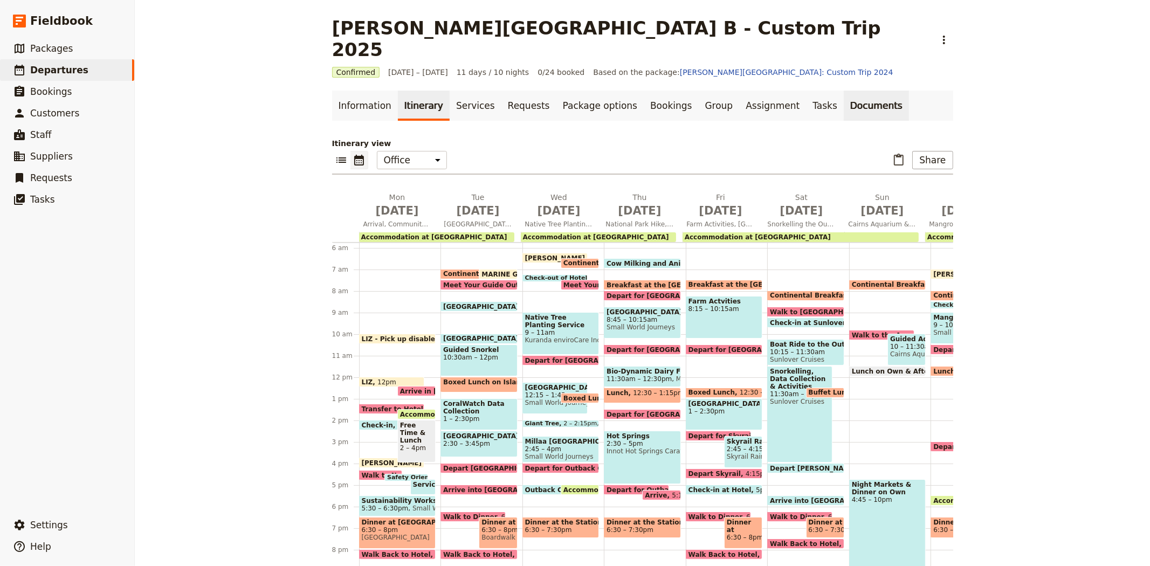
click at [844, 91] on link "Documents" at bounding box center [876, 106] width 65 height 30
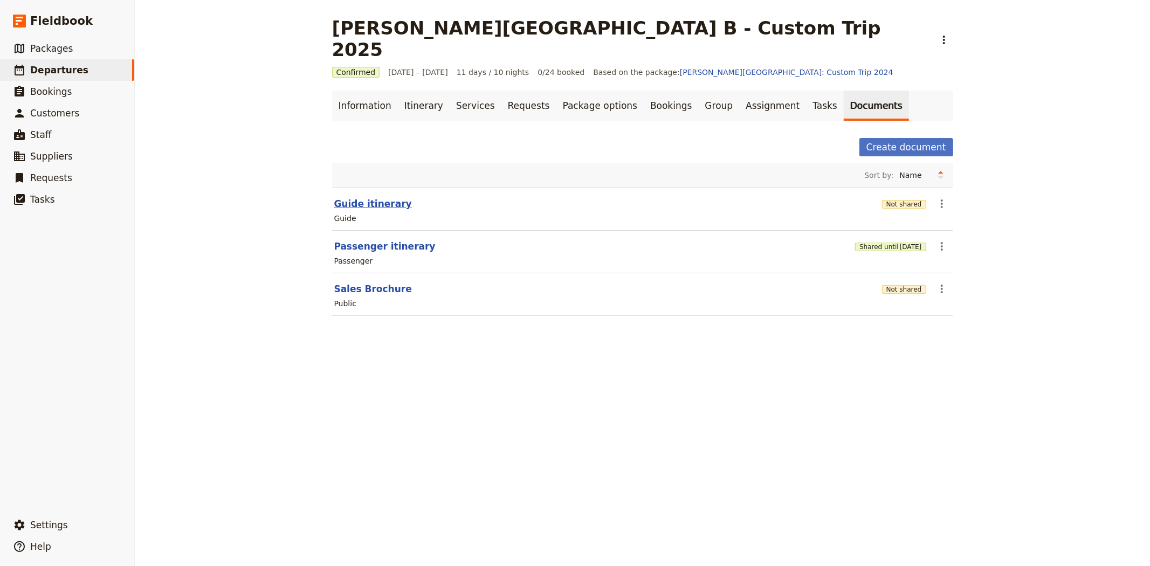
click at [354, 197] on button "Guide itinerary" at bounding box center [373, 203] width 78 height 13
select select "STAFF"
select select "RUN_SHEET"
select select "DEFAULT"
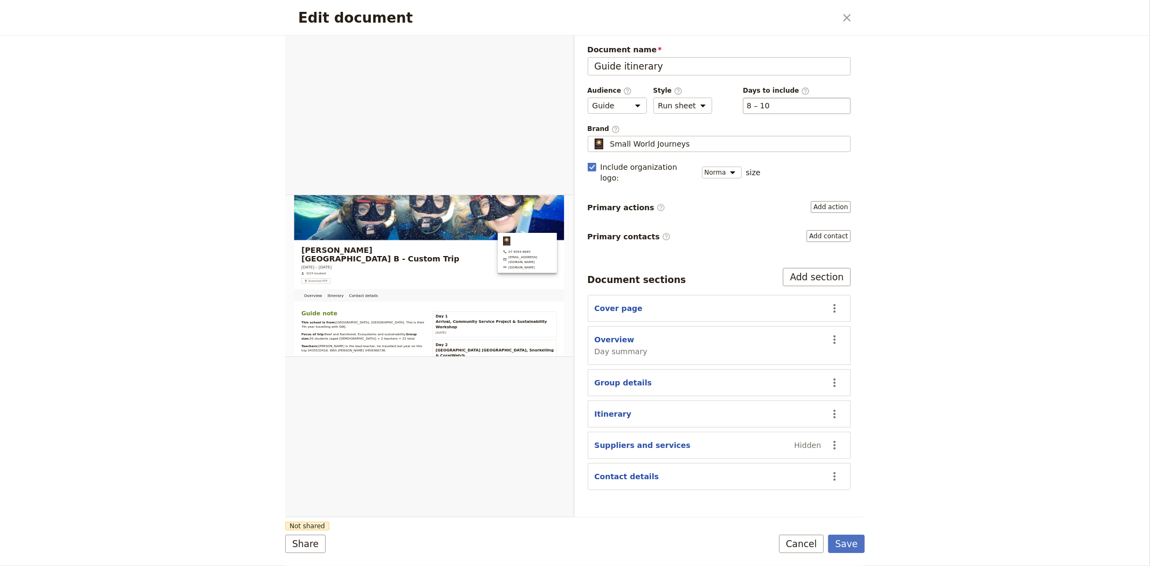
click at [788, 104] on div "​ 8 – 10 8, 9, 10" at bounding box center [797, 106] width 108 height 16
click at [770, 104] on button "​ 8 – 10" at bounding box center [758, 105] width 23 height 11
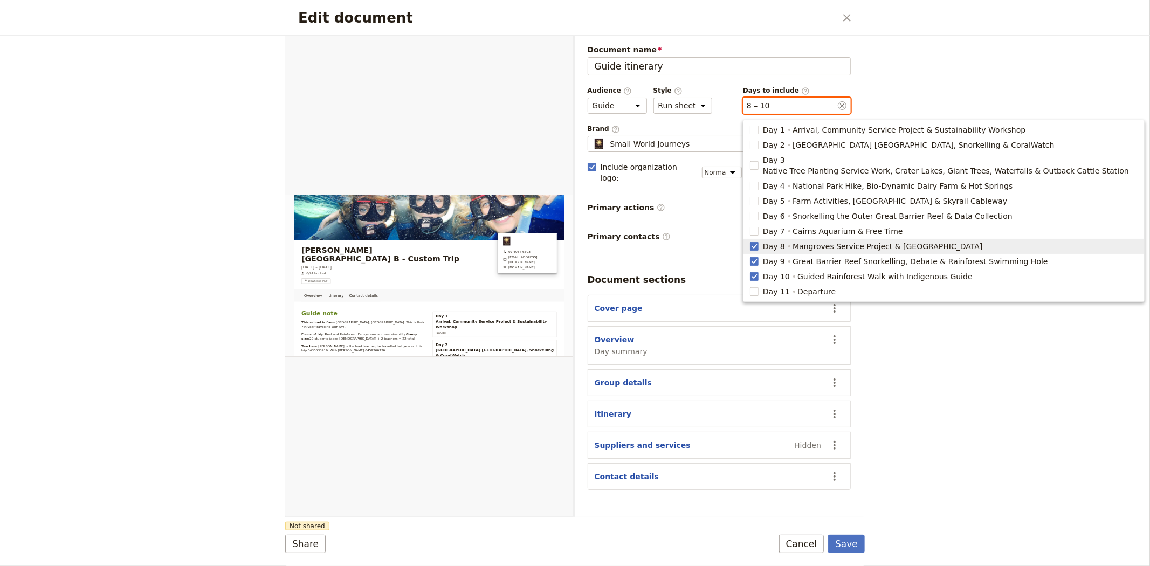
click at [823, 242] on button "Day 8 Mangroves Service Project & Crocodile Farm and Wildlife Park" at bounding box center [944, 246] width 401 height 15
type input "9, 10"
checkbox input "false"
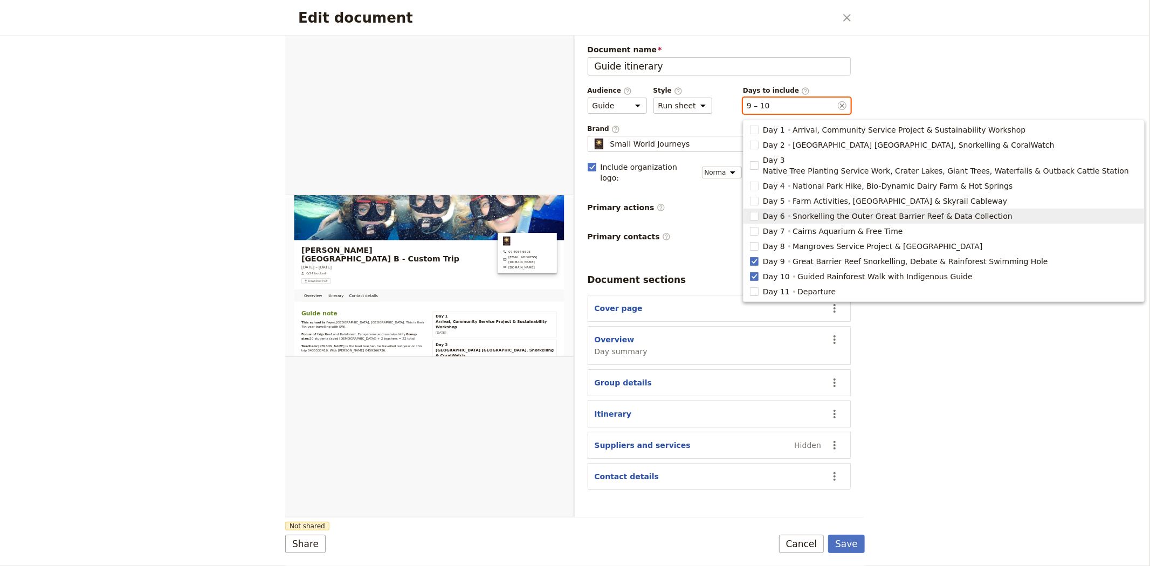
click at [799, 211] on span "Snorkelling the Outer Great Barrier Reef & Data Collection" at bounding box center [903, 216] width 220 height 11
type input "6, 9, 10"
checkbox input "true"
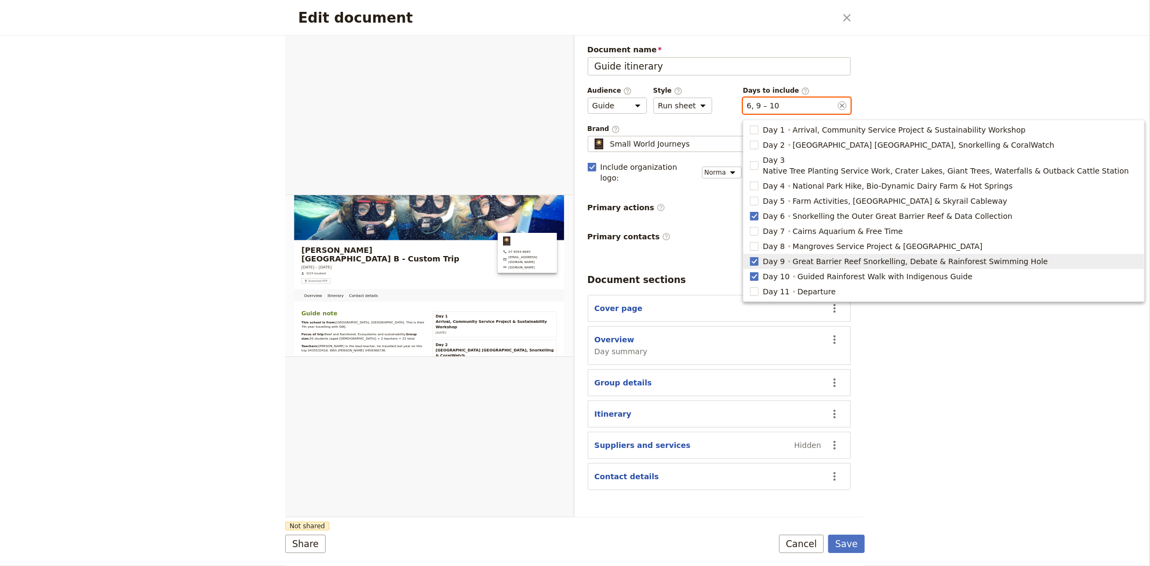
click at [808, 256] on span "Great Barrier Reef Snorkelling, Debate & Rainforest Swimming Hole" at bounding box center [920, 261] width 255 height 11
type input "6, 10"
checkbox input "false"
click at [811, 271] on span "Guided Rainforest Walk with Indigenous Guide" at bounding box center [884, 276] width 175 height 11
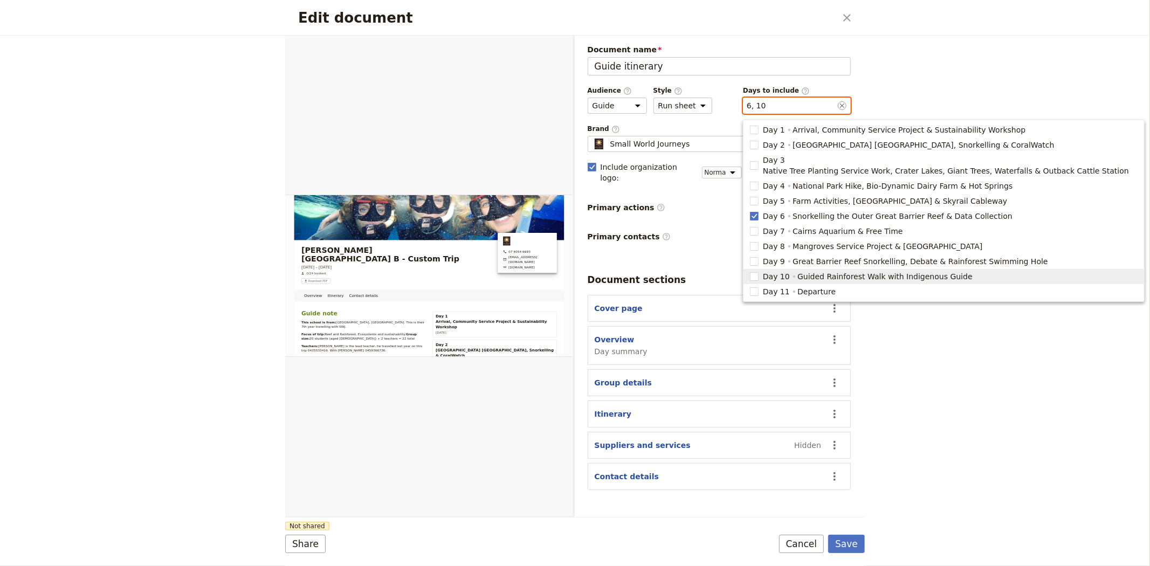
type input "6"
checkbox input "false"
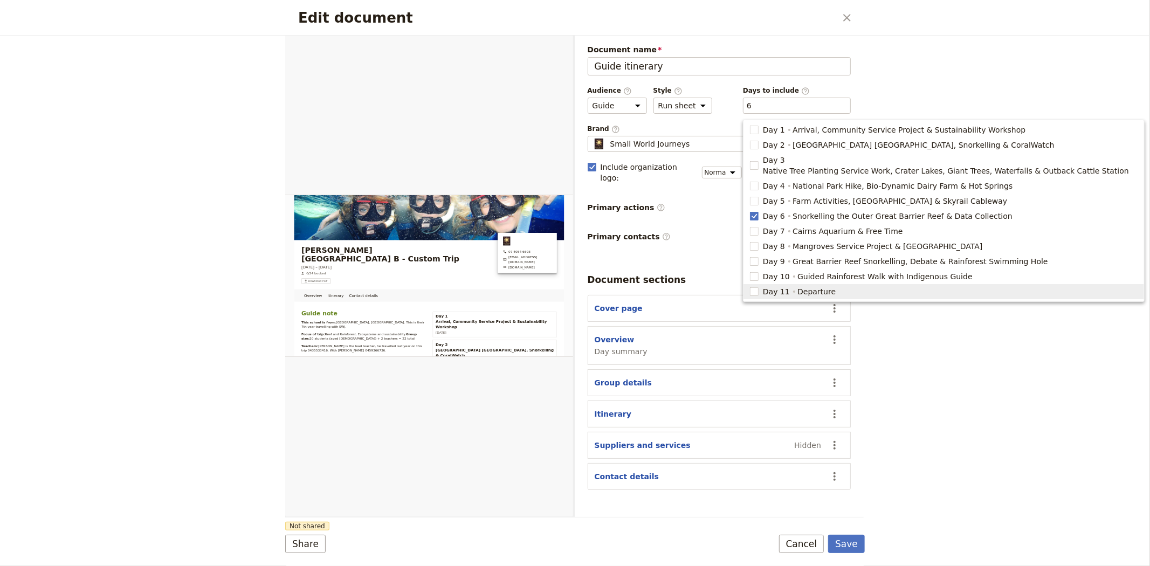
click at [985, 403] on div "Edit document ​ Overview Itinerary Contact details Web PDF ​ Document name Guid…" at bounding box center [575, 283] width 1150 height 566
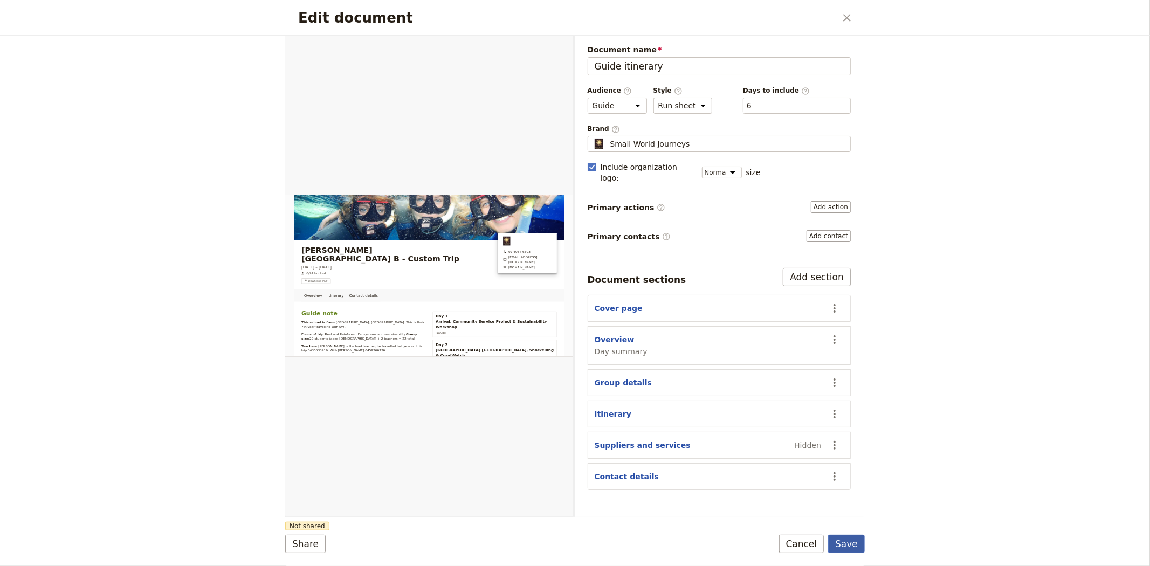
click at [843, 551] on button "Save" at bounding box center [846, 544] width 37 height 18
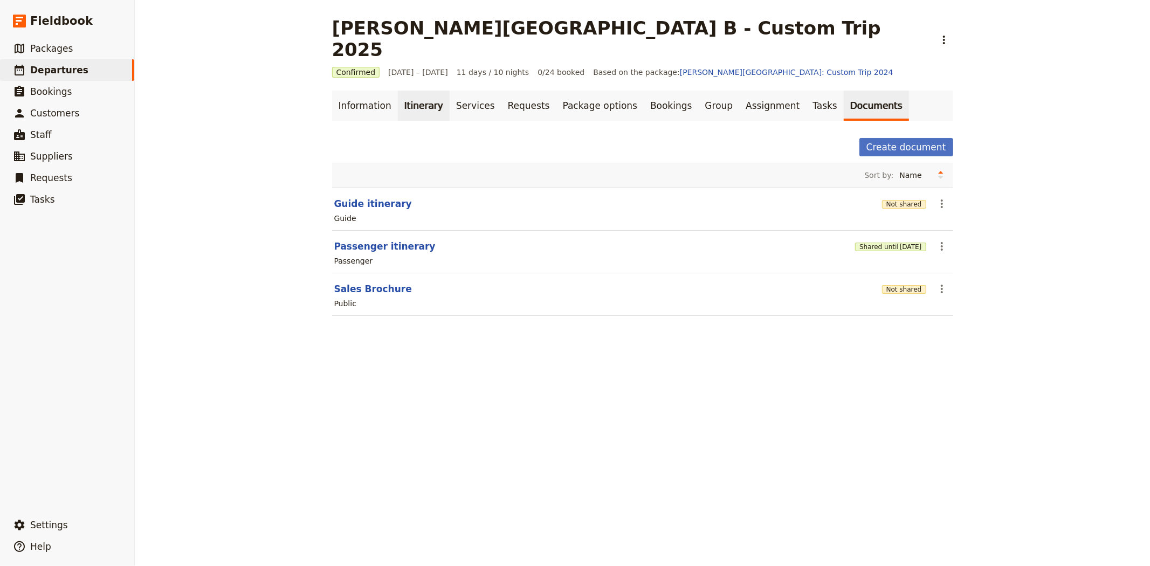
click at [398, 91] on link "Itinerary" at bounding box center [424, 106] width 52 height 30
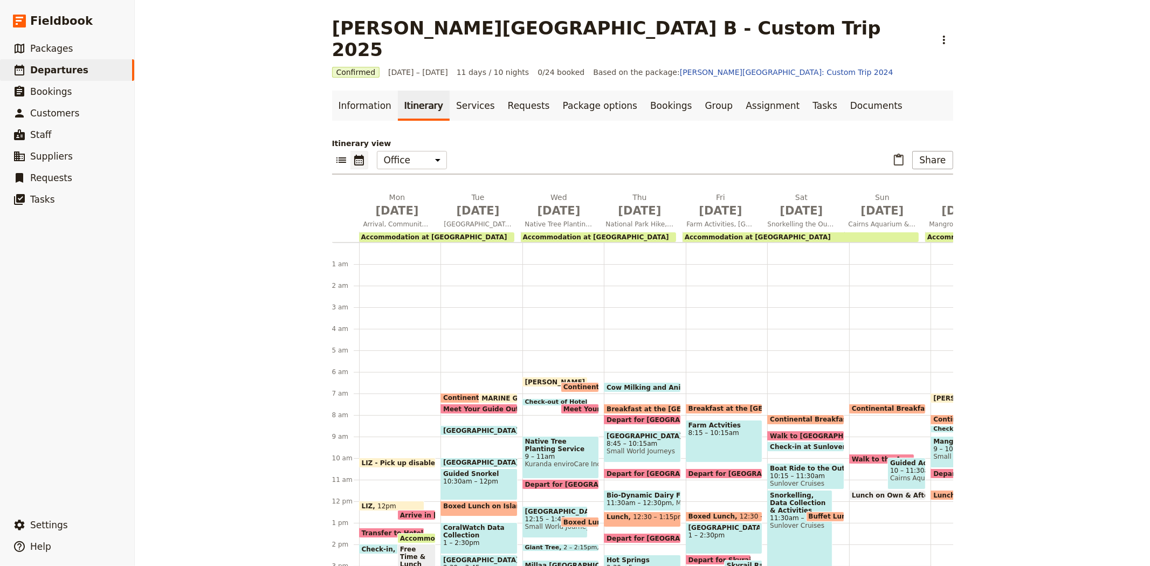
scroll to position [124, 0]
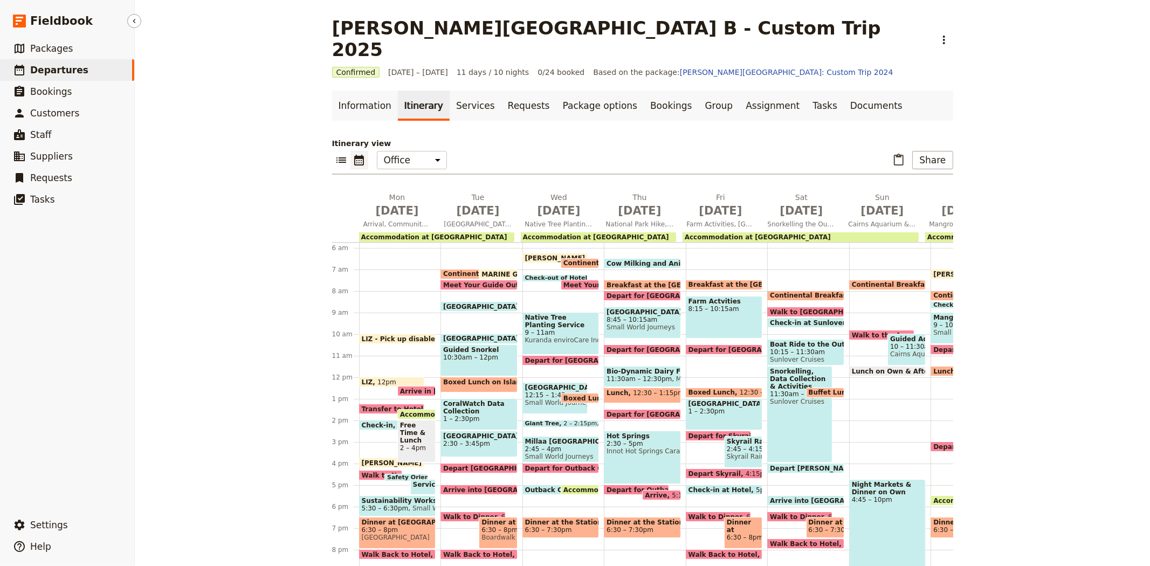
click at [85, 73] on link "​ Departures" at bounding box center [67, 70] width 134 height 22
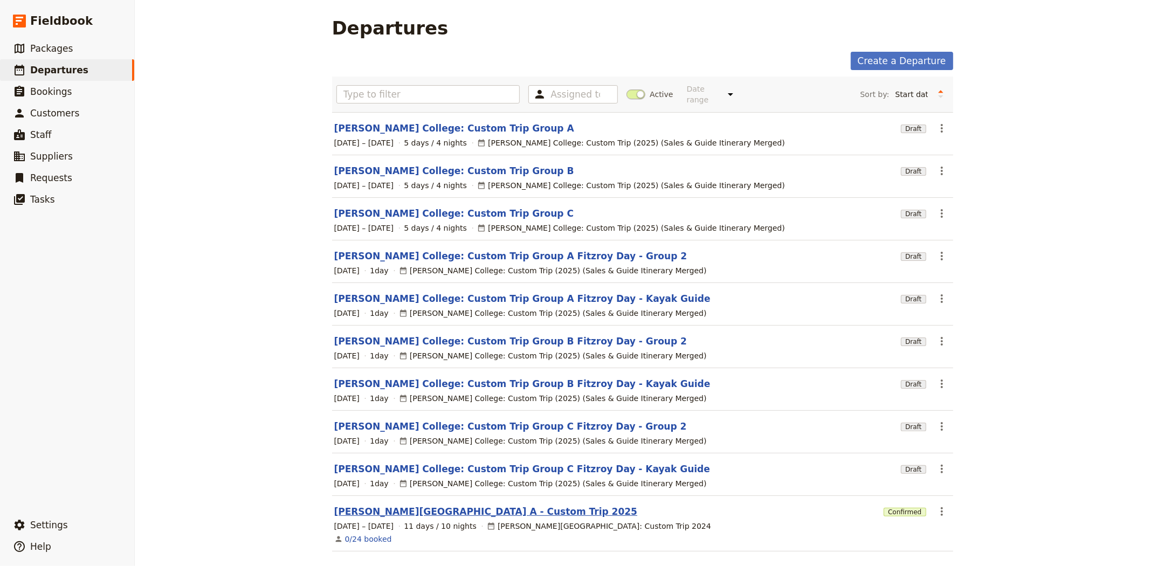
click at [438, 505] on link "[PERSON_NAME][GEOGRAPHIC_DATA] A - Custom Trip 2025" at bounding box center [486, 511] width 304 height 13
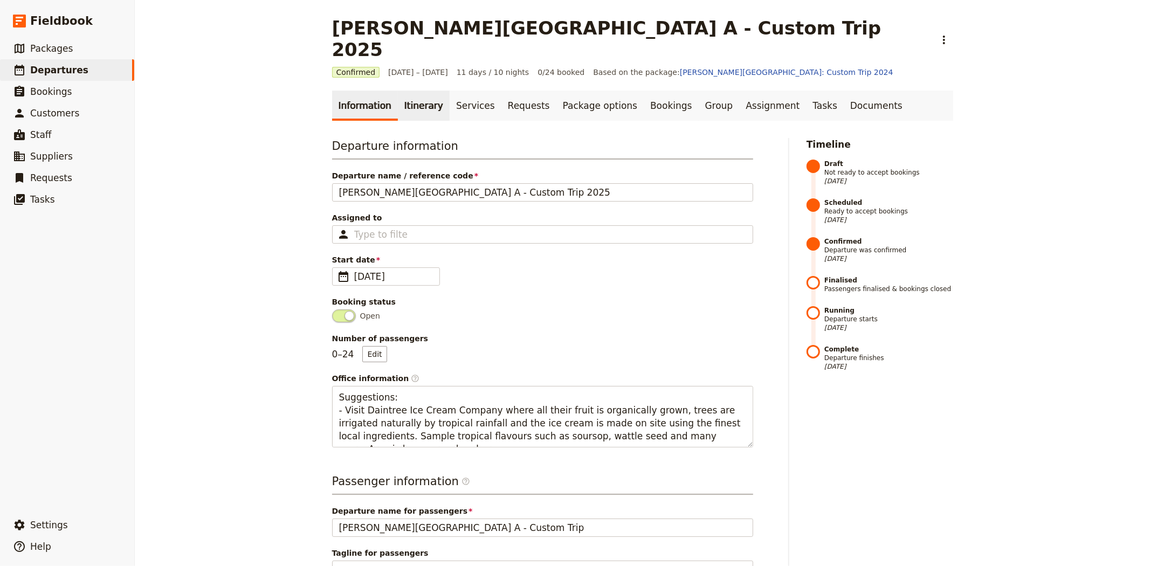
click at [412, 91] on link "Itinerary" at bounding box center [424, 106] width 52 height 30
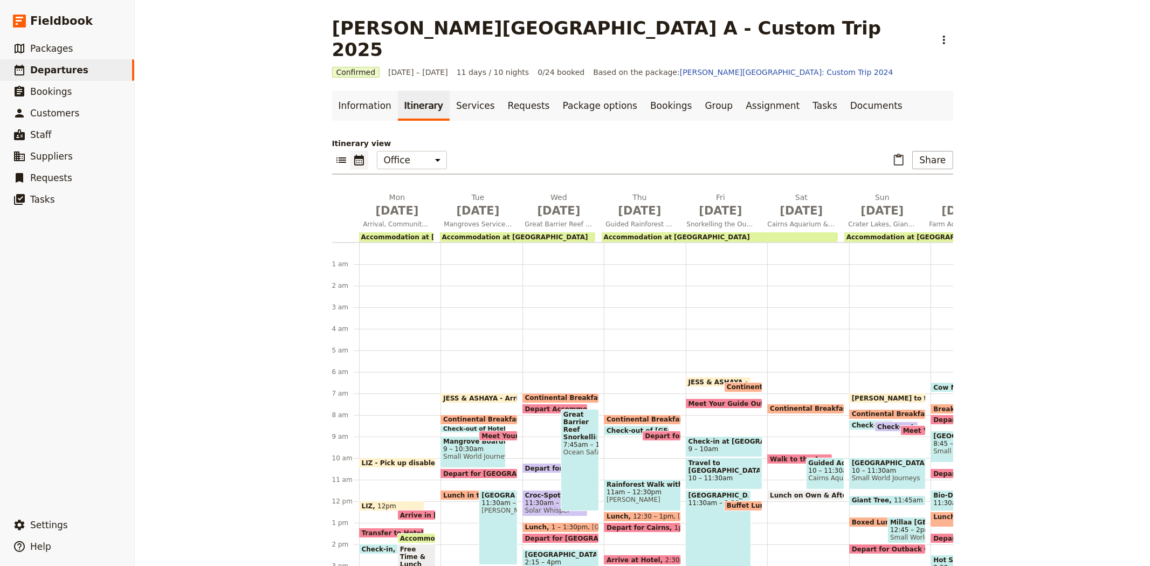
scroll to position [124, 0]
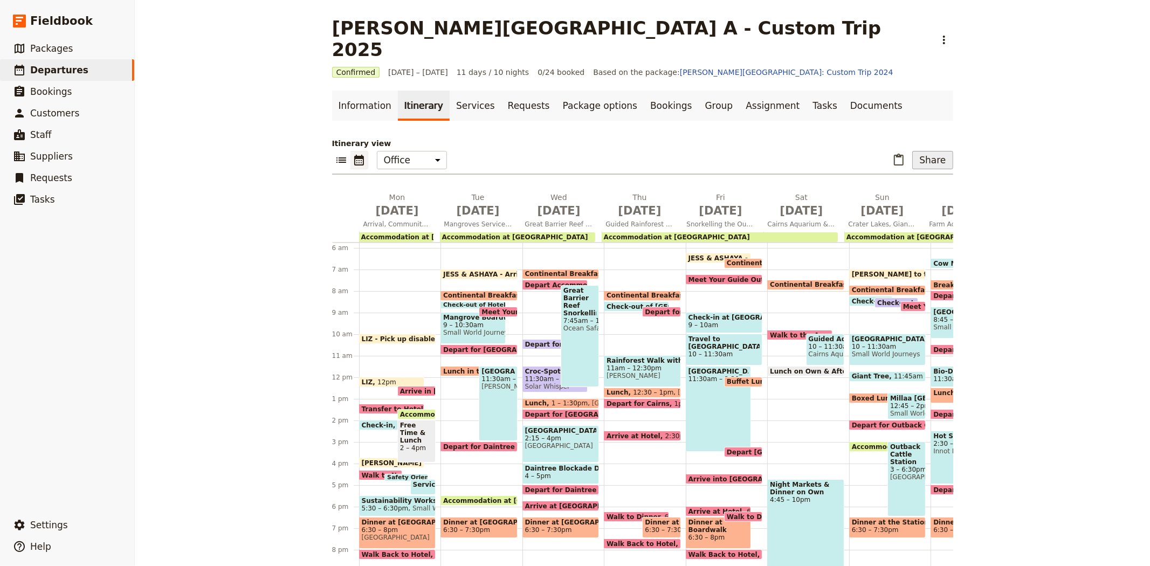
click at [926, 151] on button "Share" at bounding box center [932, 160] width 40 height 18
click at [1006, 229] on div "Albert Park College A - Custom Trip 2025 ​ Confirmed 8 – 18 Sep 2025 11 days / …" at bounding box center [642, 283] width 1015 height 566
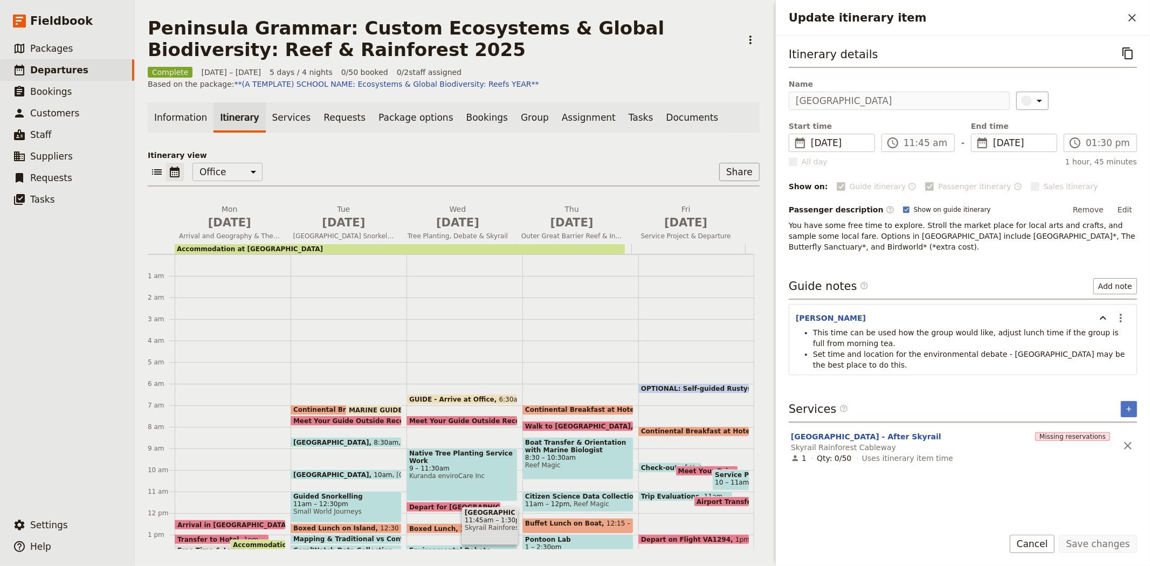
scroll to position [119, 0]
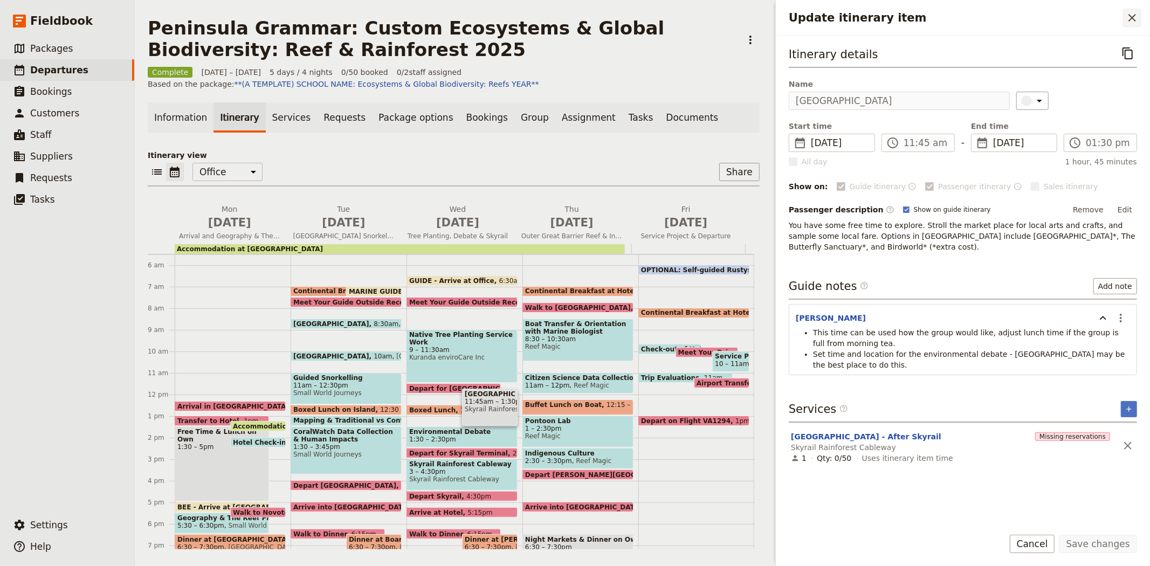
click at [1125, 23] on button "​" at bounding box center [1132, 18] width 18 height 18
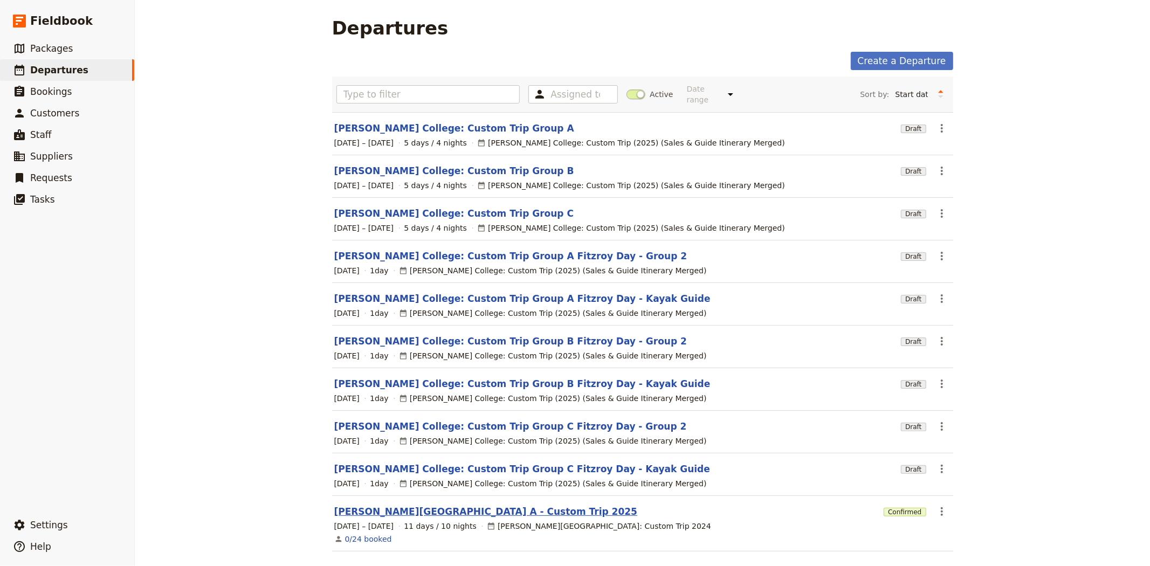
click at [452, 505] on link "[PERSON_NAME][GEOGRAPHIC_DATA] A - Custom Trip 2025" at bounding box center [486, 511] width 304 height 13
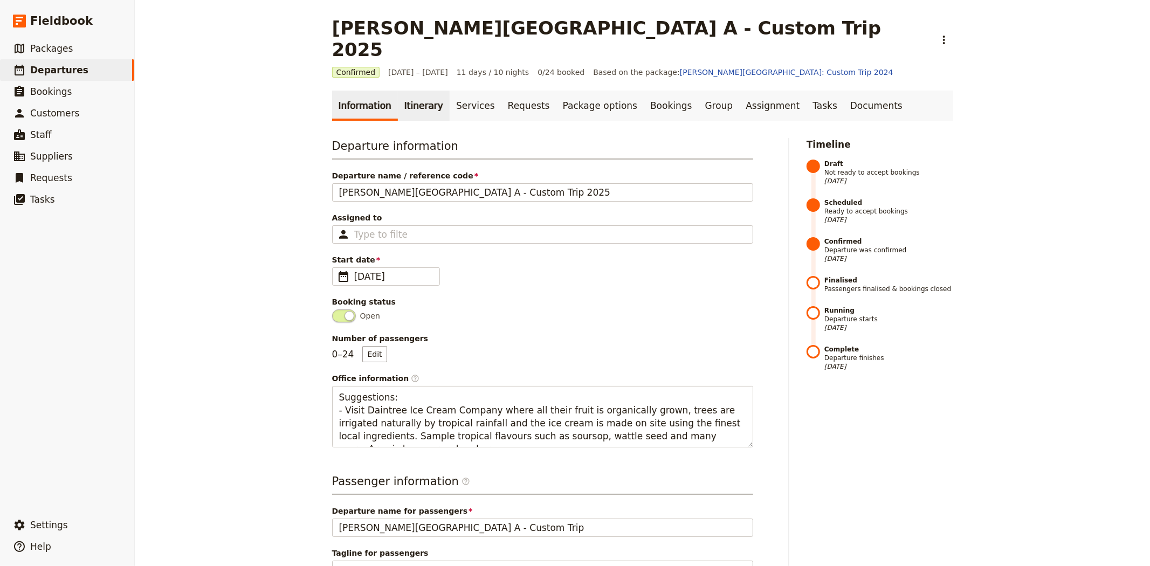
click at [432, 91] on link "Itinerary" at bounding box center [424, 106] width 52 height 30
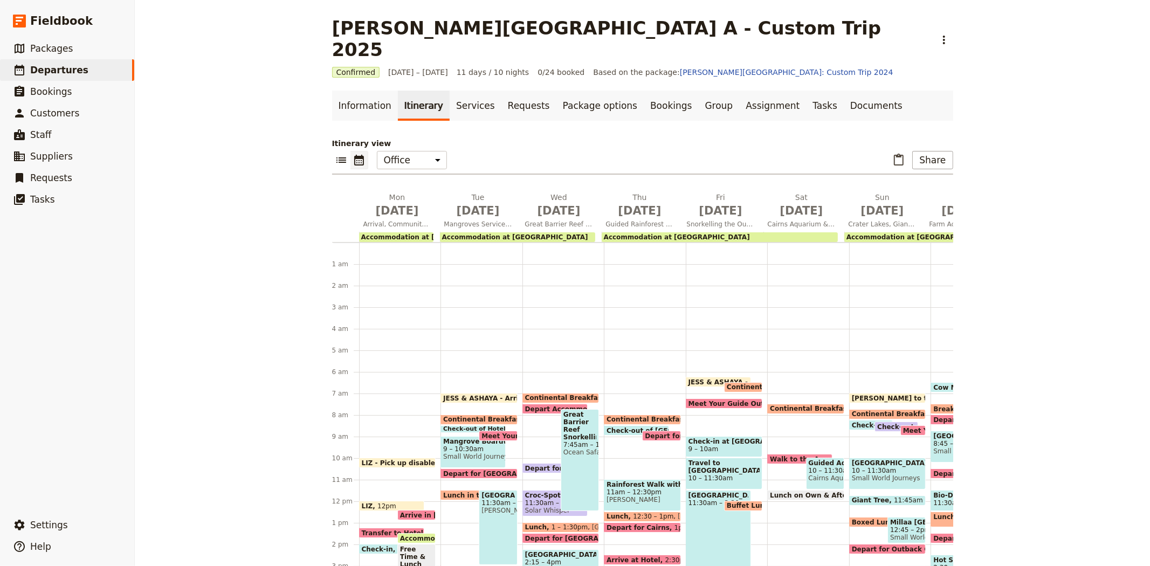
scroll to position [124, 0]
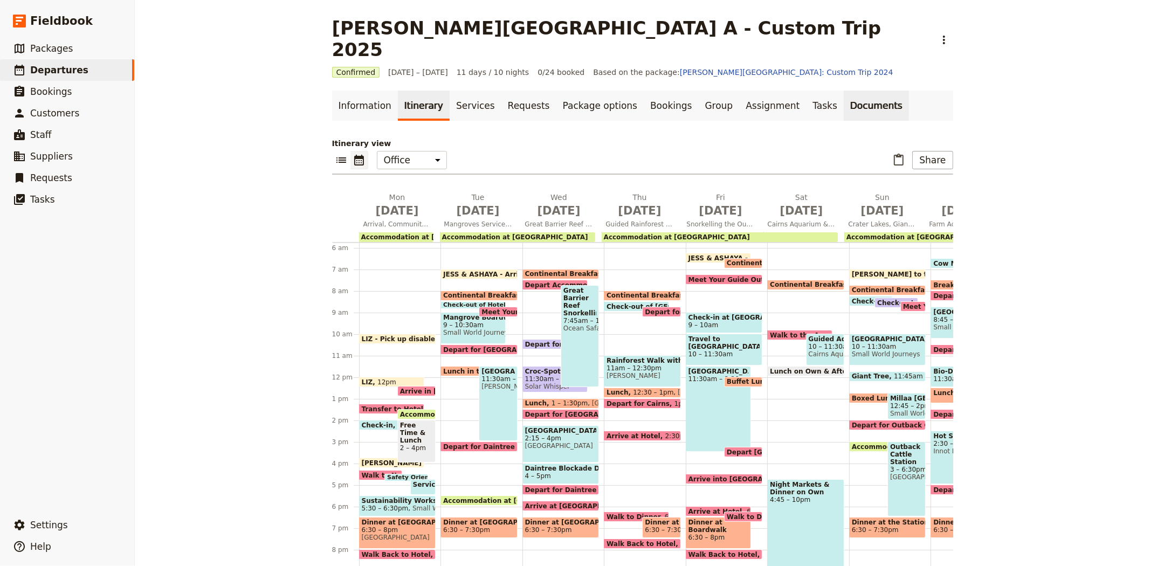
click at [844, 91] on link "Documents" at bounding box center [876, 106] width 65 height 30
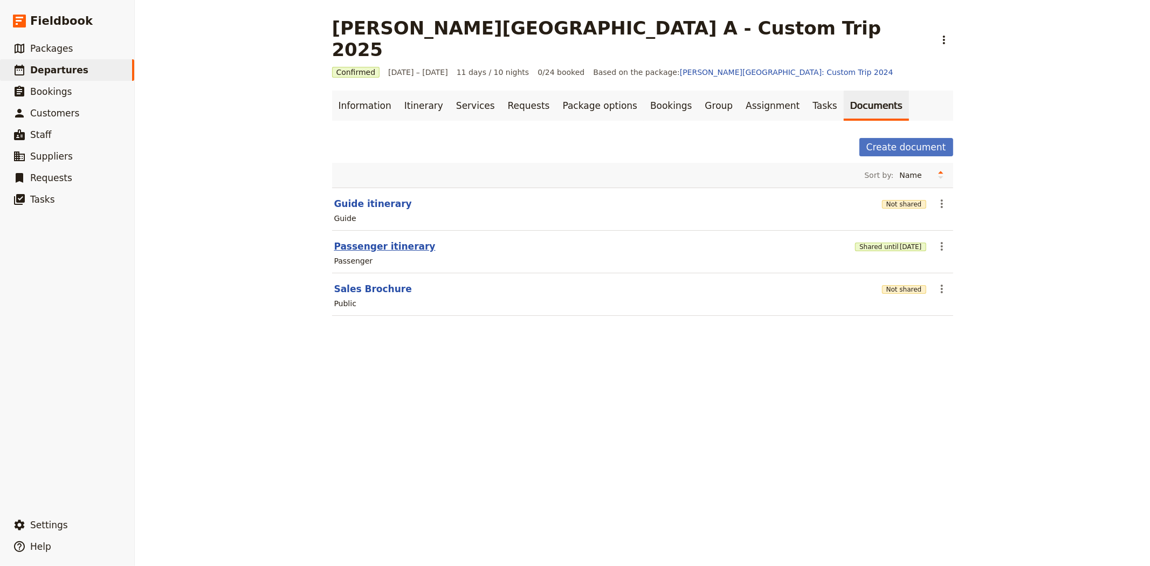
click at [376, 240] on button "Passenger itinerary" at bounding box center [384, 246] width 101 height 13
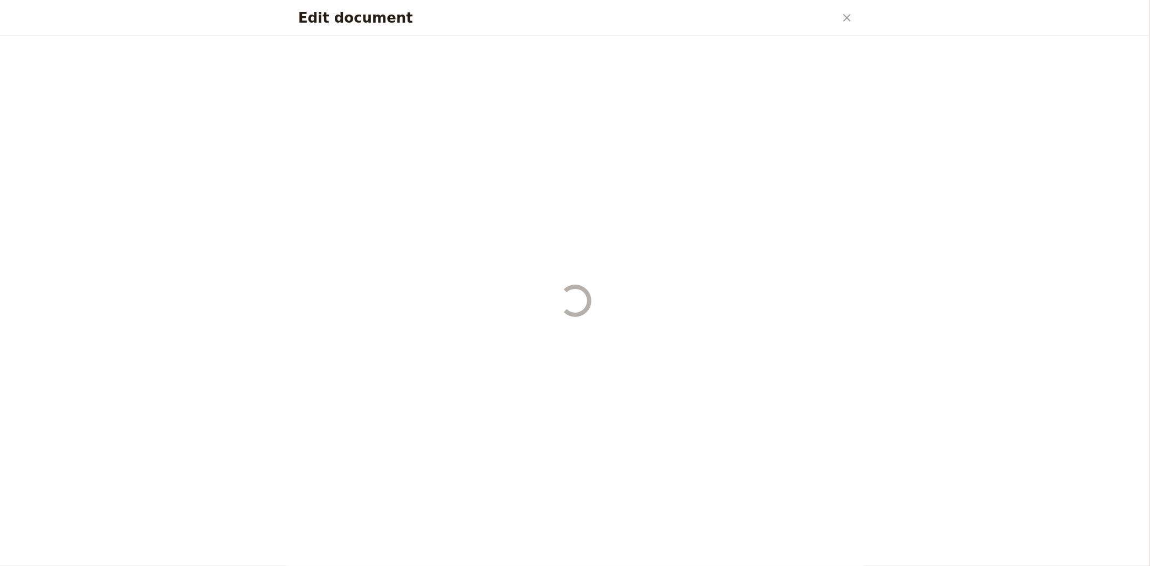
select select "PASSENGER"
select select "RUN_SHEET"
select select "DEFAULT"
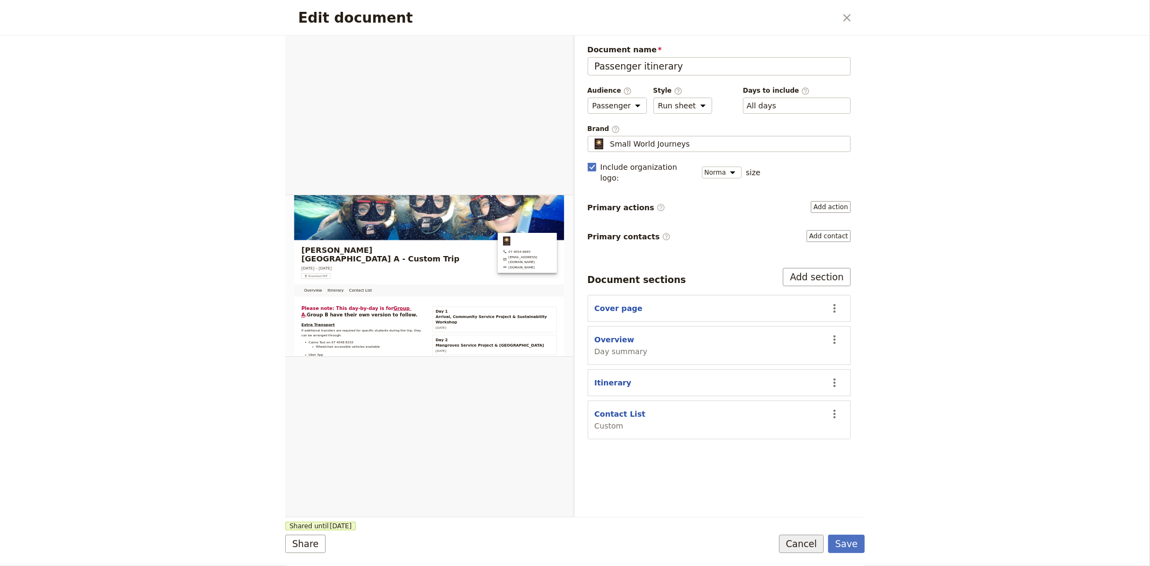
click at [794, 542] on button "Cancel" at bounding box center [801, 544] width 45 height 18
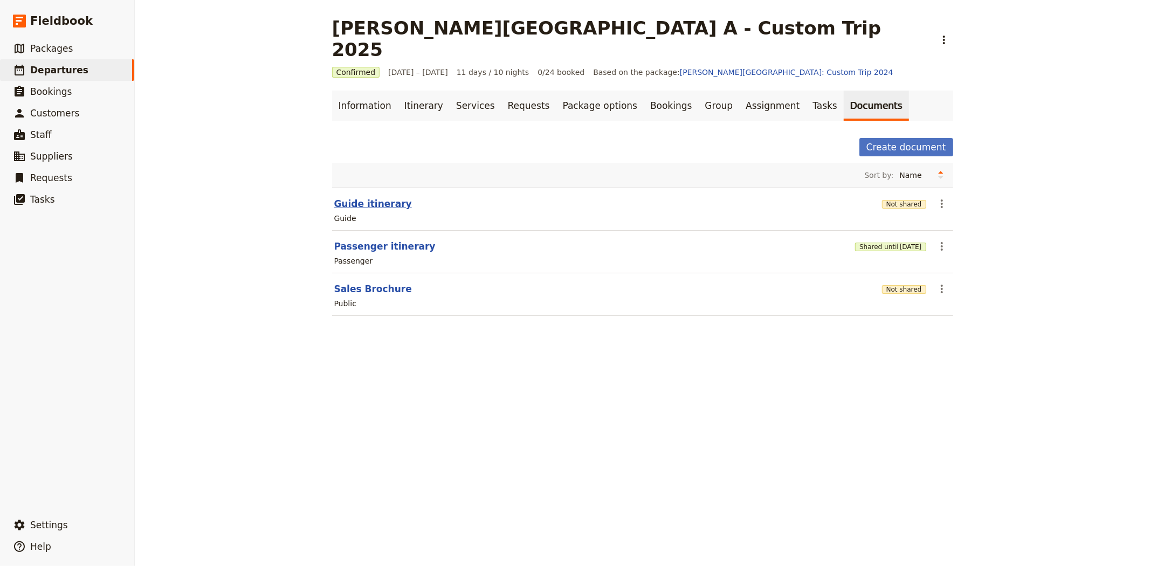
click at [367, 197] on button "Guide itinerary" at bounding box center [373, 203] width 78 height 13
select select "STAFF"
select select "RUN_SHEET"
select select "DEFAULT"
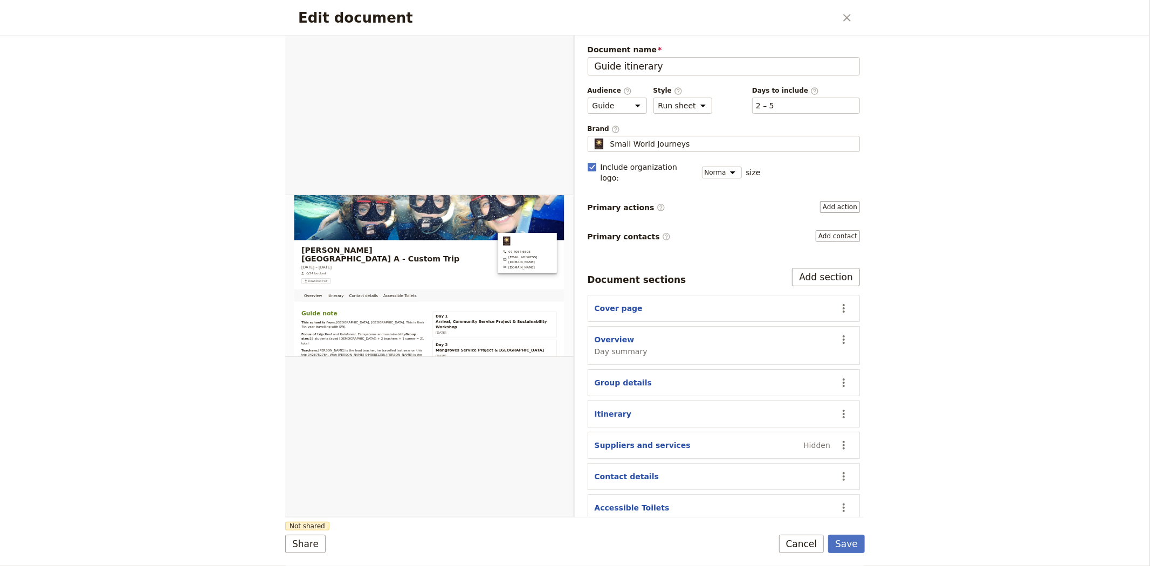
click at [816, 114] on div "Document name Guide itinerary Preview Audience ​ Public Passenger Guide Style ​…" at bounding box center [724, 288] width 273 height 489
click at [809, 109] on div "​ 2 – 5 2, 3, 4, 5" at bounding box center [806, 106] width 108 height 16
click at [774, 109] on button "​ 2 – 5" at bounding box center [765, 105] width 18 height 11
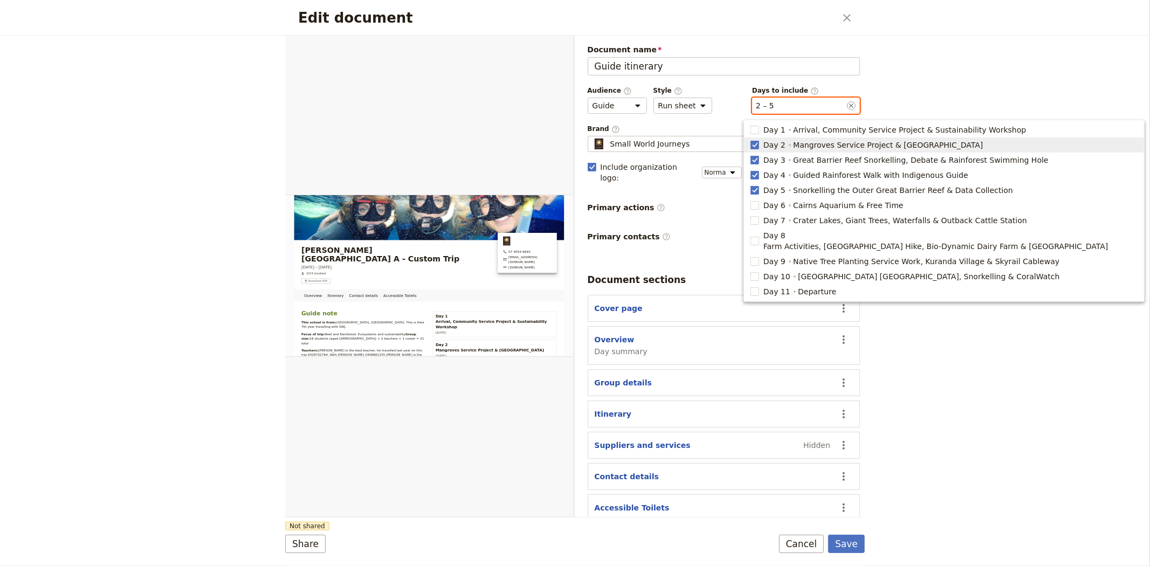
click at [793, 148] on span "Mangroves Service Project & [GEOGRAPHIC_DATA]" at bounding box center [888, 145] width 190 height 11
type input "3, 4, 5"
checkbox input "false"
click at [796, 160] on span "Great Barrier Reef Snorkelling, Debate & Rainforest Swimming Hole" at bounding box center [920, 160] width 255 height 11
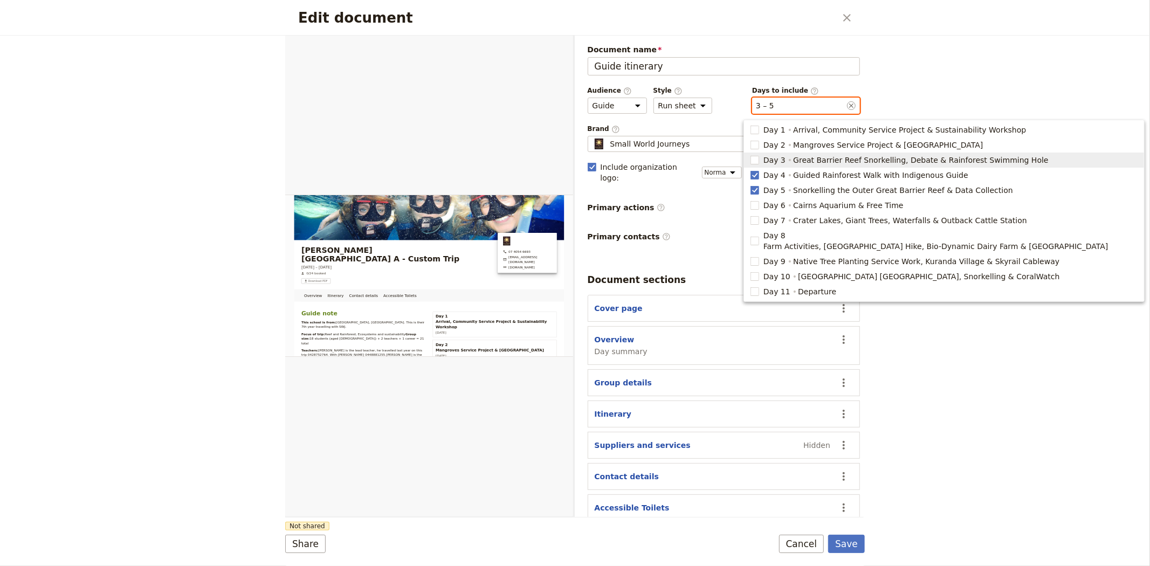
type input "4, 5"
checkbox input "false"
click at [797, 174] on span "Guided Rainforest Walk with Indigenous Guide" at bounding box center [880, 175] width 175 height 11
type input "5"
checkbox input "false"
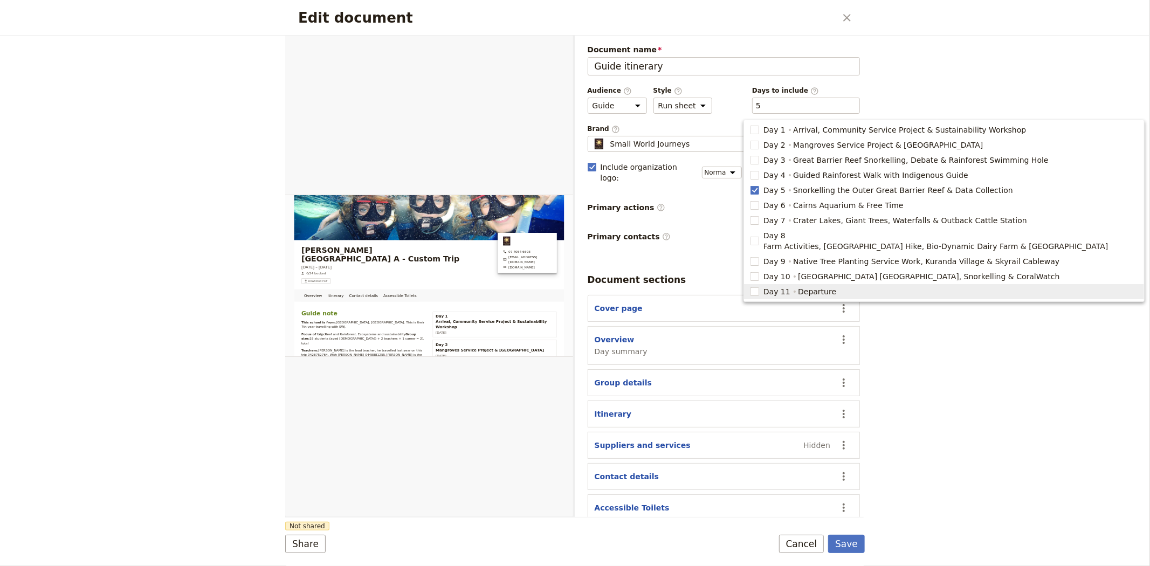
click at [962, 402] on div "Edit document ​ Overview Itinerary Contact details Accessible Toilets Web PDF ​…" at bounding box center [575, 283] width 1150 height 566
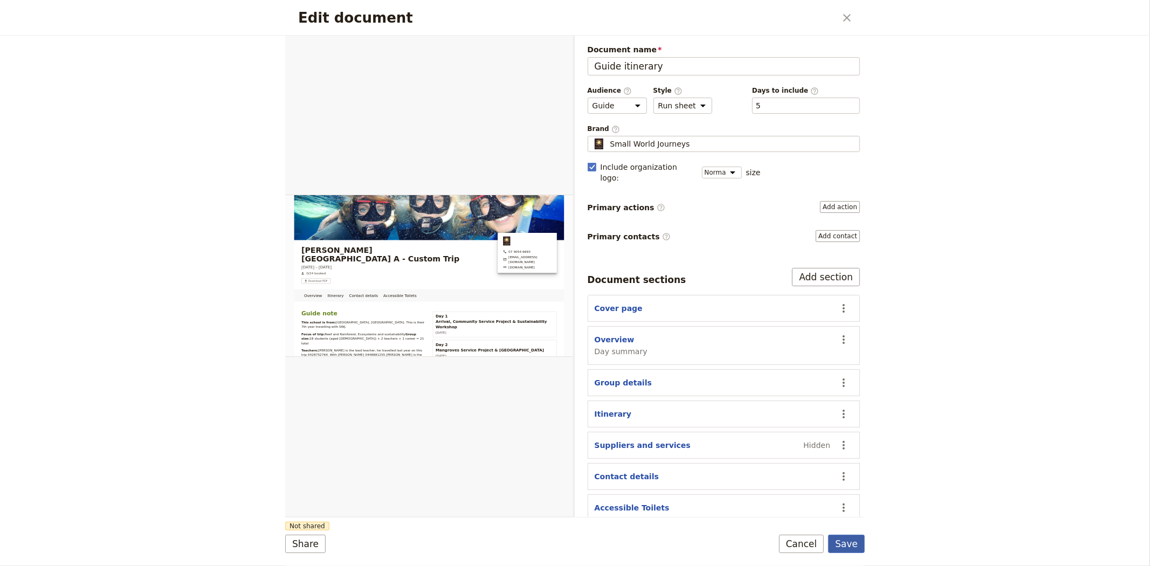
click at [847, 545] on button "Save" at bounding box center [846, 544] width 37 height 18
